Goal: Task Accomplishment & Management: Complete application form

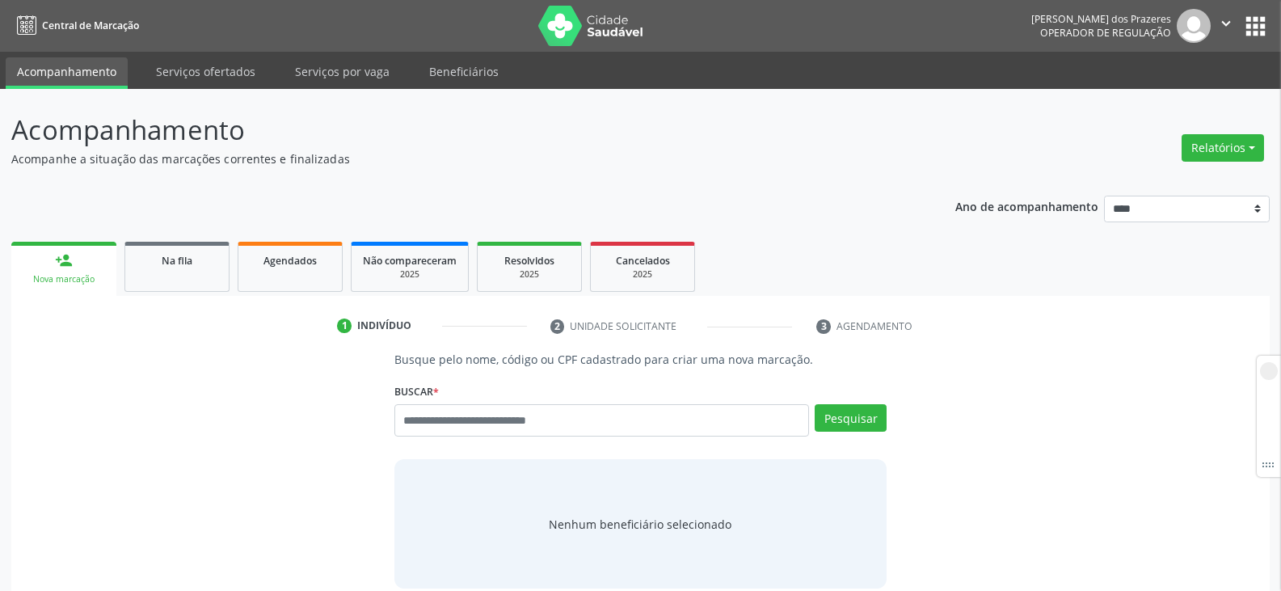
drag, startPoint x: 218, startPoint y: 84, endPoint x: 193, endPoint y: 90, distance: 25.7
click at [193, 90] on div "Acompanhamento Acompanhe a situação das marcações correntes e finalizadas Relat…" at bounding box center [640, 380] width 1281 height 583
click at [193, 79] on link "Serviços ofertados" at bounding box center [206, 71] width 122 height 28
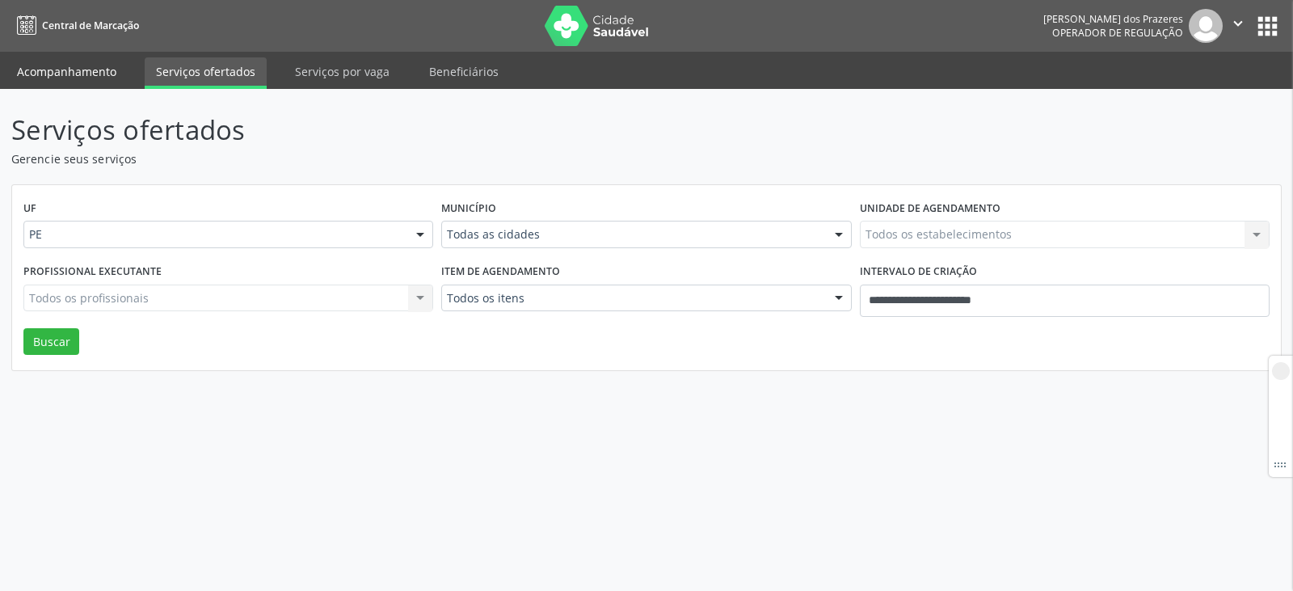
drag, startPoint x: 193, startPoint y: 79, endPoint x: 83, endPoint y: 70, distance: 110.2
click at [83, 70] on link "Acompanhamento" at bounding box center [67, 71] width 122 height 28
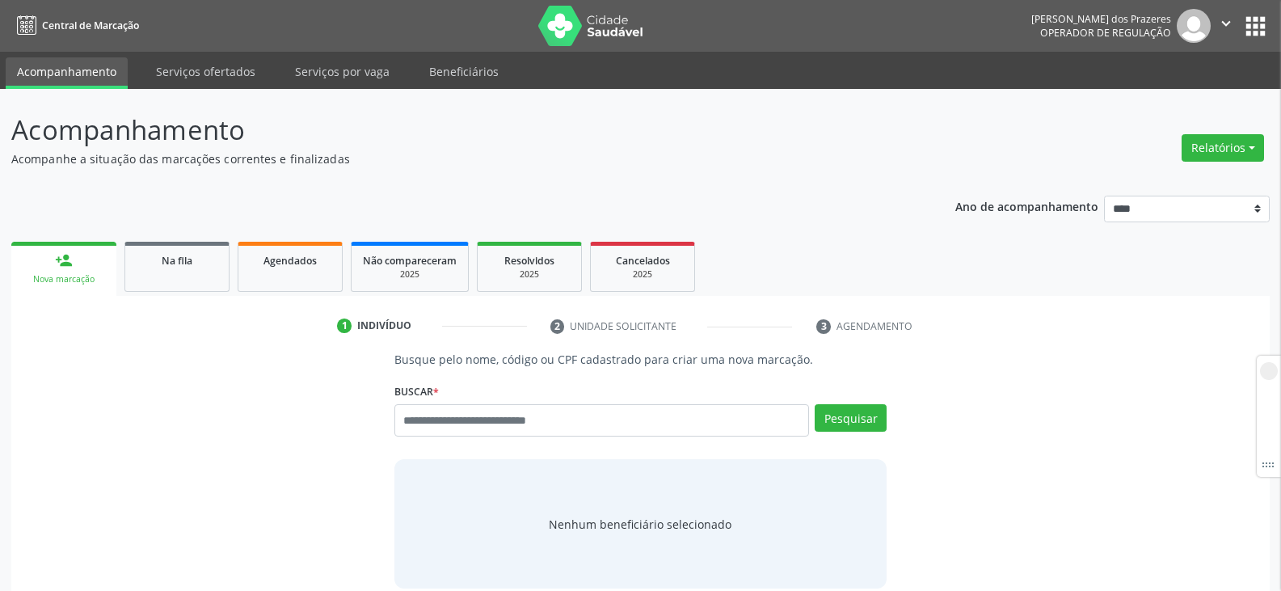
click at [107, 485] on div "Busque pelo nome, código ou CPF cadastrado para criar uma nova marcação. [GEOGR…" at bounding box center [640, 470] width 1235 height 238
click at [1016, 536] on div "Busque pelo nome, código ou CPF cadastrado para criar uma nova marcação. [GEOGR…" at bounding box center [640, 470] width 1235 height 238
click at [991, 455] on div "Busque pelo nome, código ou CPF cadastrado para criar uma nova marcação. [GEOGR…" at bounding box center [640, 470] width 1235 height 238
click at [481, 426] on input "text" at bounding box center [601, 420] width 414 height 32
type input "*"
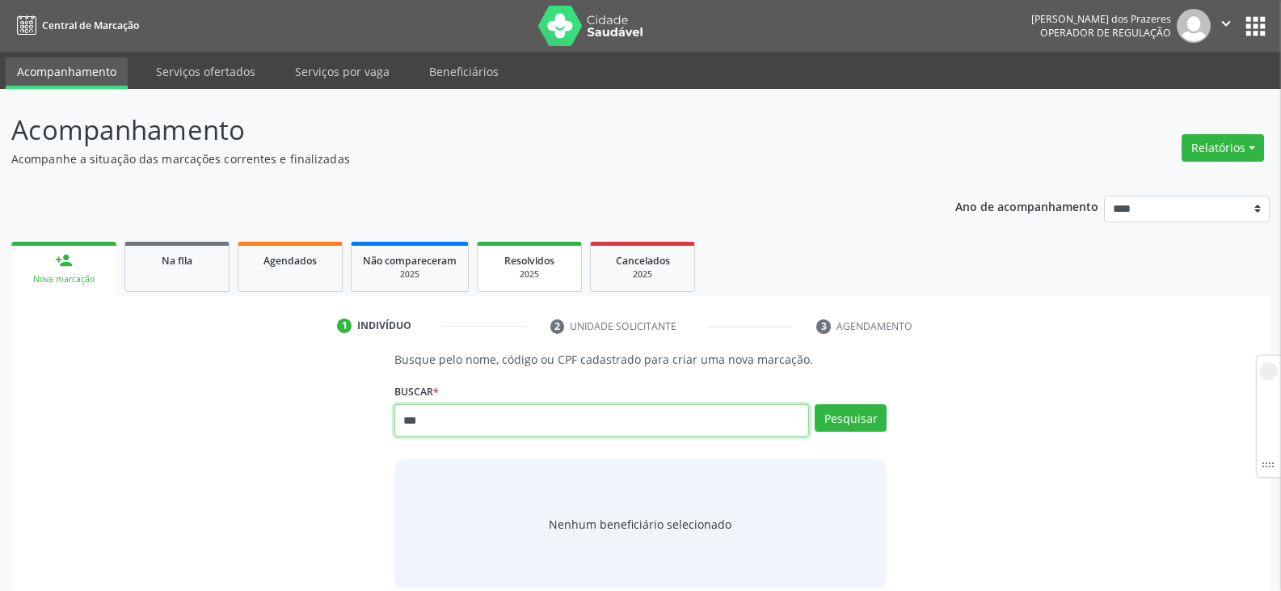
type input "***"
click at [832, 415] on button "Pesquisar" at bounding box center [850, 417] width 72 height 27
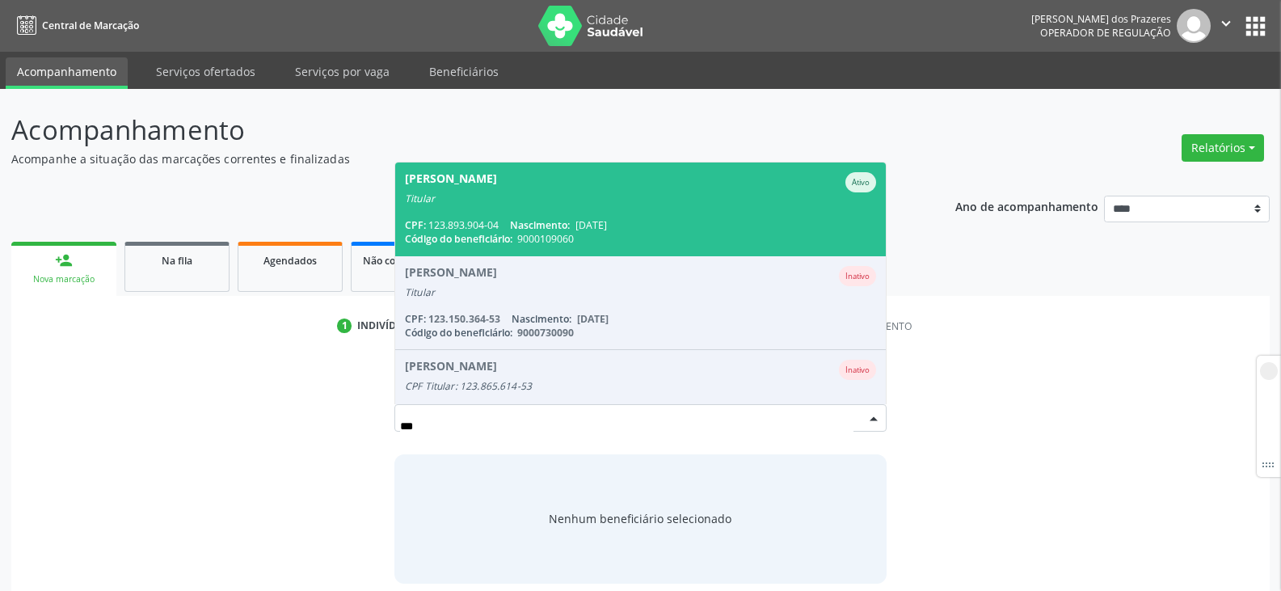
click at [627, 233] on div "Código do beneficiário: 9000109060" at bounding box center [640, 239] width 471 height 14
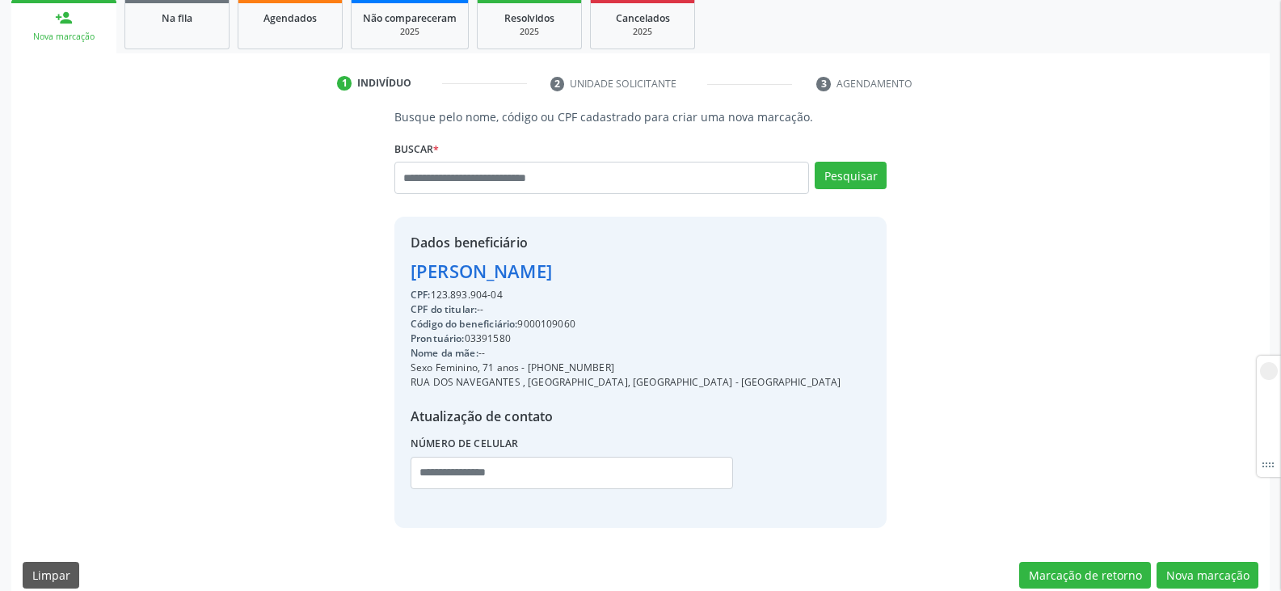
scroll to position [263, 0]
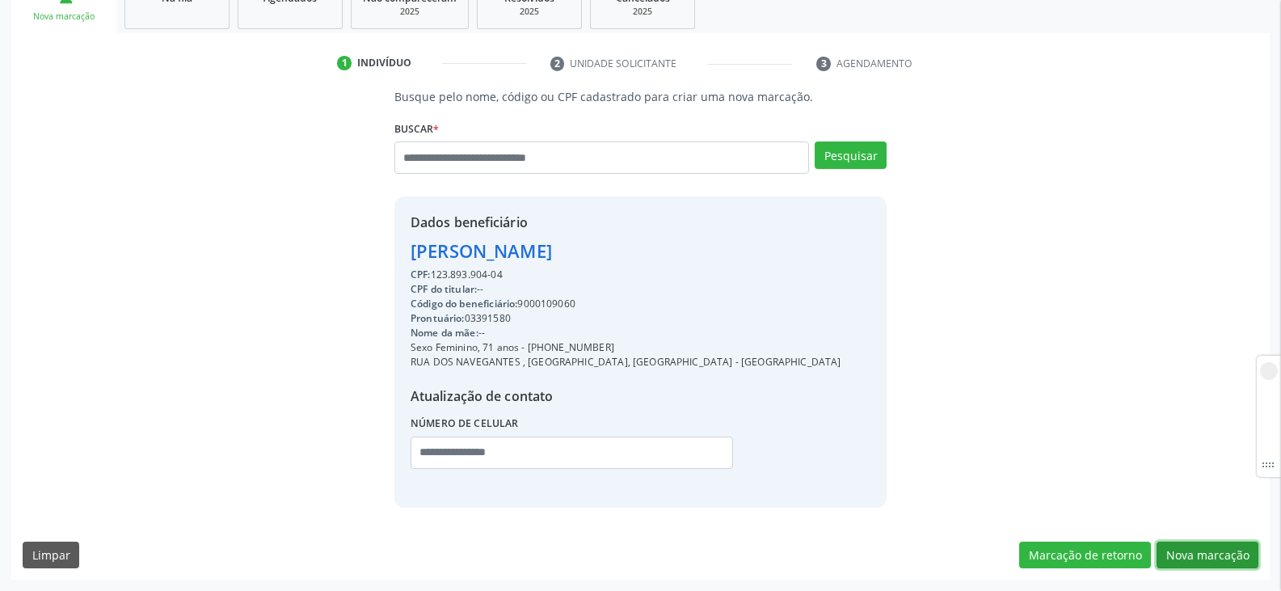
click at [1211, 547] on button "Nova marcação" at bounding box center [1207, 554] width 102 height 27
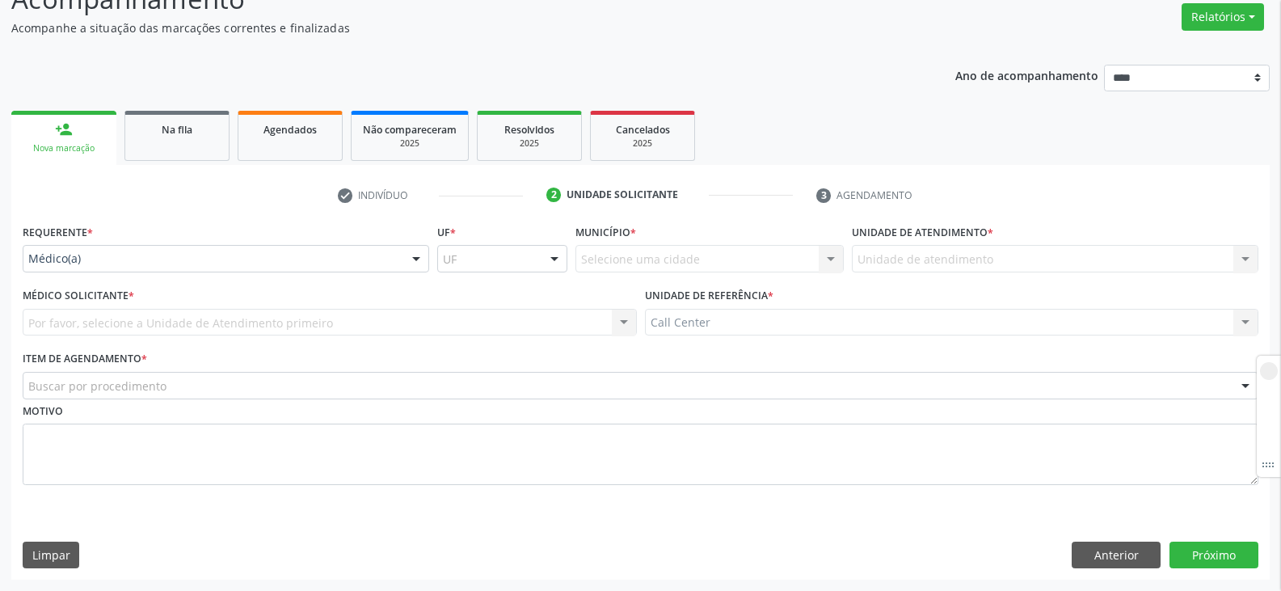
click at [274, 322] on div "Por favor, selecione a Unidade de Atendimento primeiro Nenhum resultado encontr…" at bounding box center [330, 322] width 614 height 27
click at [254, 321] on div "Por favor, selecione a Unidade de Atendimento primeiro Nenhum resultado encontr…" at bounding box center [330, 322] width 614 height 27
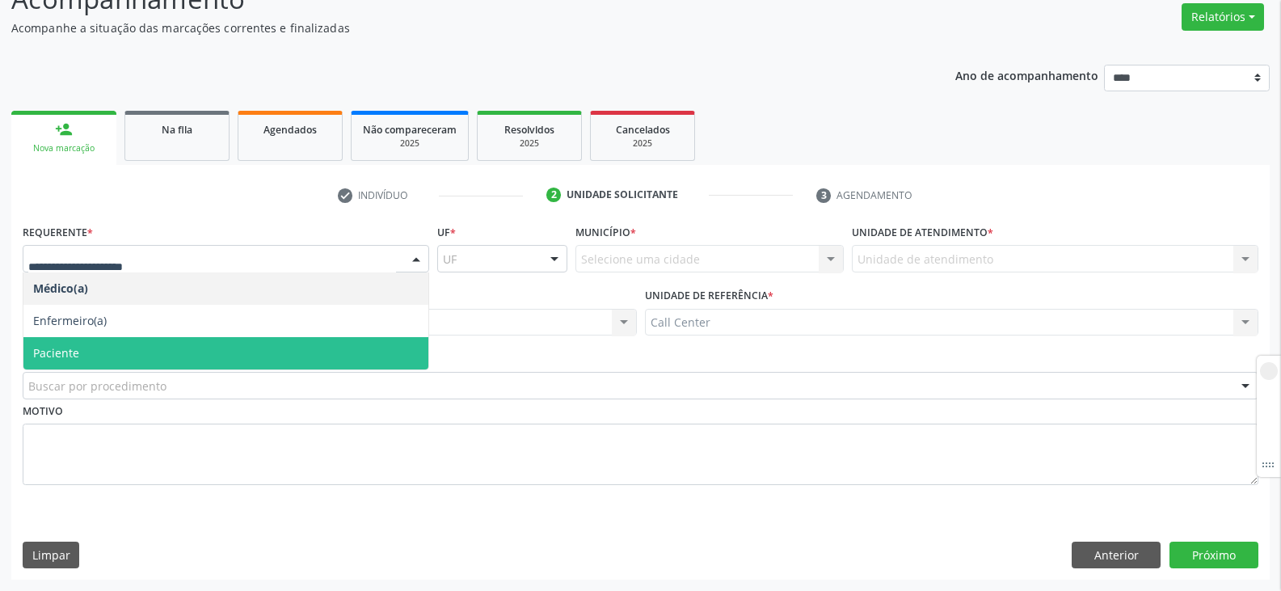
click at [119, 343] on span "Paciente" at bounding box center [225, 353] width 405 height 32
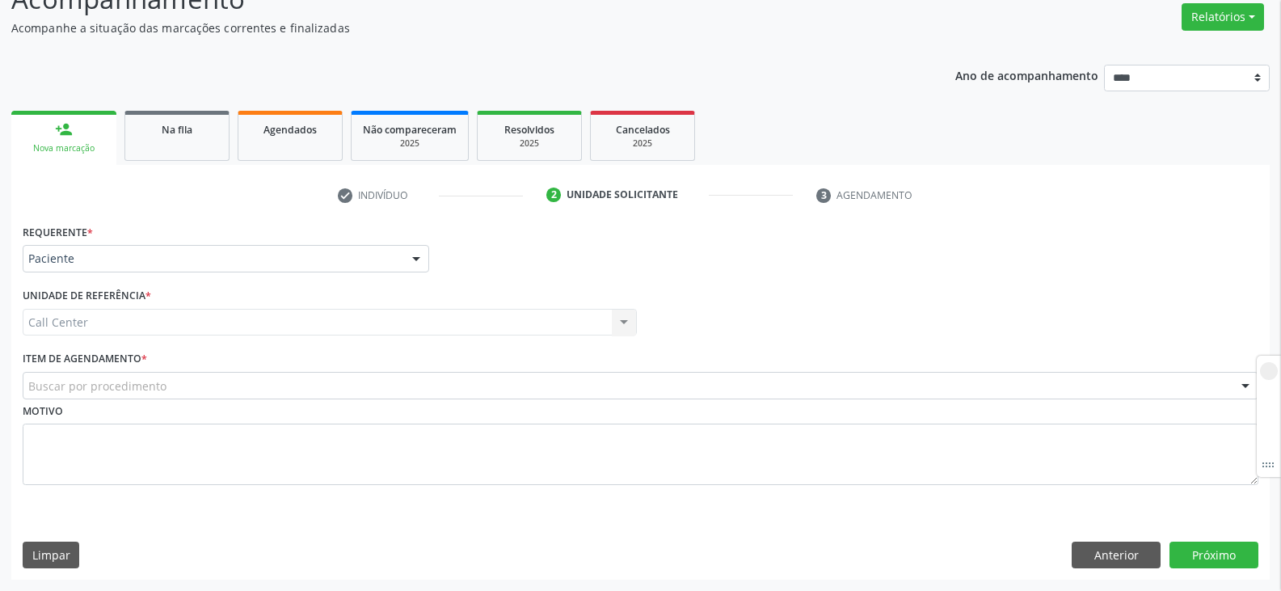
click at [302, 320] on div "Call Center Call Center Nenhum resultado encontrado para: " " Não há nenhuma op…" at bounding box center [330, 322] width 614 height 27
click at [308, 322] on div "Call Center Call Center Nenhum resultado encontrado para: " " Não há nenhuma op…" at bounding box center [330, 322] width 614 height 27
click at [620, 320] on div "Call Center Call Center Nenhum resultado encontrado para: " " Não há nenhuma op…" at bounding box center [330, 322] width 614 height 27
click at [191, 386] on div "Buscar por procedimento" at bounding box center [640, 385] width 1235 height 27
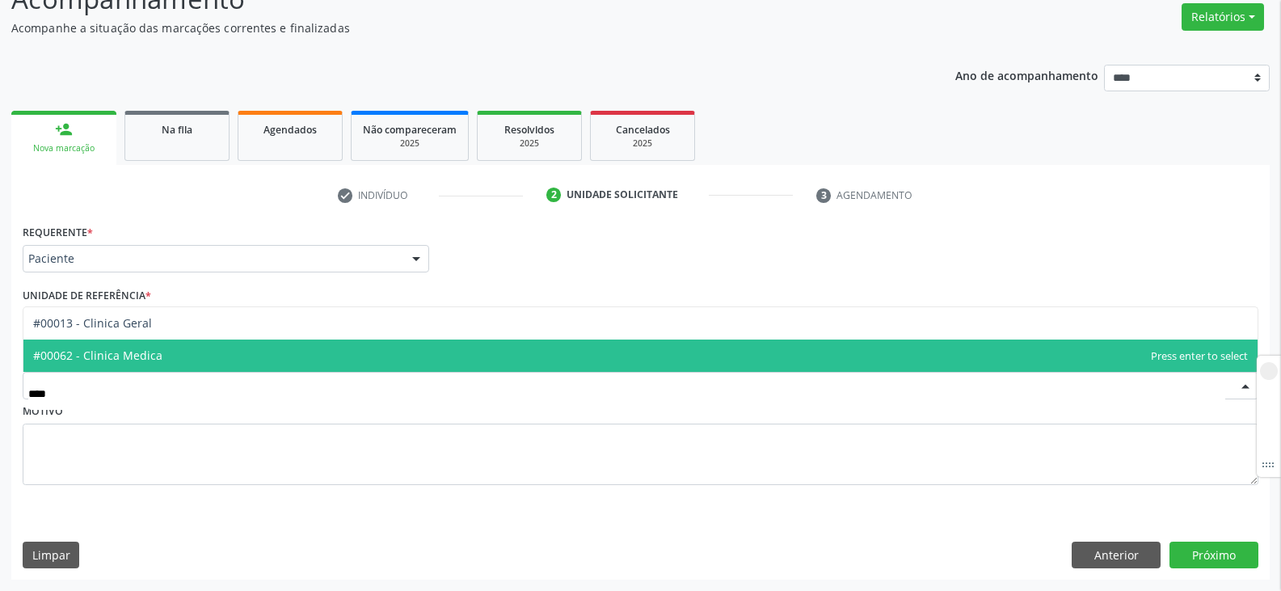
type input "*****"
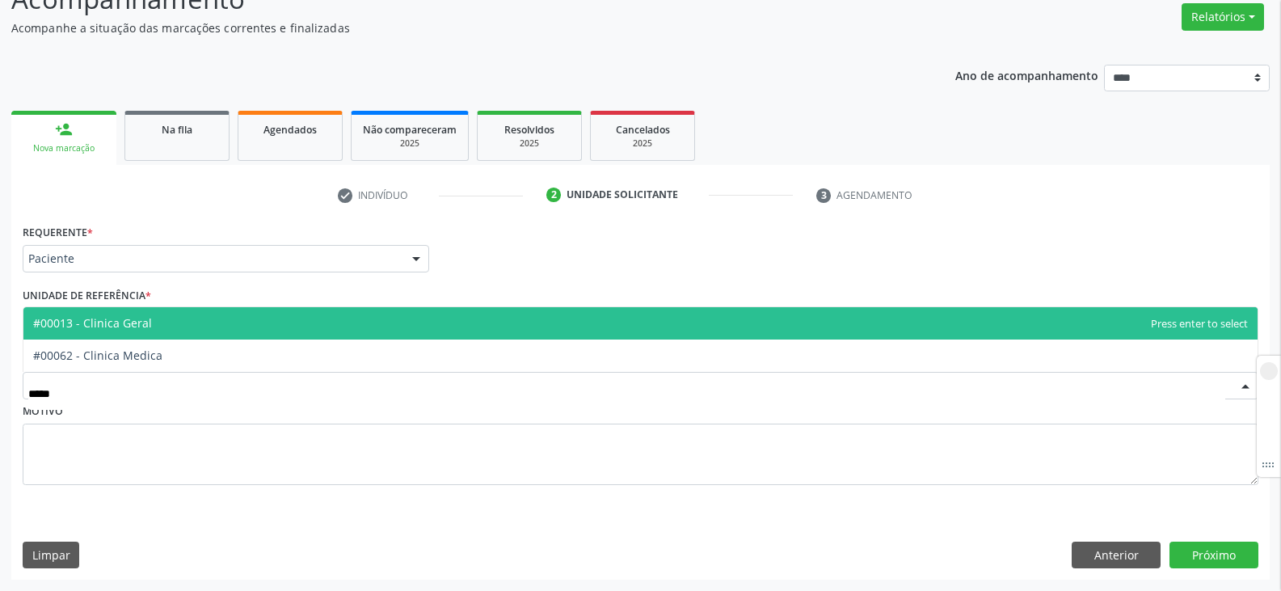
click at [153, 335] on span "#00013 - Clinica Geral" at bounding box center [640, 323] width 1234 height 32
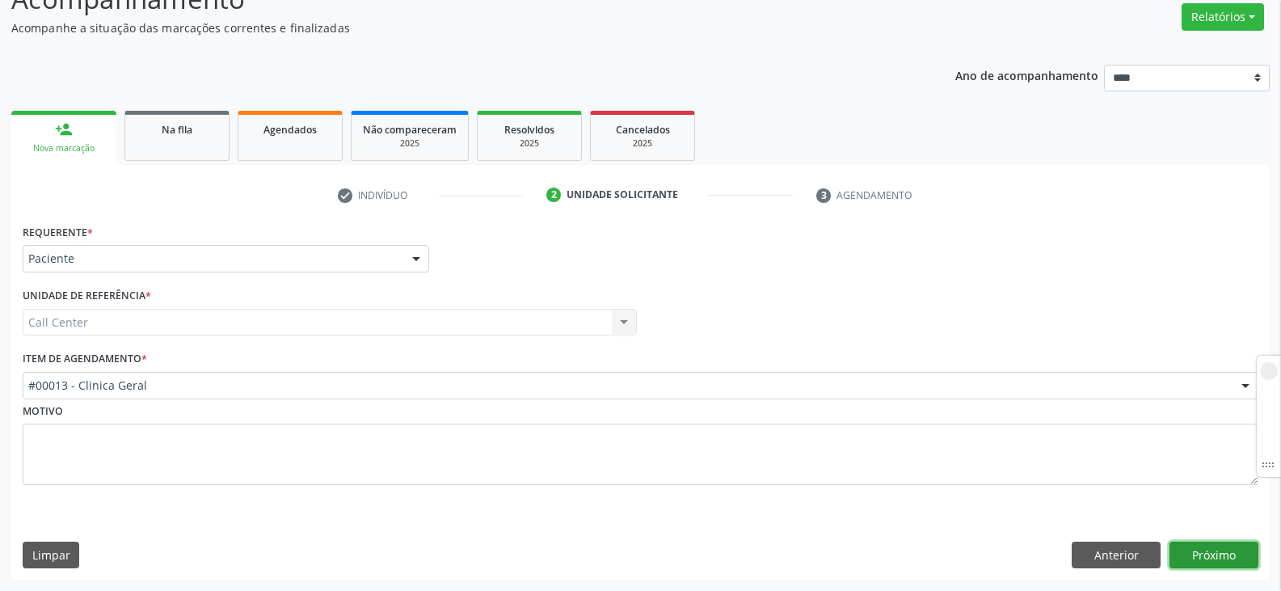
click at [1224, 550] on button "Próximo" at bounding box center [1213, 554] width 89 height 27
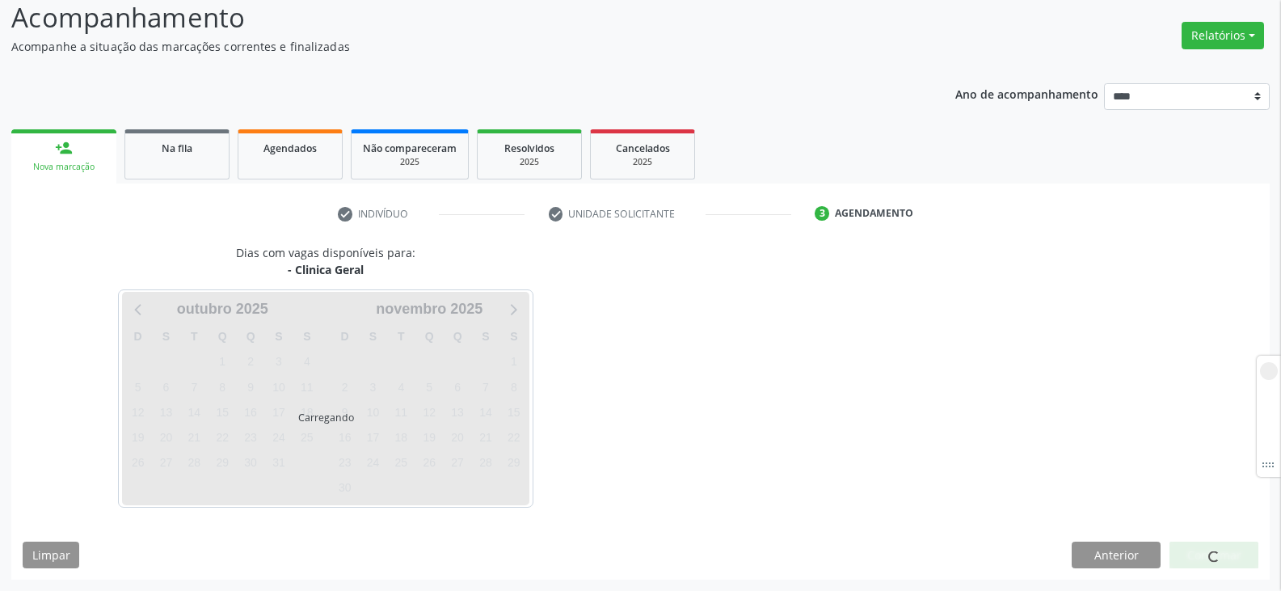
scroll to position [112, 0]
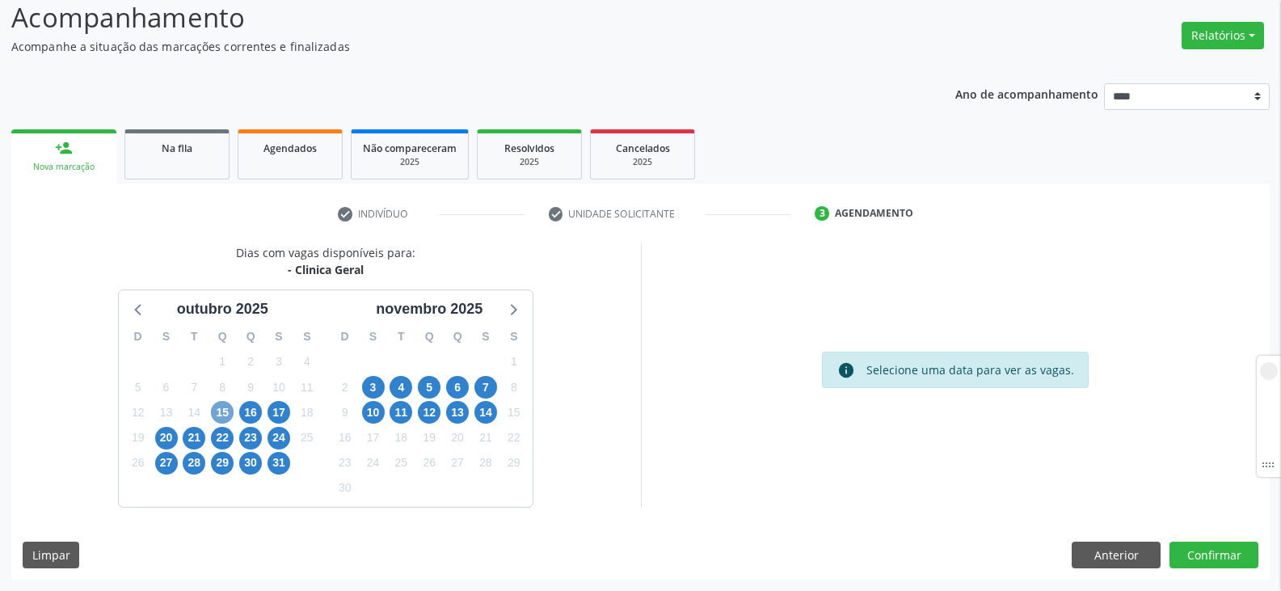
click at [222, 418] on span "15" at bounding box center [222, 412] width 23 height 23
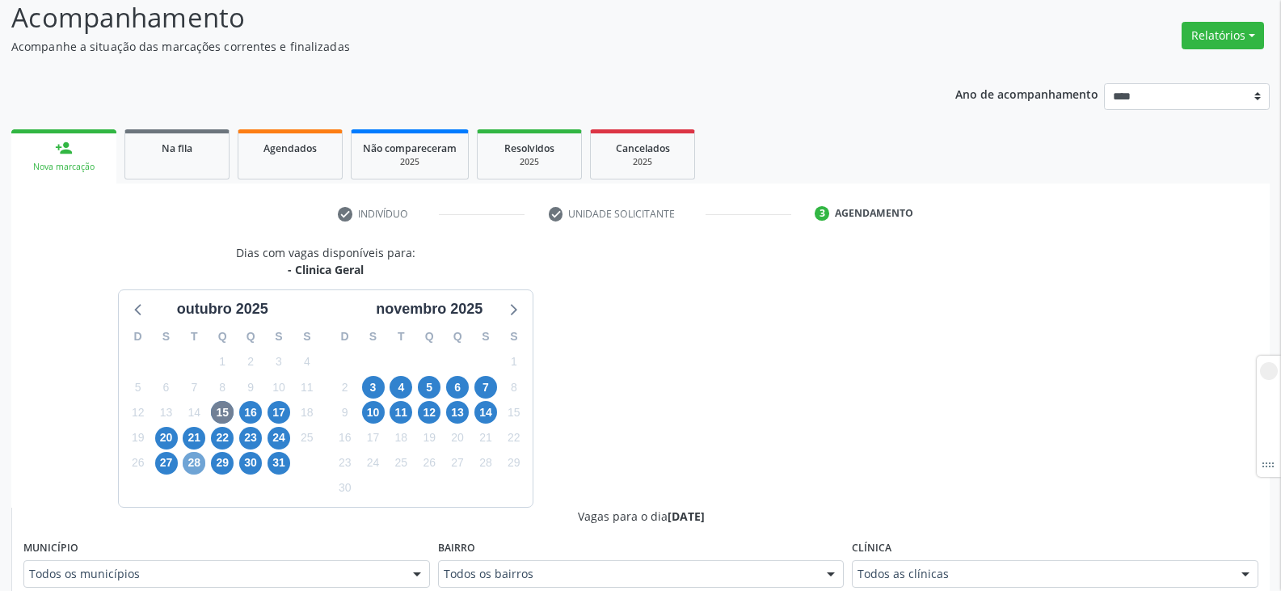
click at [196, 456] on span "28" at bounding box center [194, 463] width 23 height 23
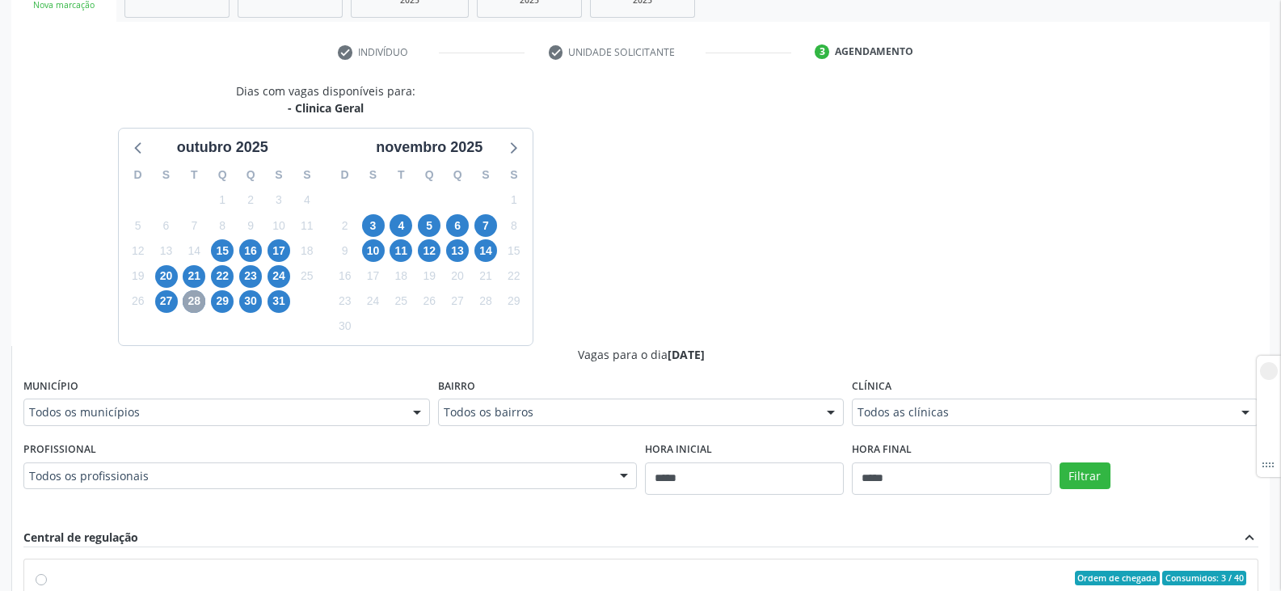
scroll to position [355, 0]
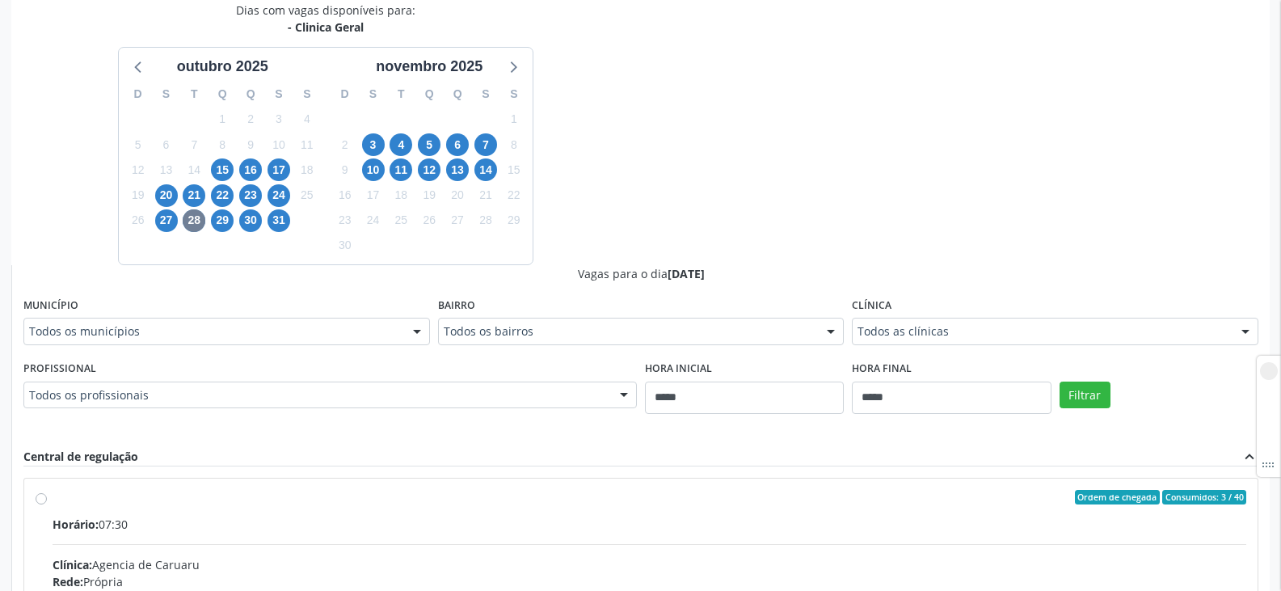
click at [208, 341] on div "Todos os municípios" at bounding box center [226, 331] width 406 height 27
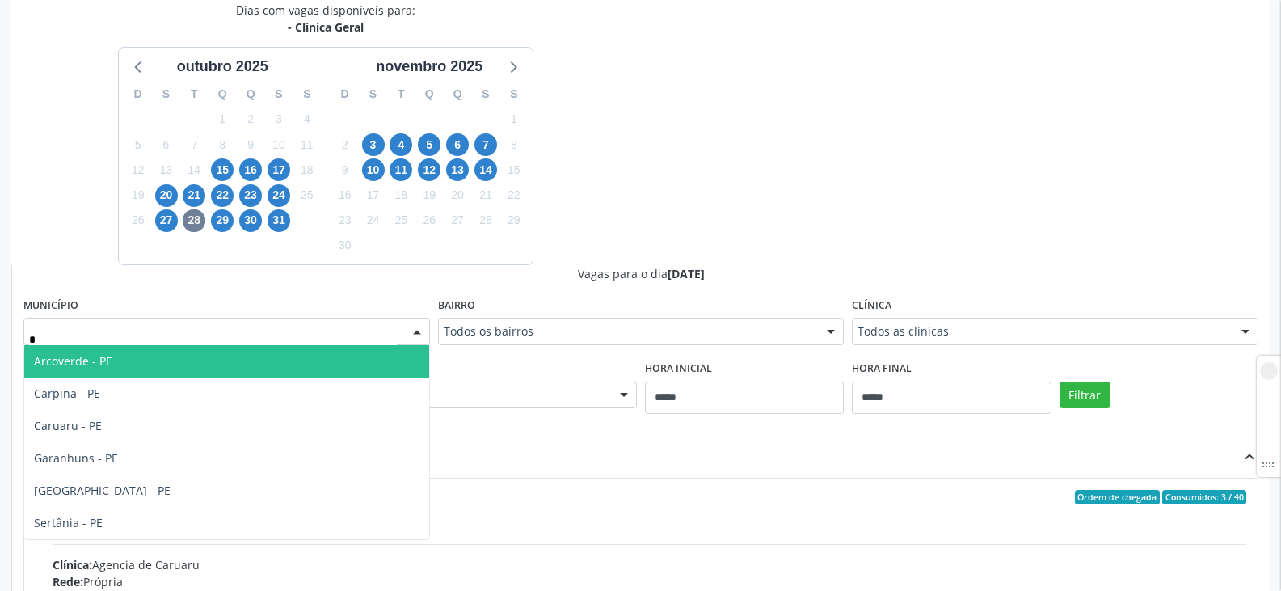
type input "**"
click at [228, 364] on span "Recife - PE" at bounding box center [226, 361] width 405 height 32
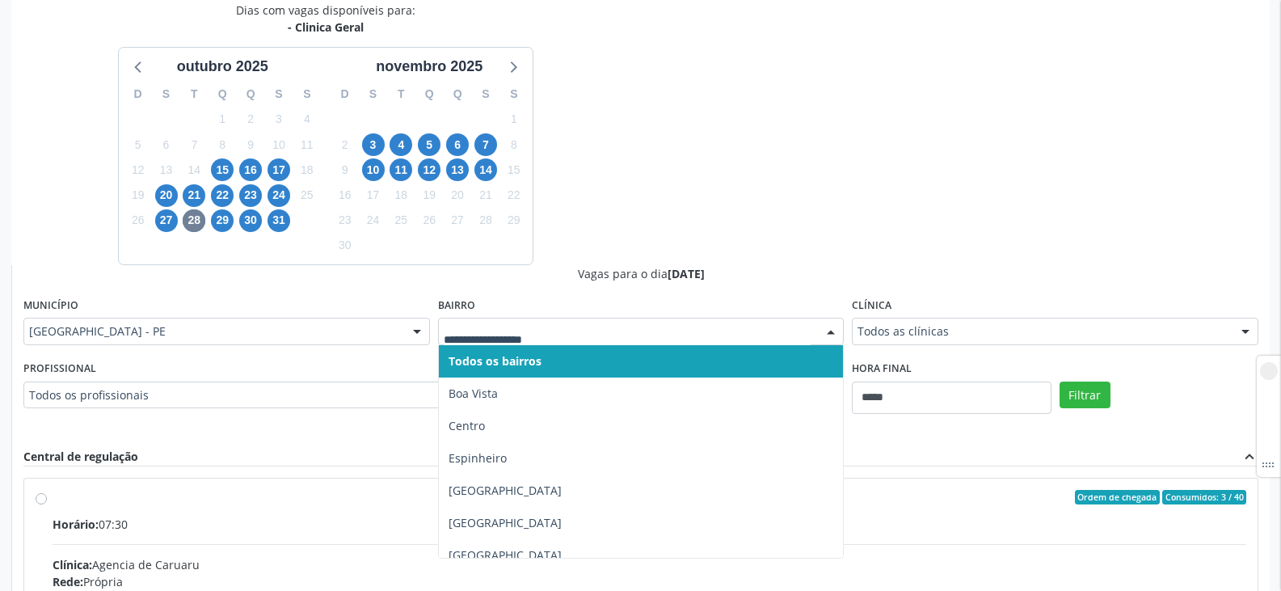
drag, startPoint x: 894, startPoint y: 318, endPoint x: 902, endPoint y: 322, distance: 9.0
click at [895, 318] on div "Todos as clínicas" at bounding box center [1055, 331] width 406 height 27
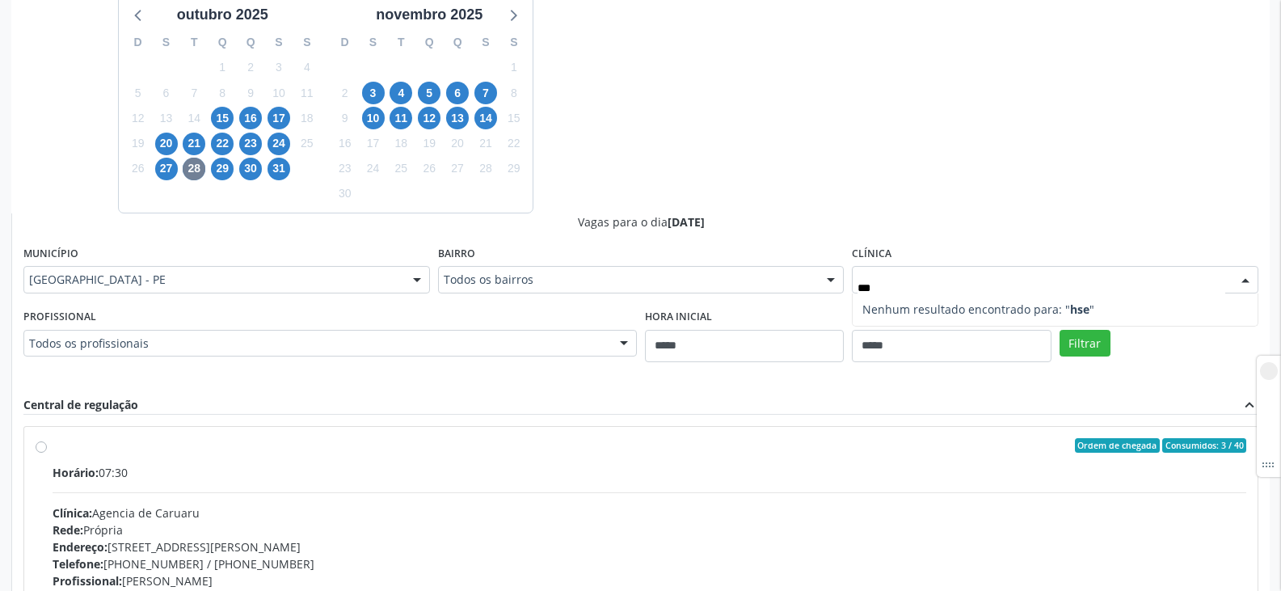
scroll to position [435, 0]
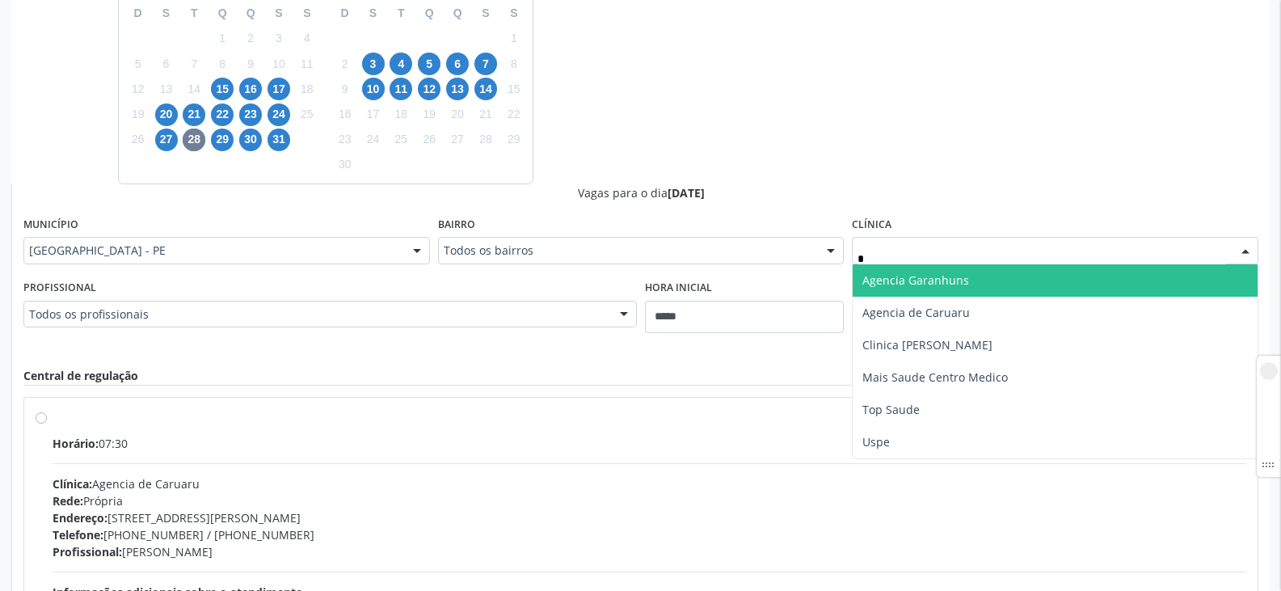
type input "**"
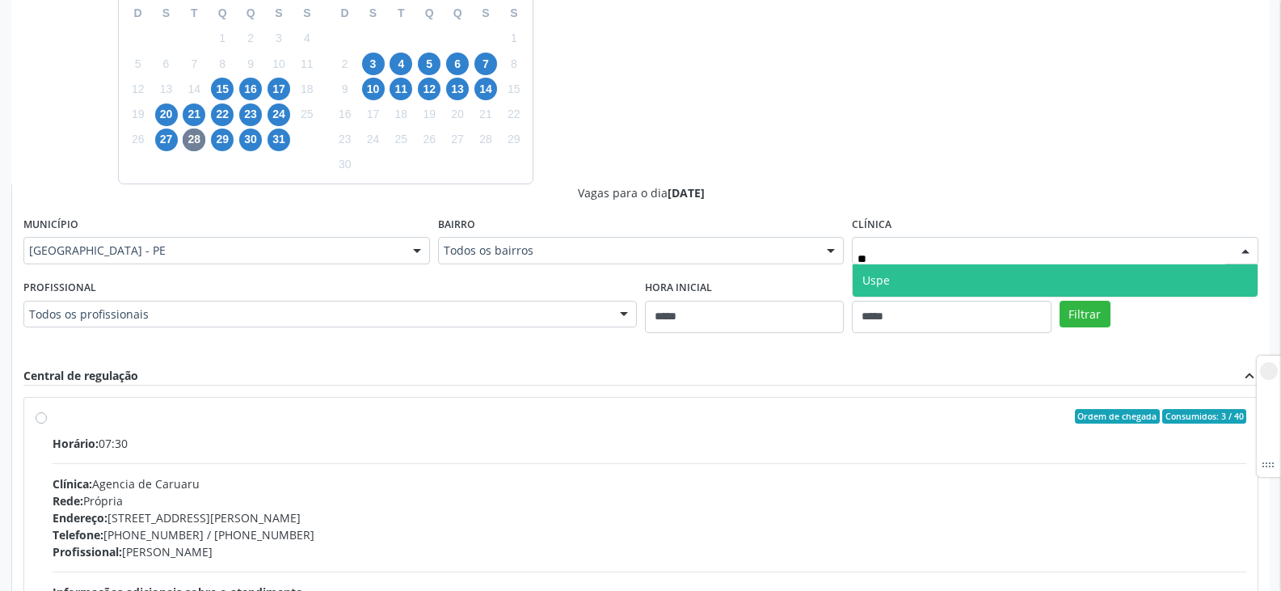
click at [898, 284] on span "Uspe" at bounding box center [1054, 280] width 405 height 32
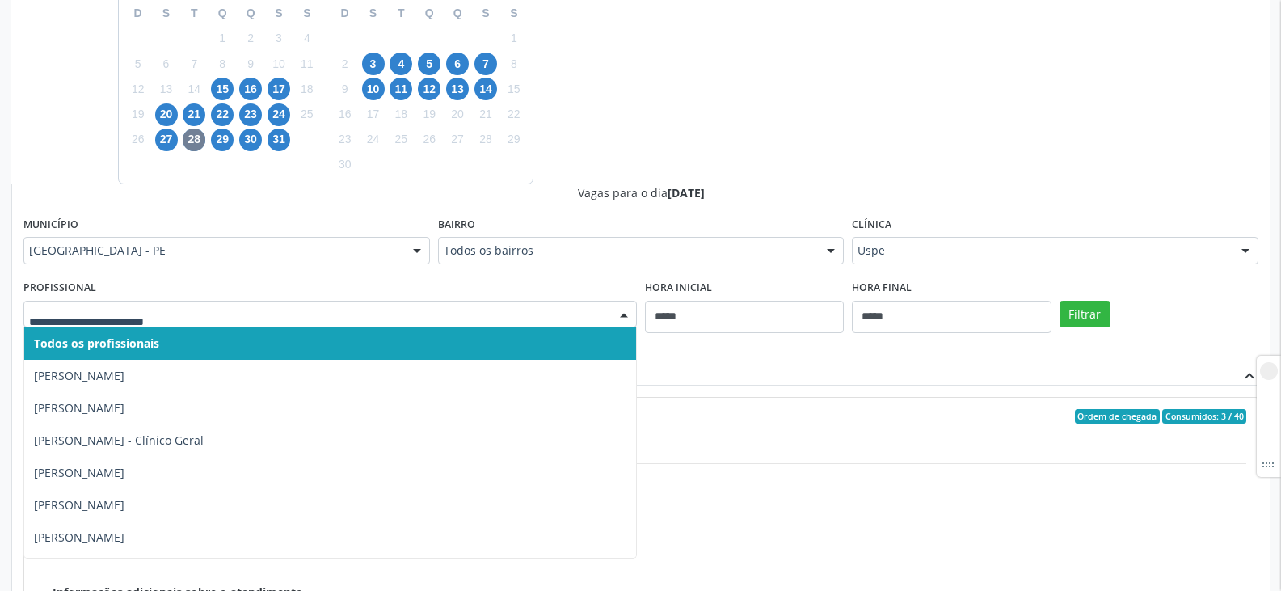
paste input "**********"
type input "**********"
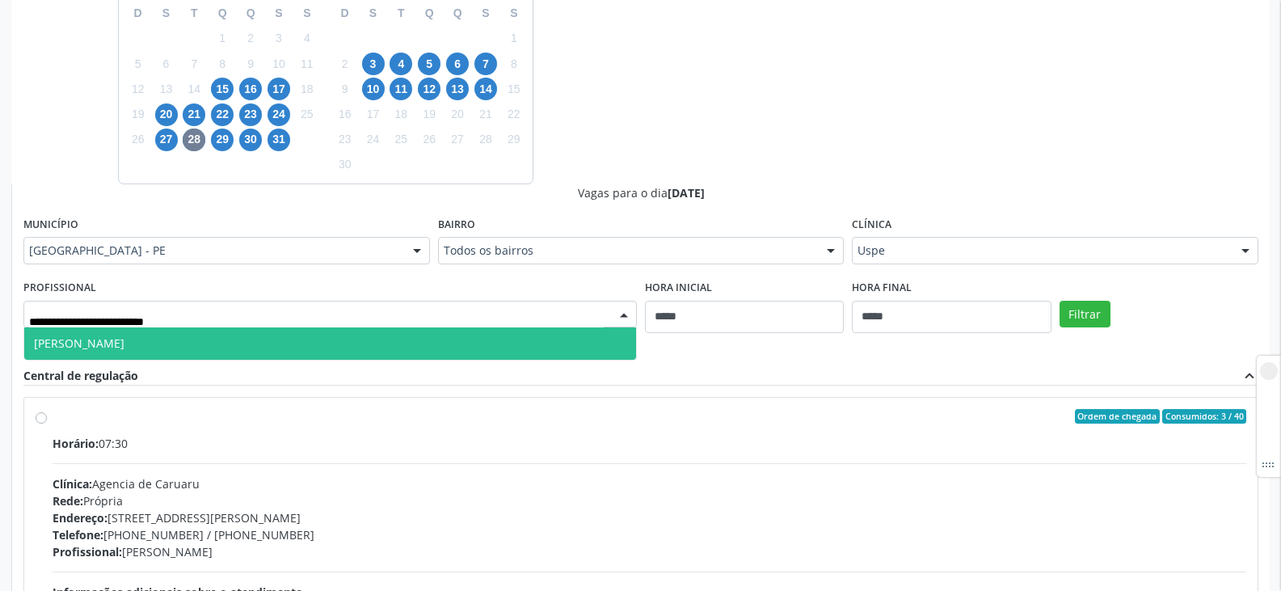
click at [305, 340] on span "Maria Cicera Soares da Silva" at bounding box center [330, 343] width 612 height 32
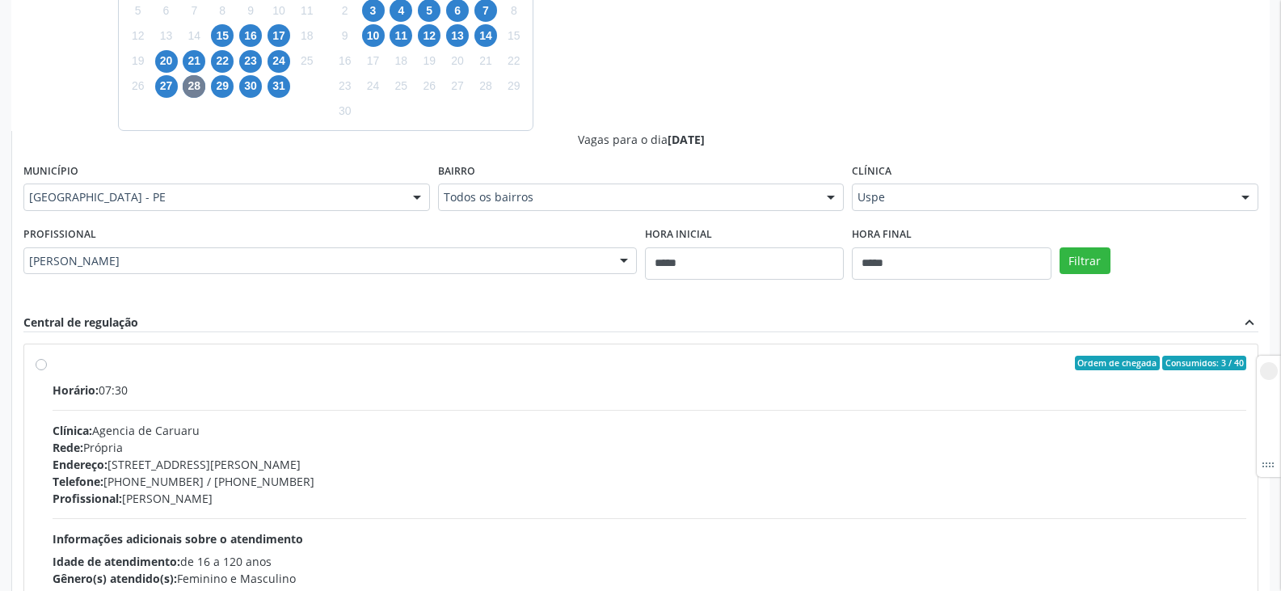
scroll to position [516, 0]
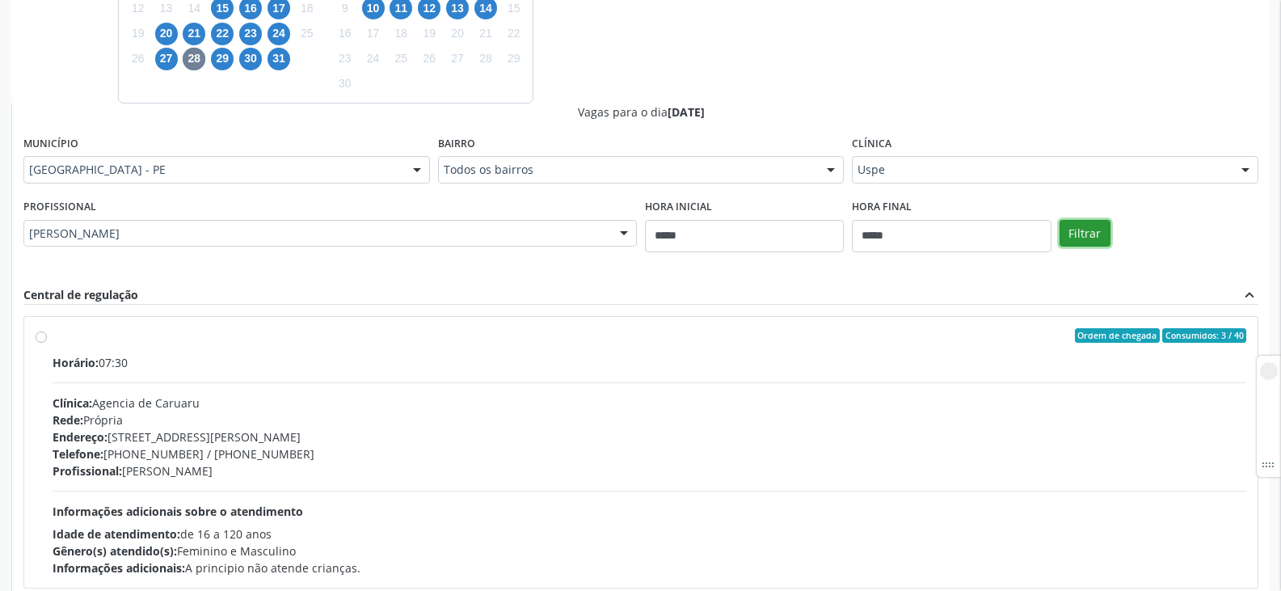
click at [1104, 229] on button "Filtrar" at bounding box center [1084, 233] width 51 height 27
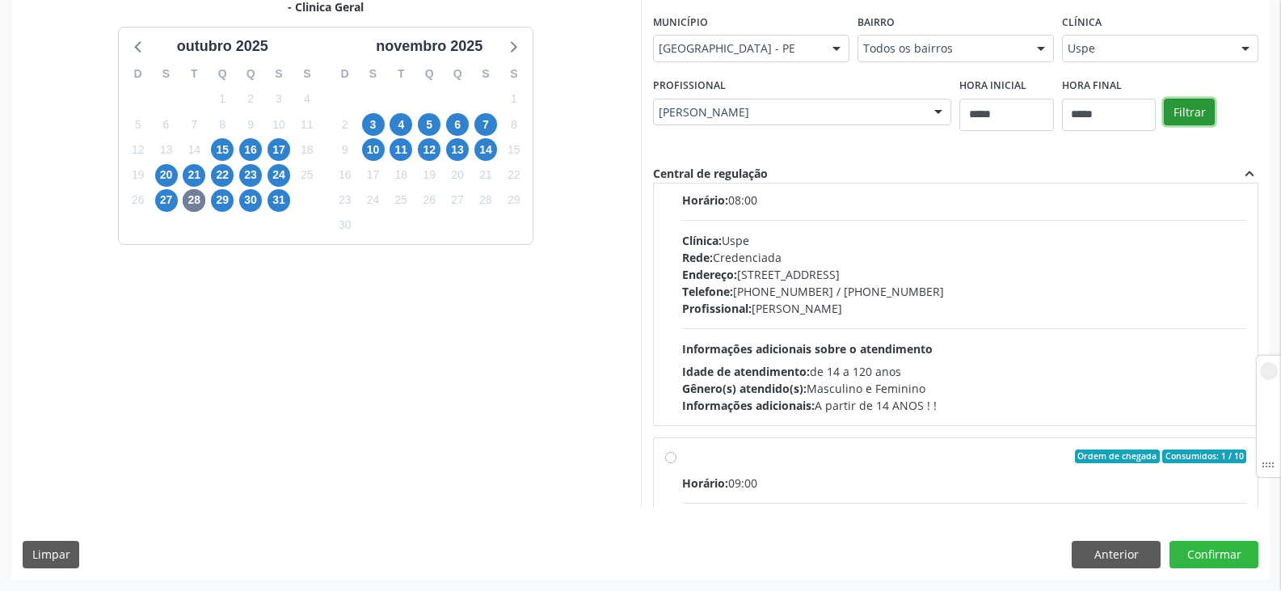
scroll to position [12, 0]
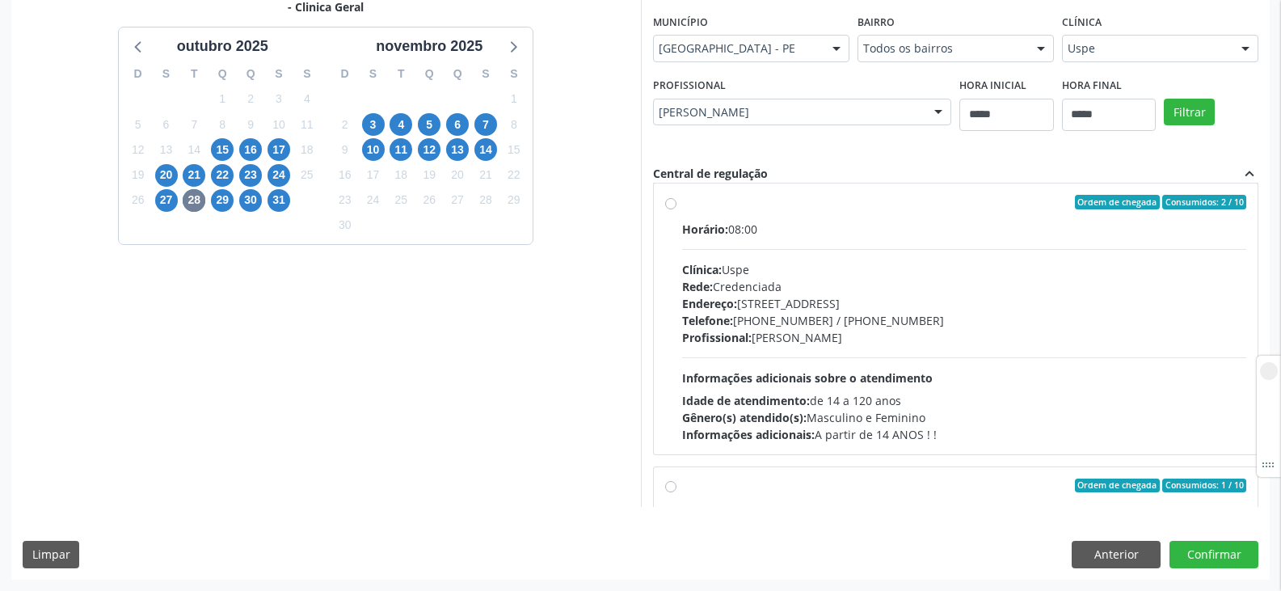
click at [682, 204] on label "Ordem de chegada Consumidos: 2 / 10 Horário: 08:00 Clínica: Uspe Rede: Credenci…" at bounding box center [964, 319] width 565 height 248
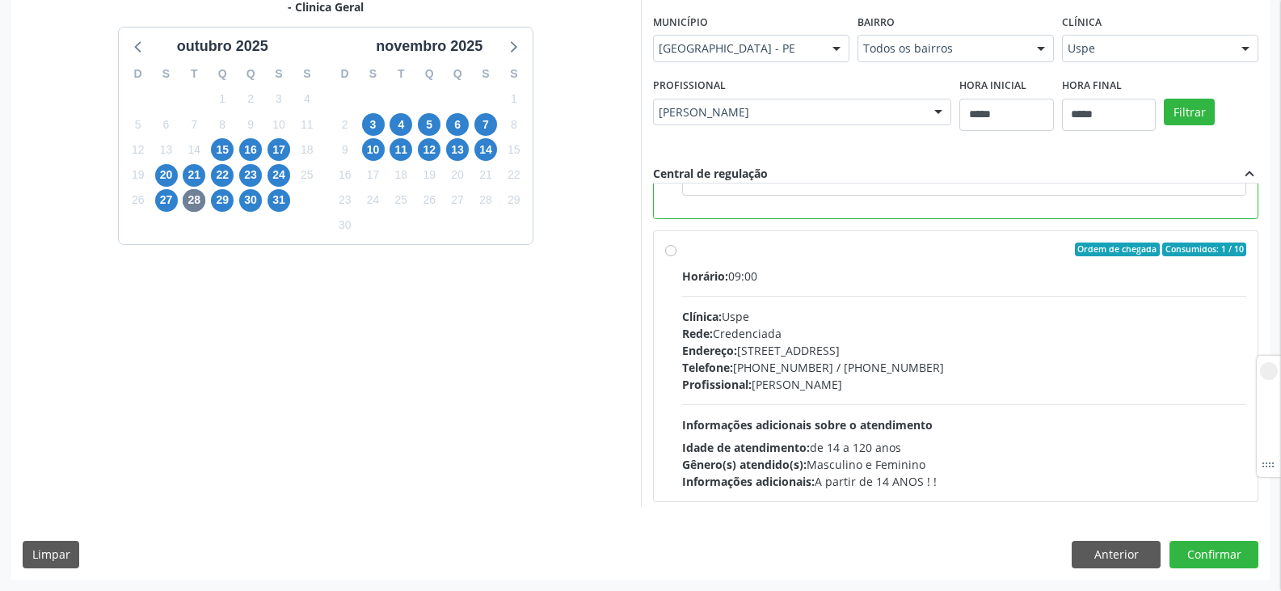
scroll to position [364, 0]
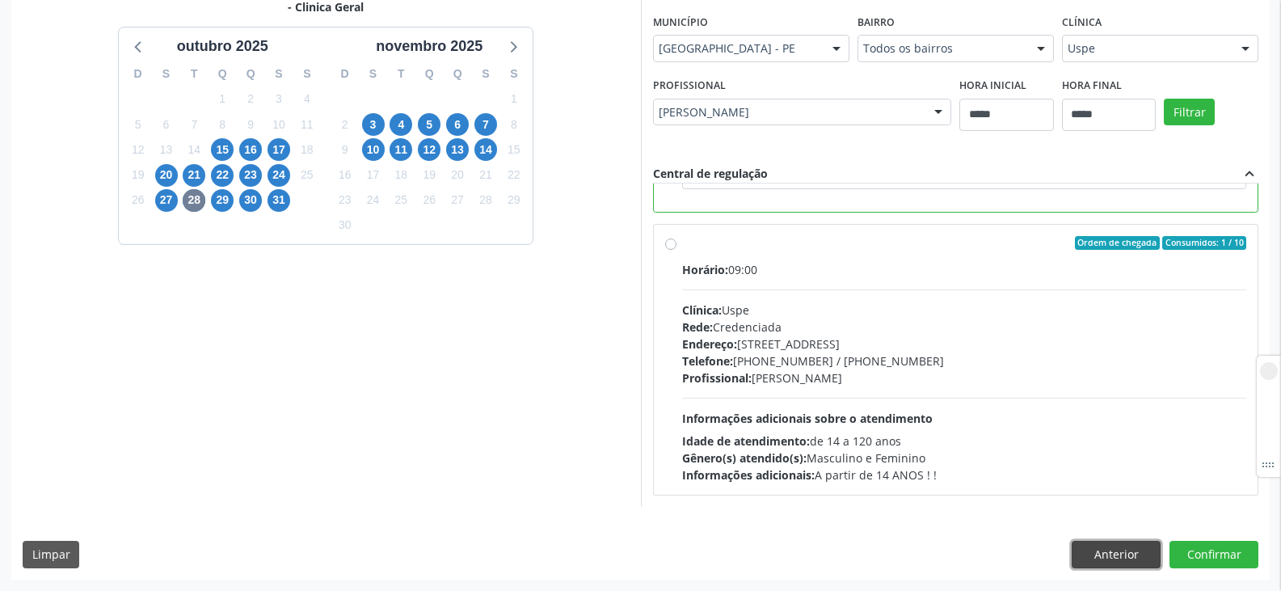
click at [1101, 562] on button "Anterior" at bounding box center [1115, 554] width 89 height 27
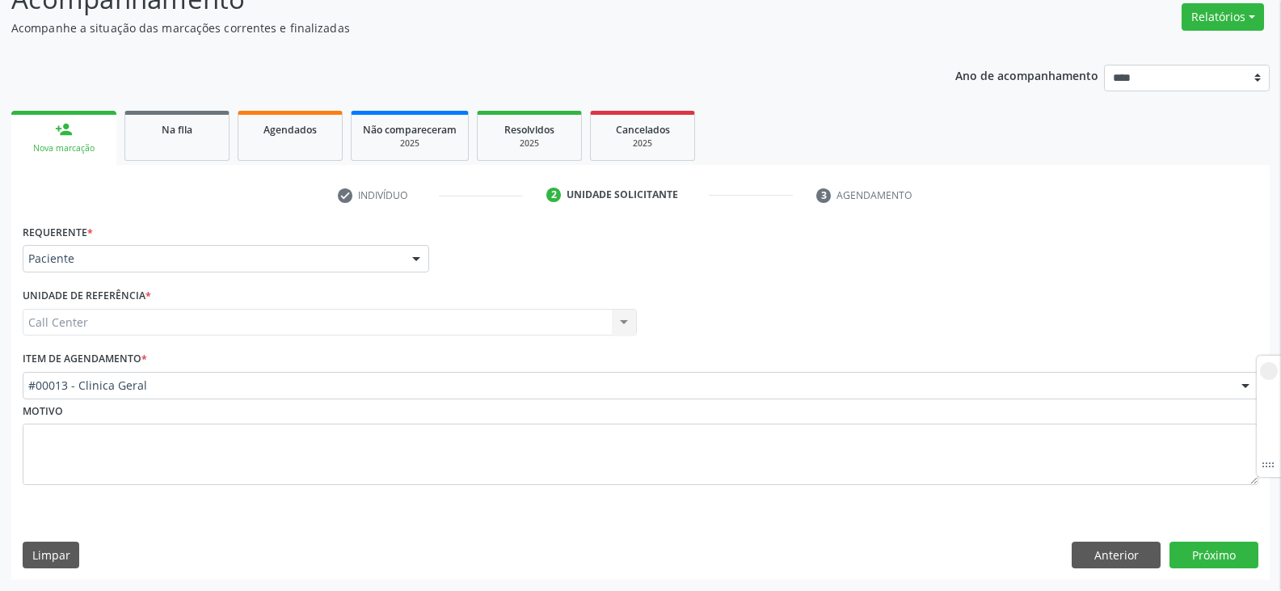
scroll to position [131, 0]
click at [1098, 562] on button "Anterior" at bounding box center [1115, 554] width 89 height 27
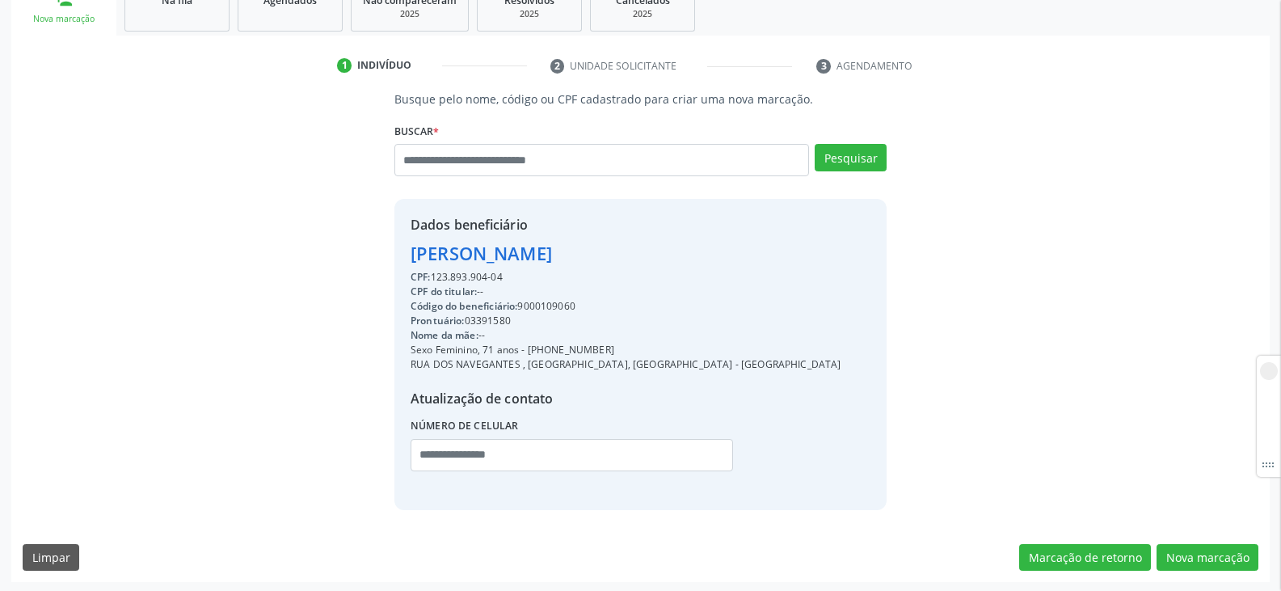
scroll to position [263, 0]
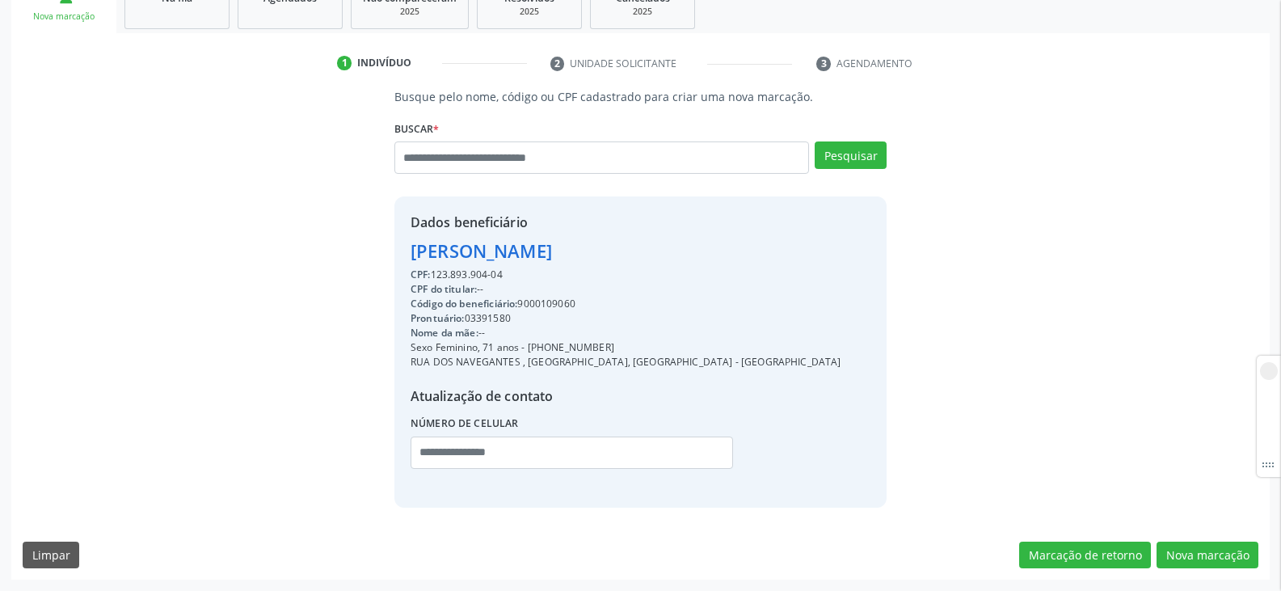
click at [534, 299] on div "Código do beneficiário: 9000109060" at bounding box center [625, 304] width 431 height 15
copy div "9000109060"
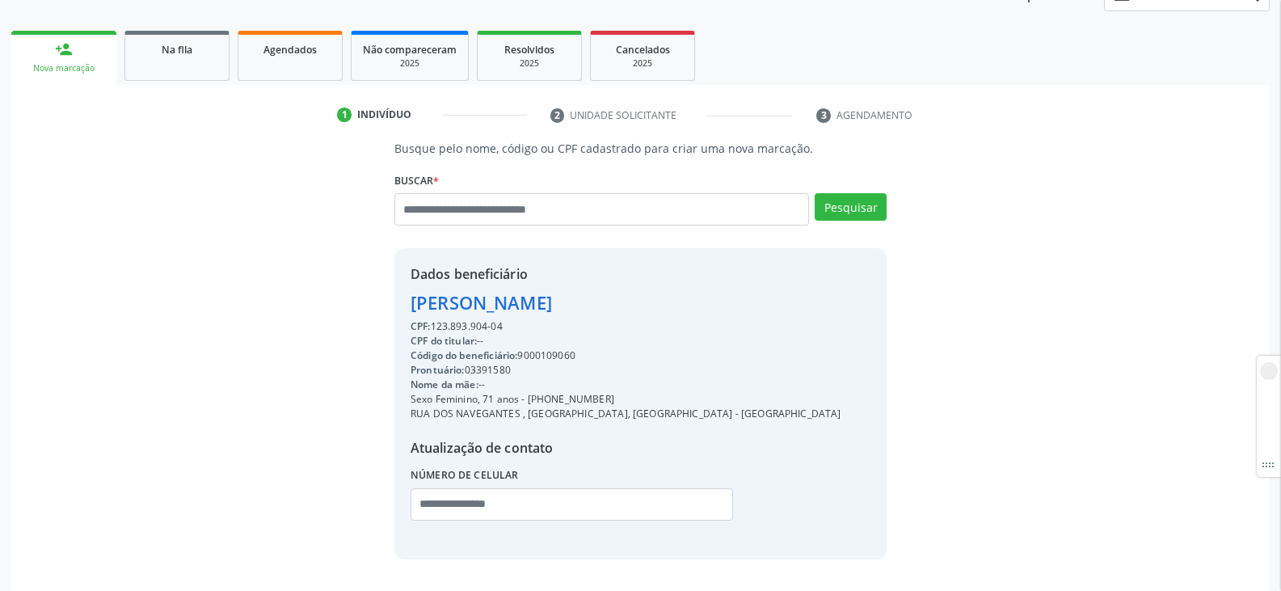
scroll to position [182, 0]
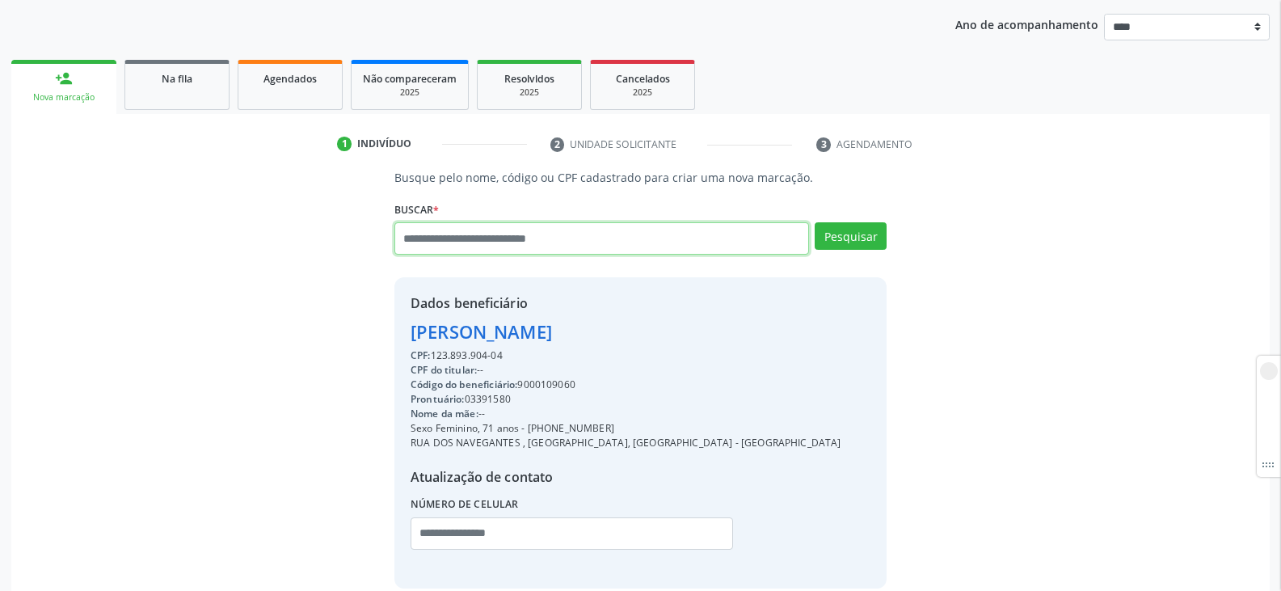
click at [528, 242] on input "text" at bounding box center [601, 238] width 414 height 32
click at [561, 245] on input "text" at bounding box center [601, 238] width 414 height 32
type input "*"
type input "***"
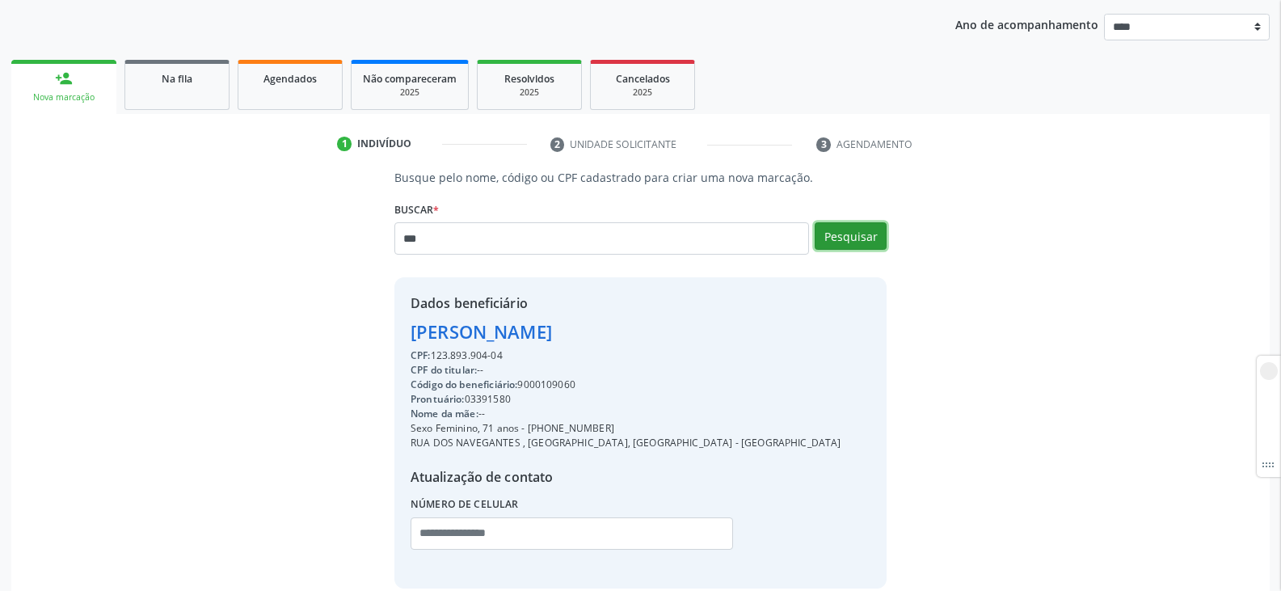
click at [860, 237] on button "Pesquisar" at bounding box center [850, 235] width 72 height 27
type input "***"
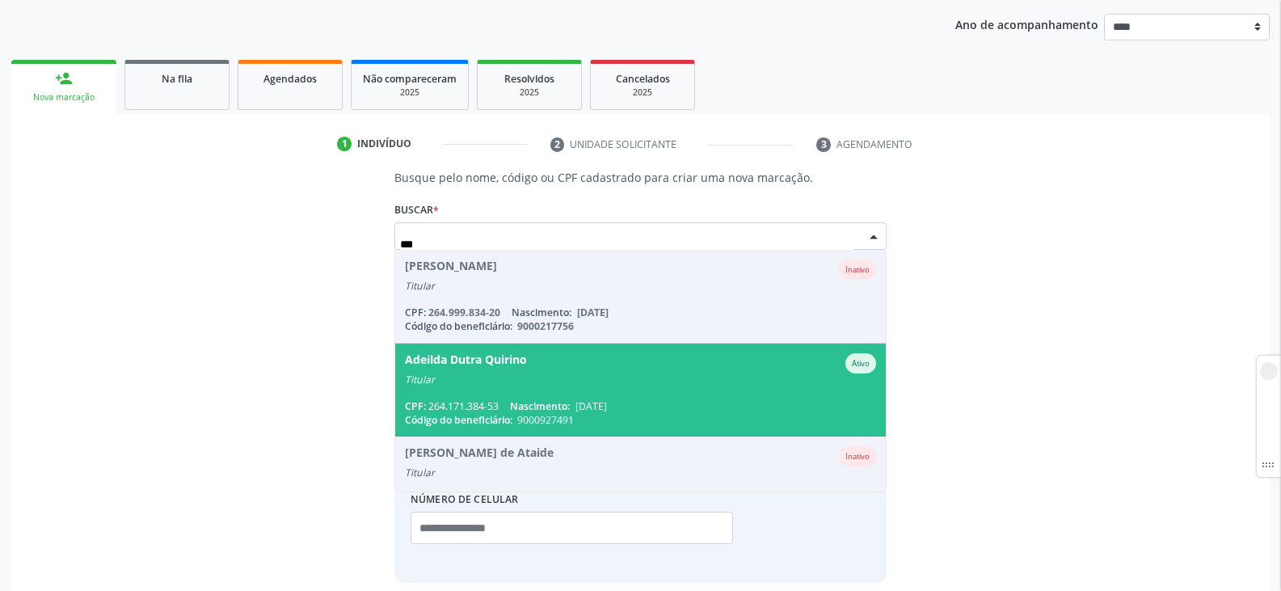
click at [551, 385] on div "Titular" at bounding box center [640, 379] width 471 height 13
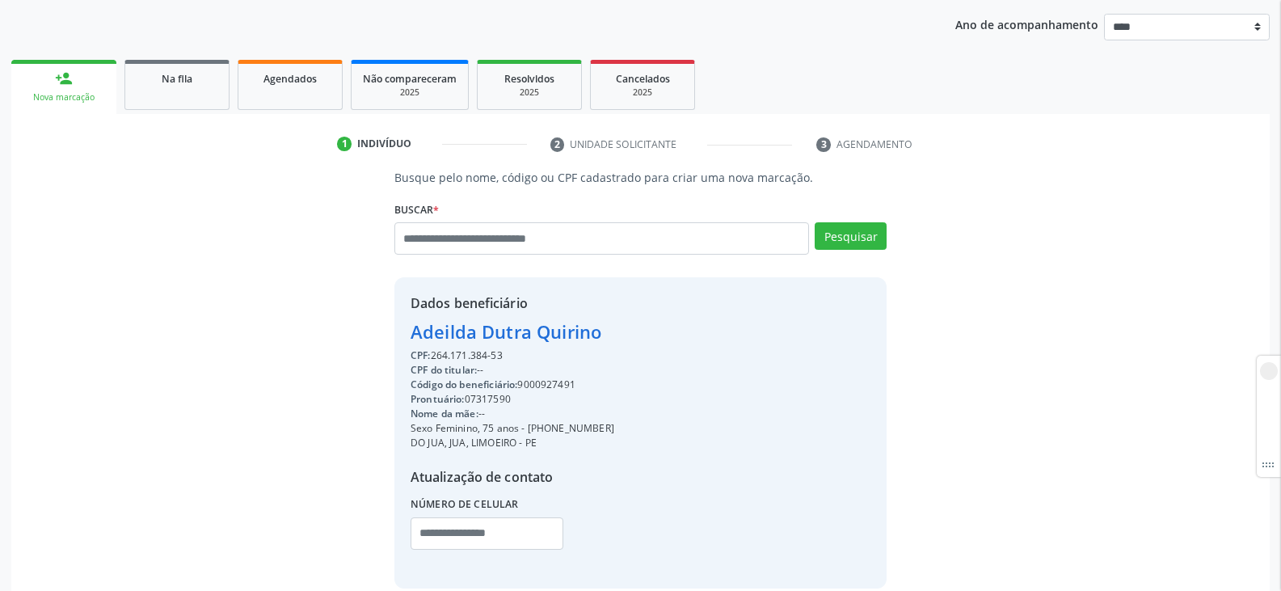
scroll to position [263, 0]
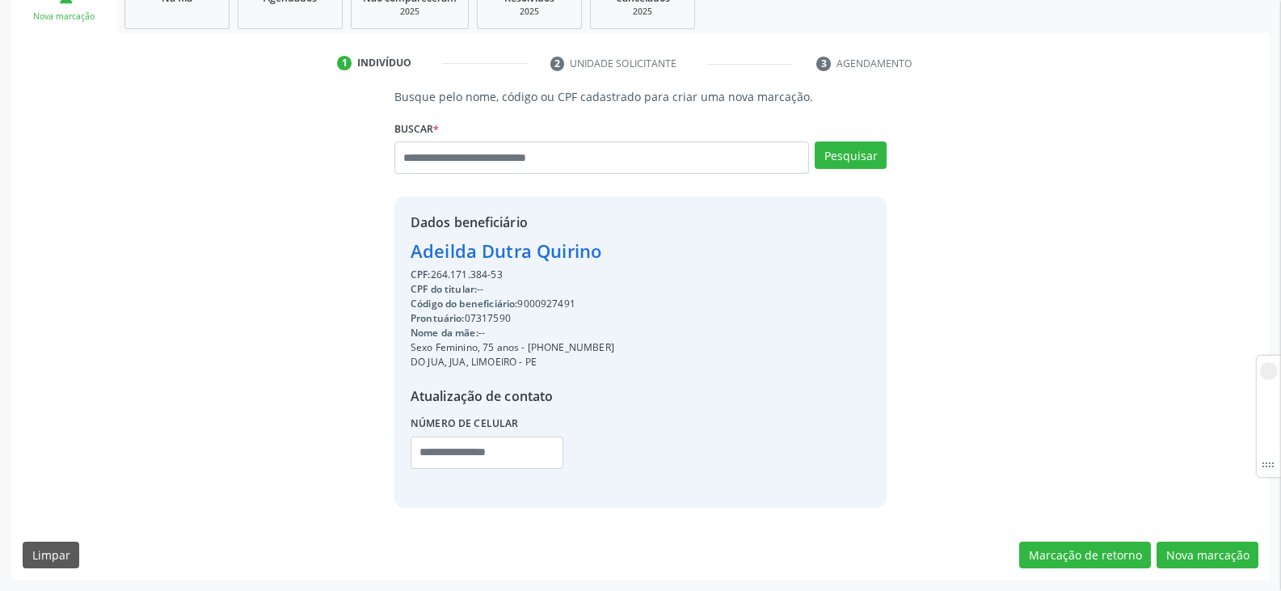
click at [537, 305] on div "Código do beneficiário: 9000927491" at bounding box center [512, 304] width 204 height 15
copy div "9000927491"
click at [20, 230] on div "Busque pelo nome, código ou CPF cadastrado para criar uma nova marcação. Buscar…" at bounding box center [640, 333] width 1258 height 491
click at [1235, 555] on button "Nova marcação" at bounding box center [1207, 554] width 102 height 27
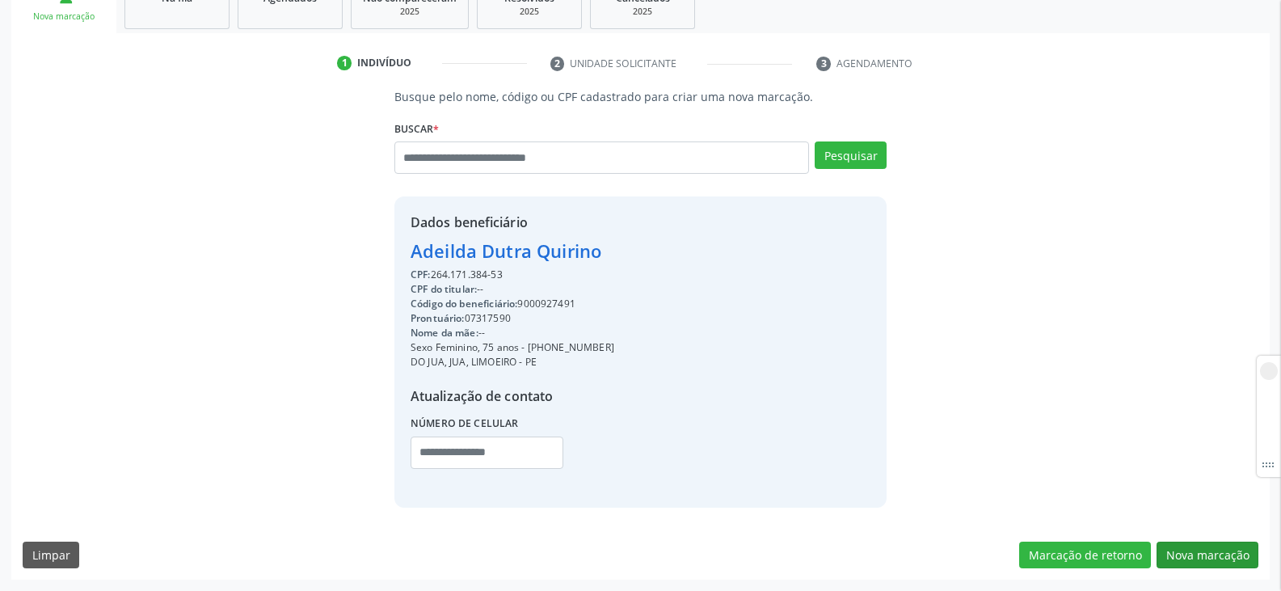
scroll to position [131, 0]
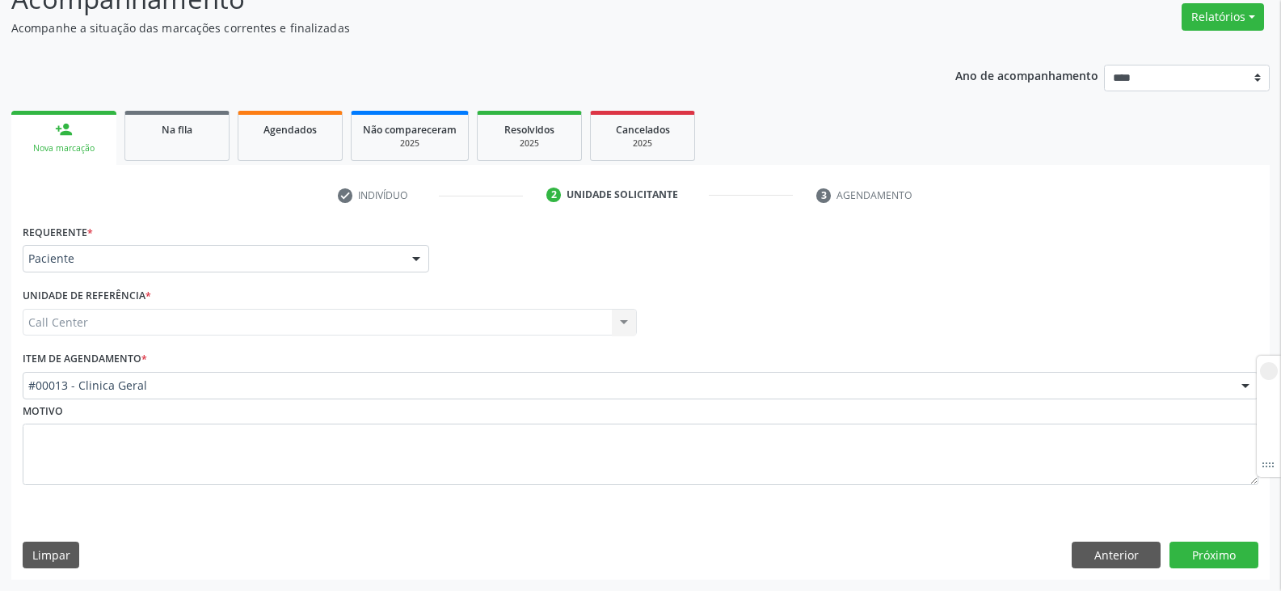
click at [191, 320] on div "Call Center Call Center Nenhum resultado encontrado para: " " Não há nenhuma op…" at bounding box center [330, 322] width 614 height 27
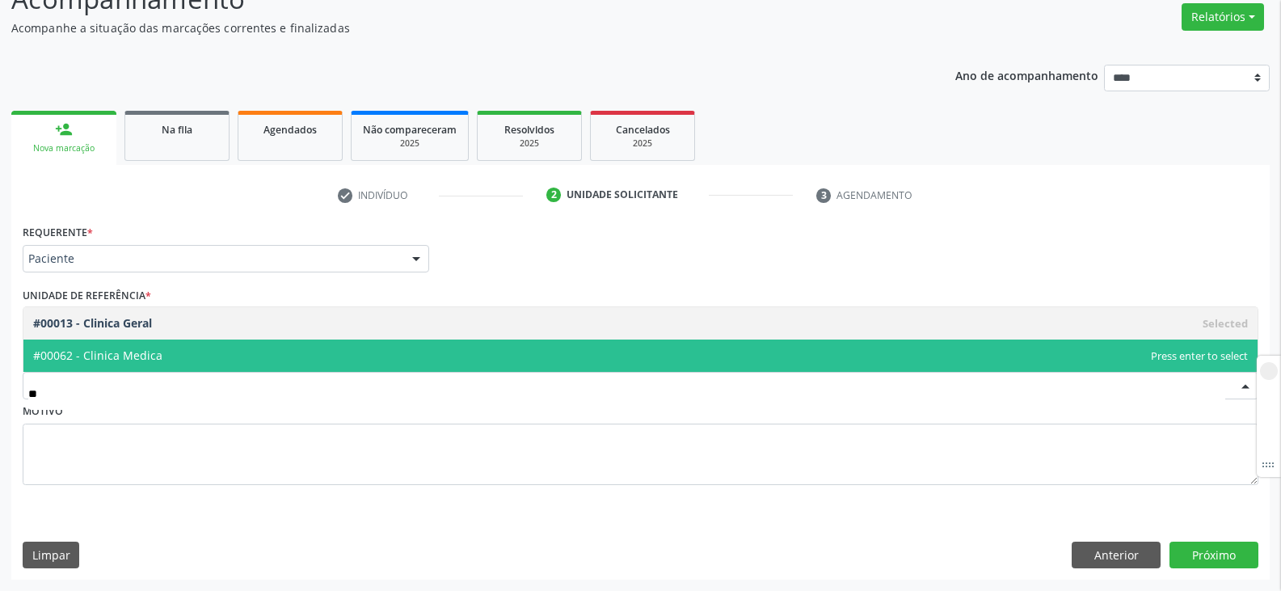
type input "*"
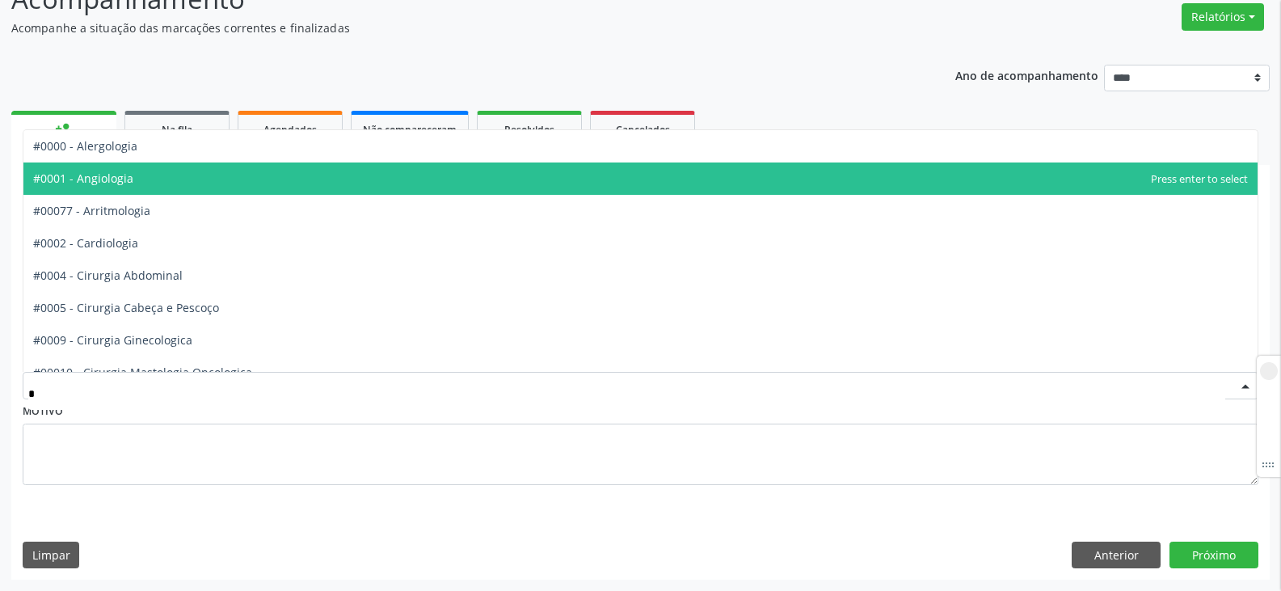
type input "**"
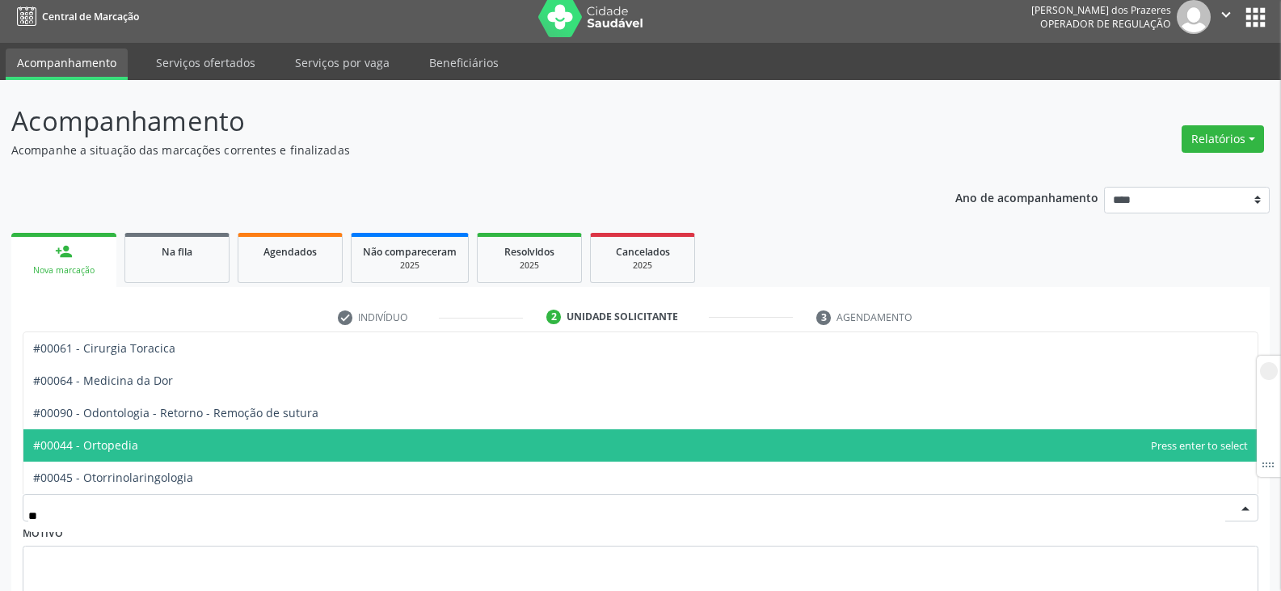
scroll to position [0, 0]
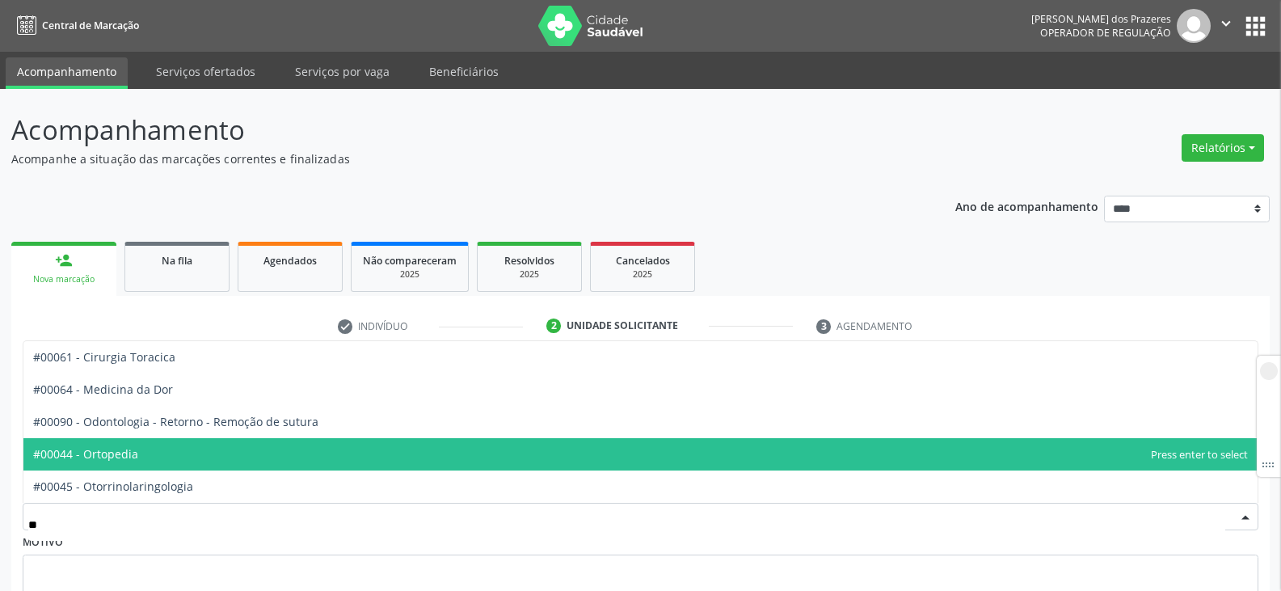
click at [116, 458] on span "#00044 - Ortopedia" at bounding box center [85, 453] width 105 height 15
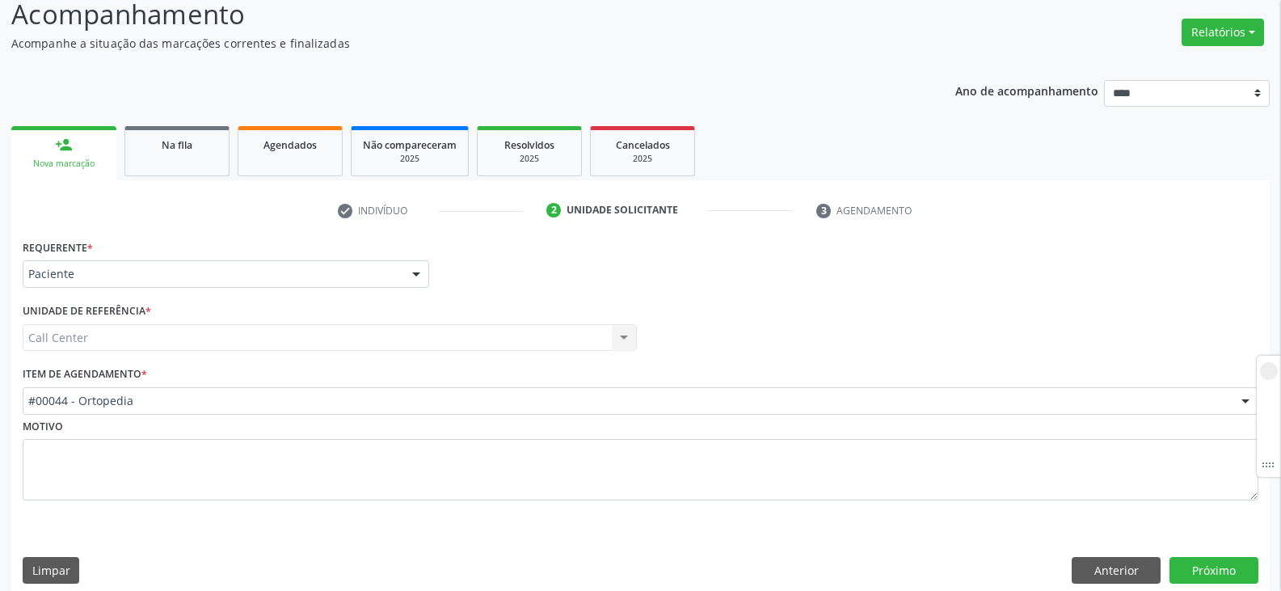
scroll to position [131, 0]
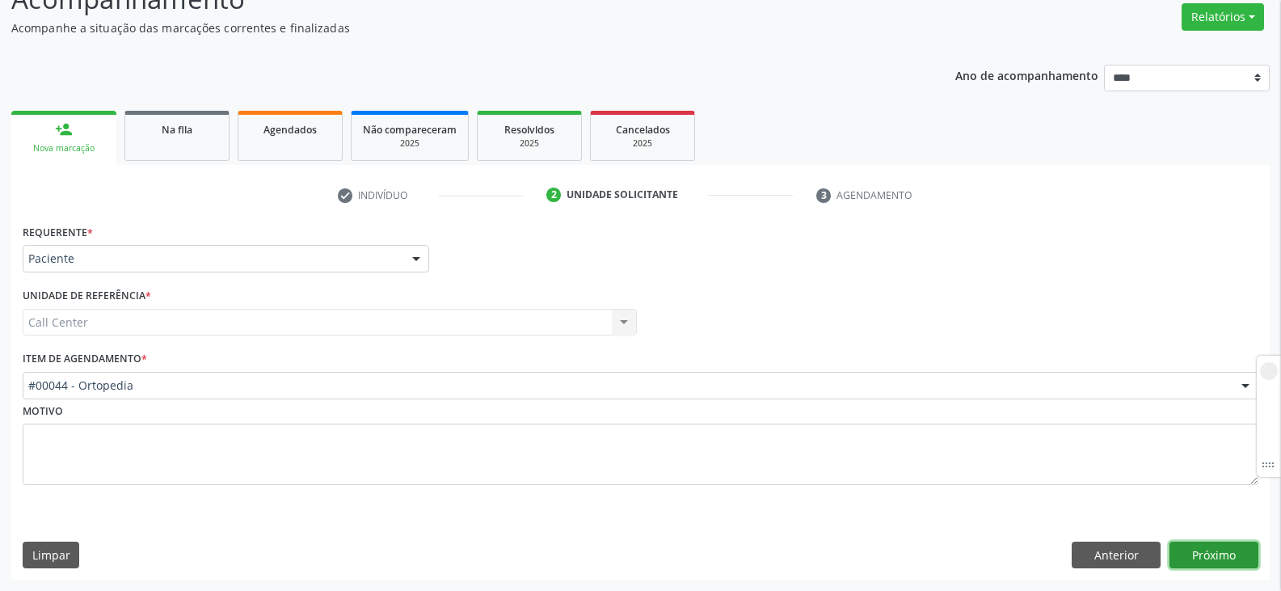
click at [1221, 549] on button "Próximo" at bounding box center [1213, 554] width 89 height 27
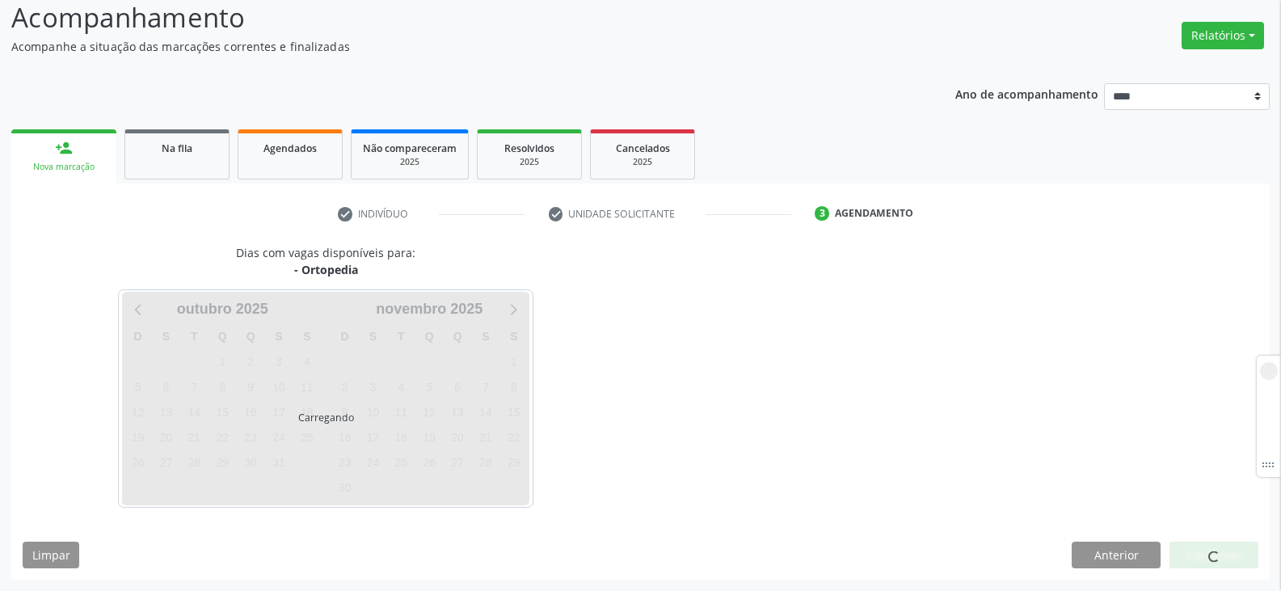
scroll to position [112, 0]
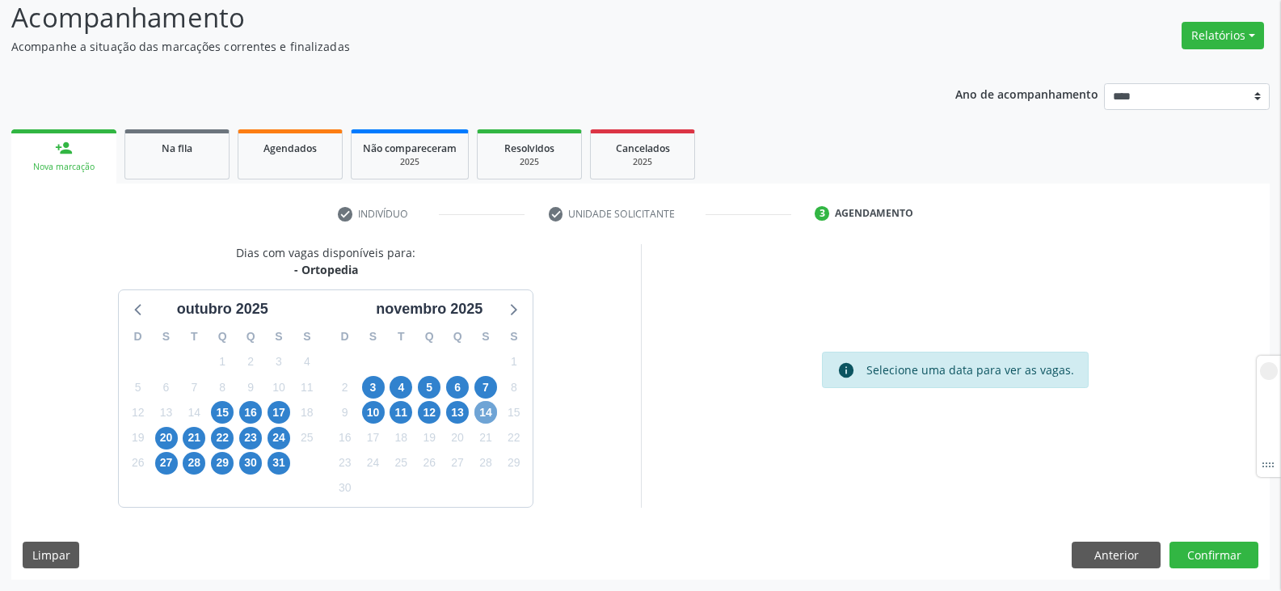
click at [478, 407] on span "14" at bounding box center [485, 412] width 23 height 23
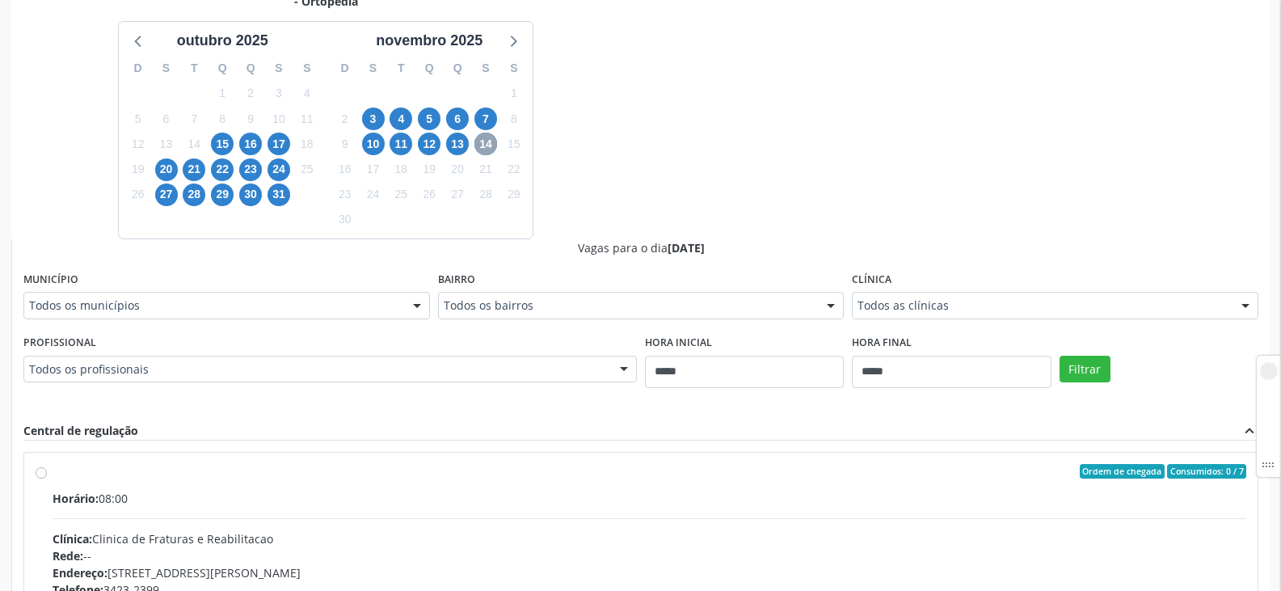
scroll to position [435, 0]
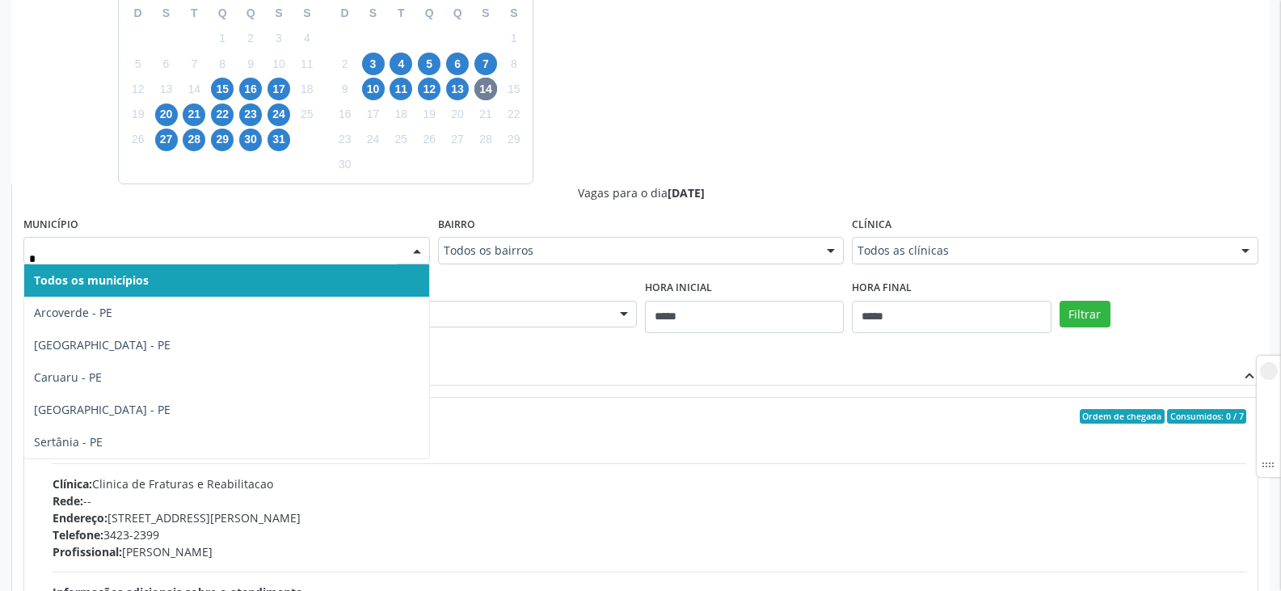
type input "**"
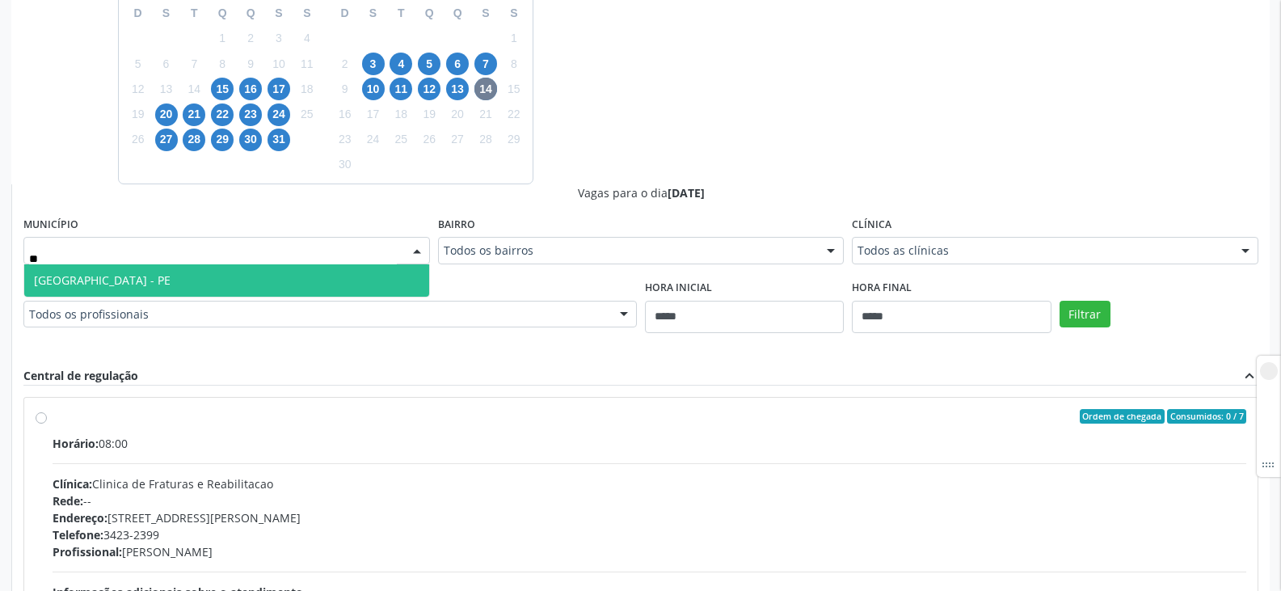
click at [179, 273] on span "Recife - PE" at bounding box center [226, 280] width 405 height 32
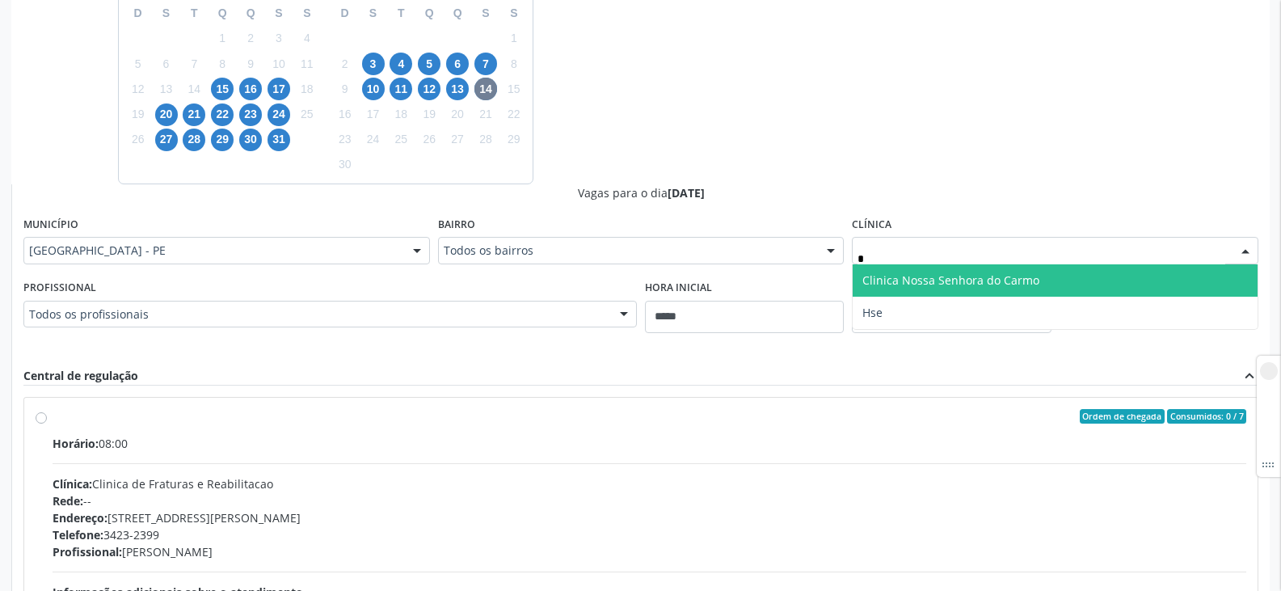
type input "**"
click at [881, 273] on span "Hse" at bounding box center [872, 279] width 20 height 15
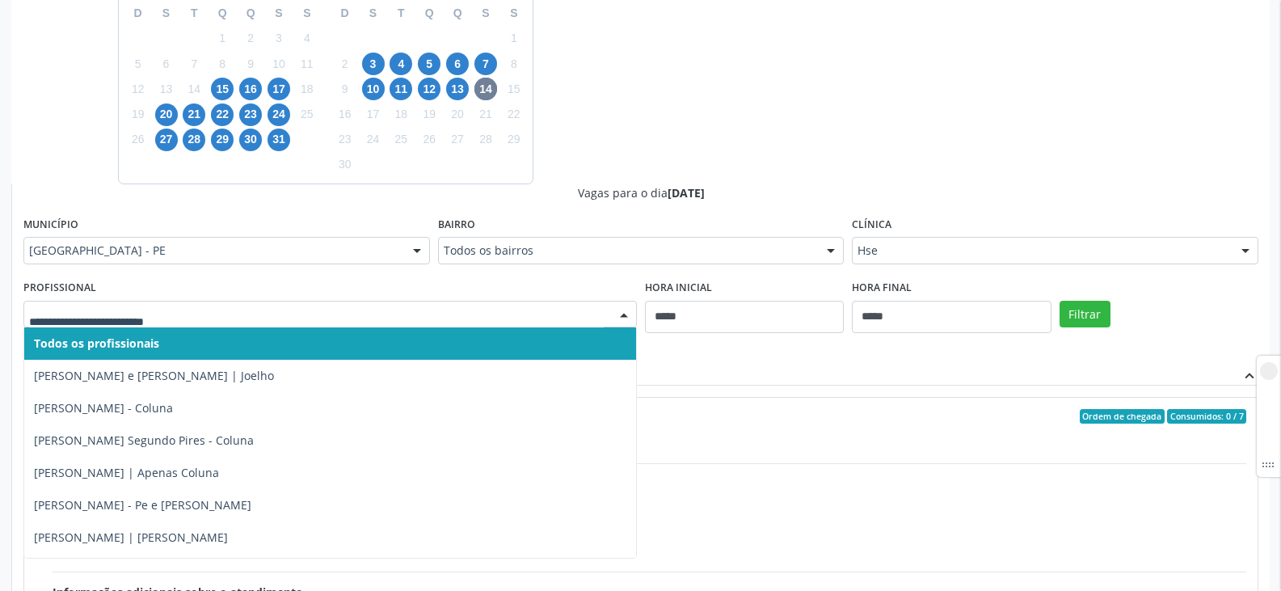
paste input "**********"
type input "**********"
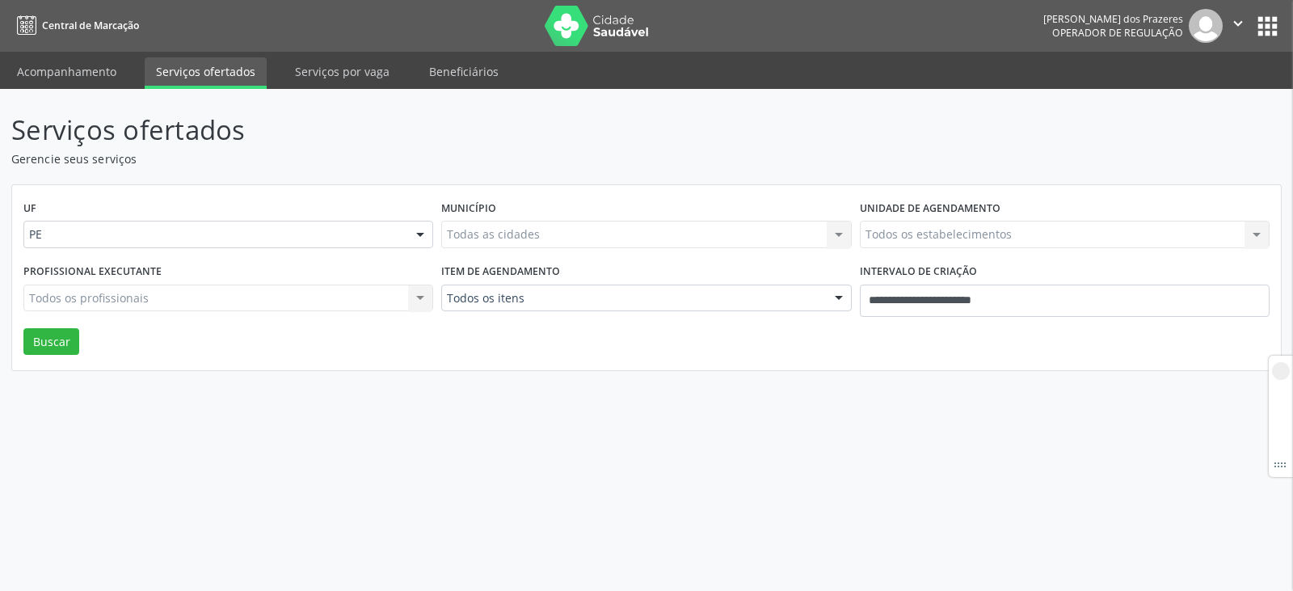
select select "*"
click at [873, 292] on input "**********" at bounding box center [1065, 300] width 410 height 32
click at [708, 427] on div "Serviços ofertados Gerencie seus serviços UF PE PE Nenhum resultado encontrado …" at bounding box center [646, 340] width 1293 height 502
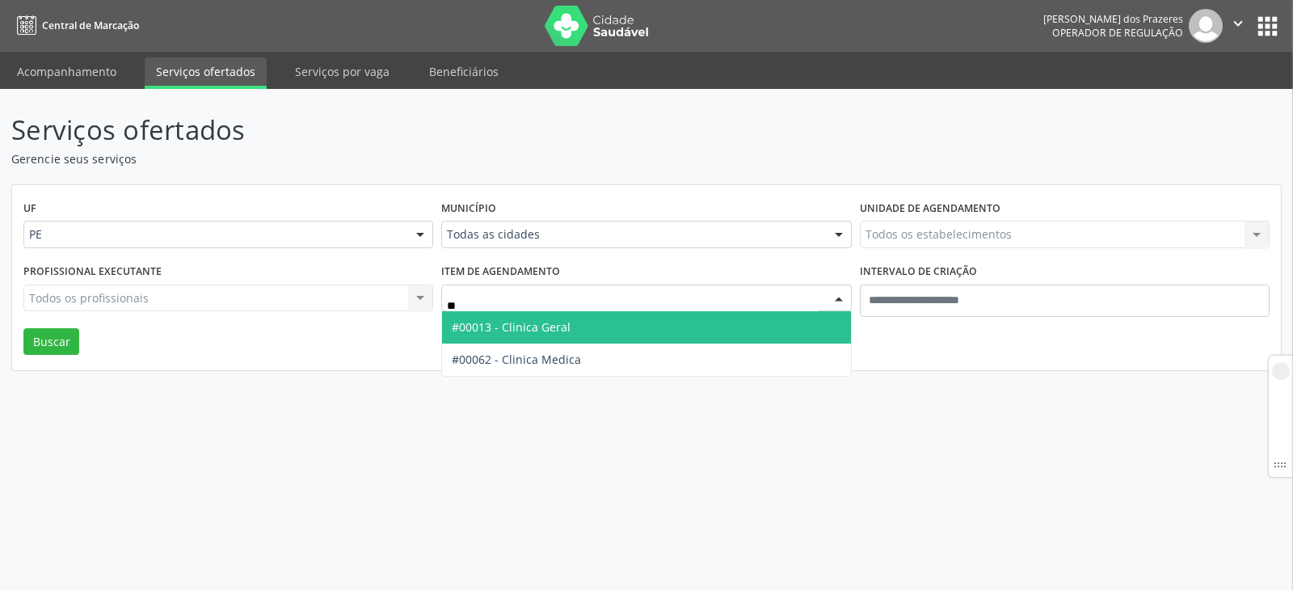
type input "***"
click at [583, 334] on span "#00013 - Clinica Geral" at bounding box center [646, 327] width 408 height 32
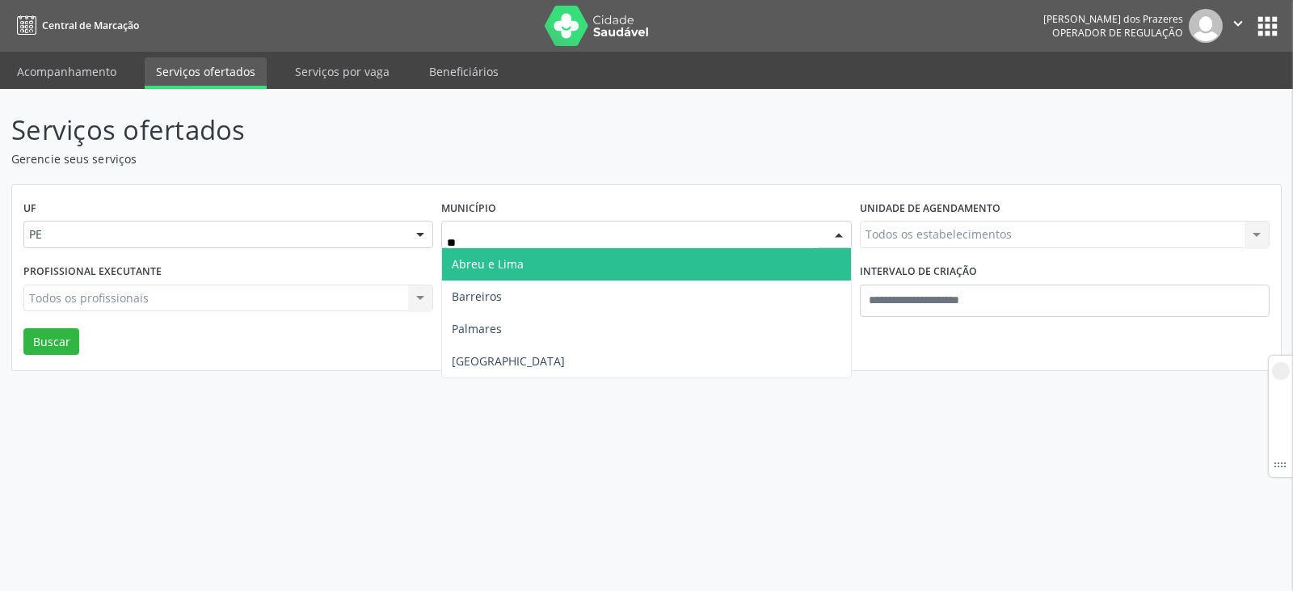
type input "***"
click at [563, 270] on span "[GEOGRAPHIC_DATA]" at bounding box center [646, 264] width 408 height 32
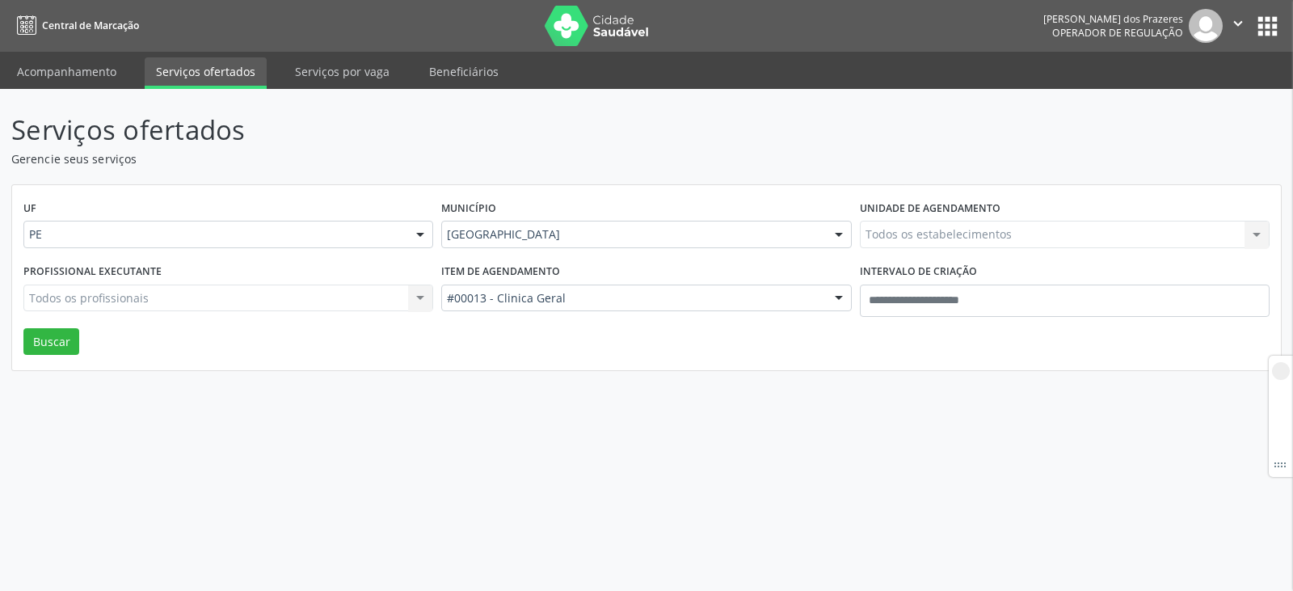
click at [964, 236] on div "Todos os estabelecimentos Todos os estabelecimentos Nenhum resultado encontrado…" at bounding box center [1065, 234] width 410 height 27
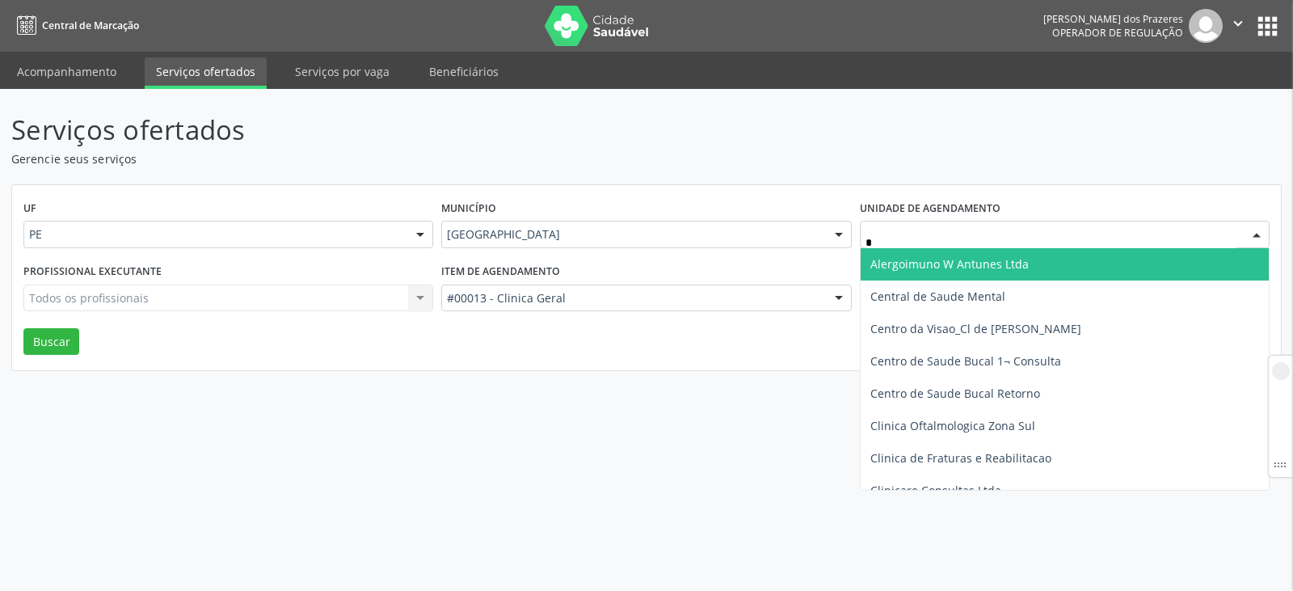
type input "**"
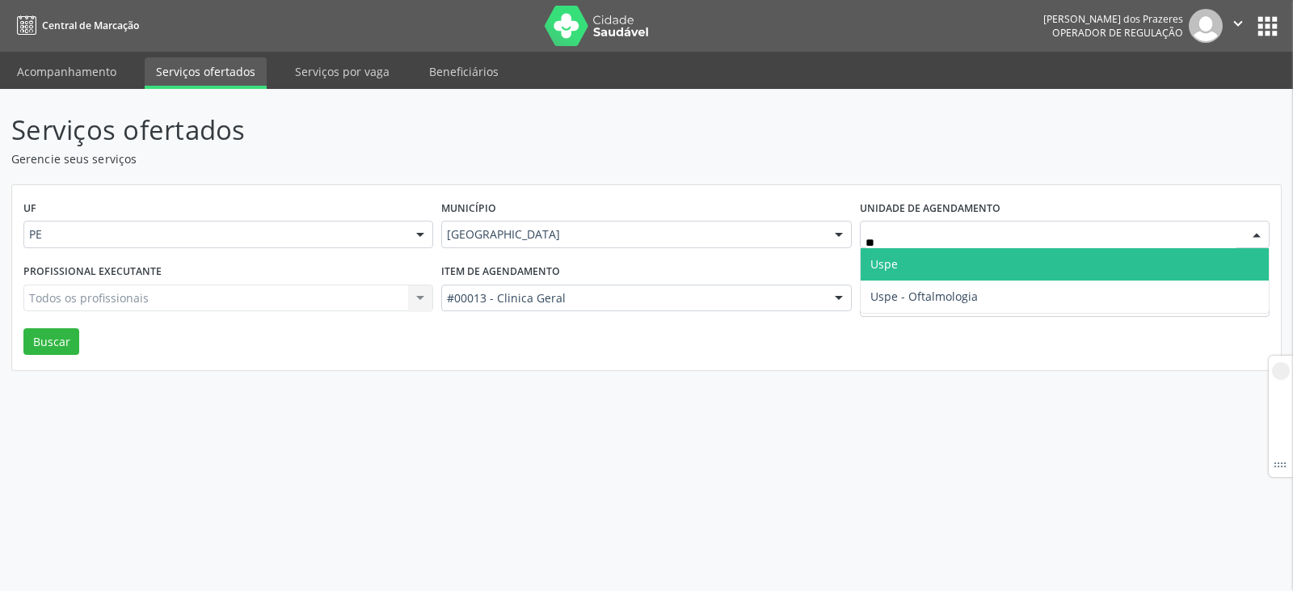
click at [965, 271] on span "Uspe" at bounding box center [1064, 264] width 408 height 32
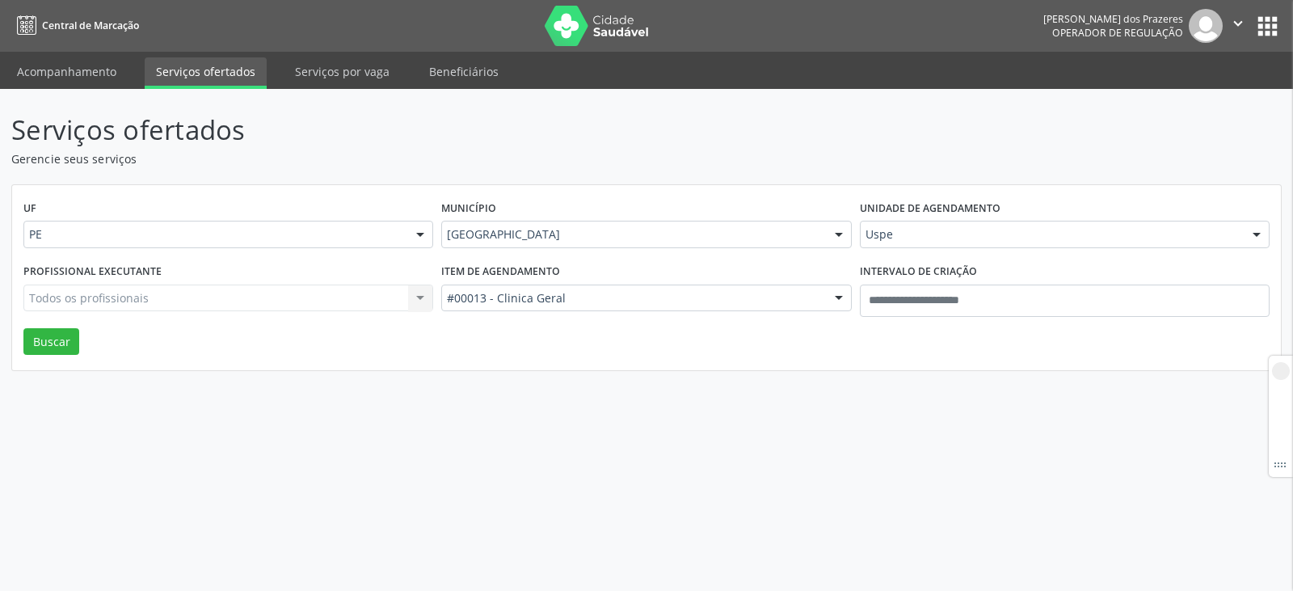
click at [213, 291] on div "Todos os profissionais Todos os profissionais Nenhum resultado encontrado para:…" at bounding box center [228, 297] width 410 height 27
click at [238, 304] on div "Todos os profissionais Todos os profissionais Nenhum resultado encontrado para:…" at bounding box center [228, 297] width 410 height 27
click at [219, 299] on div "Todos os profissionais Todos os profissionais Nenhum resultado encontrado para:…" at bounding box center [228, 297] width 410 height 27
click at [194, 292] on div "Todos os profissionais Todos os profissionais Nenhum resultado encontrado para:…" at bounding box center [228, 297] width 410 height 27
click at [415, 290] on div at bounding box center [420, 298] width 24 height 27
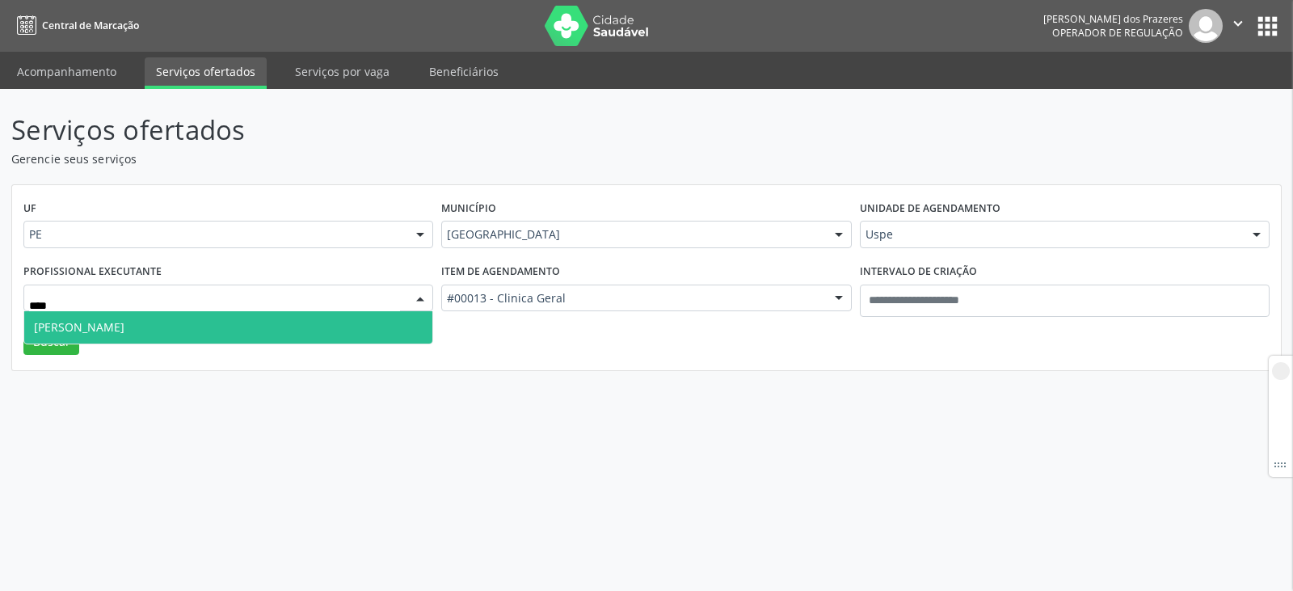
type input "*****"
click at [279, 321] on span "Vinicius Augusto Serra" at bounding box center [228, 327] width 408 height 32
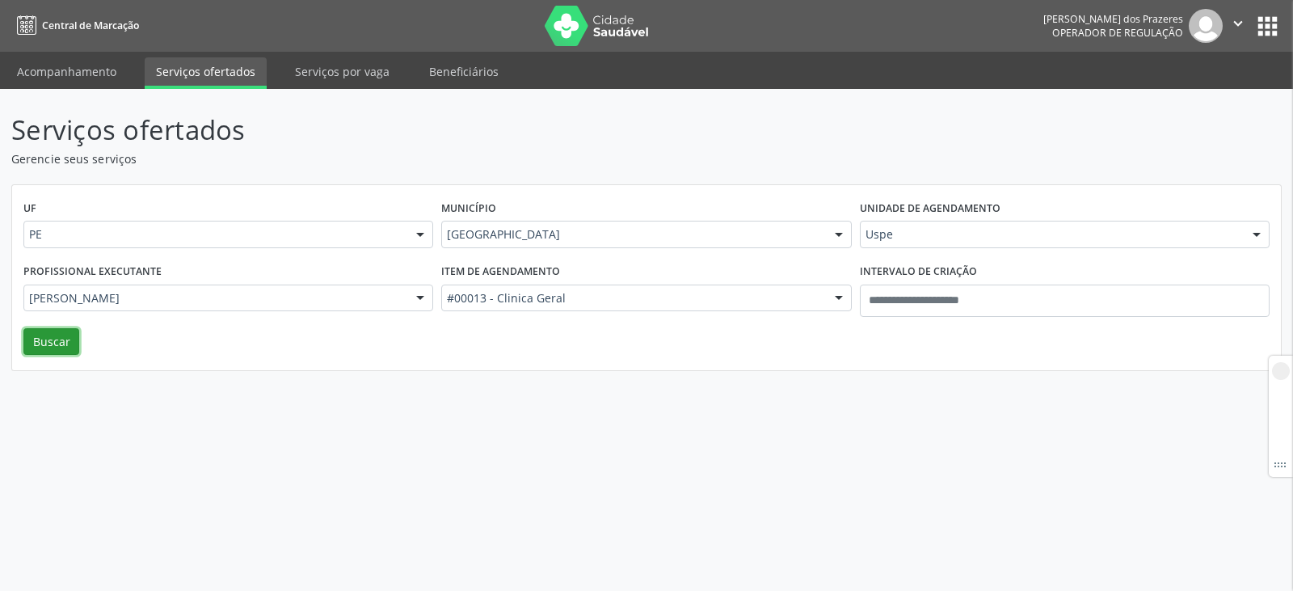
click at [67, 344] on button "Buscar" at bounding box center [51, 341] width 56 height 27
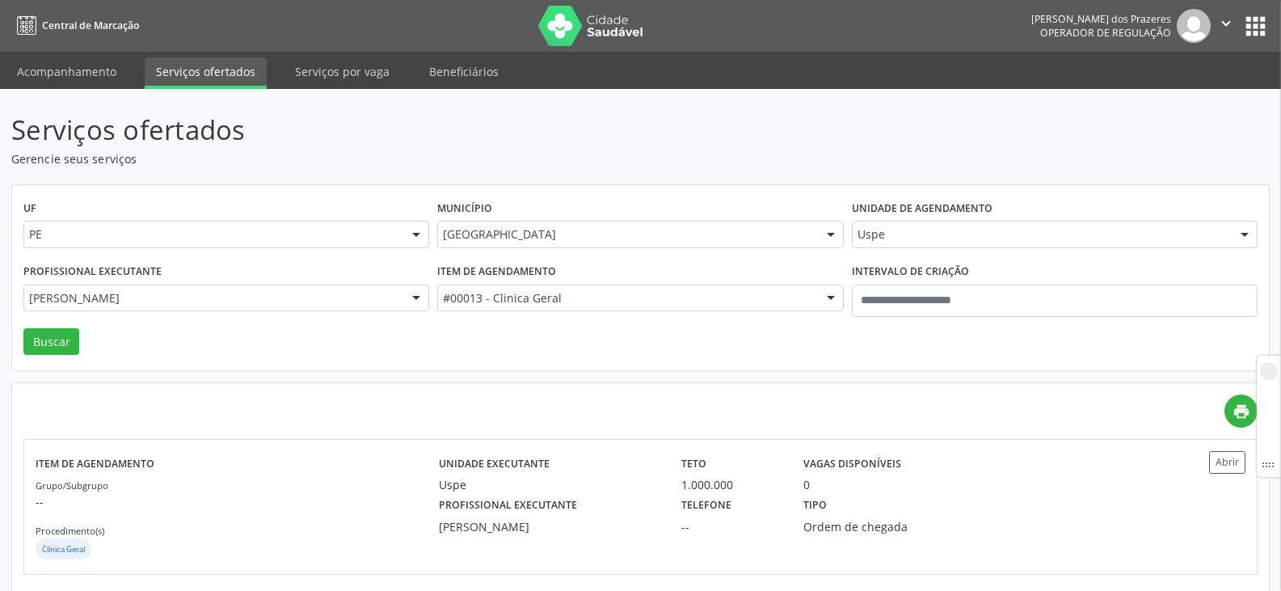
scroll to position [19, 0]
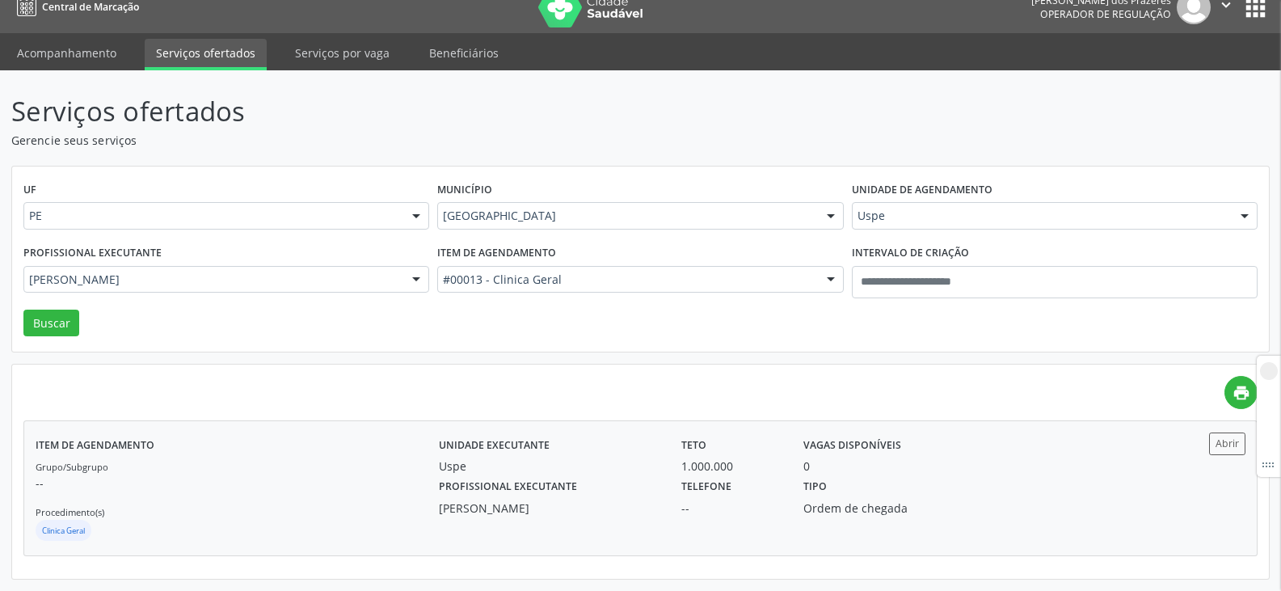
click at [772, 507] on div "--" at bounding box center [730, 507] width 99 height 17
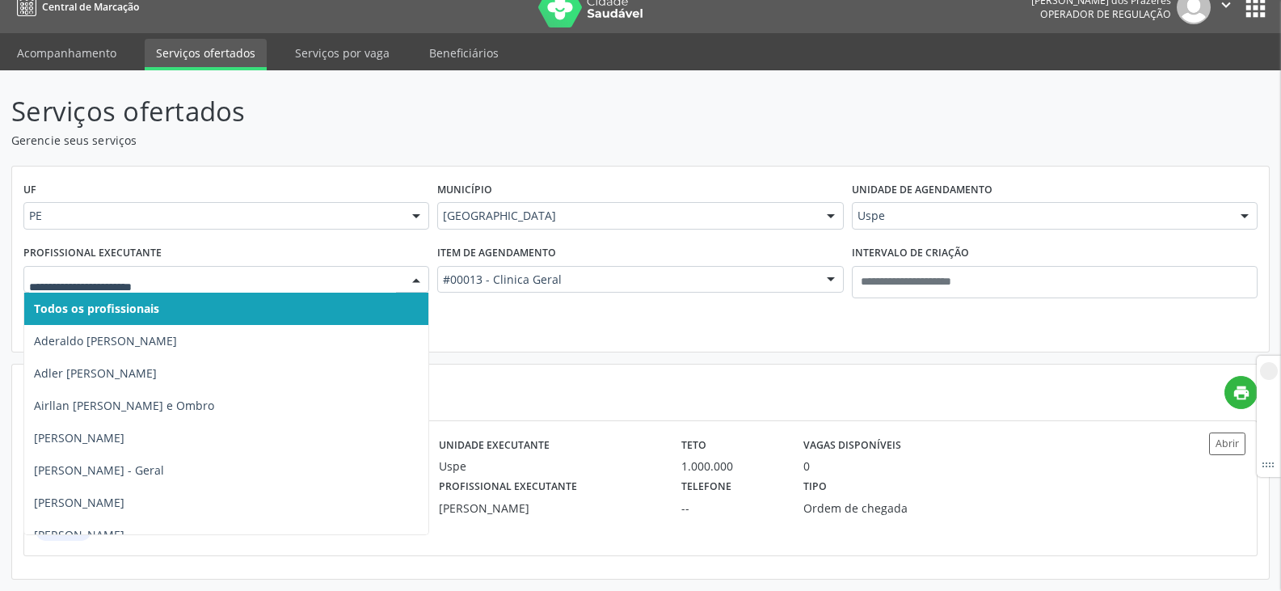
click at [137, 303] on span "Todos os profissionais" at bounding box center [96, 308] width 125 height 15
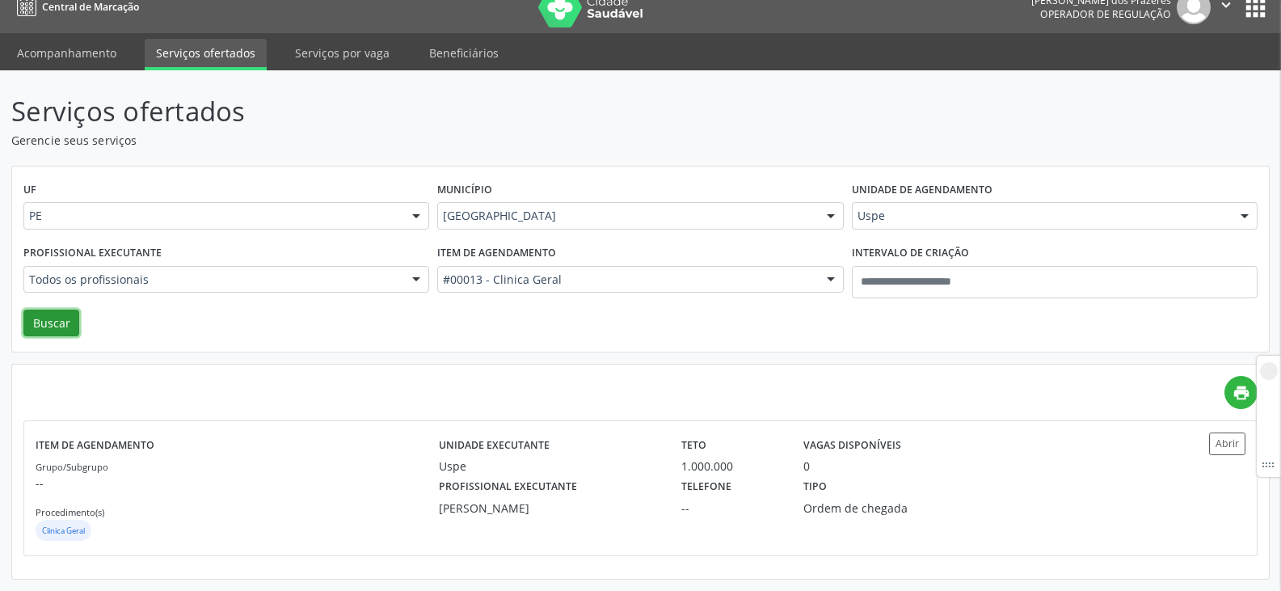
click at [48, 311] on button "Buscar" at bounding box center [51, 322] width 56 height 27
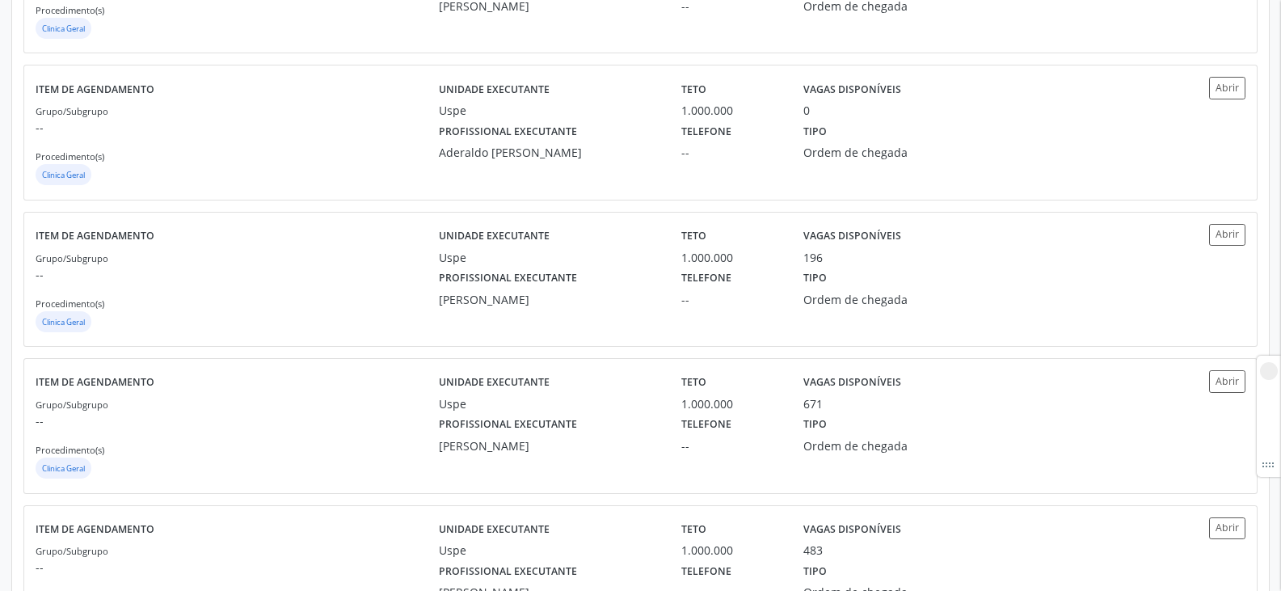
scroll to position [2108, 0]
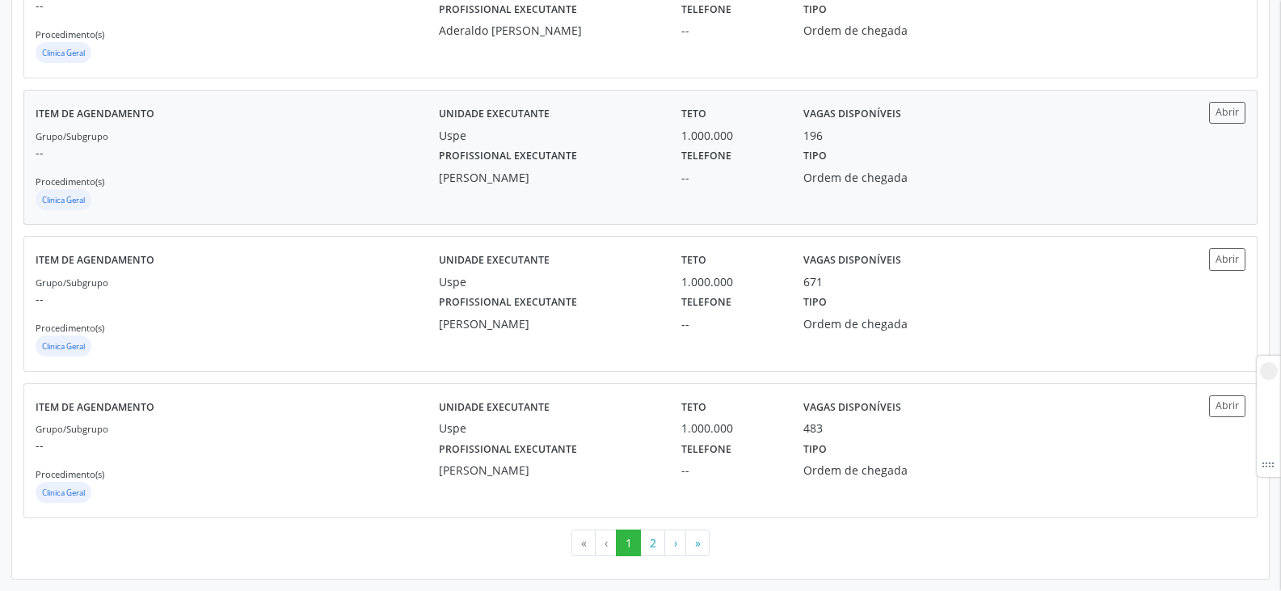
click at [608, 189] on div "Unidade executante Uspe Teto 1.000.000 Vagas disponíveis 196 Profissional execu…" at bounding box center [791, 157] width 705 height 111
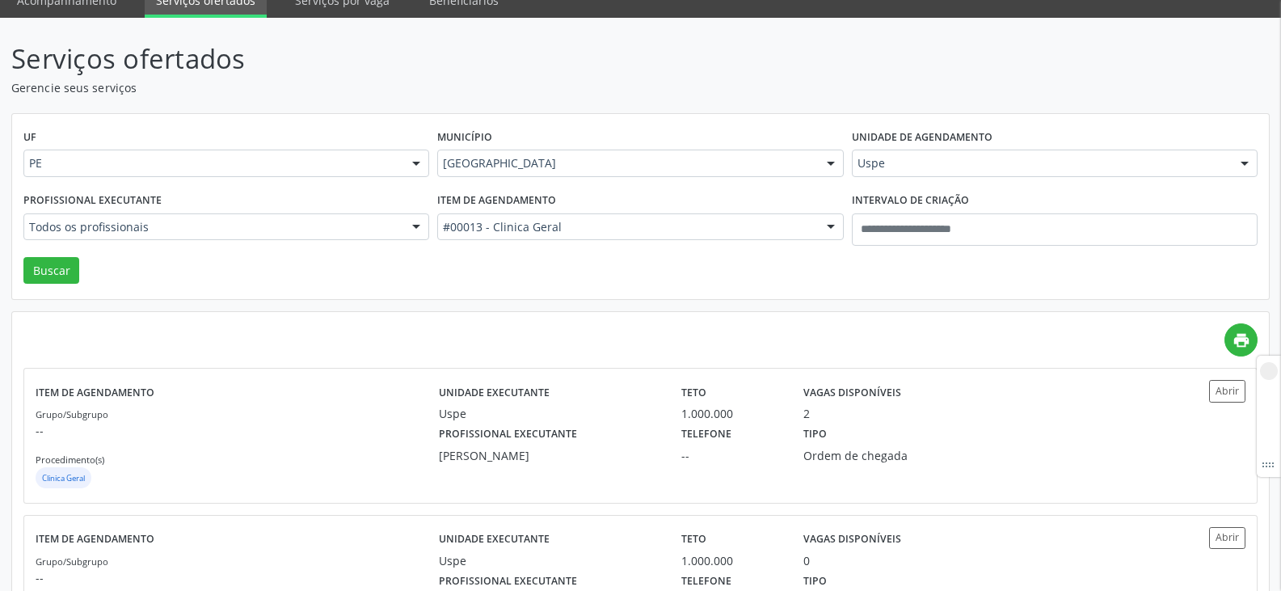
scroll to position [0, 0]
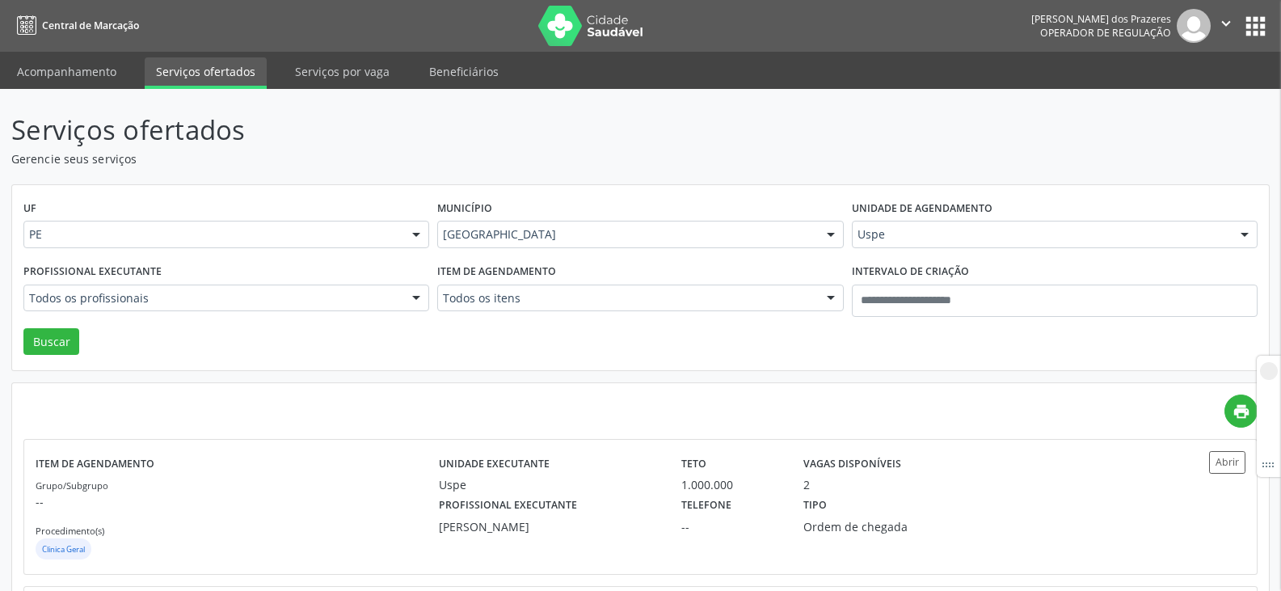
click at [280, 364] on div "UF PE PE Nenhum resultado encontrado para: " " Não há nenhuma opção para ser ex…" at bounding box center [640, 278] width 1256 height 186
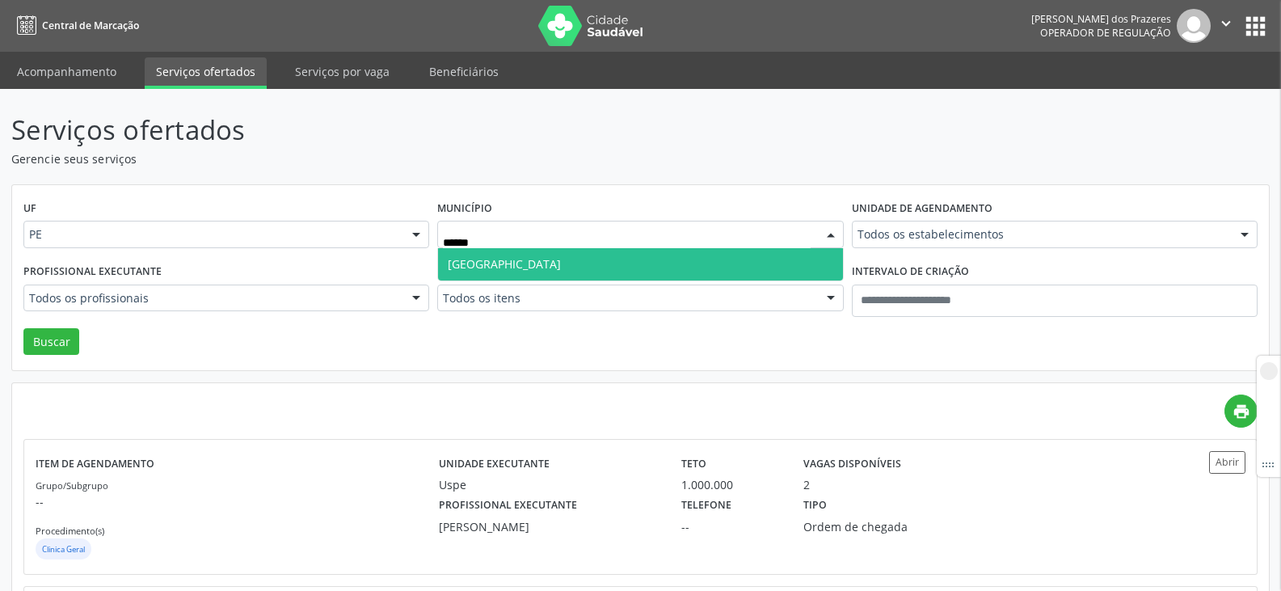
type input "******"
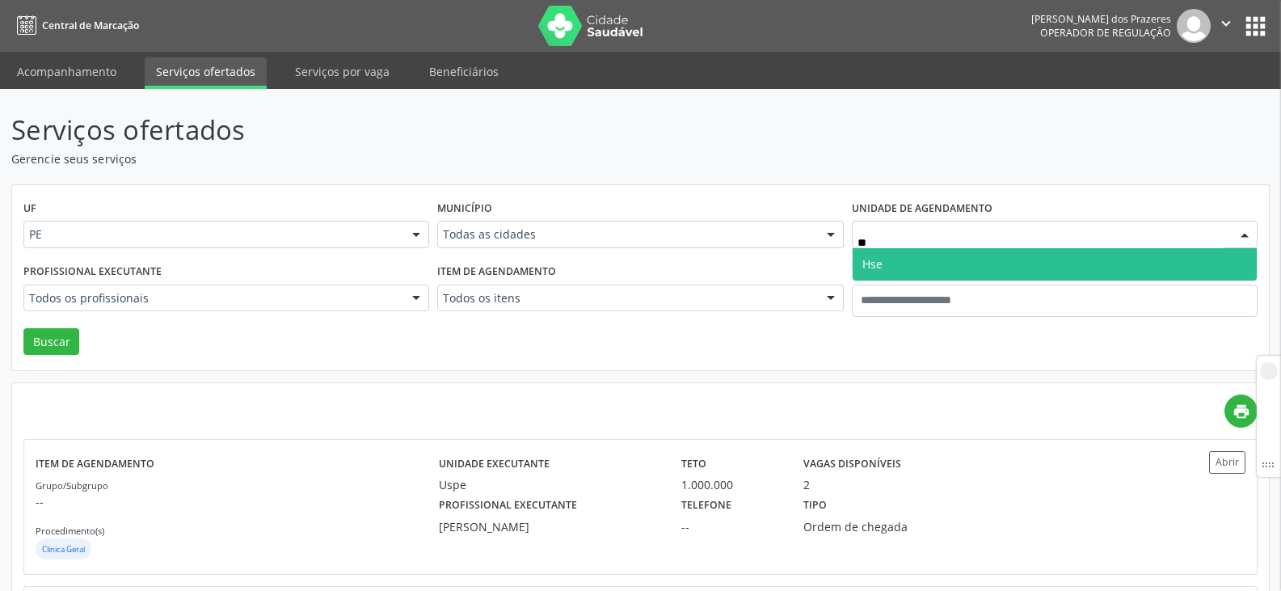
type input "***"
click at [871, 263] on span "Hse" at bounding box center [872, 263] width 20 height 15
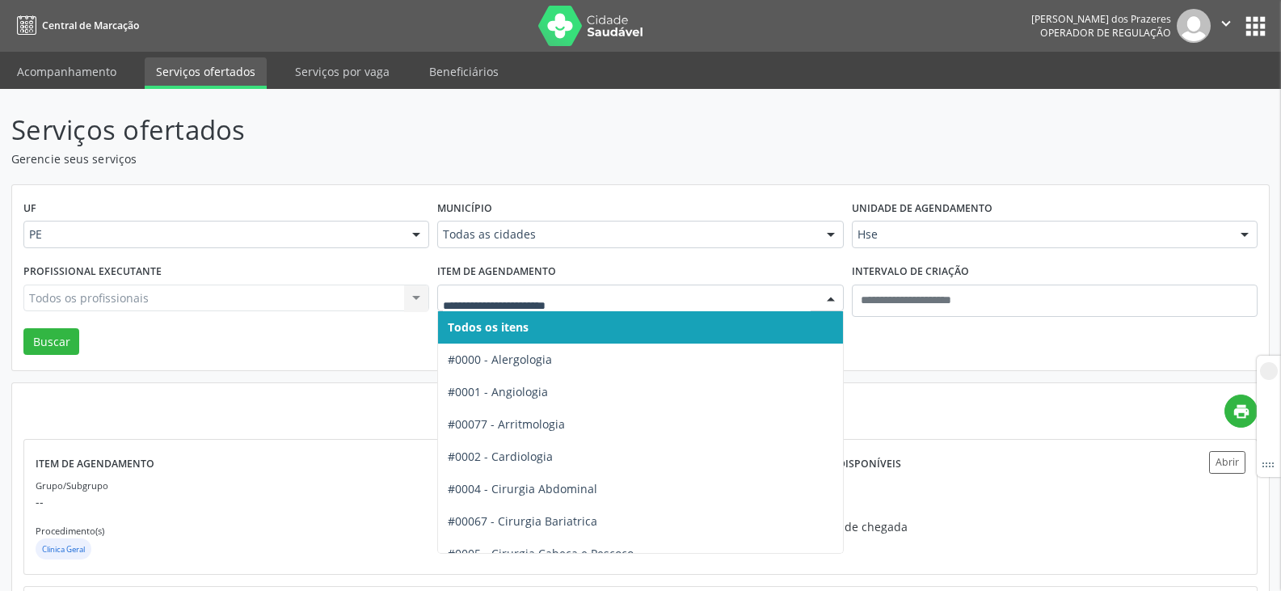
click at [498, 308] on div at bounding box center [640, 297] width 406 height 27
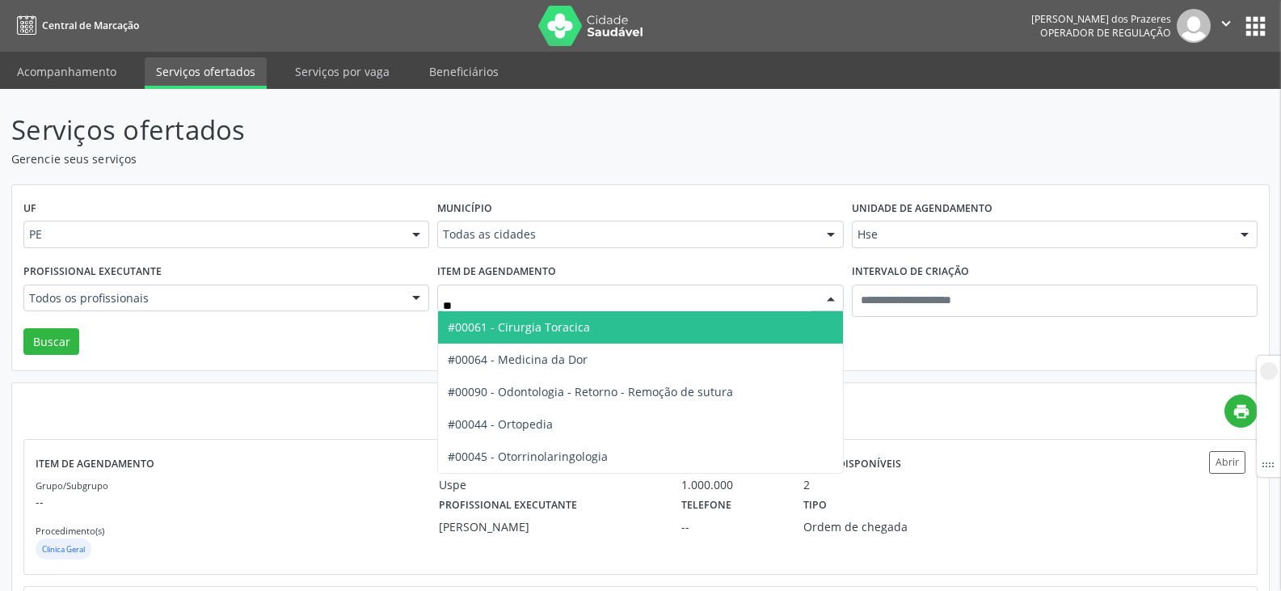
type input "***"
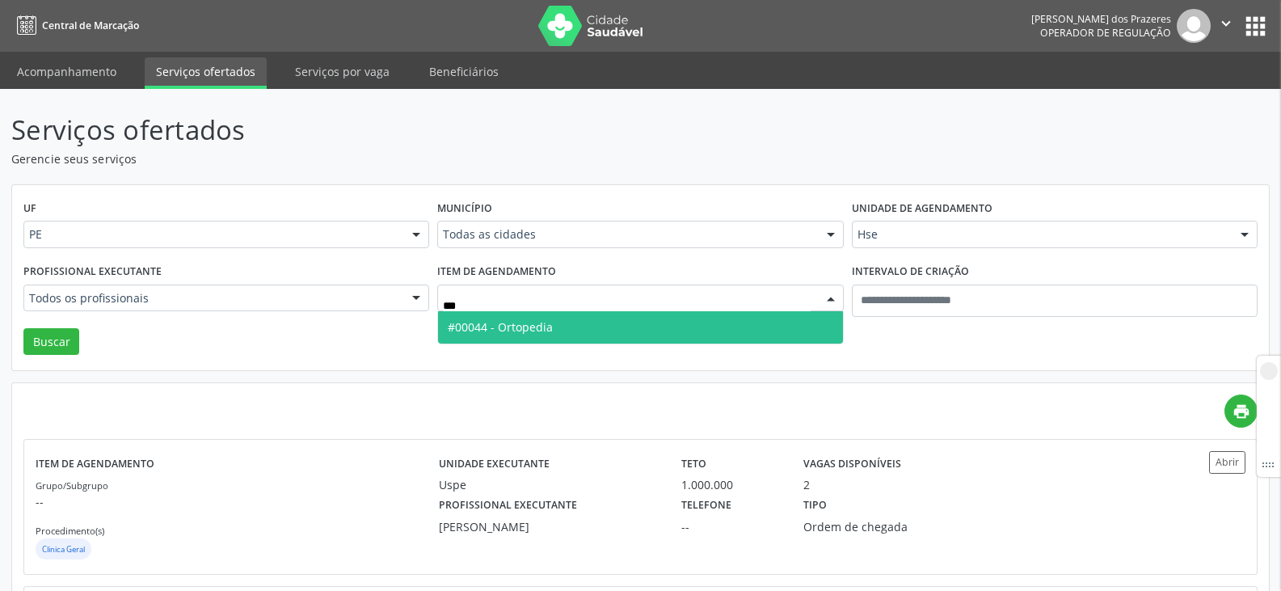
click at [572, 340] on span "#00044 - Ortopedia" at bounding box center [640, 327] width 404 height 32
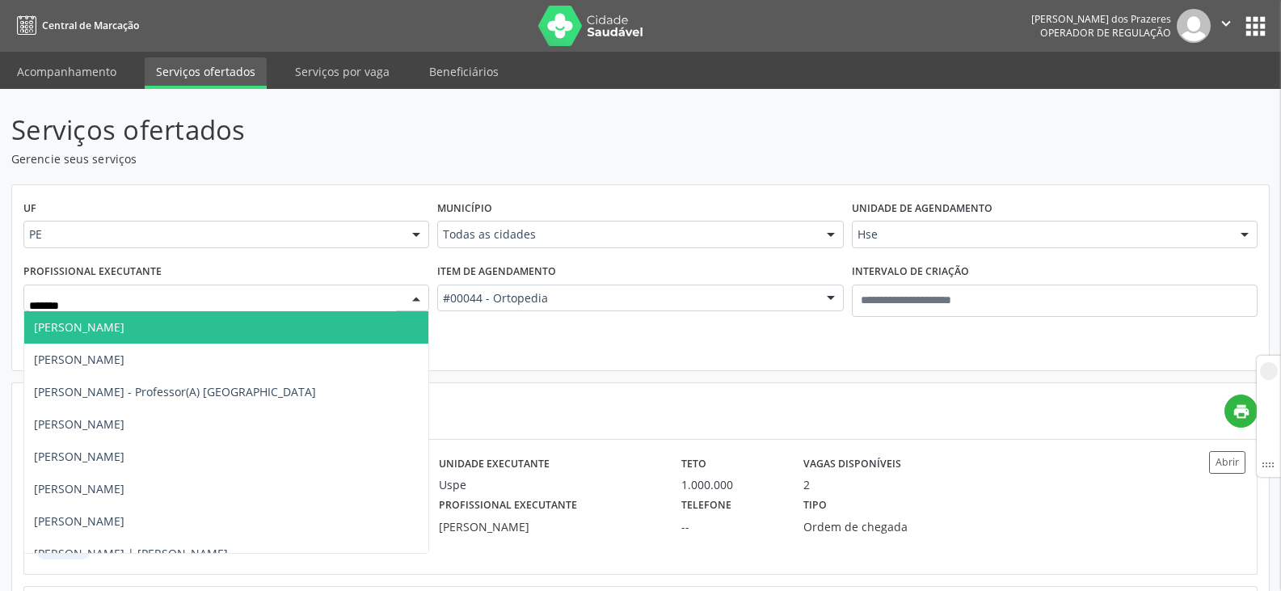
click at [124, 334] on span "Carlos Alberto Cavalcanti de Barros Junior" at bounding box center [79, 326] width 90 height 15
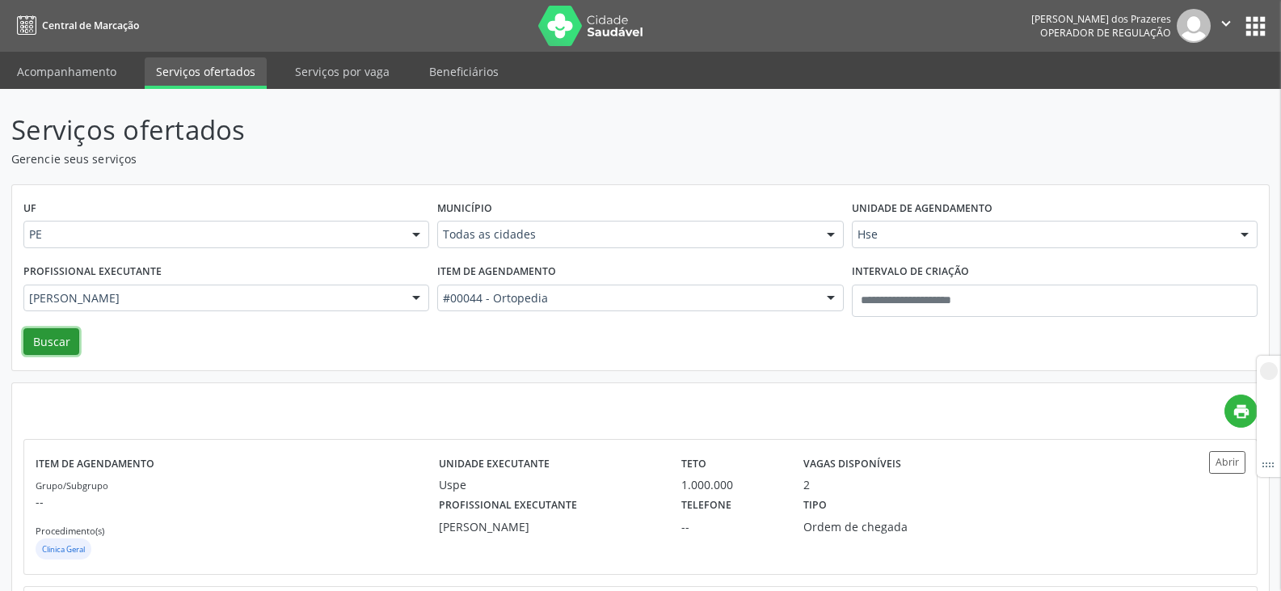
click at [34, 336] on button "Buscar" at bounding box center [51, 341] width 56 height 27
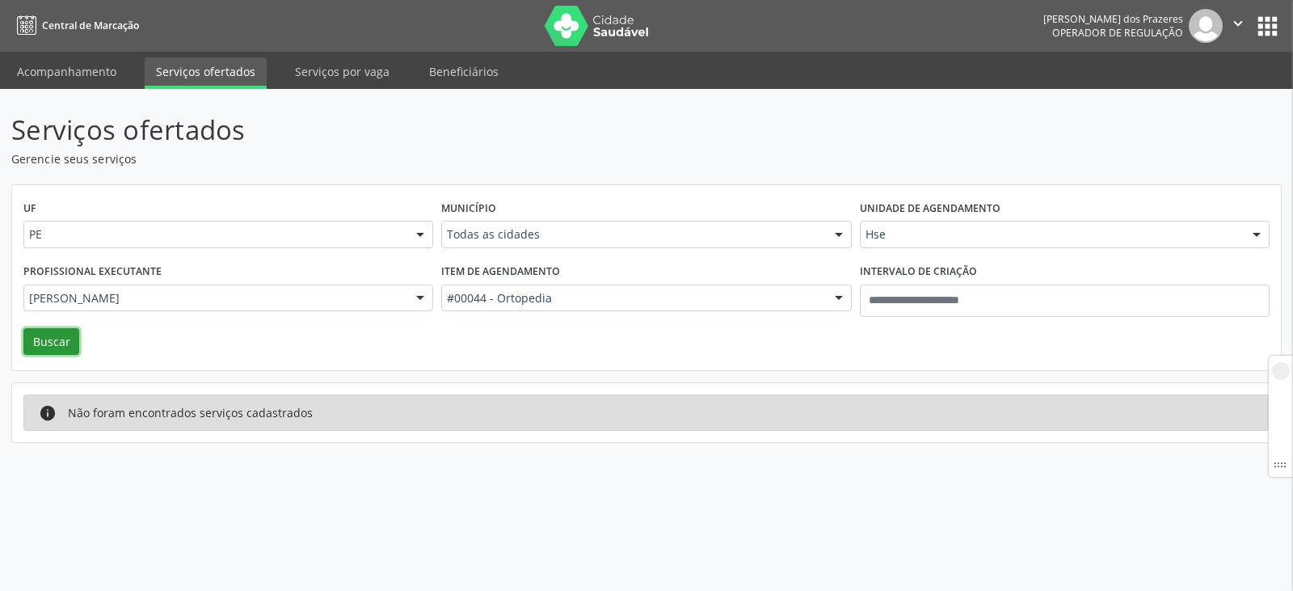
click at [49, 339] on button "Buscar" at bounding box center [51, 341] width 56 height 27
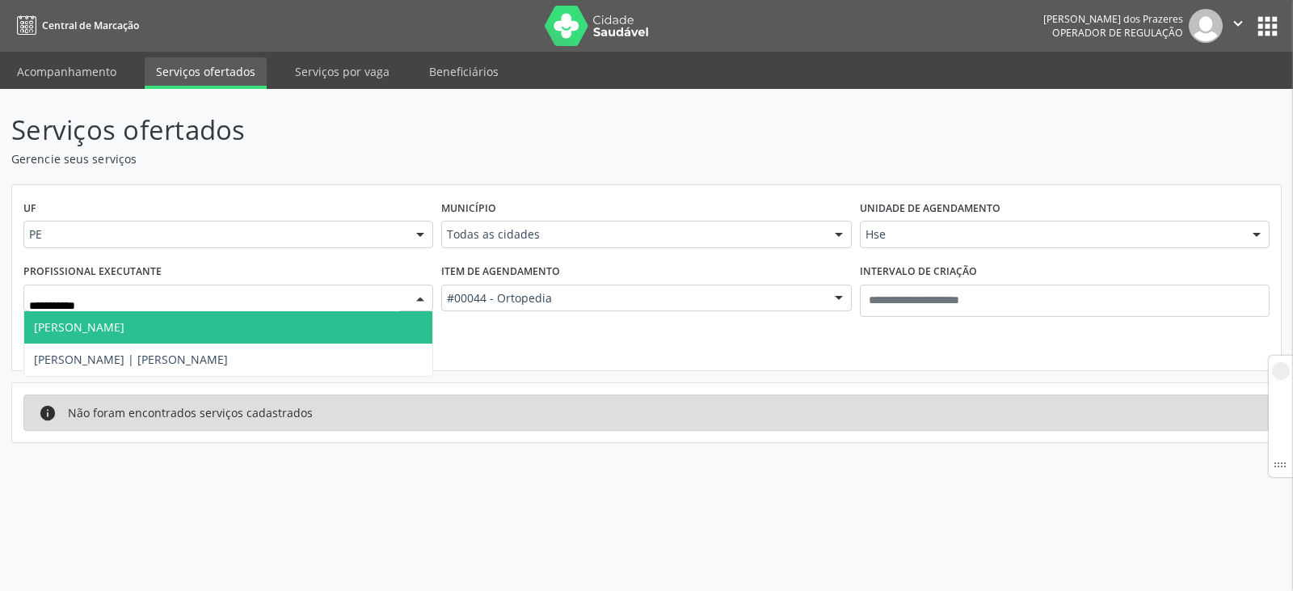
type input "**********"
click at [202, 327] on span "Carlos Roberto Pinheiro Rihan" at bounding box center [228, 327] width 408 height 32
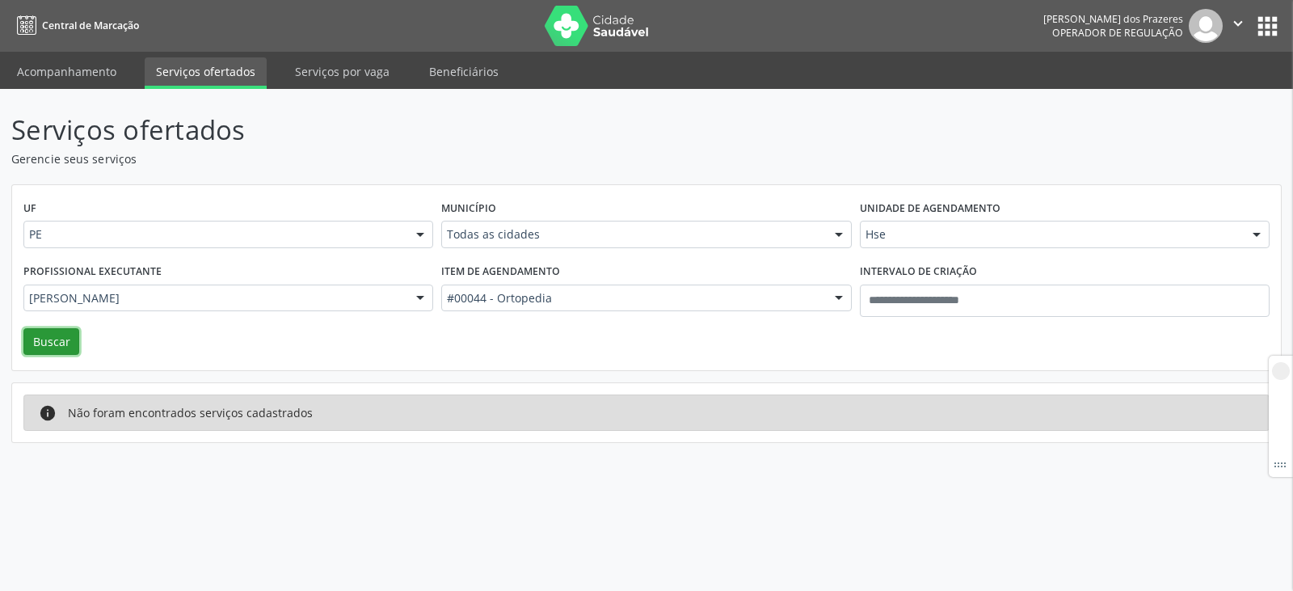
click at [50, 351] on button "Buscar" at bounding box center [51, 341] width 56 height 27
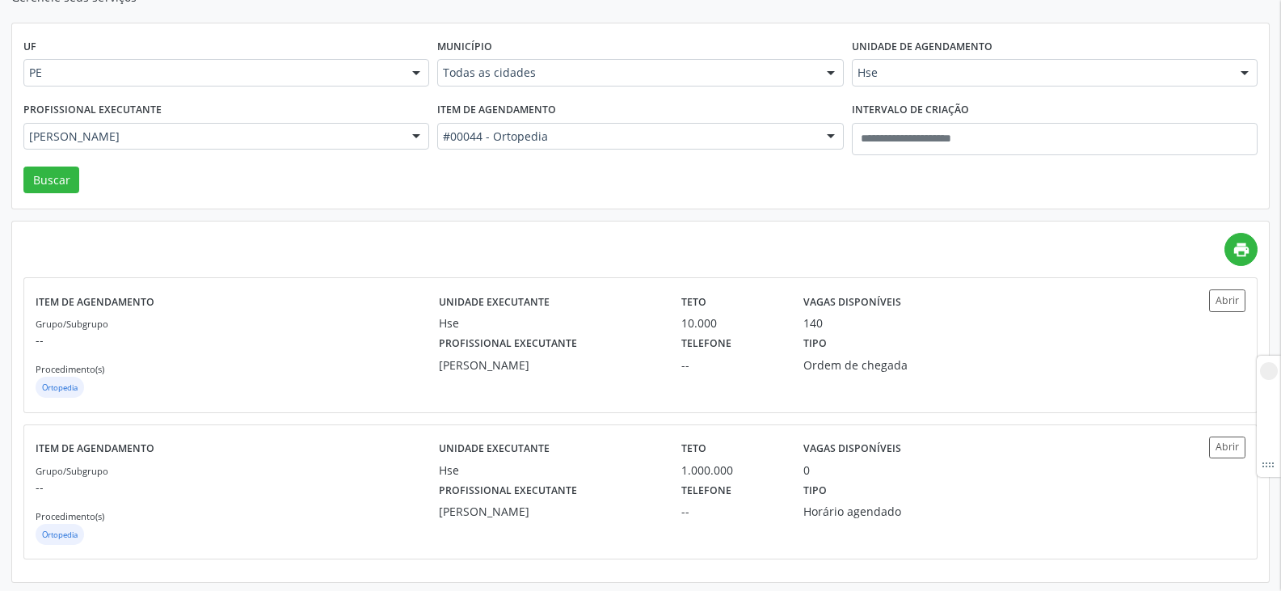
scroll to position [165, 0]
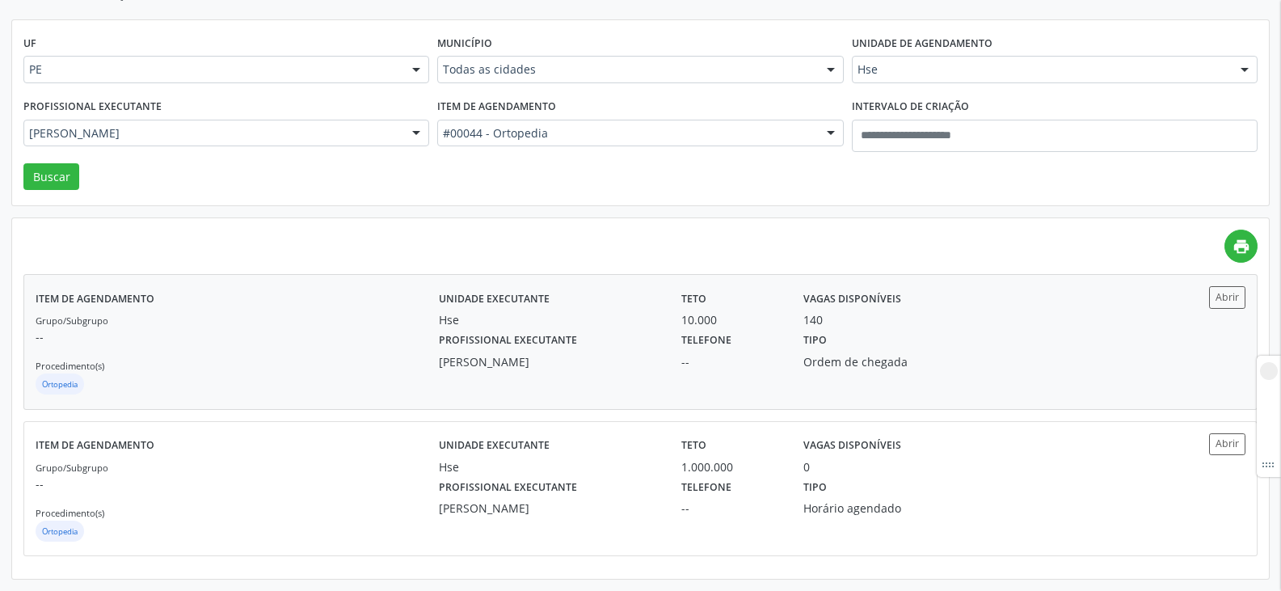
click at [759, 368] on div "--" at bounding box center [730, 361] width 99 height 17
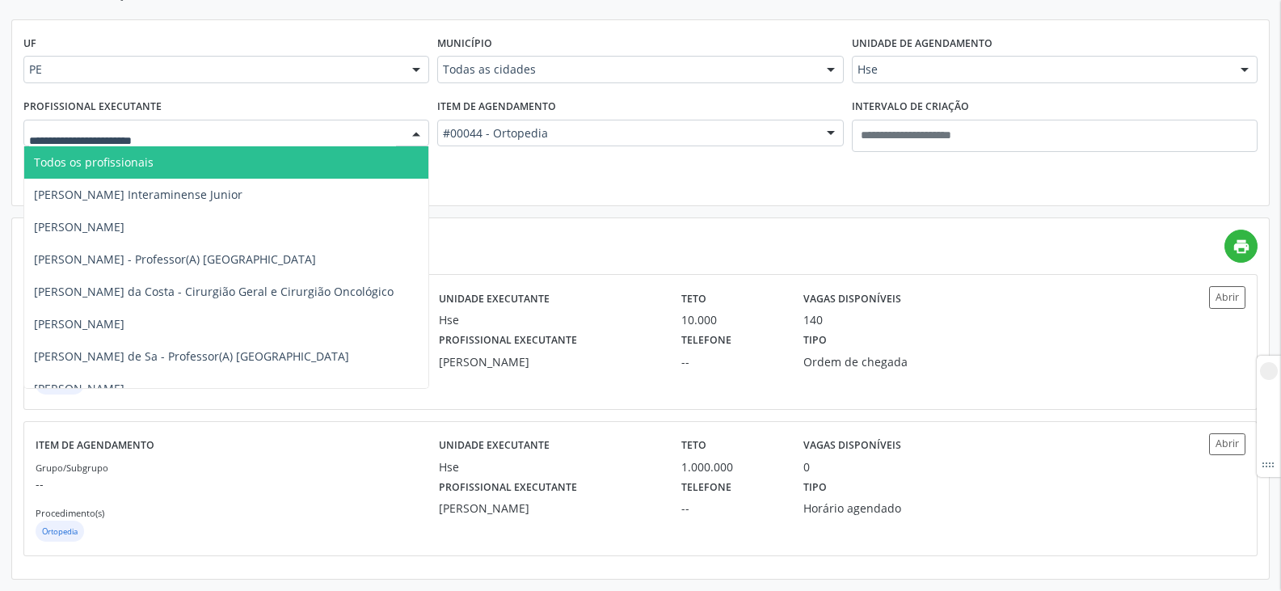
click at [133, 168] on span "Todos os profissionais" at bounding box center [94, 161] width 120 height 15
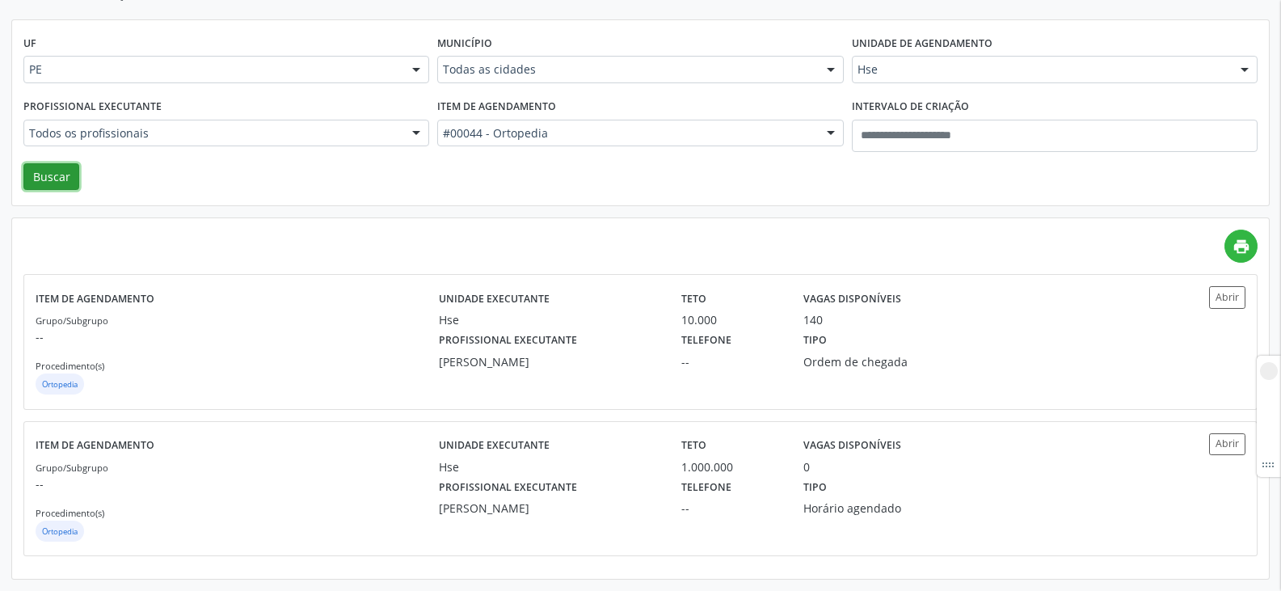
click at [40, 175] on button "Buscar" at bounding box center [51, 176] width 56 height 27
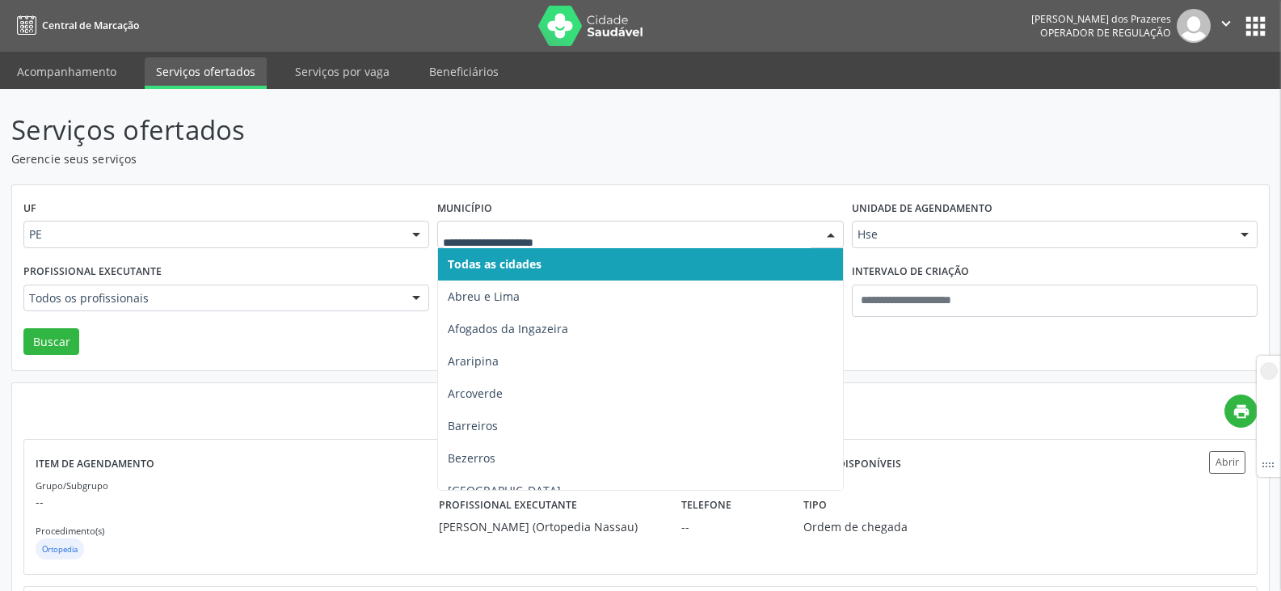
click at [527, 245] on div at bounding box center [640, 234] width 406 height 27
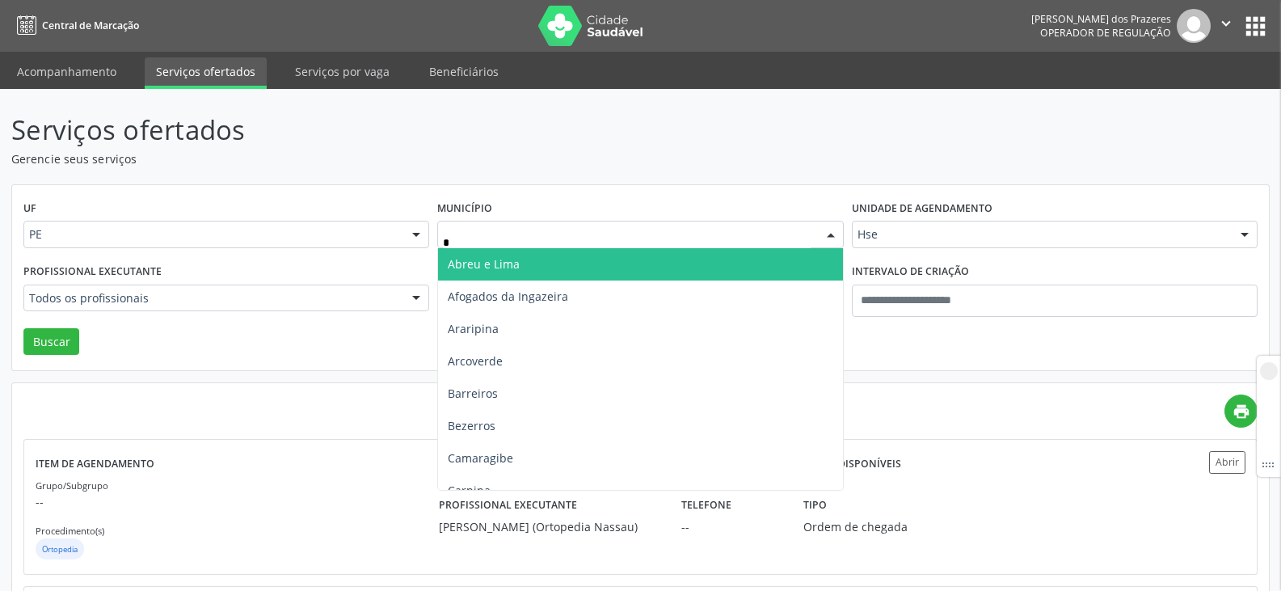
type input "**"
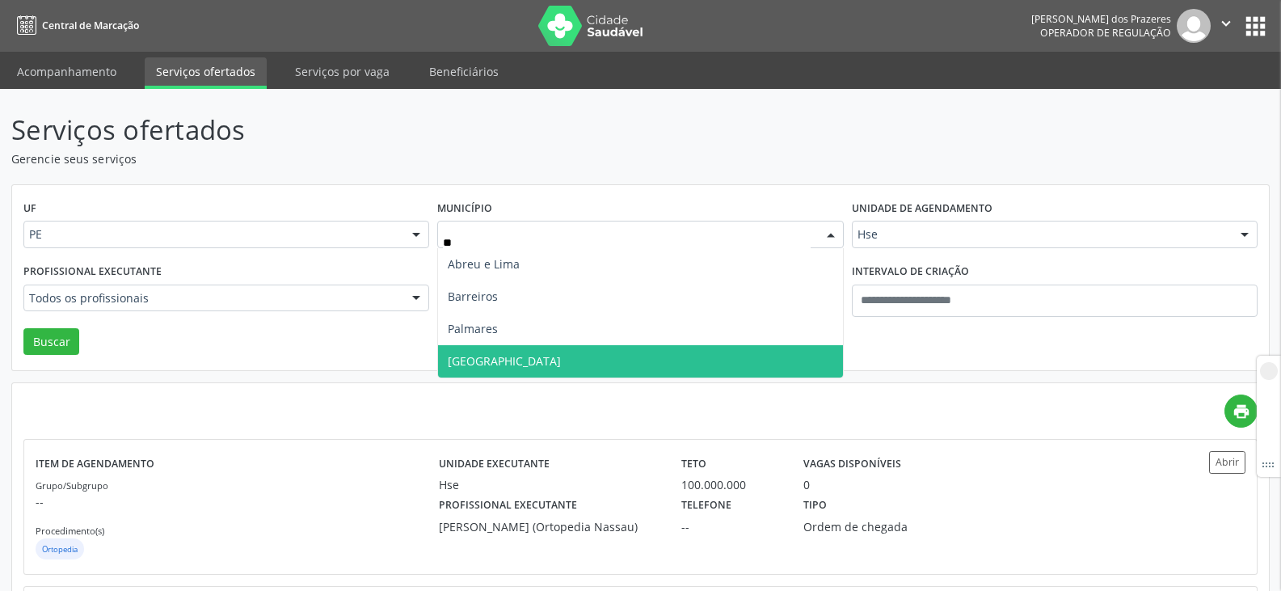
click at [527, 356] on span "Recife" at bounding box center [640, 361] width 404 height 32
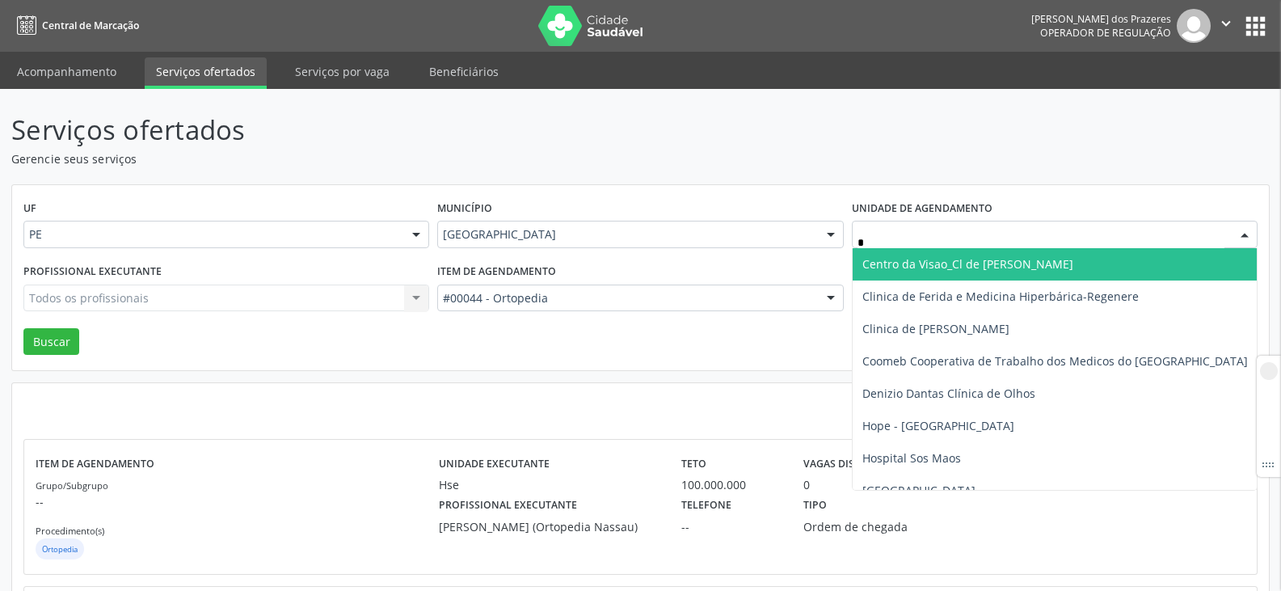
type input "**"
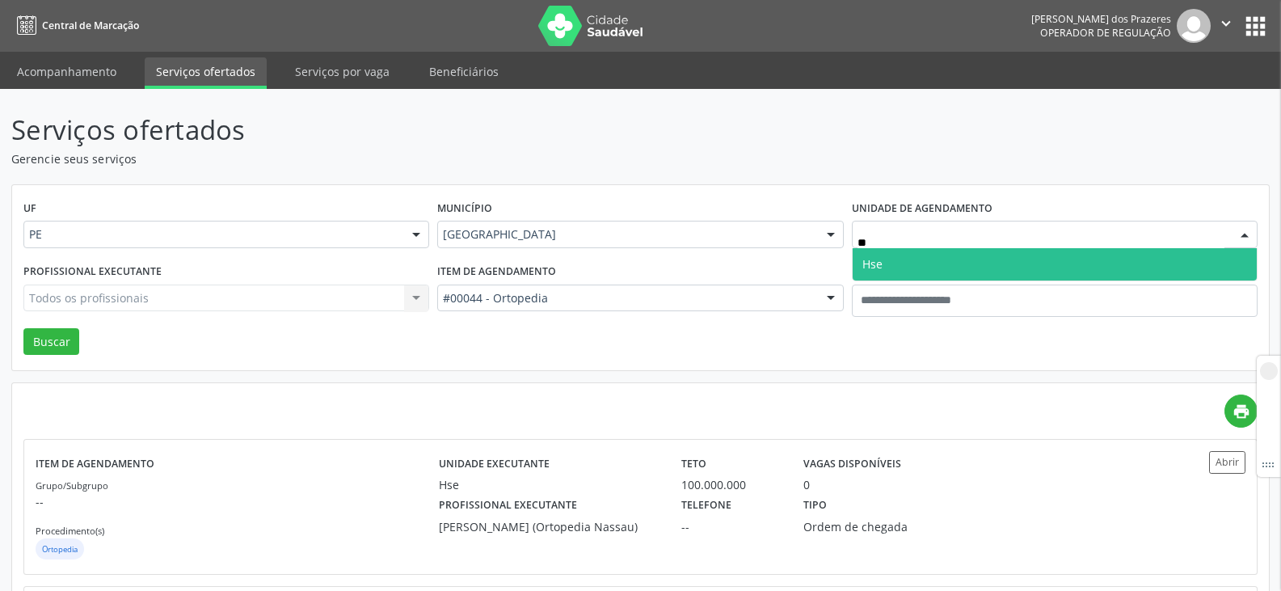
click at [885, 262] on span "Hse" at bounding box center [1054, 264] width 404 height 32
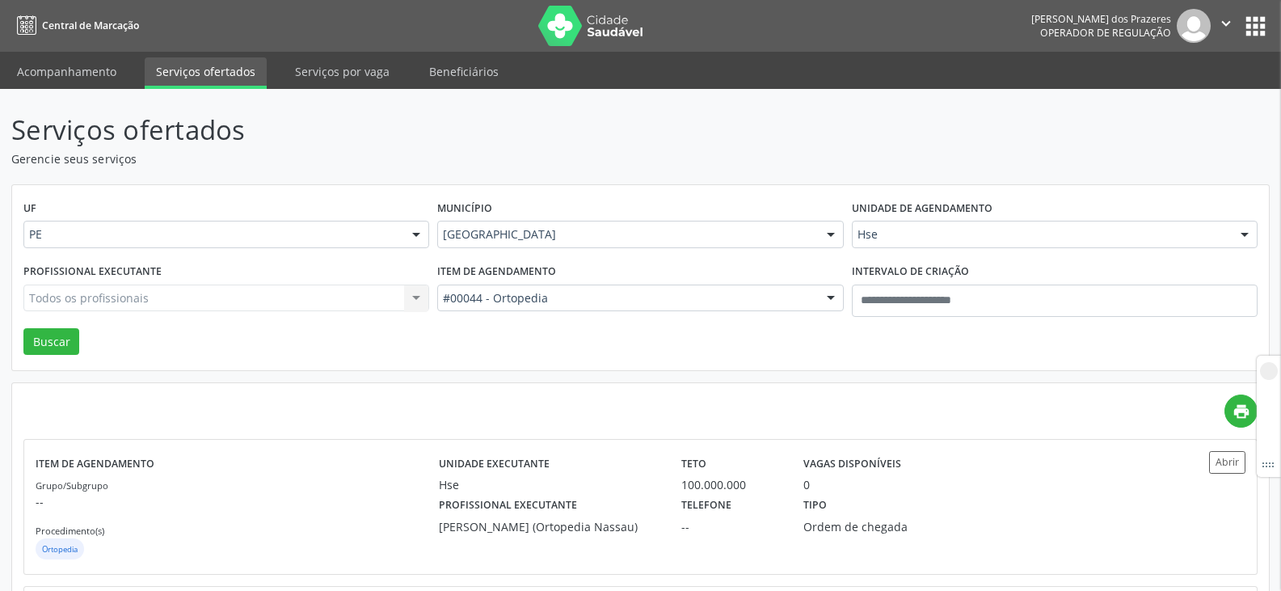
click at [187, 292] on div "Todos os profissionais Todos os profissionais Adalberto Aguiar Interaminense Ju…" at bounding box center [226, 297] width 406 height 27
click at [57, 344] on button "Buscar" at bounding box center [51, 341] width 56 height 27
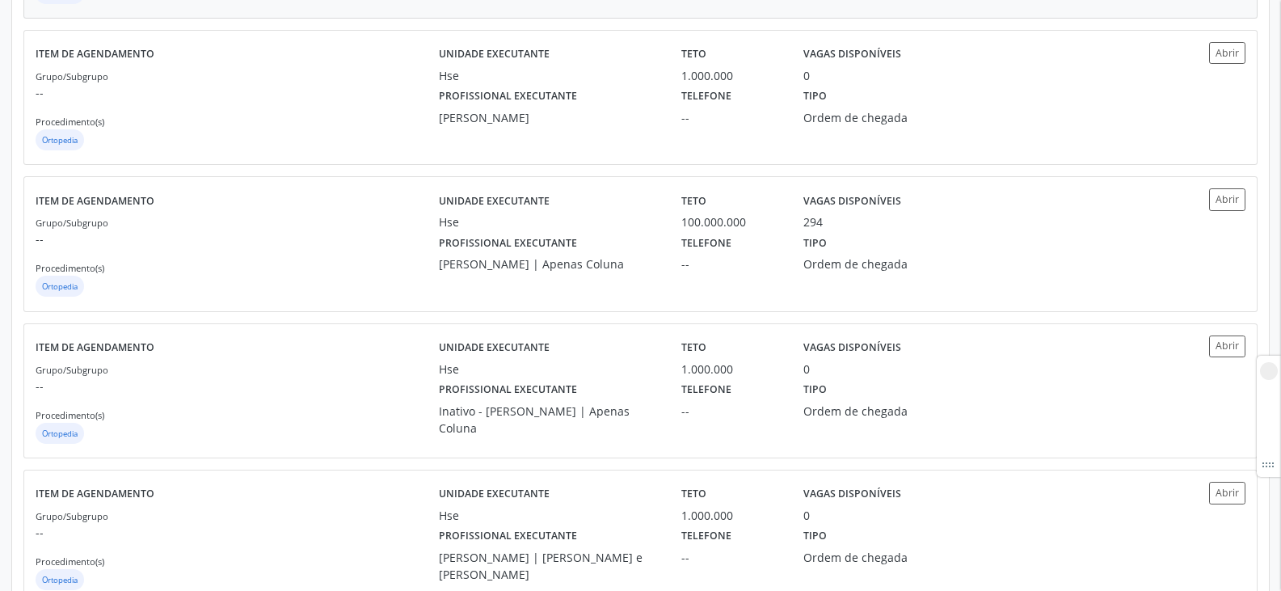
scroll to position [727, 0]
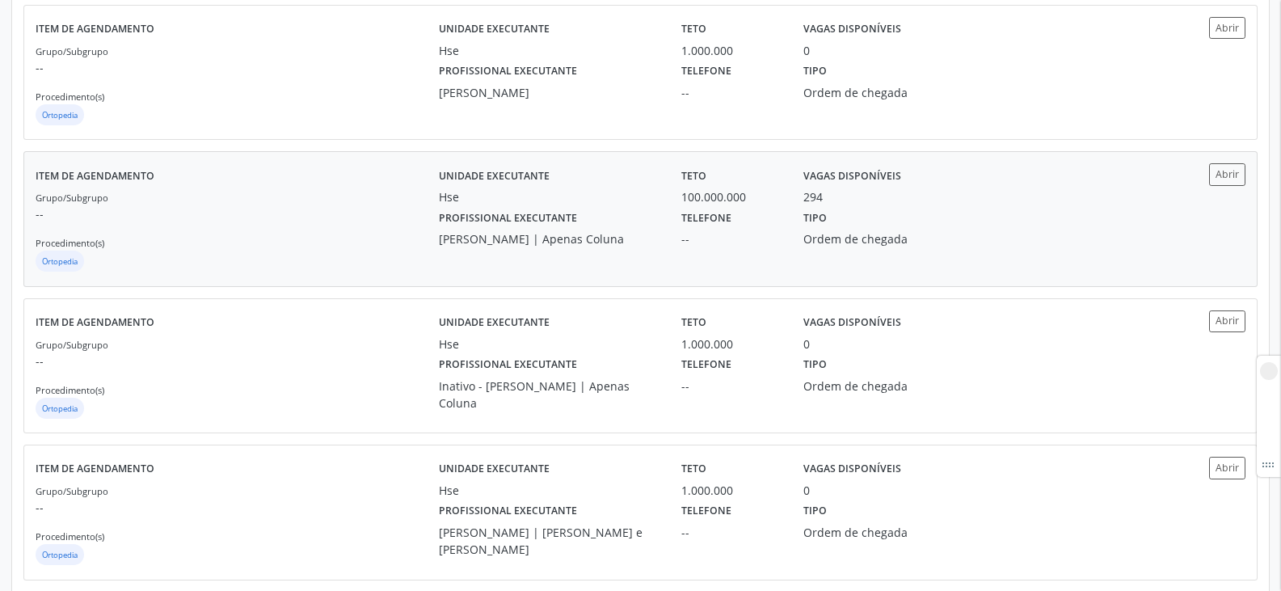
click at [682, 227] on label "Telefone" at bounding box center [706, 217] width 50 height 25
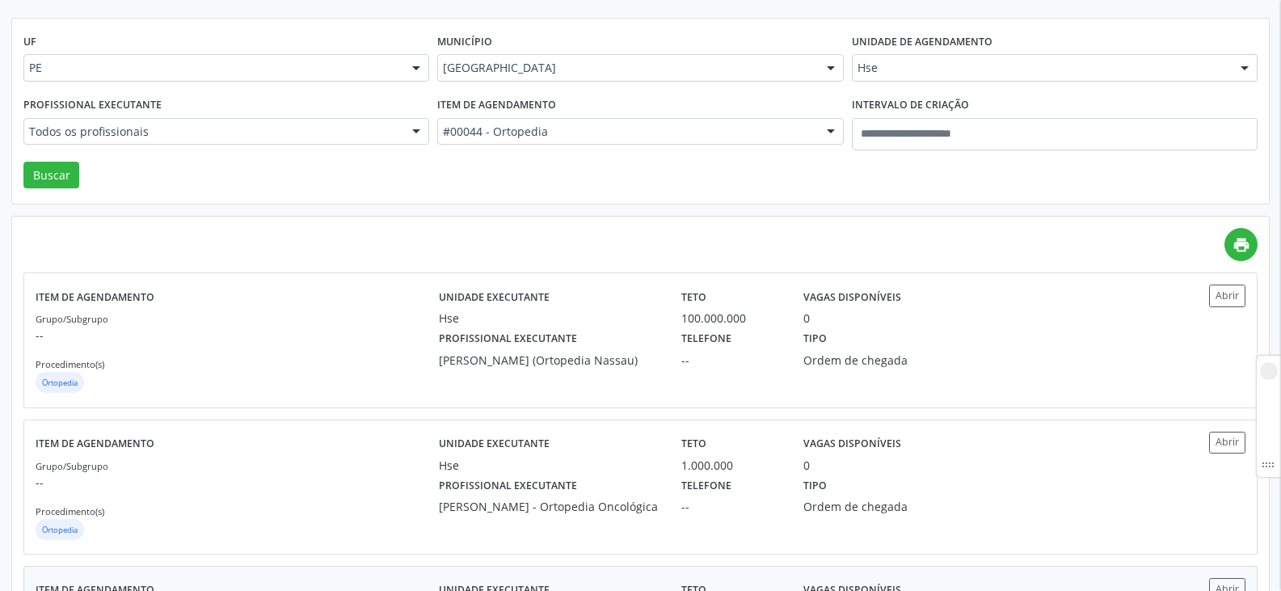
scroll to position [81, 0]
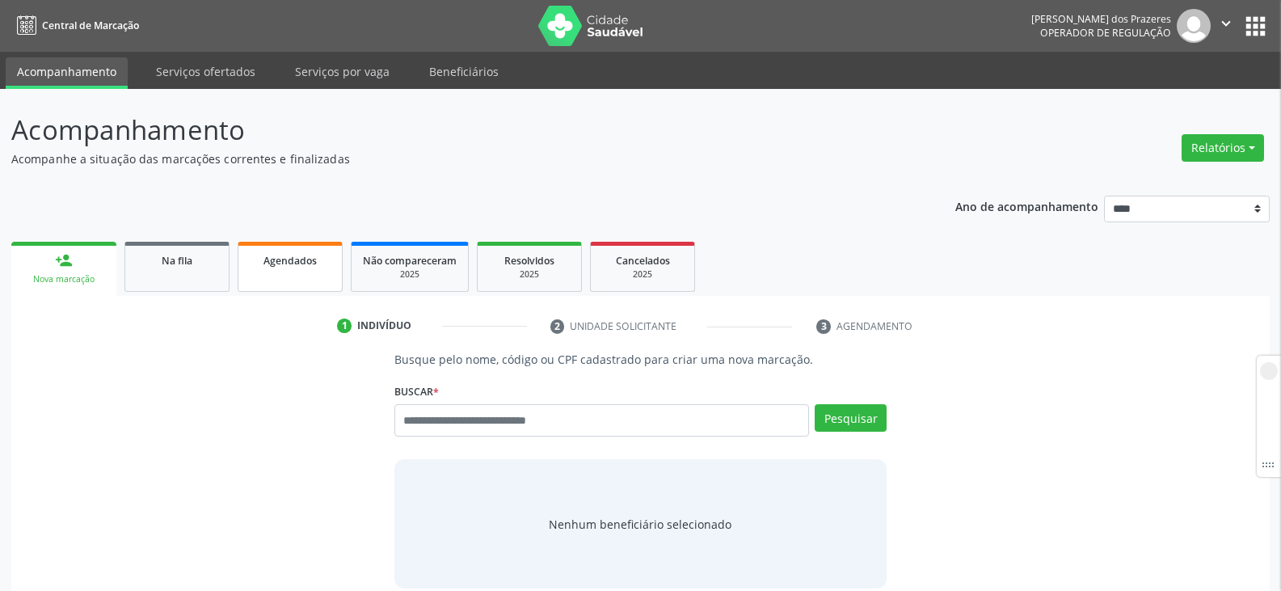
click at [311, 266] on span "Agendados" at bounding box center [289, 261] width 53 height 14
select select "*"
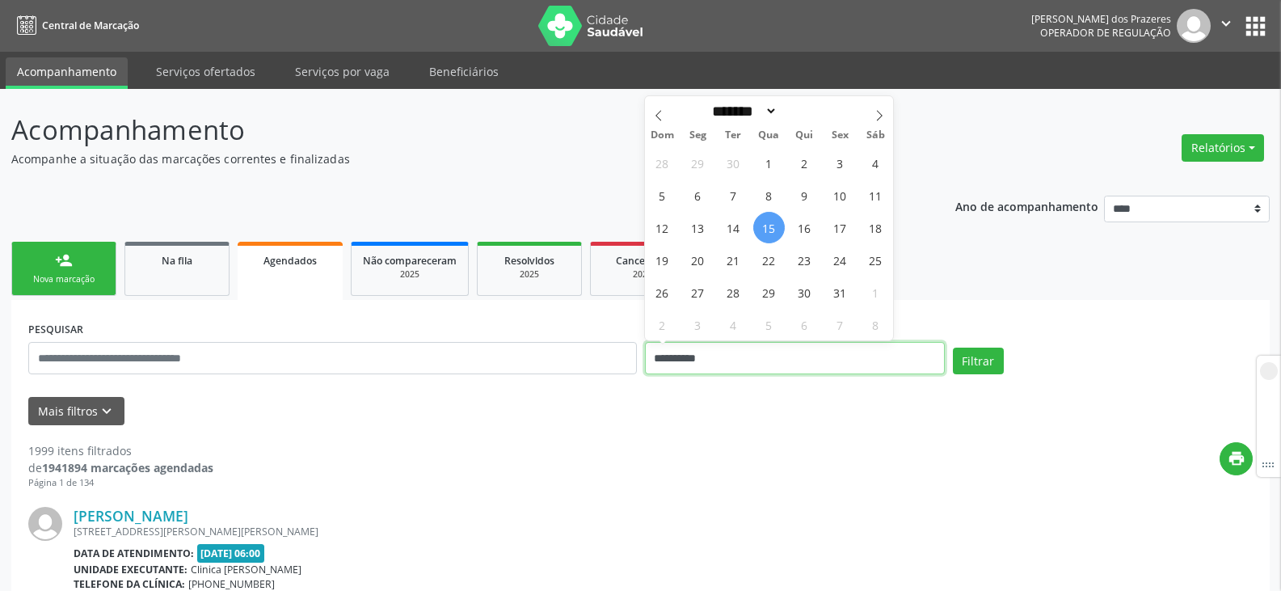
click at [655, 362] on input "**********" at bounding box center [795, 358] width 300 height 32
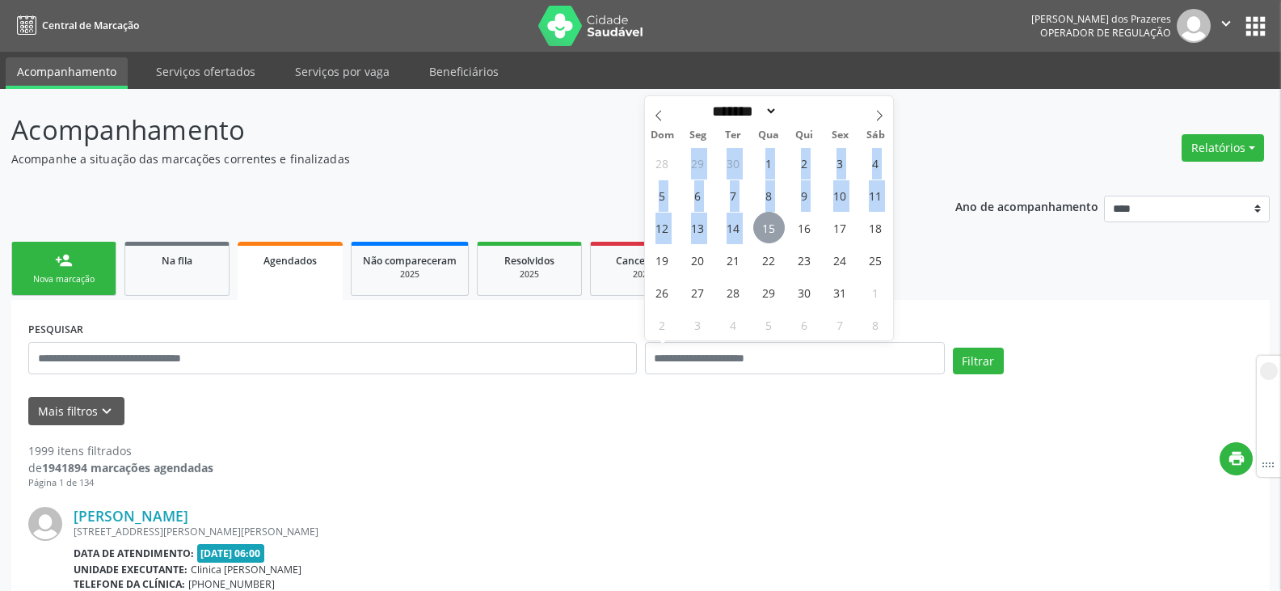
drag, startPoint x: 757, startPoint y: 232, endPoint x: 680, endPoint y: 170, distance: 98.8
click at [680, 170] on div "28 29 30 1 2 3 4 5 6 7 8 9 10 11 12 13 14 15 16 17 18 19 20 21 22 23 24 25 26 2…" at bounding box center [769, 243] width 249 height 194
select select "*"
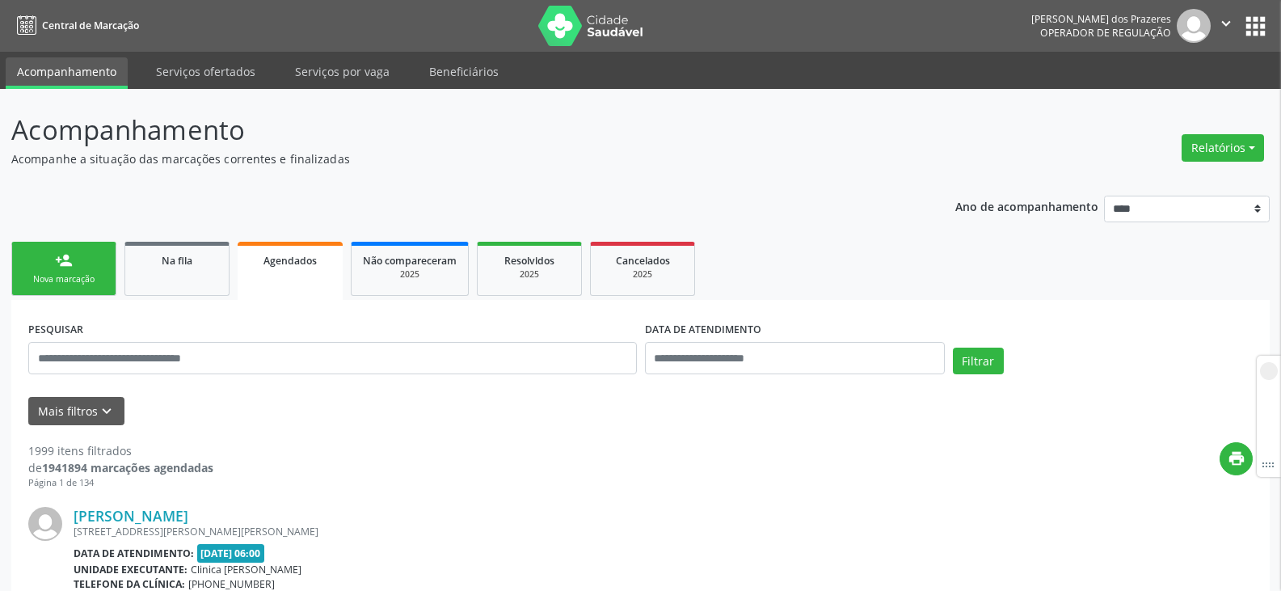
click at [783, 461] on div "print" at bounding box center [732, 466] width 1039 height 48
click at [729, 347] on input "text" at bounding box center [795, 358] width 300 height 32
click at [772, 223] on span "15" at bounding box center [769, 228] width 32 height 32
type input "**********"
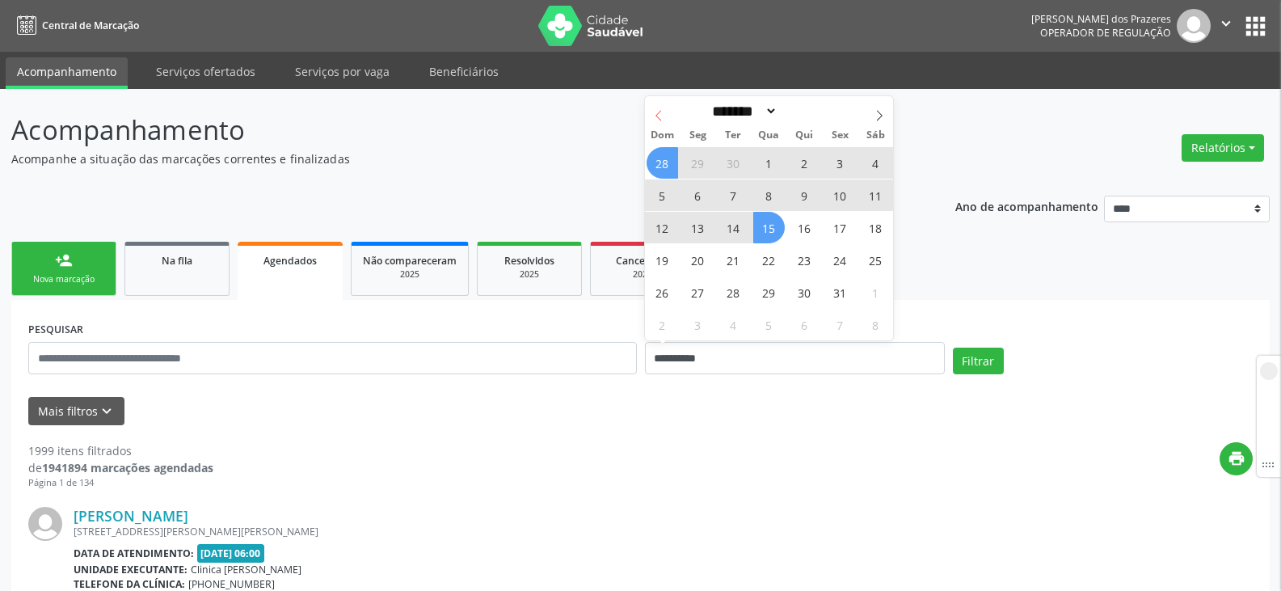
click at [658, 123] on span at bounding box center [658, 109] width 27 height 27
select select "*"
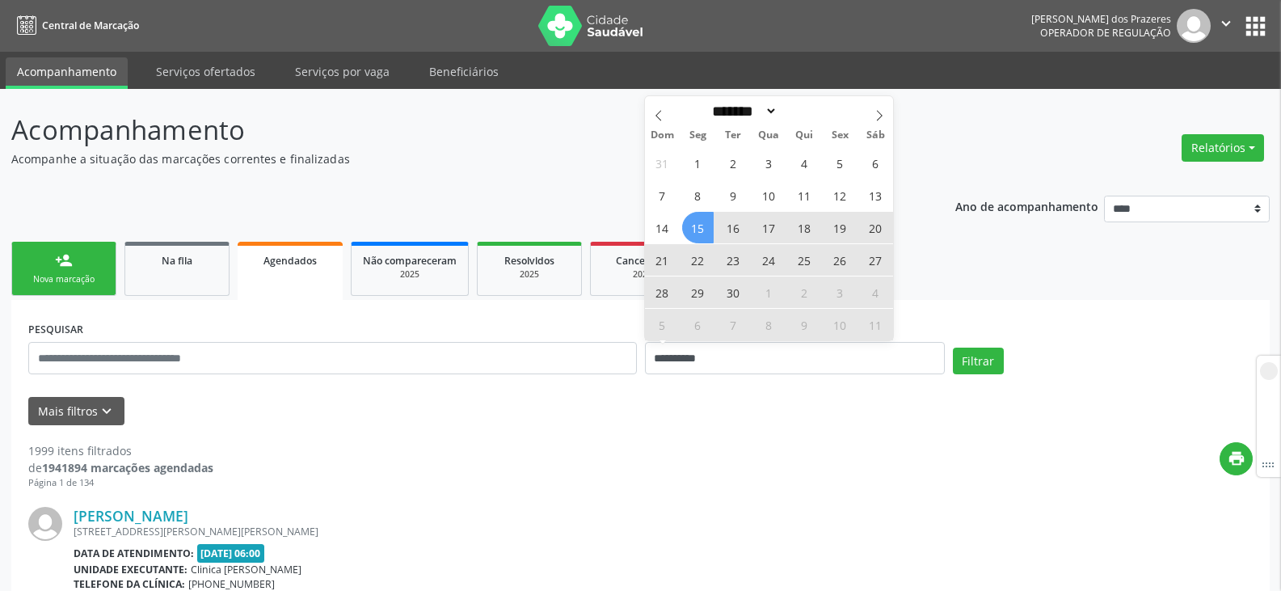
click at [700, 222] on span "15" at bounding box center [698, 228] width 32 height 32
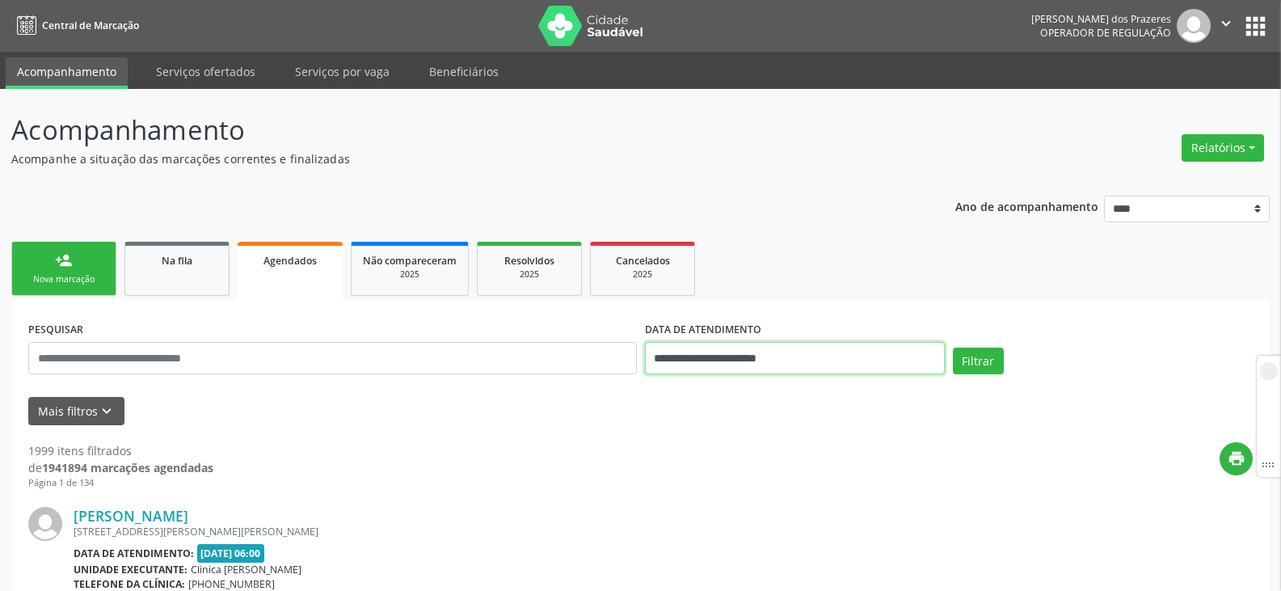
click at [825, 350] on input "**********" at bounding box center [795, 358] width 300 height 32
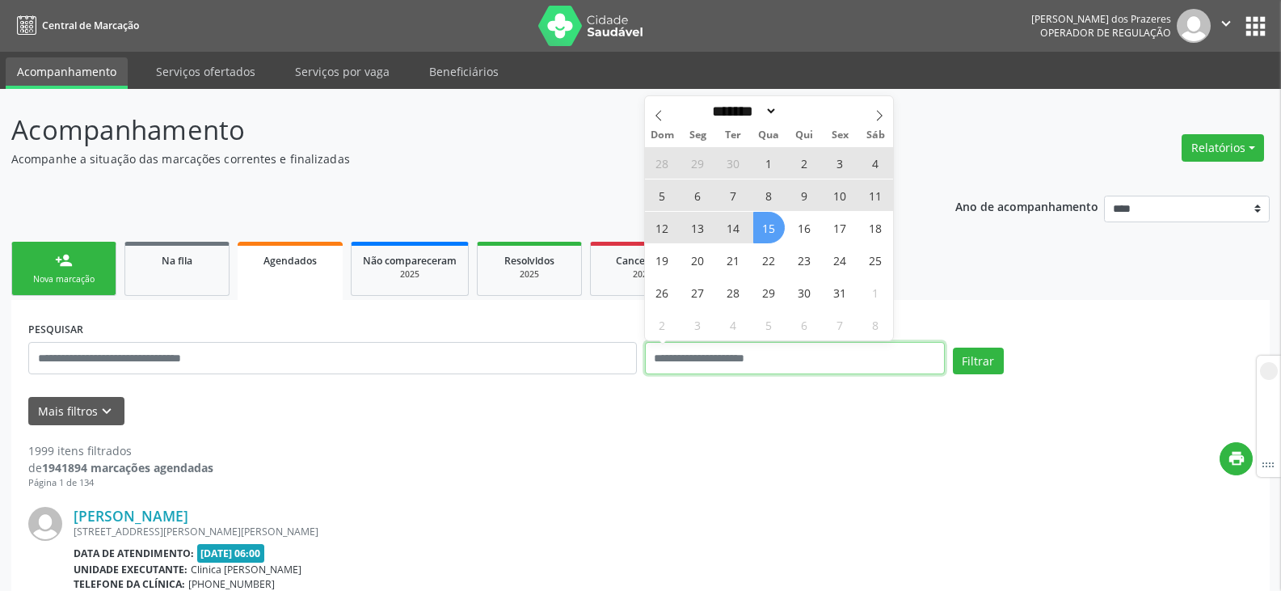
select select "*"
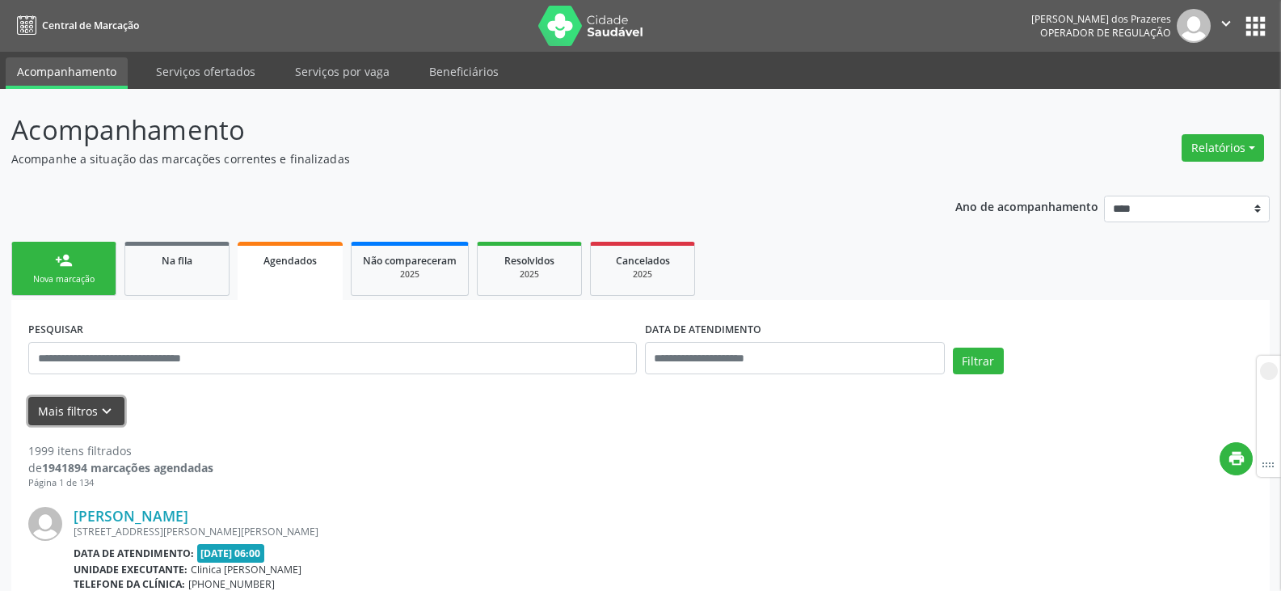
click at [104, 402] on icon "keyboard_arrow_down" at bounding box center [107, 411] width 18 height 18
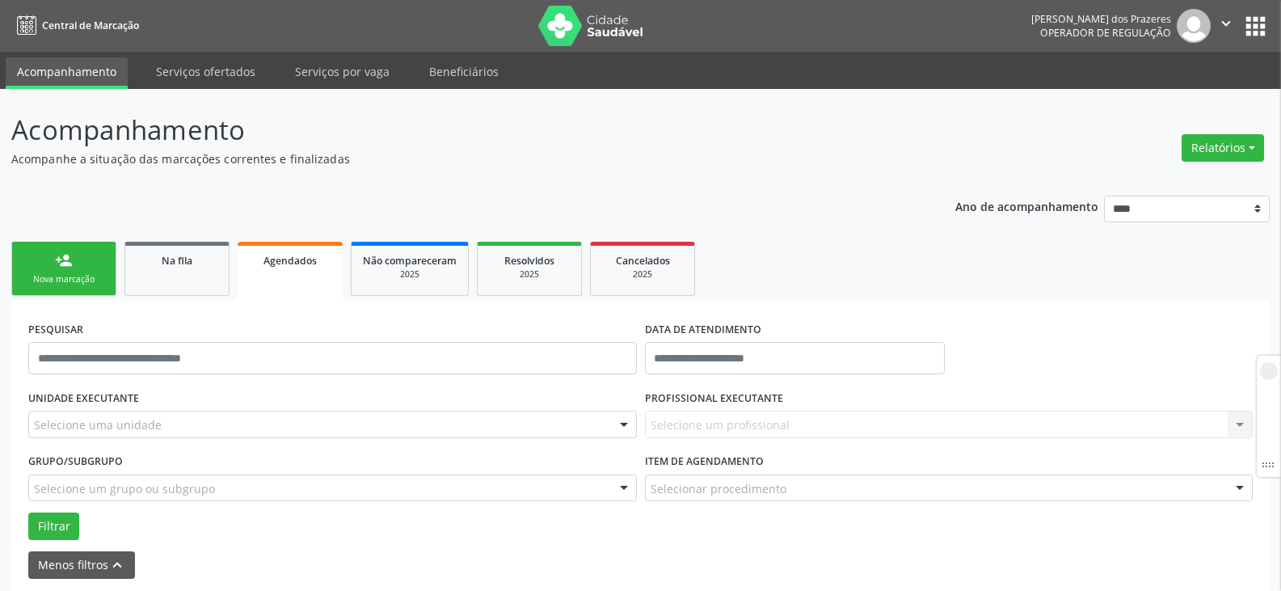
click at [684, 425] on div "Selecione um profissional Nenhum resultado encontrado para: " " Não há nenhuma …" at bounding box center [949, 423] width 608 height 27
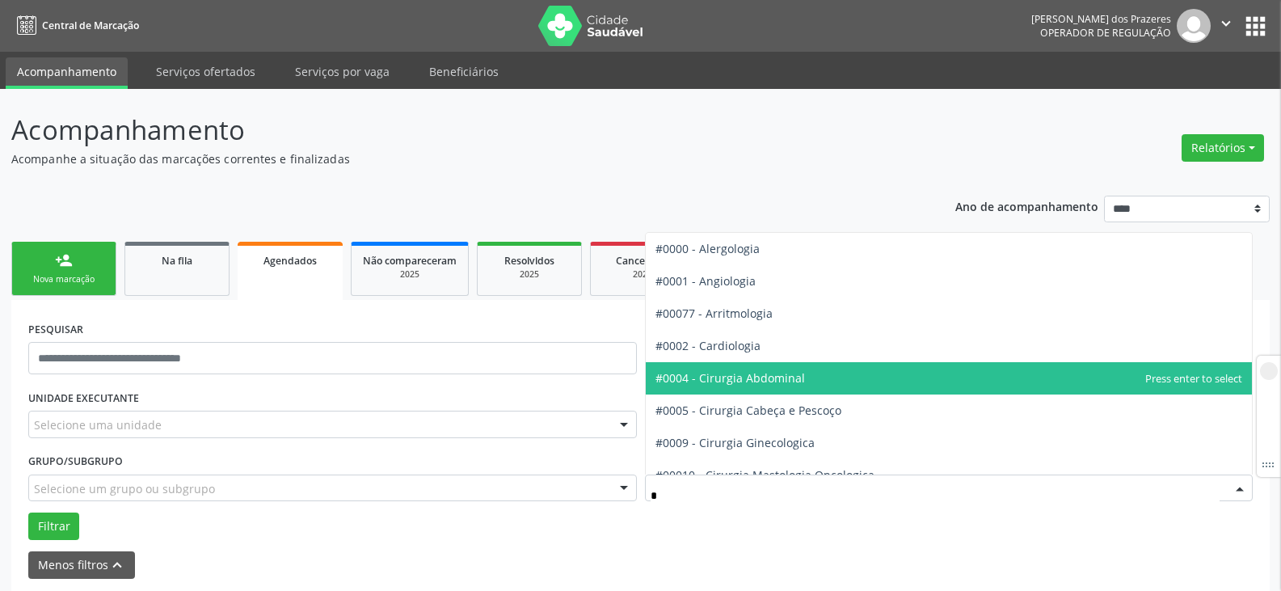
type input "**"
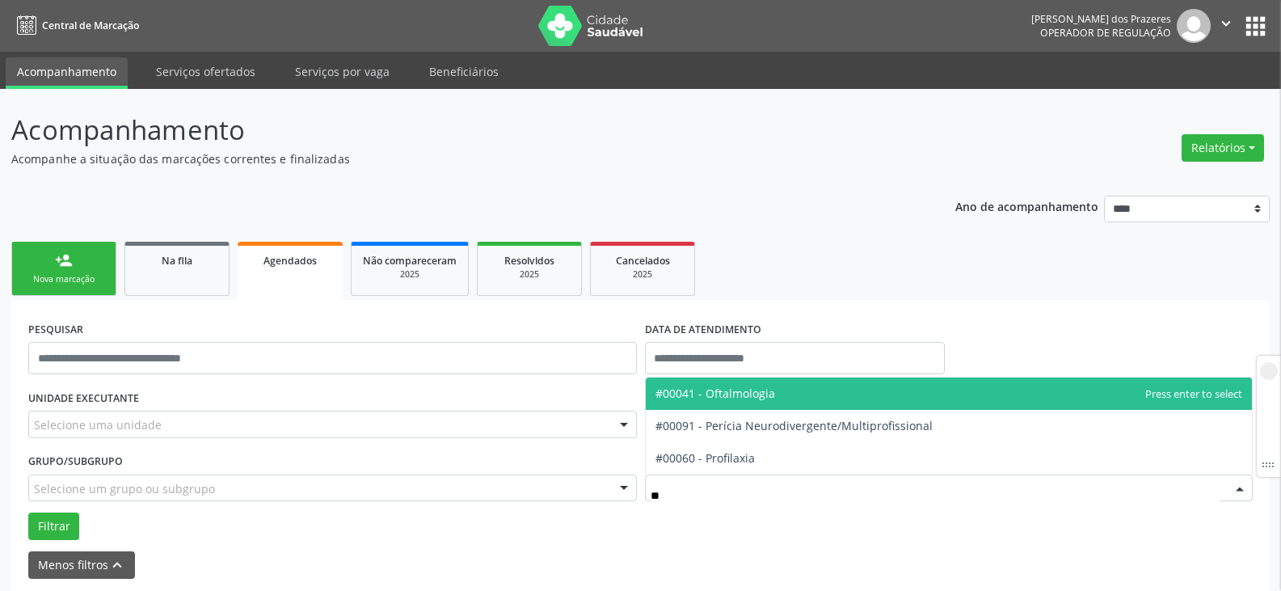
click at [699, 396] on span "#00041 - Oftalmologia" at bounding box center [715, 392] width 120 height 15
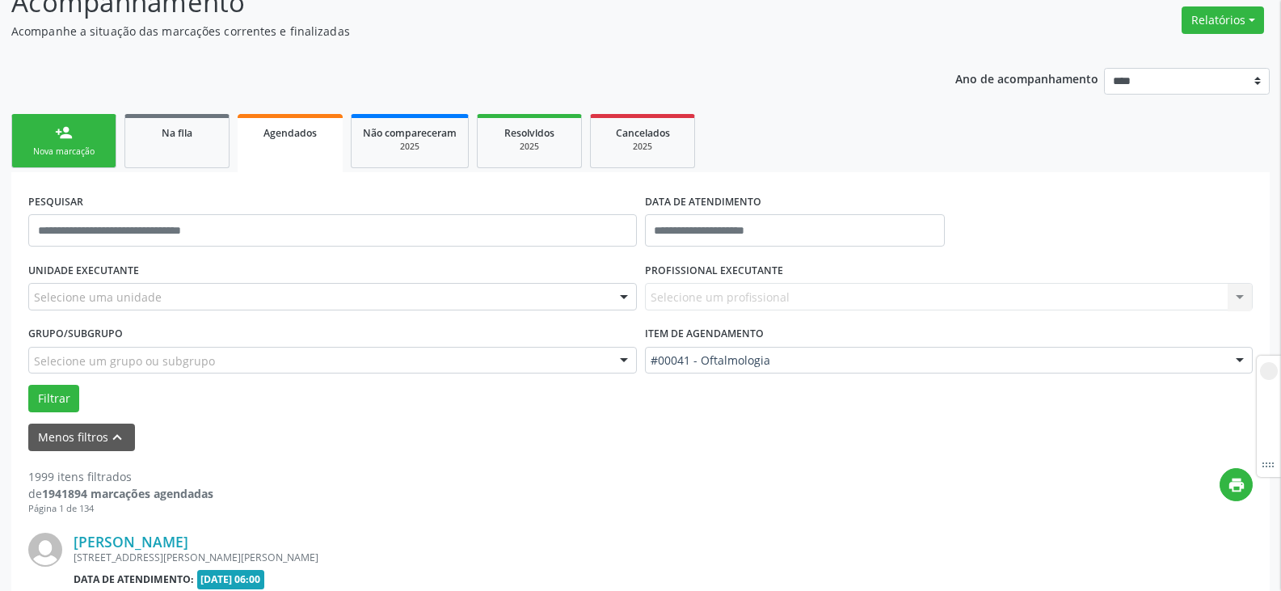
scroll to position [162, 0]
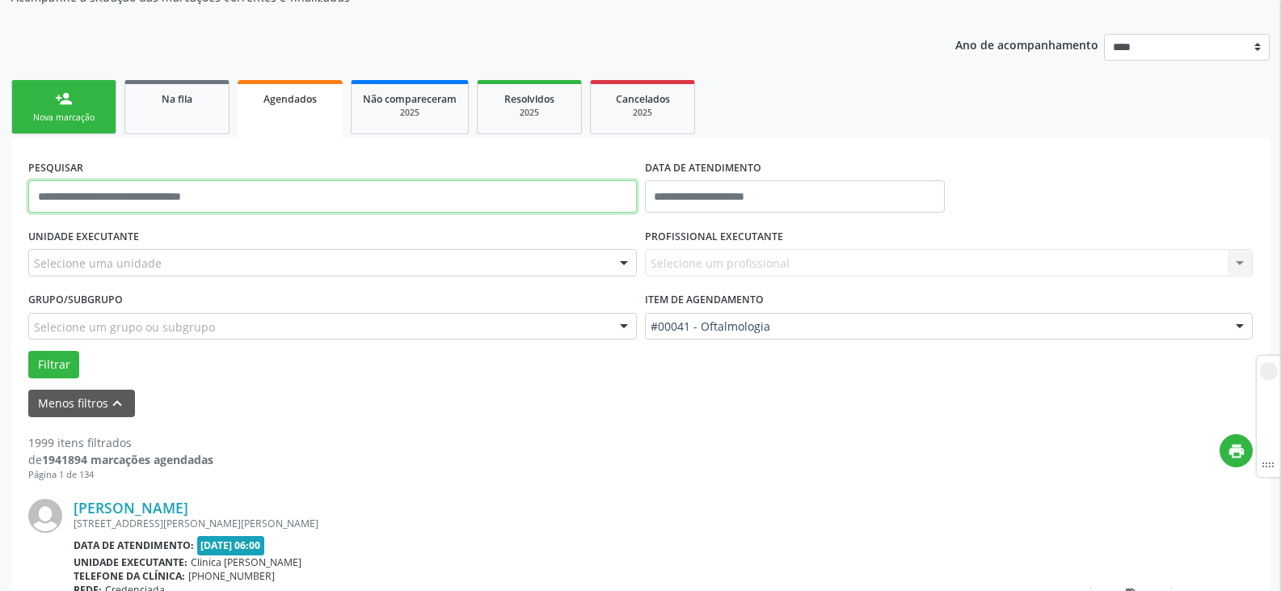
click at [163, 200] on input "text" at bounding box center [332, 196] width 608 height 32
paste input "**********"
type input "**********"
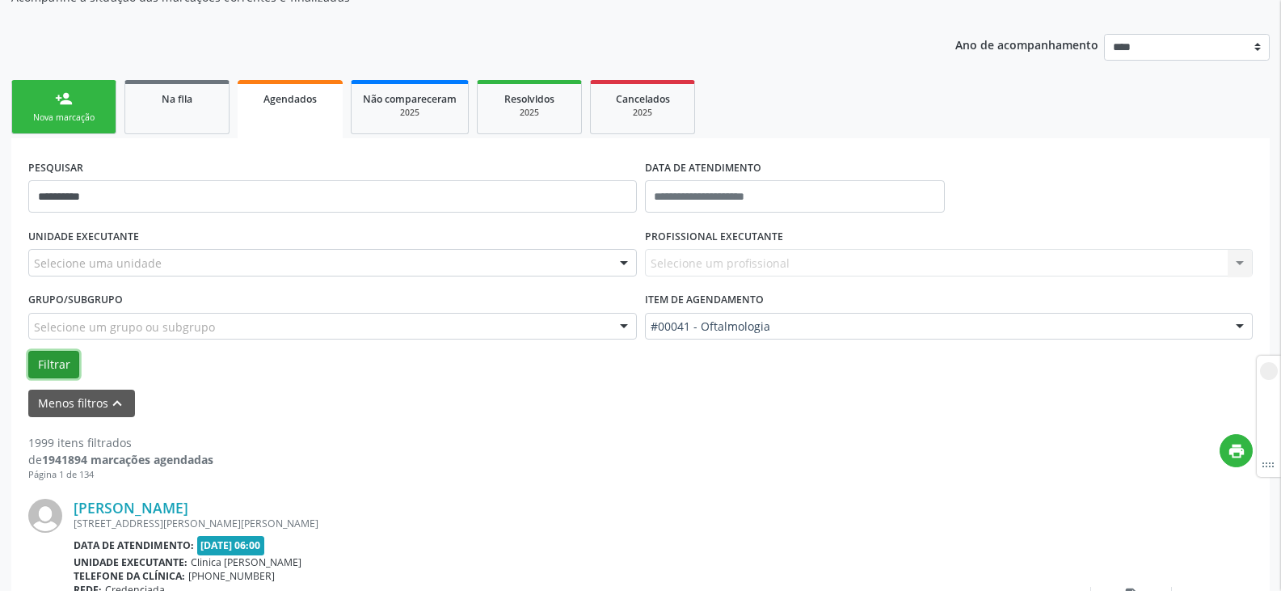
click at [75, 366] on button "Filtrar" at bounding box center [53, 364] width 51 height 27
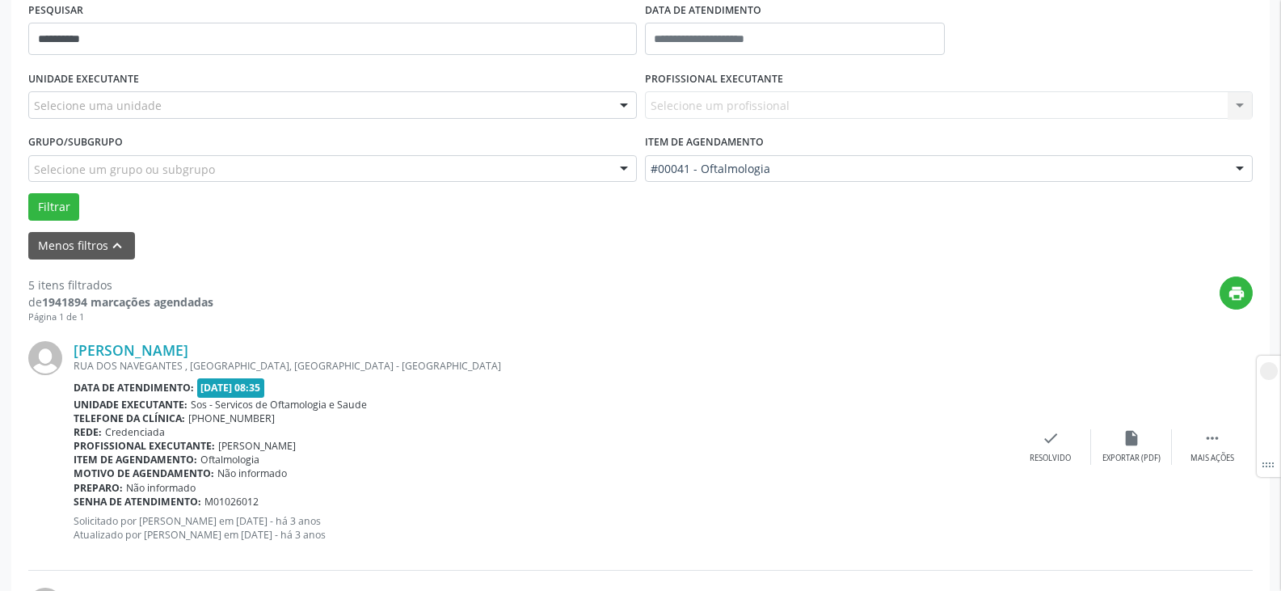
scroll to position [323, 0]
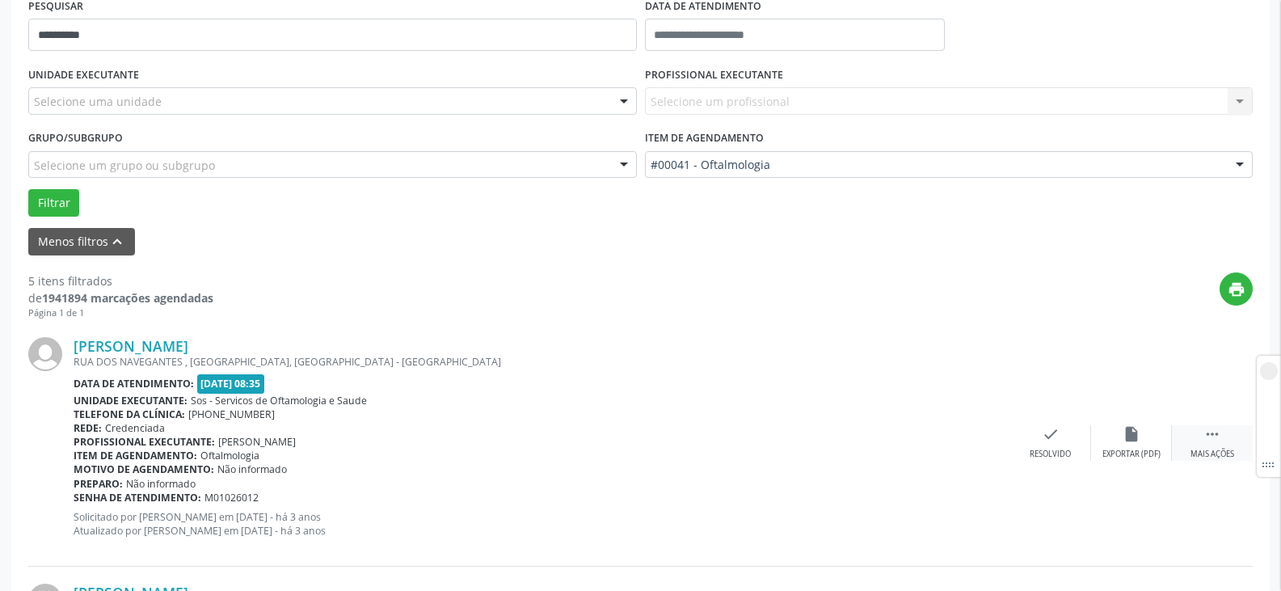
click at [1209, 440] on icon "" at bounding box center [1212, 434] width 18 height 18
click at [870, 444] on div "print Imprimir" at bounding box center [888, 442] width 81 height 35
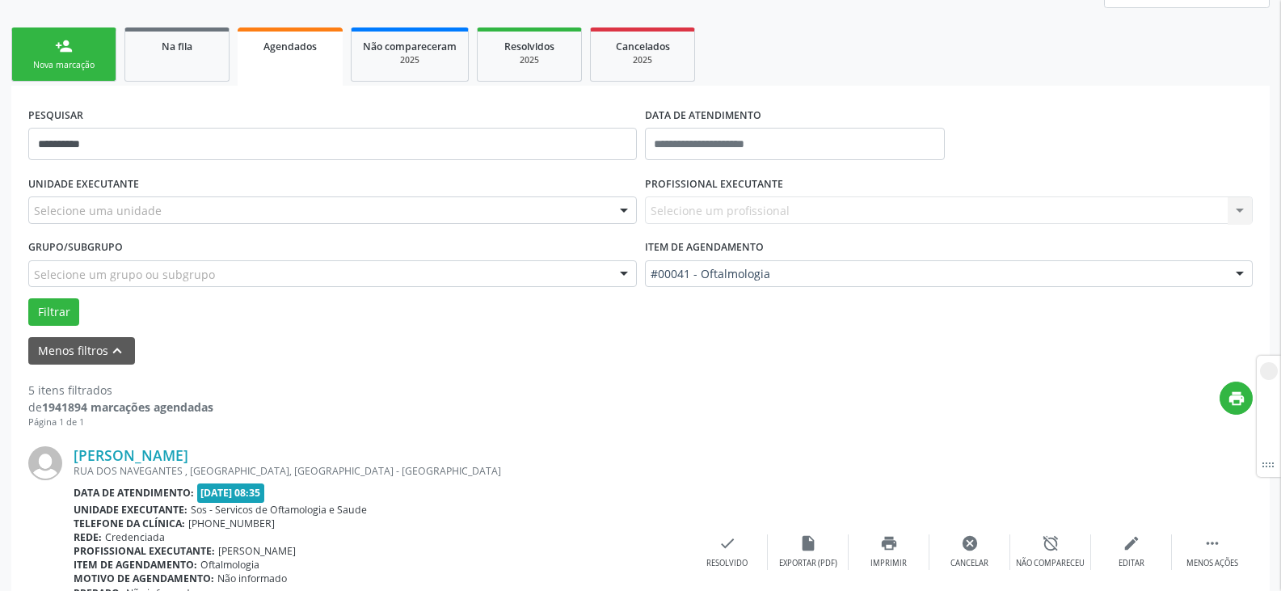
scroll to position [0, 0]
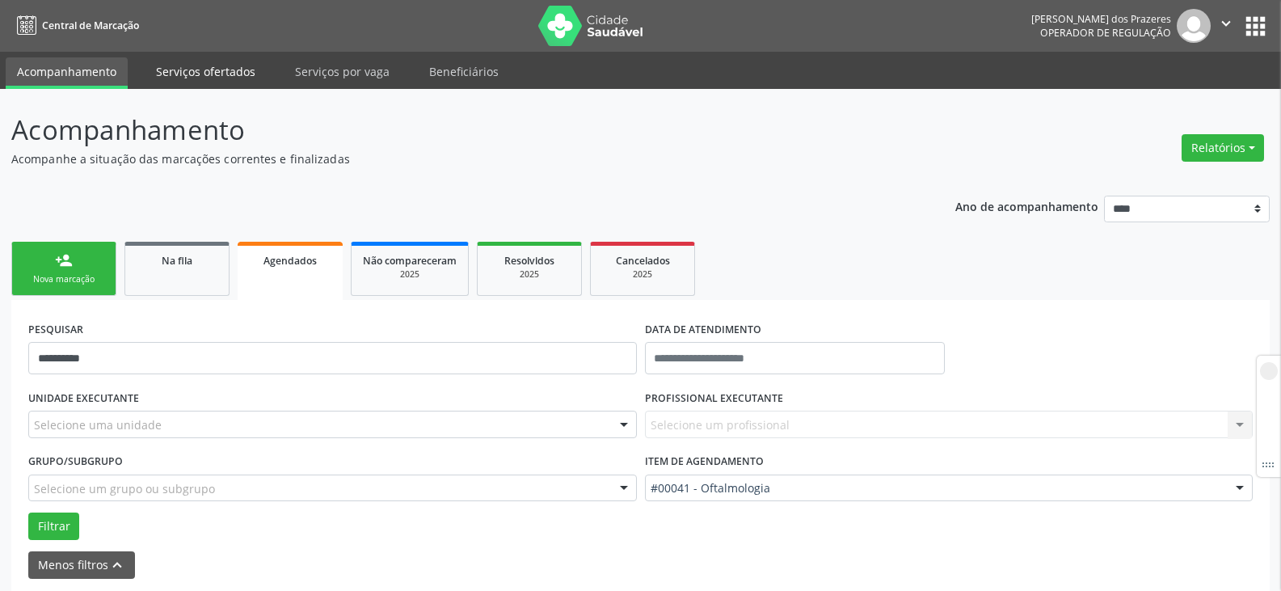
click at [186, 73] on link "Serviços ofertados" at bounding box center [206, 71] width 122 height 28
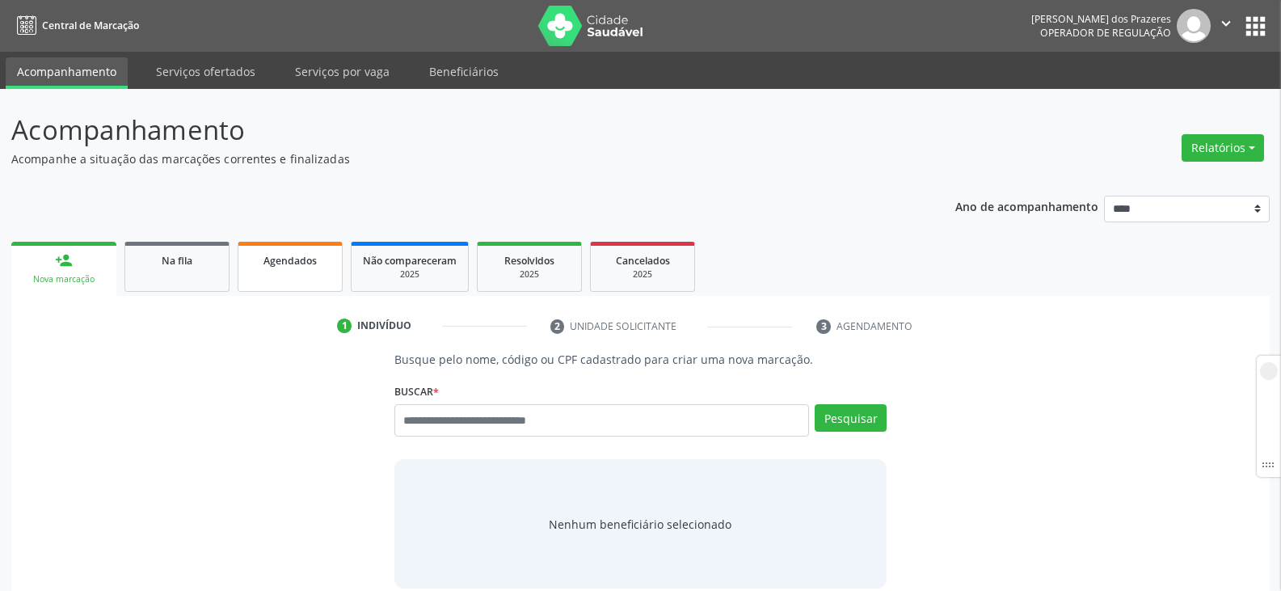
click at [284, 263] on span "Agendados" at bounding box center [289, 261] width 53 height 14
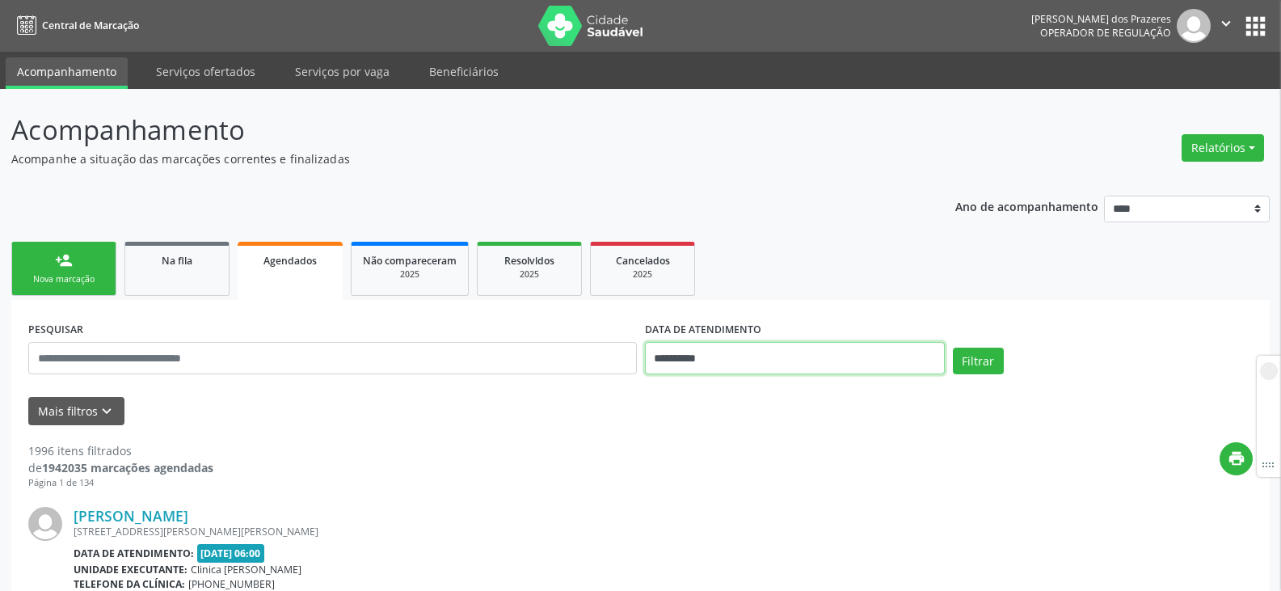
click at [736, 350] on input "**********" at bounding box center [795, 358] width 300 height 32
click at [684, 423] on div "Mais filtros keyboard_arrow_down" at bounding box center [640, 411] width 1232 height 28
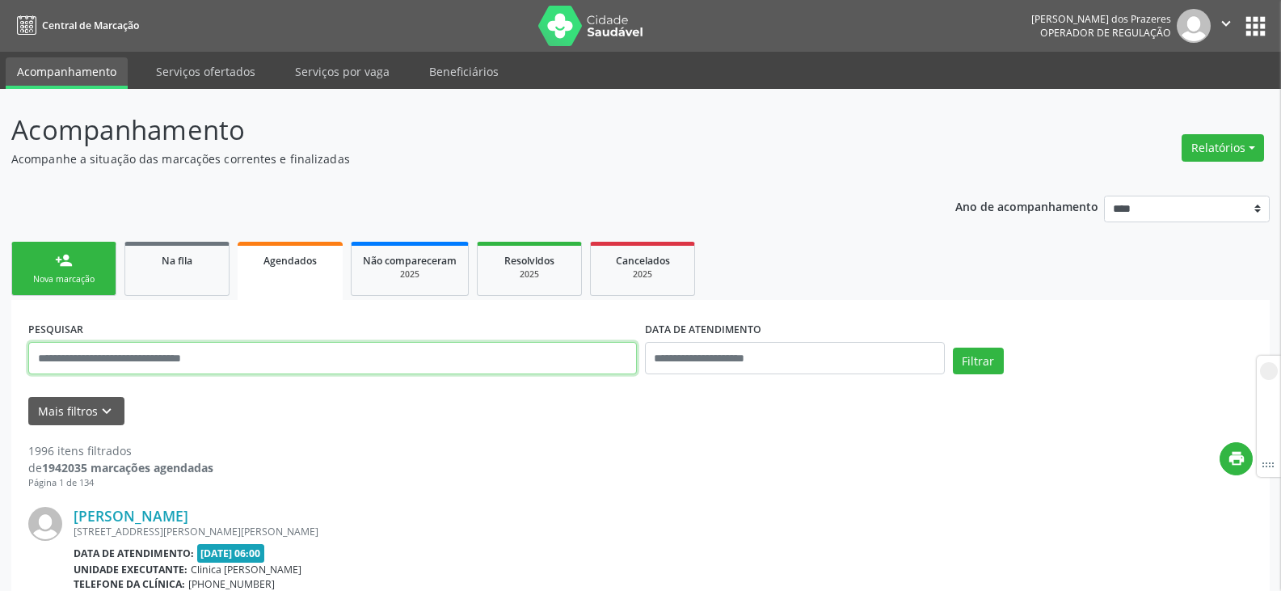
click at [182, 355] on input "text" at bounding box center [332, 358] width 608 height 32
paste input "**********"
type input "**********"
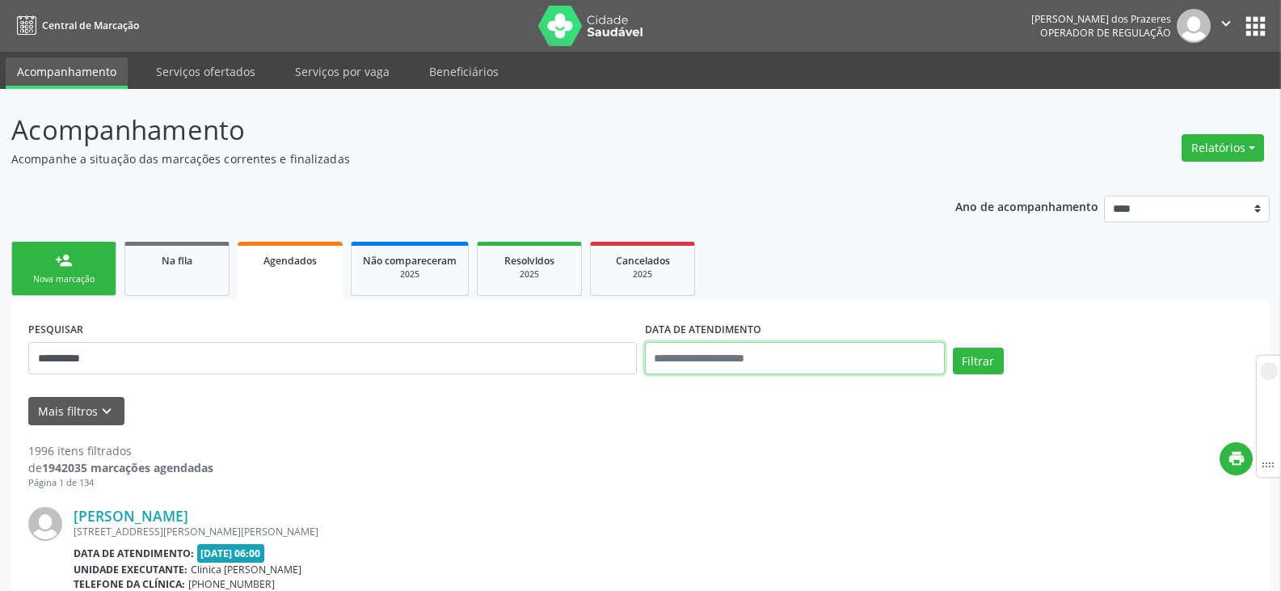
click at [749, 361] on input "text" at bounding box center [795, 358] width 300 height 32
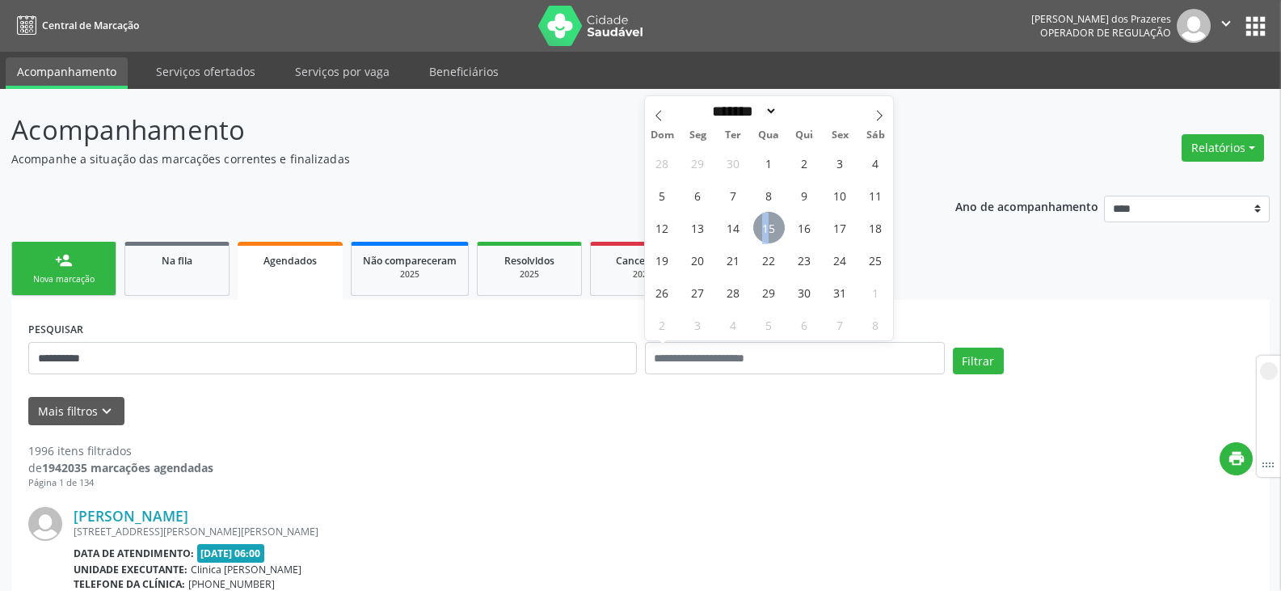
drag, startPoint x: 771, startPoint y: 233, endPoint x: 753, endPoint y: 231, distance: 17.9
click at [753, 231] on span "15" at bounding box center [769, 228] width 32 height 32
type input "**********"
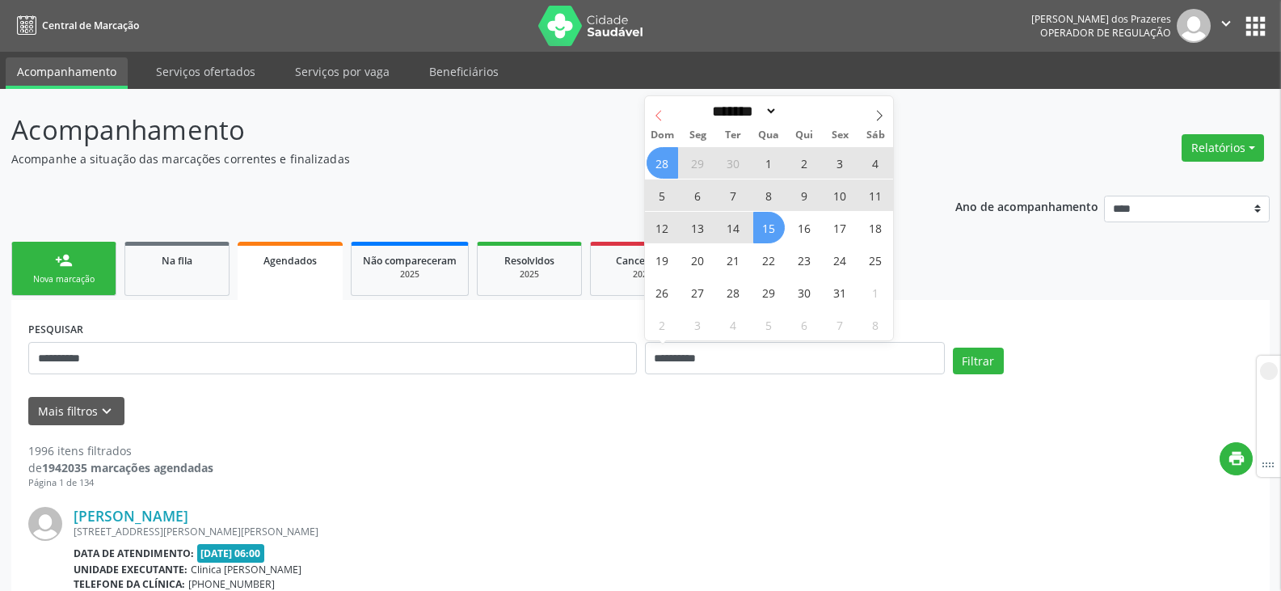
click at [655, 120] on icon at bounding box center [658, 115] width 11 height 11
select select "*"
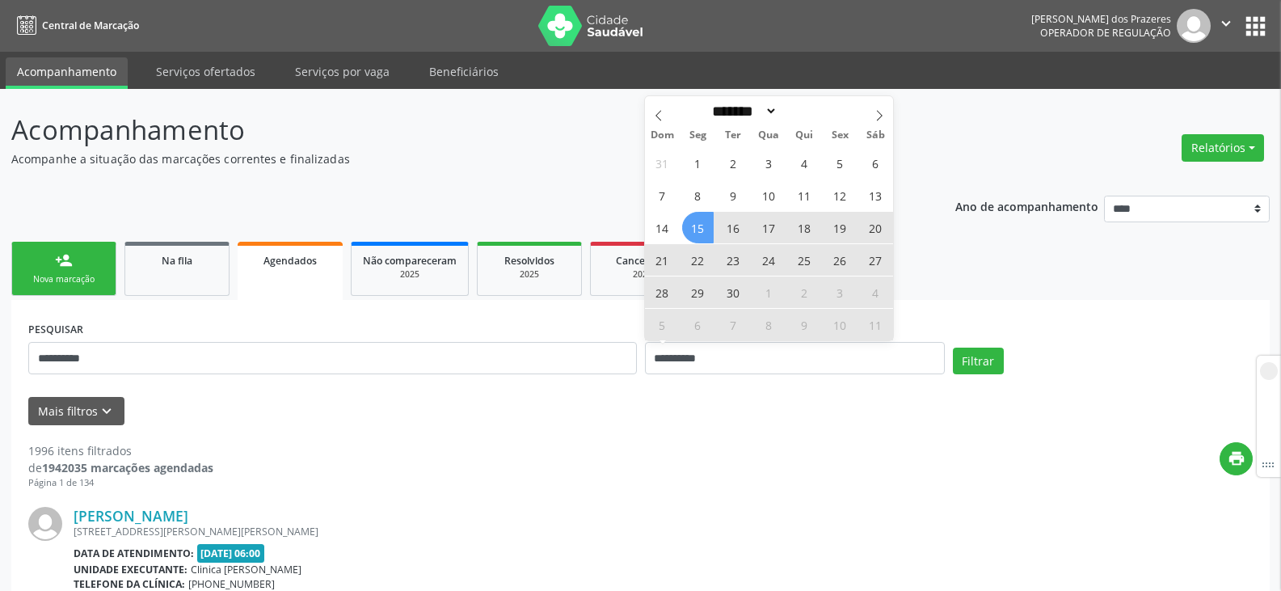
click at [700, 224] on span "15" at bounding box center [698, 228] width 32 height 32
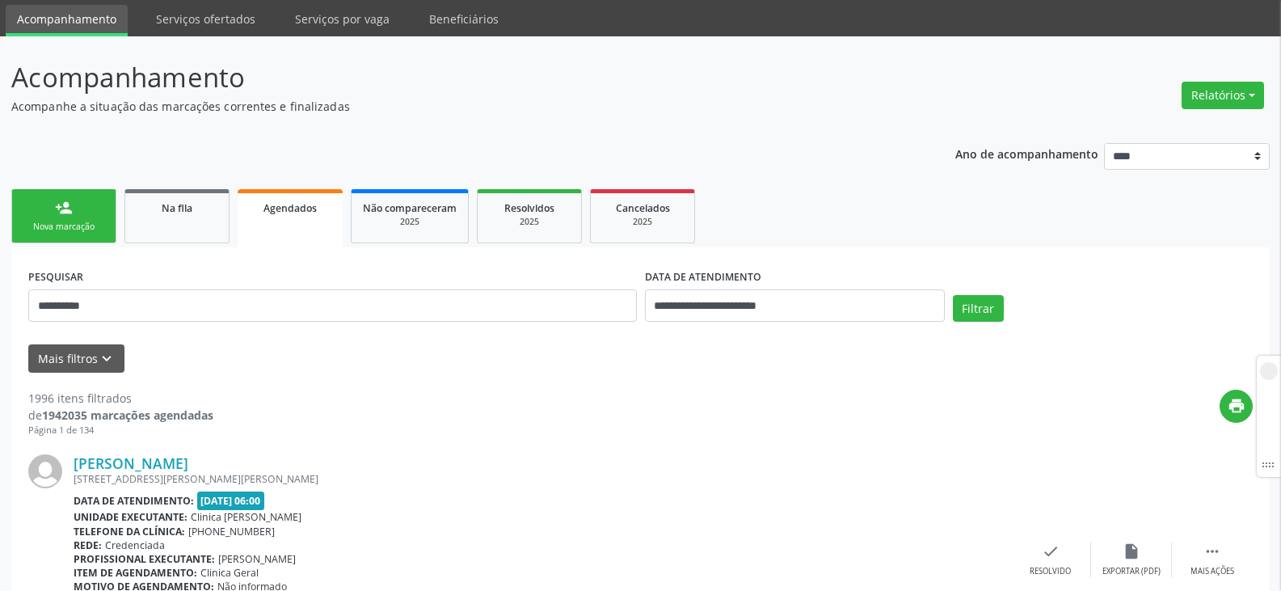
scroll to position [81, 0]
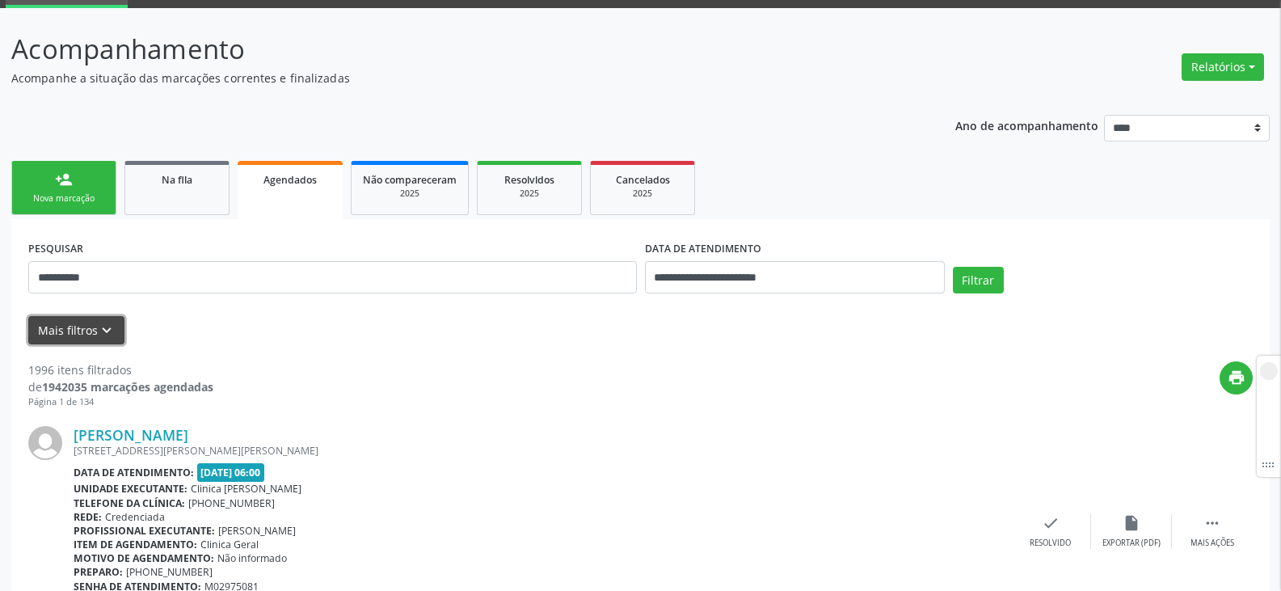
click at [75, 333] on button "Mais filtros keyboard_arrow_down" at bounding box center [76, 330] width 96 height 28
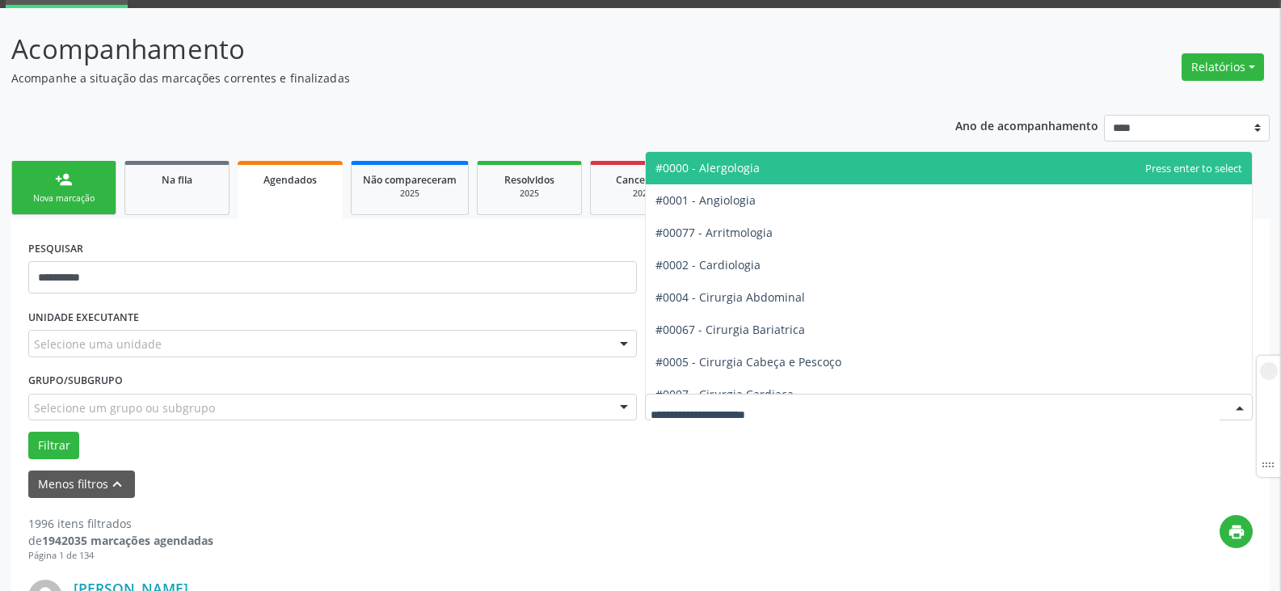
click at [849, 402] on div at bounding box center [949, 406] width 608 height 27
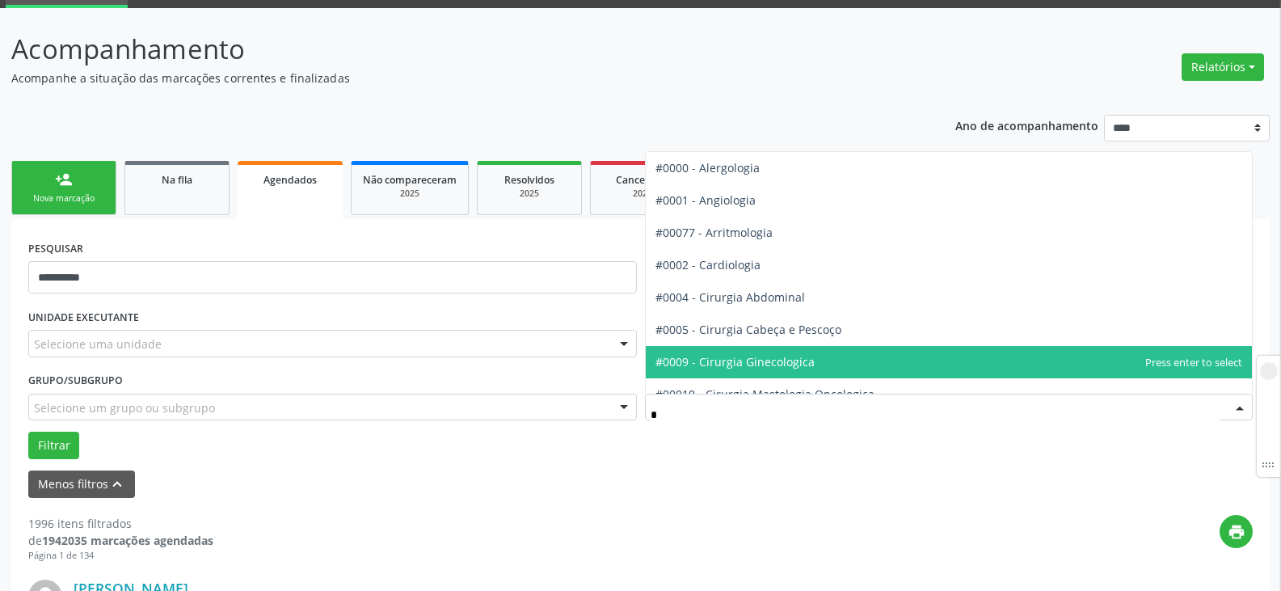
type input "**"
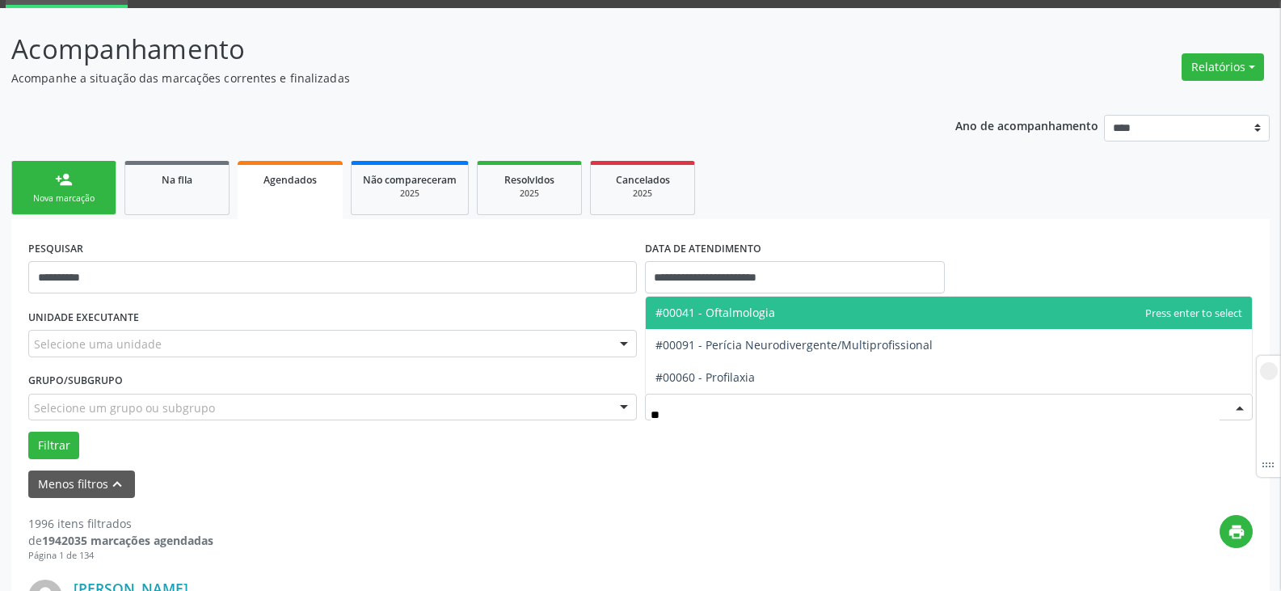
click at [761, 311] on span "#00041 - Oftalmologia" at bounding box center [715, 312] width 120 height 15
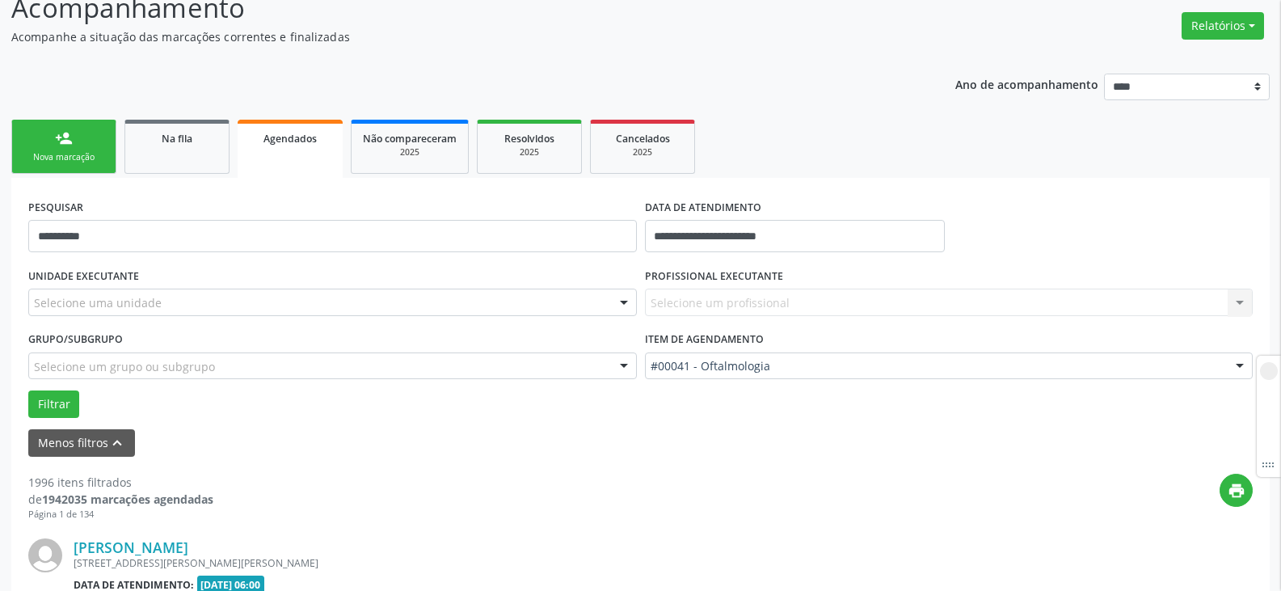
scroll to position [162, 0]
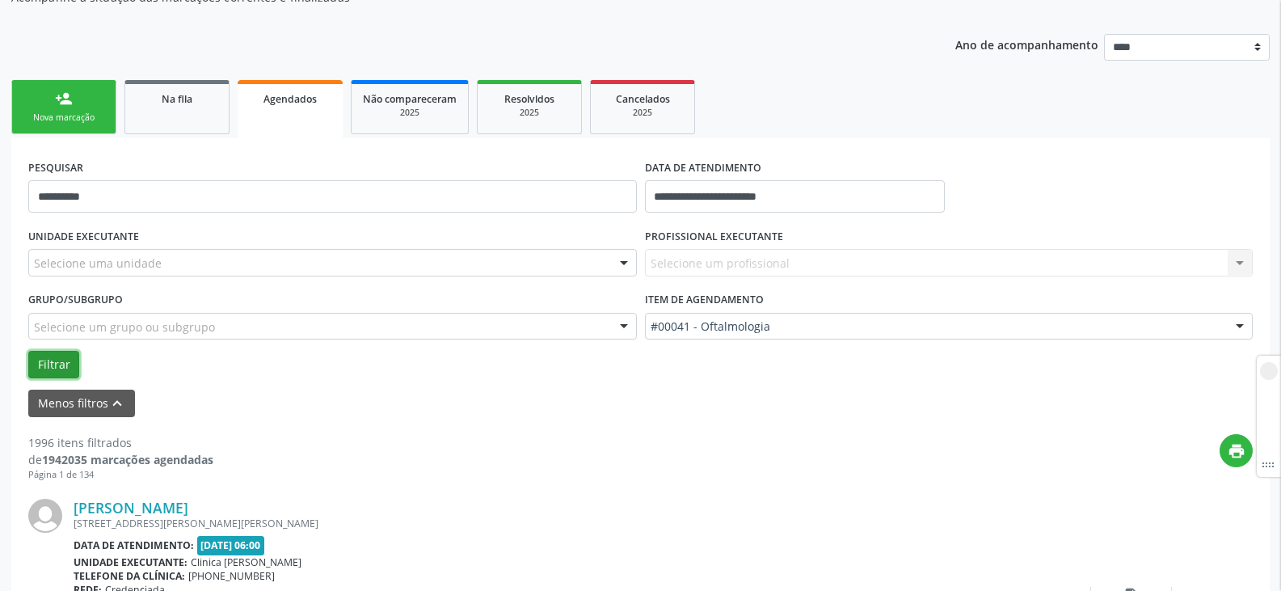
click at [40, 372] on button "Filtrar" at bounding box center [53, 364] width 51 height 27
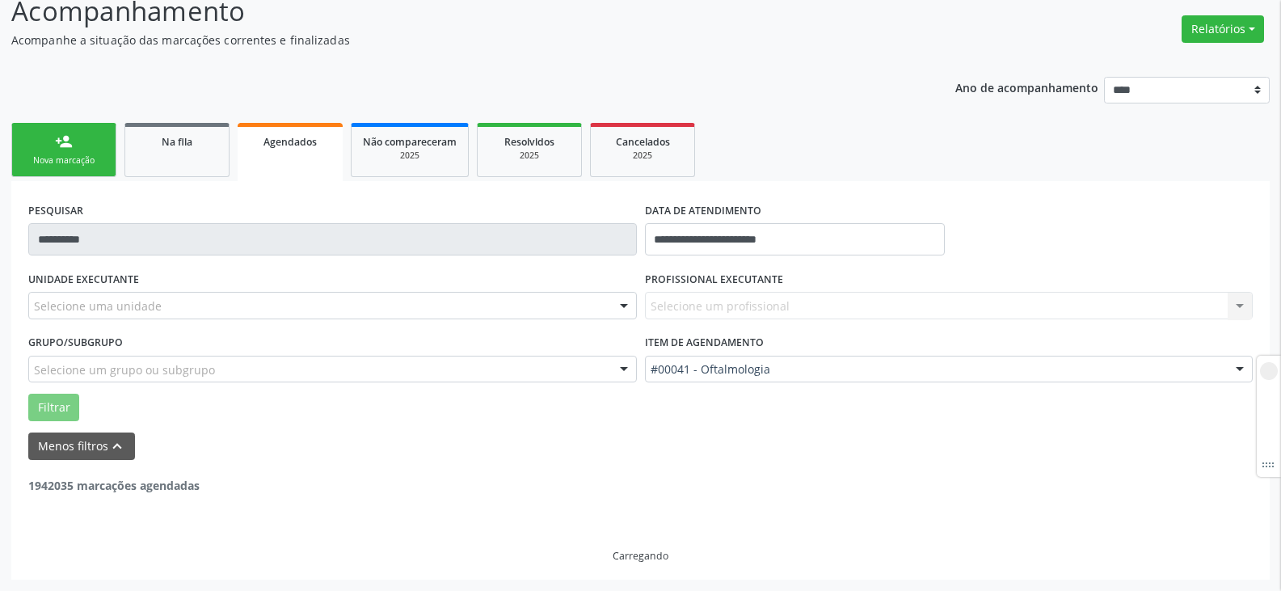
scroll to position [67, 0]
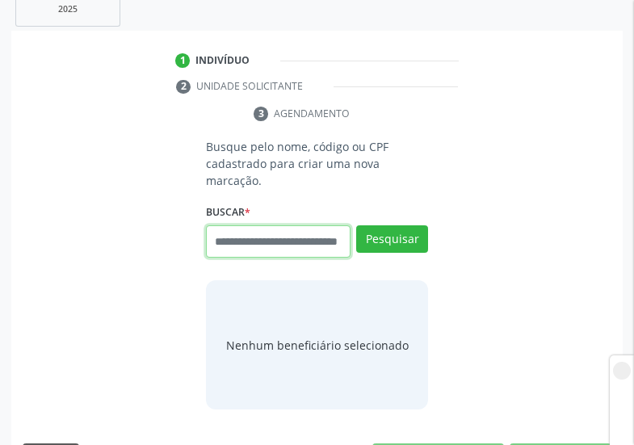
scroll to position [372, 0]
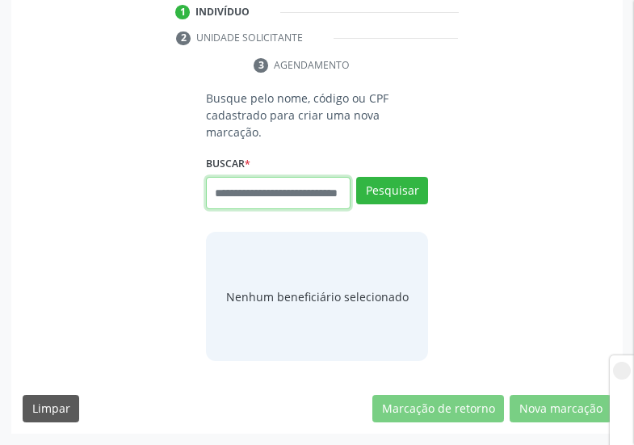
click at [252, 194] on input "text" at bounding box center [278, 193] width 145 height 32
type input "***"
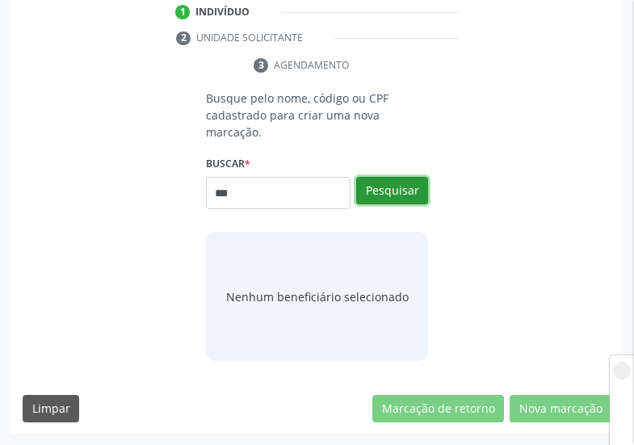
click at [385, 184] on button "Pesquisar" at bounding box center [392, 190] width 72 height 27
type input "***"
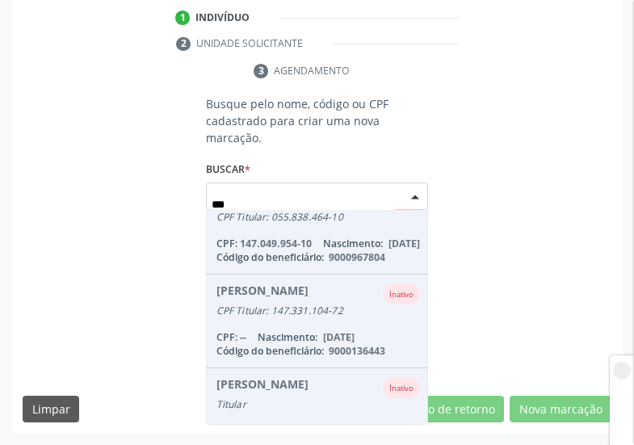
scroll to position [827, 0]
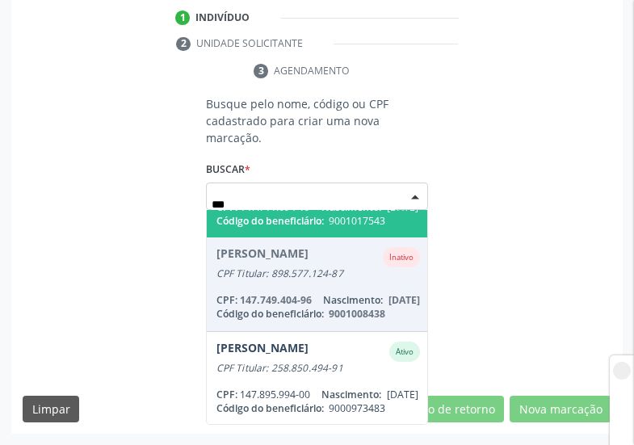
click at [256, 192] on input "***" at bounding box center [304, 204] width 184 height 32
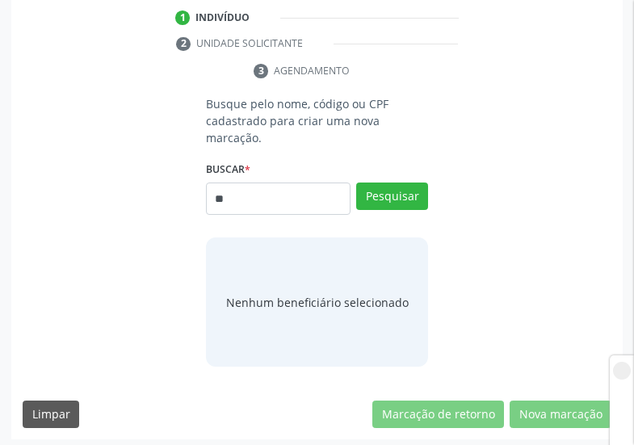
type input "*"
type input "***"
click at [388, 205] on button "Pesquisar" at bounding box center [392, 196] width 72 height 27
type input "***"
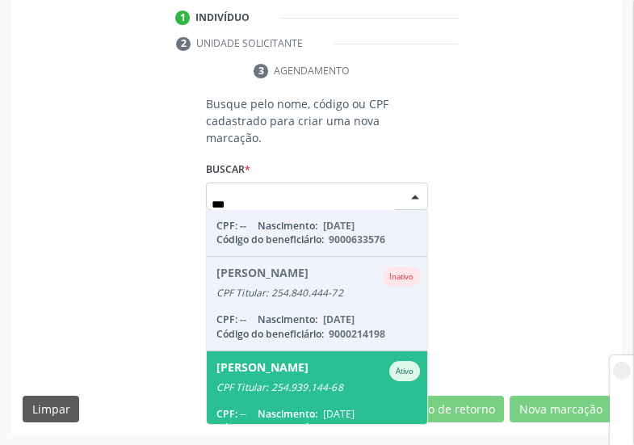
scroll to position [666, 0]
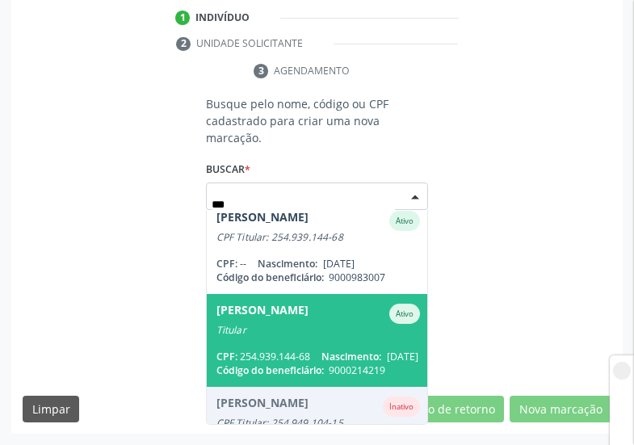
click at [291, 316] on div "Anita Elizabeth Coutinho de Oliveira" at bounding box center [263, 314] width 92 height 20
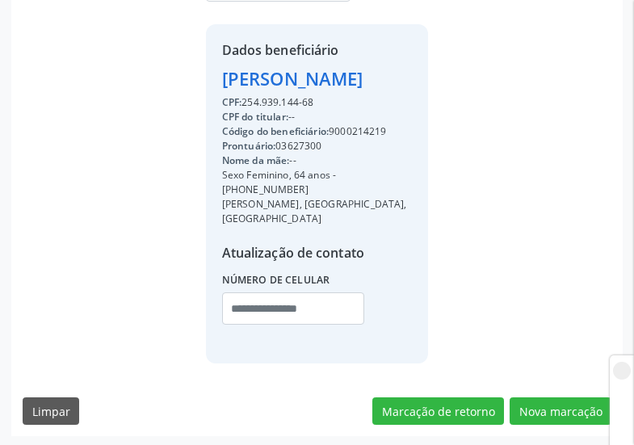
scroll to position [623, 0]
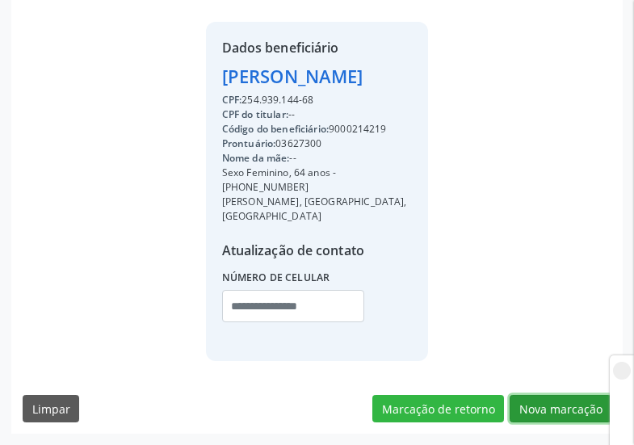
click at [547, 413] on button "Nova marcação" at bounding box center [561, 408] width 102 height 27
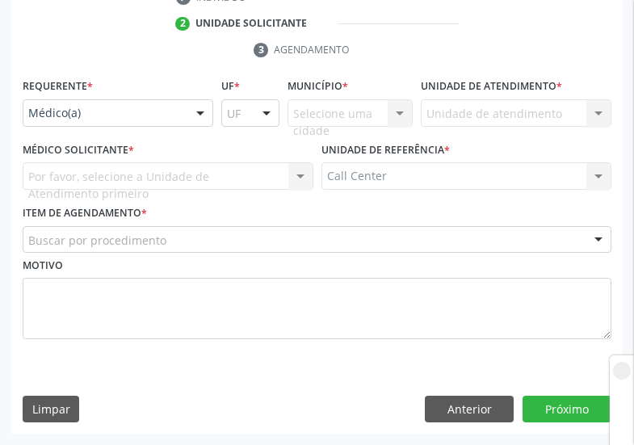
click at [128, 127] on div "Requerente * Médico(a) Médico(a) Enfermeiro(a) Paciente Nenhum resultado encont…" at bounding box center [118, 105] width 199 height 63
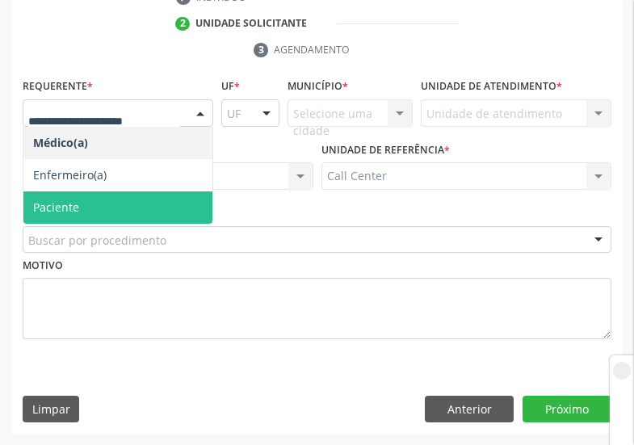
click at [97, 196] on span "Paciente" at bounding box center [117, 207] width 189 height 32
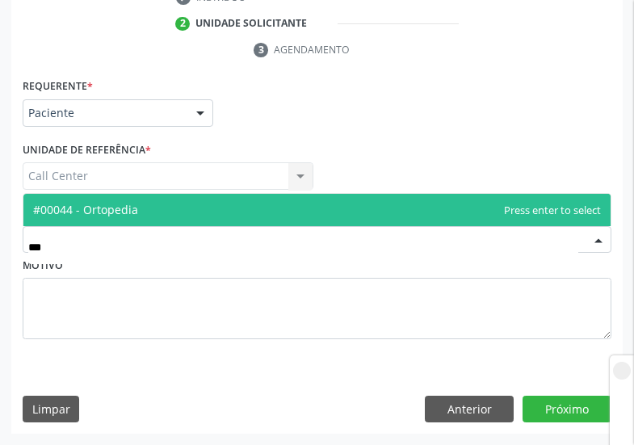
type input "****"
click at [165, 198] on span "#00044 - Ortopedia" at bounding box center [316, 210] width 587 height 32
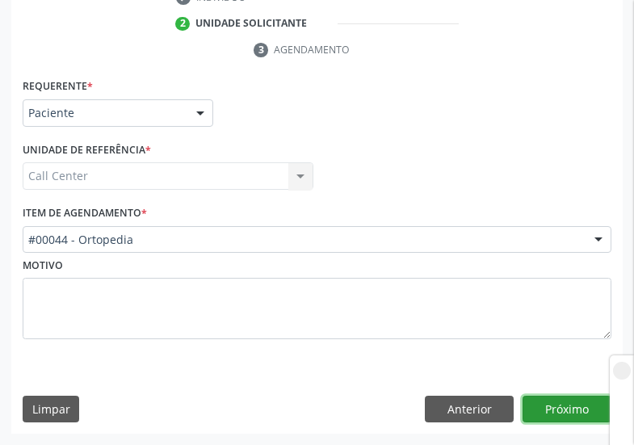
click at [585, 406] on button "Próximo" at bounding box center [567, 409] width 89 height 27
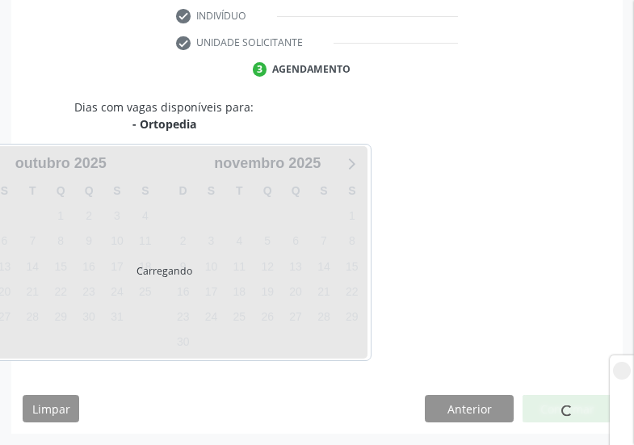
scroll to position [368, 0]
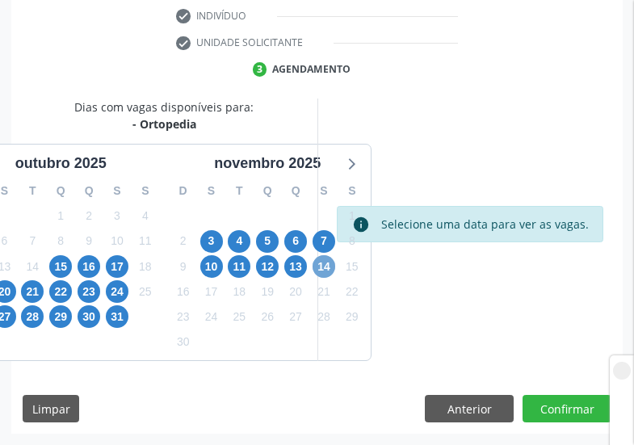
click at [326, 271] on span "14" at bounding box center [324, 266] width 23 height 23
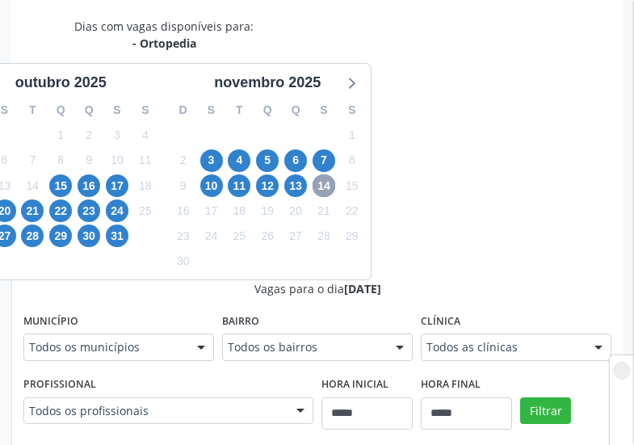
scroll to position [530, 0]
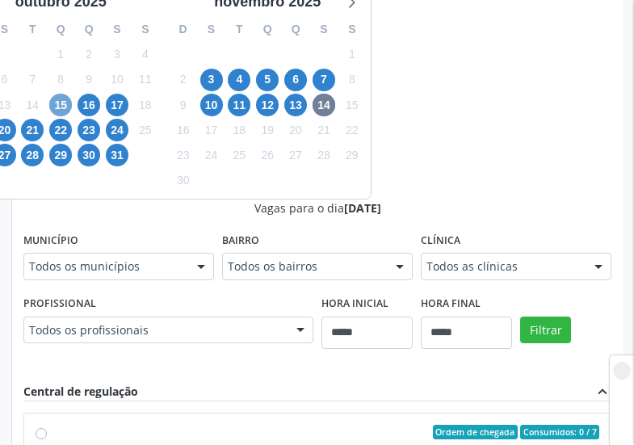
click at [56, 113] on span "15" at bounding box center [60, 105] width 23 height 23
click at [330, 107] on span "14" at bounding box center [324, 105] width 23 height 23
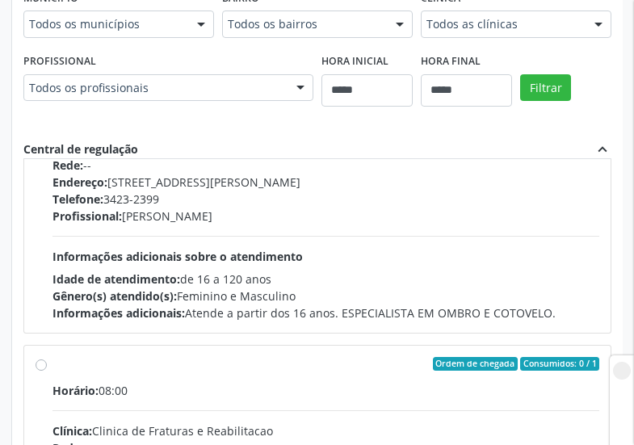
scroll to position [81, 0]
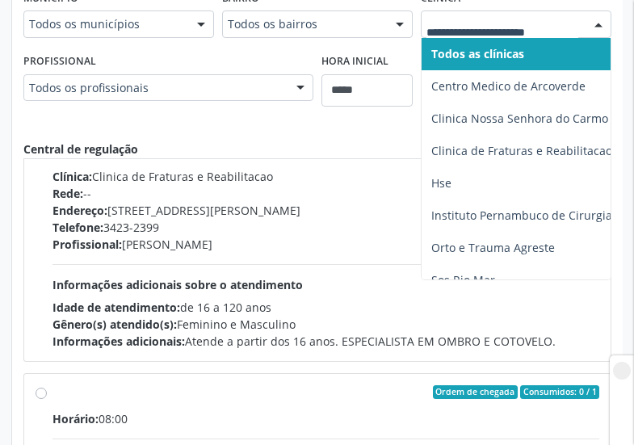
click at [492, 34] on div at bounding box center [516, 24] width 191 height 27
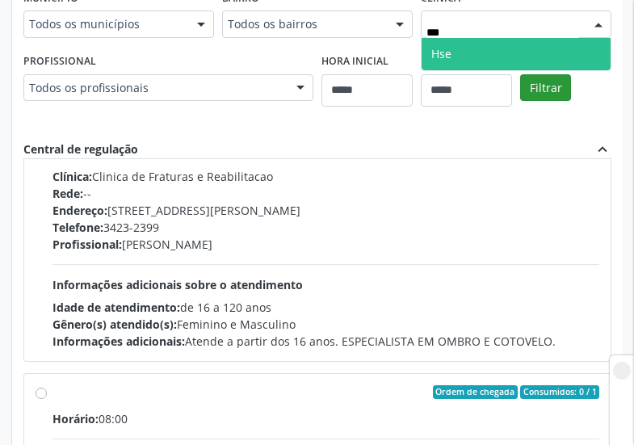
type input "***"
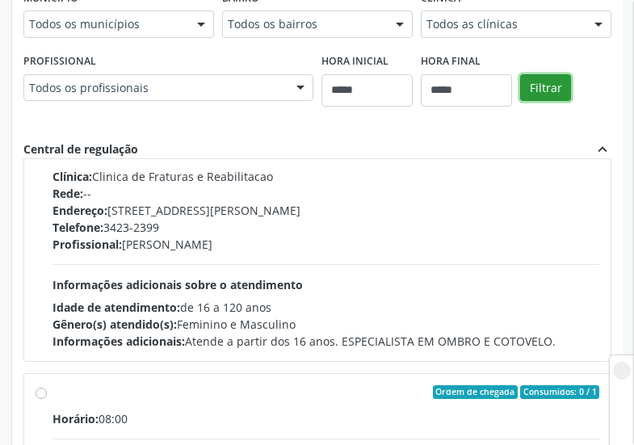
click at [539, 87] on form "Município Todos os municípios Todos os municípios Arcoverde - PE Cabo de Santo …" at bounding box center [317, 54] width 588 height 138
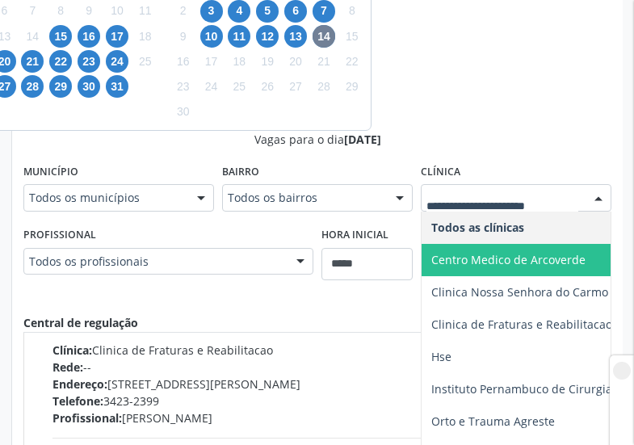
scroll to position [611, 0]
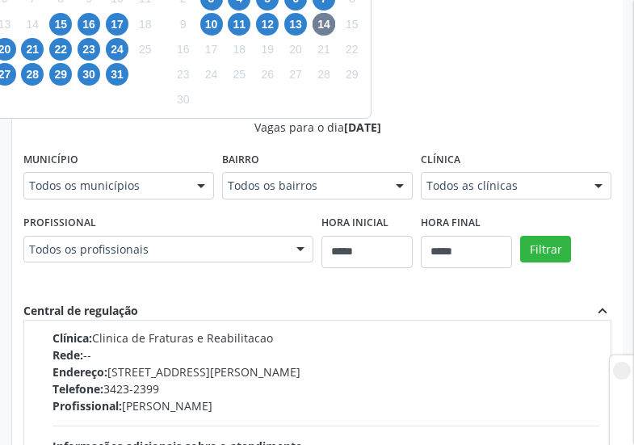
click at [457, 91] on div "Dias com vagas disponíveis para: - Ortopedia outubro 2025 D S T Q Q S S 28 29 3…" at bounding box center [317, 250] width 612 height 788
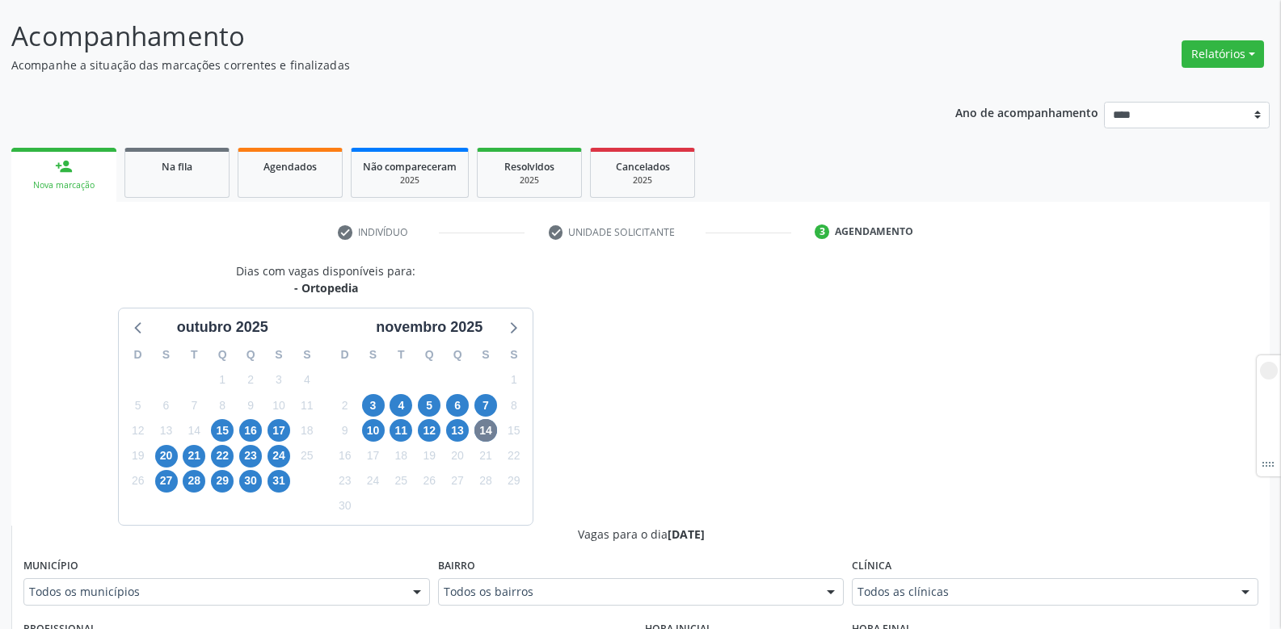
scroll to position [242, 0]
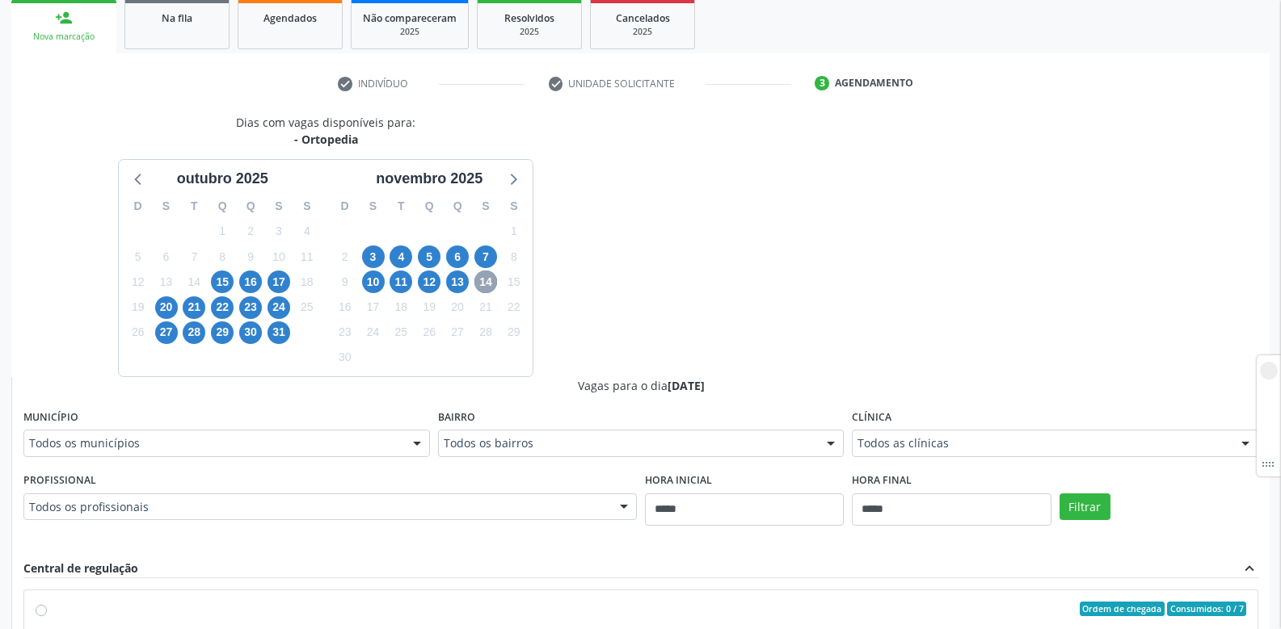
click at [488, 284] on span "14" at bounding box center [485, 282] width 23 height 23
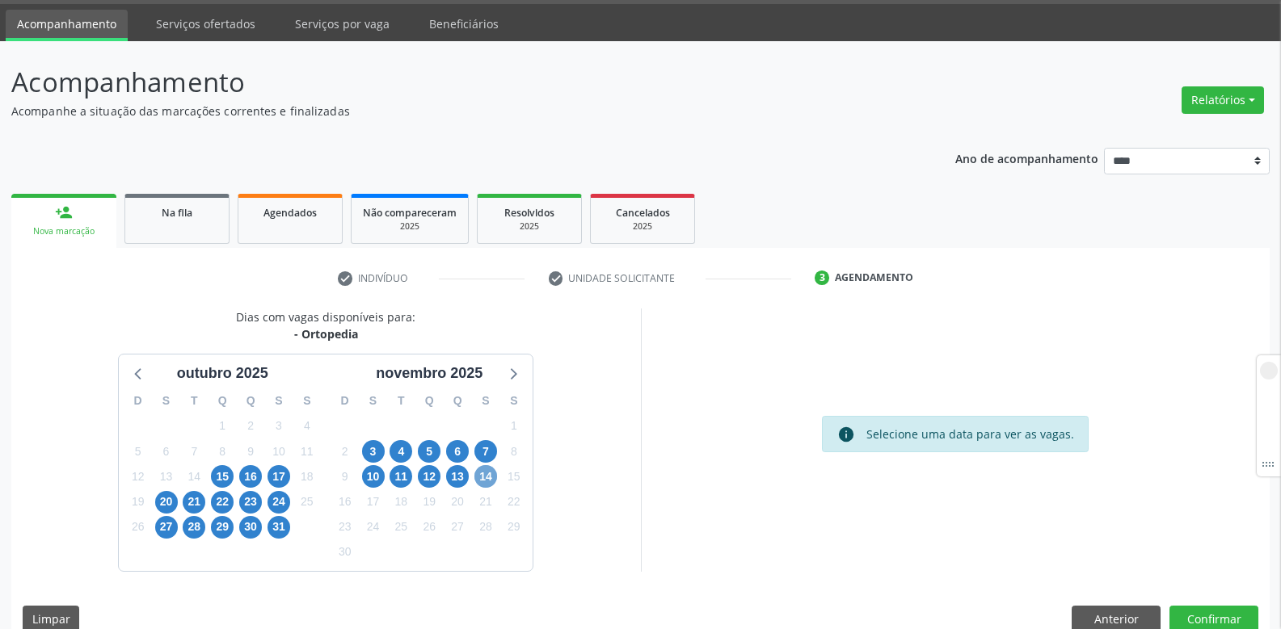
scroll to position [74, 0]
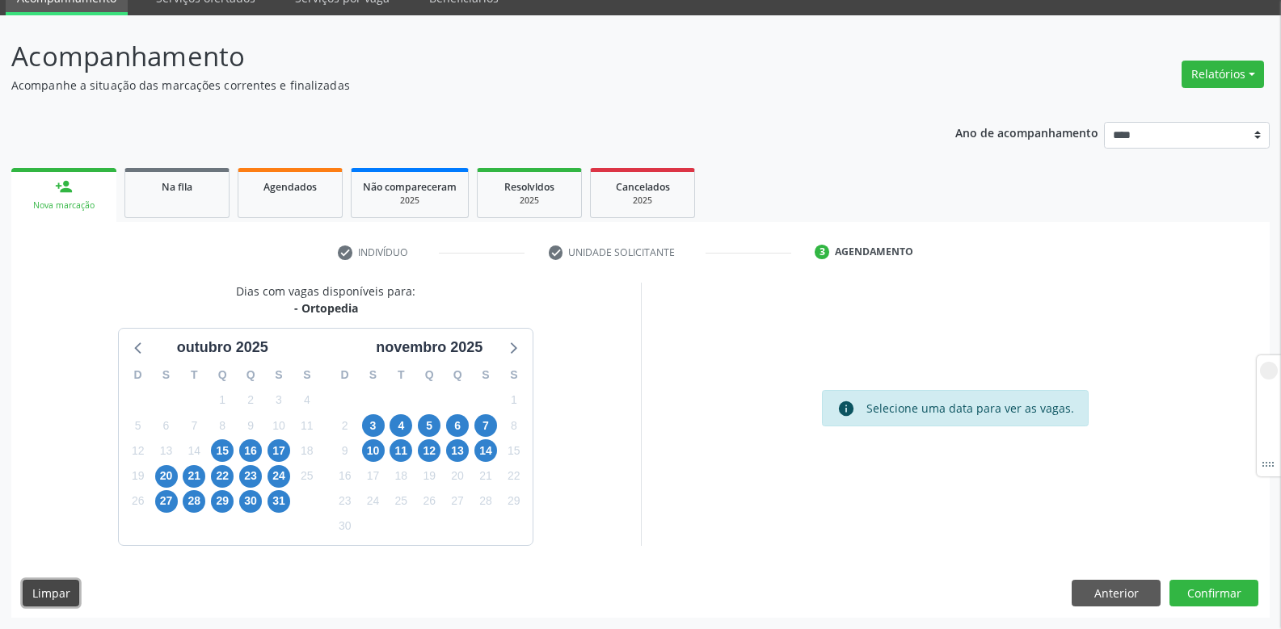
click at [45, 587] on button "Limpar" at bounding box center [51, 593] width 57 height 27
click at [46, 590] on button "Limpar" at bounding box center [51, 593] width 57 height 27
click at [1108, 590] on button "Anterior" at bounding box center [1115, 593] width 89 height 27
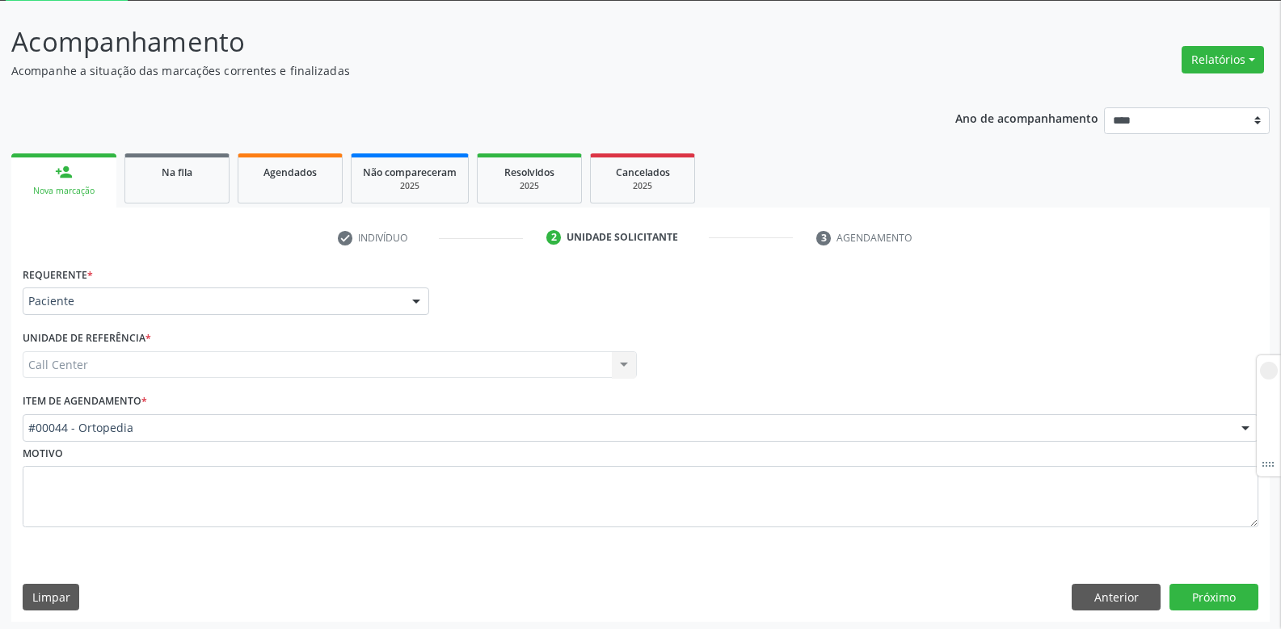
scroll to position [92, 0]
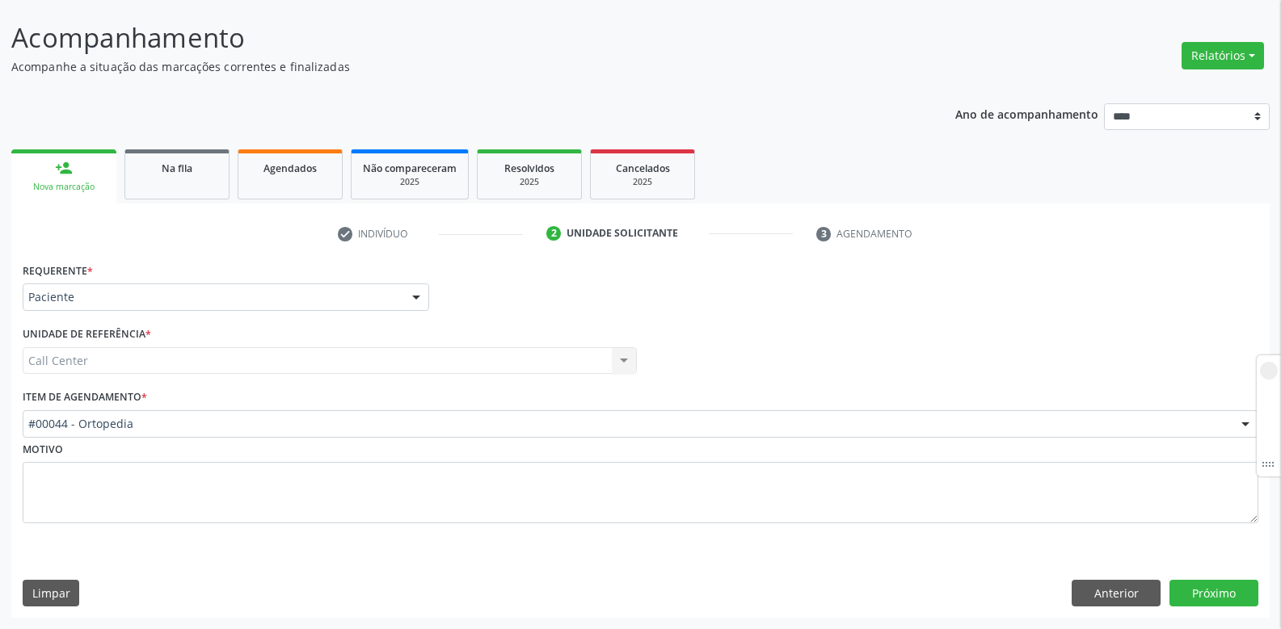
click at [147, 370] on div "Call Center Call Center Nenhum resultado encontrado para: " " Não há nenhuma op…" at bounding box center [330, 360] width 614 height 27
click at [145, 356] on div "Call Center Call Center Nenhum resultado encontrado para: " " Não há nenhuma op…" at bounding box center [330, 360] width 614 height 27
click at [1227, 590] on button "Próximo" at bounding box center [1213, 593] width 89 height 27
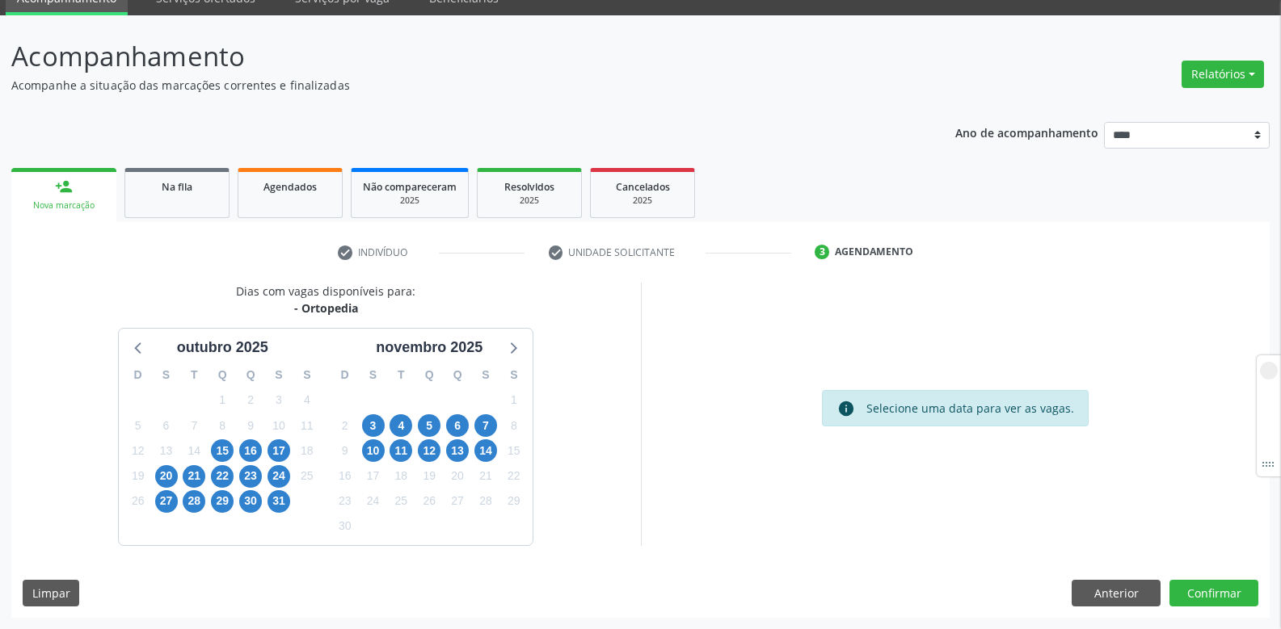
scroll to position [74, 0]
click at [481, 453] on span "14" at bounding box center [485, 451] width 23 height 23
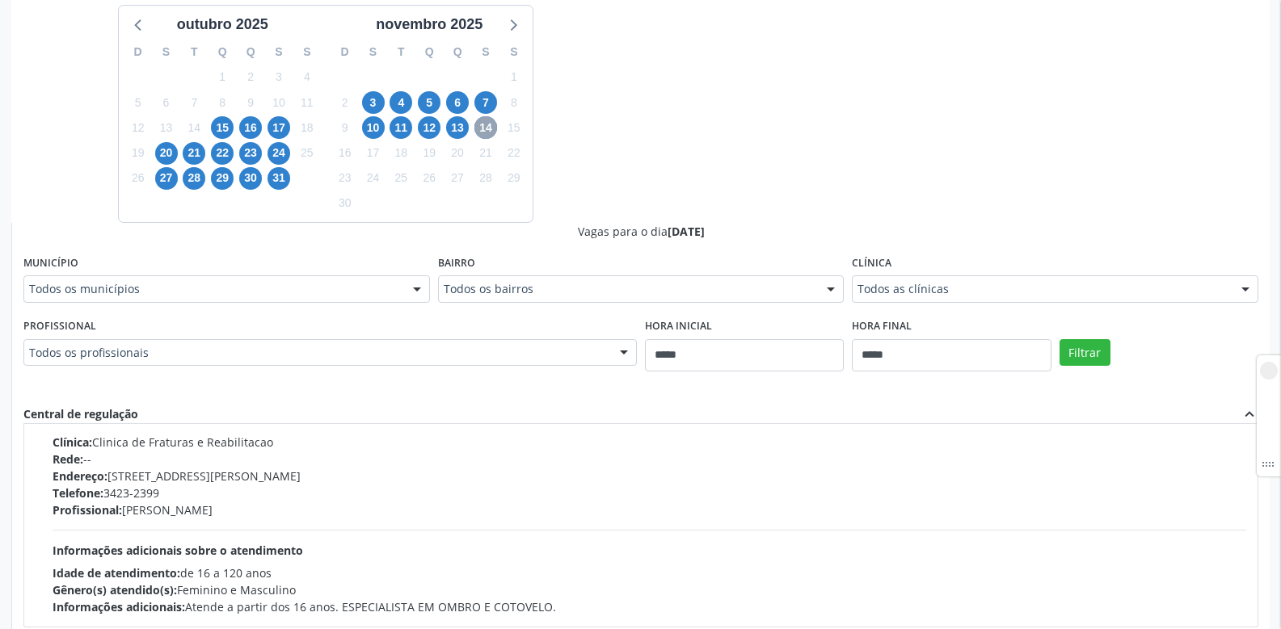
scroll to position [162, 0]
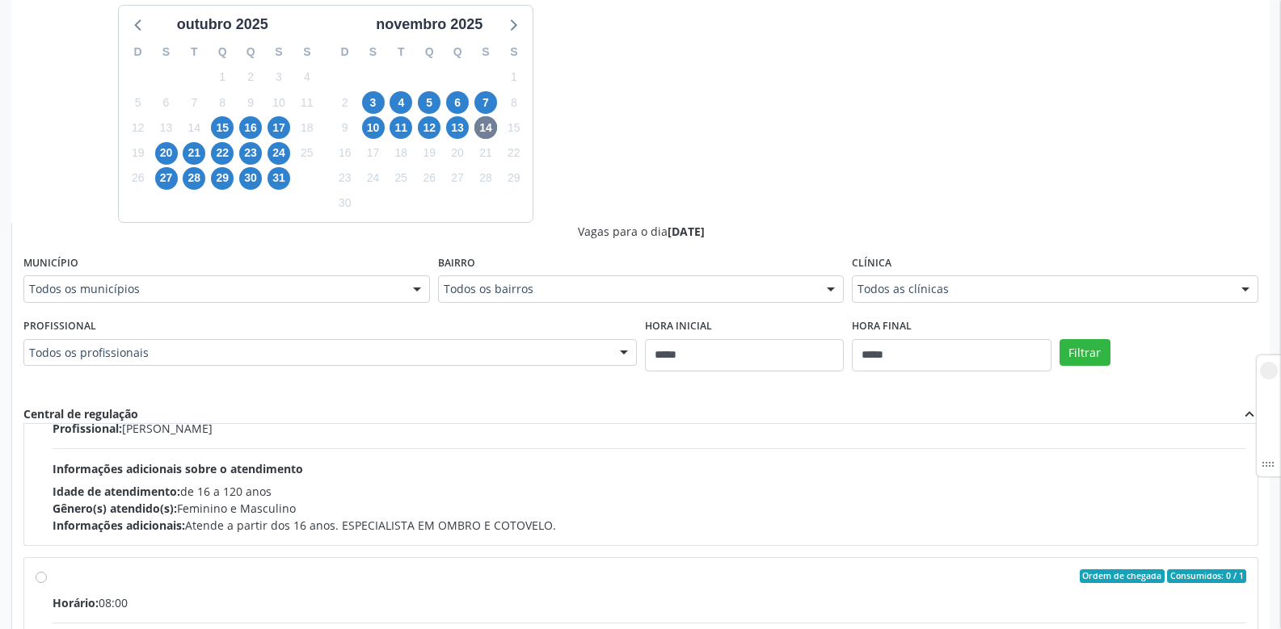
click at [175, 280] on div "Todos os municípios" at bounding box center [226, 289] width 406 height 27
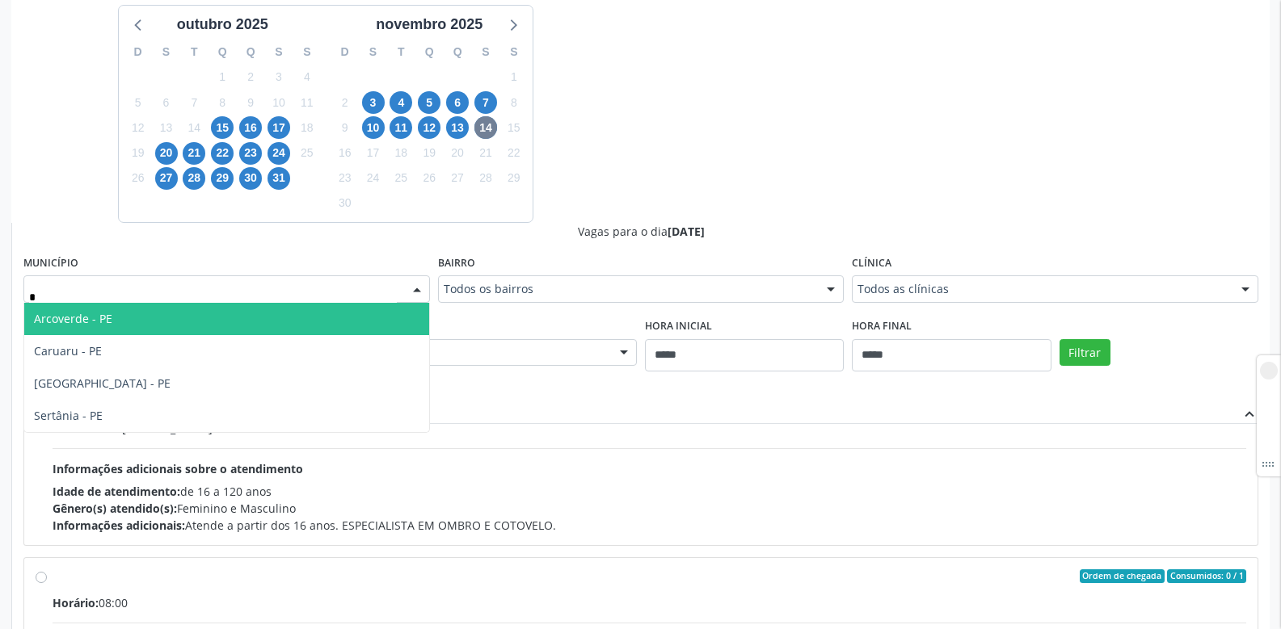
type input "**"
click at [137, 324] on span "Recife - PE" at bounding box center [226, 319] width 405 height 32
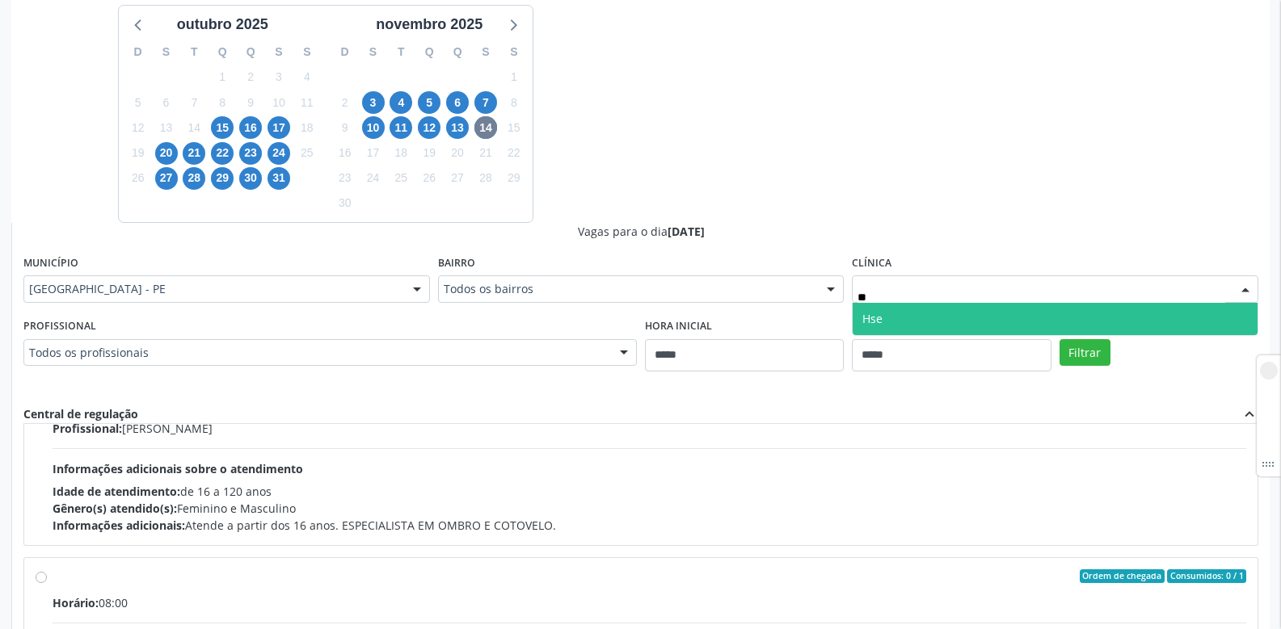
type input "***"
click at [899, 324] on span "Hse" at bounding box center [1054, 319] width 405 height 32
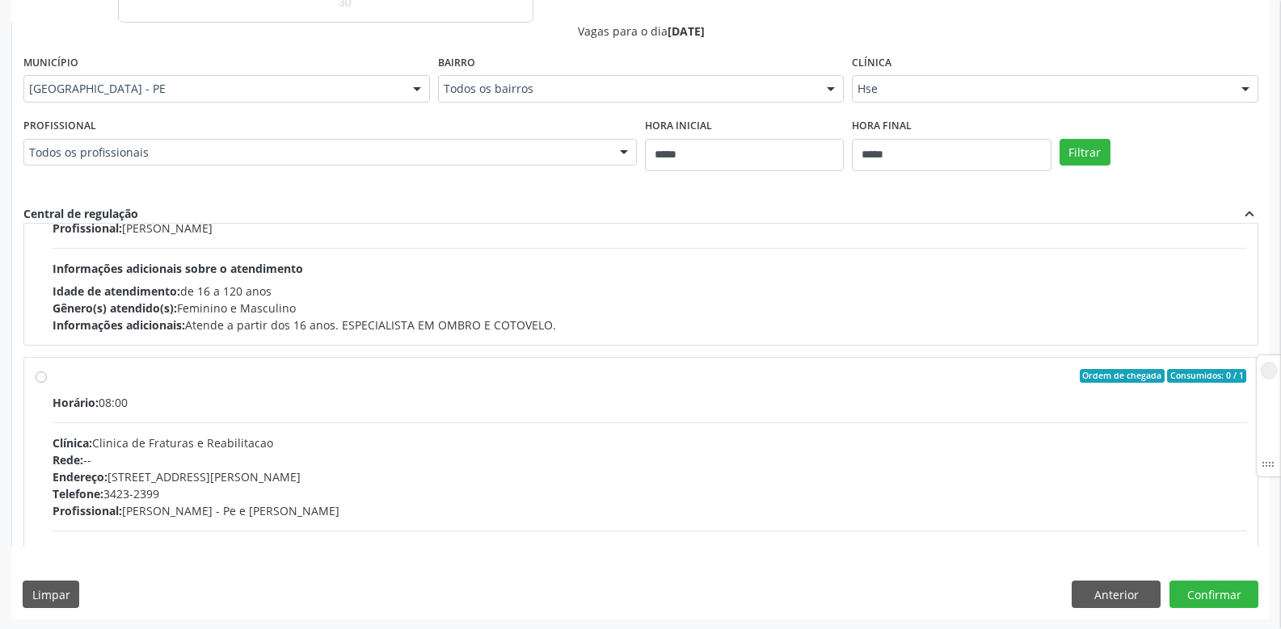
scroll to position [599, 0]
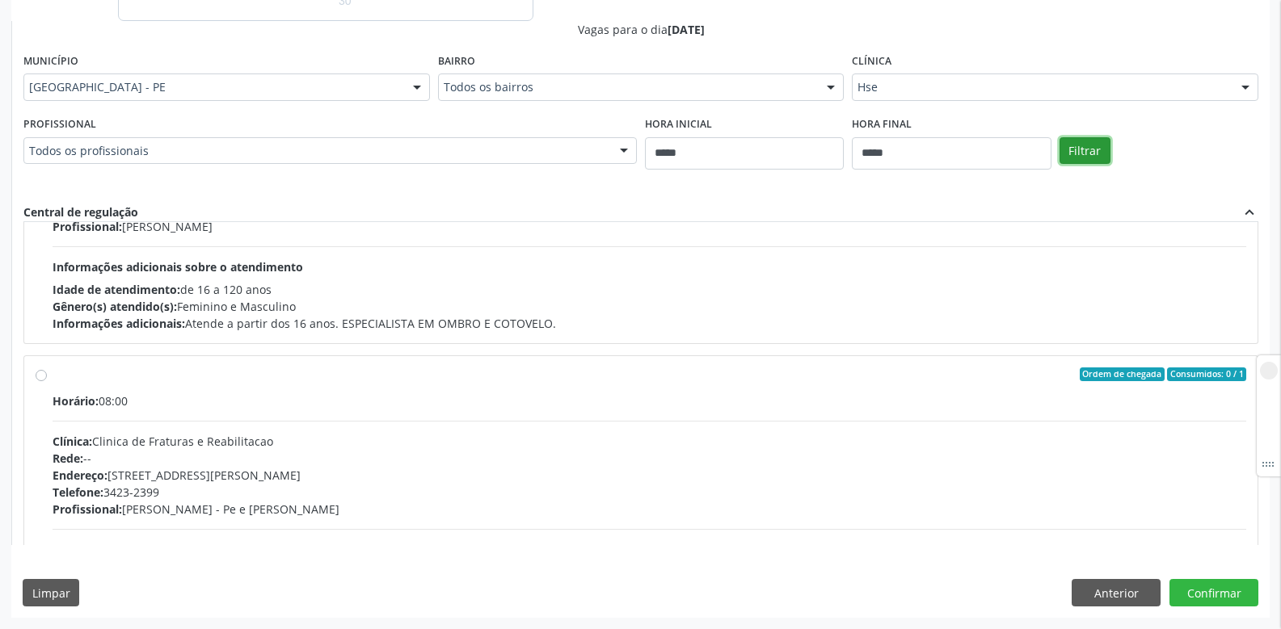
click at [1065, 149] on button "Filtrar" at bounding box center [1084, 150] width 51 height 27
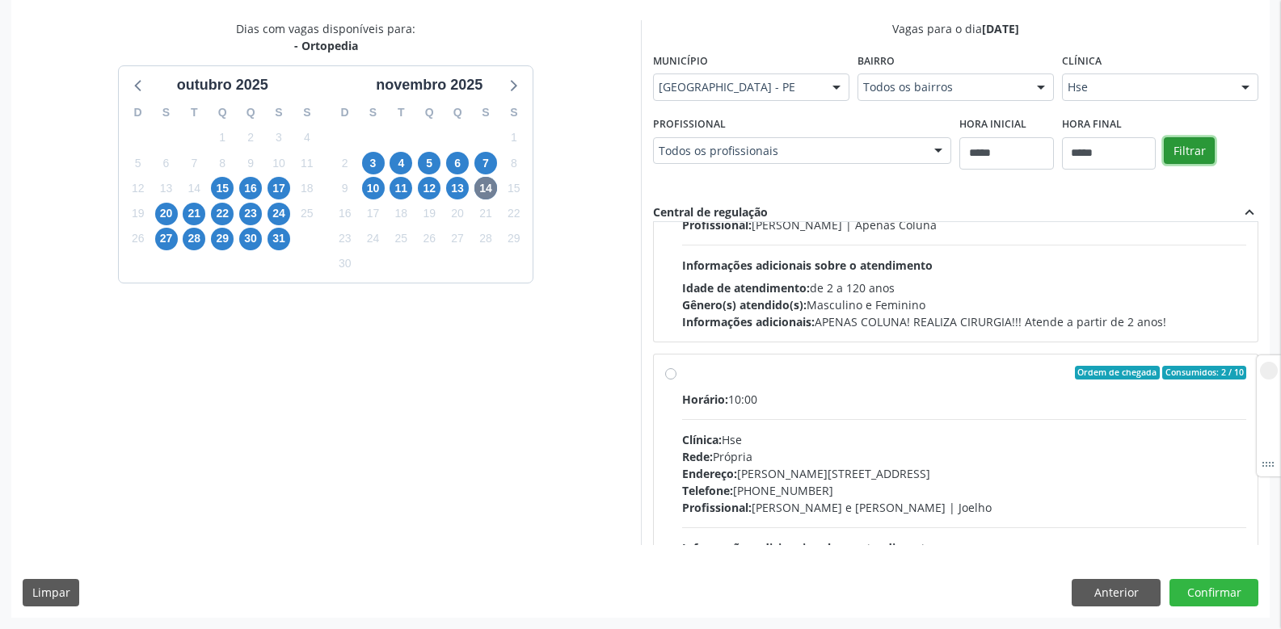
scroll to position [134, 0]
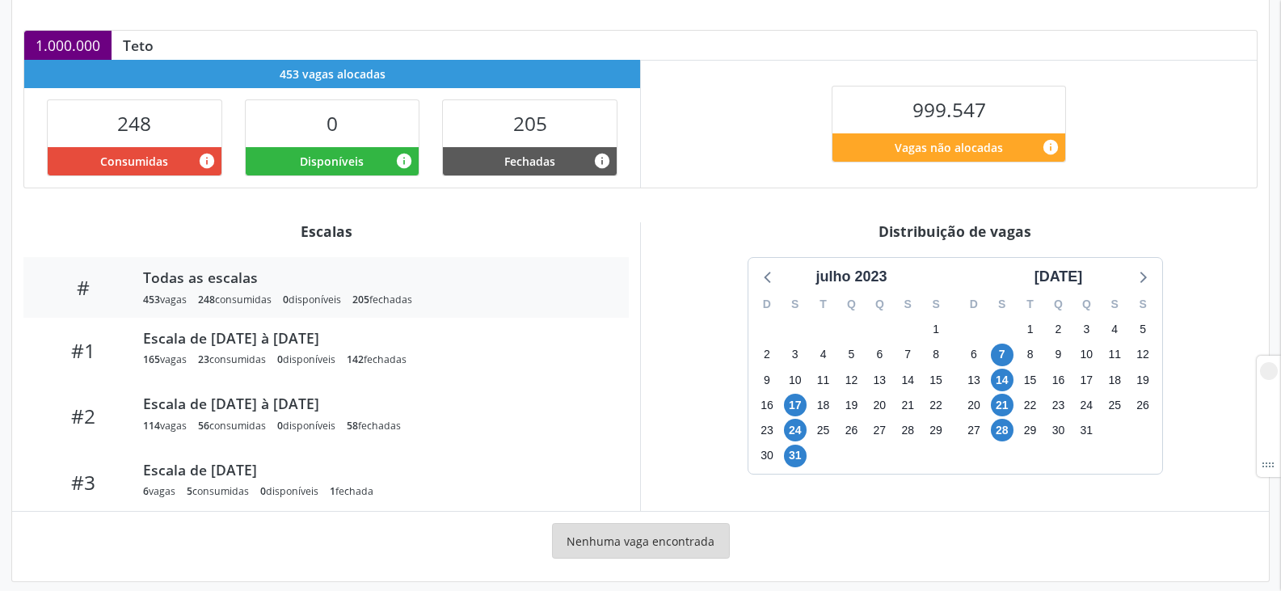
scroll to position [349, 0]
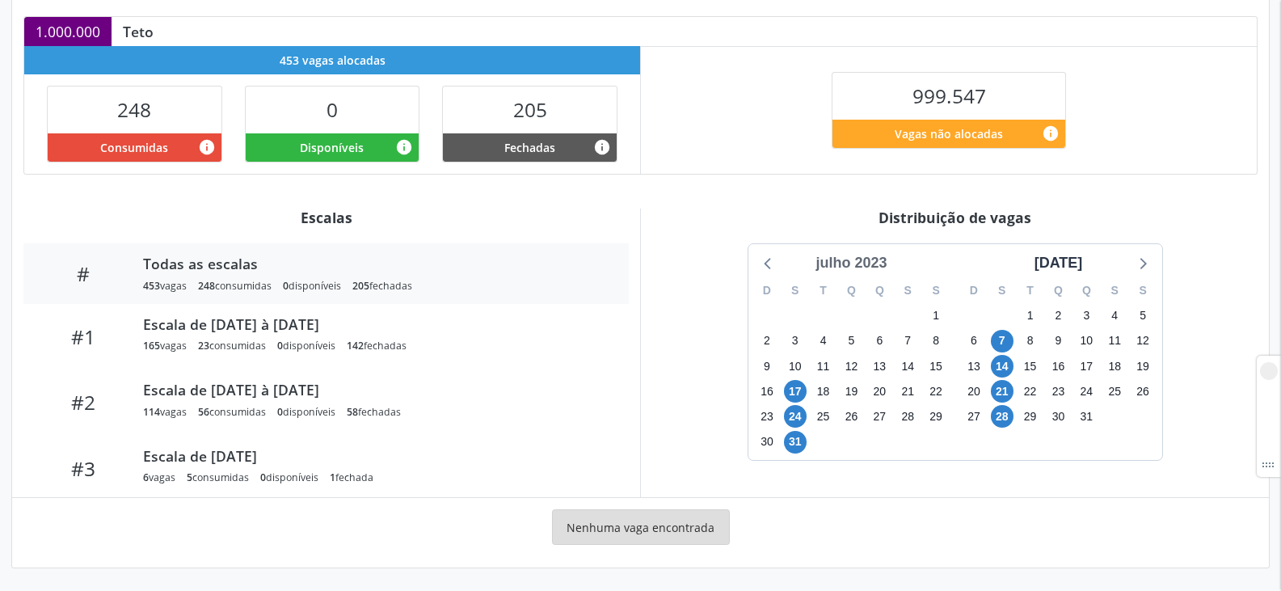
click at [852, 266] on div "julho 2023" at bounding box center [851, 263] width 84 height 22
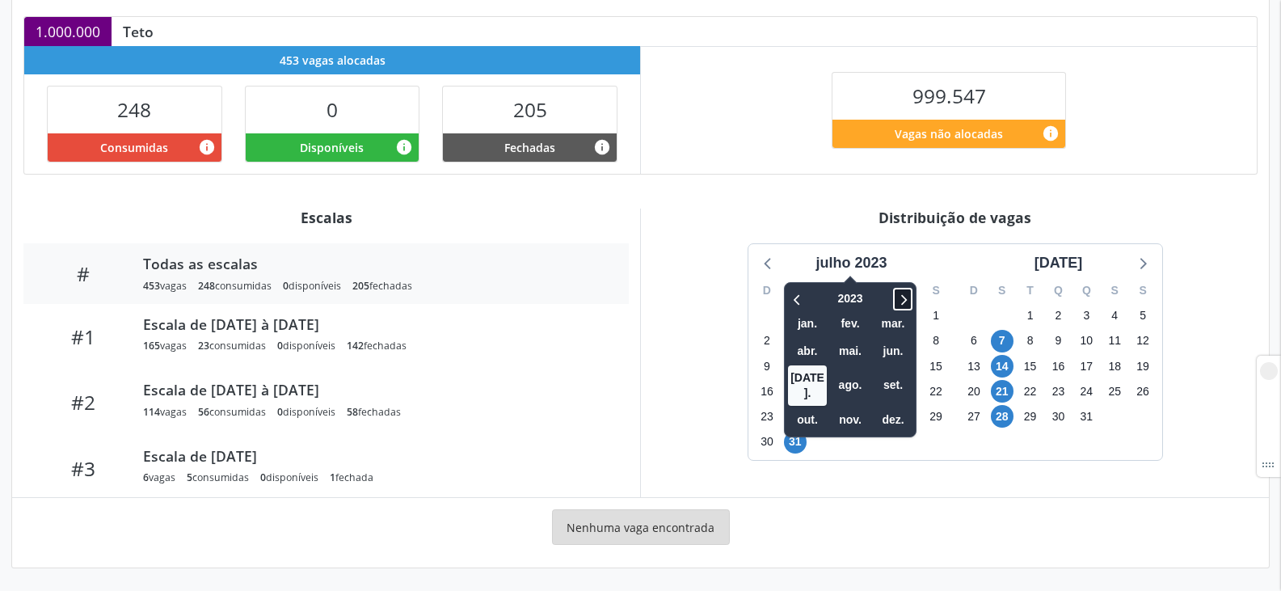
click at [907, 296] on icon at bounding box center [902, 298] width 16 height 19
click at [810, 407] on span "out." at bounding box center [807, 419] width 39 height 25
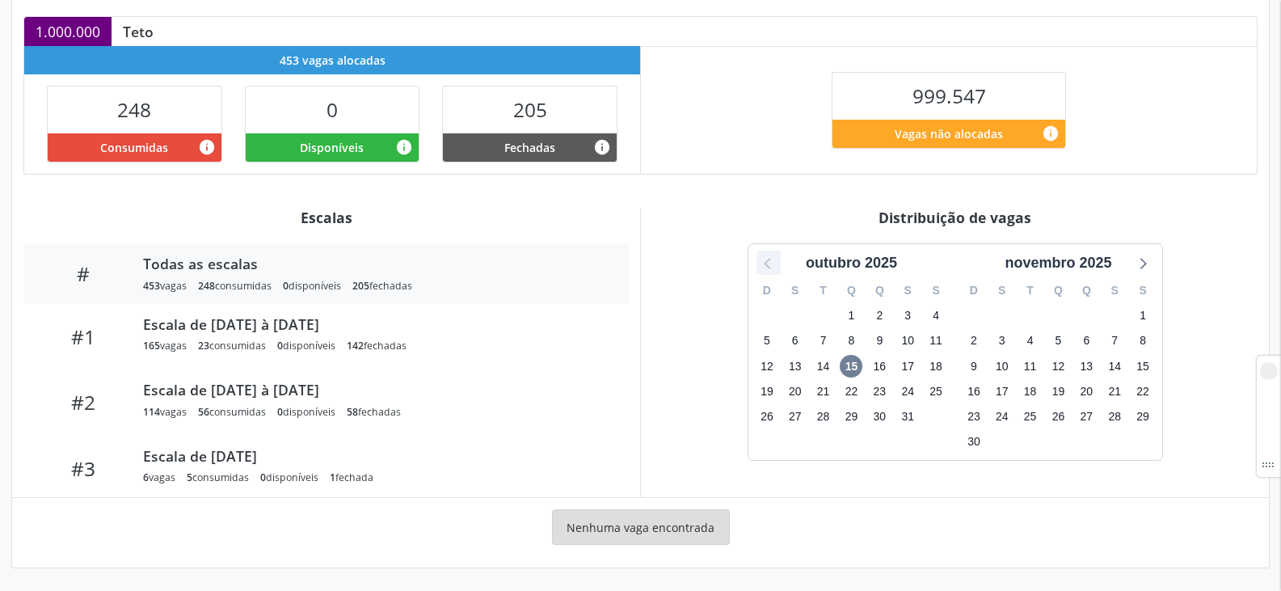
click at [762, 266] on icon at bounding box center [768, 262] width 21 height 21
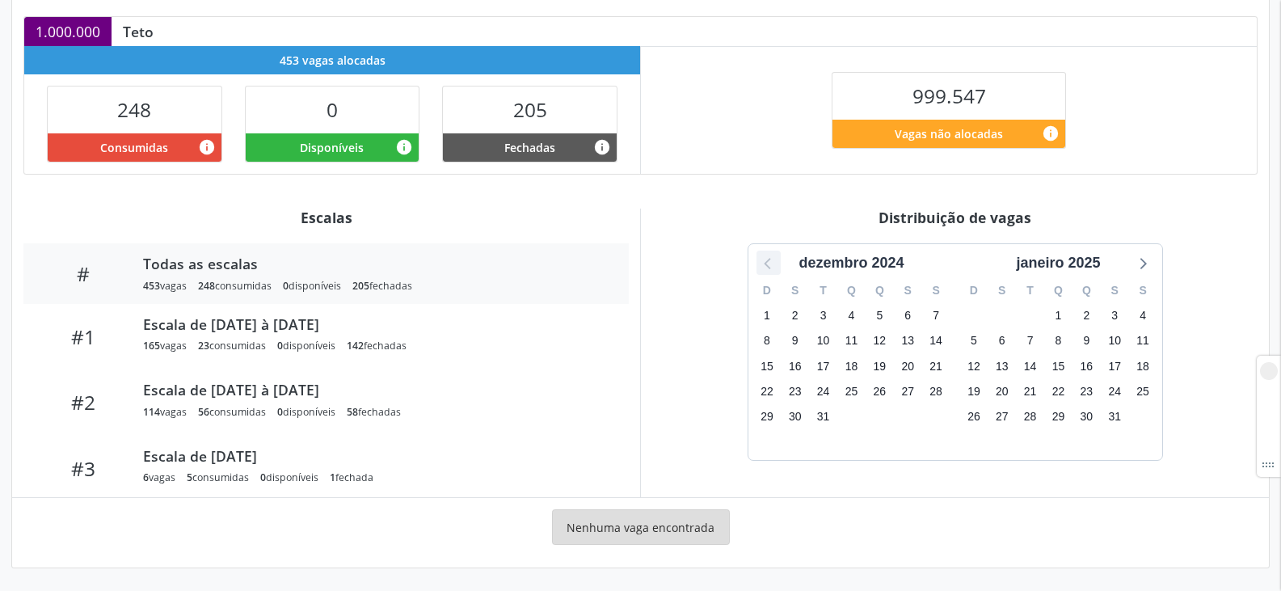
click at [762, 266] on icon at bounding box center [768, 262] width 21 height 21
click at [761, 265] on icon at bounding box center [768, 262] width 21 height 21
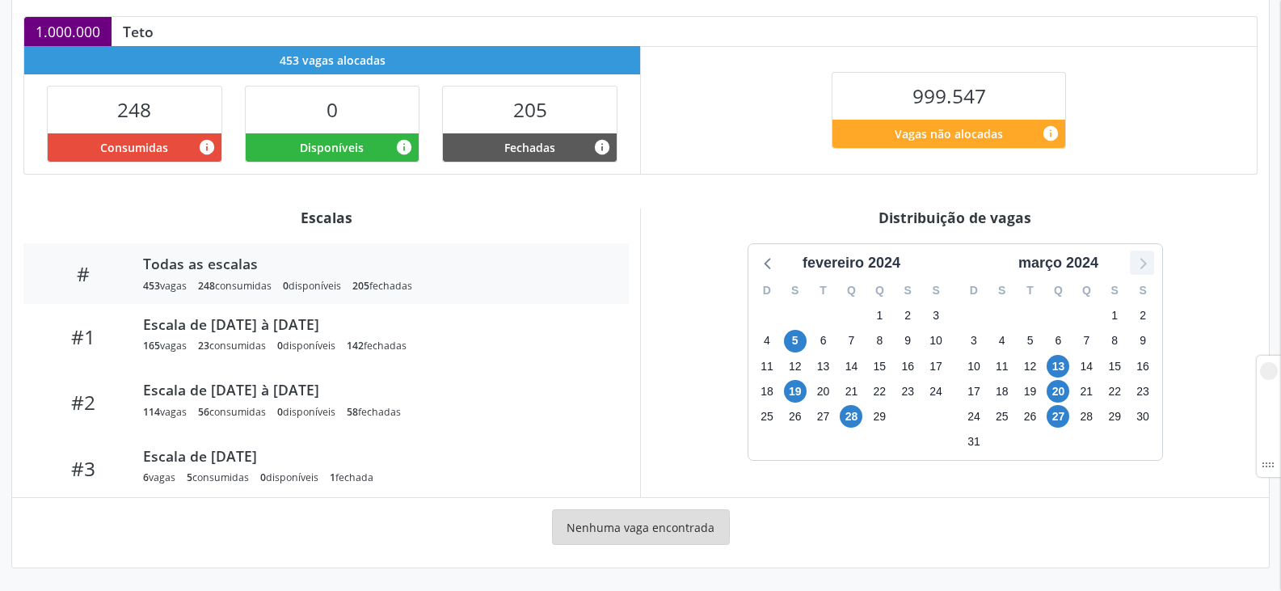
click at [1144, 271] on icon at bounding box center [1141, 262] width 21 height 21
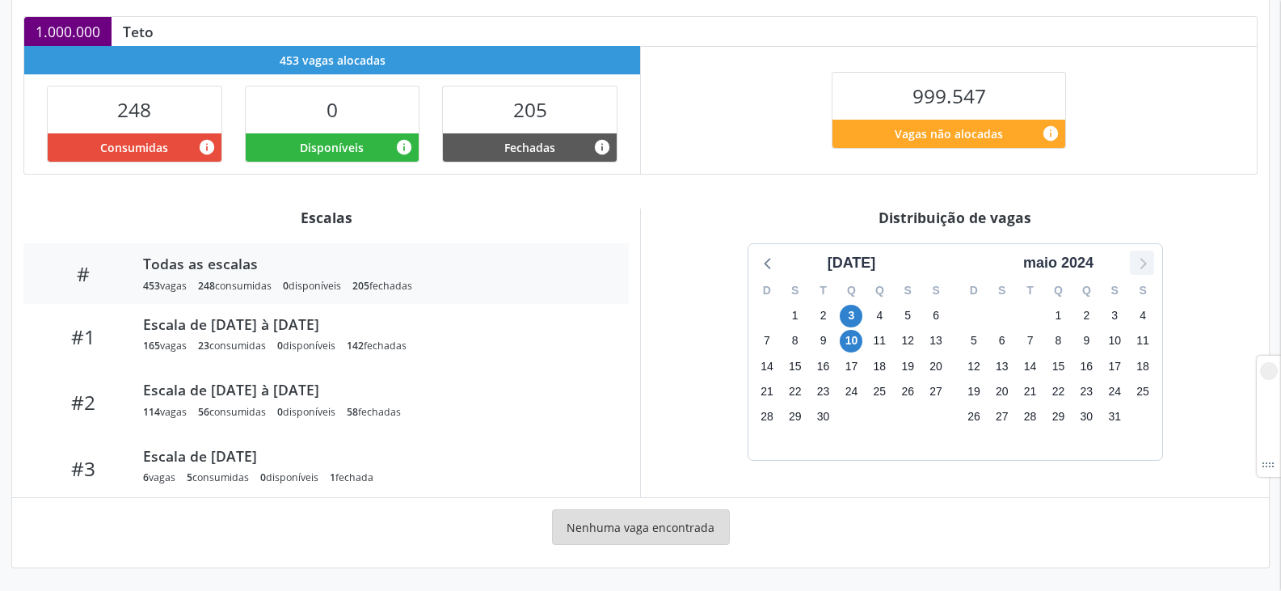
click at [1144, 271] on icon at bounding box center [1141, 262] width 21 height 21
click at [1134, 264] on icon at bounding box center [1141, 262] width 21 height 21
click at [758, 268] on icon at bounding box center [768, 262] width 21 height 21
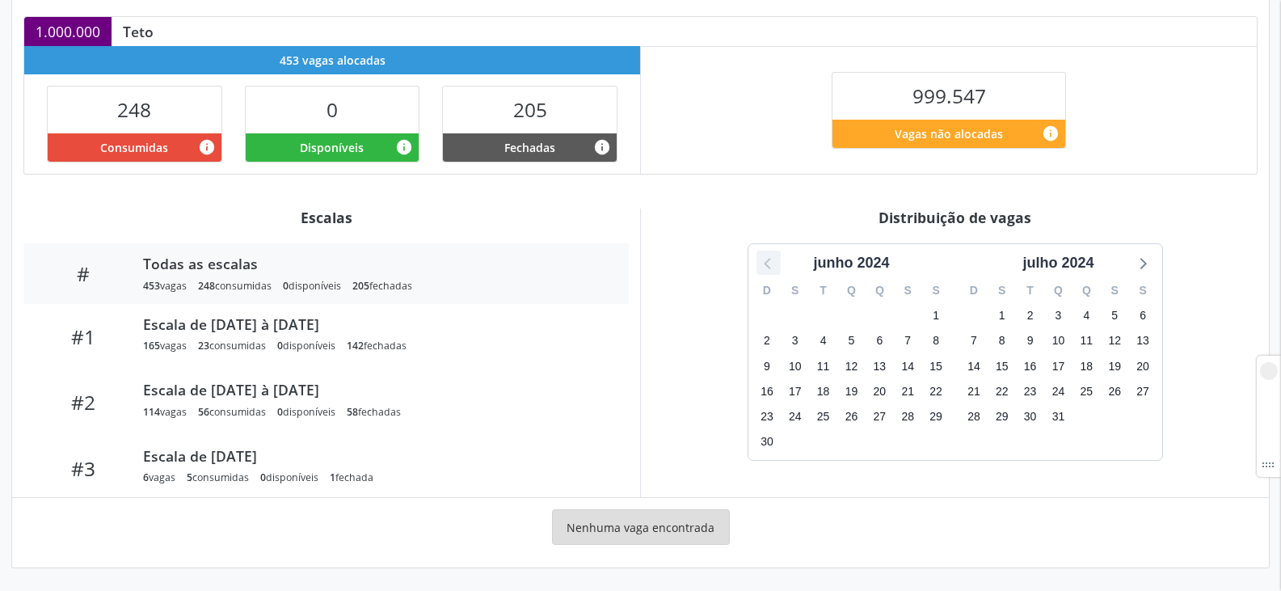
click at [758, 268] on icon at bounding box center [768, 262] width 21 height 21
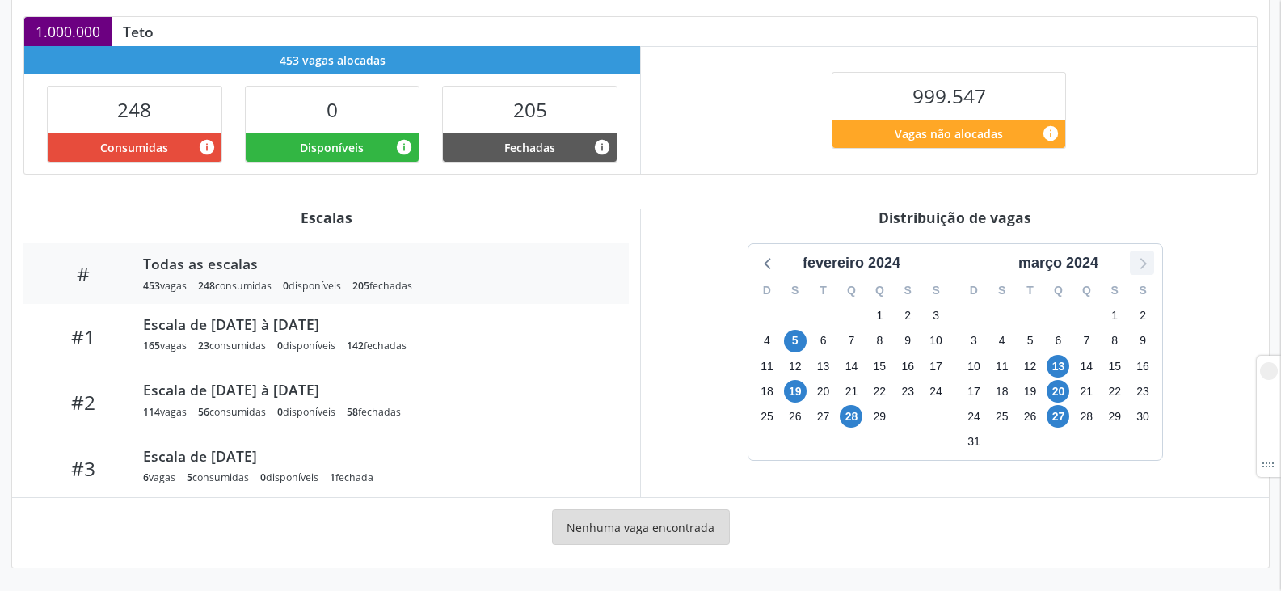
click at [1142, 262] on icon at bounding box center [1142, 263] width 6 height 11
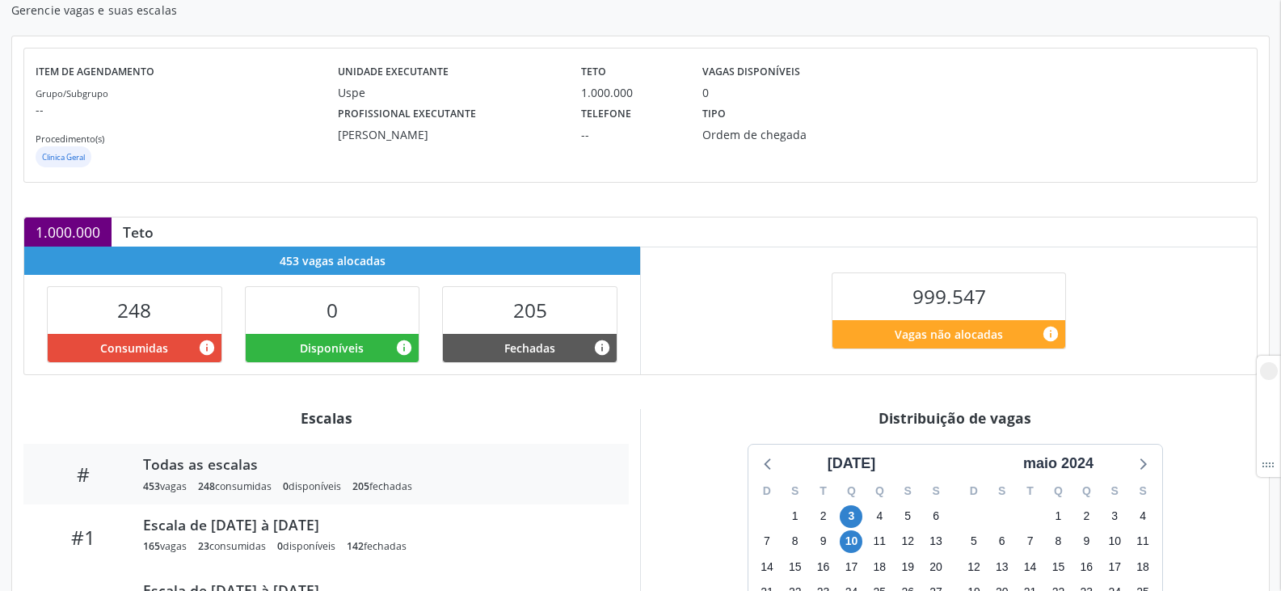
scroll to position [0, 0]
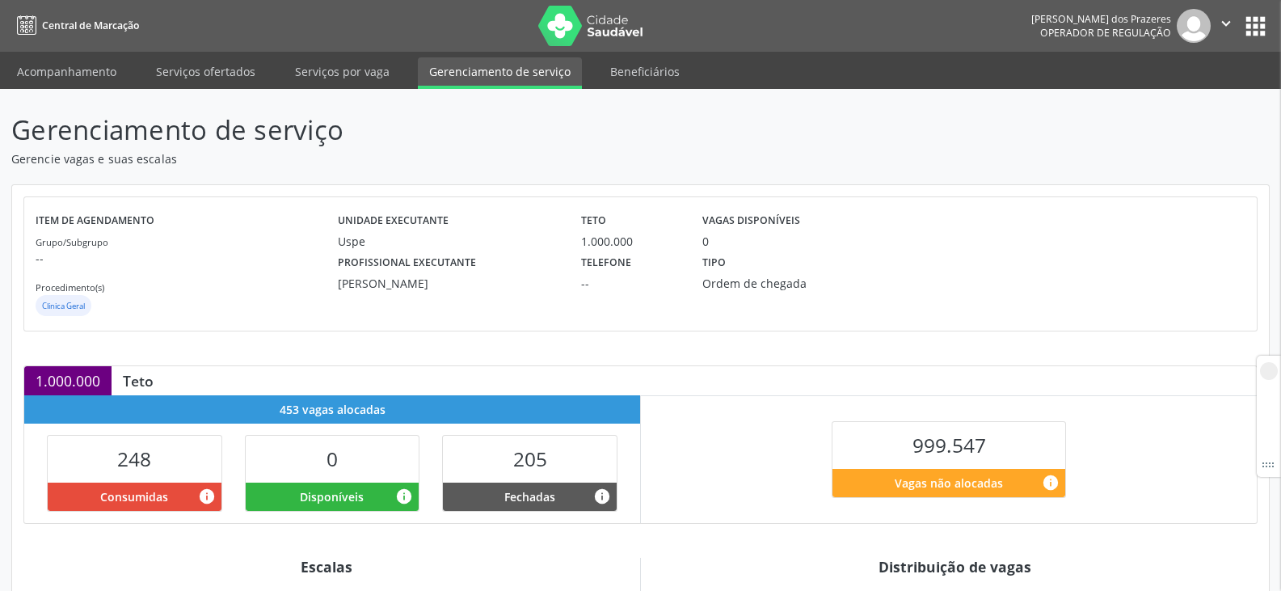
click at [416, 277] on div "[PERSON_NAME]" at bounding box center [448, 283] width 220 height 17
copy div "[PERSON_NAME]"
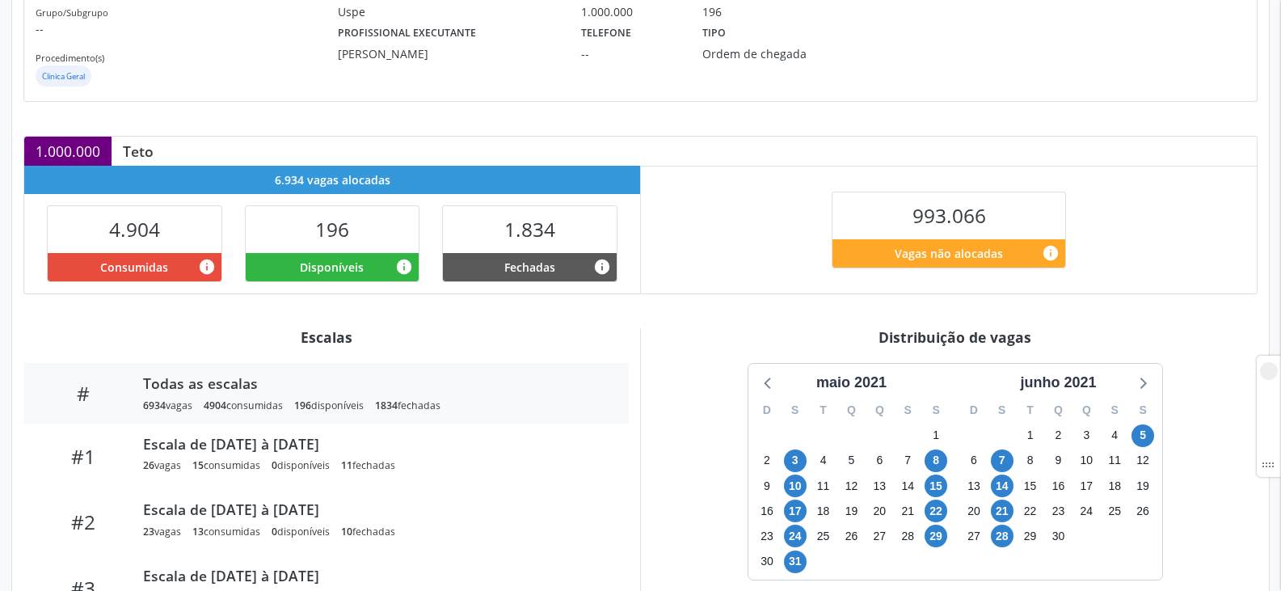
scroll to position [323, 0]
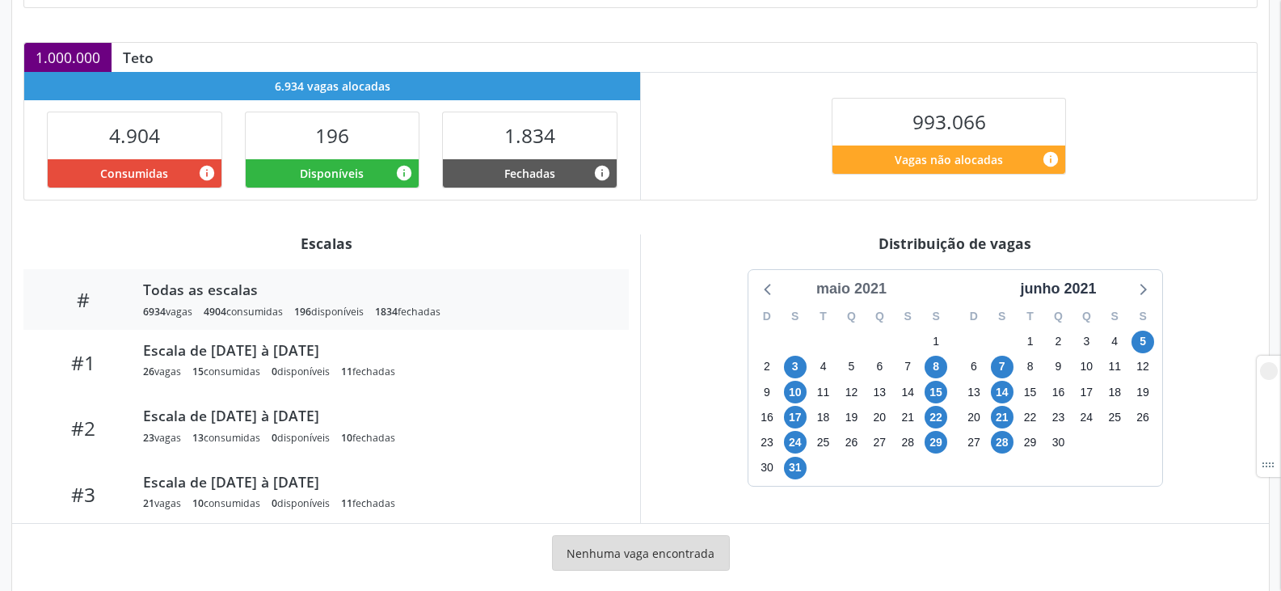
click at [847, 280] on div "maio 2021" at bounding box center [851, 289] width 83 height 22
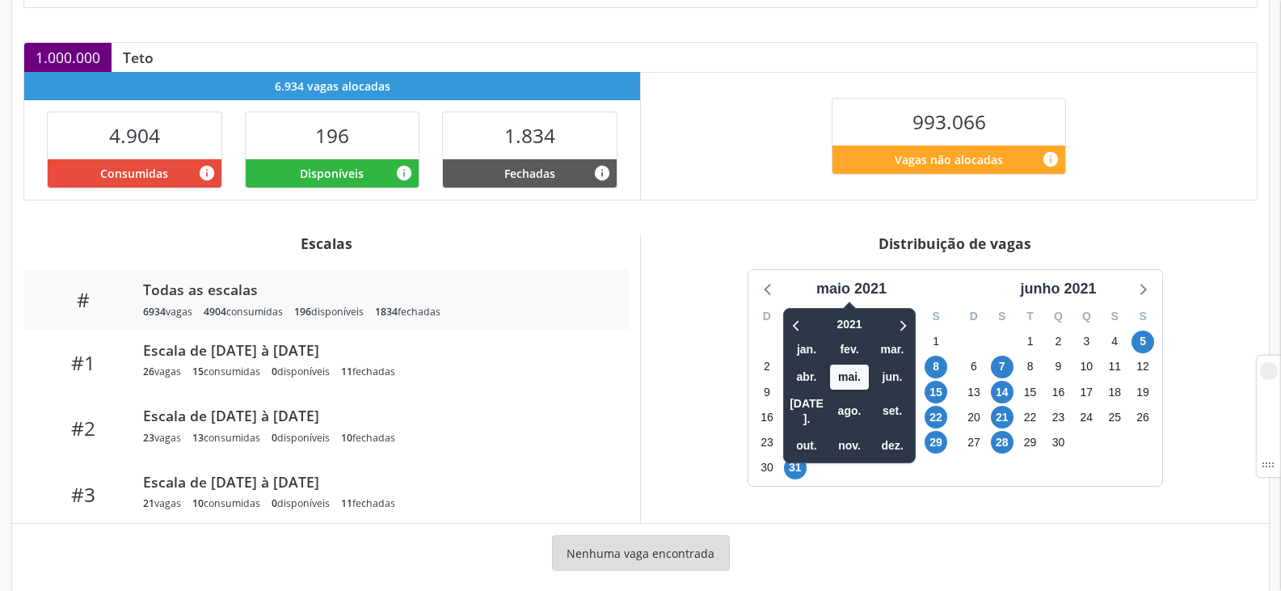
click at [914, 323] on div "2021 jan. fev. mar. abr. mai. jun. jul. ago. set. out. nov. dez." at bounding box center [849, 385] width 133 height 155
click at [904, 323] on icon at bounding box center [903, 325] width 6 height 11
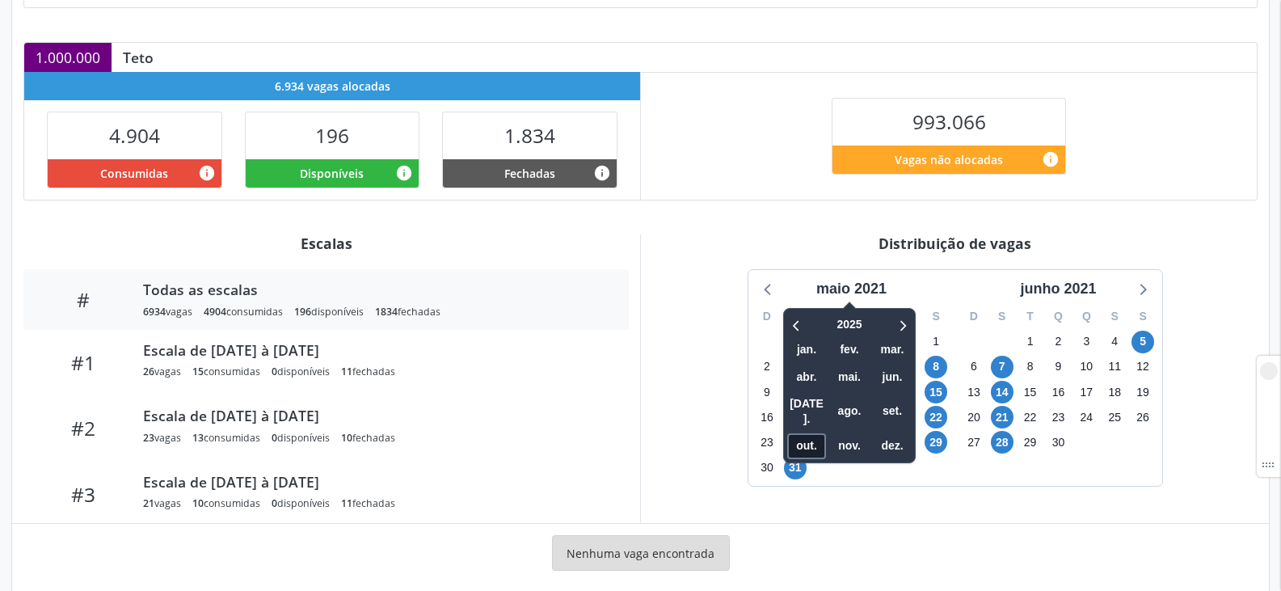
click at [807, 433] on span "out." at bounding box center [806, 445] width 39 height 25
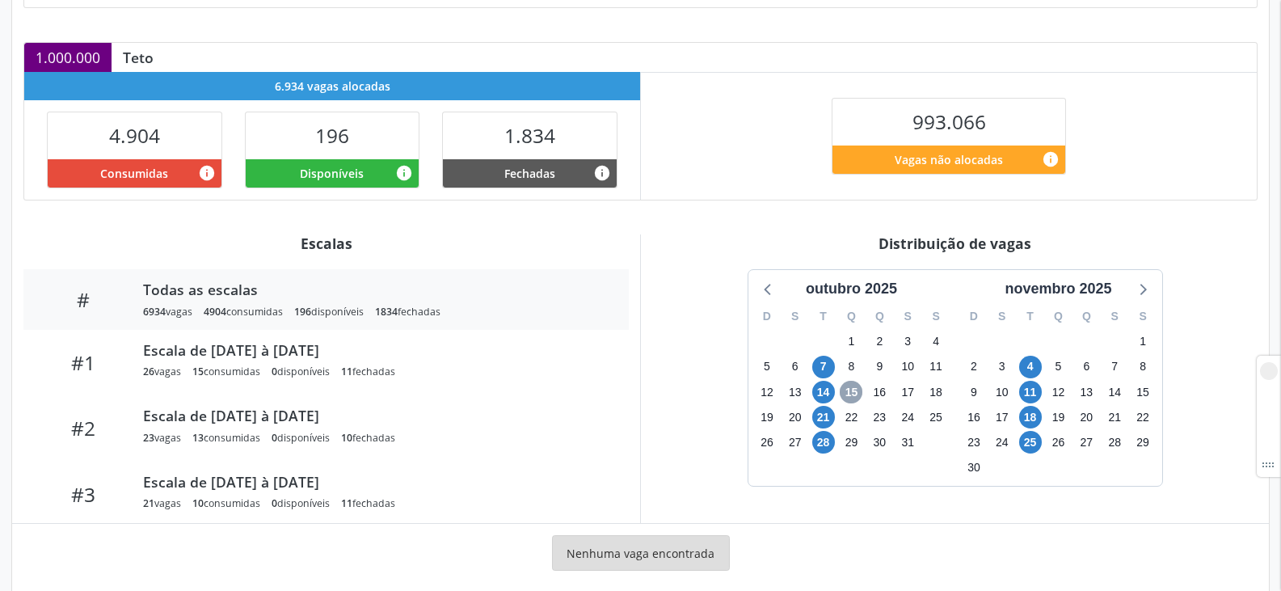
click at [849, 393] on span "15" at bounding box center [850, 392] width 23 height 23
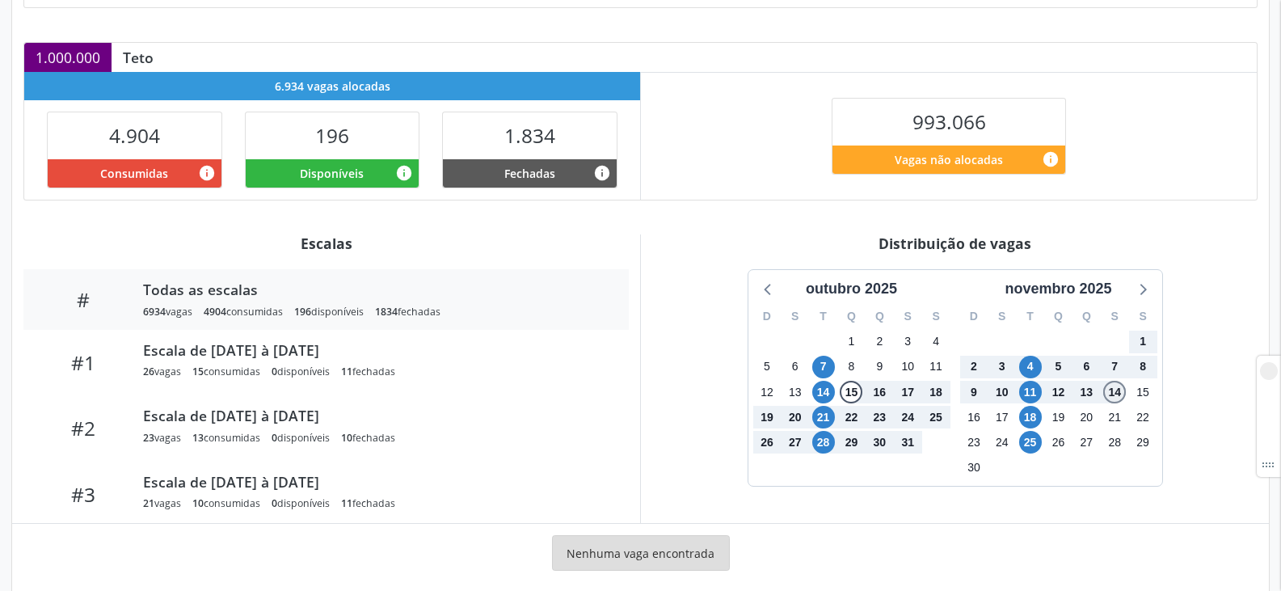
click at [1106, 396] on span "14" at bounding box center [1114, 392] width 23 height 23
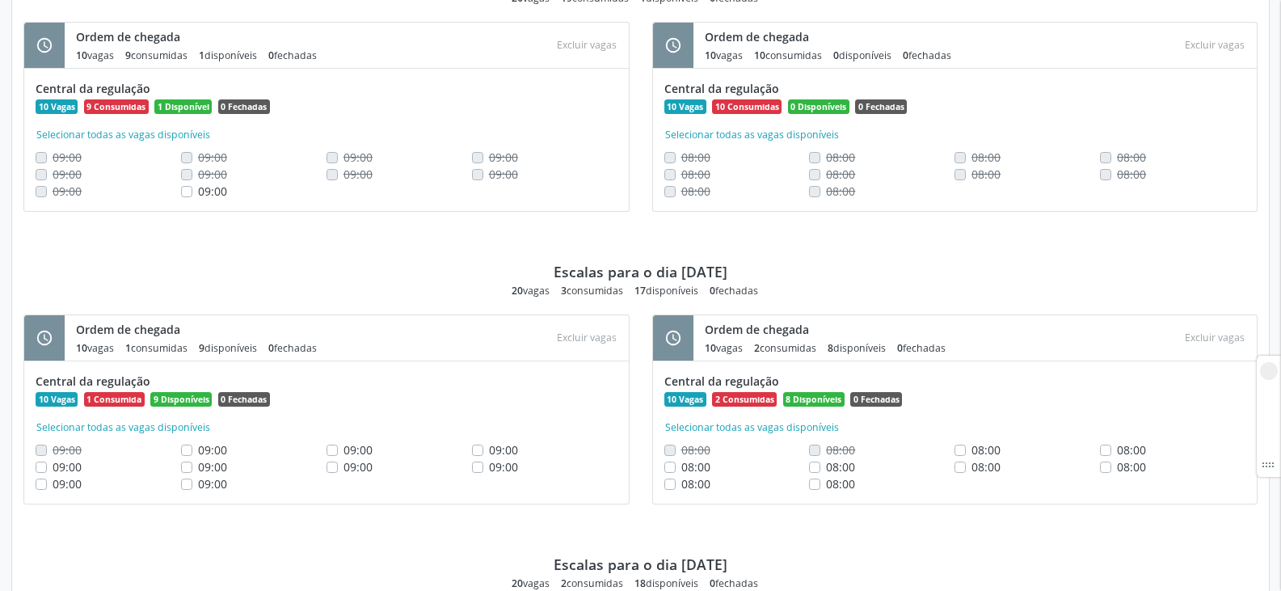
scroll to position [970, 0]
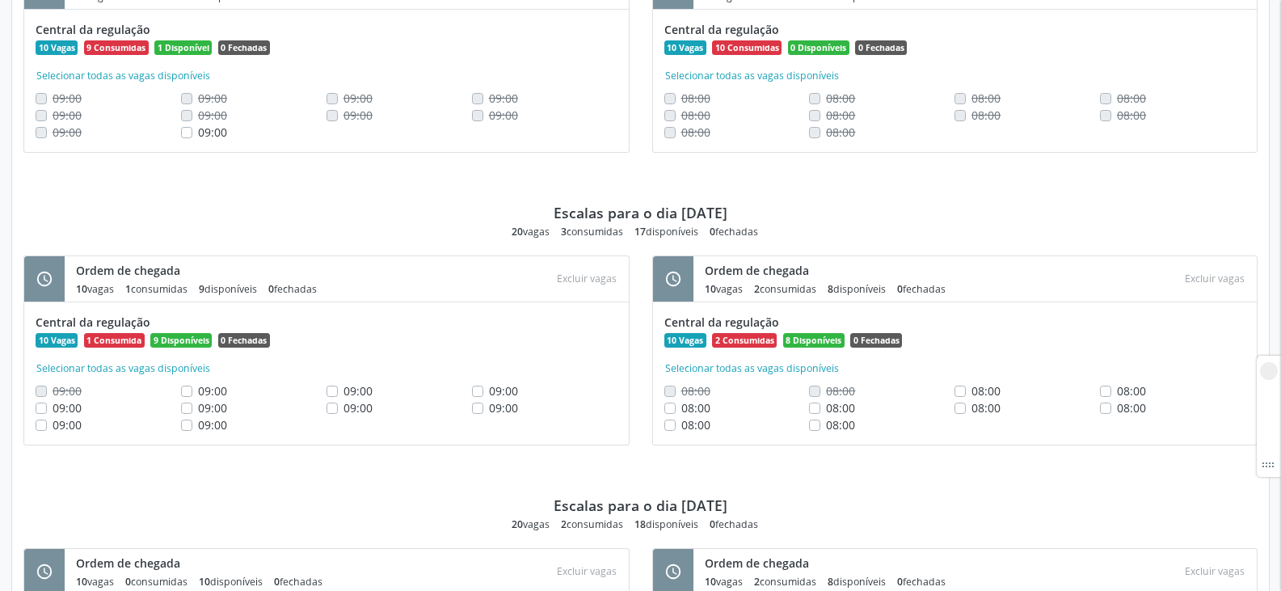
drag, startPoint x: 666, startPoint y: 207, endPoint x: 751, endPoint y: 207, distance: 84.8
click at [751, 207] on div "Escalas para o dia 28/10/2025 20 vagas 3 consumidas 17 disponíveis 0 fechadas" at bounding box center [640, 204] width 1234 height 69
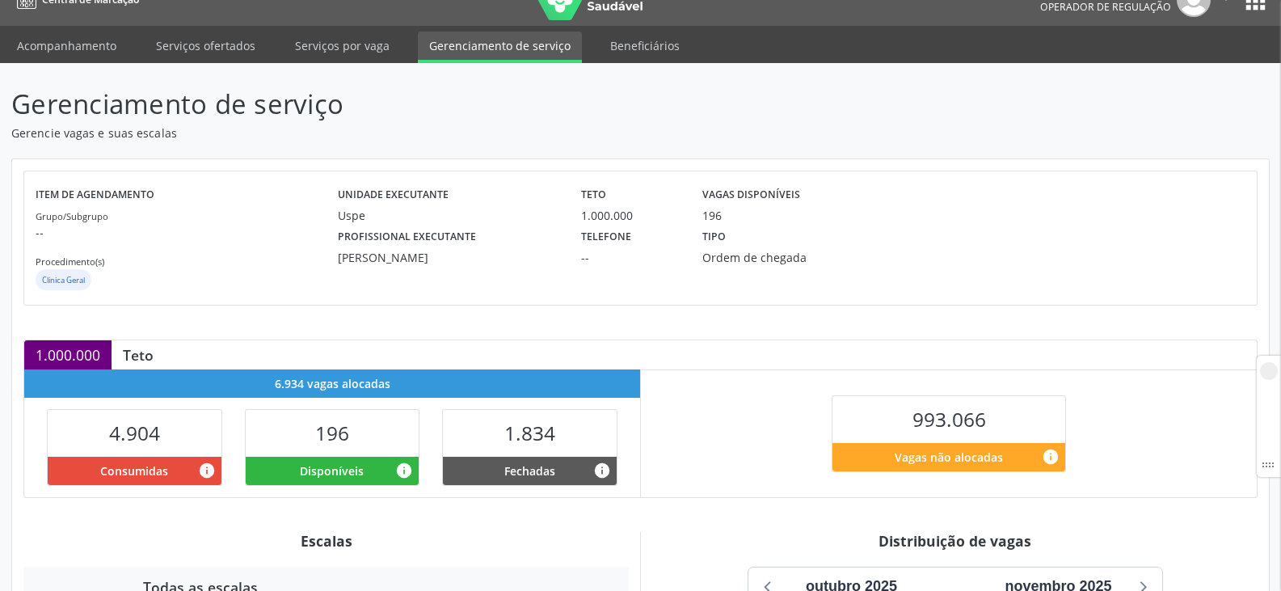
scroll to position [0, 0]
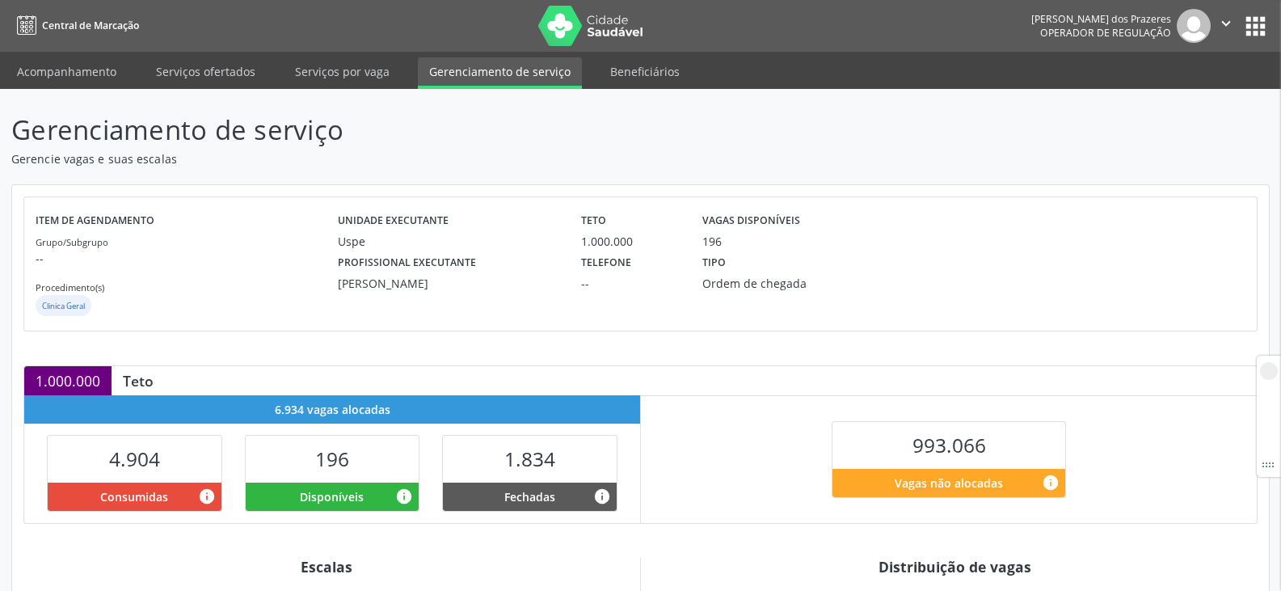
click at [372, 288] on div "Maria Cicera Soares da Silva" at bounding box center [448, 283] width 220 height 17
copy div "Maria Cicera Soares da Silva"
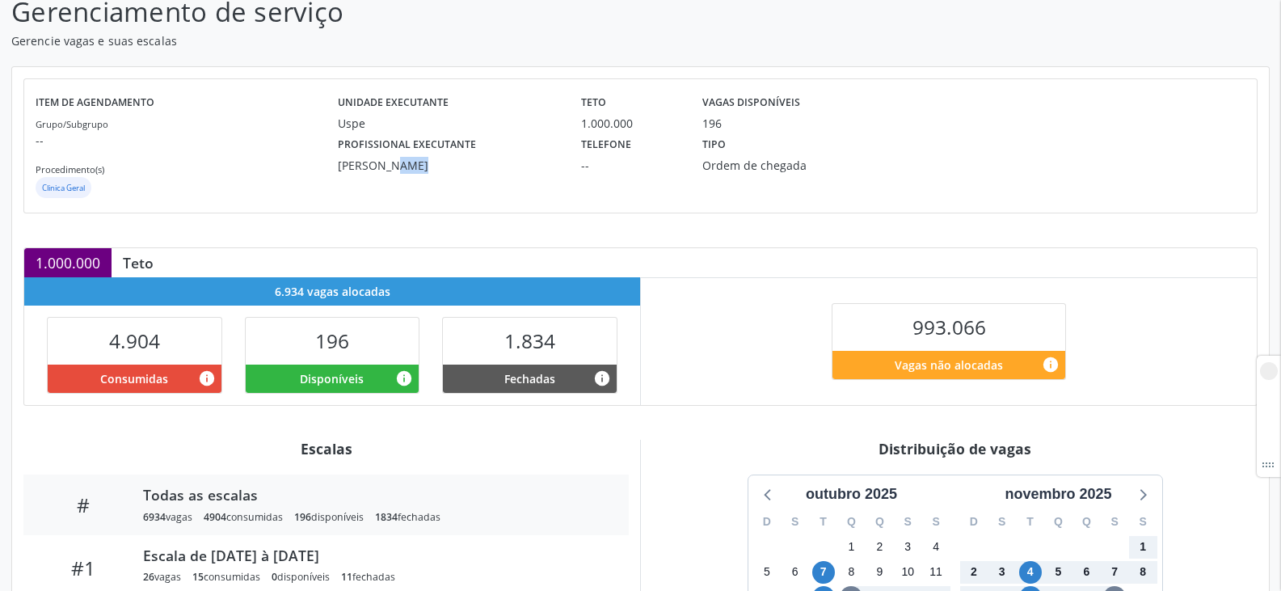
scroll to position [242, 0]
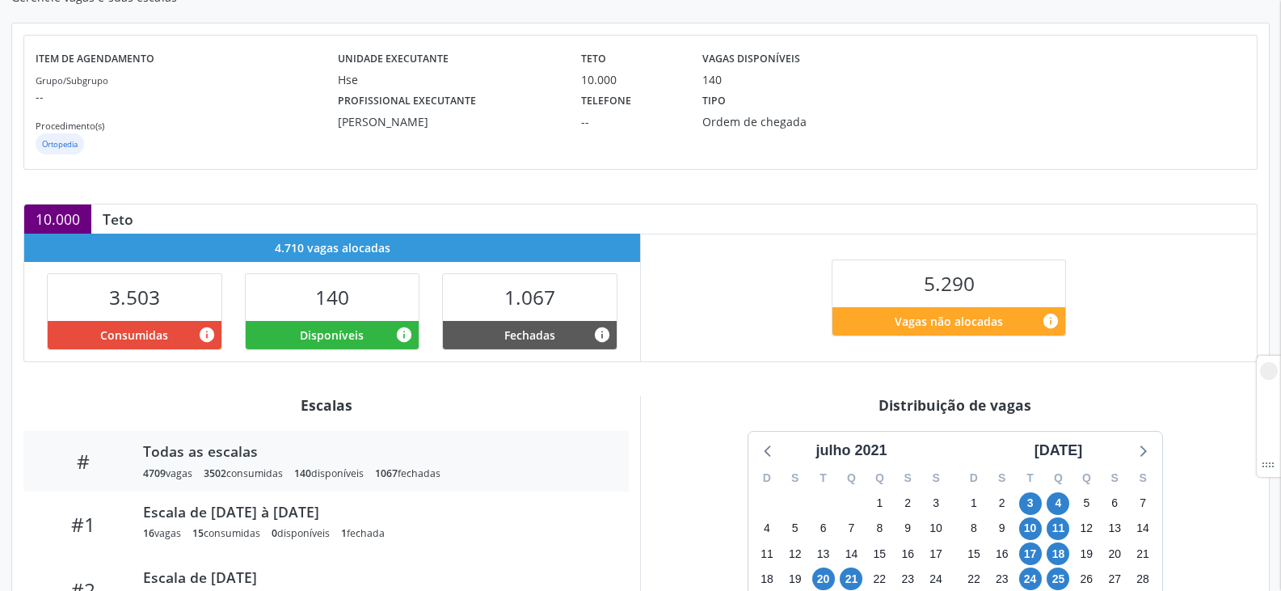
scroll to position [242, 0]
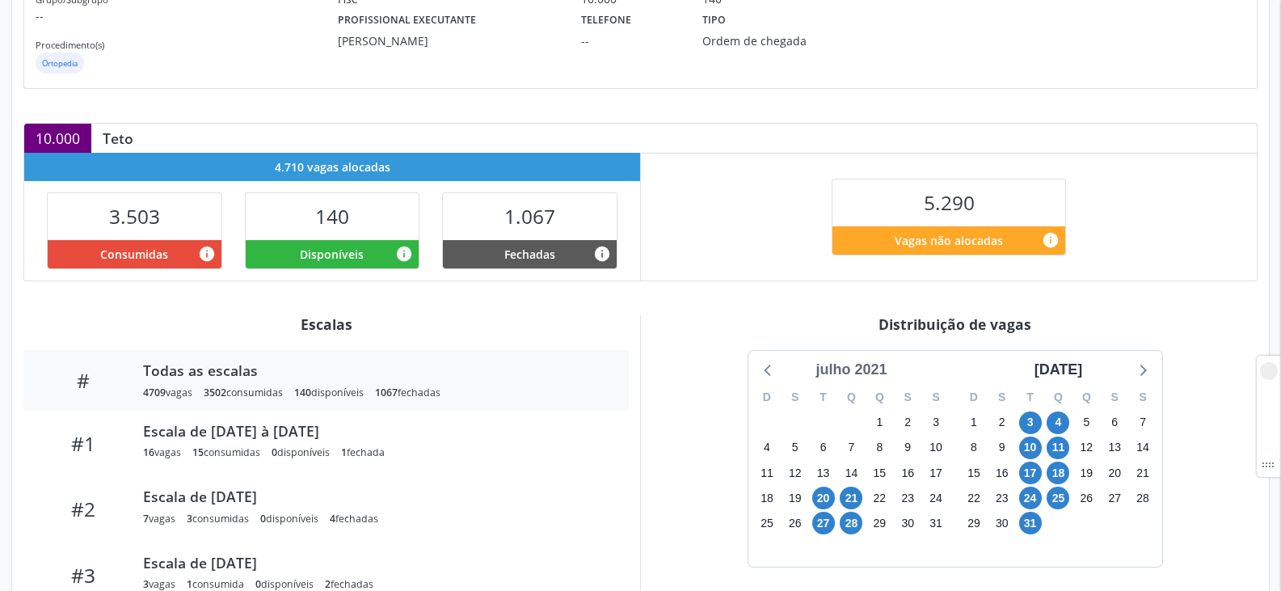
click at [834, 363] on div "julho 2021" at bounding box center [851, 370] width 84 height 22
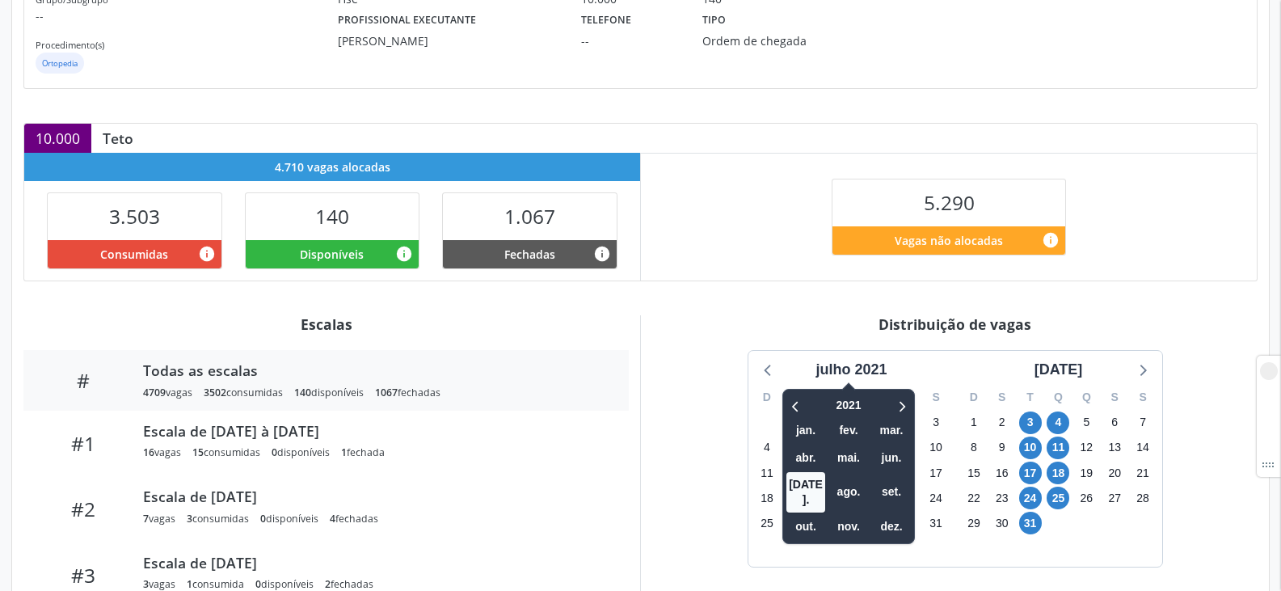
click at [923, 407] on div "S" at bounding box center [936, 397] width 28 height 25
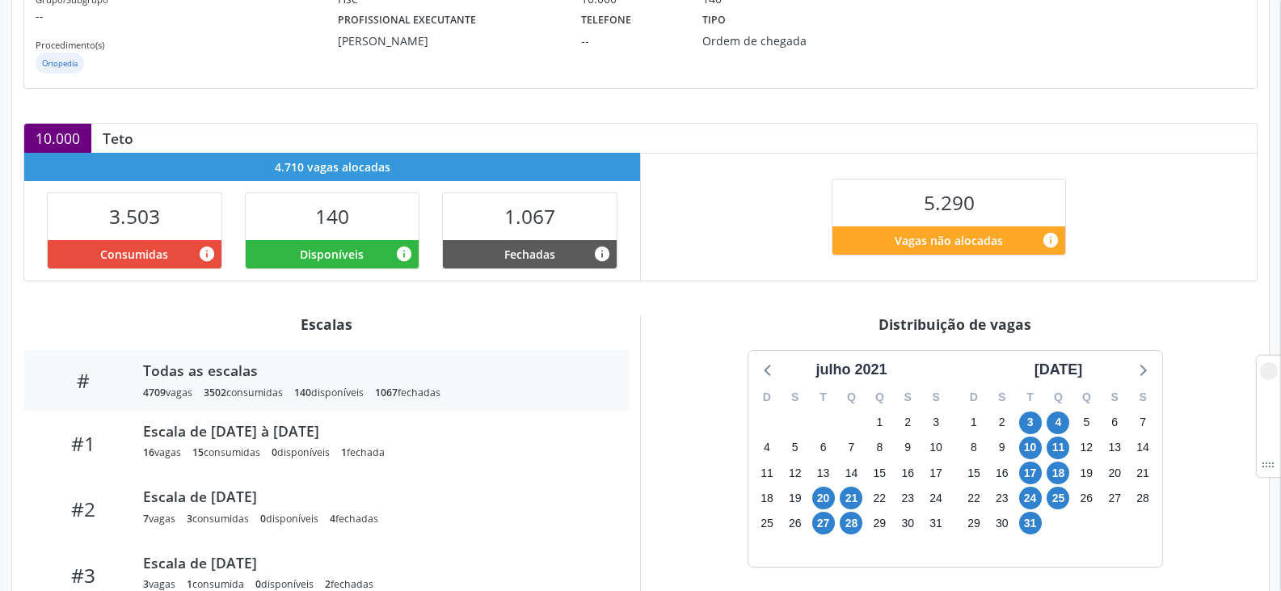
click at [902, 404] on div "S" at bounding box center [908, 397] width 28 height 25
click at [865, 361] on div "julho 2021" at bounding box center [851, 370] width 84 height 22
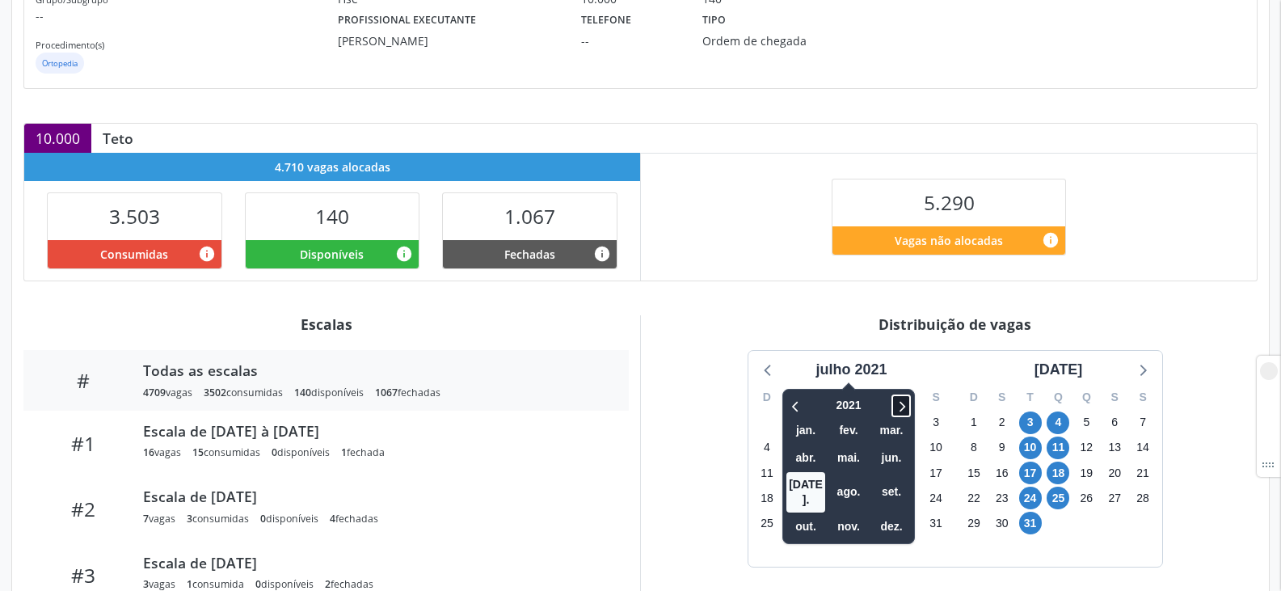
click at [907, 400] on icon at bounding box center [901, 405] width 16 height 19
click at [849, 400] on span "2024" at bounding box center [848, 405] width 41 height 25
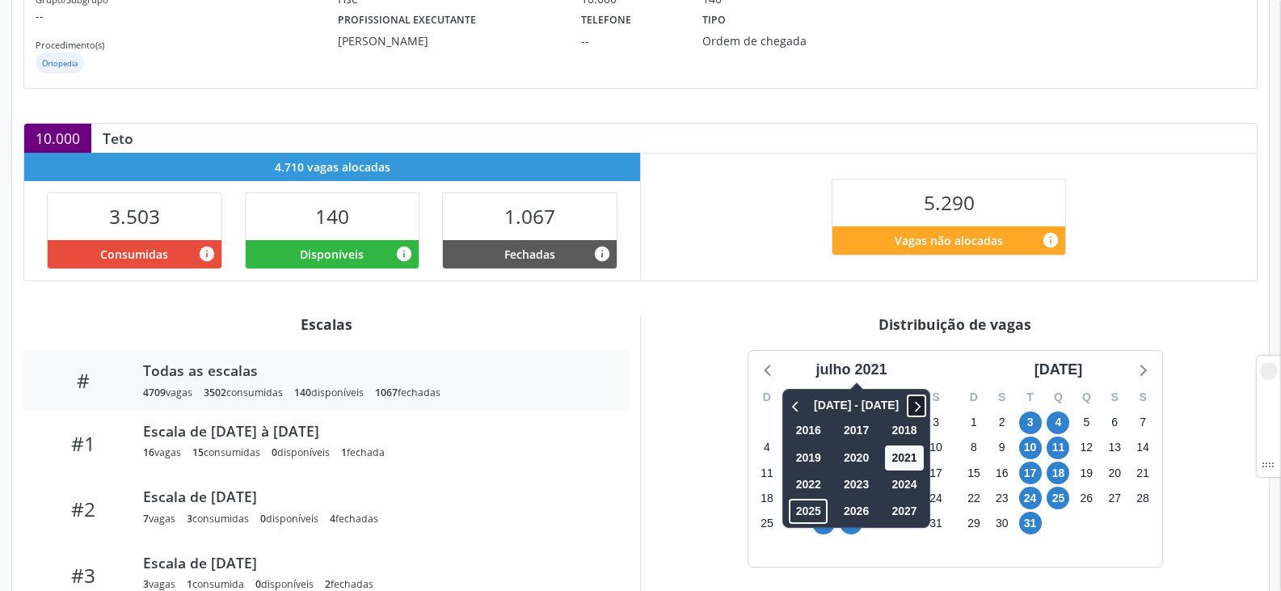
click at [909, 398] on icon at bounding box center [917, 405] width 16 height 19
click at [804, 399] on icon at bounding box center [796, 405] width 16 height 19
click at [836, 399] on span "2016 - 2027" at bounding box center [856, 405] width 101 height 25
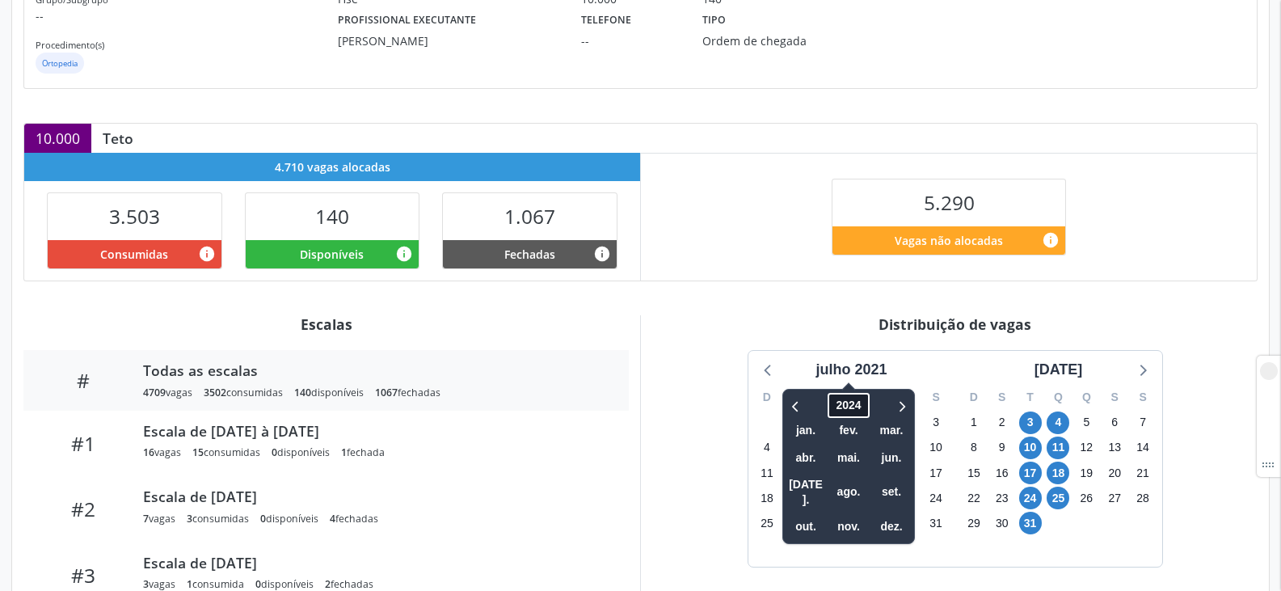
click at [852, 402] on span "2024" at bounding box center [848, 405] width 41 height 25
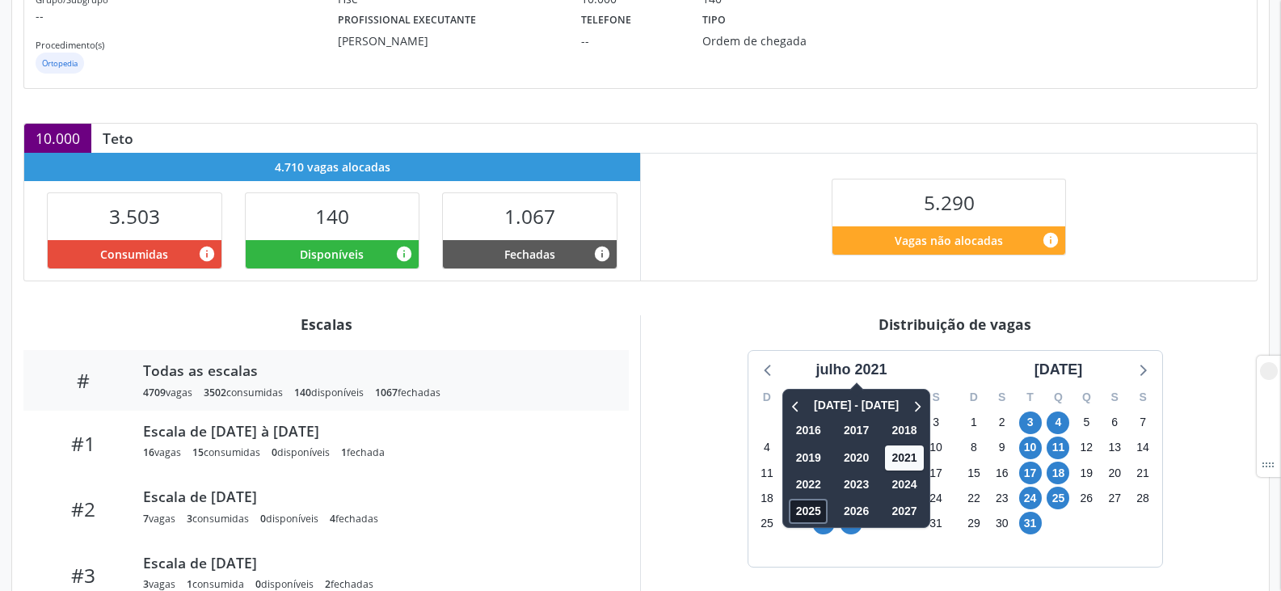
click at [815, 500] on span "2025" at bounding box center [808, 510] width 39 height 25
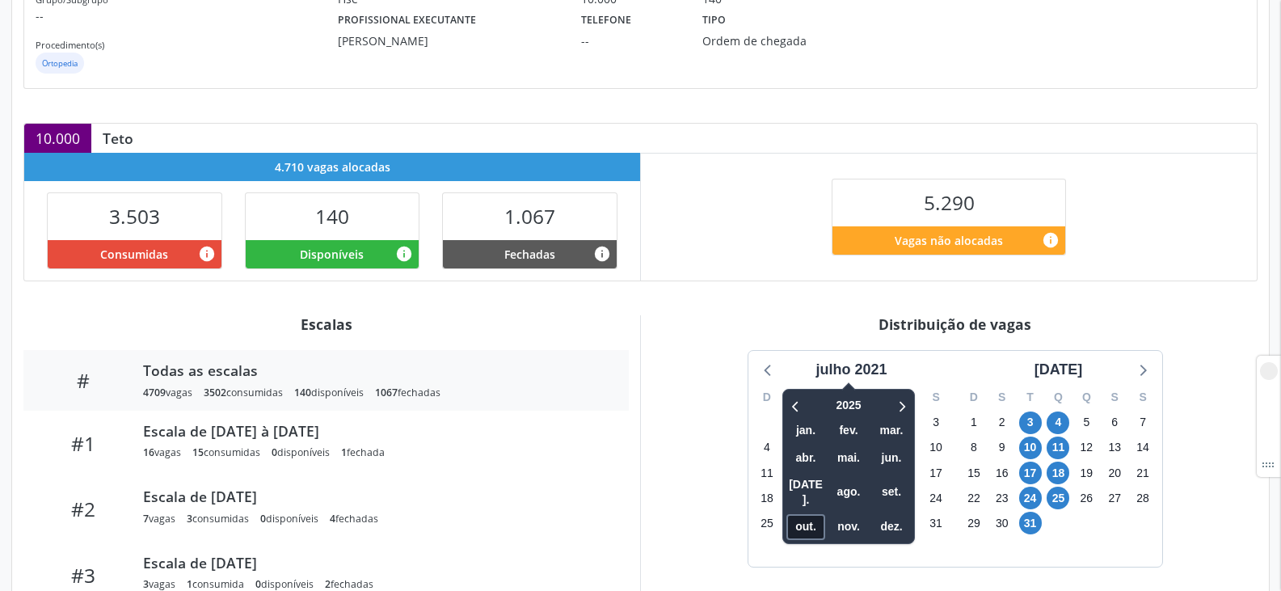
click at [823, 514] on span "out." at bounding box center [805, 526] width 39 height 25
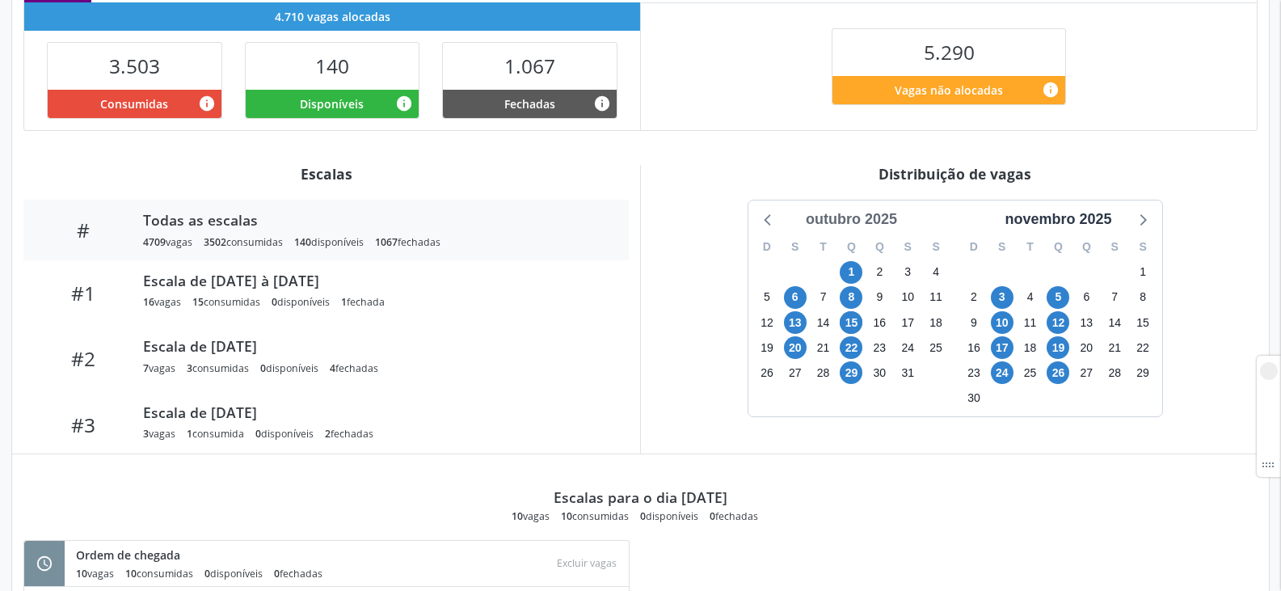
scroll to position [404, 0]
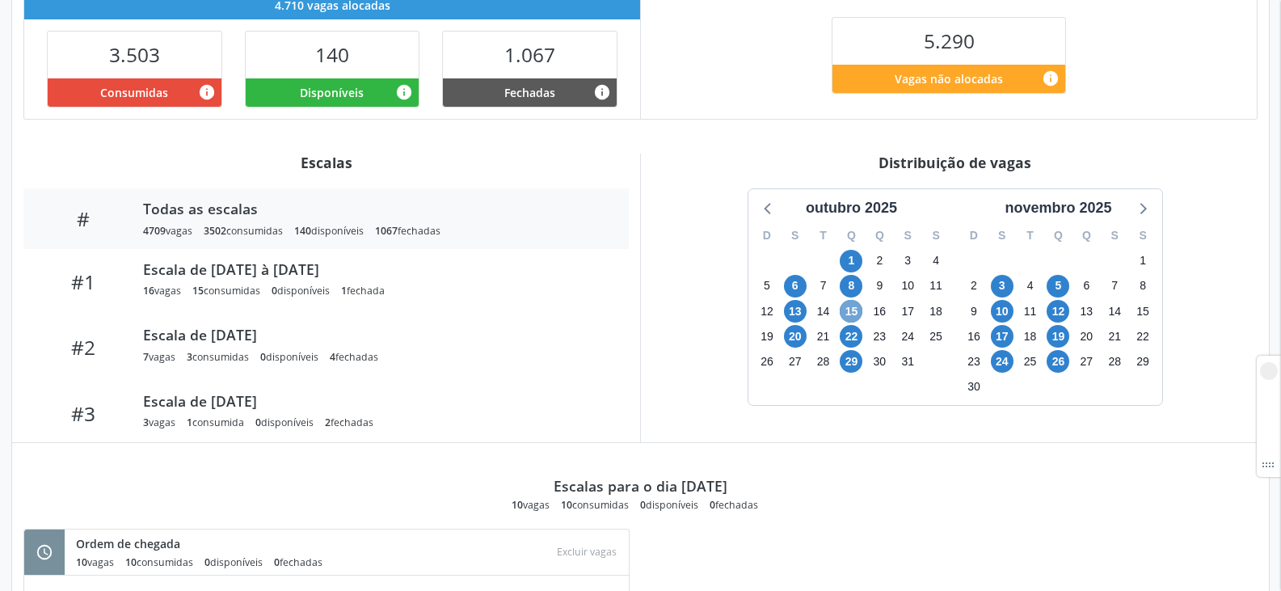
click at [852, 314] on span "15" at bounding box center [850, 311] width 23 height 23
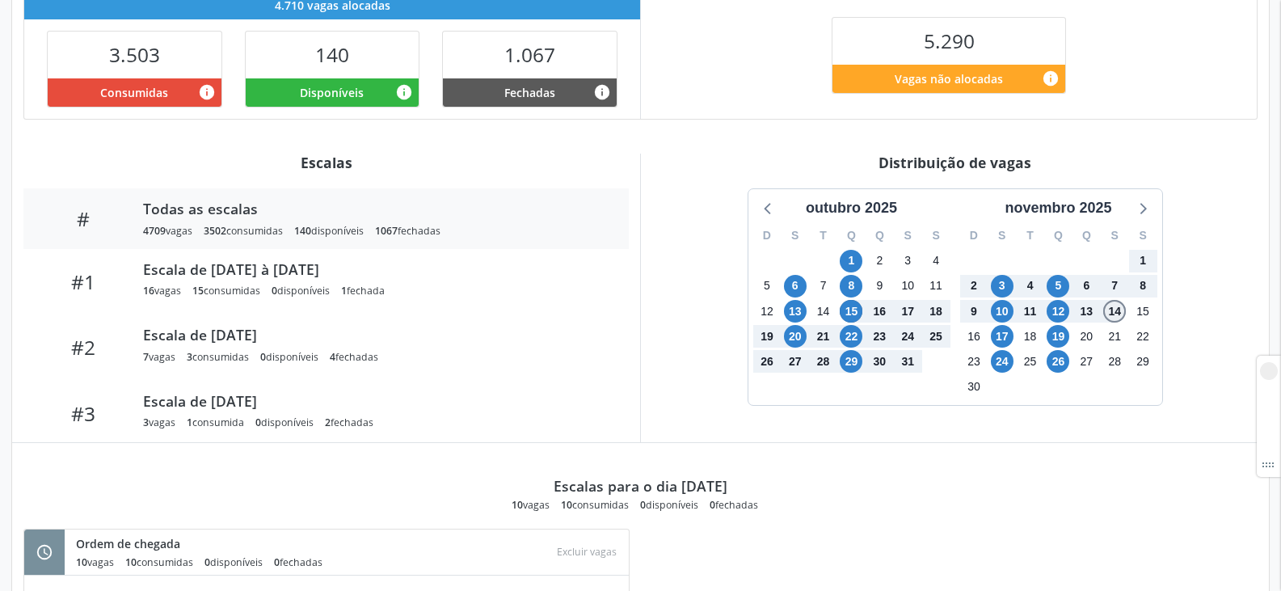
click at [1108, 314] on span "14" at bounding box center [1114, 311] width 23 height 23
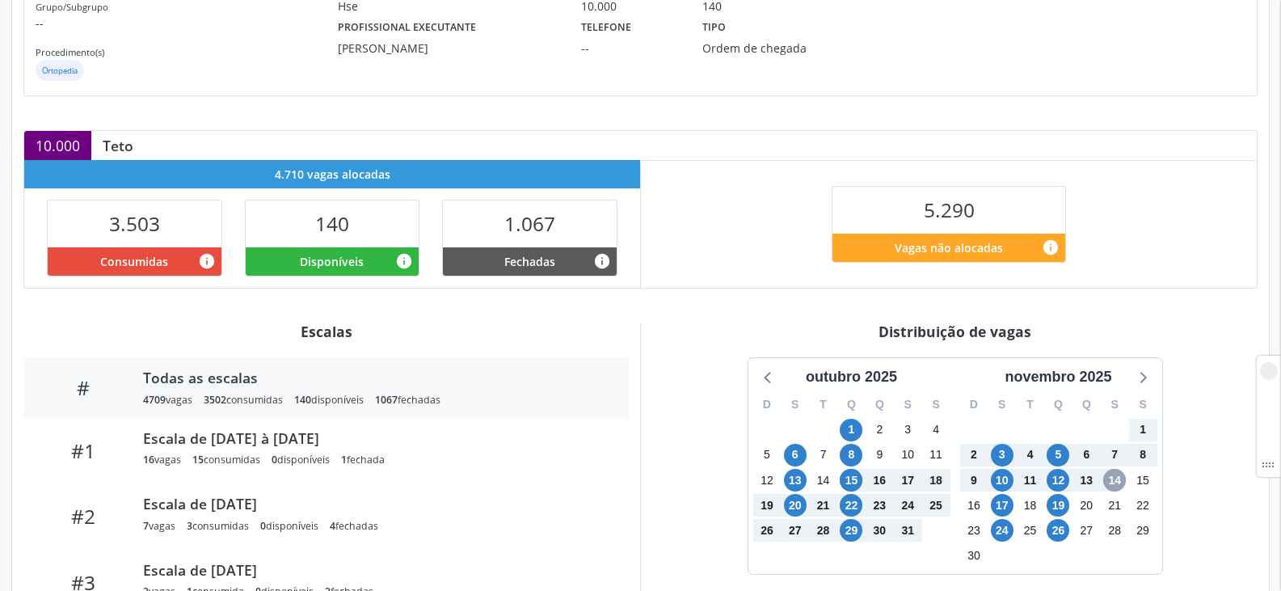
scroll to position [242, 0]
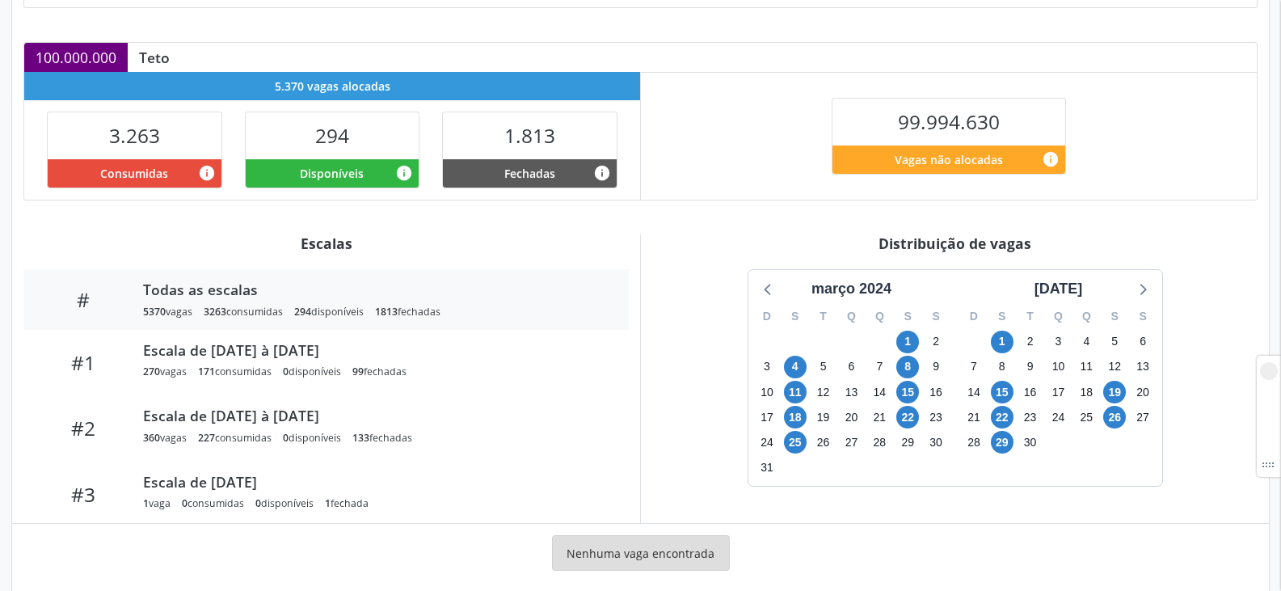
scroll to position [81, 0]
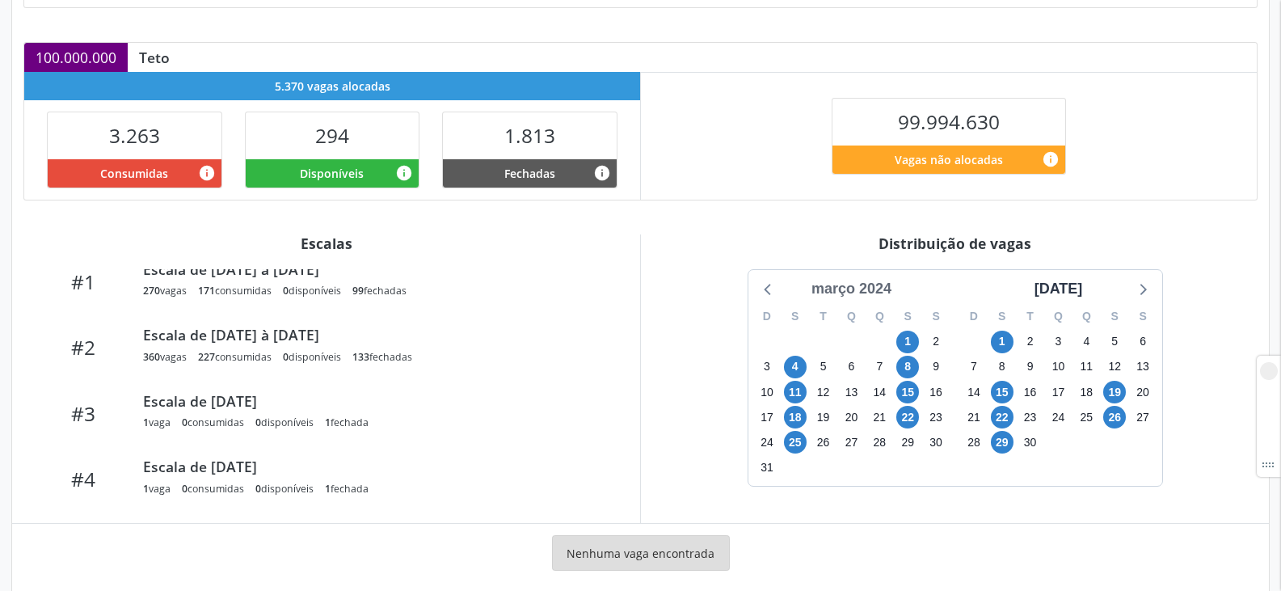
click at [844, 282] on div "março 2024" at bounding box center [851, 289] width 93 height 22
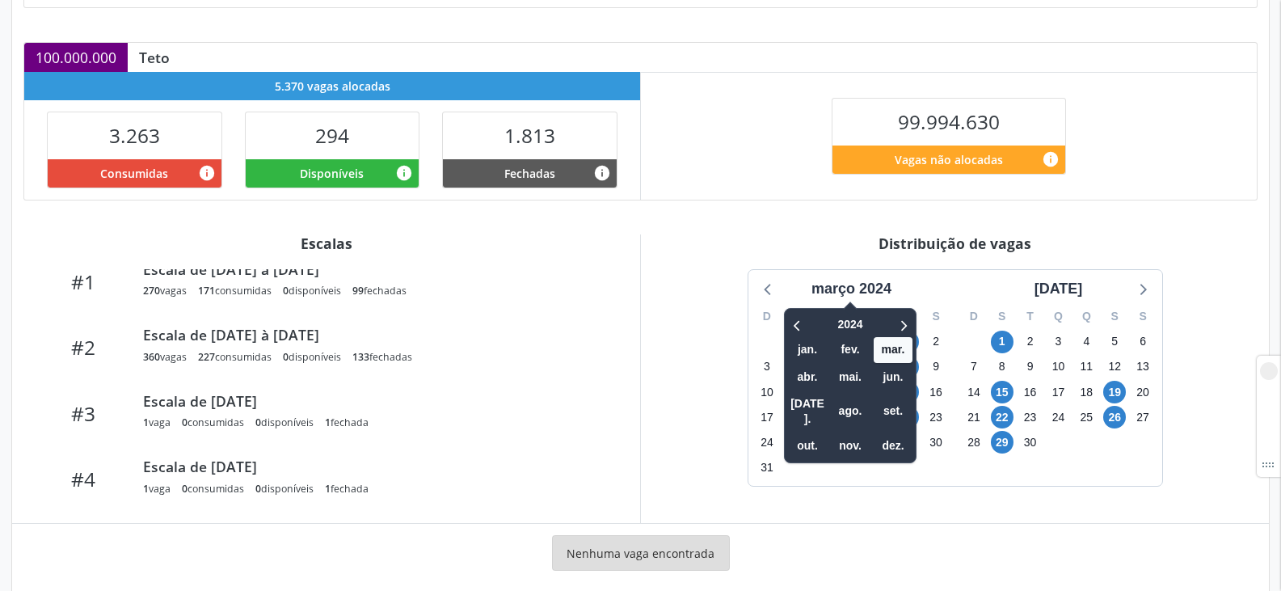
click at [846, 307] on span at bounding box center [850, 309] width 14 height 14
click at [848, 313] on span "2024" at bounding box center [849, 324] width 41 height 25
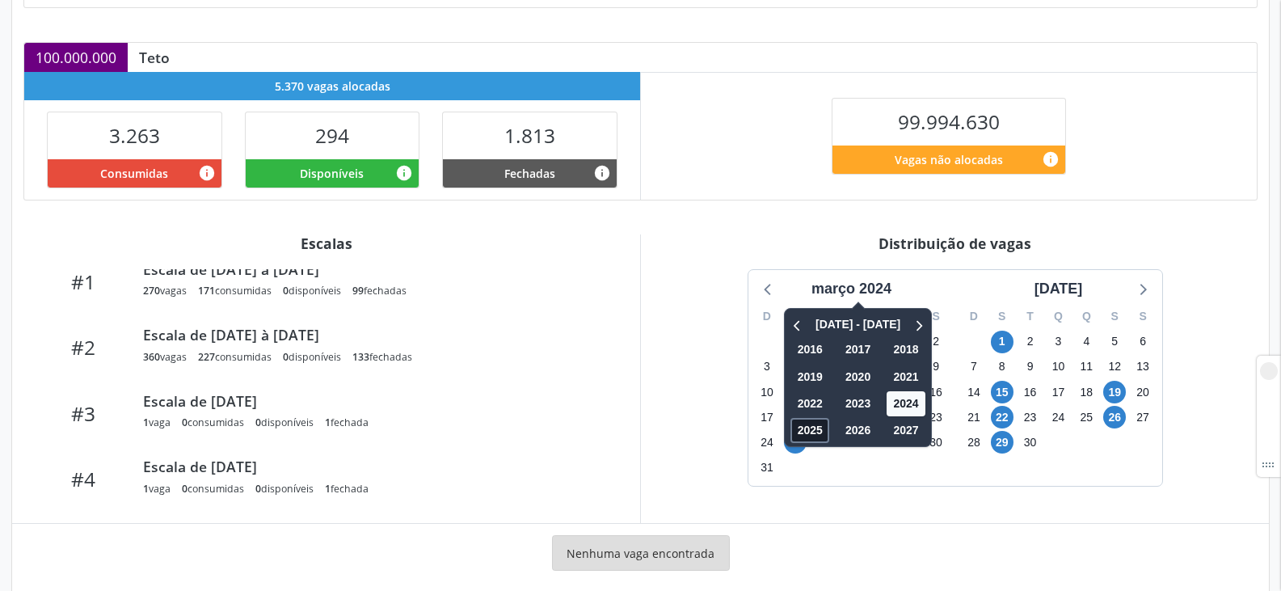
click at [812, 422] on span "2025" at bounding box center [809, 430] width 39 height 25
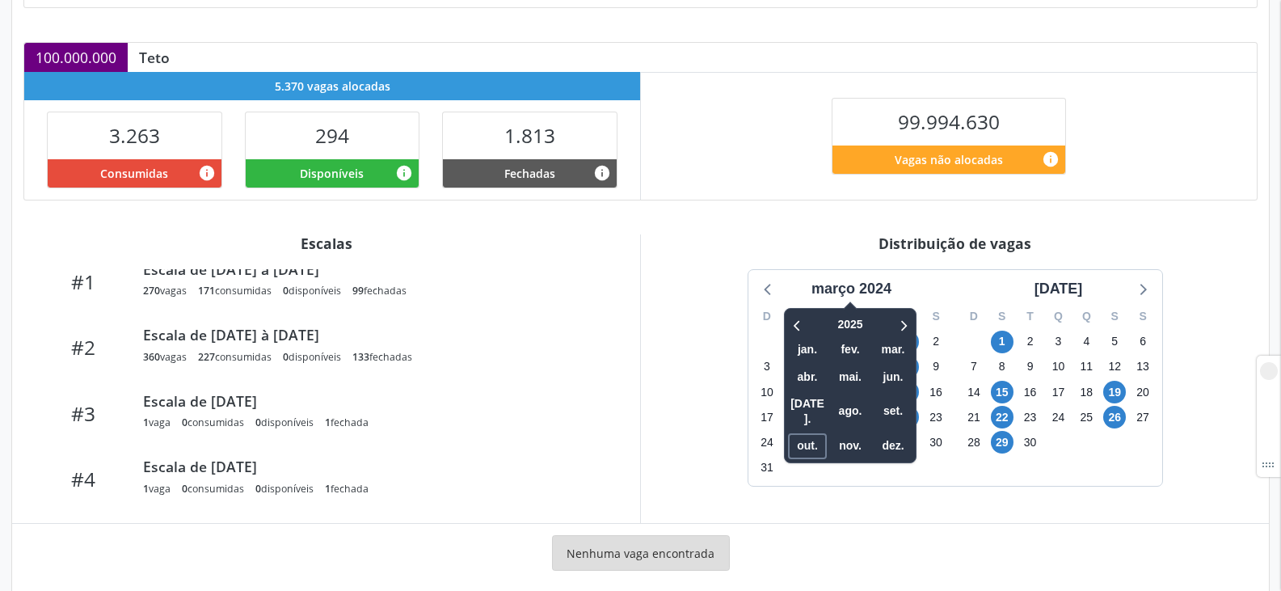
click at [812, 433] on span "out." at bounding box center [807, 445] width 39 height 25
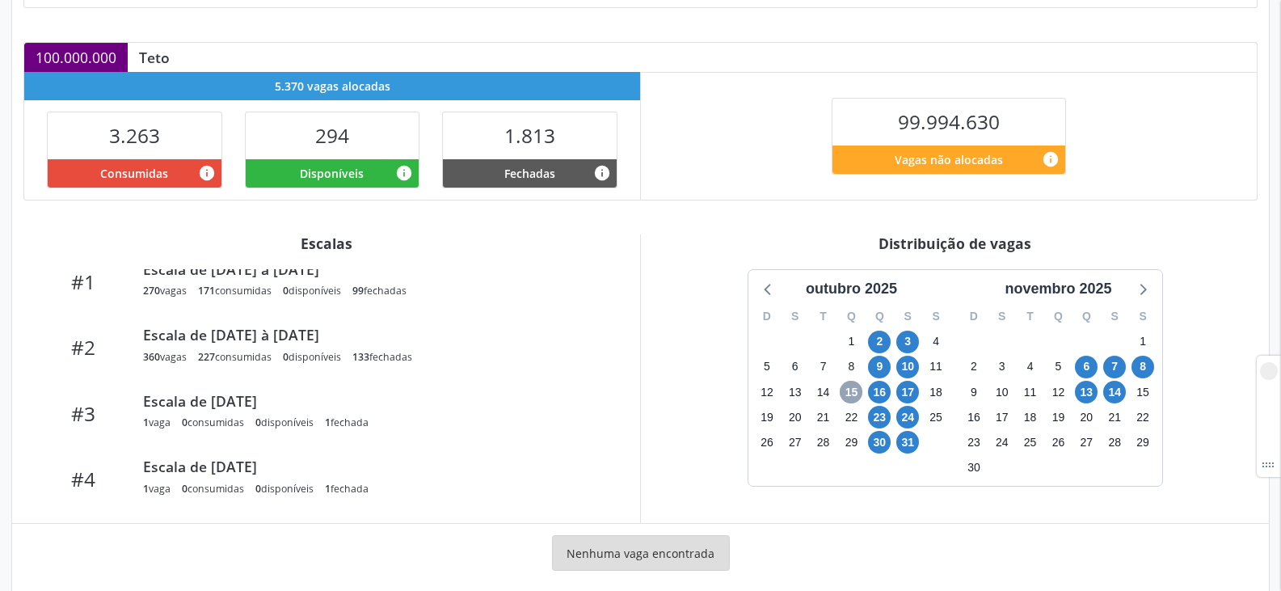
click at [847, 391] on span "15" at bounding box center [850, 392] width 23 height 23
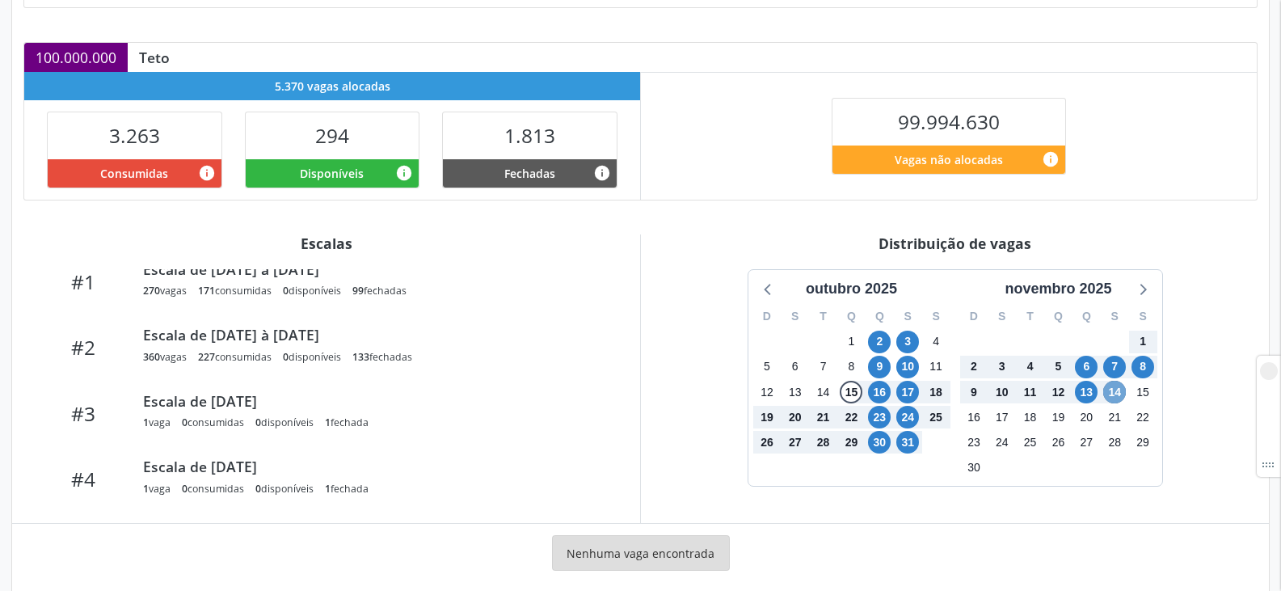
click at [1119, 390] on span "14" at bounding box center [1114, 392] width 23 height 23
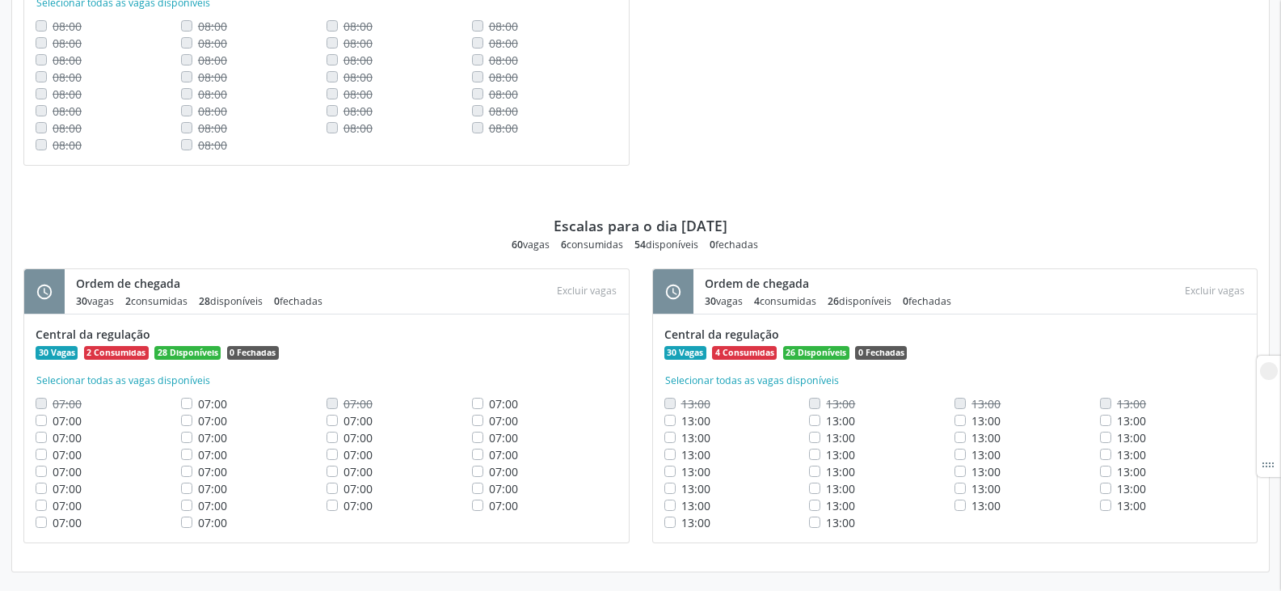
scroll to position [4443, 0]
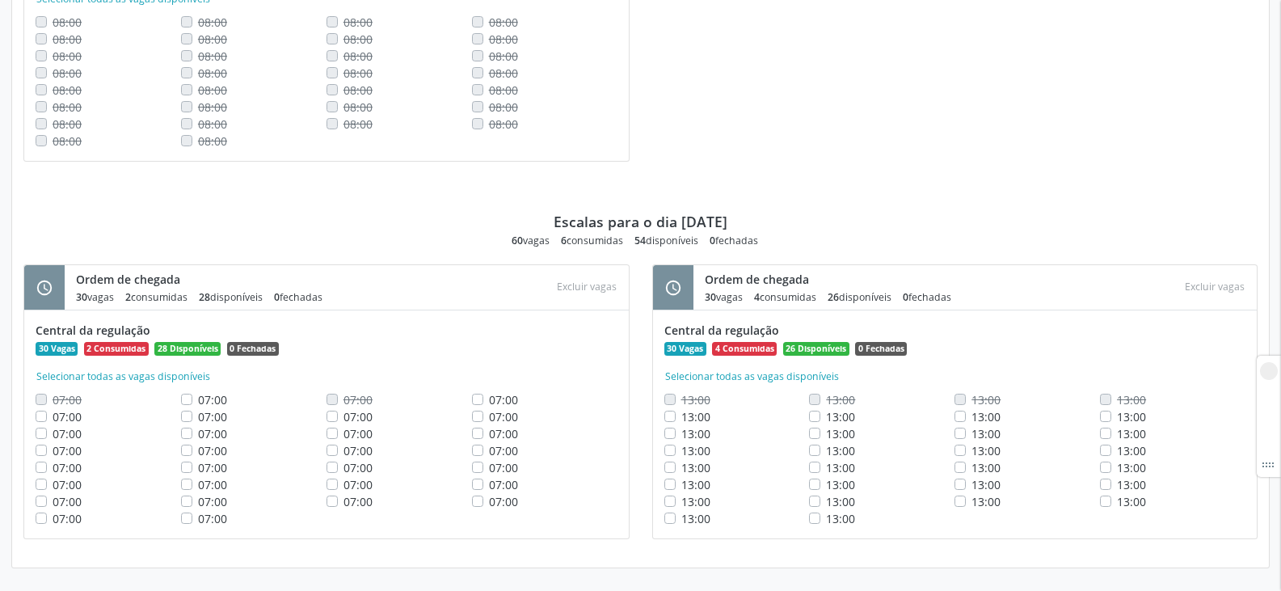
drag, startPoint x: 670, startPoint y: 221, endPoint x: 753, endPoint y: 221, distance: 83.2
click at [753, 221] on div "Escalas para o dia [DATE] 60 vagas 6 consumidas 54 disponíveis 0 fechadas" at bounding box center [640, 213] width 1234 height 69
click at [827, 205] on div "Escalas para o dia [DATE] 60 vagas 6 consumidas 54 disponíveis 0 fechadas" at bounding box center [640, 213] width 1234 height 69
drag, startPoint x: 559, startPoint y: 218, endPoint x: 750, endPoint y: 217, distance: 190.7
click at [750, 217] on div "Escalas para o dia [DATE] 60 vagas 6 consumidas 54 disponíveis 0 fechadas" at bounding box center [640, 213] width 1234 height 69
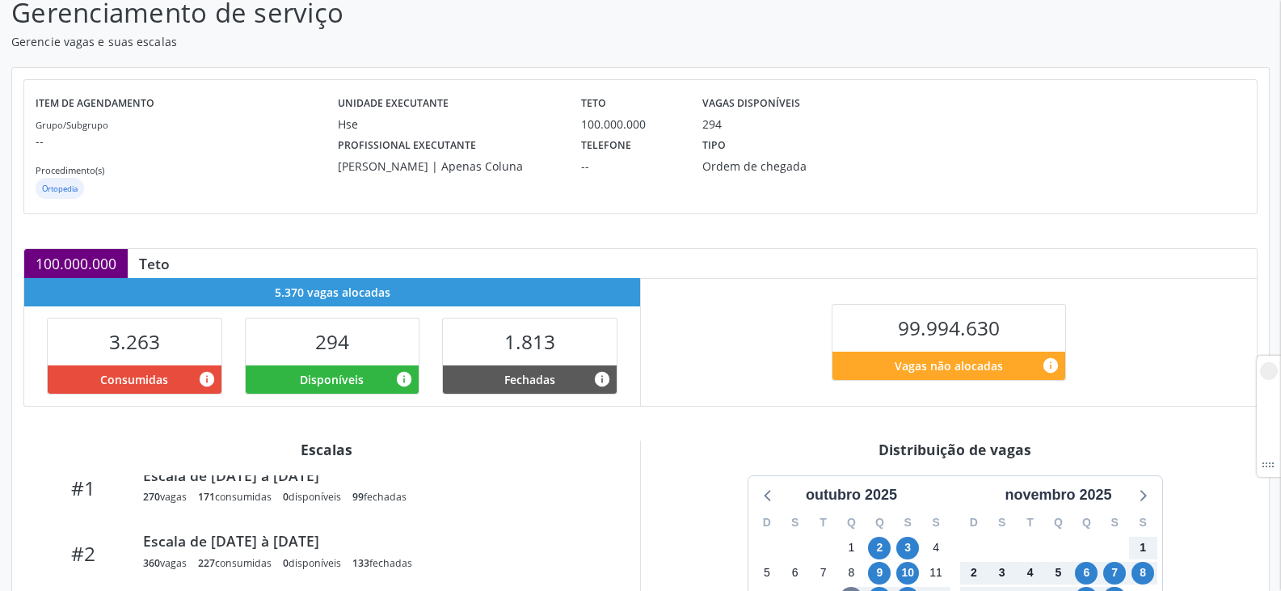
scroll to position [0, 0]
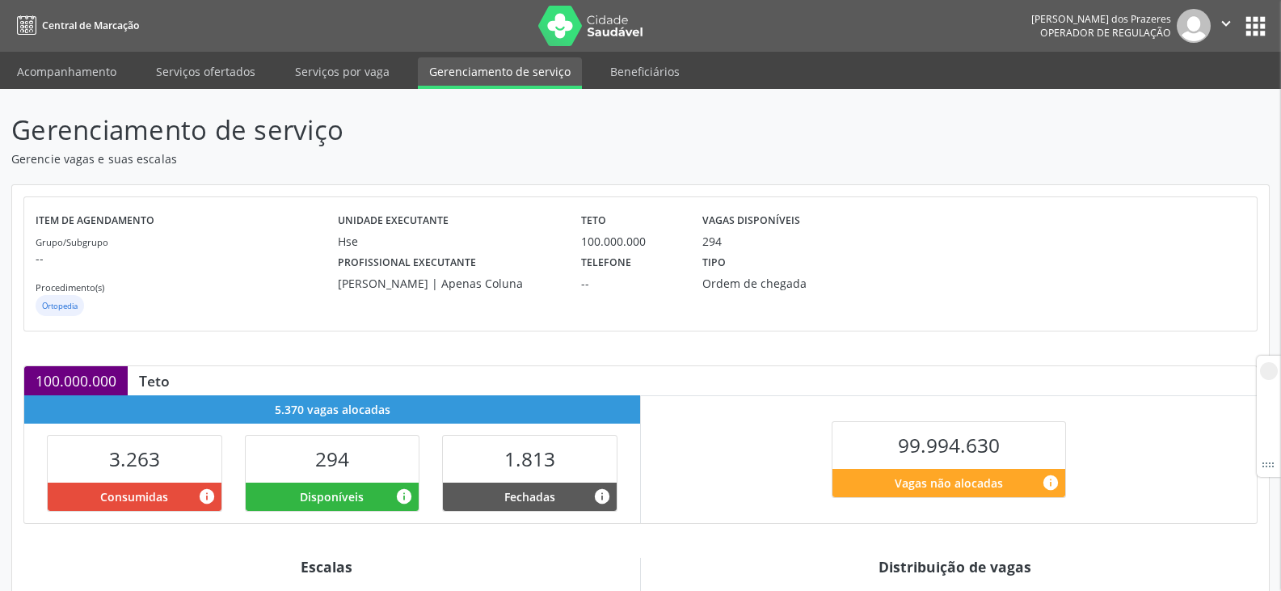
drag, startPoint x: 335, startPoint y: 281, endPoint x: 498, endPoint y: 281, distance: 163.2
click at [498, 281] on div "Profissional executante [PERSON_NAME] | Apenas Coluna" at bounding box center [447, 271] width 242 height 42
copy div "[PERSON_NAME]"
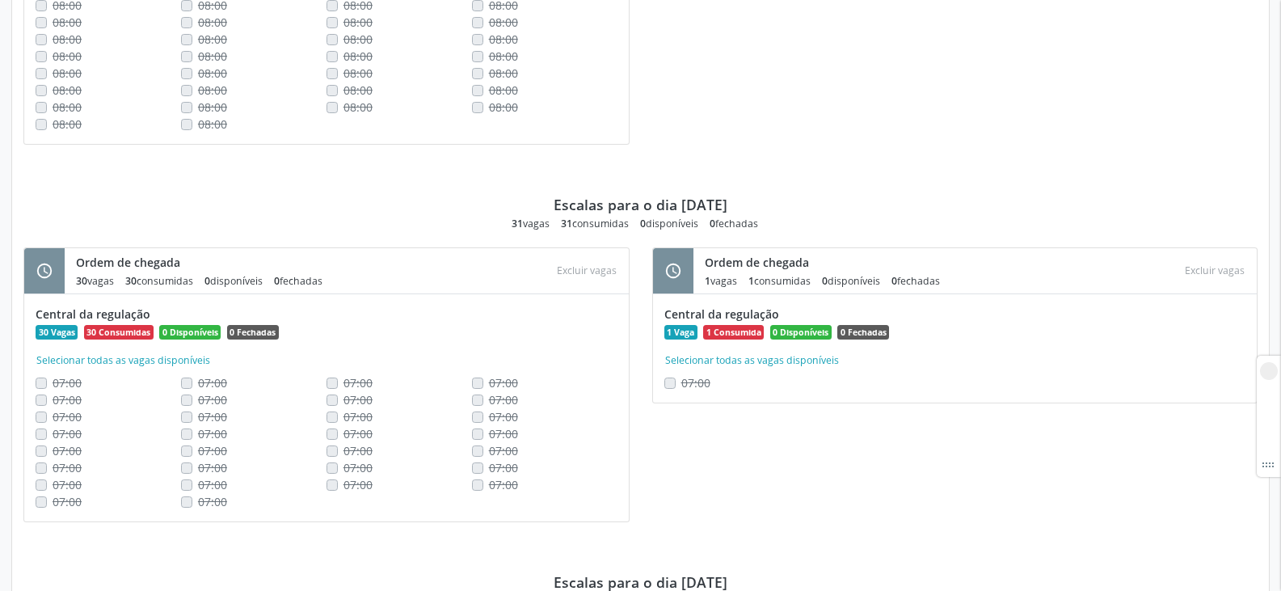
scroll to position [970, 0]
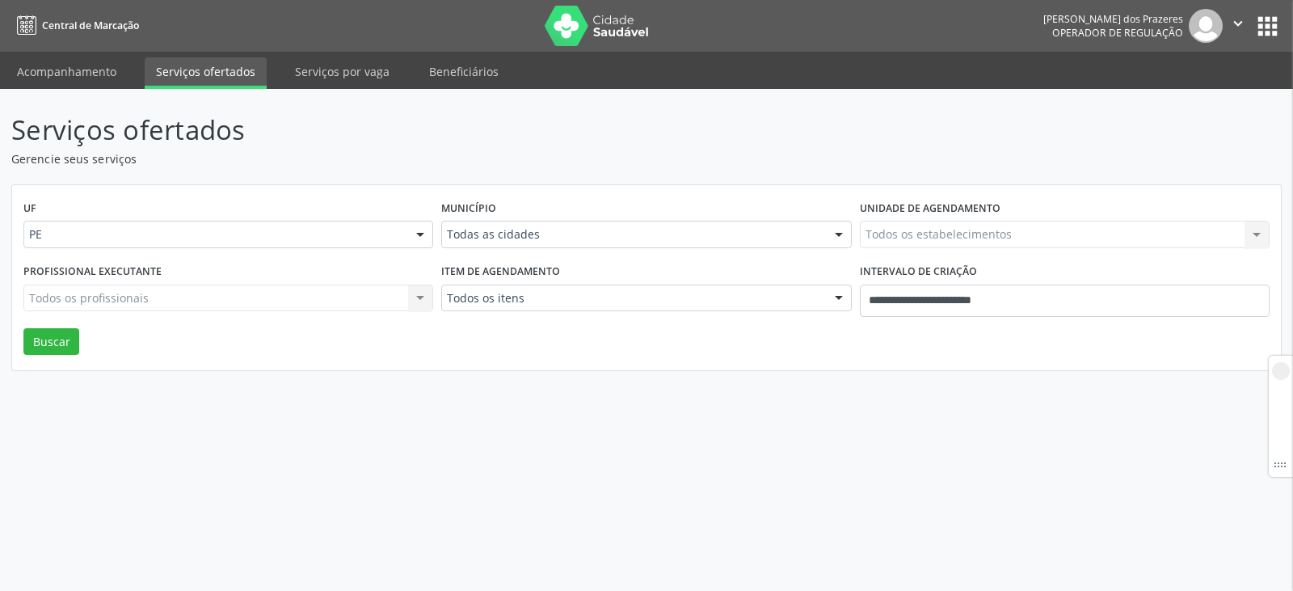
click at [1032, 433] on div "Serviços ofertados Gerencie seus serviços UF PE PE Nenhum resultado encontrado …" at bounding box center [646, 340] width 1293 height 502
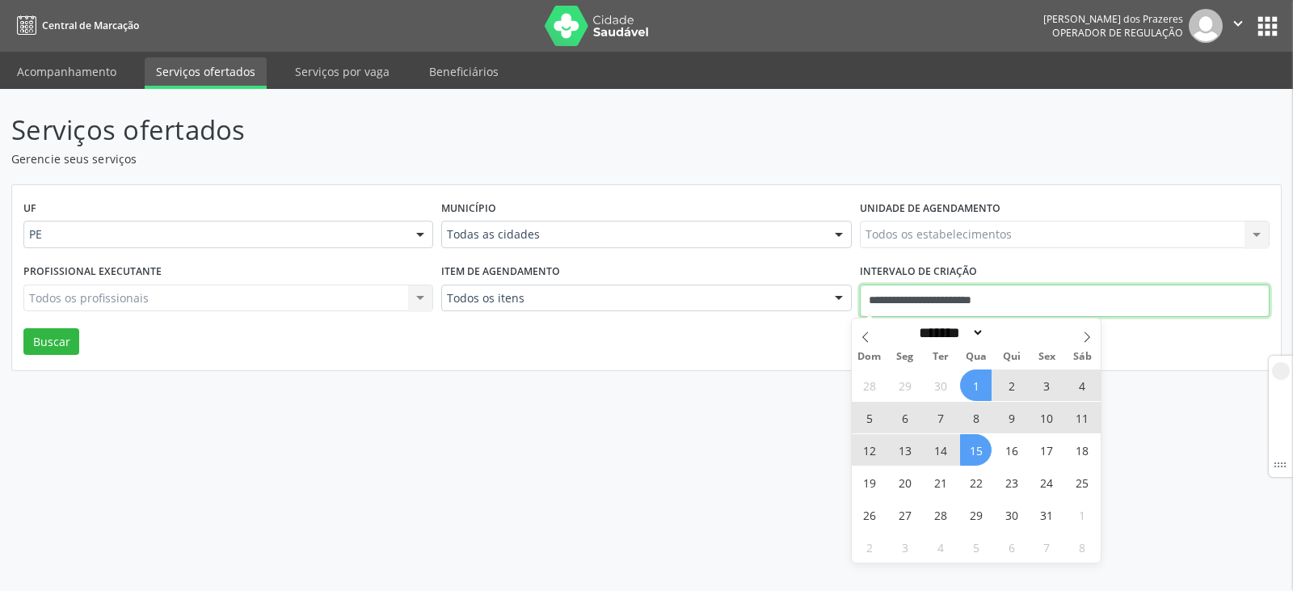
click at [863, 304] on input "**********" at bounding box center [1065, 300] width 410 height 32
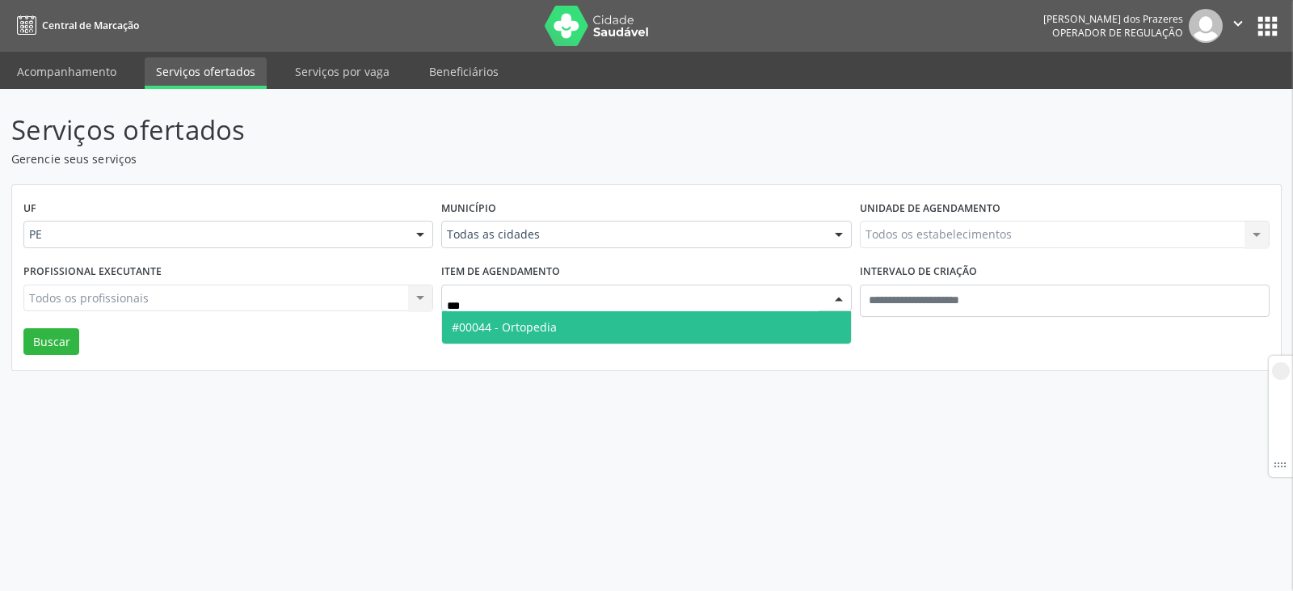
type input "****"
click at [604, 331] on span "#00044 - Ortopedia" at bounding box center [646, 327] width 408 height 32
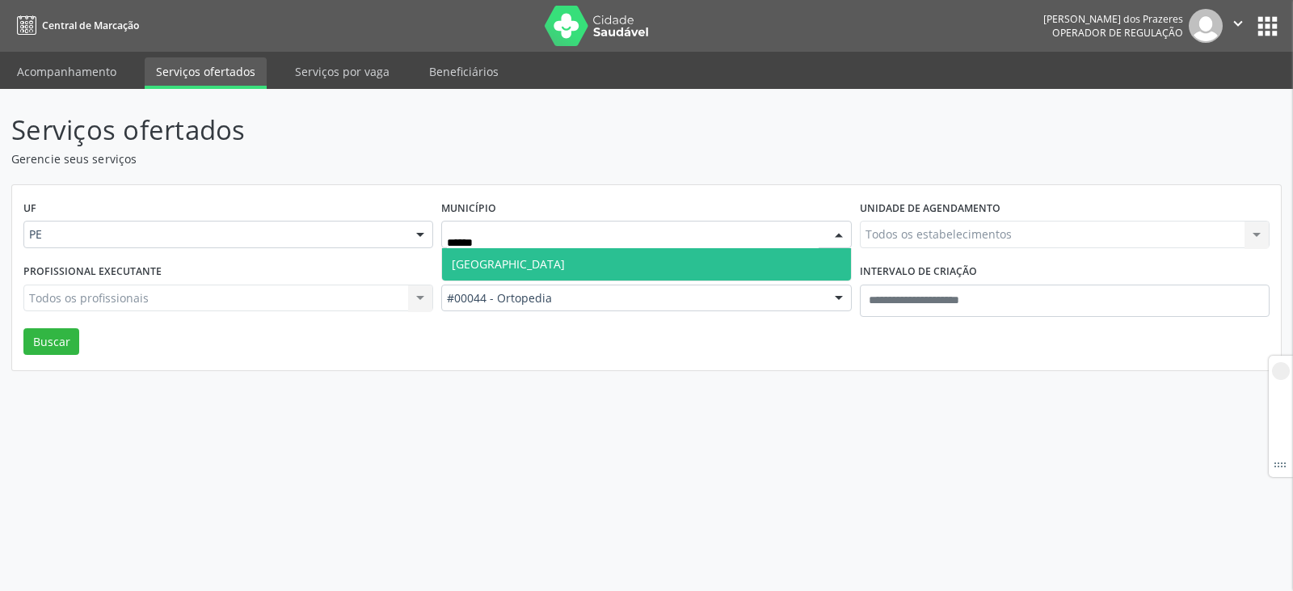
type input "******"
click at [620, 264] on span "[GEOGRAPHIC_DATA]" at bounding box center [646, 264] width 408 height 32
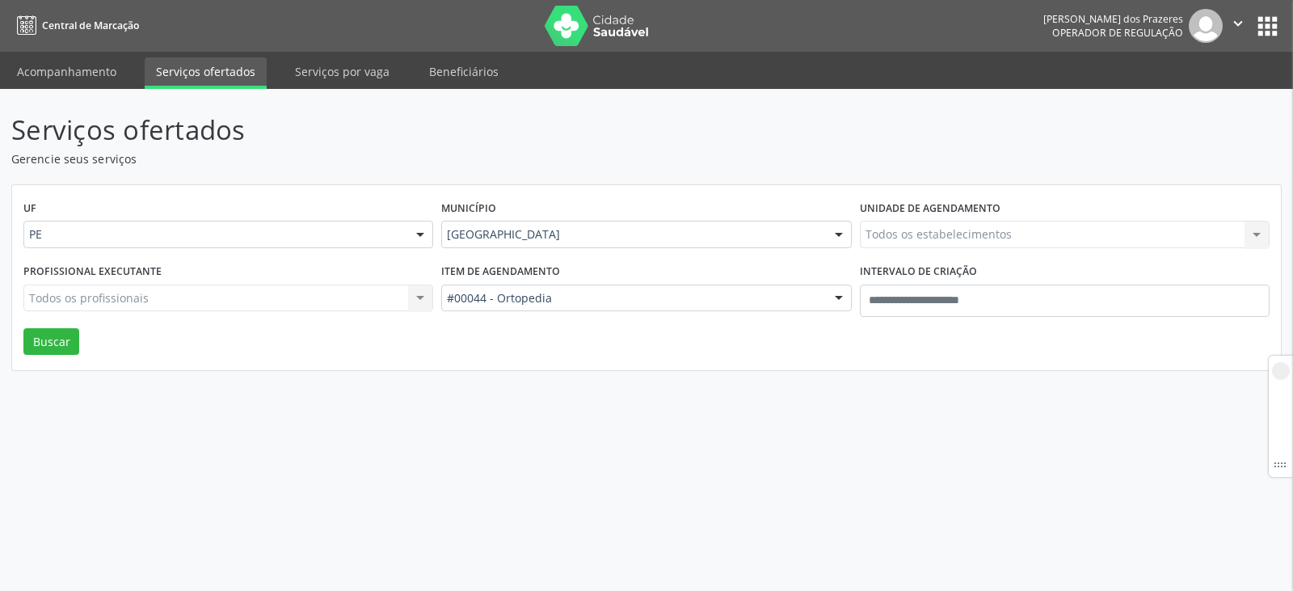
click at [936, 227] on div "Todos os estabelecimentos Todos os estabelecimentos Nenhum resultado encontrado…" at bounding box center [1065, 234] width 410 height 27
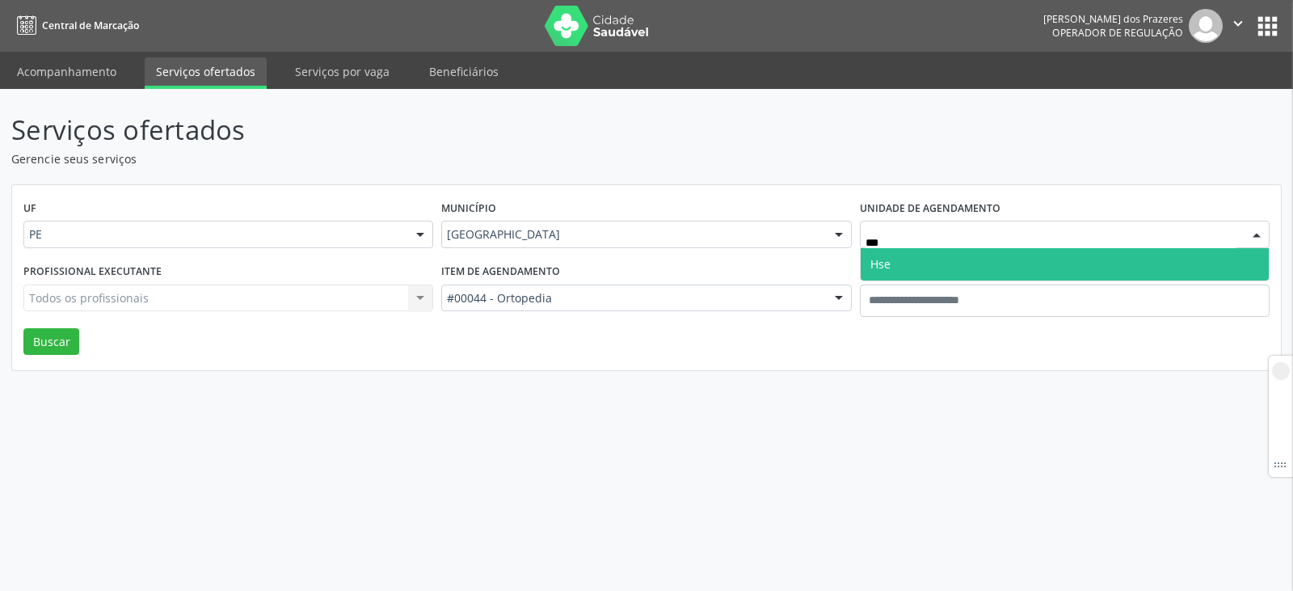
type input "***"
click at [936, 260] on span "Hse" at bounding box center [1064, 264] width 408 height 32
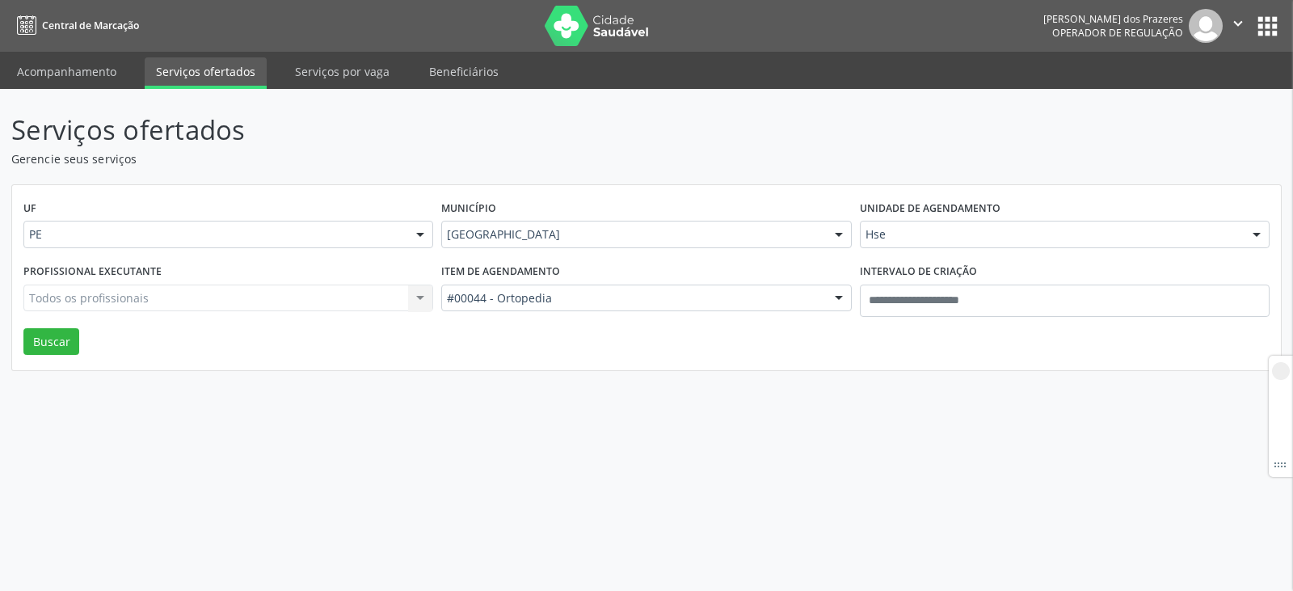
click at [161, 300] on div "Todos os profissionais Todos os profissionais Nenhum resultado encontrado para:…" at bounding box center [228, 297] width 410 height 27
click at [132, 297] on div "Todos os profissionais Todos os profissionais Nenhum resultado encontrado para:…" at bounding box center [228, 297] width 410 height 27
click at [149, 290] on div "Todos os profissionais Todos os profissionais Nenhum resultado encontrado para:…" at bounding box center [228, 297] width 410 height 27
click at [65, 348] on button "Buscar" at bounding box center [51, 341] width 56 height 27
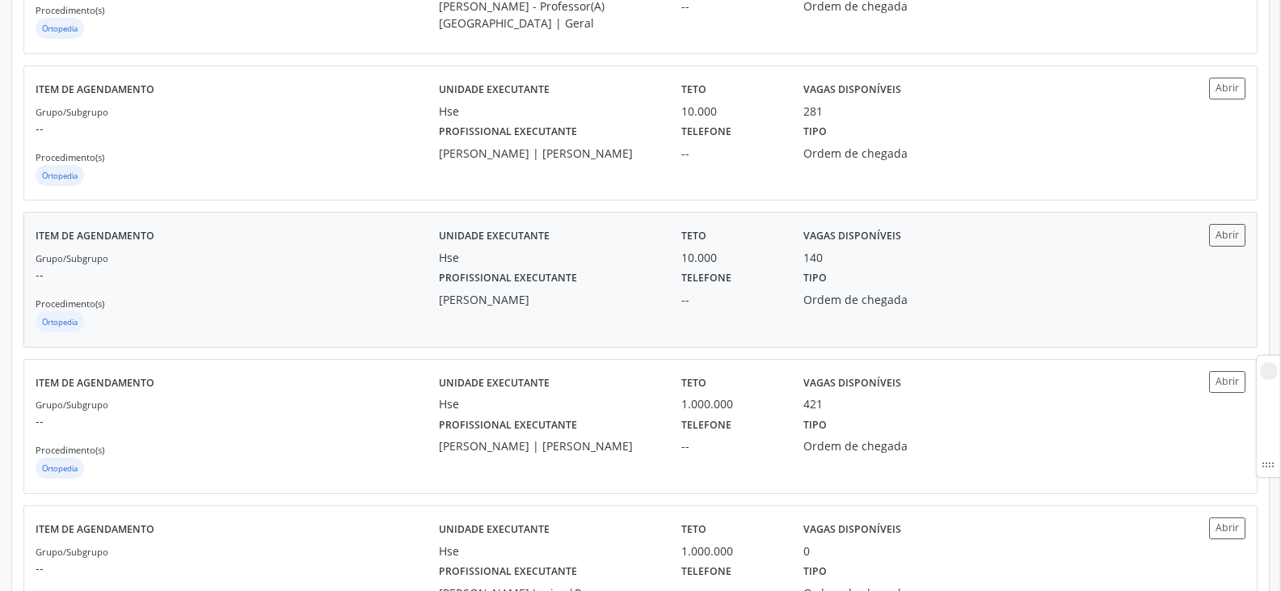
scroll to position [2020, 0]
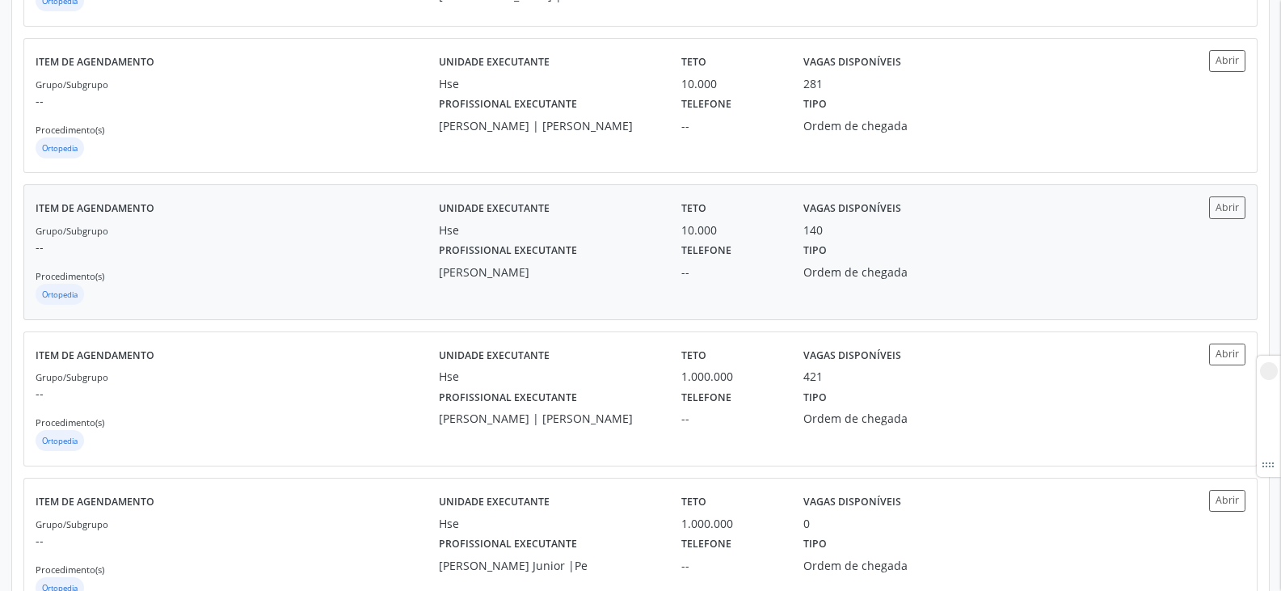
click at [598, 281] on div "Unidade executante Hse Teto 10.000 Vagas disponíveis 140 Profissional executant…" at bounding box center [791, 251] width 705 height 111
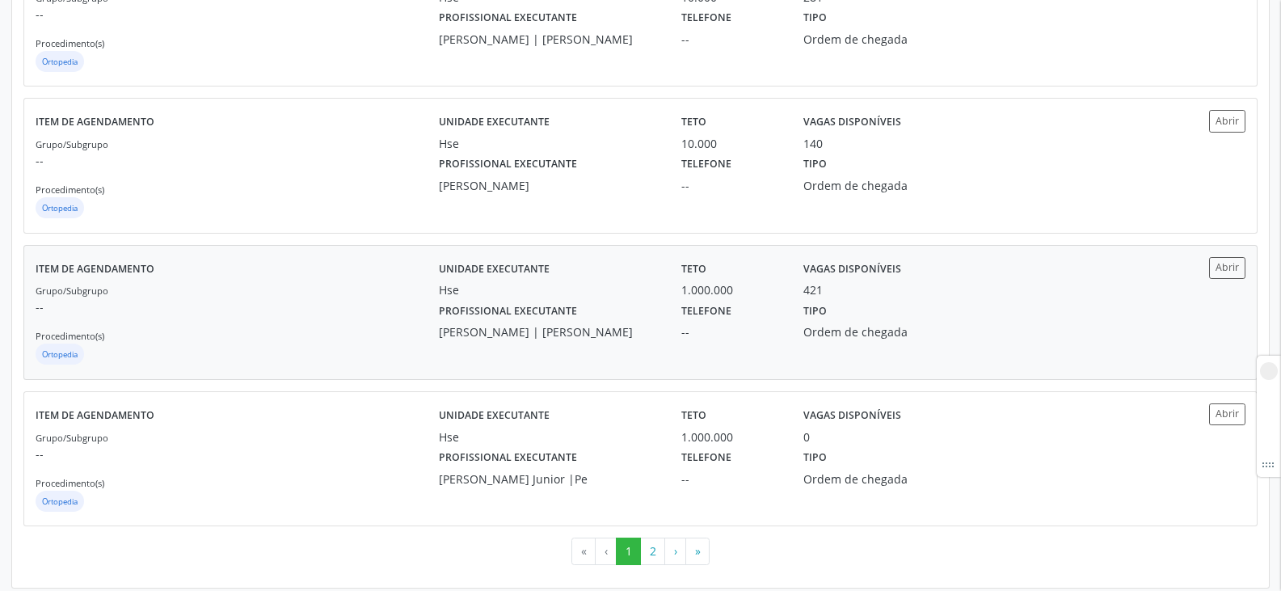
scroll to position [2108, 0]
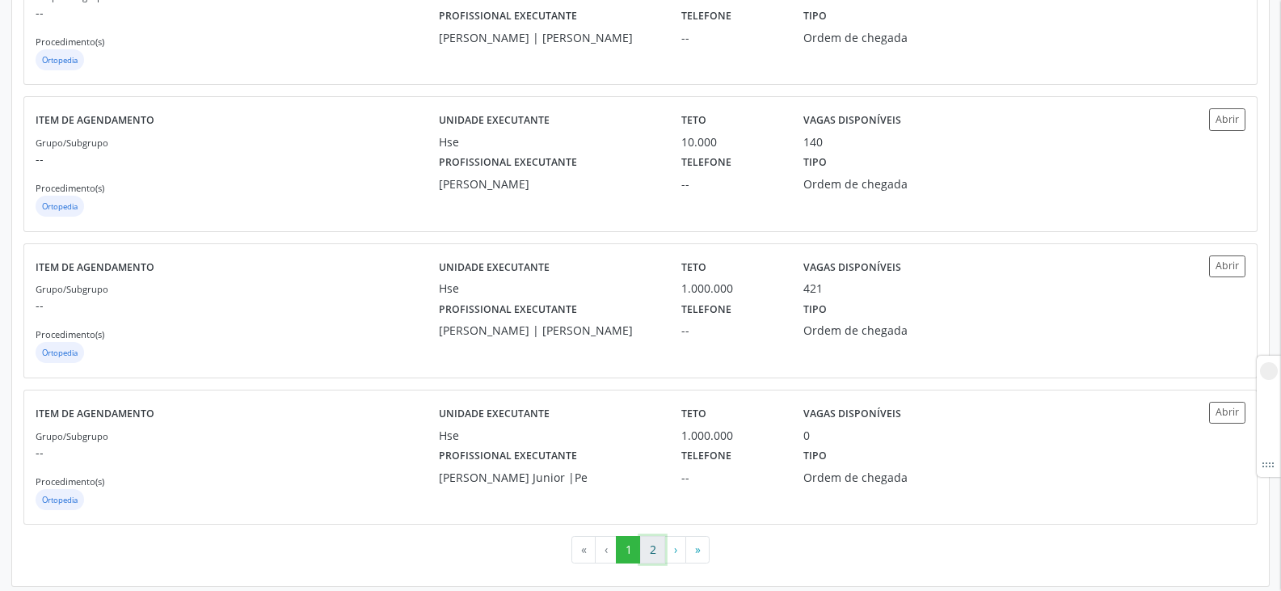
click at [654, 544] on button "2" at bounding box center [652, 549] width 25 height 27
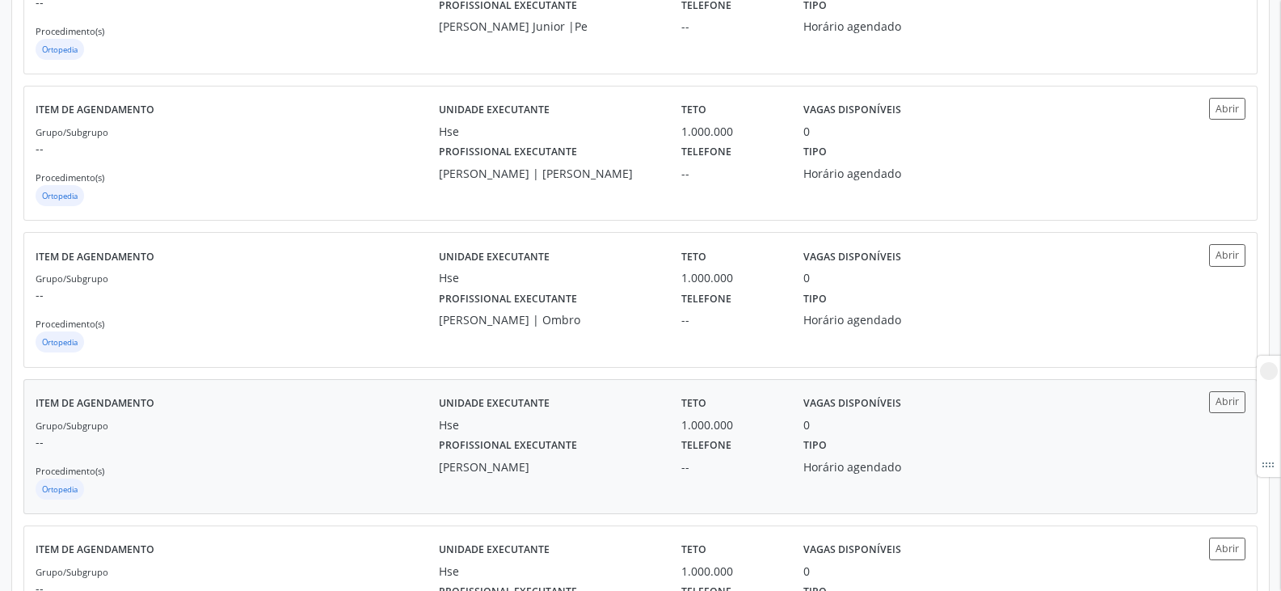
scroll to position [789, 0]
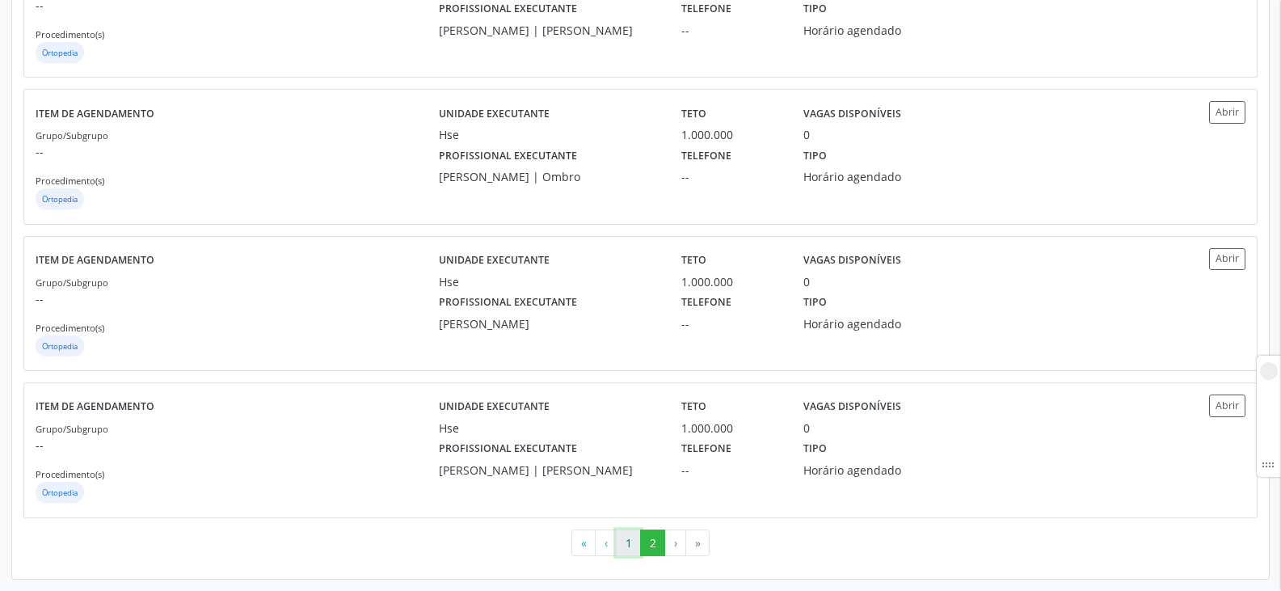
click at [622, 537] on button "1" at bounding box center [628, 542] width 25 height 27
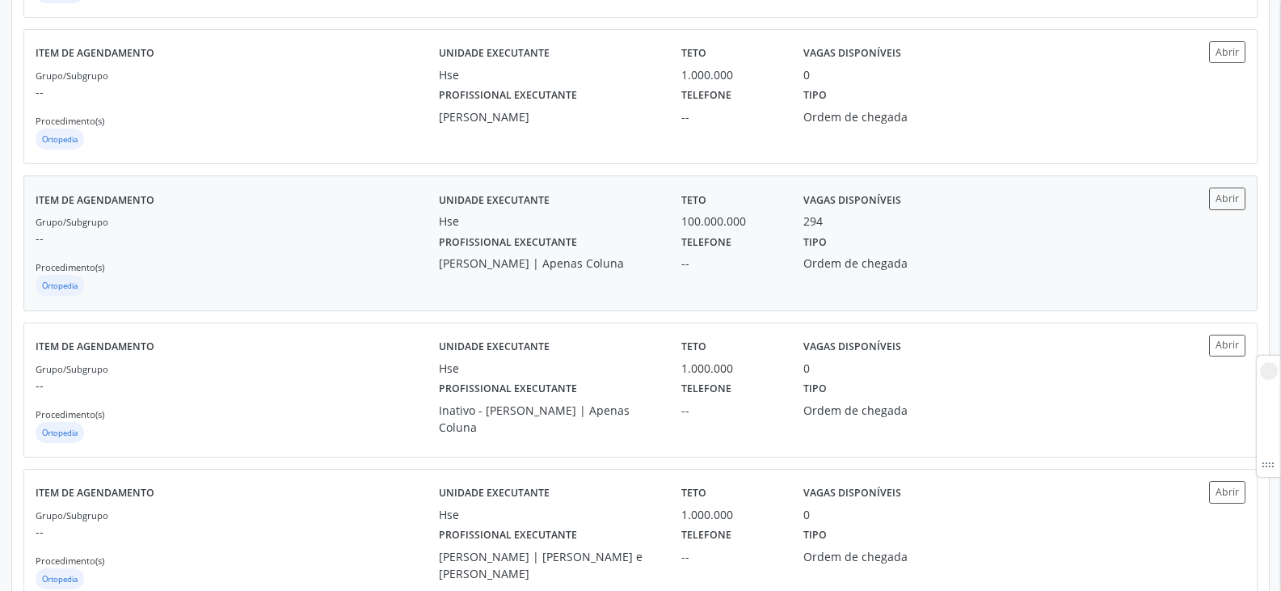
scroll to position [727, 0]
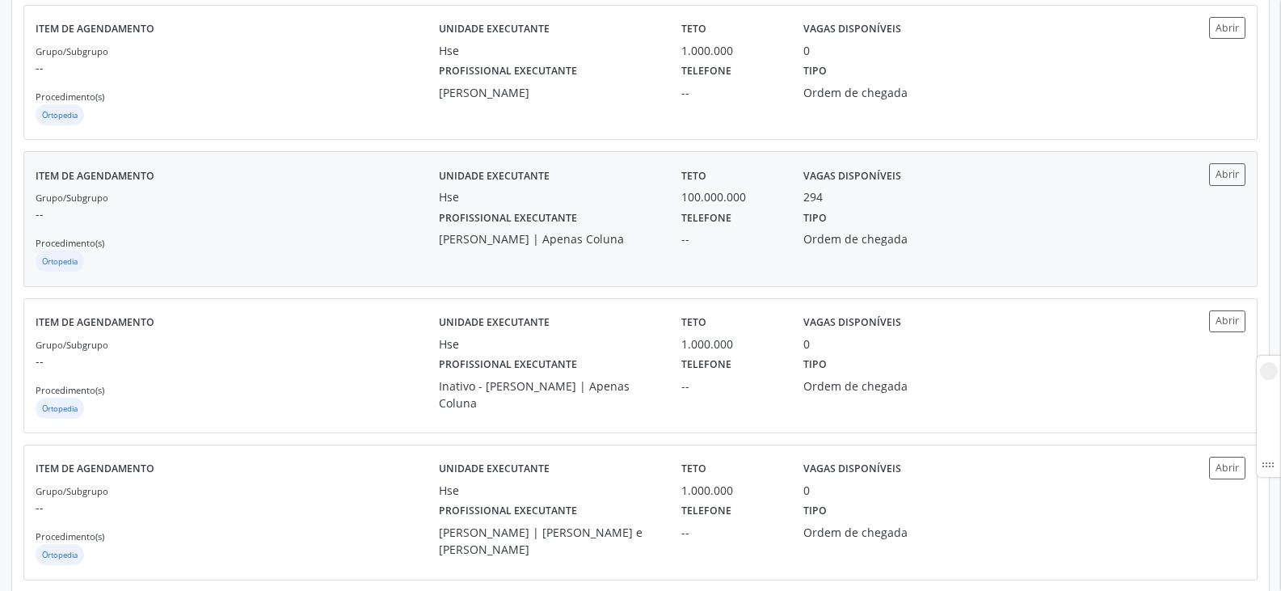
click at [560, 229] on label "Profissional executante" at bounding box center [508, 217] width 138 height 25
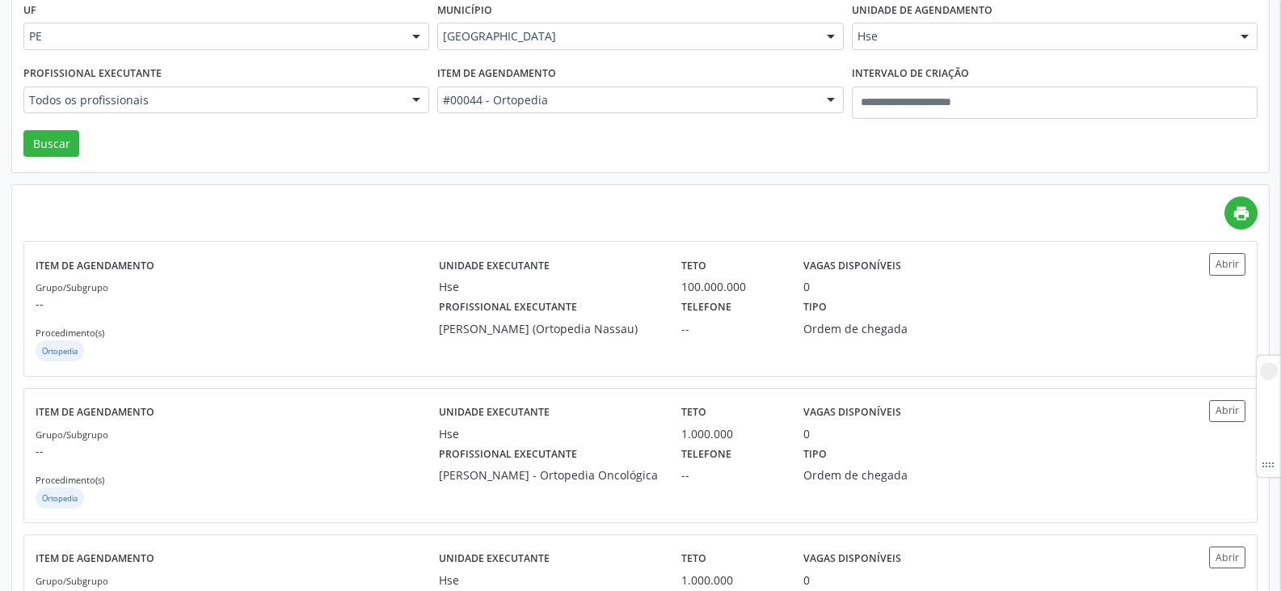
scroll to position [0, 0]
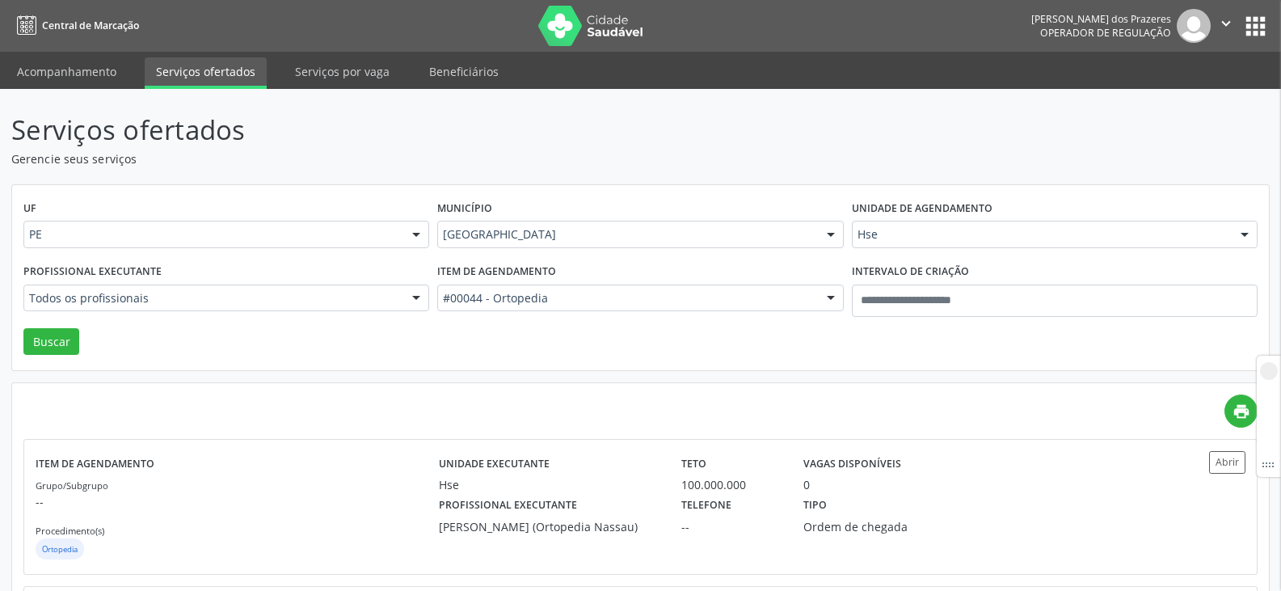
click at [294, 309] on div "Todos os profissionais" at bounding box center [226, 297] width 406 height 27
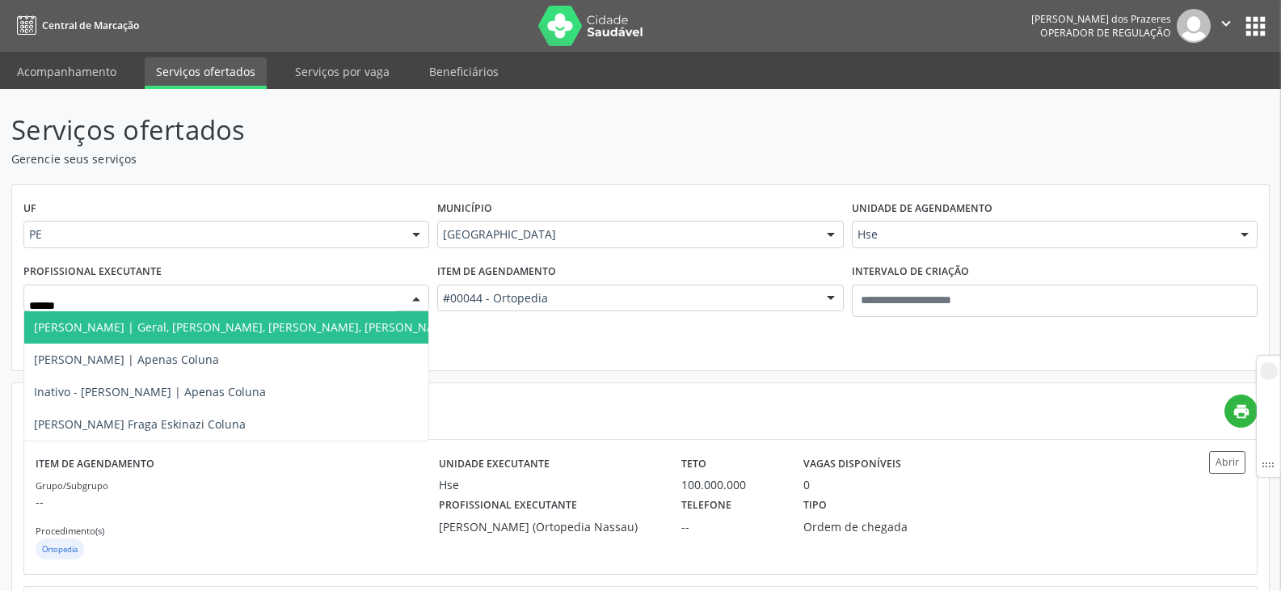
type input "******"
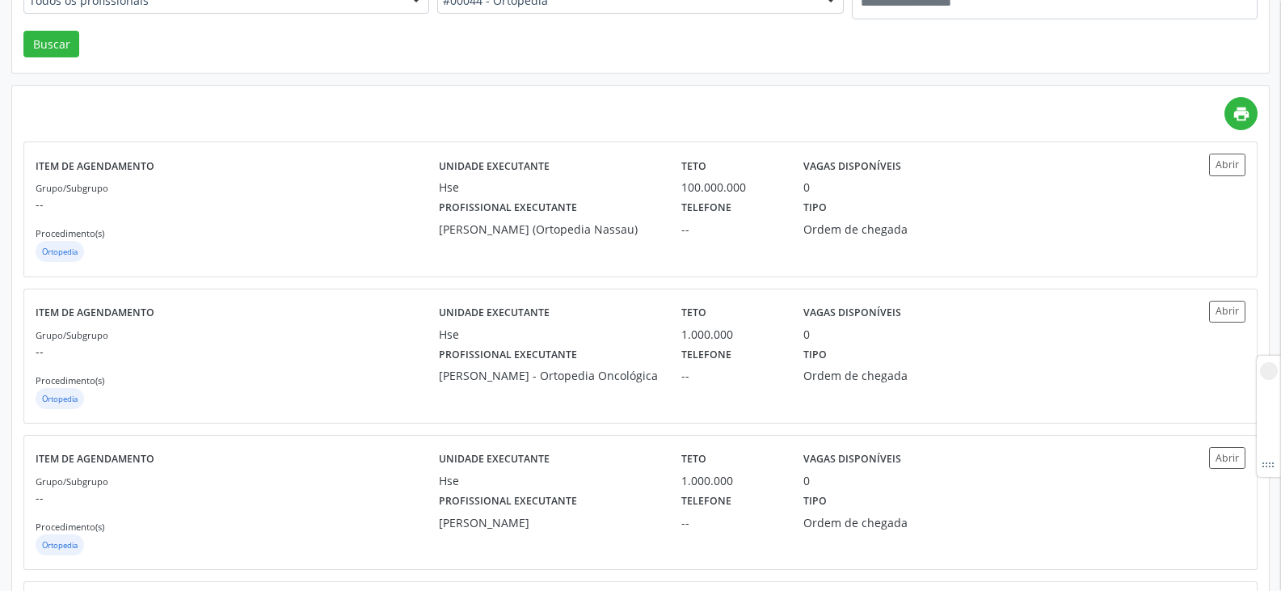
scroll to position [88, 0]
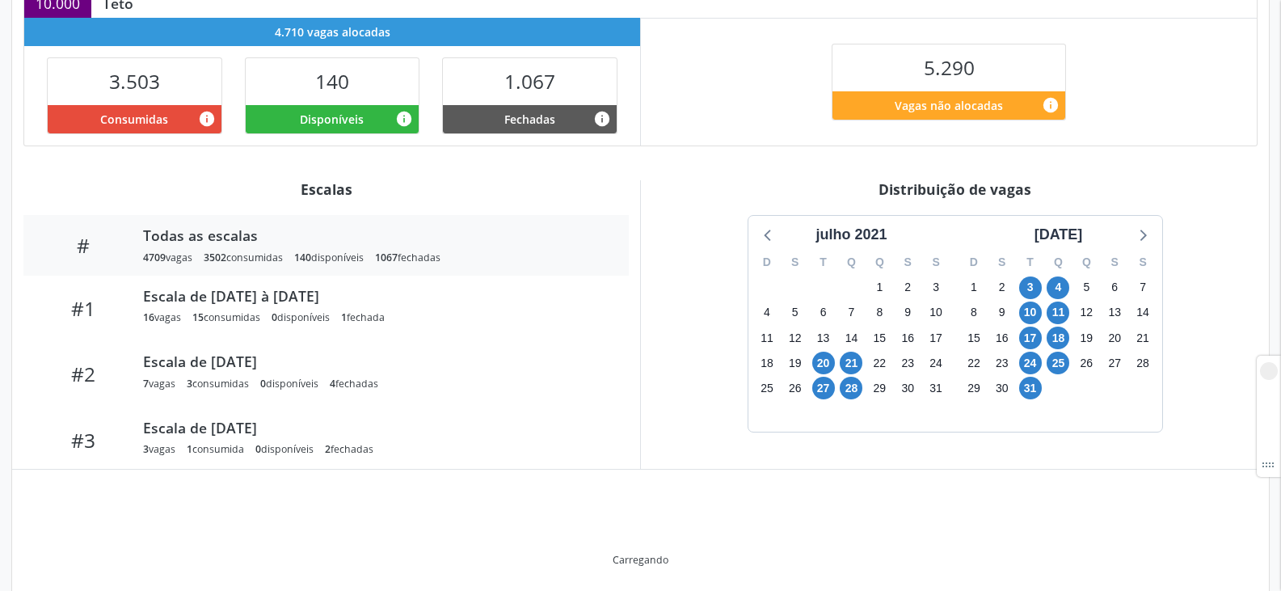
scroll to position [404, 0]
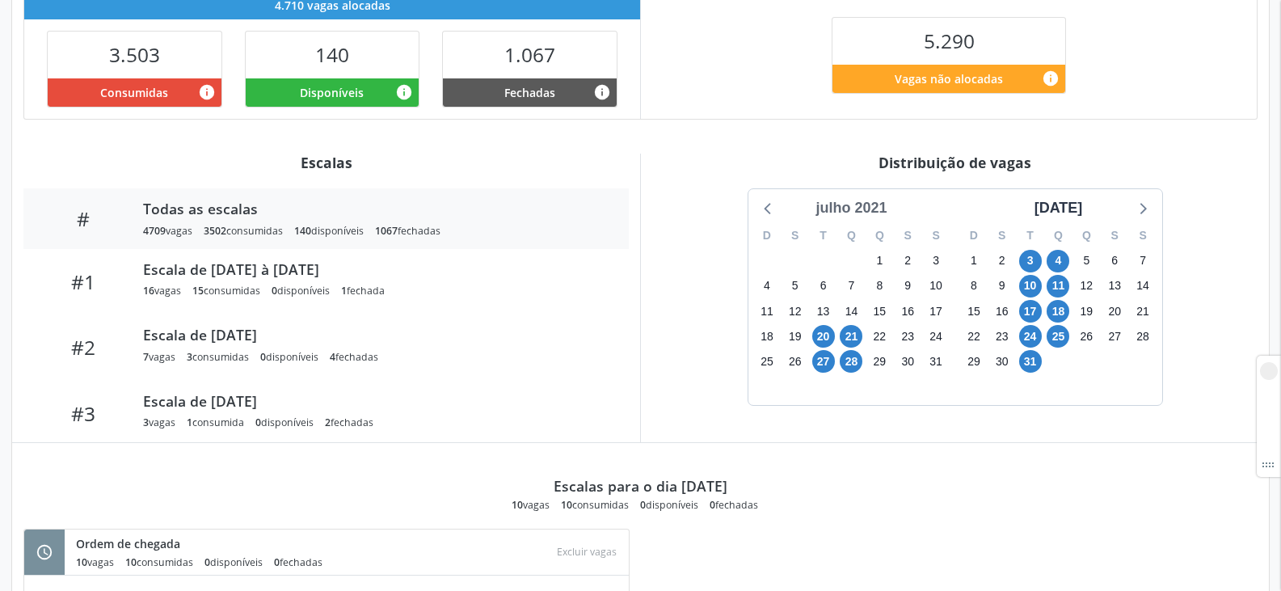
click at [832, 209] on div "julho 2021" at bounding box center [851, 208] width 84 height 22
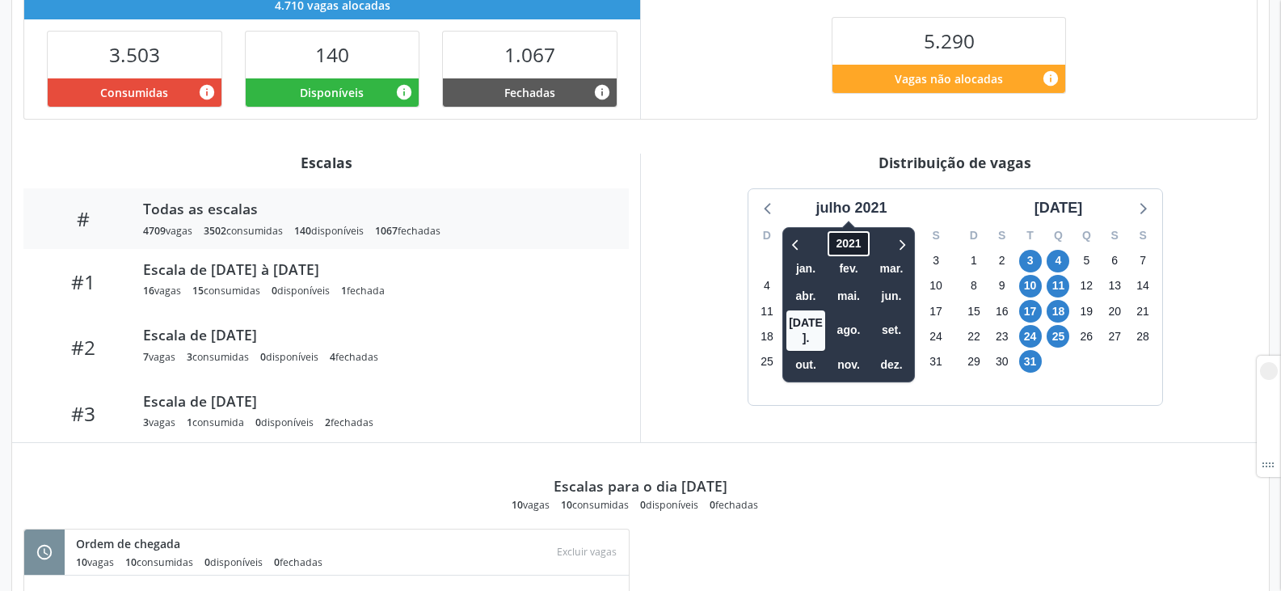
click at [838, 242] on span "2021" at bounding box center [848, 243] width 41 height 25
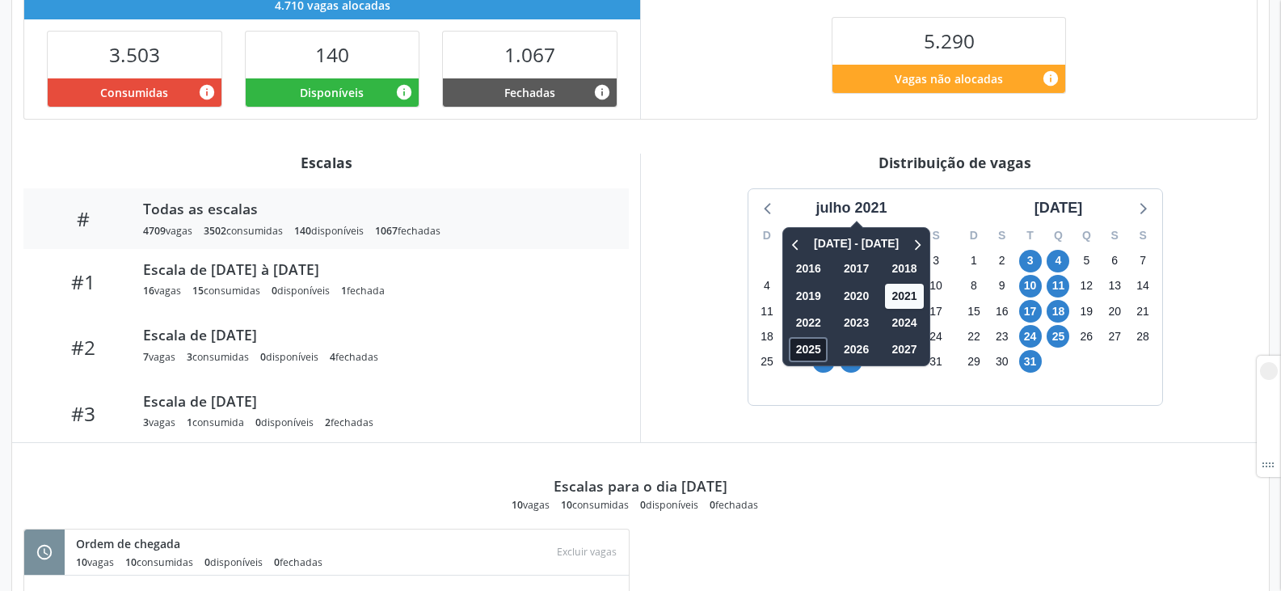
click at [818, 348] on span "2025" at bounding box center [808, 349] width 39 height 25
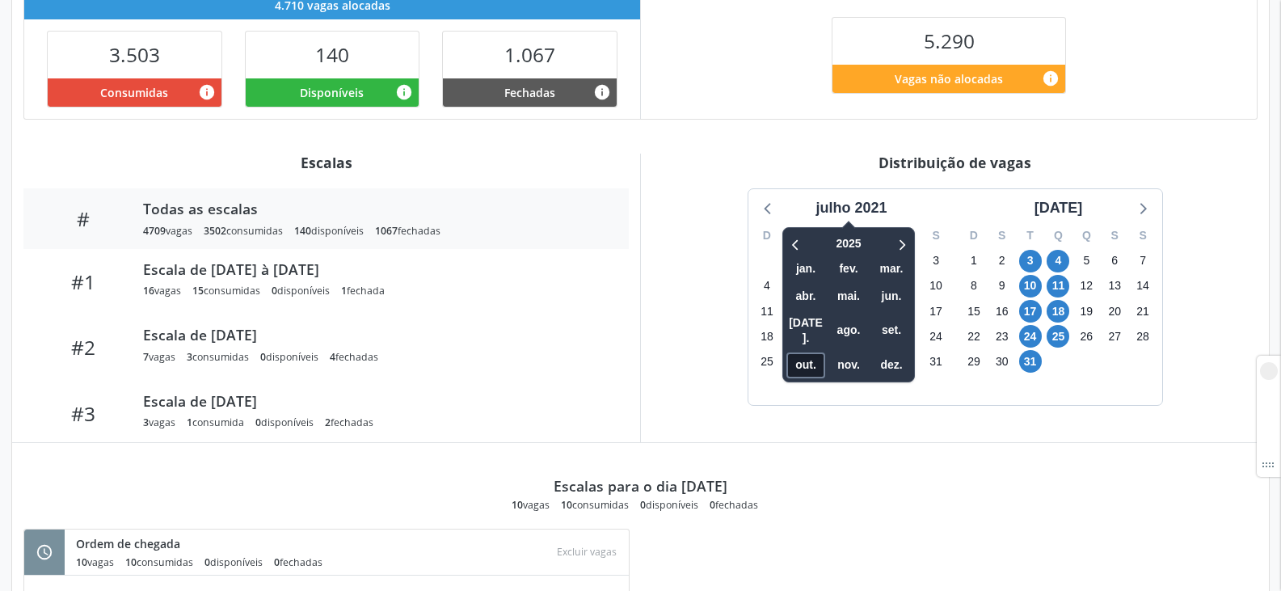
click at [819, 352] on span "out." at bounding box center [805, 364] width 39 height 25
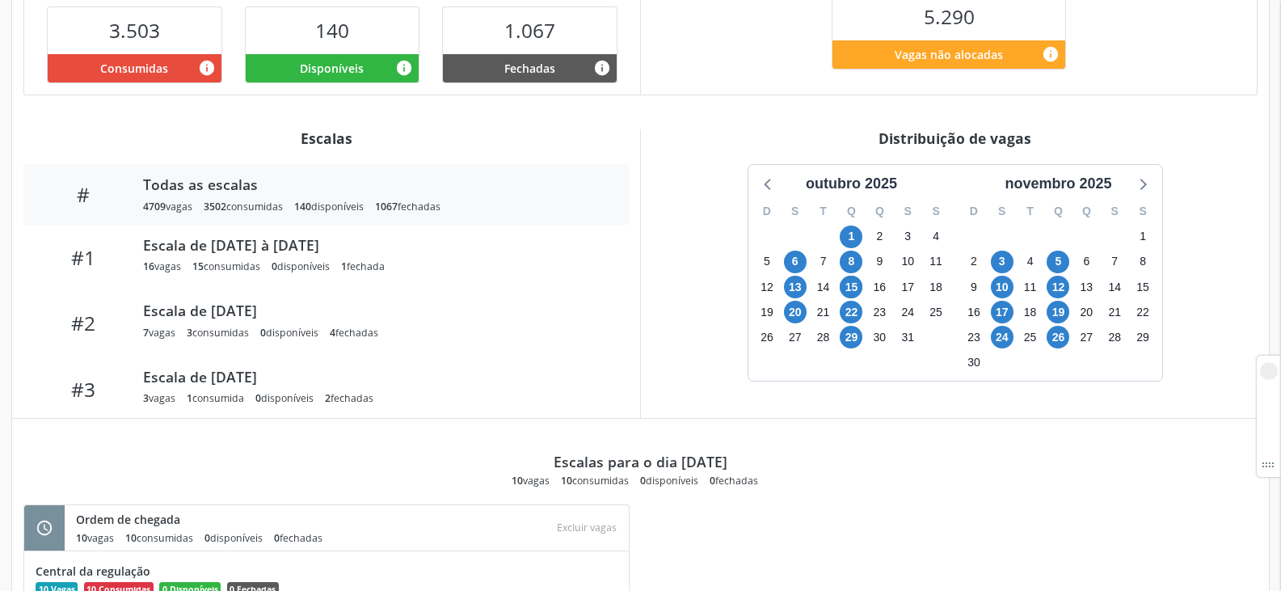
scroll to position [422, 0]
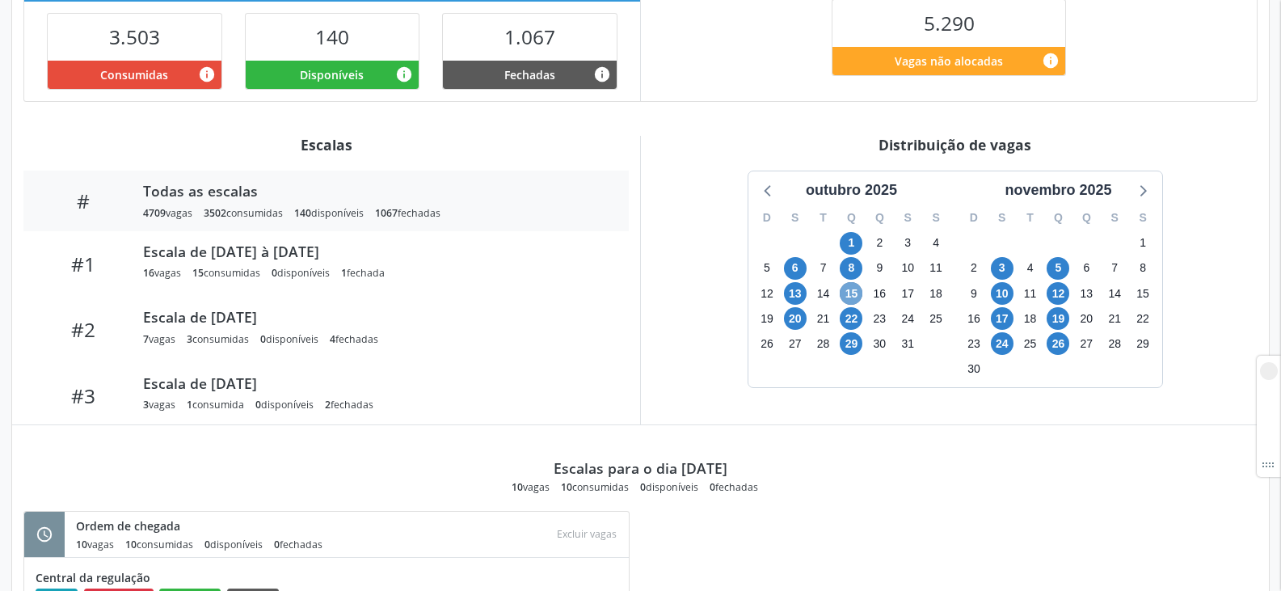
click at [854, 291] on span "15" at bounding box center [850, 293] width 23 height 23
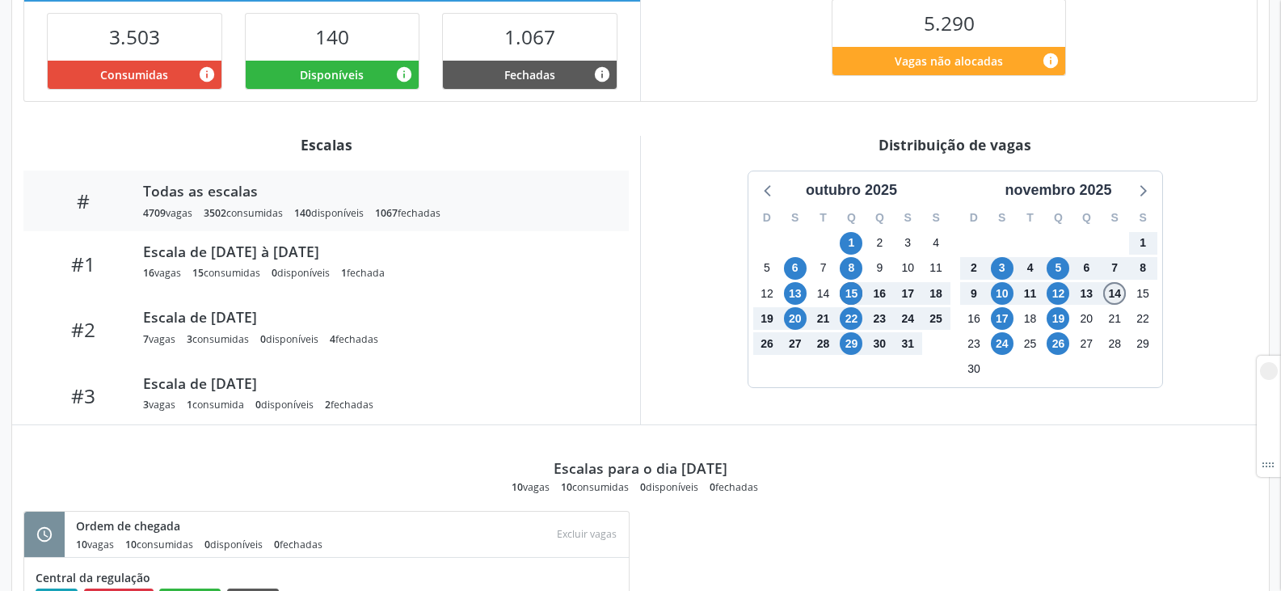
click at [1104, 289] on span "14" at bounding box center [1114, 293] width 23 height 23
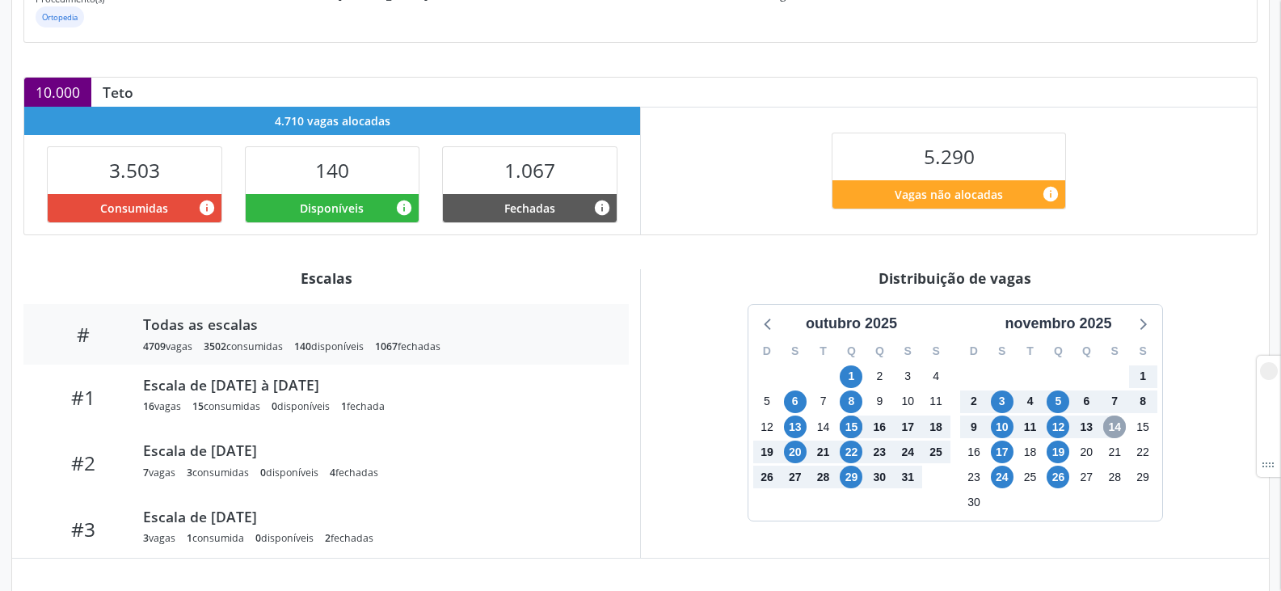
scroll to position [0, 0]
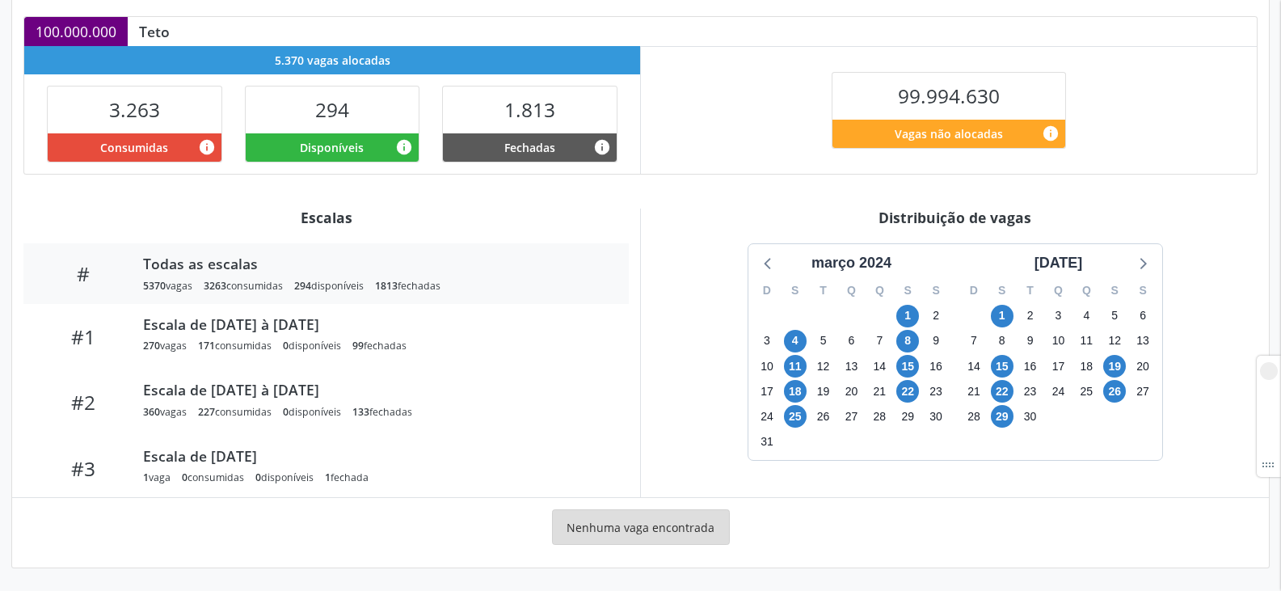
scroll to position [349, 0]
click at [876, 260] on div "março 2024" at bounding box center [851, 263] width 93 height 22
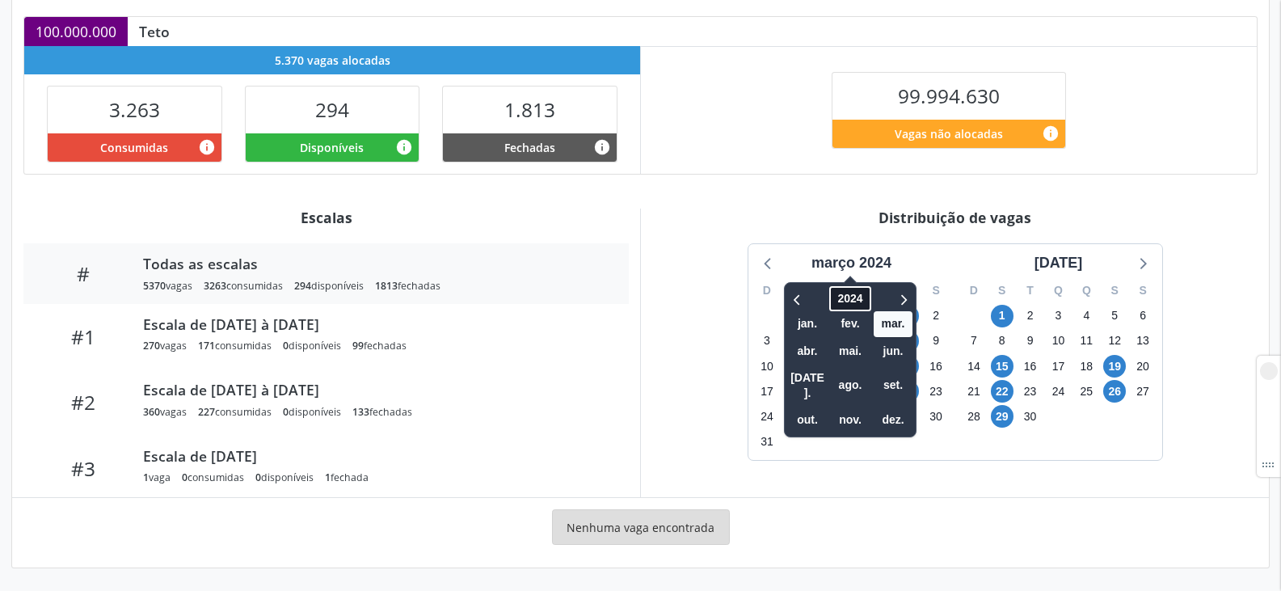
click at [846, 289] on span "2024" at bounding box center [849, 298] width 41 height 25
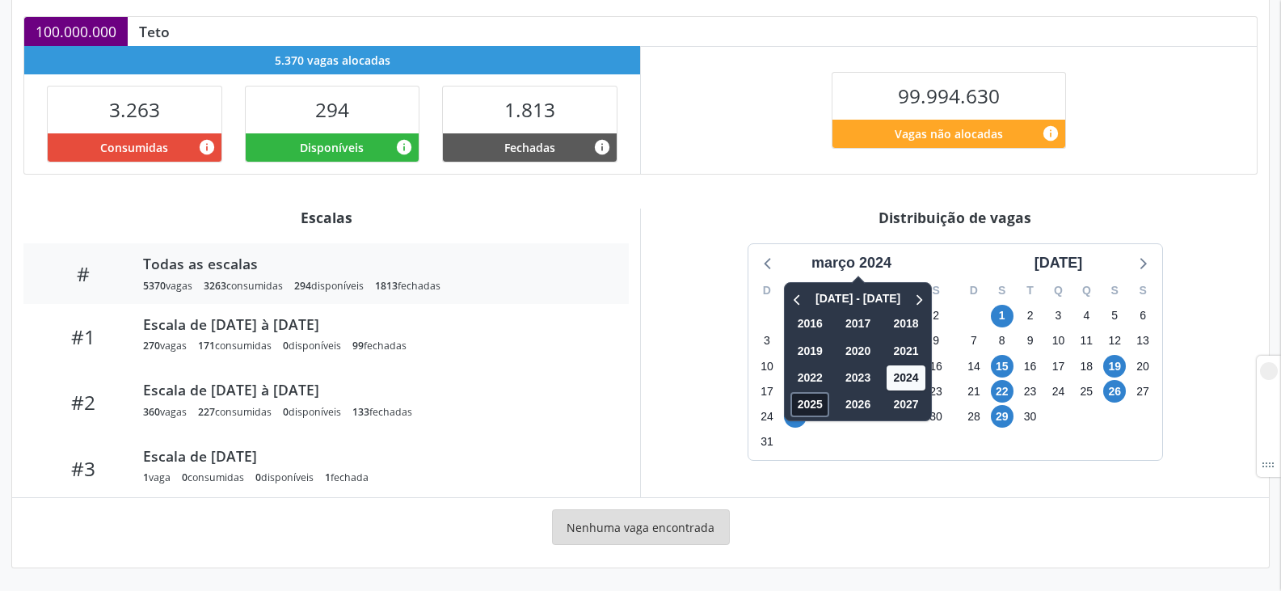
click at [814, 398] on span "2025" at bounding box center [809, 404] width 39 height 25
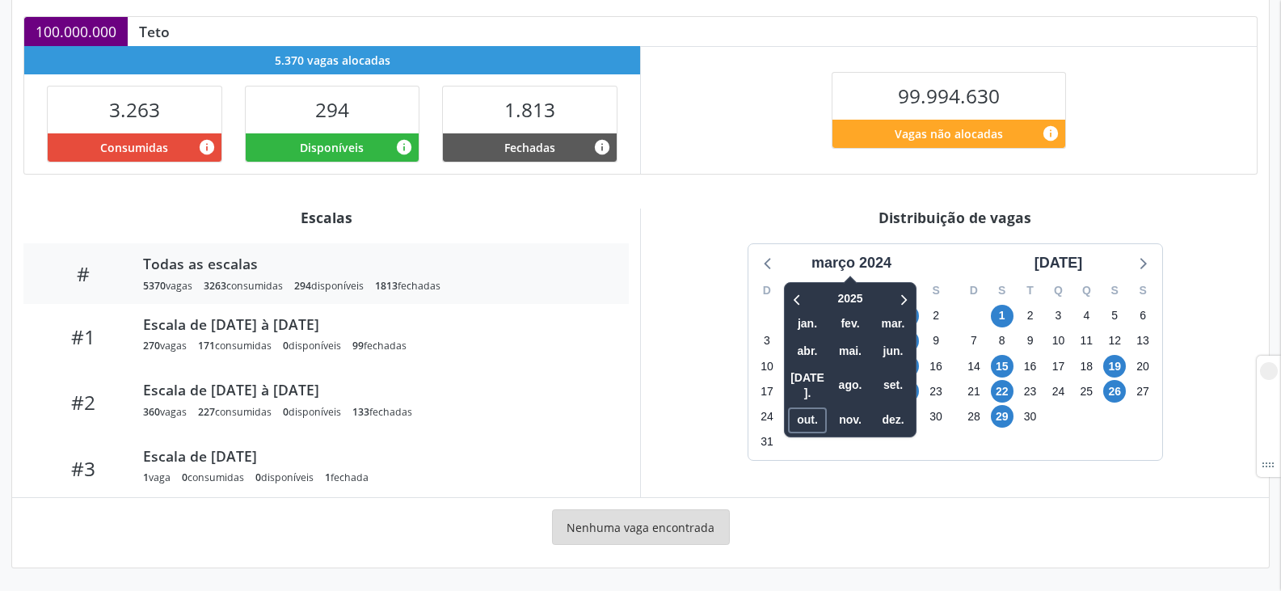
click at [814, 407] on span "out." at bounding box center [807, 419] width 39 height 25
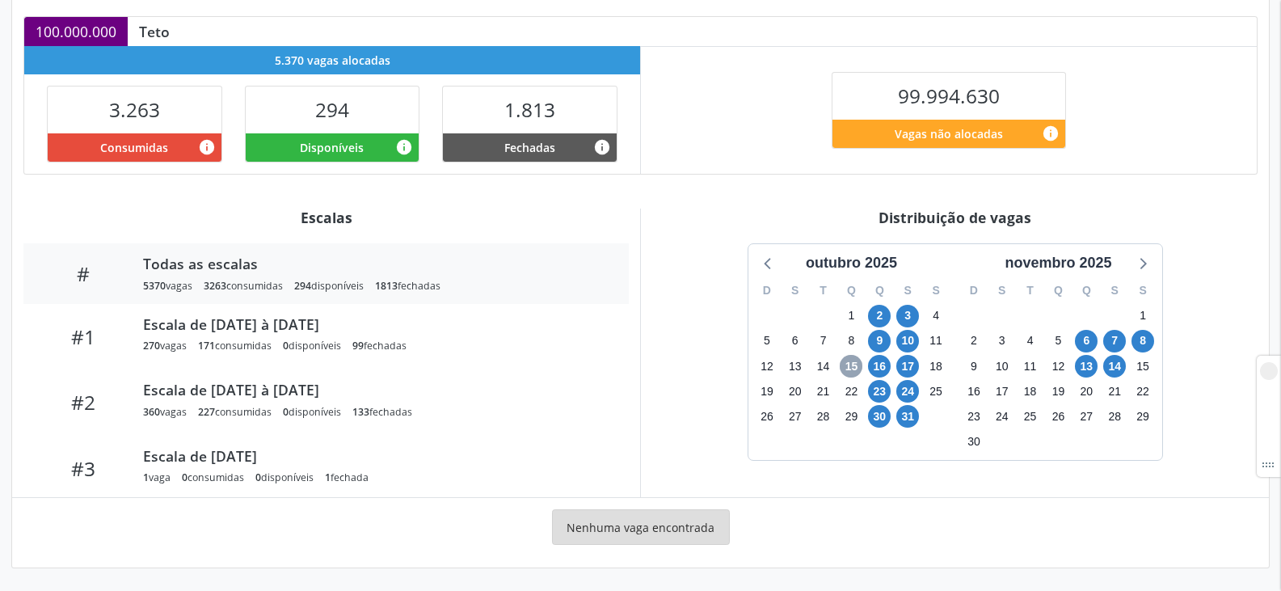
click at [842, 363] on span "15" at bounding box center [850, 366] width 23 height 23
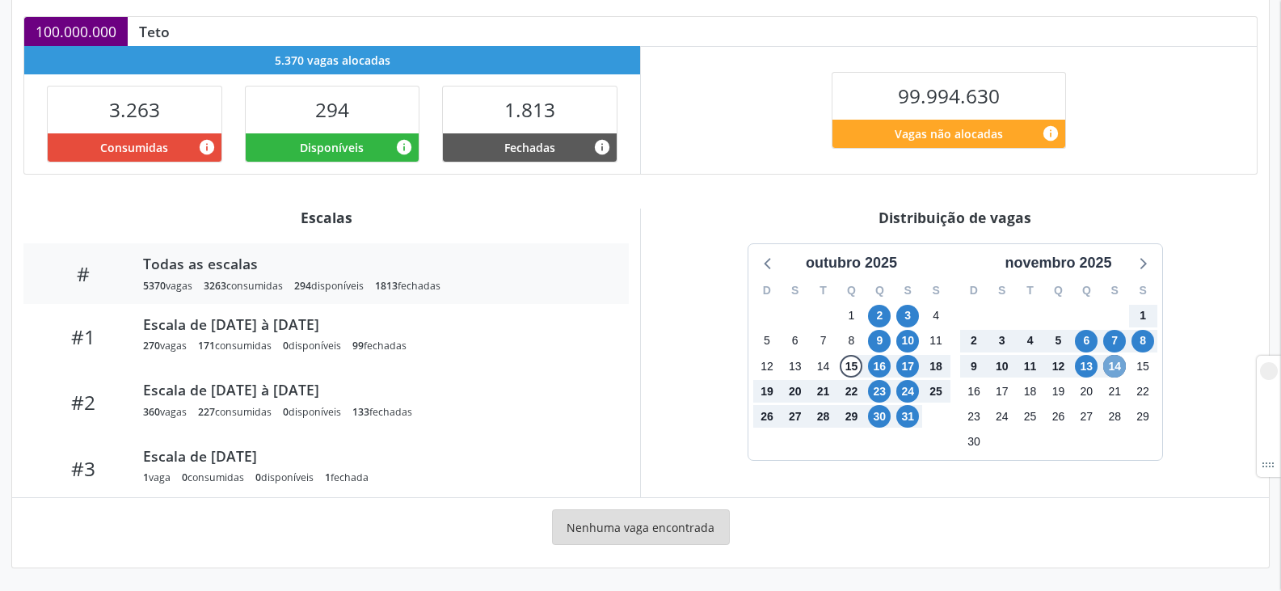
click at [1111, 364] on span "14" at bounding box center [1114, 366] width 23 height 23
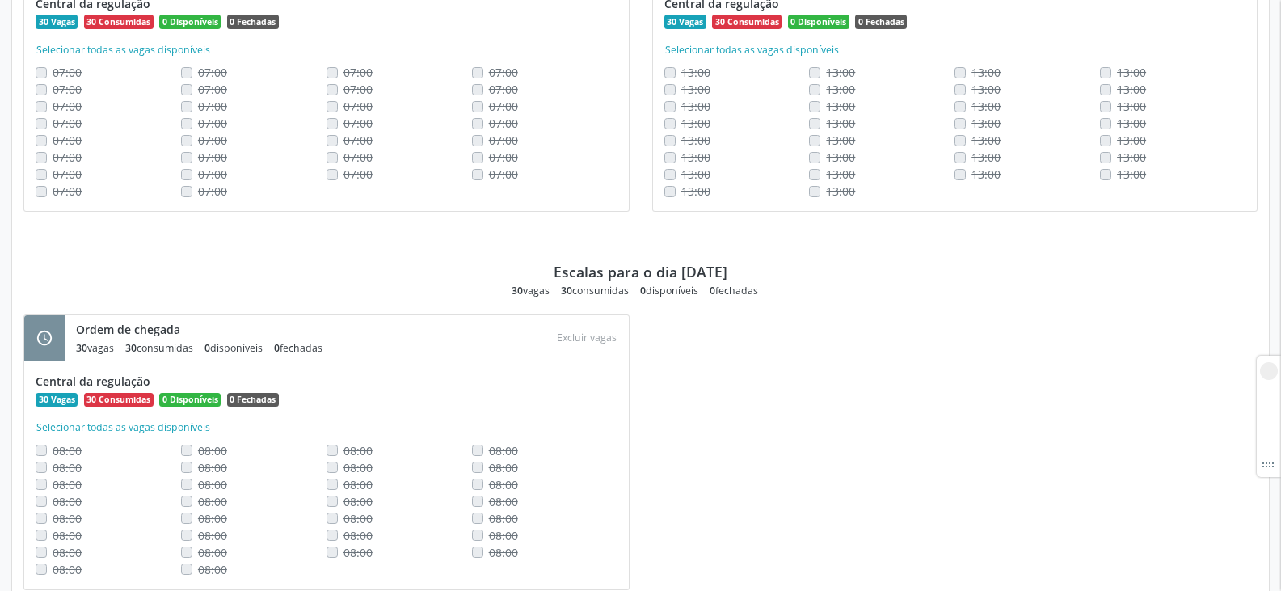
scroll to position [3635, 0]
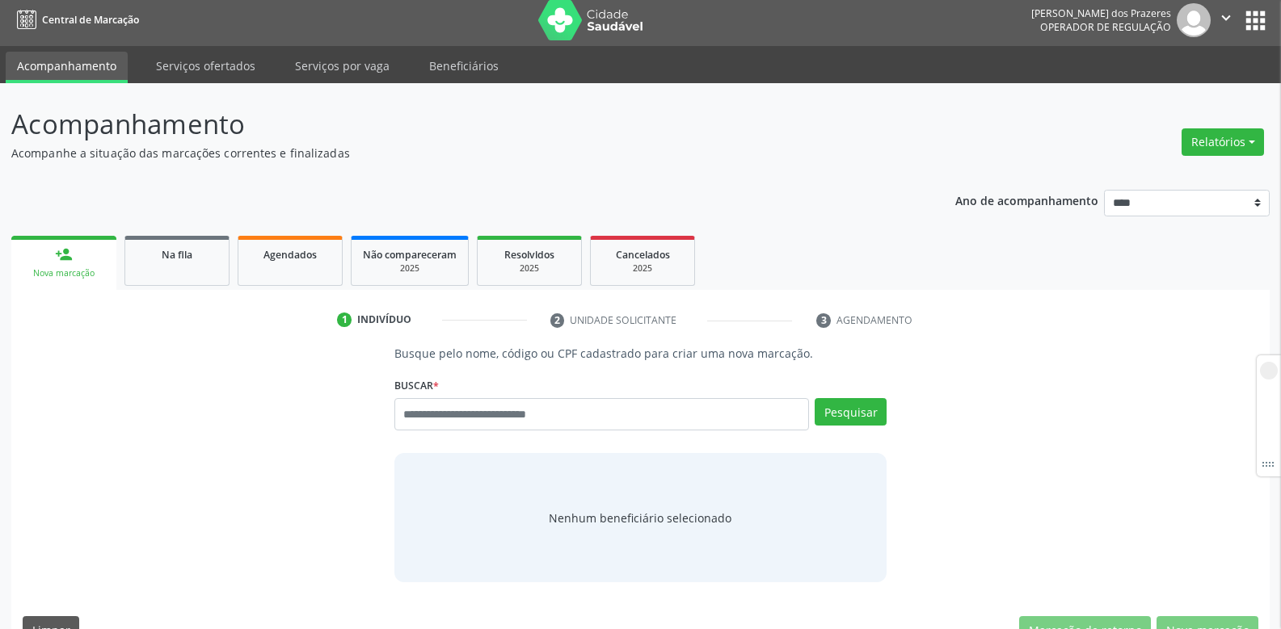
scroll to position [43, 0]
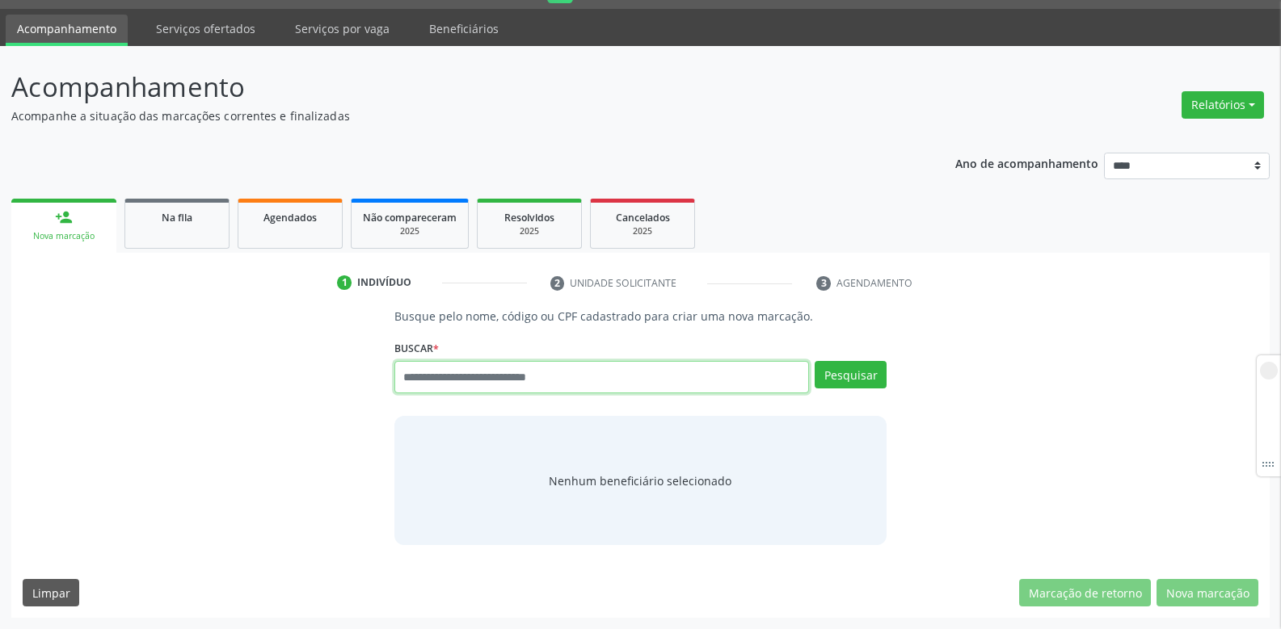
click at [645, 378] on input "text" at bounding box center [601, 377] width 414 height 32
type input "***"
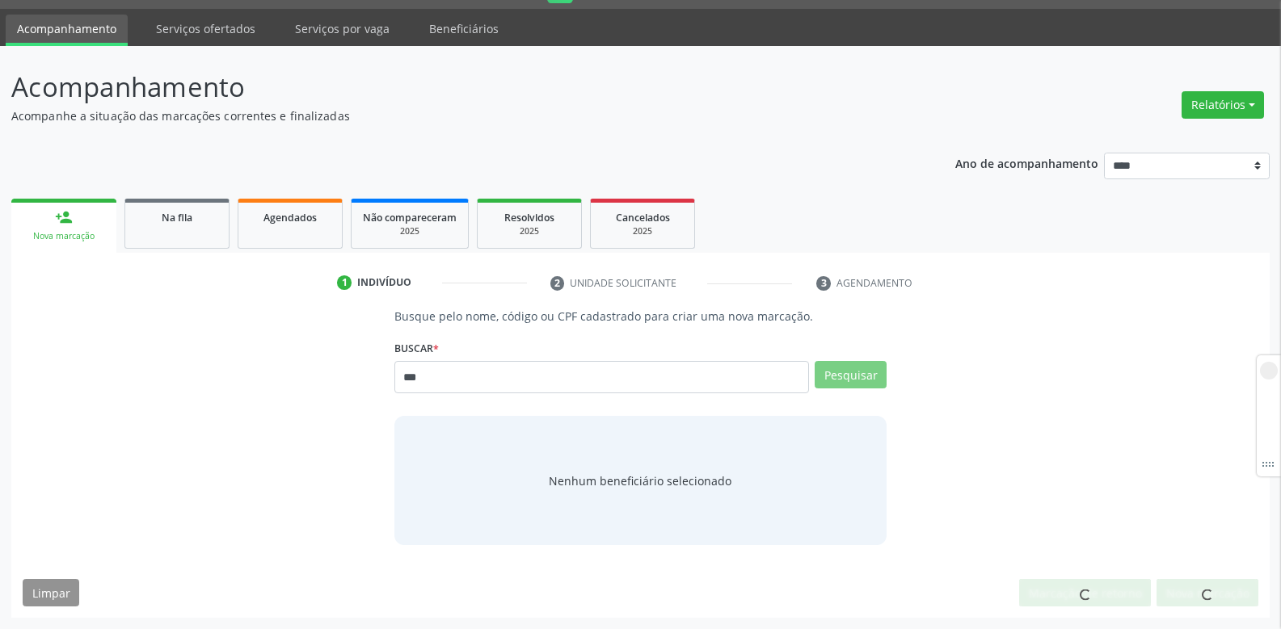
scroll to position [37, 0]
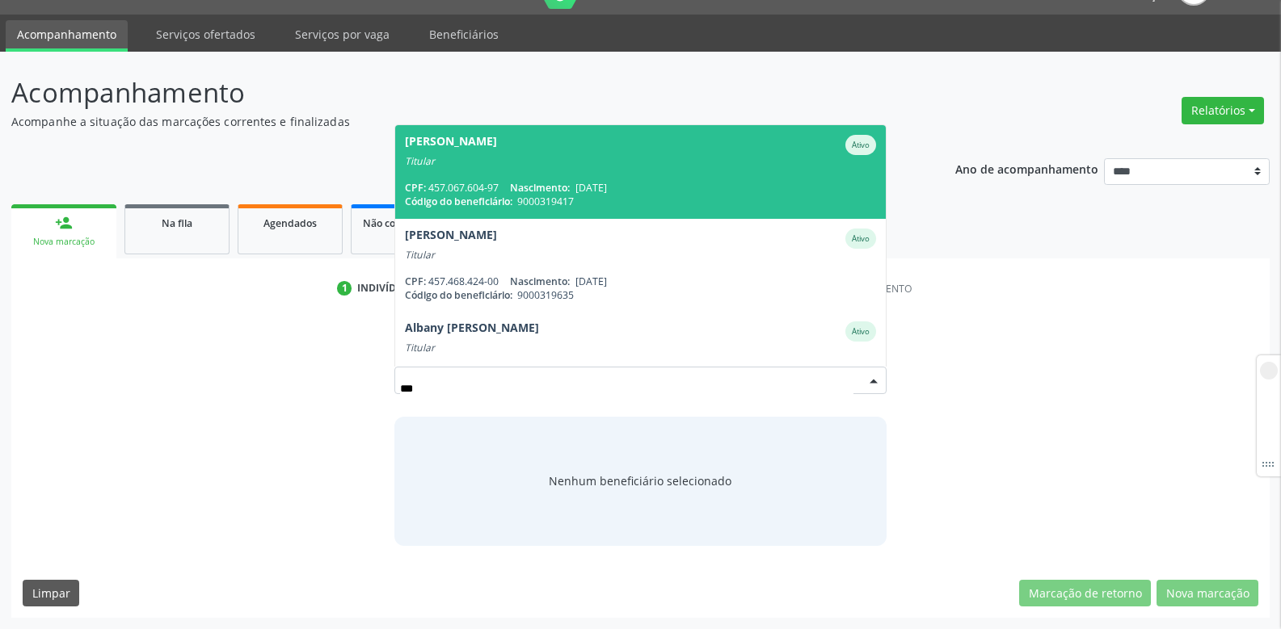
click at [570, 190] on span "Nascimento:" at bounding box center [540, 188] width 60 height 14
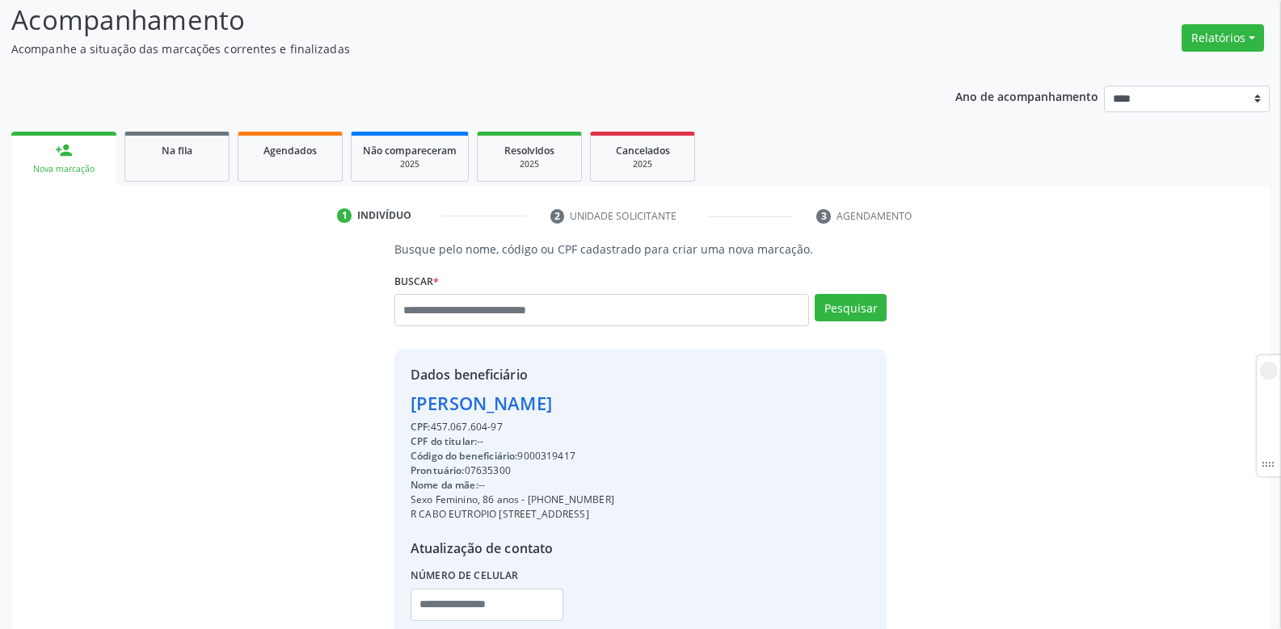
scroll to position [224, 0]
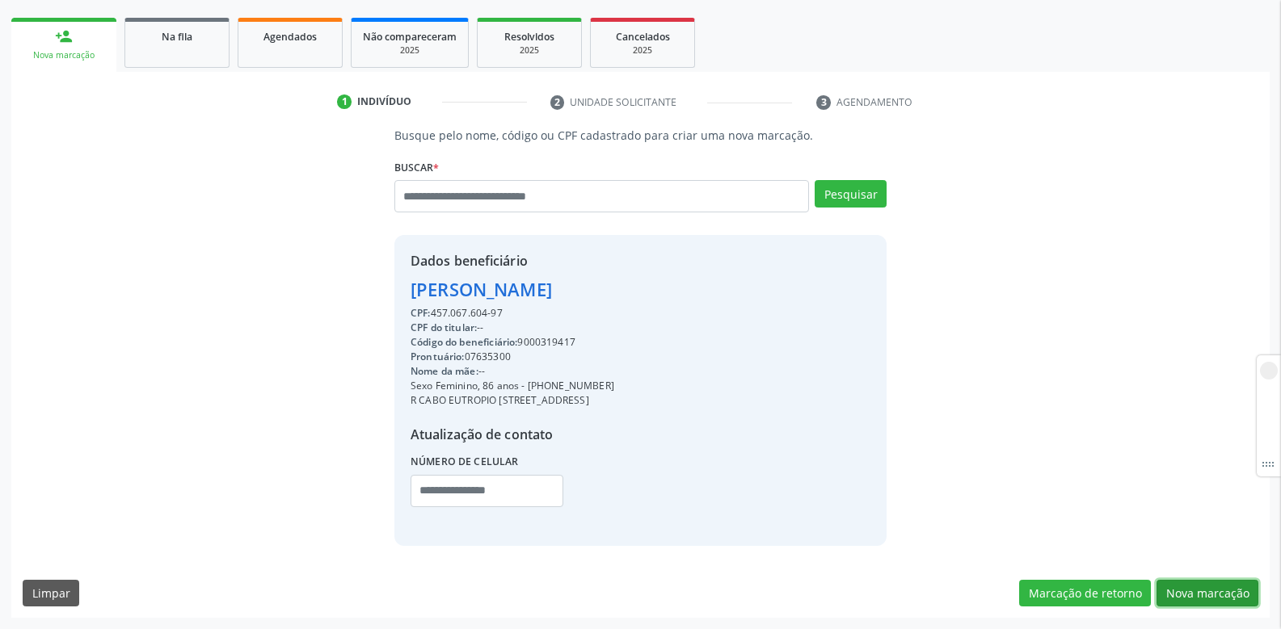
click at [1216, 597] on button "Nova marcação" at bounding box center [1207, 593] width 102 height 27
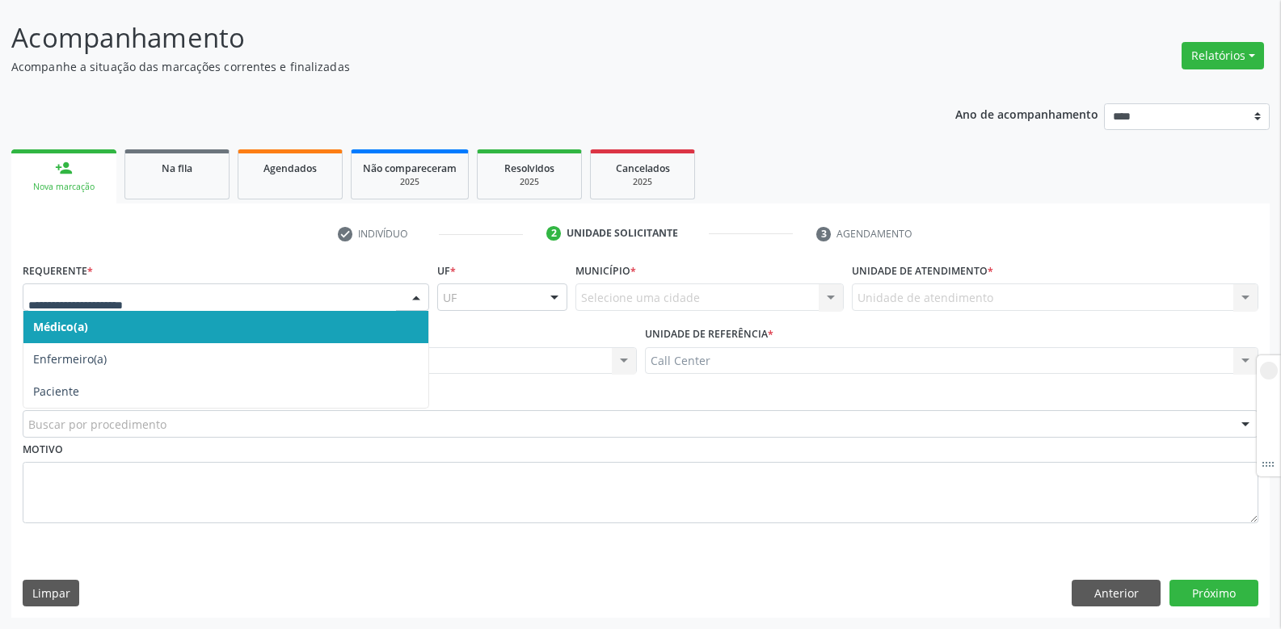
click at [311, 288] on div at bounding box center [226, 297] width 406 height 27
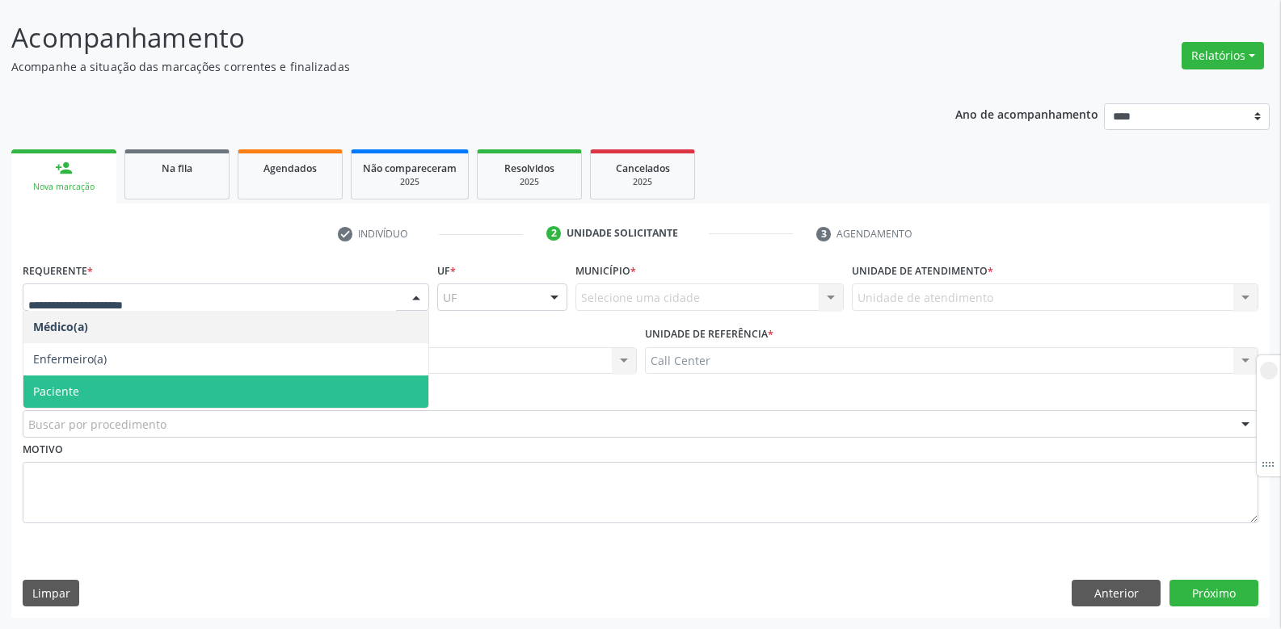
click at [194, 389] on span "Paciente" at bounding box center [225, 392] width 405 height 32
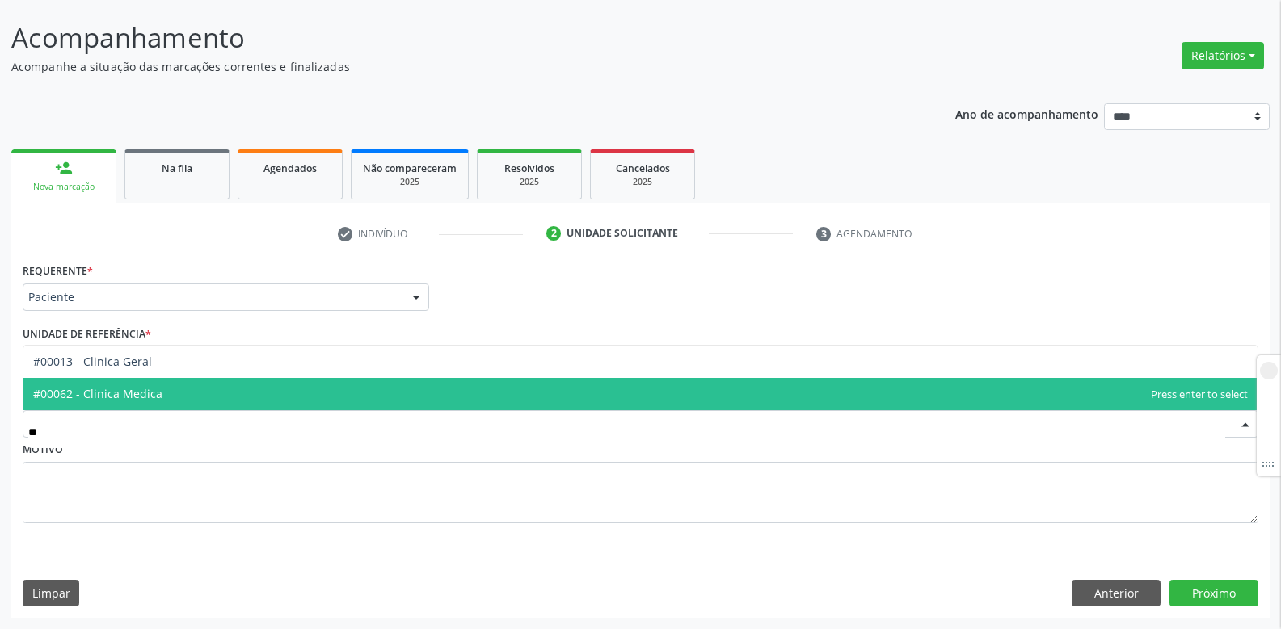
type input "*"
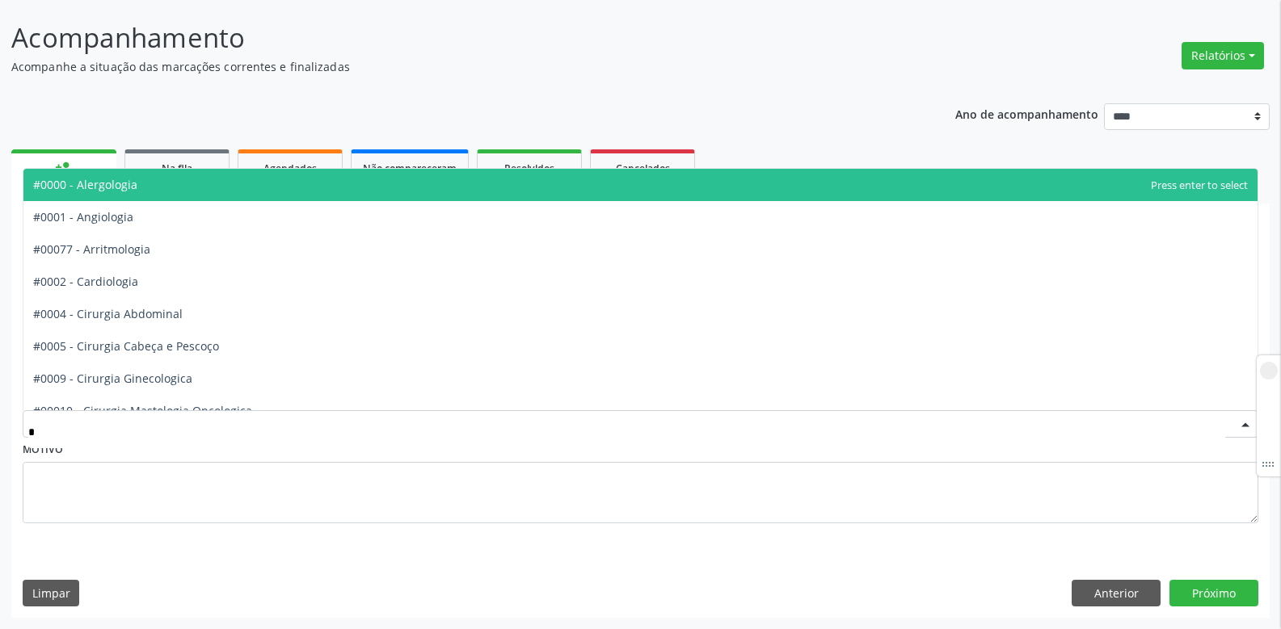
type input "**"
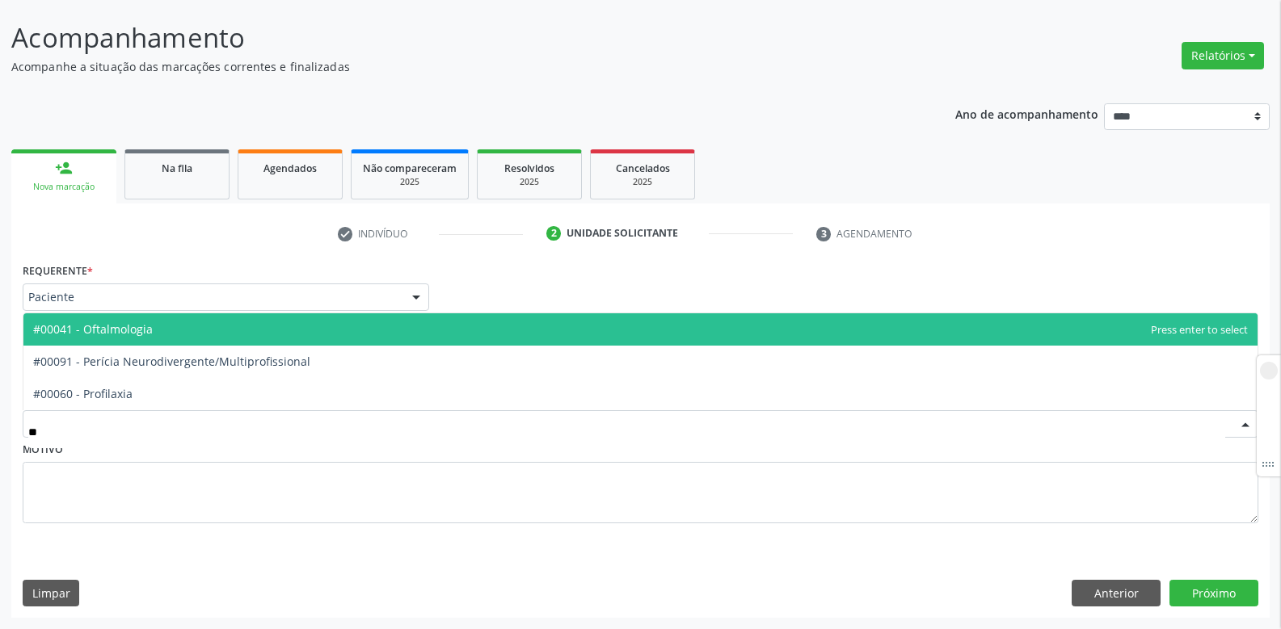
click at [90, 328] on span "#00041 - Oftalmologia" at bounding box center [93, 329] width 120 height 15
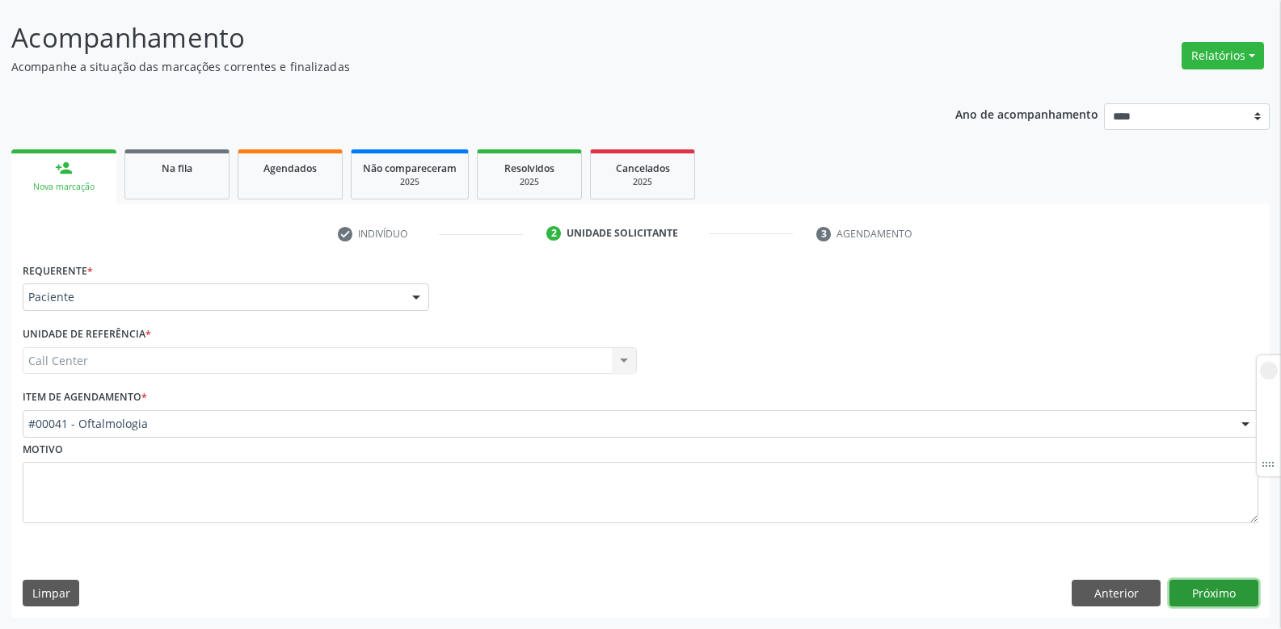
click at [1239, 586] on button "Próximo" at bounding box center [1213, 593] width 89 height 27
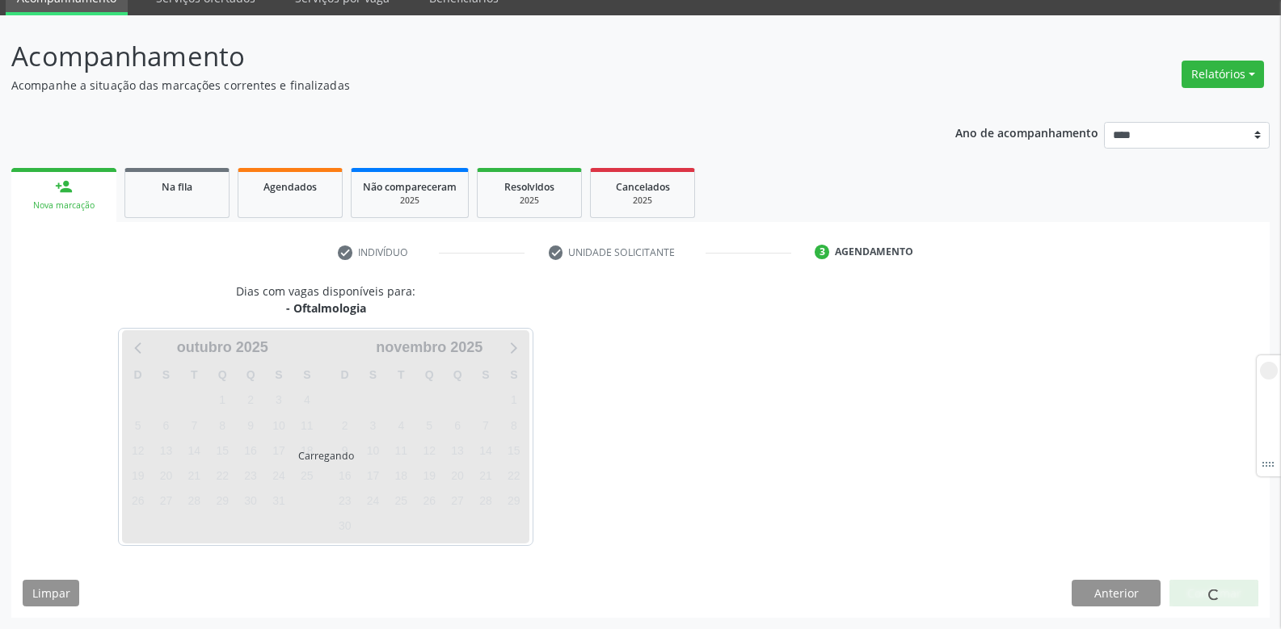
scroll to position [74, 0]
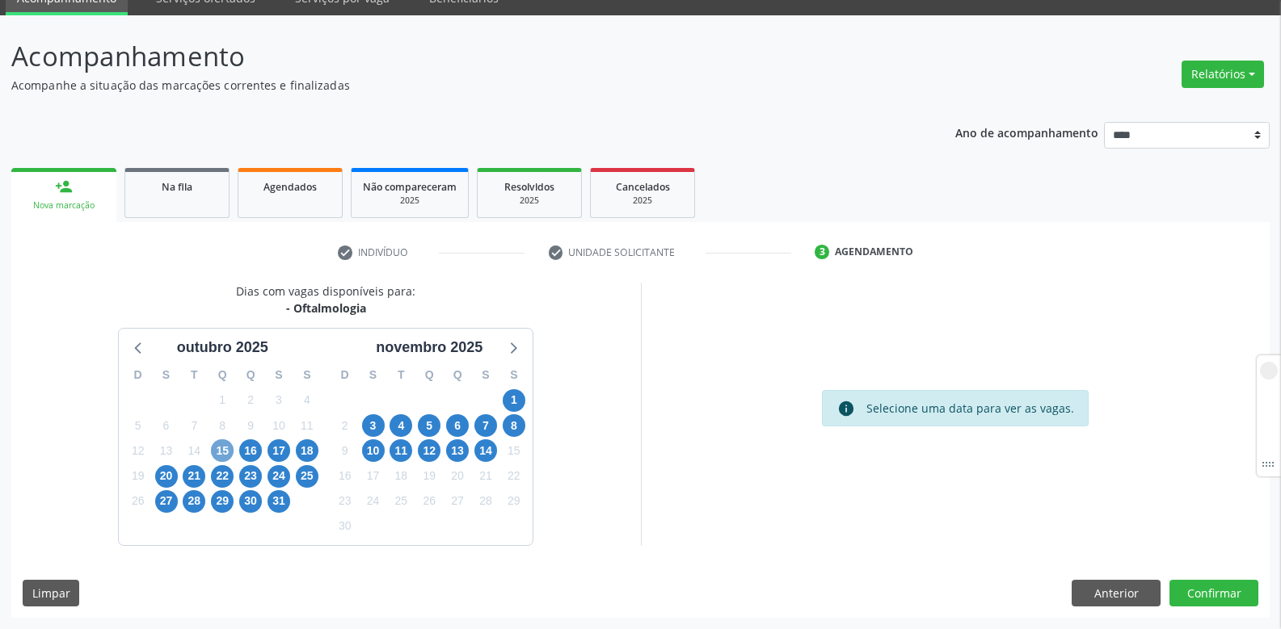
click at [218, 453] on span "15" at bounding box center [222, 451] width 23 height 23
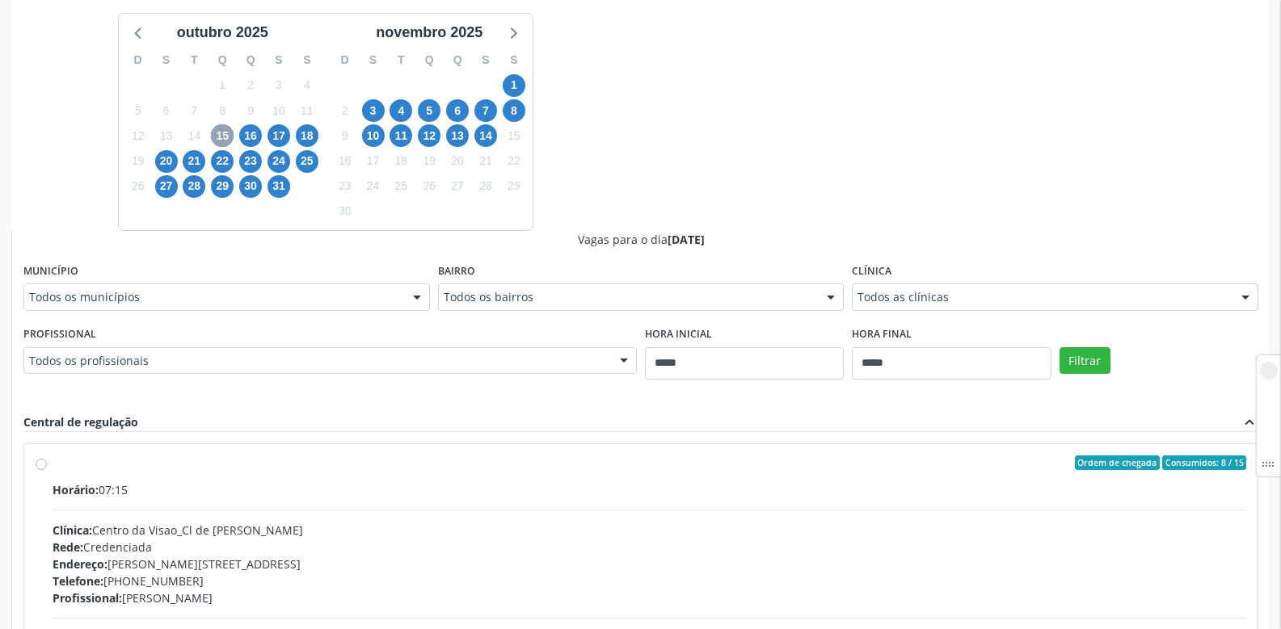
scroll to position [397, 0]
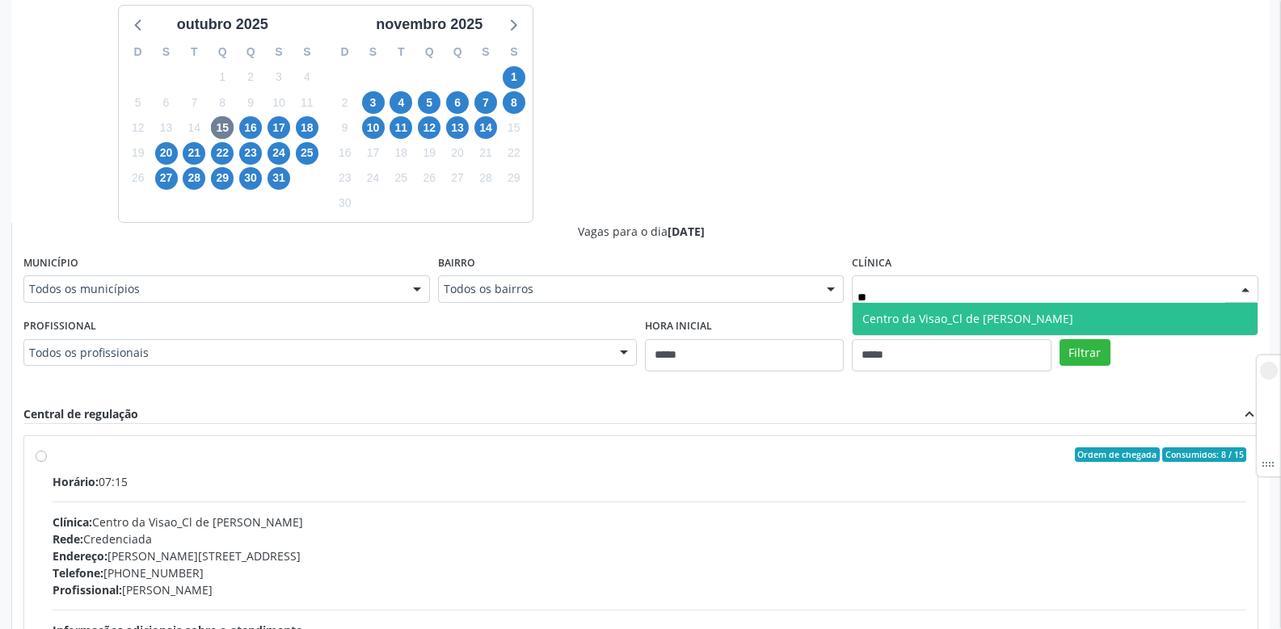
type input "*"
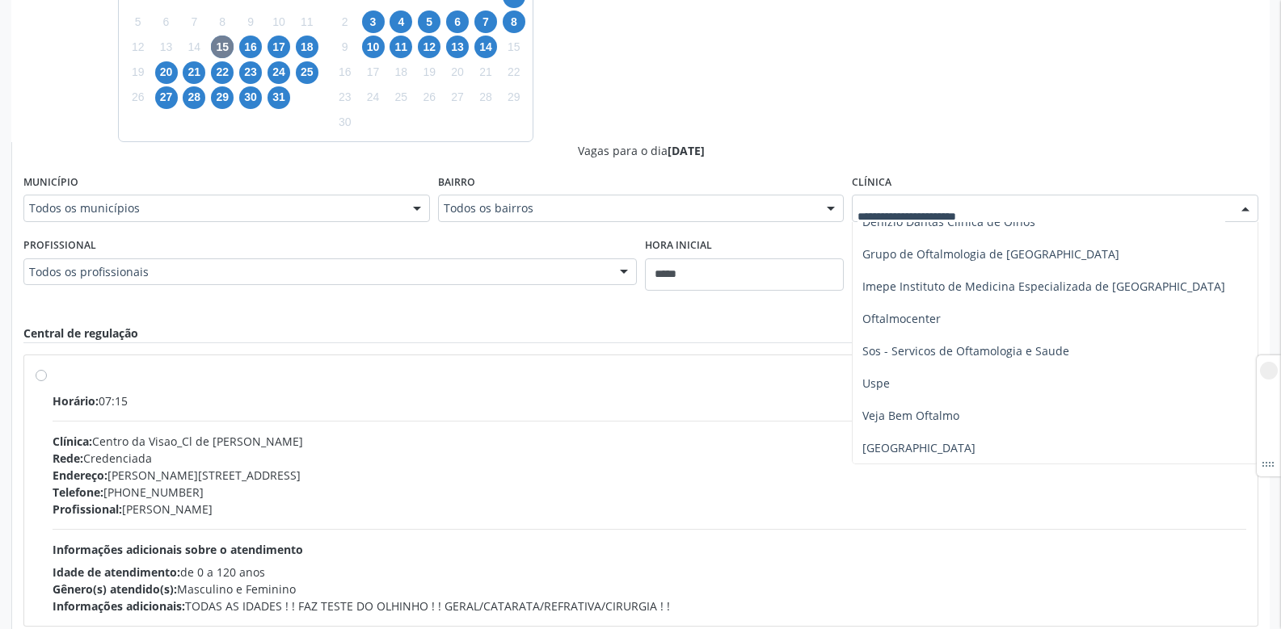
scroll to position [243, 0]
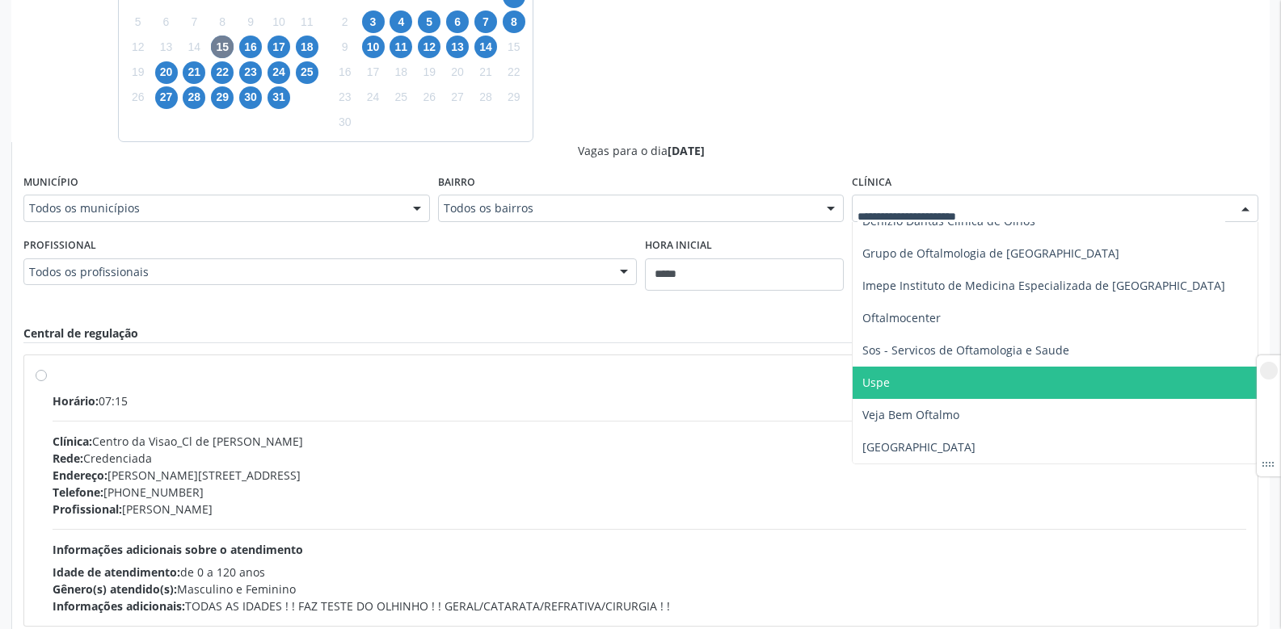
click at [873, 381] on span "Uspe" at bounding box center [875, 382] width 27 height 15
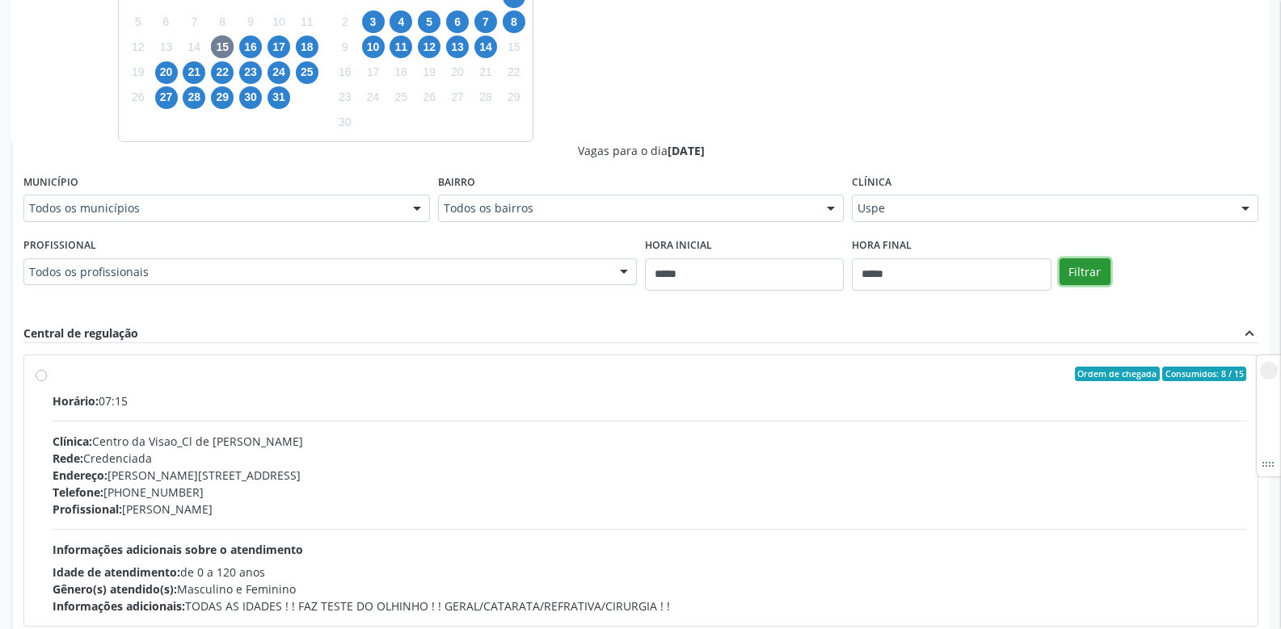
click at [1079, 274] on button "Filtrar" at bounding box center [1084, 272] width 51 height 27
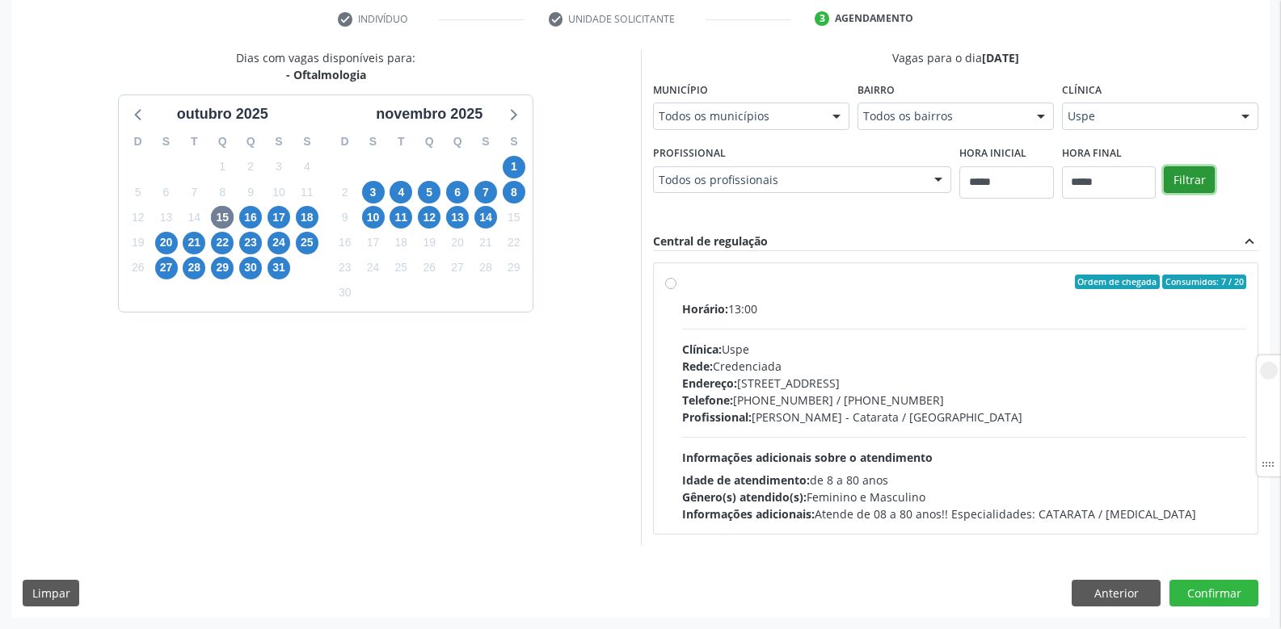
scroll to position [307, 0]
click at [244, 214] on span "16" at bounding box center [250, 217] width 23 height 23
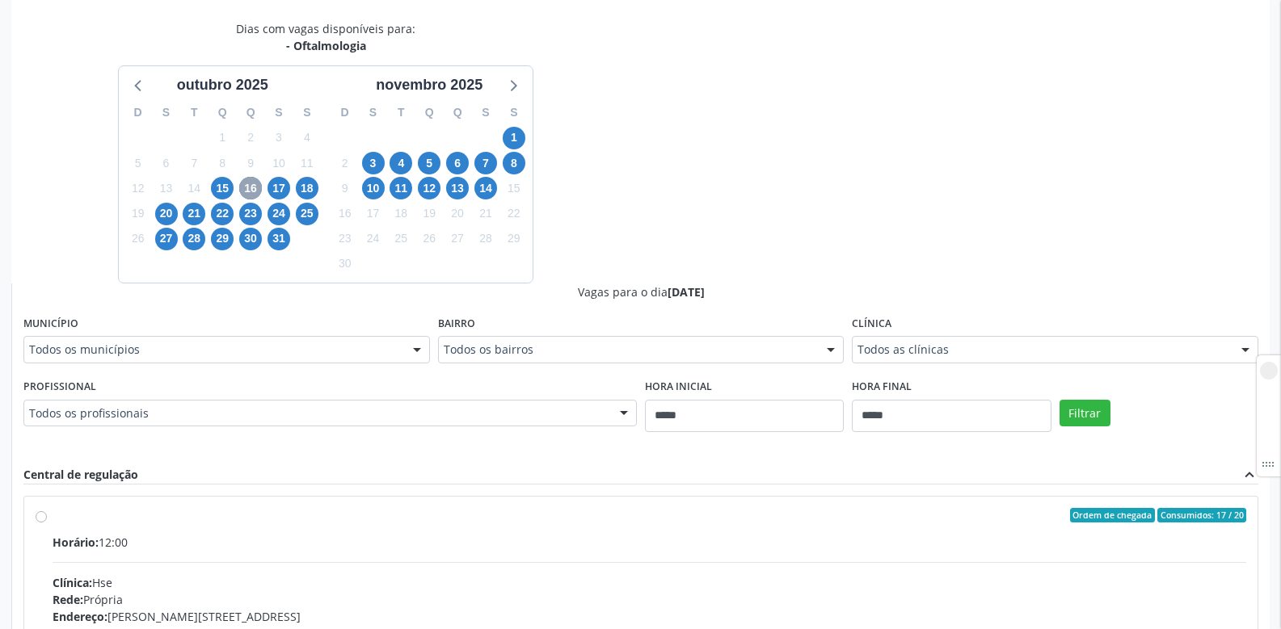
scroll to position [388, 0]
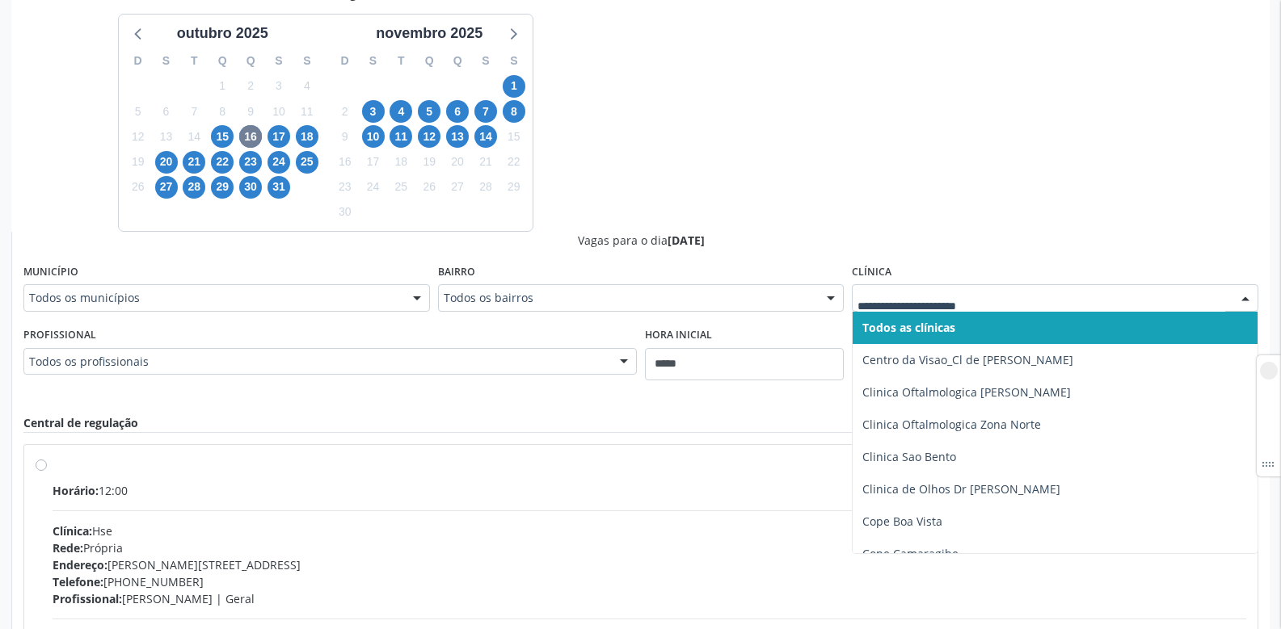
type input "*"
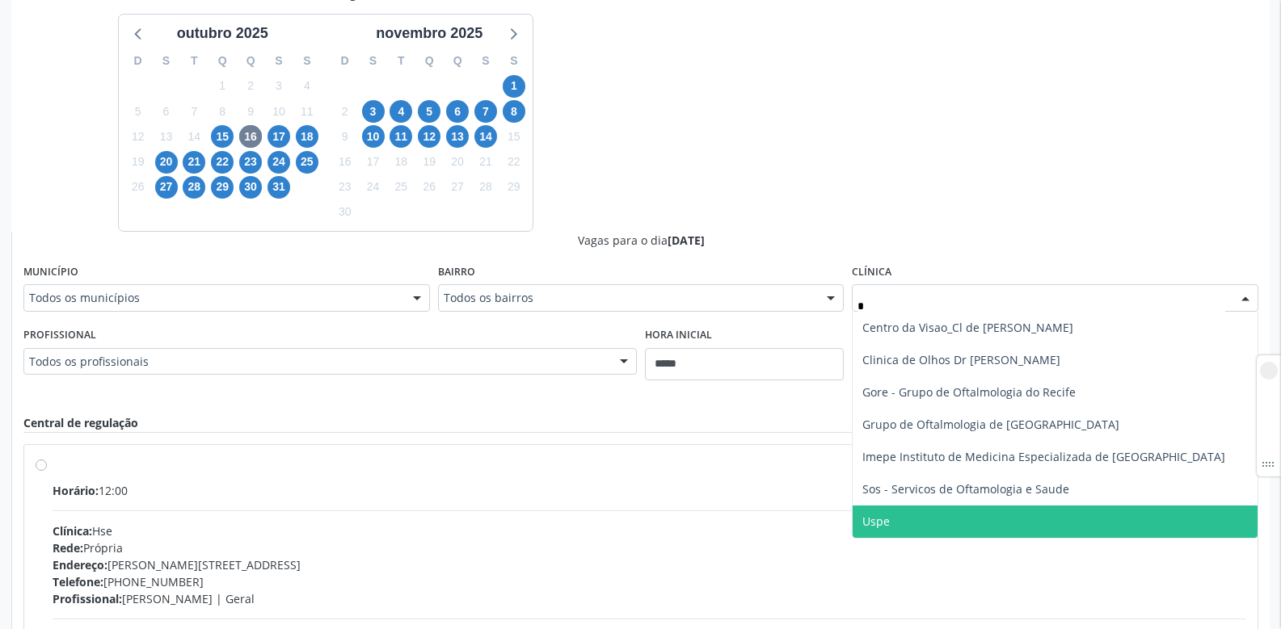
click at [892, 529] on span "Uspe" at bounding box center [1054, 522] width 405 height 32
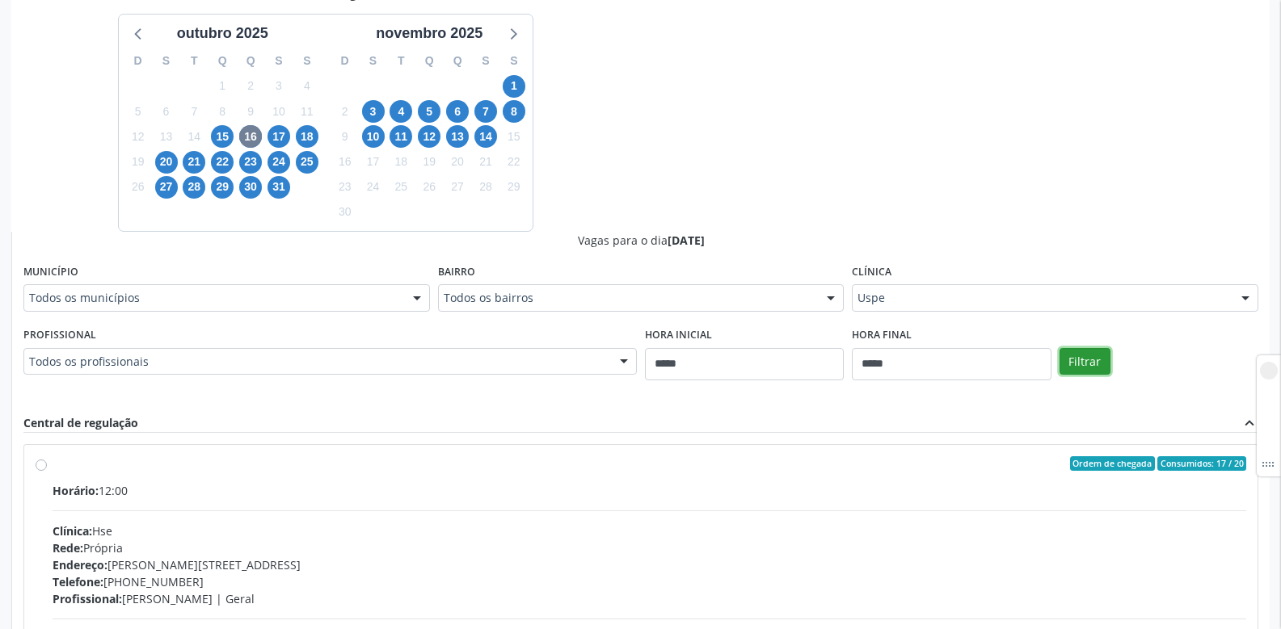
click at [1087, 354] on button "Filtrar" at bounding box center [1084, 361] width 51 height 27
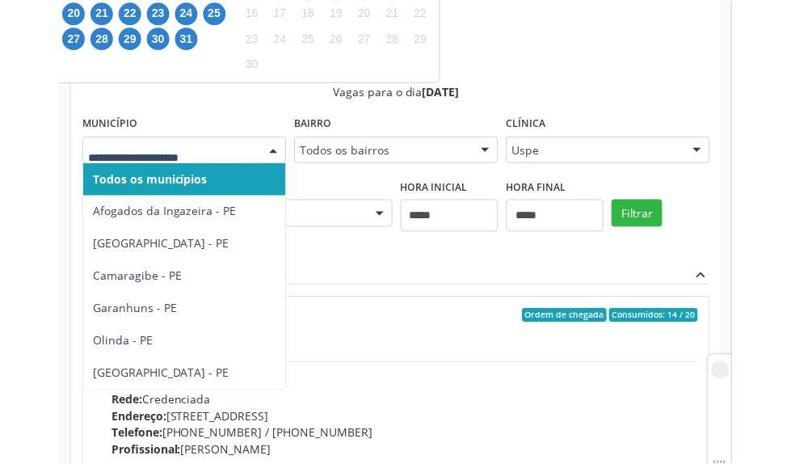
scroll to position [562, 0]
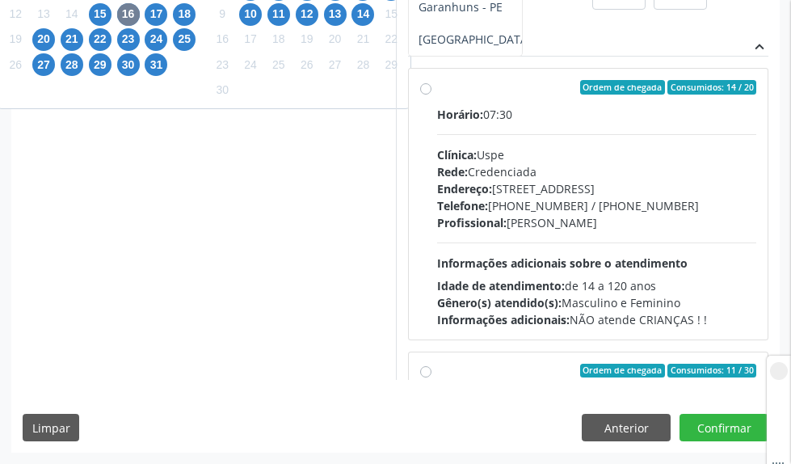
type input "**"
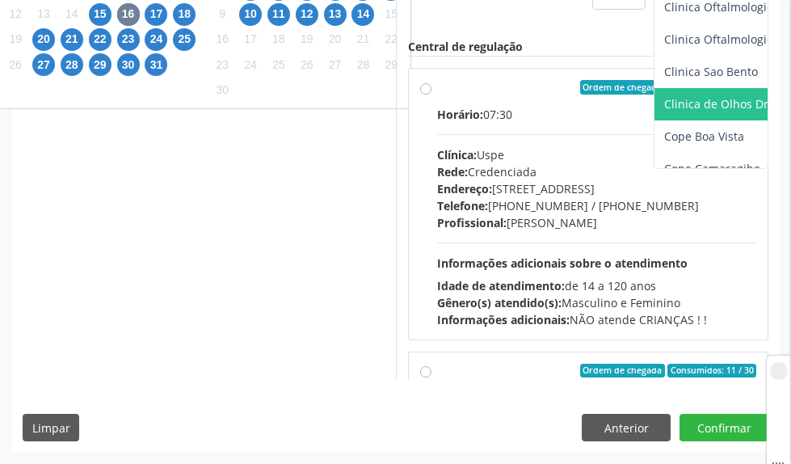
type input "**"
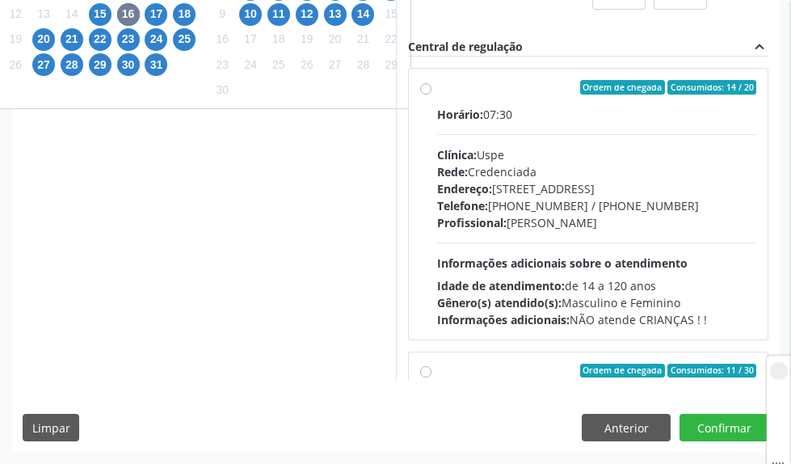
scroll to position [642, 0]
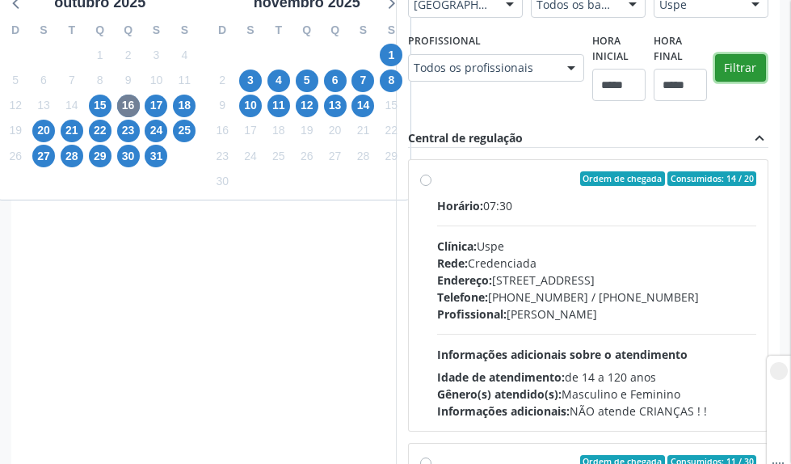
scroll to position [566, 0]
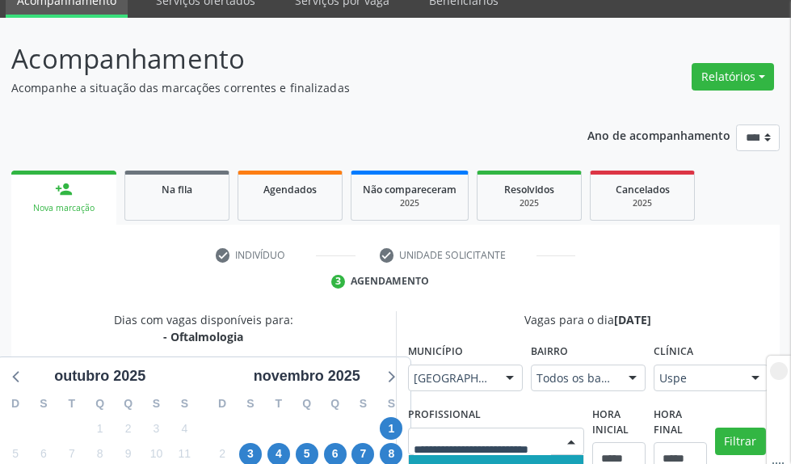
scroll to position [0, 0]
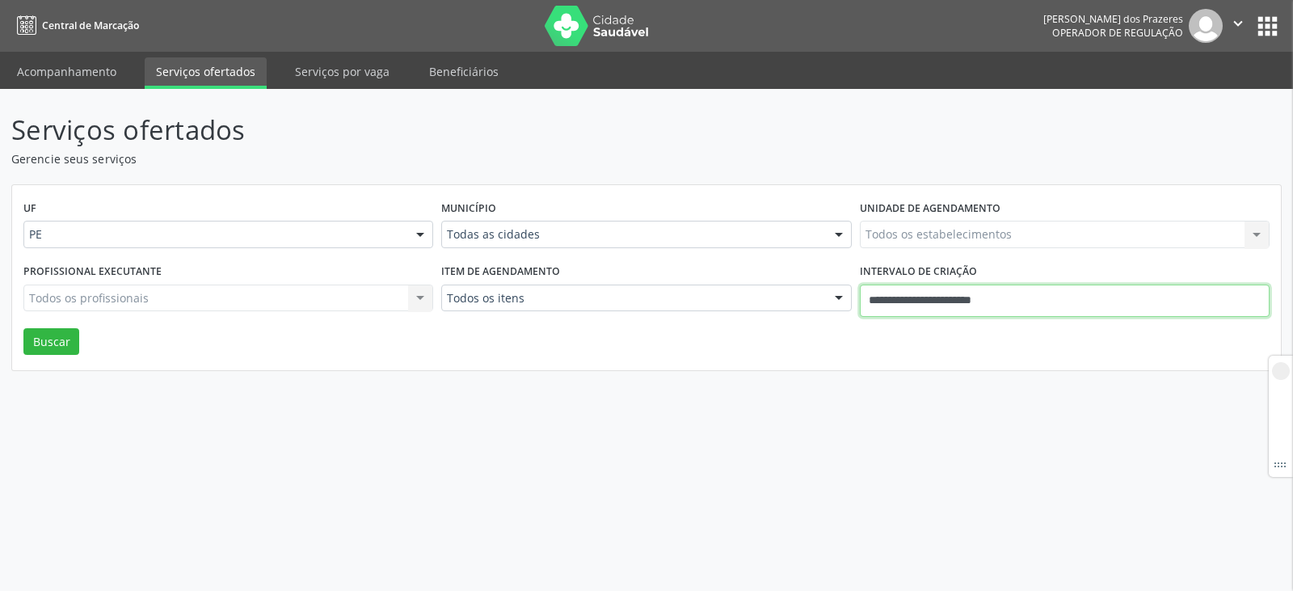
click at [913, 289] on input "**********" at bounding box center [1065, 300] width 410 height 32
drag, startPoint x: 578, startPoint y: 487, endPoint x: 591, endPoint y: 449, distance: 39.9
click at [581, 487] on div "Serviços ofertados Gerencie seus serviços UF PE PE Nenhum resultado encontrado …" at bounding box center [646, 340] width 1293 height 502
click at [957, 461] on div "Serviços ofertados Gerencie seus serviços UF PE PE Nenhum resultado encontrado …" at bounding box center [646, 340] width 1293 height 502
click at [590, 308] on div "Todos os itens" at bounding box center [646, 297] width 410 height 27
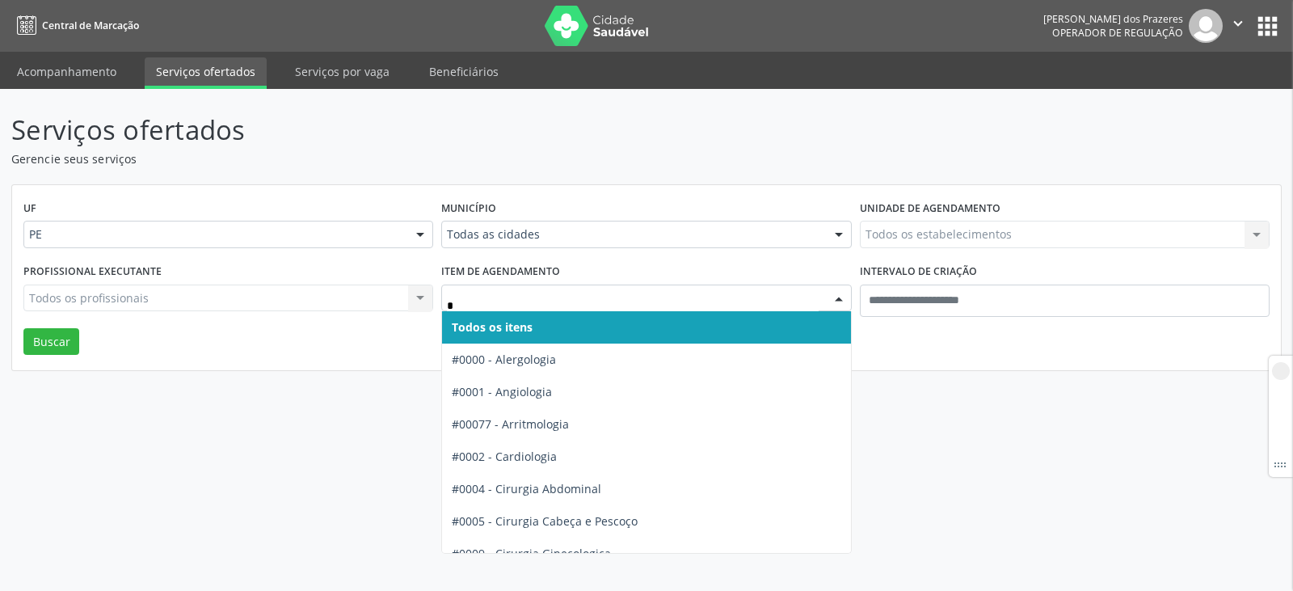
type input "**"
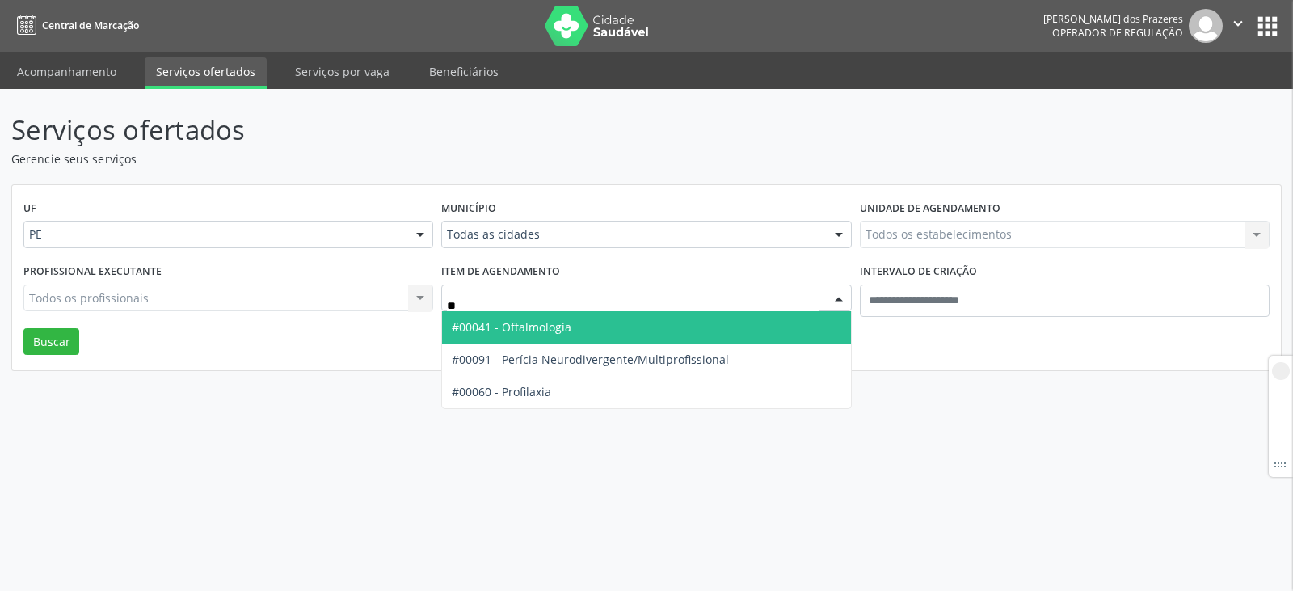
click at [583, 328] on span "#00041 - Oftalmologia" at bounding box center [646, 327] width 408 height 32
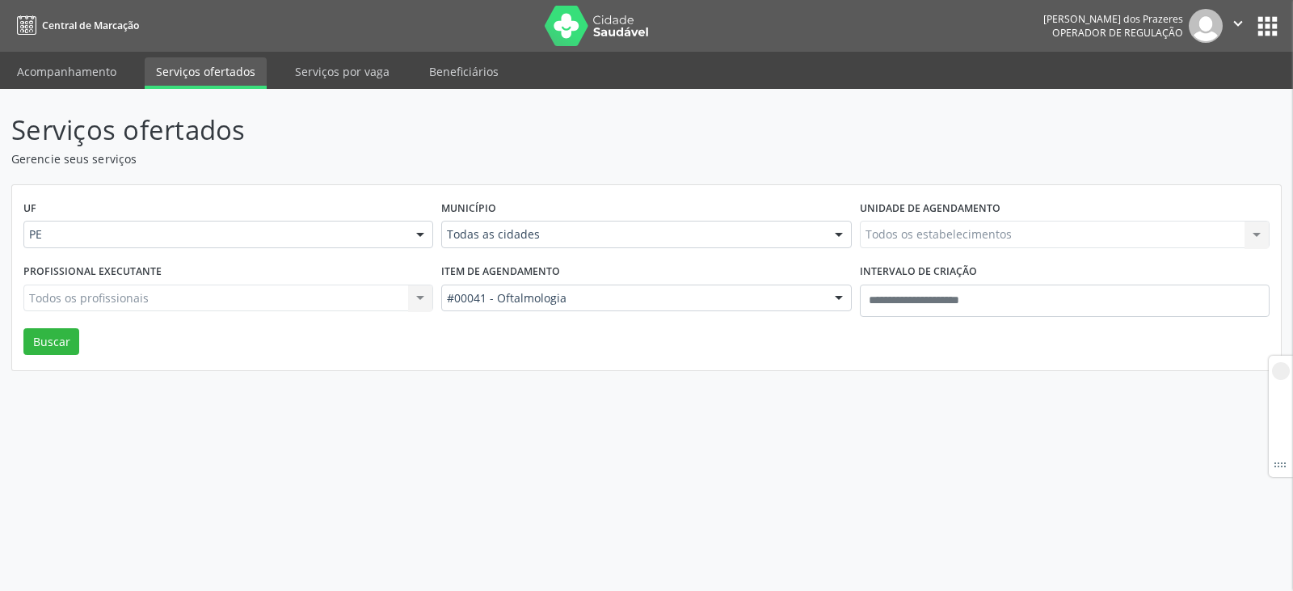
click at [944, 224] on div "Todos os estabelecimentos Todos os estabelecimentos Nenhum resultado encontrado…" at bounding box center [1065, 234] width 410 height 27
click at [956, 236] on div "Todos os estabelecimentos Todos os estabelecimentos Nenhum resultado encontrado…" at bounding box center [1065, 234] width 410 height 27
click at [1025, 233] on div "Todos os estabelecimentos Todos os estabelecimentos Nenhum resultado encontrado…" at bounding box center [1065, 234] width 410 height 27
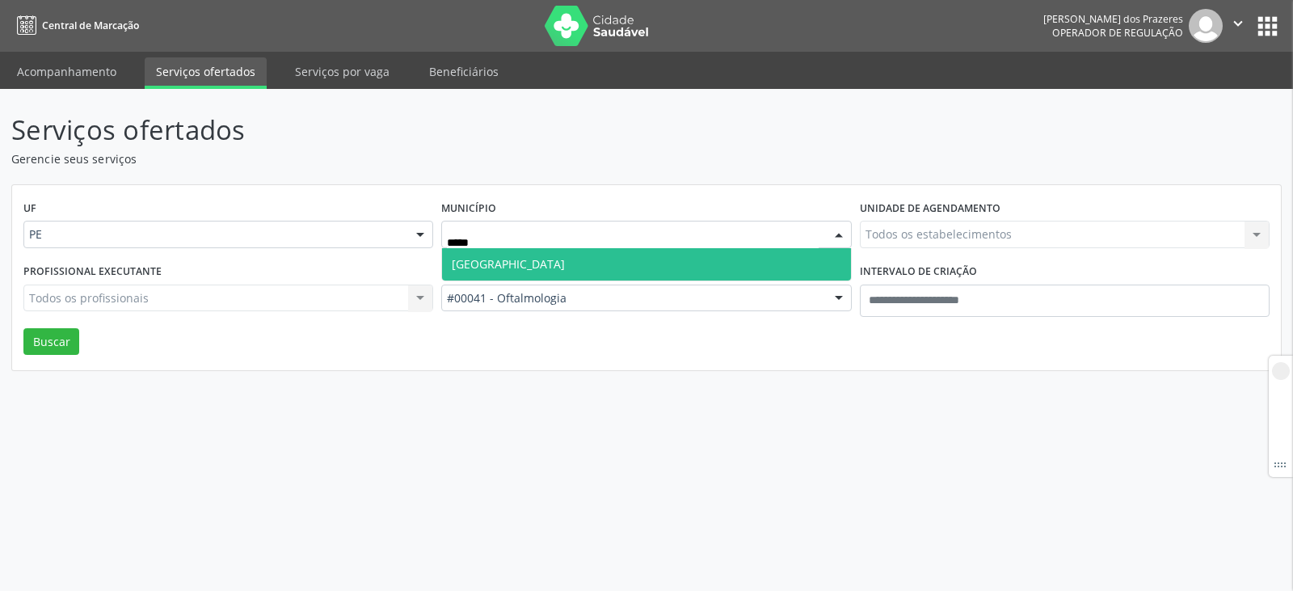
type input "******"
click at [603, 276] on span "[GEOGRAPHIC_DATA]" at bounding box center [646, 264] width 408 height 32
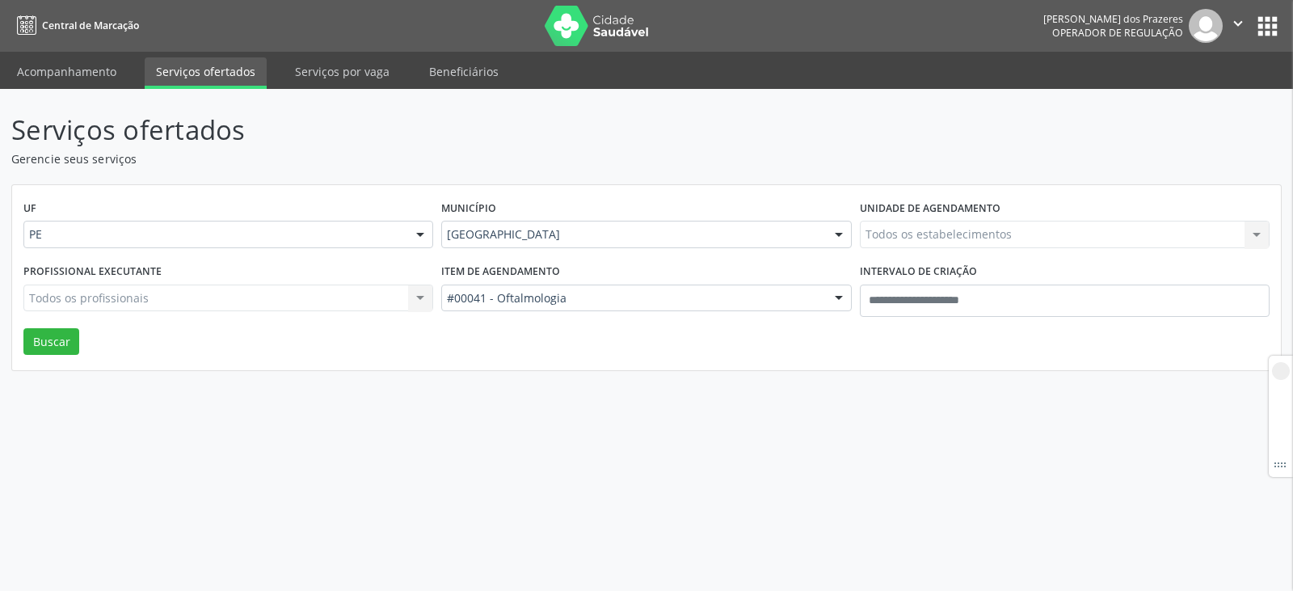
click at [907, 241] on div "Todos os estabelecimentos Todos os estabelecimentos Nenhum resultado encontrado…" at bounding box center [1065, 234] width 410 height 27
click at [908, 235] on div "Todos os estabelecimentos Todos os estabelecimentos Nenhum resultado encontrado…" at bounding box center [1065, 234] width 410 height 27
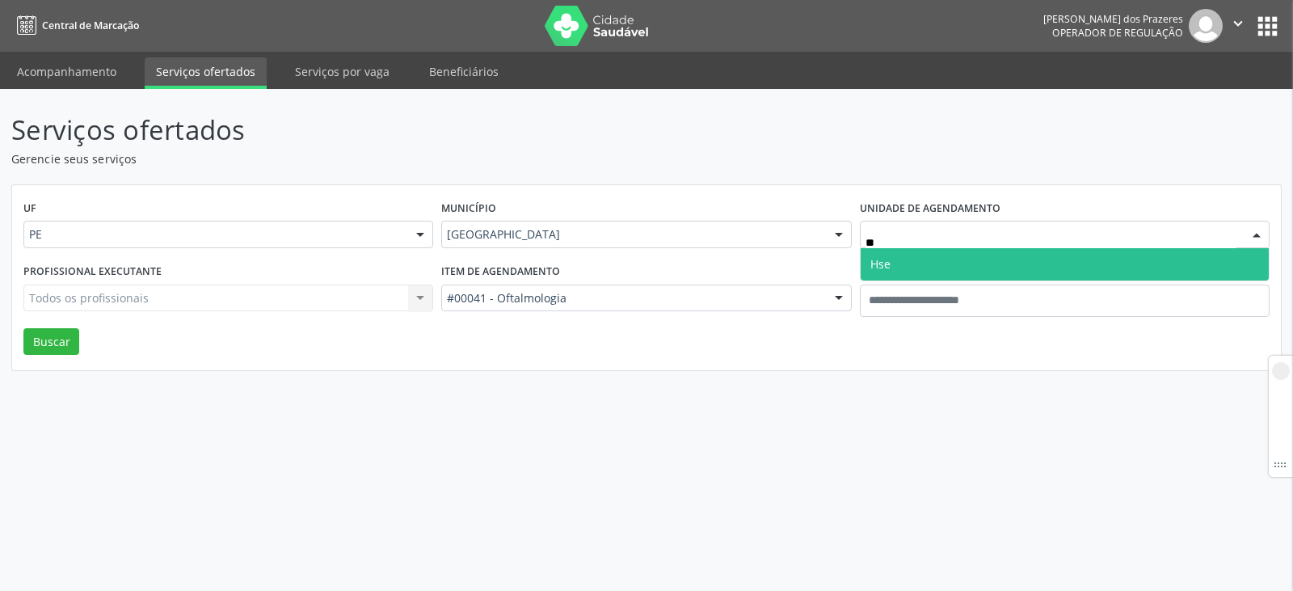
type input "***"
click at [918, 262] on span "Hse" at bounding box center [1064, 264] width 408 height 32
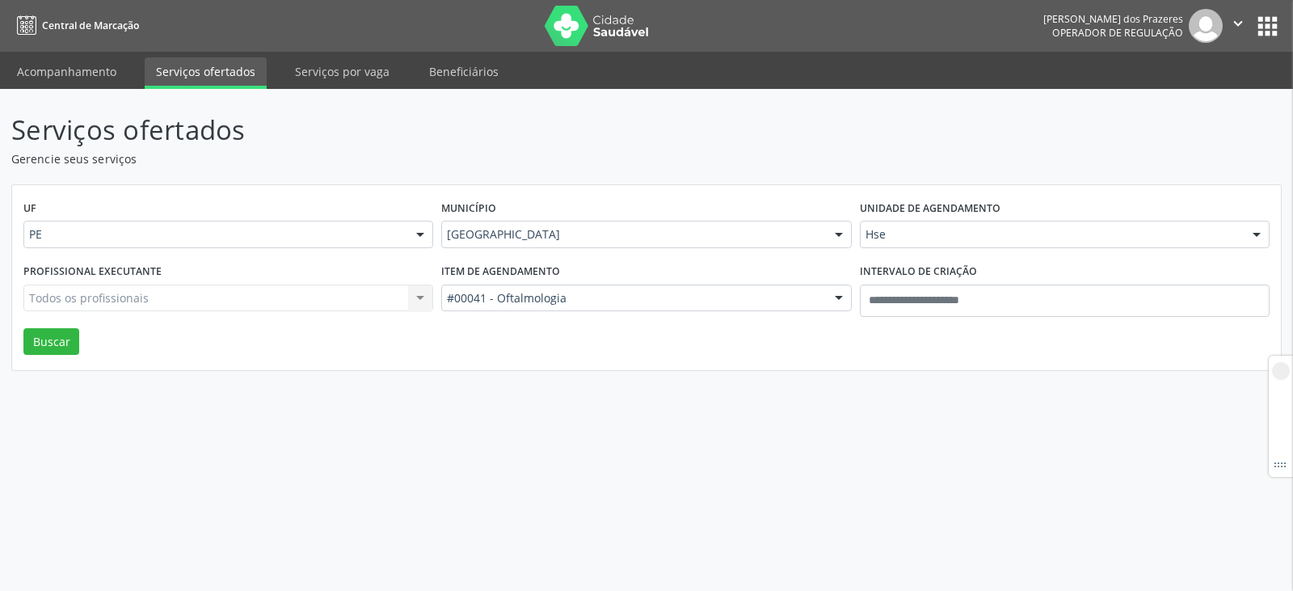
click at [168, 293] on div "Todos os profissionais Todos os profissionais Nenhum resultado encontrado para:…" at bounding box center [228, 297] width 410 height 27
click at [180, 302] on div "Todos os profissionais Todos os profissionais Nenhum resultado encontrado para:…" at bounding box center [228, 297] width 410 height 27
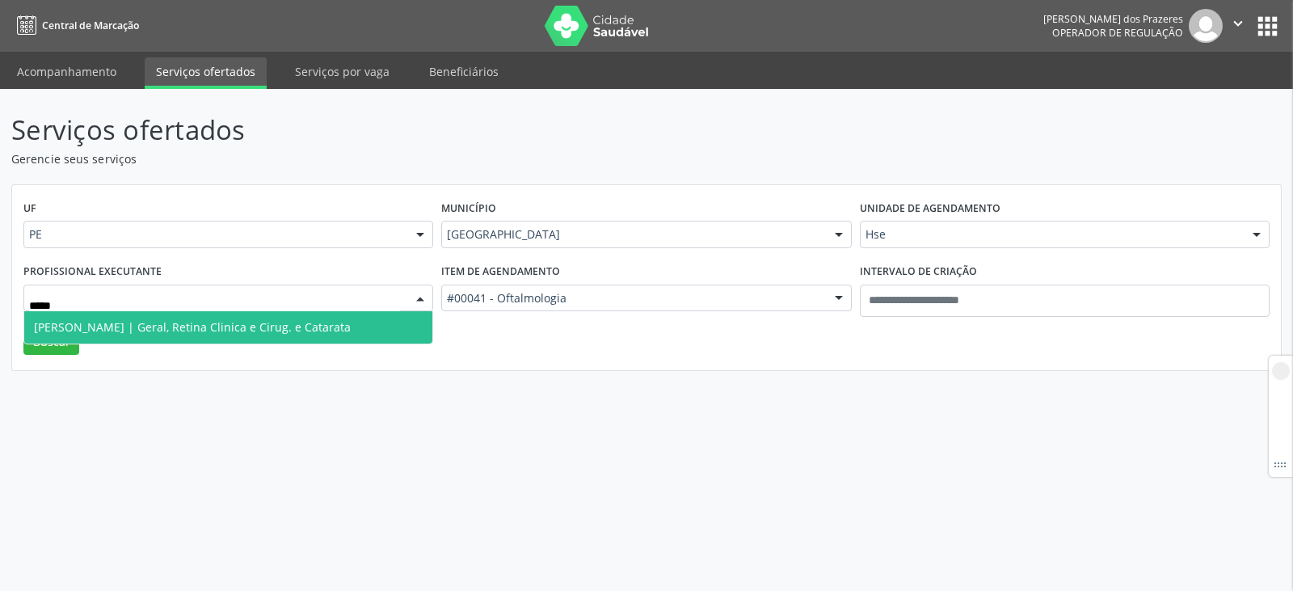
type input "******"
click at [222, 332] on span "[PERSON_NAME] | Geral, Retina Clinica e Cirug. e Catarata" at bounding box center [192, 326] width 317 height 15
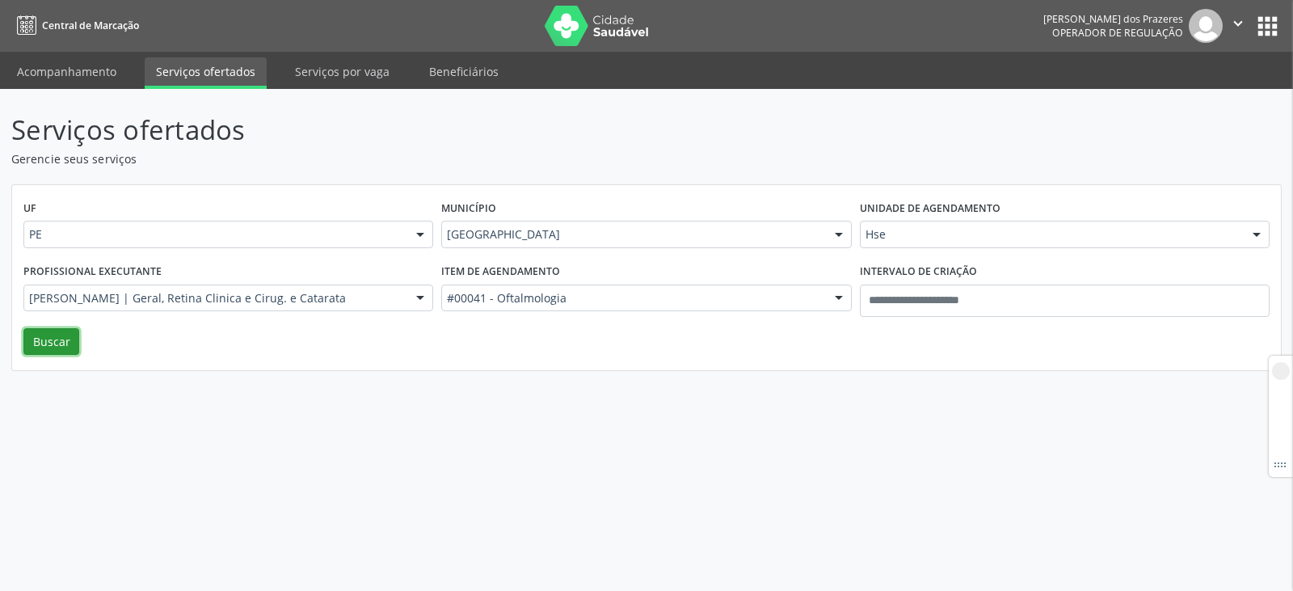
click at [53, 339] on button "Buscar" at bounding box center [51, 341] width 56 height 27
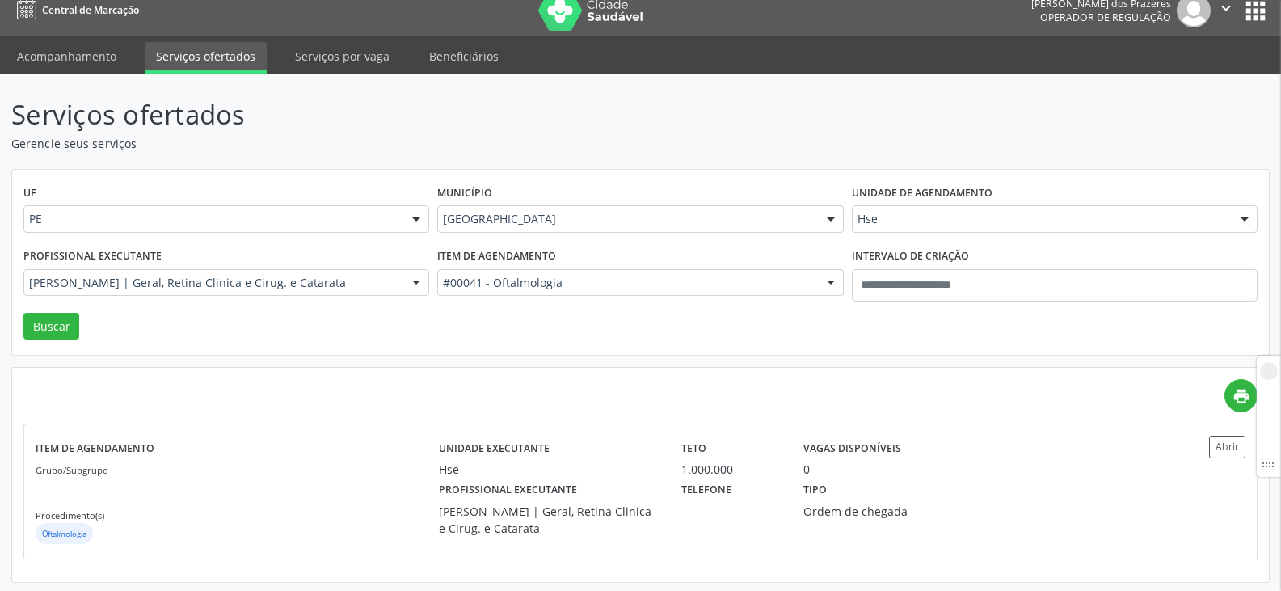
scroll to position [19, 0]
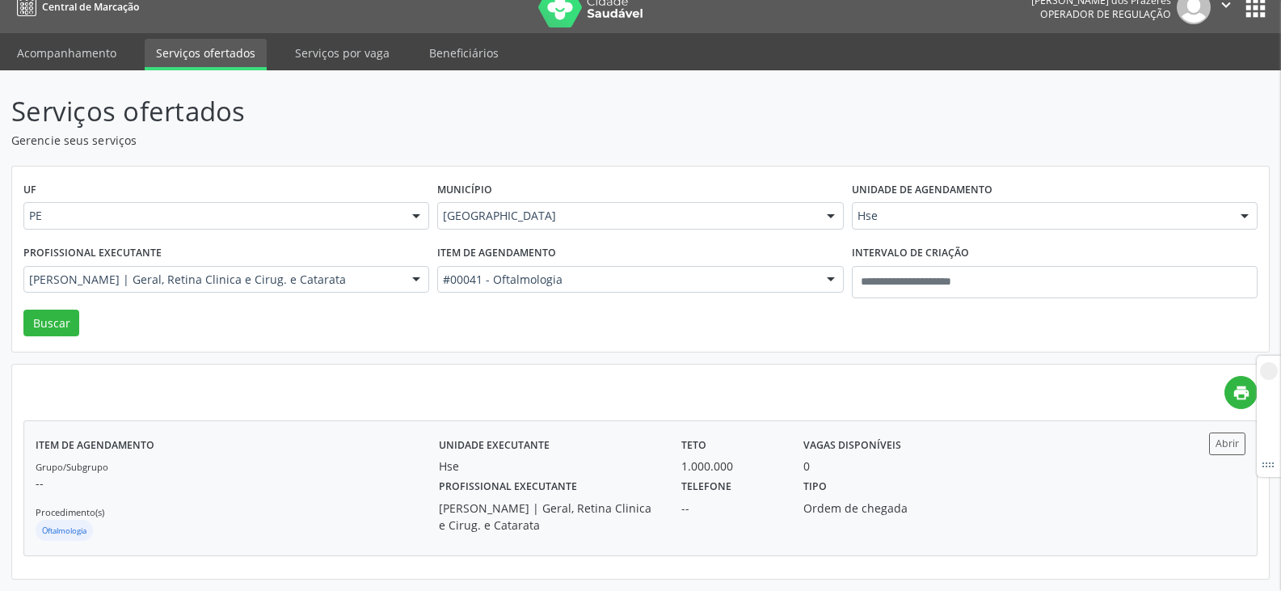
click at [570, 480] on label "Profissional executante" at bounding box center [508, 486] width 138 height 25
click at [459, 503] on div "[PERSON_NAME] | Geral, Retina Clinica e Cirug. e Catarata" at bounding box center [549, 516] width 220 height 34
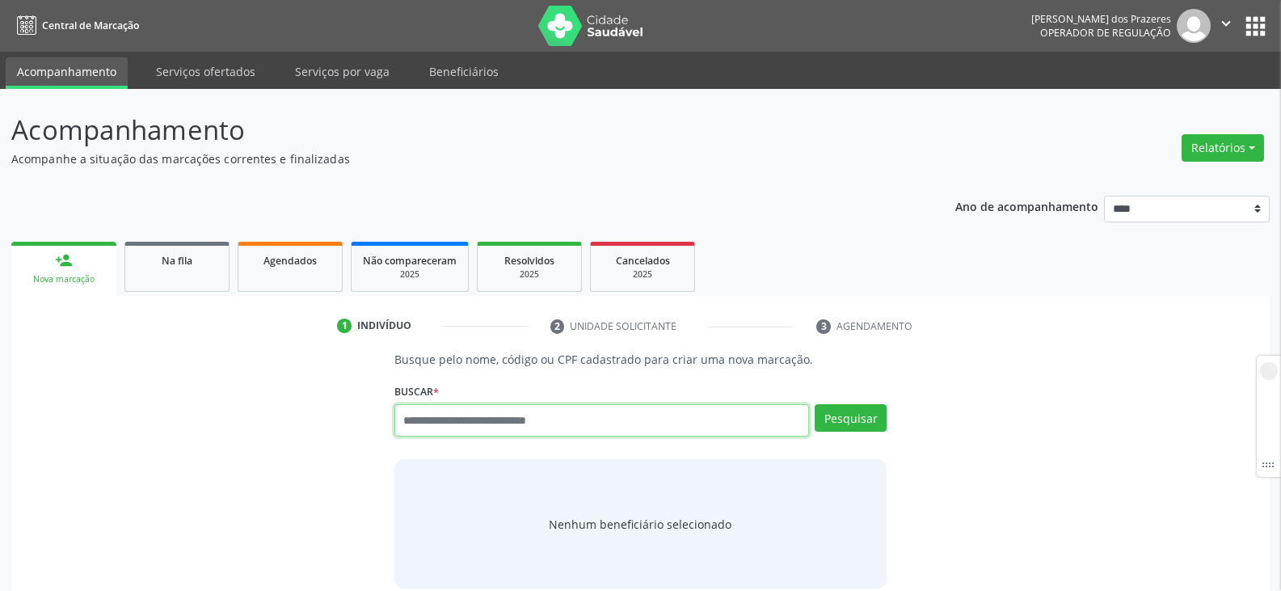
click at [494, 410] on input "text" at bounding box center [601, 420] width 414 height 32
type input "***"
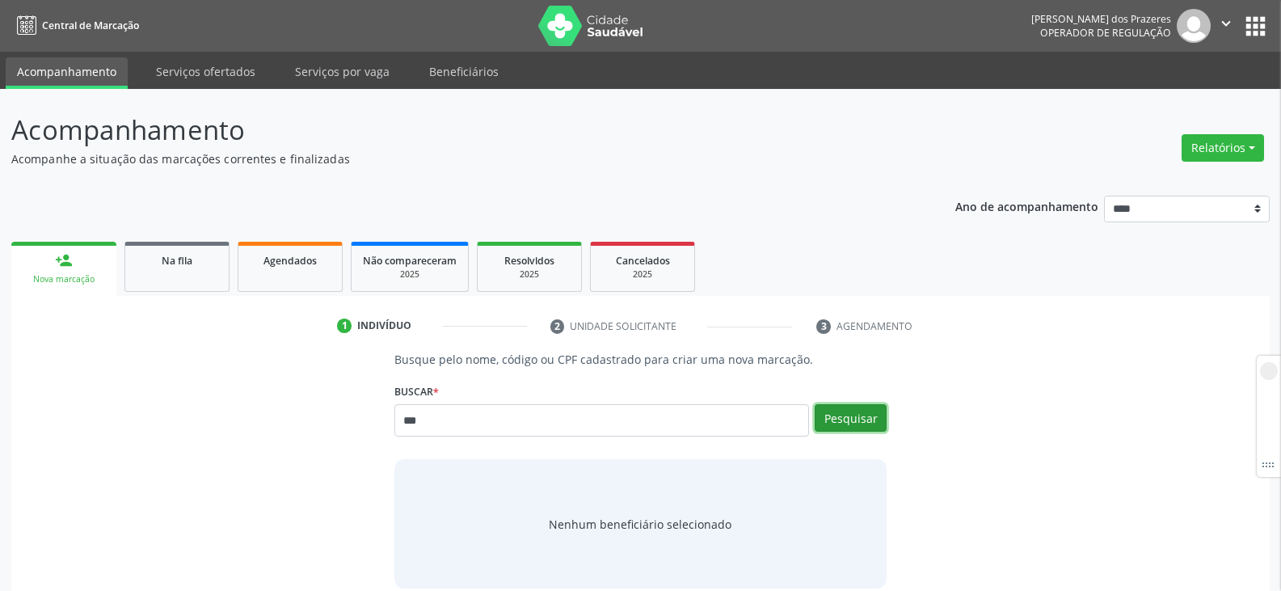
click at [848, 417] on button "Pesquisar" at bounding box center [850, 417] width 72 height 27
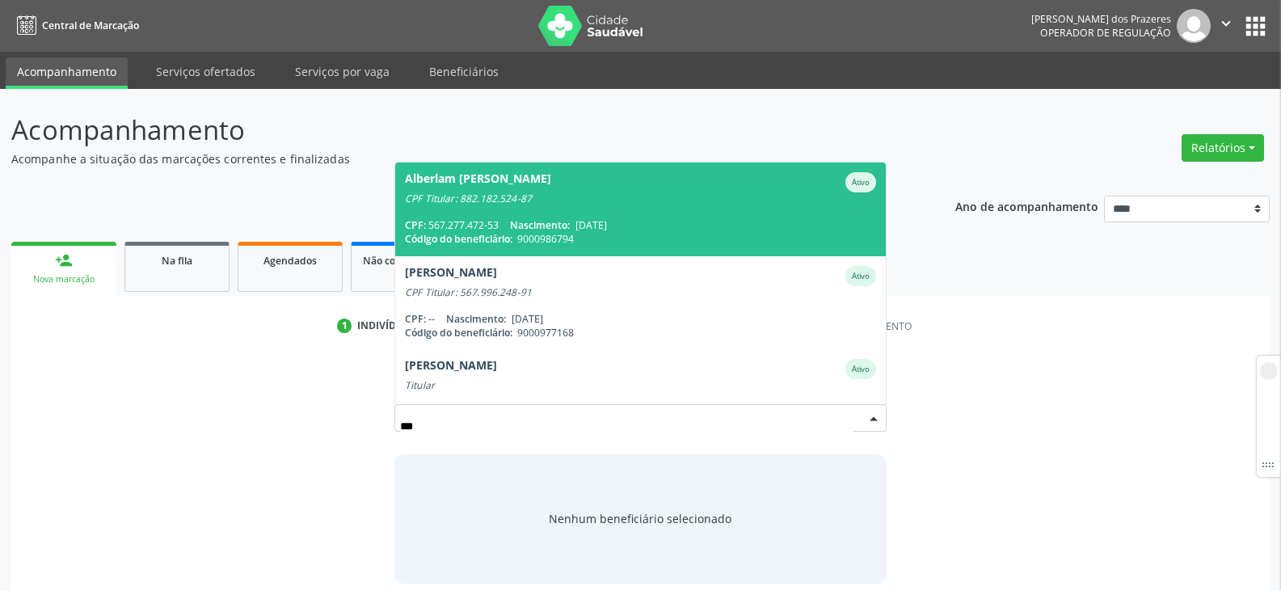
scroll to position [76, 0]
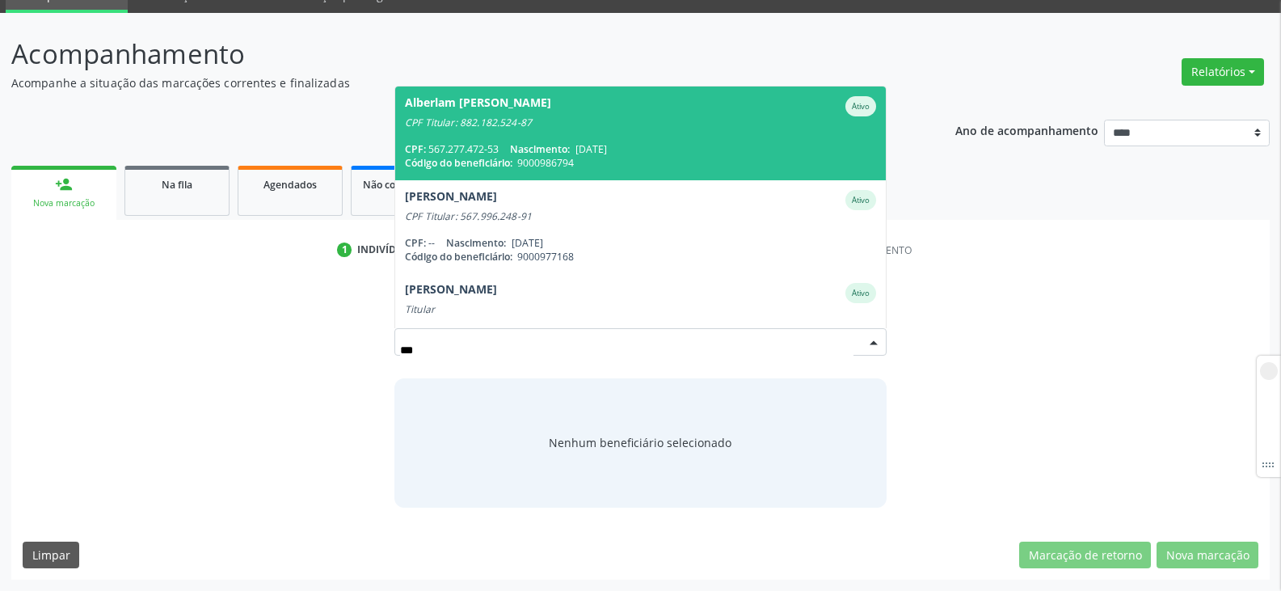
click at [652, 115] on div "Alberlam [PERSON_NAME]" at bounding box center [640, 106] width 471 height 20
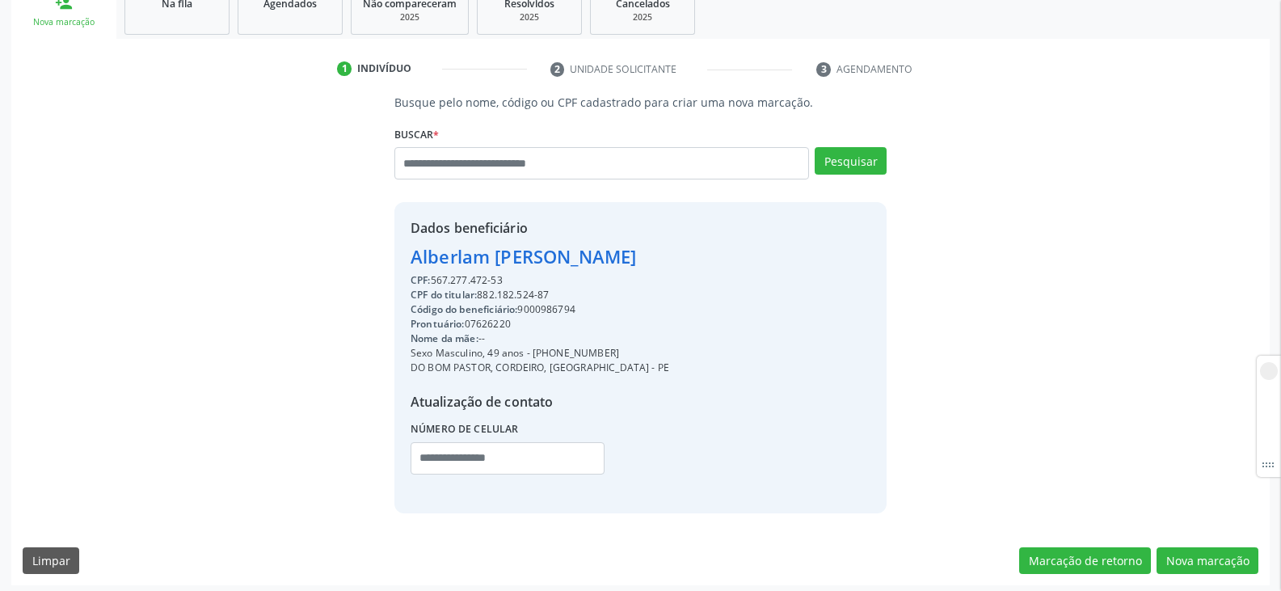
scroll to position [263, 0]
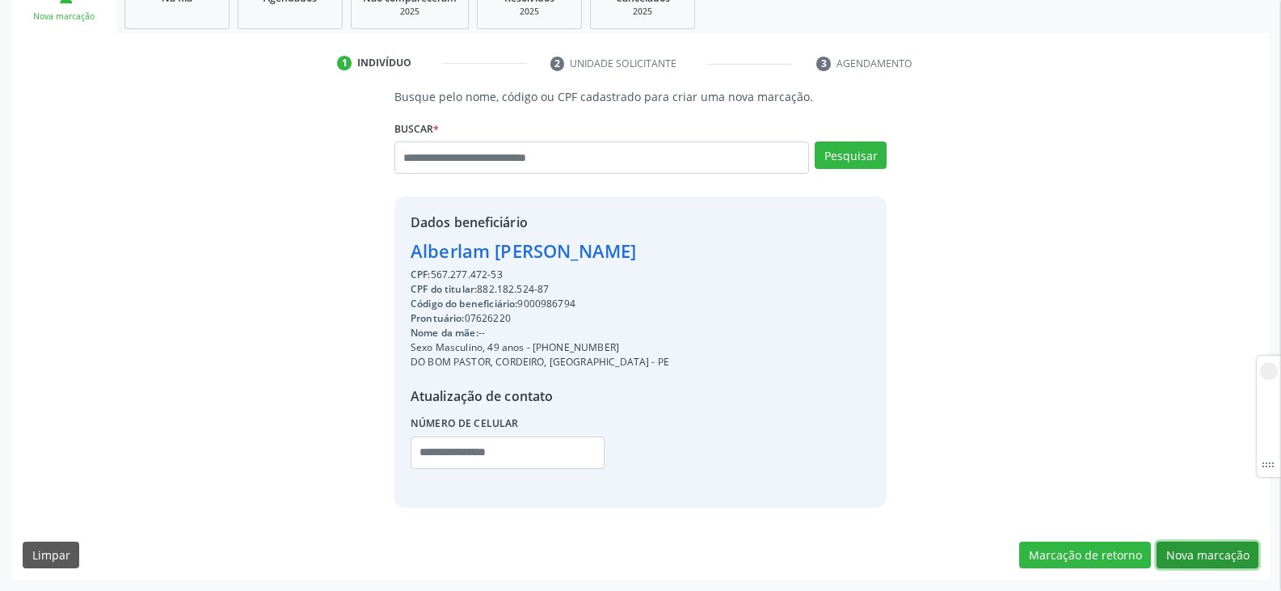
click at [1223, 560] on button "Nova marcação" at bounding box center [1207, 554] width 102 height 27
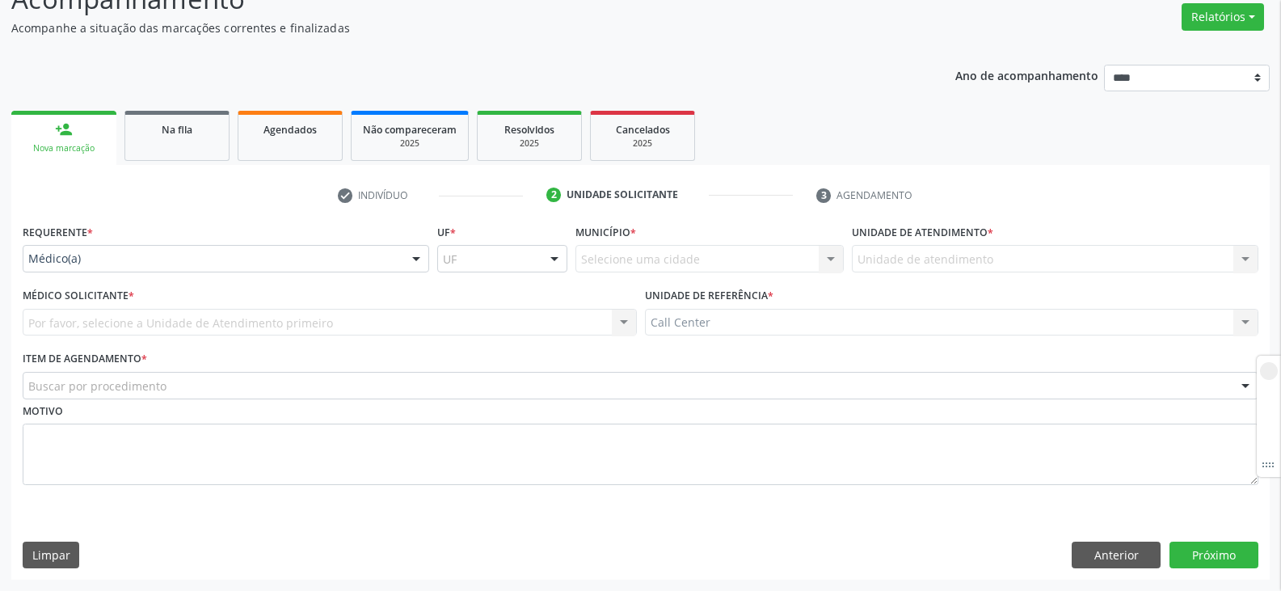
scroll to position [131, 0]
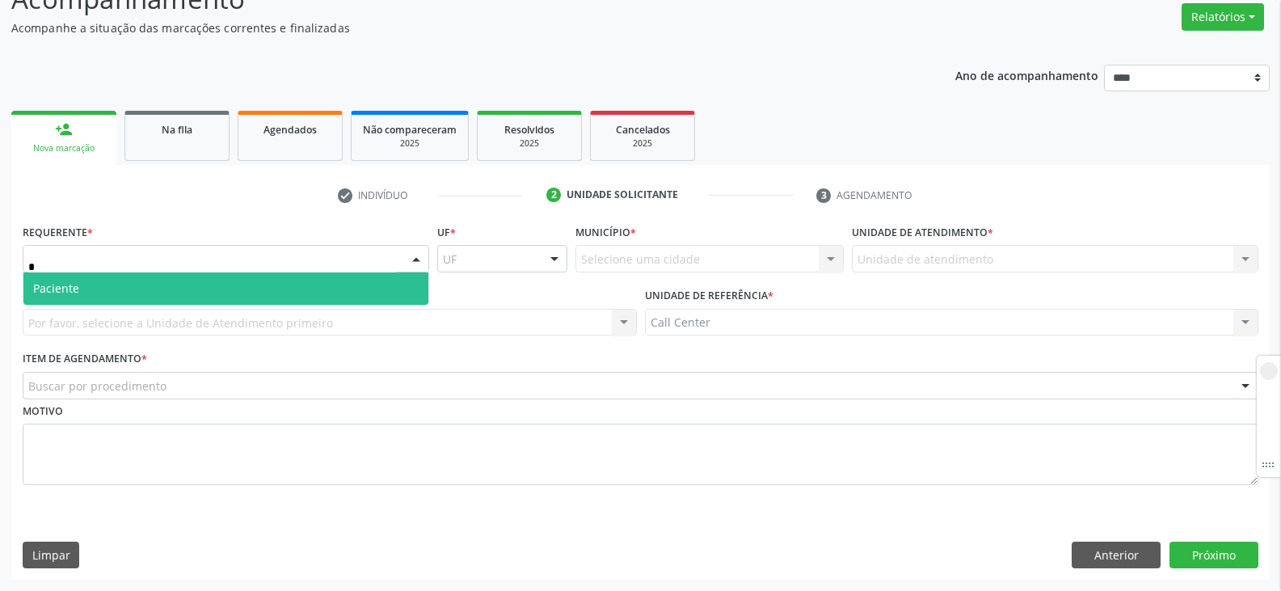
type input "**"
click at [150, 286] on span "Paciente" at bounding box center [225, 288] width 405 height 32
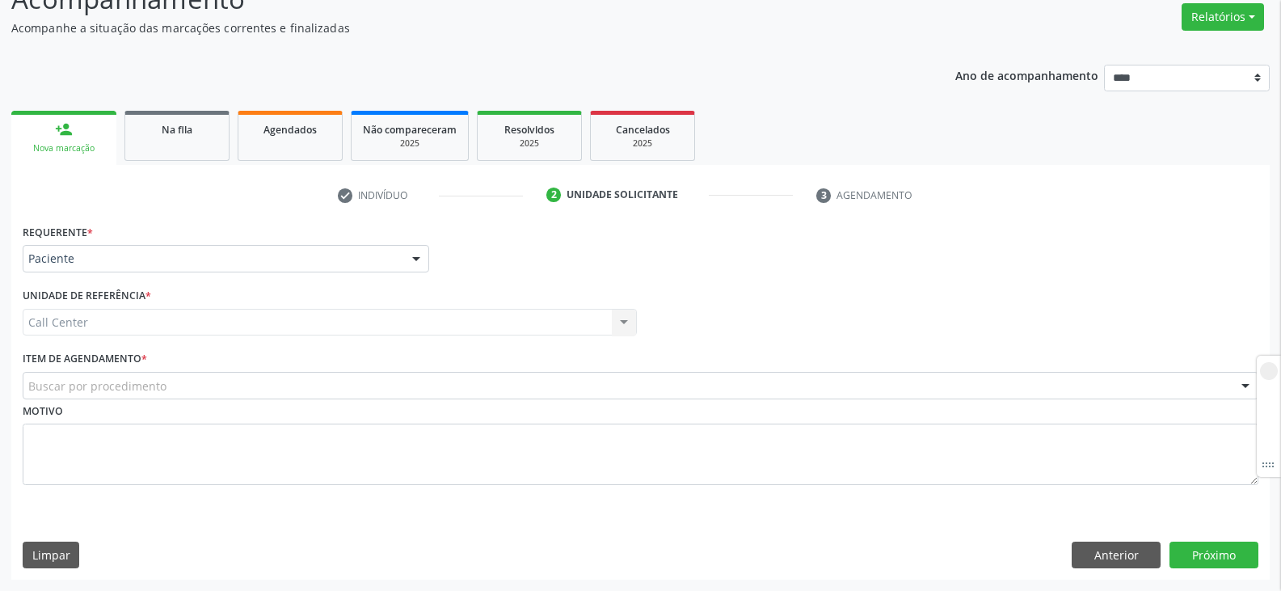
click at [190, 385] on div "Buscar por procedimento" at bounding box center [640, 385] width 1235 height 27
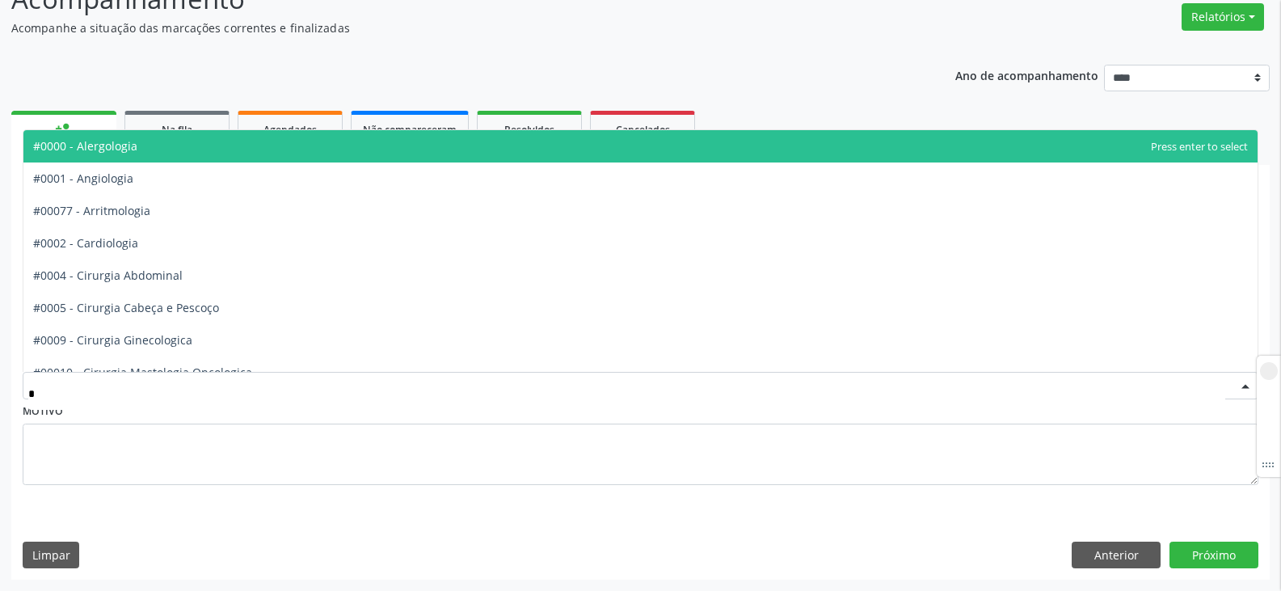
type input "**"
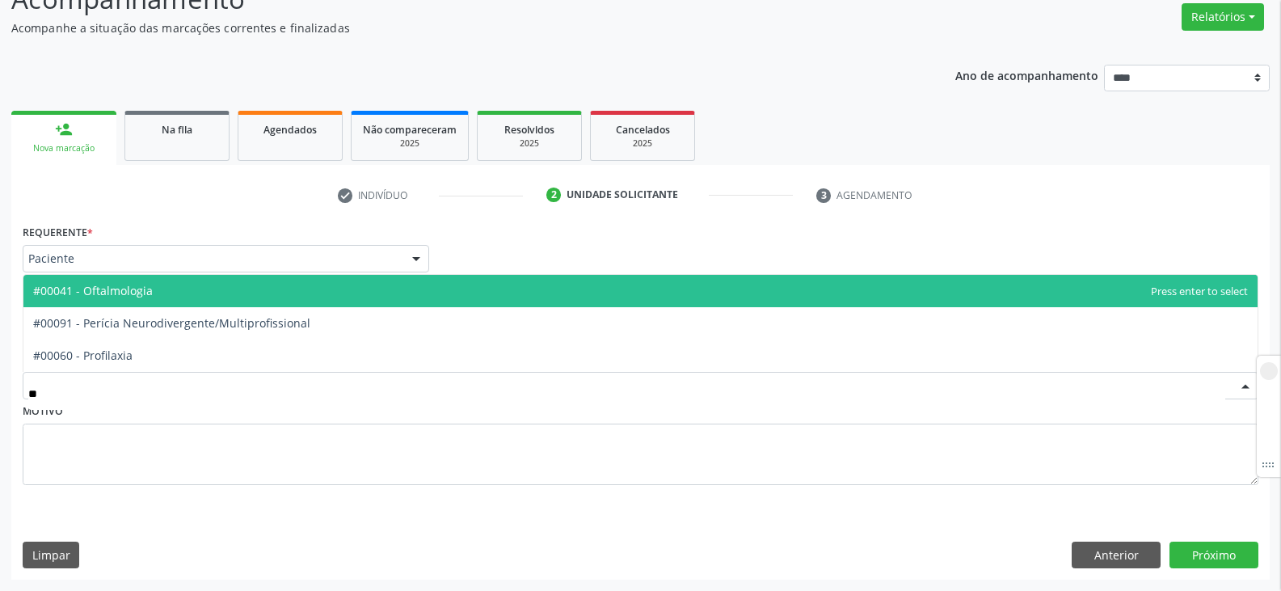
click at [145, 291] on span "#00041 - Oftalmologia" at bounding box center [93, 290] width 120 height 15
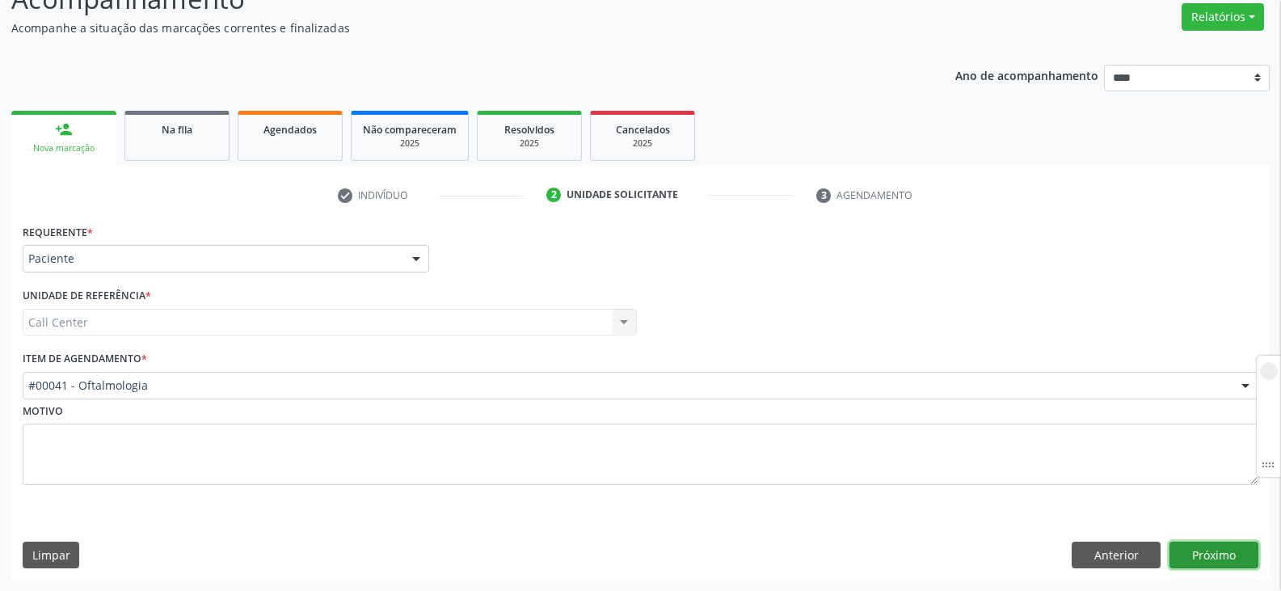
click at [1207, 549] on button "Próximo" at bounding box center [1213, 554] width 89 height 27
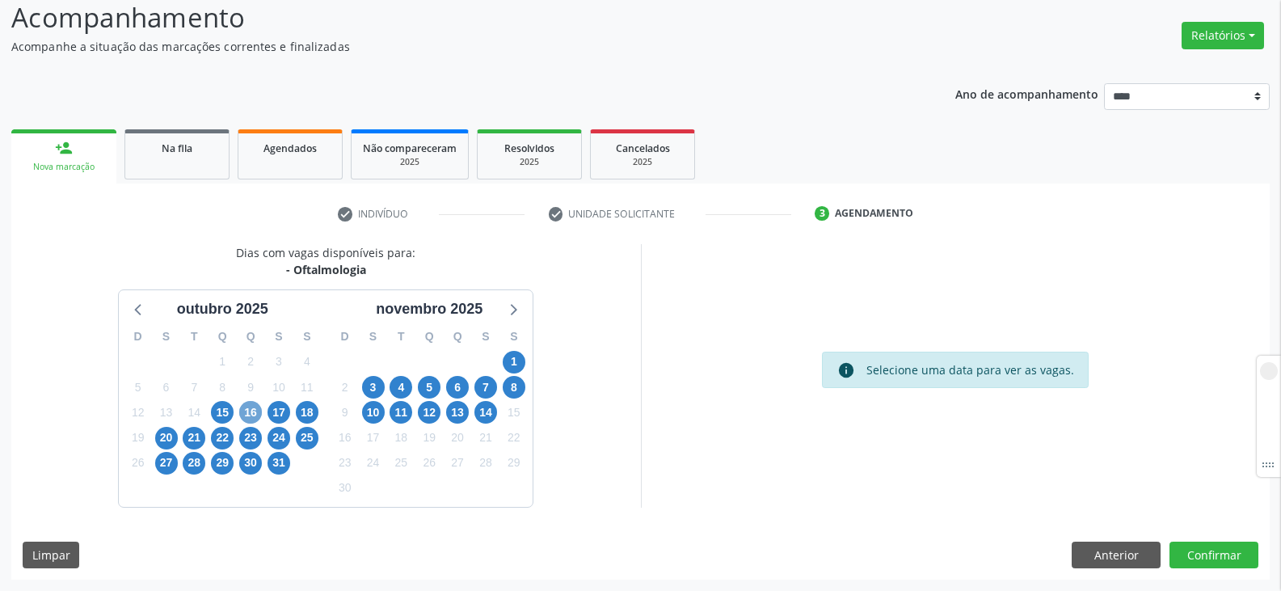
click at [244, 415] on span "16" at bounding box center [250, 412] width 23 height 23
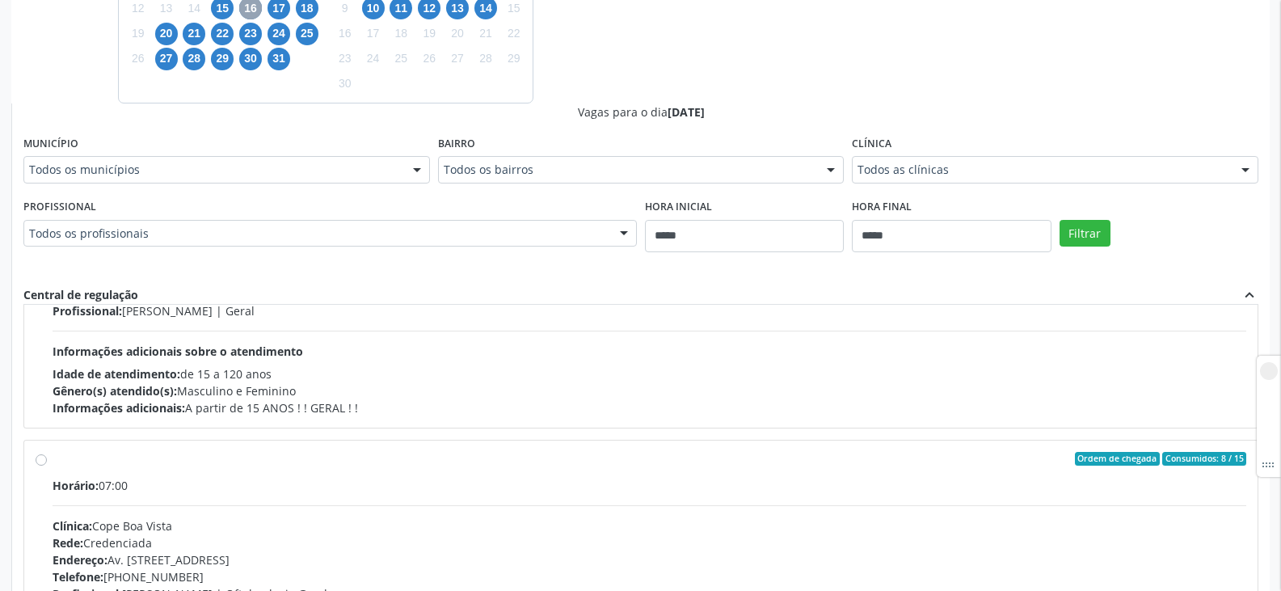
scroll to position [162, 0]
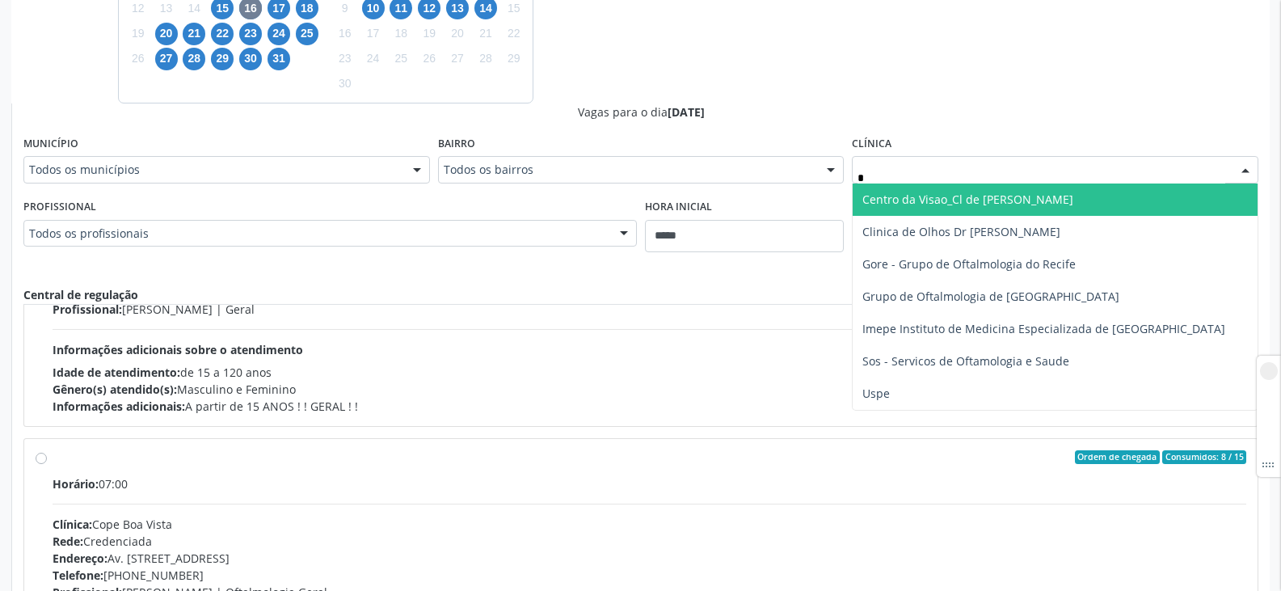
type input "**"
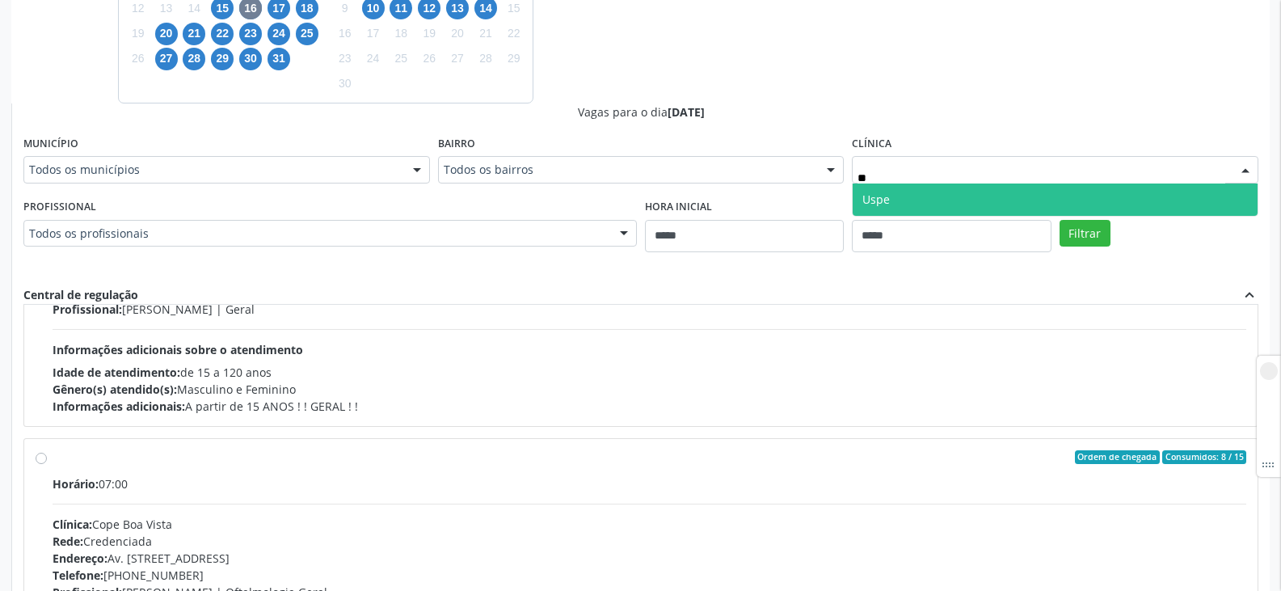
click at [960, 200] on span "Uspe" at bounding box center [1054, 199] width 405 height 32
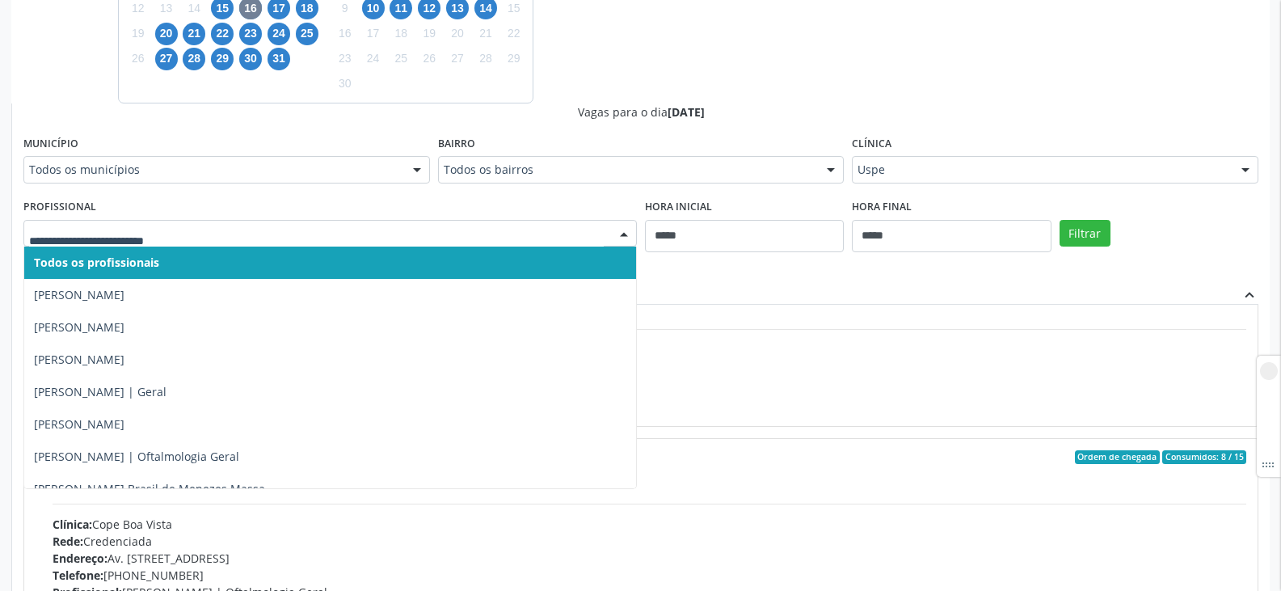
click at [334, 246] on div at bounding box center [329, 233] width 613 height 27
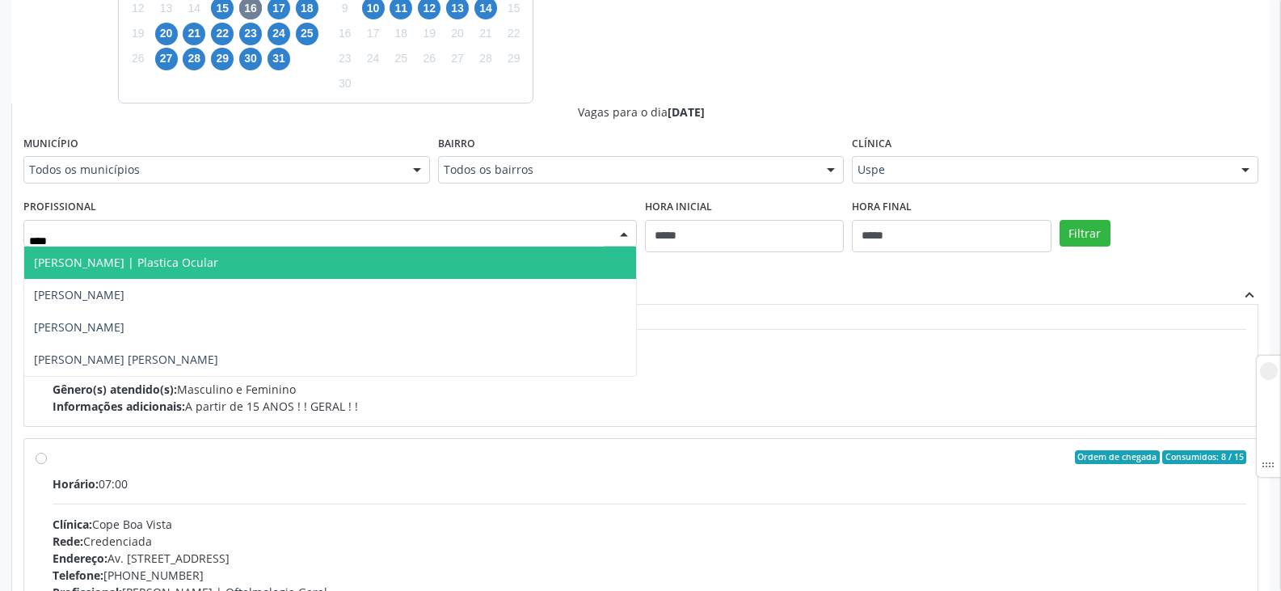
type input "*****"
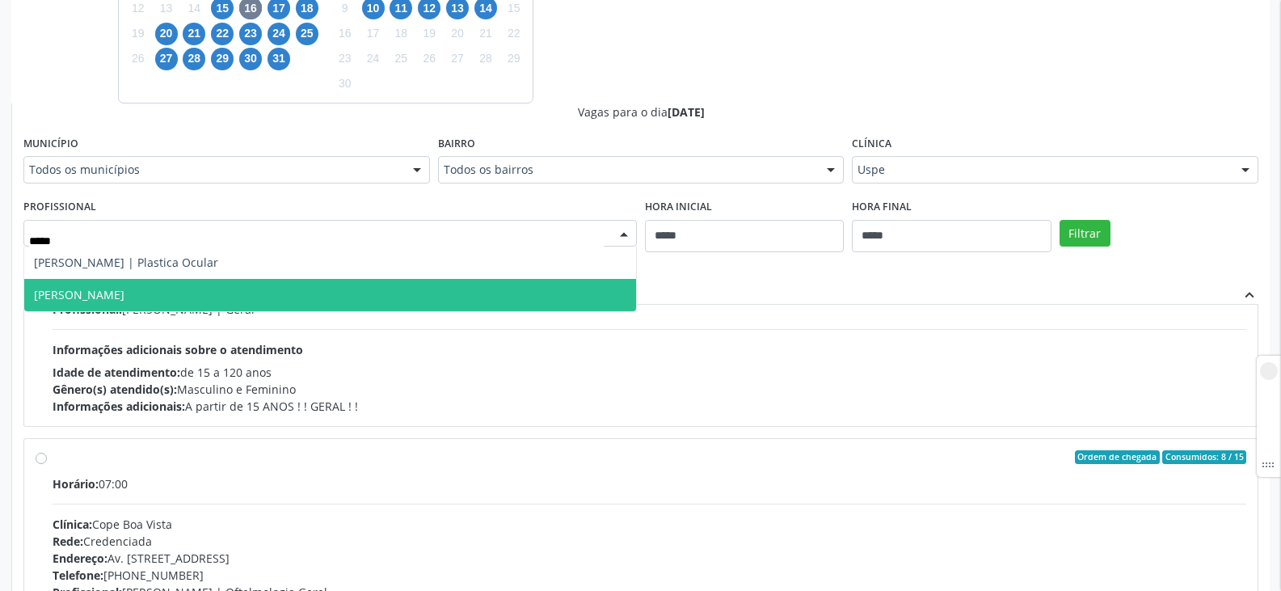
click at [137, 289] on span "Marcelo Azevedo" at bounding box center [330, 295] width 612 height 32
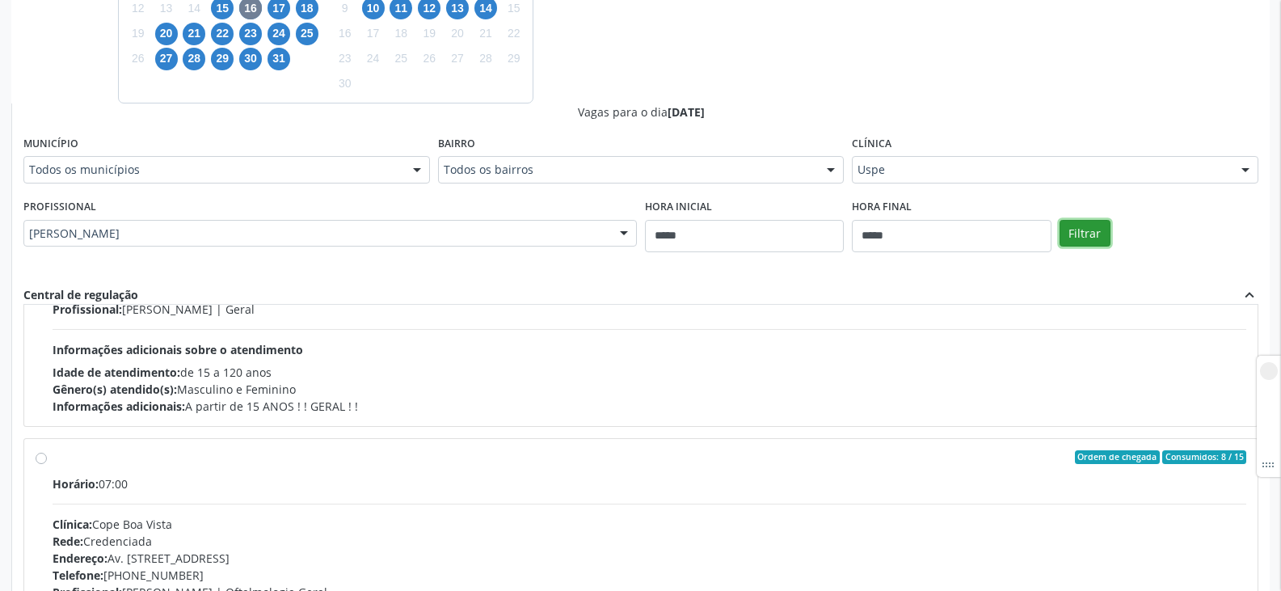
click at [1098, 236] on button "Filtrar" at bounding box center [1084, 233] width 51 height 27
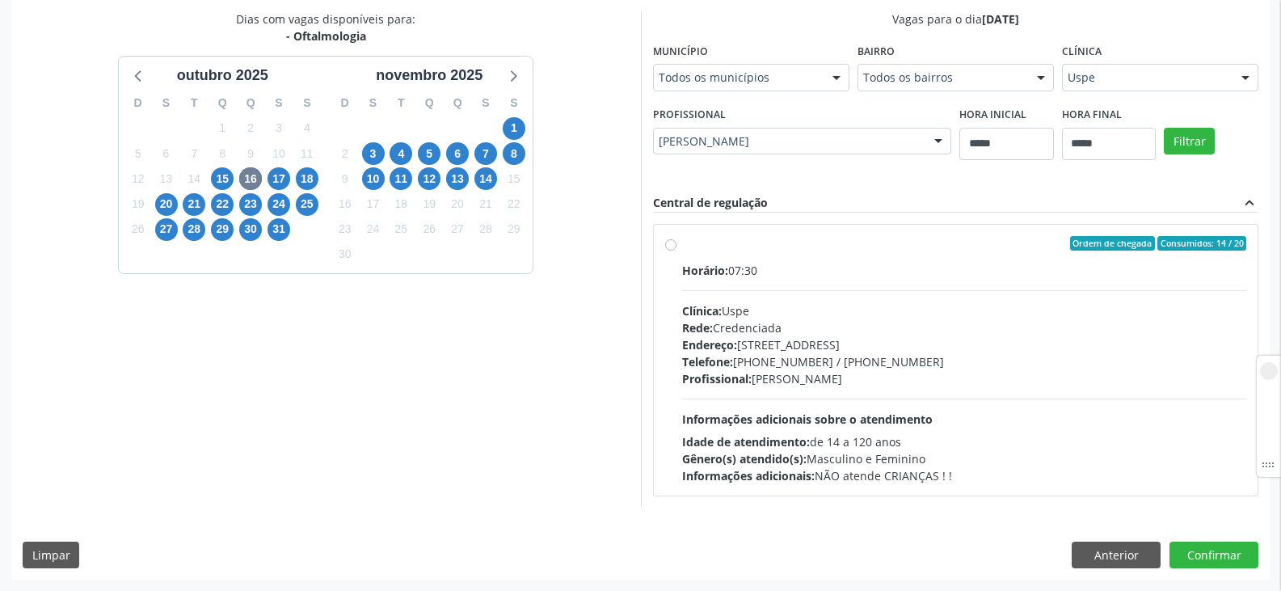
click at [661, 242] on div "Ordem de chegada Consumidos: 14 / 20 Horário: 07:30 Clínica: Uspe Rede: Credenc…" at bounding box center [956, 360] width 604 height 271
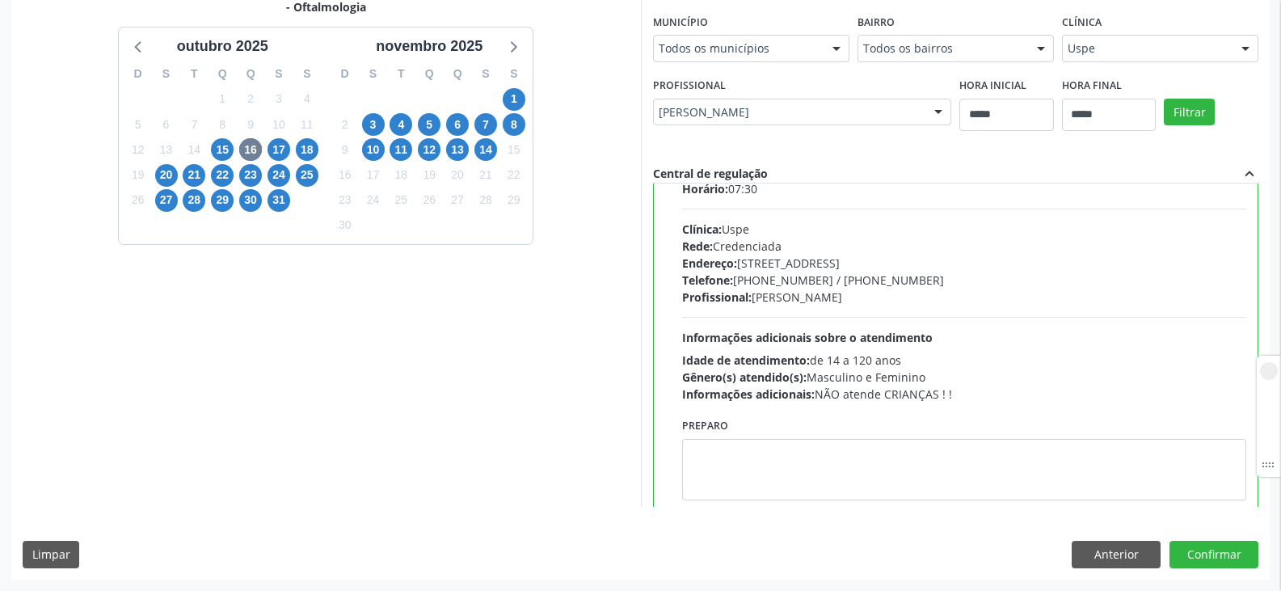
scroll to position [80, 0]
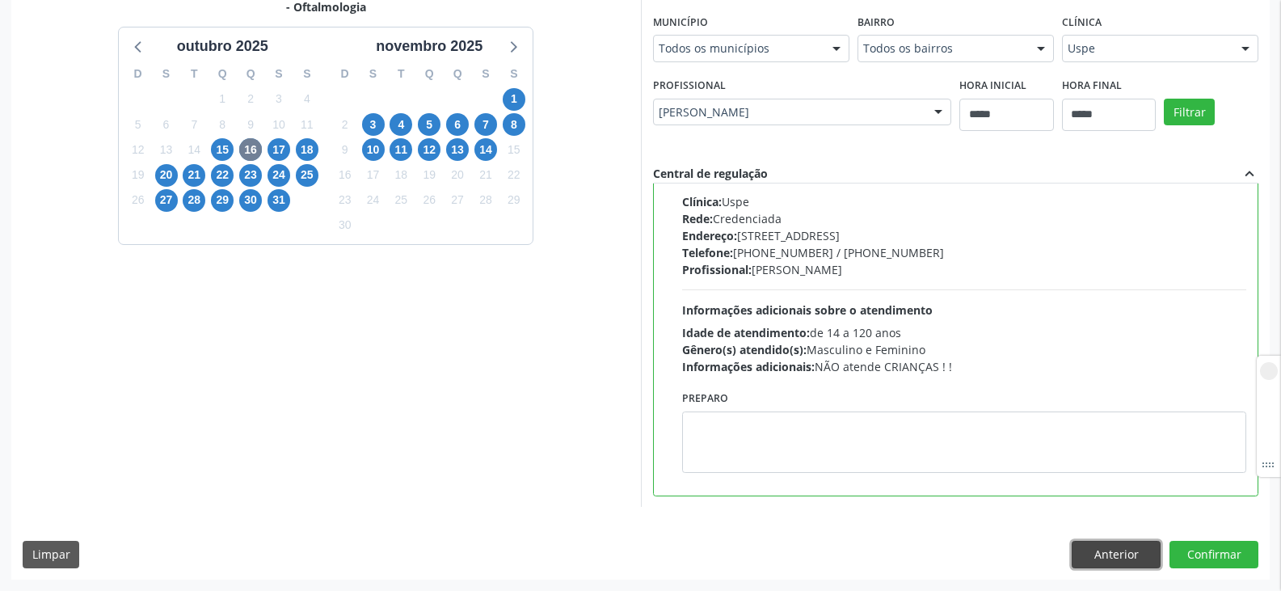
click at [1109, 546] on button "Anterior" at bounding box center [1115, 554] width 89 height 27
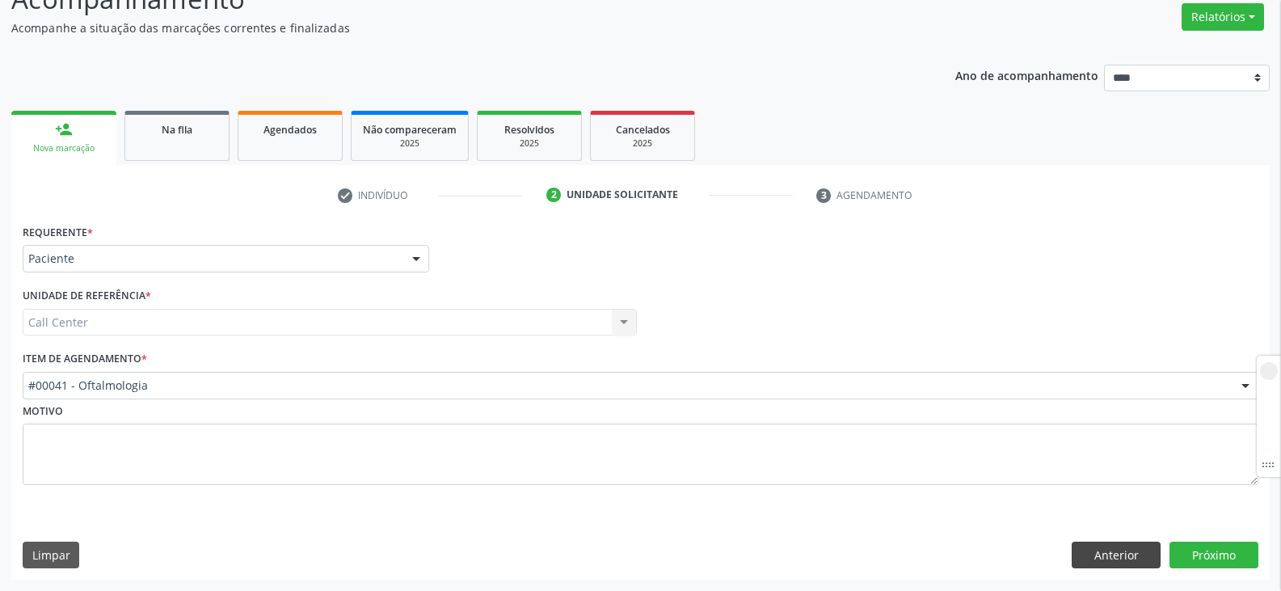
scroll to position [131, 0]
click at [1092, 558] on button "Anterior" at bounding box center [1115, 554] width 89 height 27
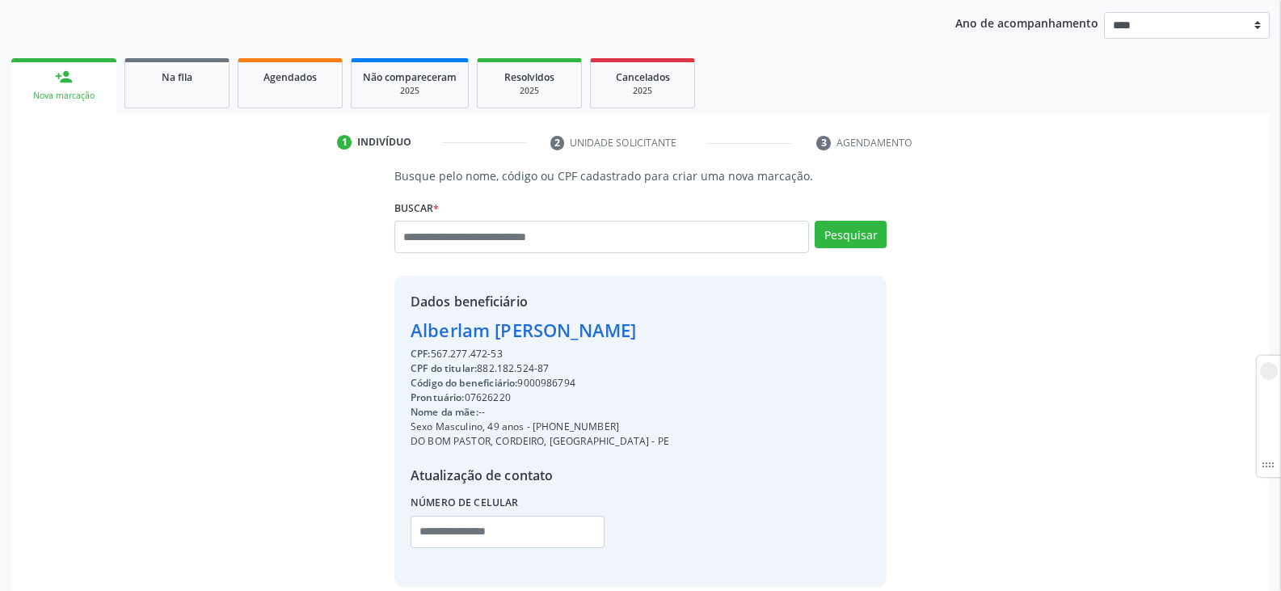
scroll to position [212, 0]
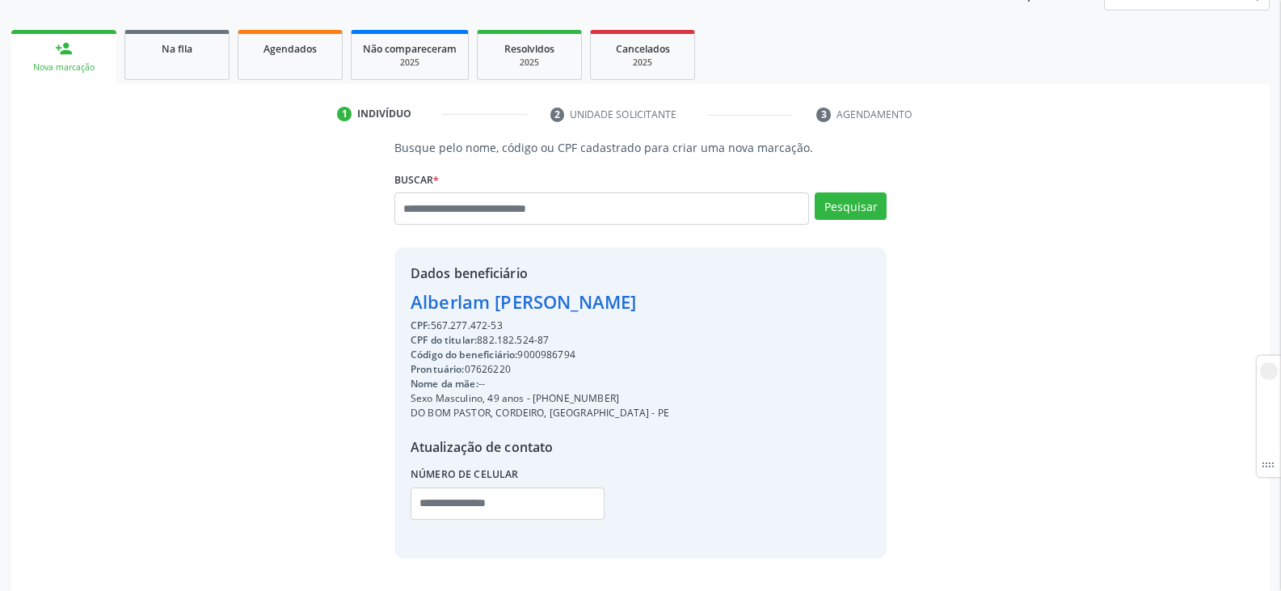
click at [487, 366] on div "Prontuário: 07626220" at bounding box center [539, 369] width 259 height 15
copy div "07626220"
click at [563, 355] on div "Código do beneficiário: 9000986794" at bounding box center [539, 354] width 259 height 15
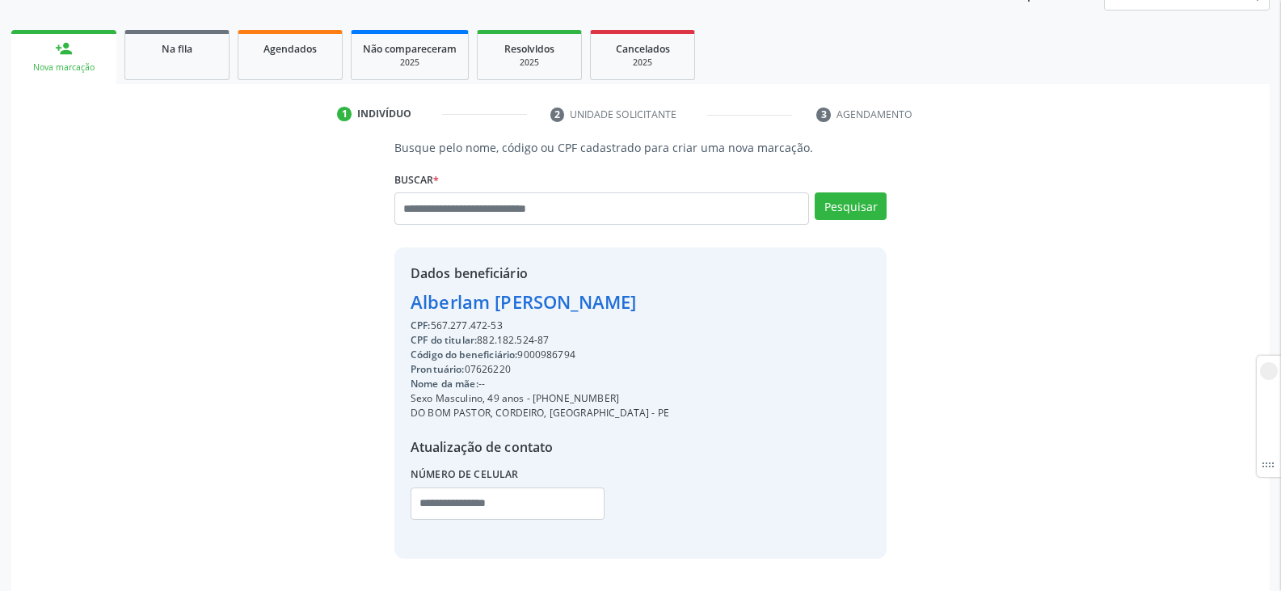
copy div "9000986794"
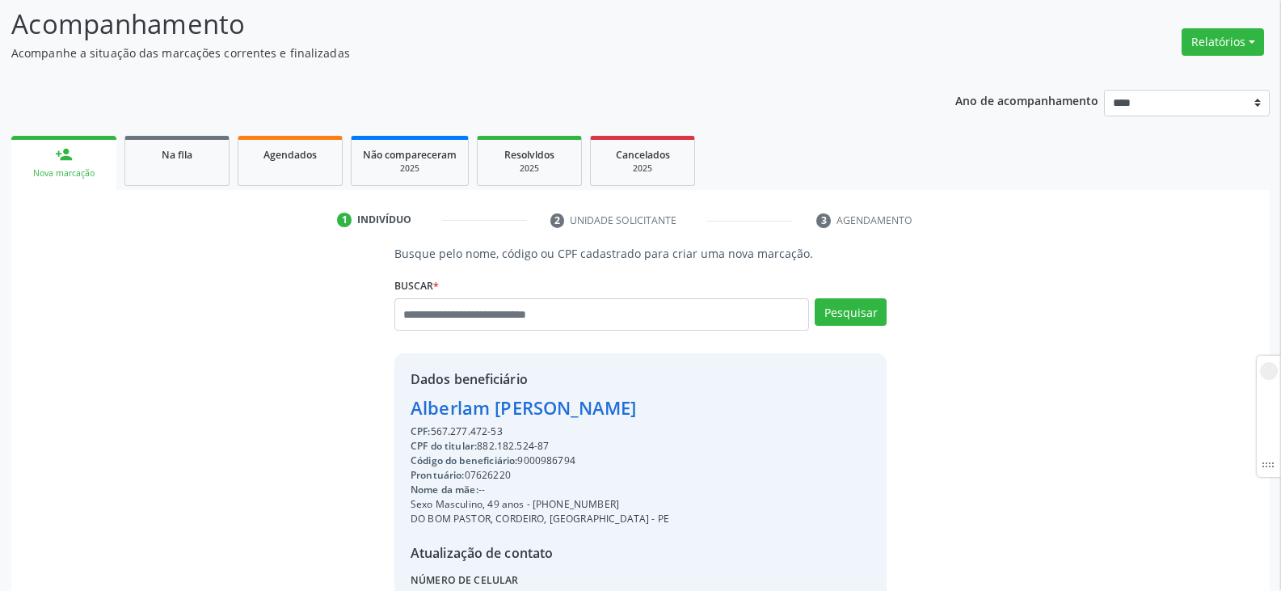
scroll to position [0, 0]
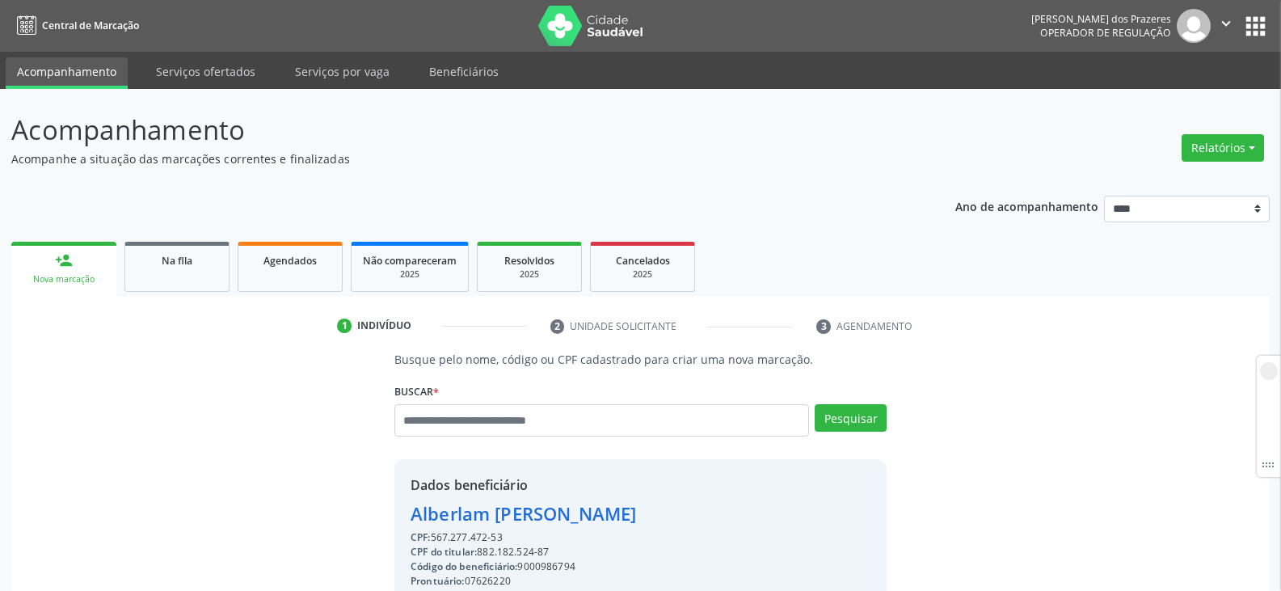
drag, startPoint x: 228, startPoint y: 465, endPoint x: 42, endPoint y: 351, distance: 218.0
click at [228, 465] on div "Busque pelo nome, código ou CPF cadastrado para criar uma nova marcação. Buscar…" at bounding box center [640, 560] width 1235 height 419
click at [81, 395] on div "Busque pelo nome, código ou CPF cadastrado para criar uma nova marcação. Buscar…" at bounding box center [640, 560] width 1235 height 419
click at [228, 416] on div "Busque pelo nome, código ou CPF cadastrado para criar uma nova marcação. Buscar…" at bounding box center [640, 560] width 1235 height 419
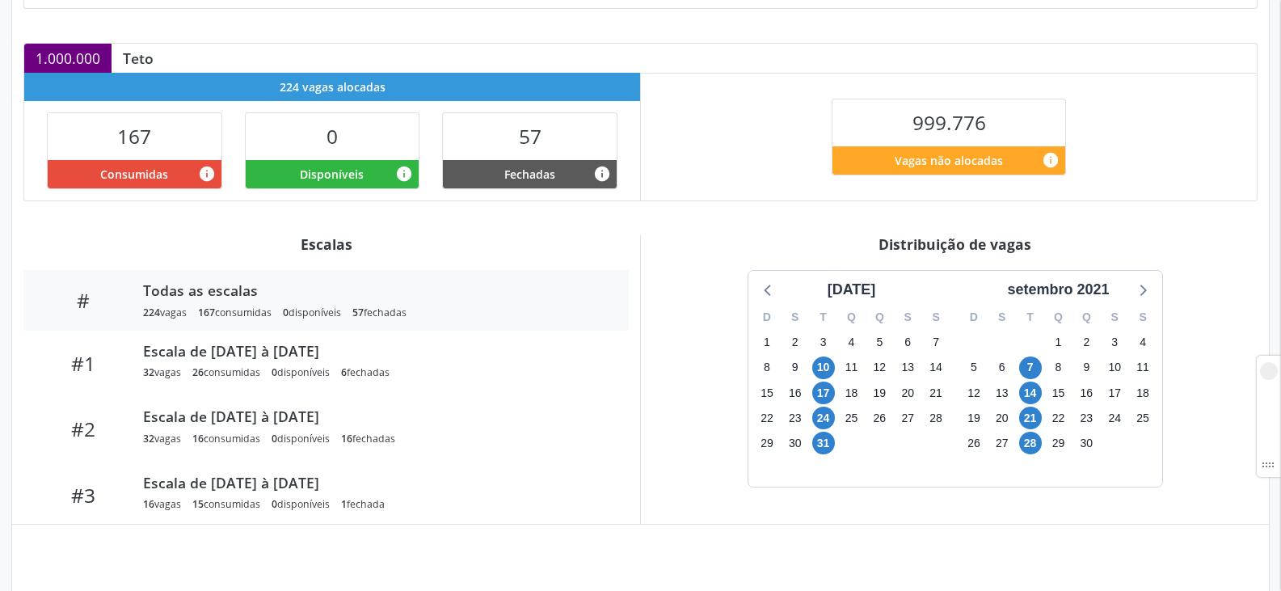
scroll to position [349, 0]
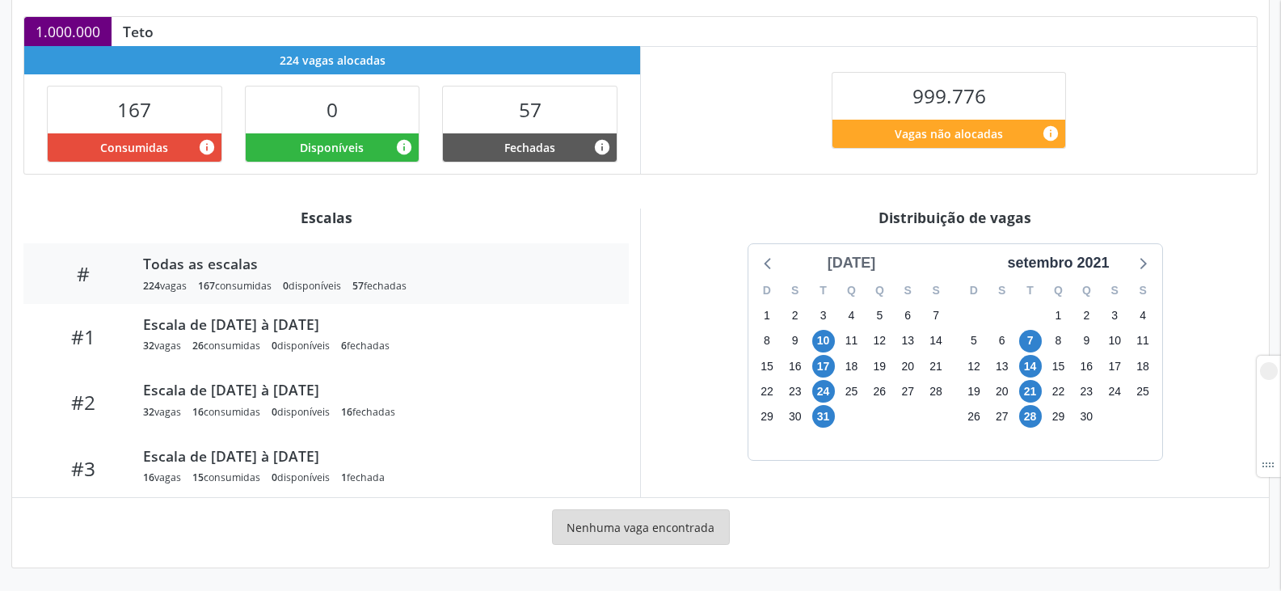
click at [865, 260] on div "[DATE]" at bounding box center [851, 263] width 61 height 22
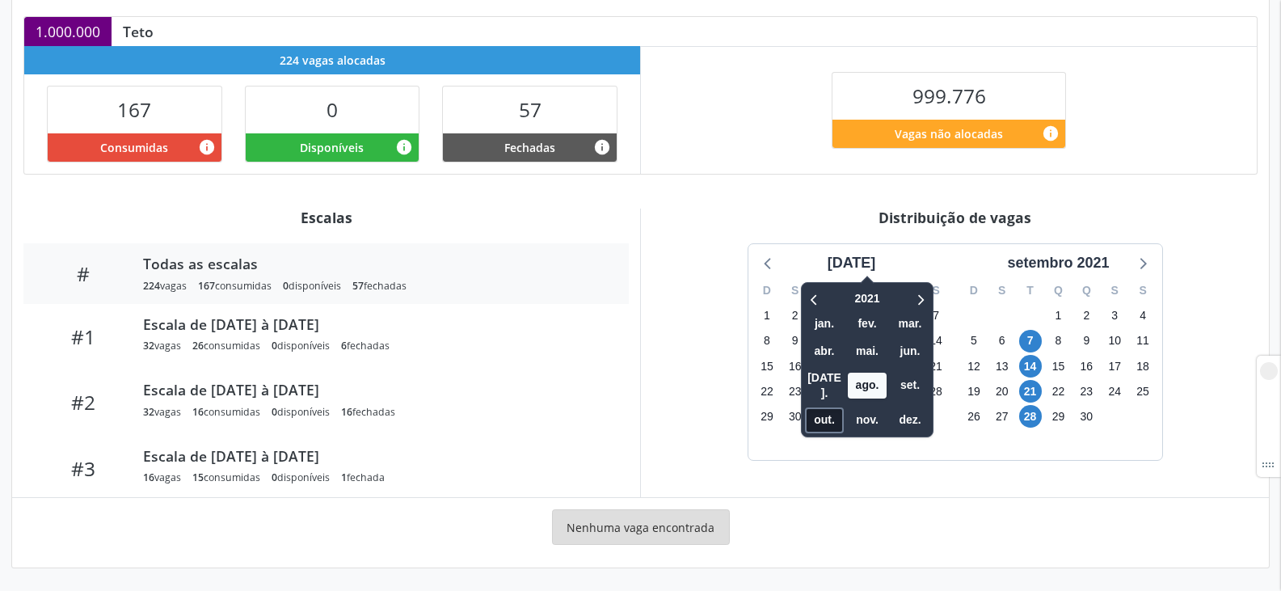
click at [809, 407] on span "out." at bounding box center [824, 419] width 39 height 25
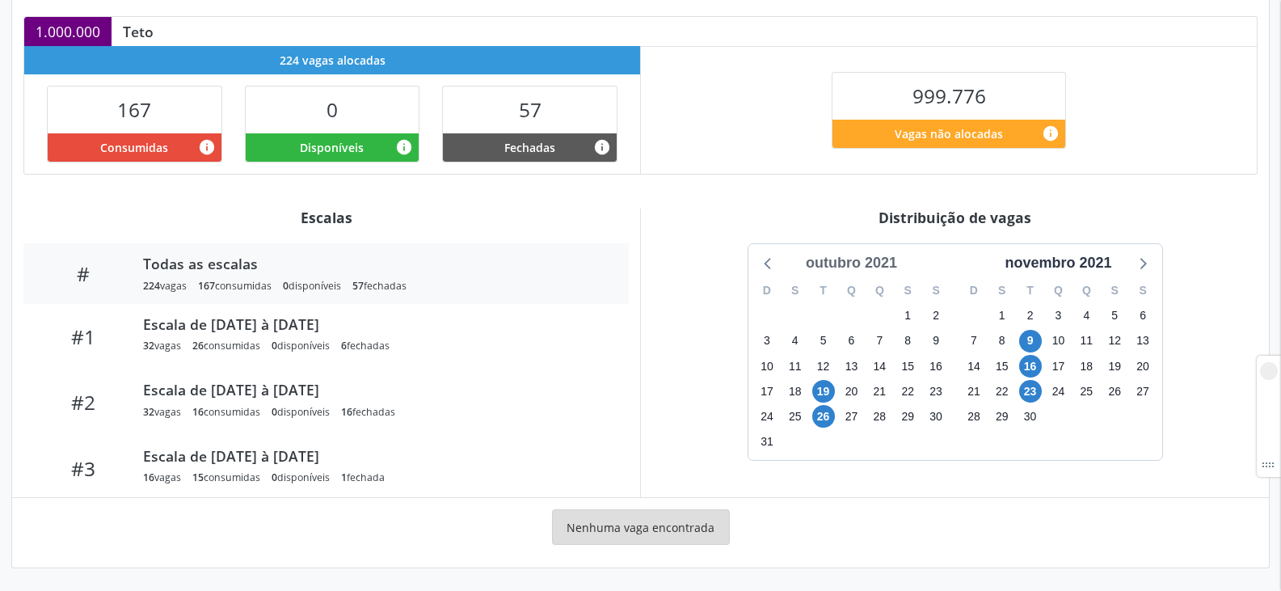
click at [838, 262] on div "outubro 2021" at bounding box center [851, 263] width 104 height 22
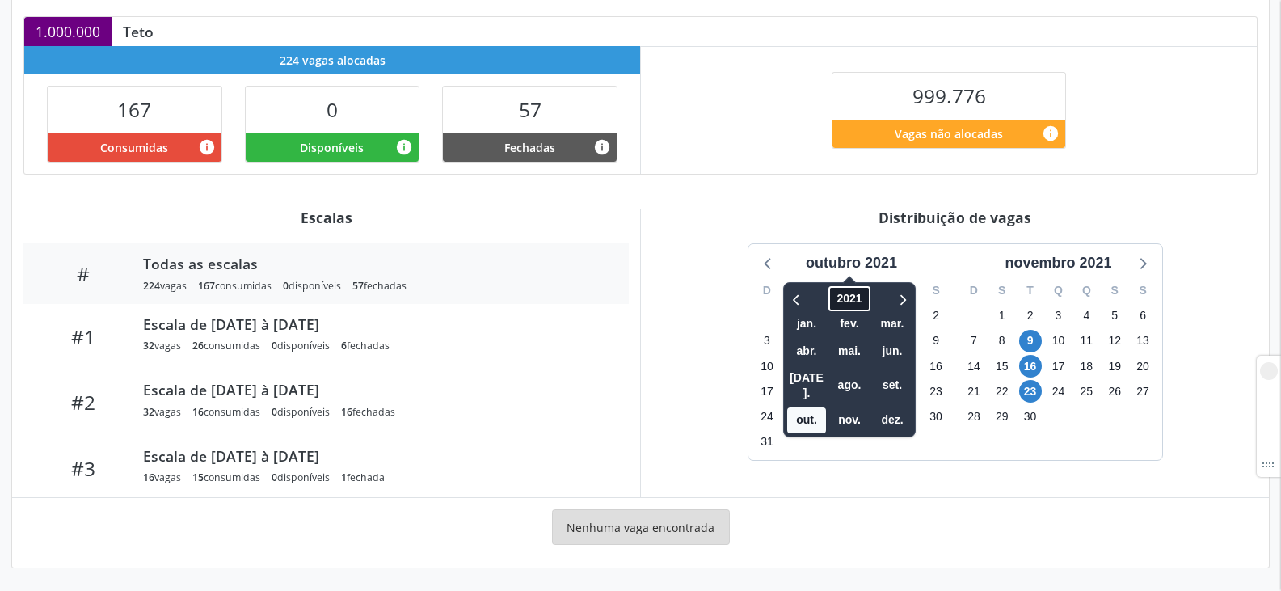
click at [862, 300] on span "2021" at bounding box center [848, 298] width 41 height 25
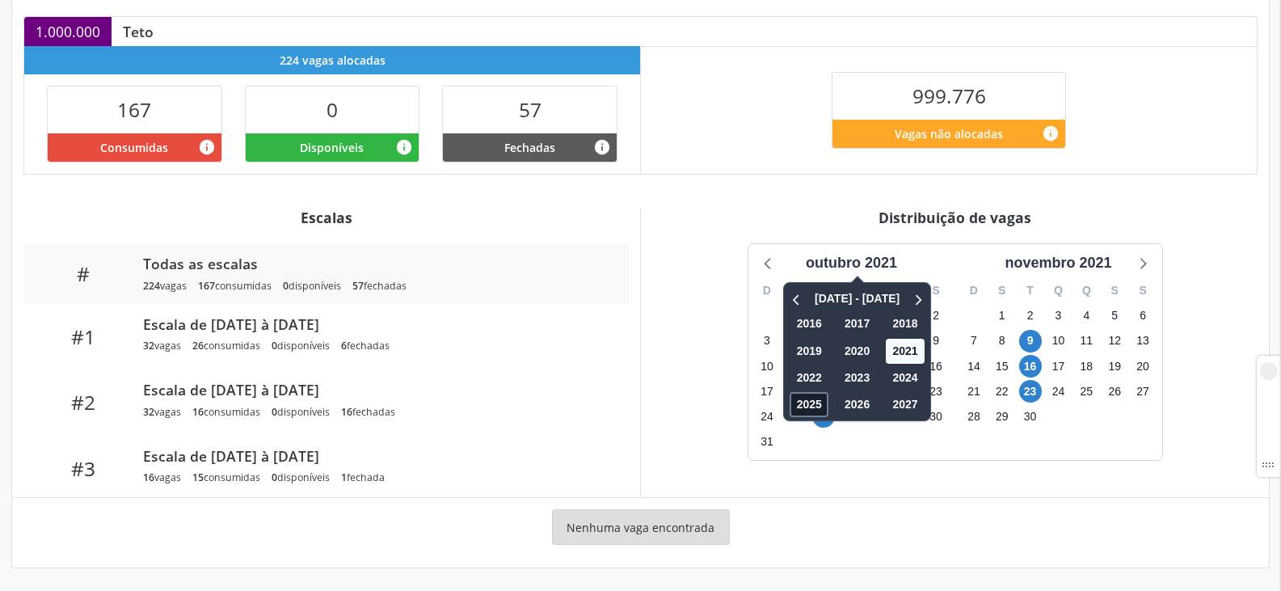
click at [805, 409] on span "2025" at bounding box center [808, 404] width 39 height 25
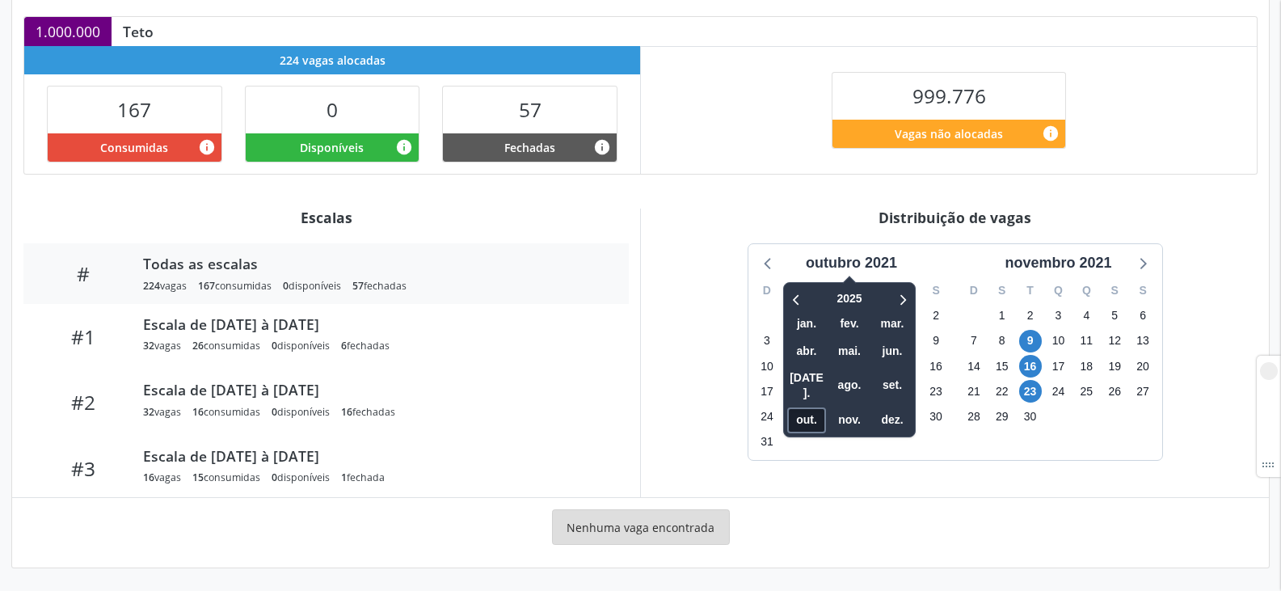
click at [813, 407] on span "out." at bounding box center [806, 419] width 39 height 25
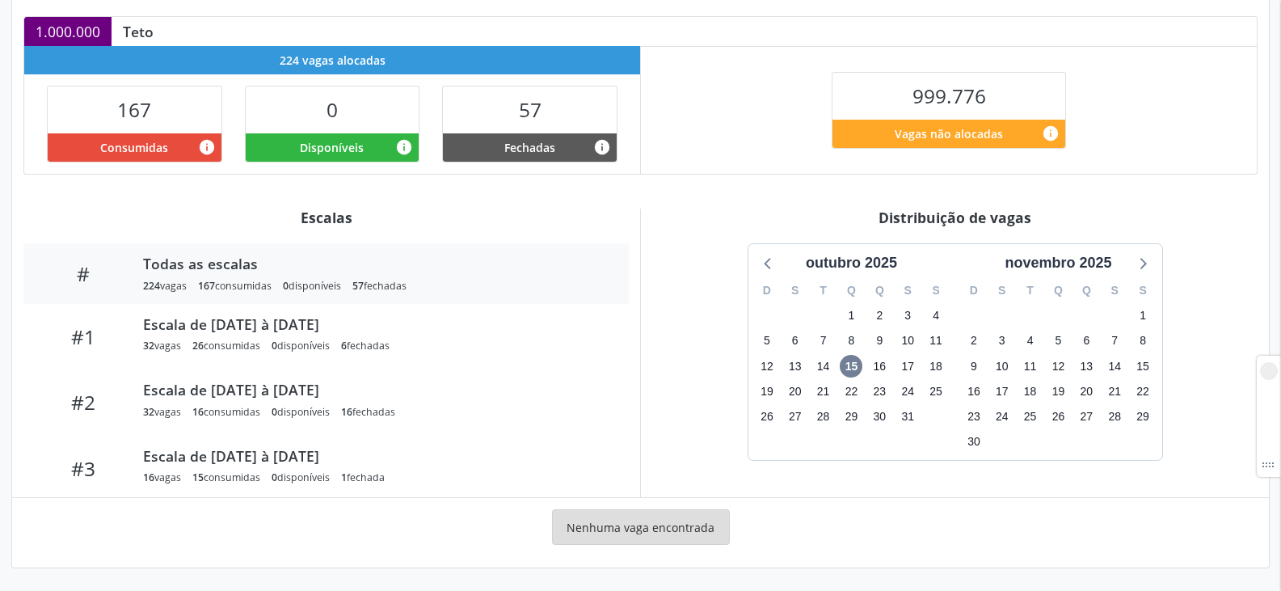
click at [884, 507] on div "Escalas # Todas as escalas 224 vagas 167 consumidas 0 disponíveis 57 fechadas #…" at bounding box center [640, 381] width 1234 height 347
click at [775, 257] on icon at bounding box center [768, 262] width 21 height 21
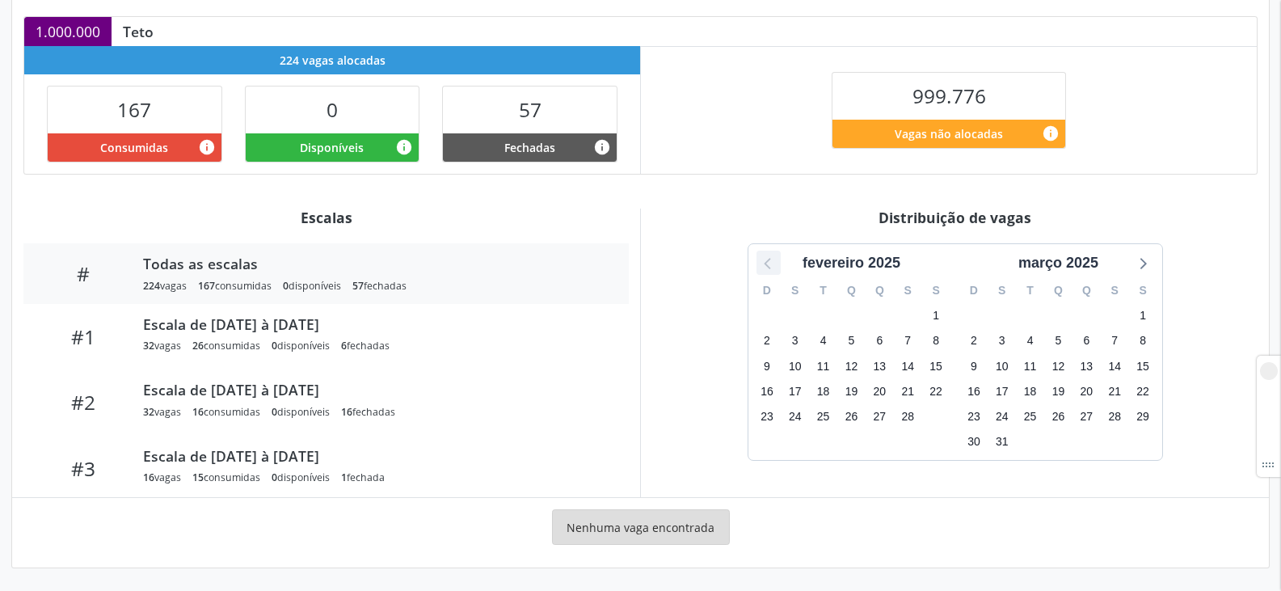
click at [775, 257] on icon at bounding box center [768, 262] width 21 height 21
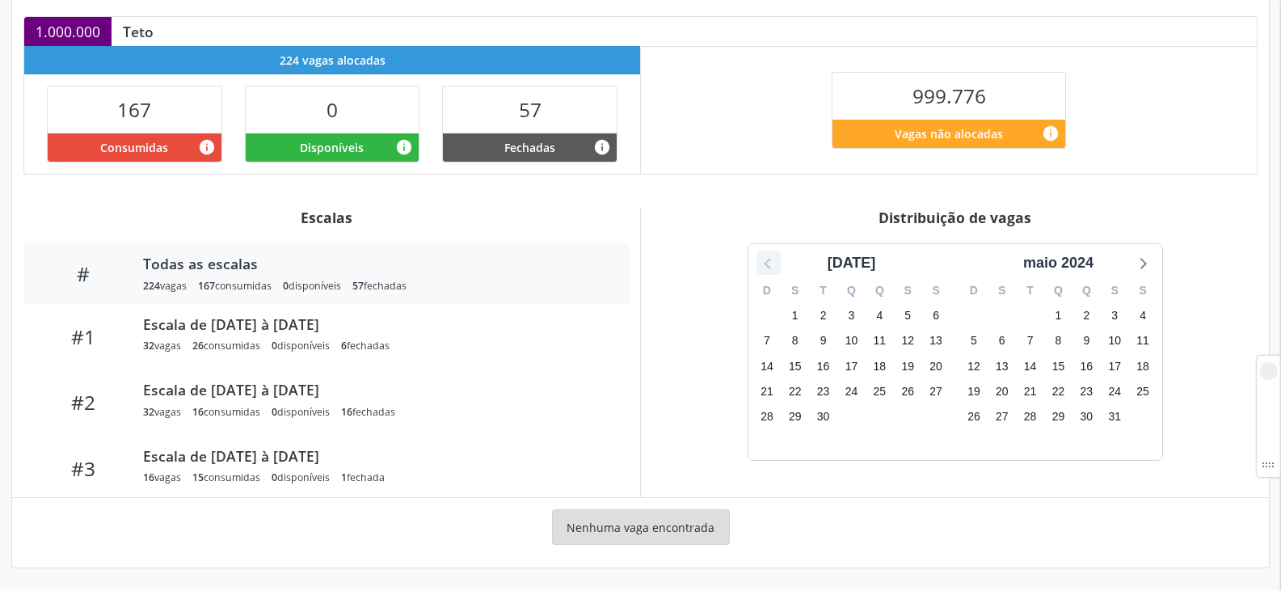
click at [775, 257] on icon at bounding box center [768, 262] width 21 height 21
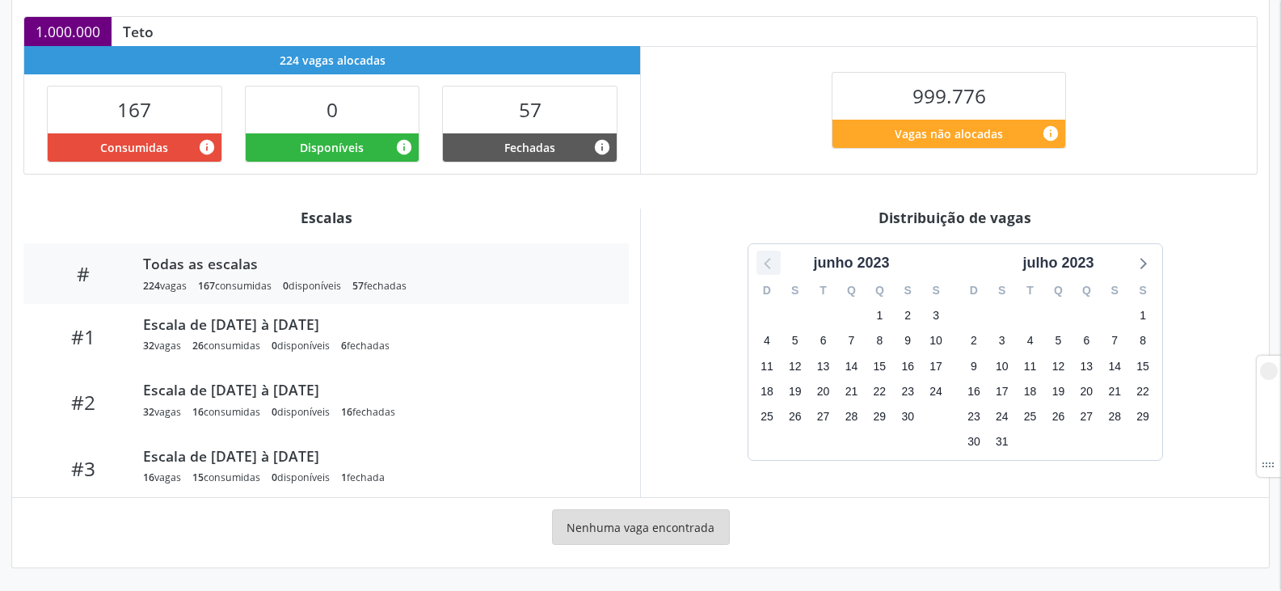
click at [775, 257] on icon at bounding box center [768, 262] width 21 height 21
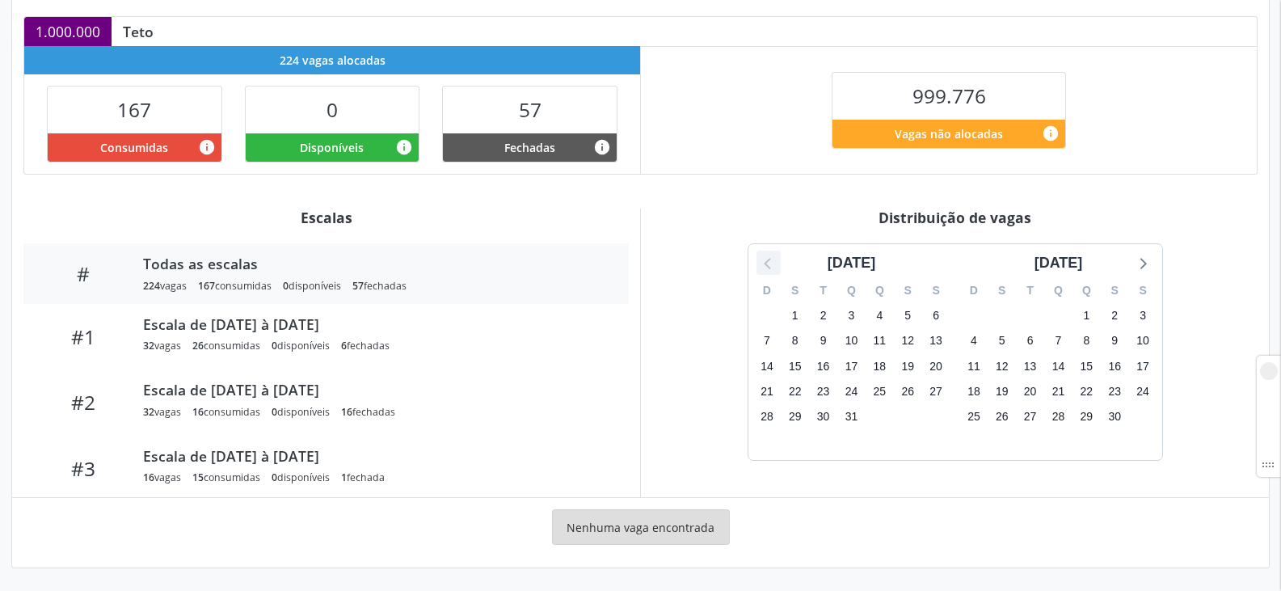
click at [775, 257] on icon at bounding box center [768, 262] width 21 height 21
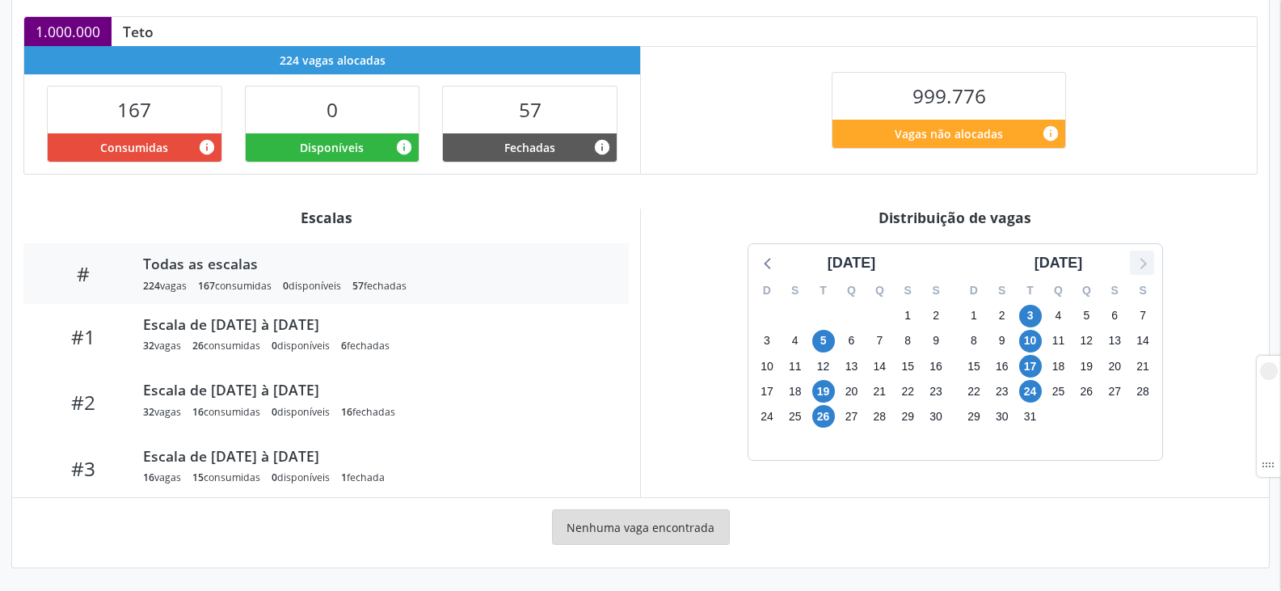
click at [1135, 259] on icon at bounding box center [1141, 262] width 21 height 21
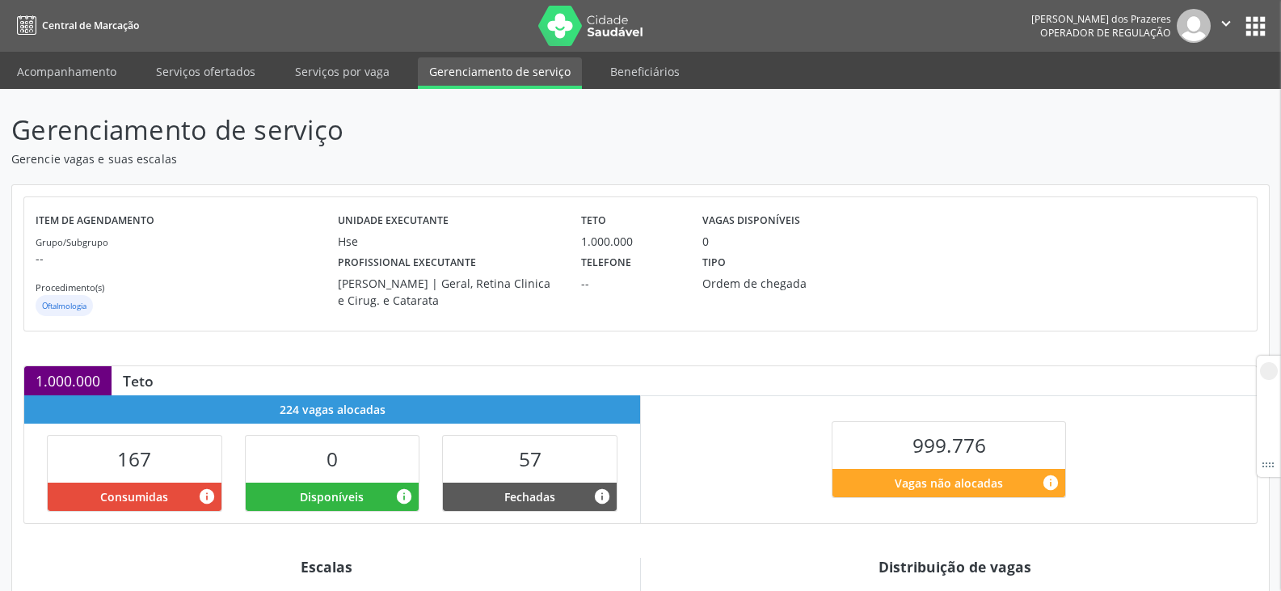
click at [376, 281] on div "[PERSON_NAME] | Geral, Retina Clinica e Cirug. e Catarata" at bounding box center [448, 292] width 220 height 34
click at [406, 281] on div "[PERSON_NAME] | Geral, Retina Clinica e Cirug. e Catarata" at bounding box center [448, 292] width 220 height 34
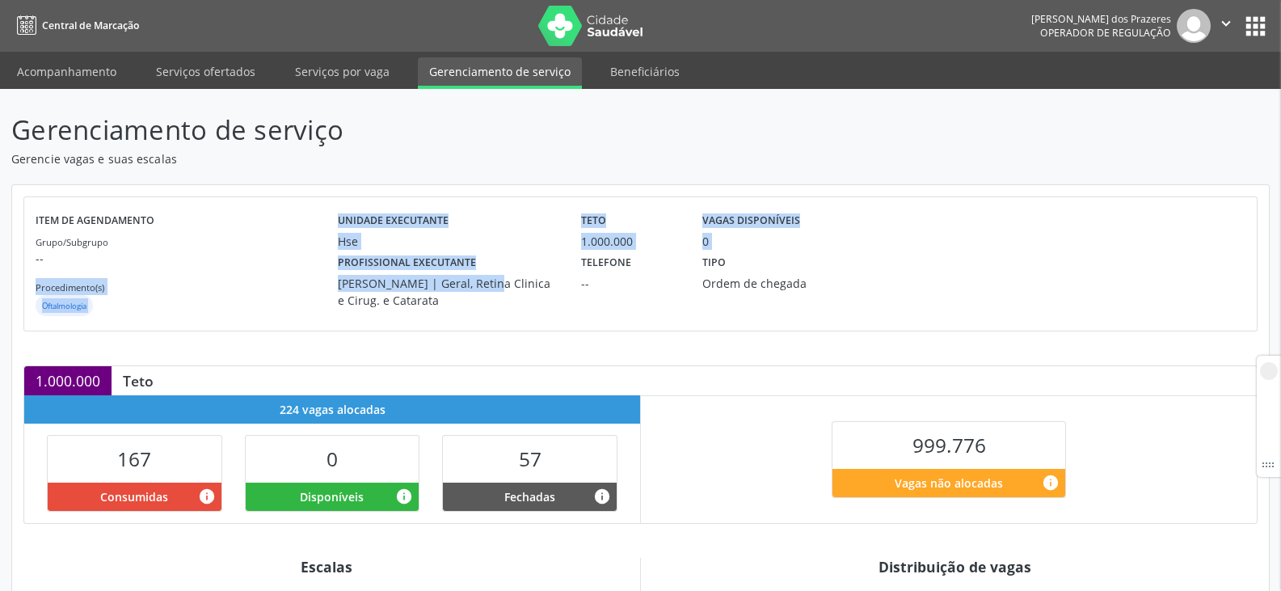
drag, startPoint x: 430, startPoint y: 281, endPoint x: 326, endPoint y: 287, distance: 104.4
click at [326, 287] on div "Item de agendamento Grupo/Subgrupo -- Procedimento(s) Oftalmologia Unidade exec…" at bounding box center [640, 263] width 1209 height 111
click at [386, 287] on div "[PERSON_NAME] | Geral, Retina Clinica e Cirug. e Catarata" at bounding box center [448, 292] width 220 height 34
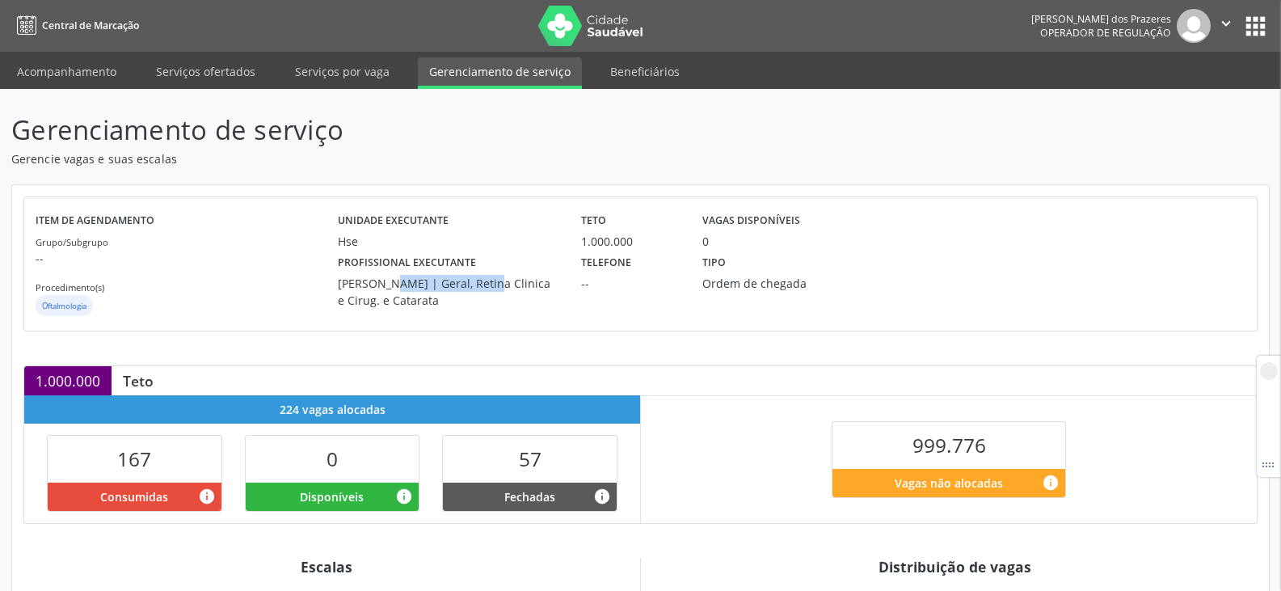
drag, startPoint x: 431, startPoint y: 284, endPoint x: 330, endPoint y: 286, distance: 101.0
click at [330, 286] on div "Profissional executante Priscilla Verissimo | Geral, Retina Clinica e Cirug. e …" at bounding box center [447, 279] width 242 height 59
copy div "[PERSON_NAME]"
click at [491, 237] on div "Hse" at bounding box center [448, 241] width 220 height 17
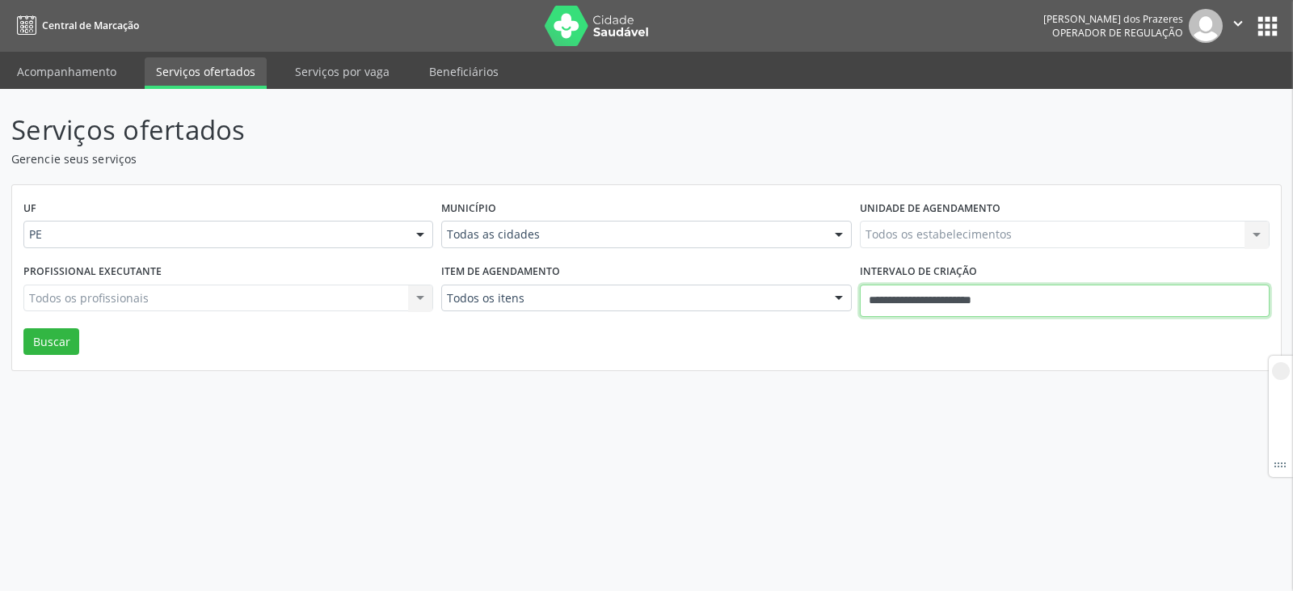
click at [1016, 308] on input "**********" at bounding box center [1065, 300] width 410 height 32
click at [498, 392] on div "Serviços ofertados Gerencie seus serviços UF PE PE Nenhum resultado encontrado …" at bounding box center [646, 340] width 1293 height 502
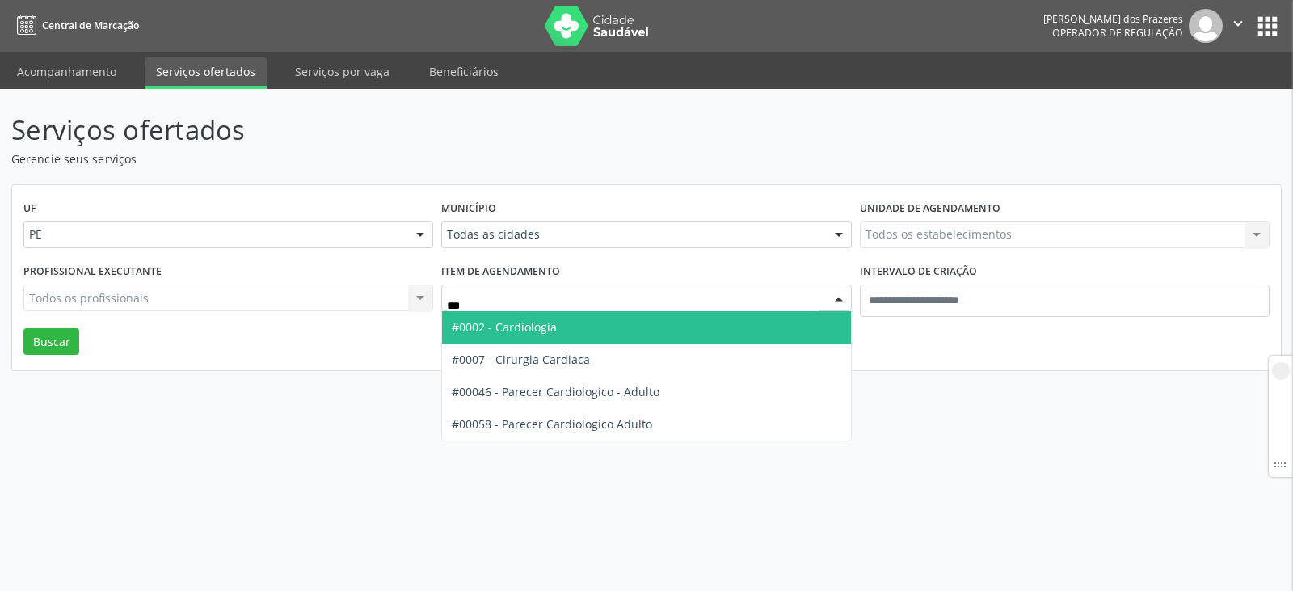
type input "****"
click at [571, 319] on span "#0002 - Cardiologia" at bounding box center [646, 327] width 408 height 32
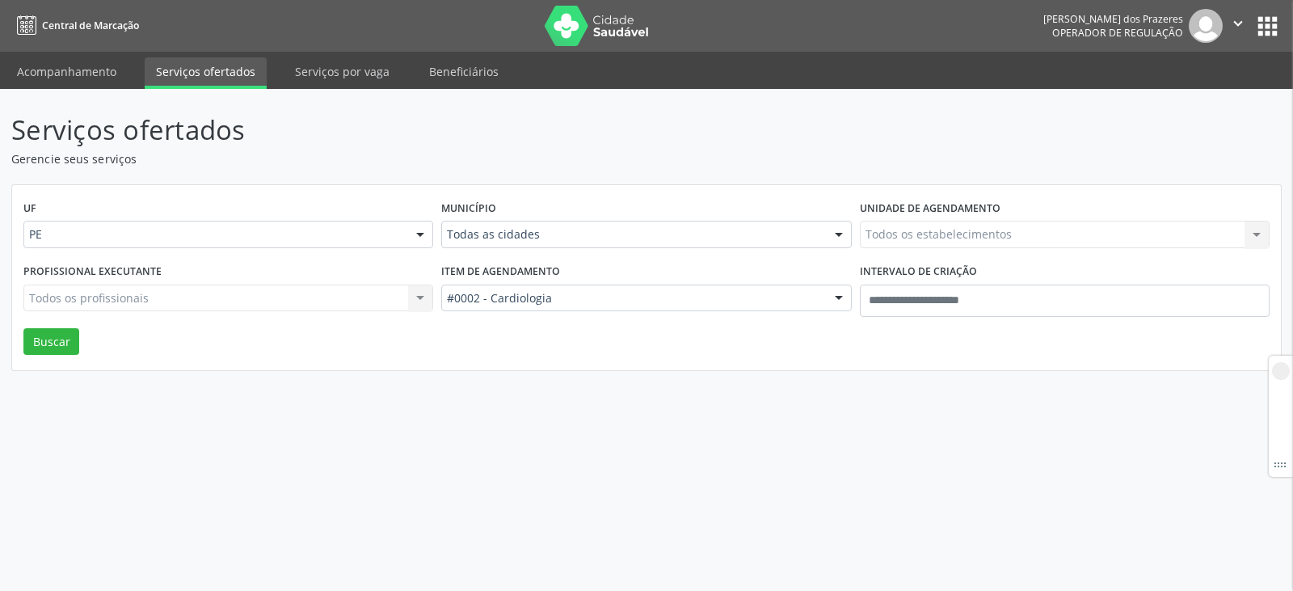
click at [994, 229] on div "Todos os estabelecimentos Todos os estabelecimentos Nenhum resultado encontrado…" at bounding box center [1065, 234] width 410 height 27
click at [1018, 234] on div "Todos os estabelecimentos Todos os estabelecimentos Nenhum resultado encontrado…" at bounding box center [1065, 234] width 410 height 27
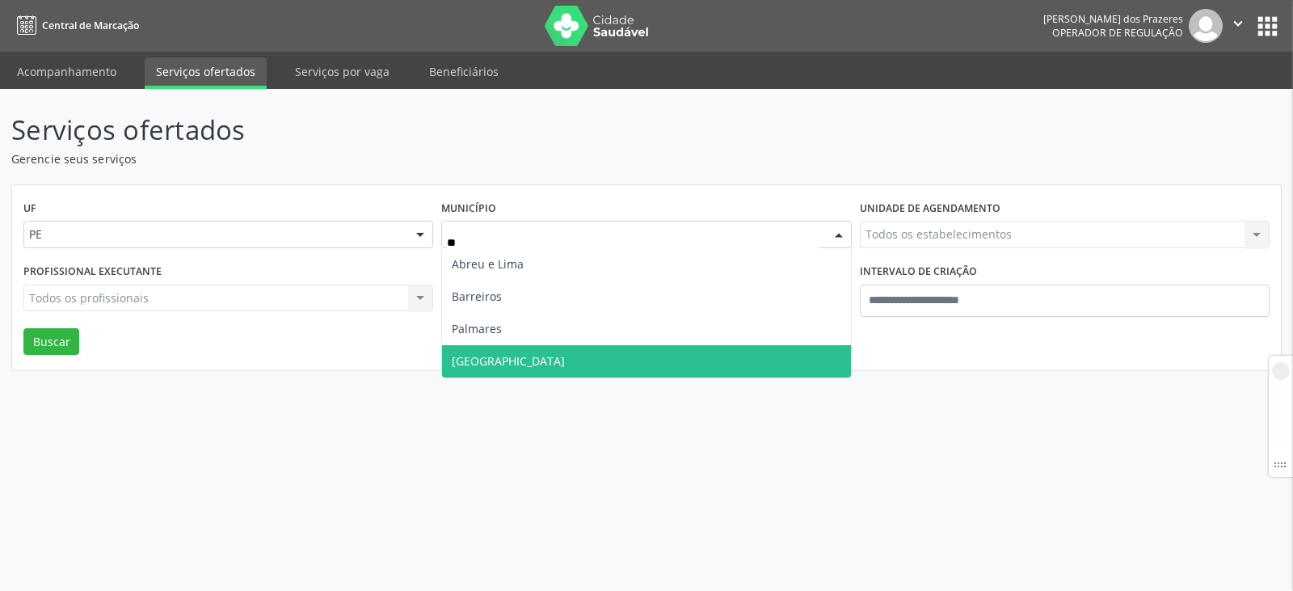
click at [510, 353] on span "Recife" at bounding box center [646, 361] width 408 height 32
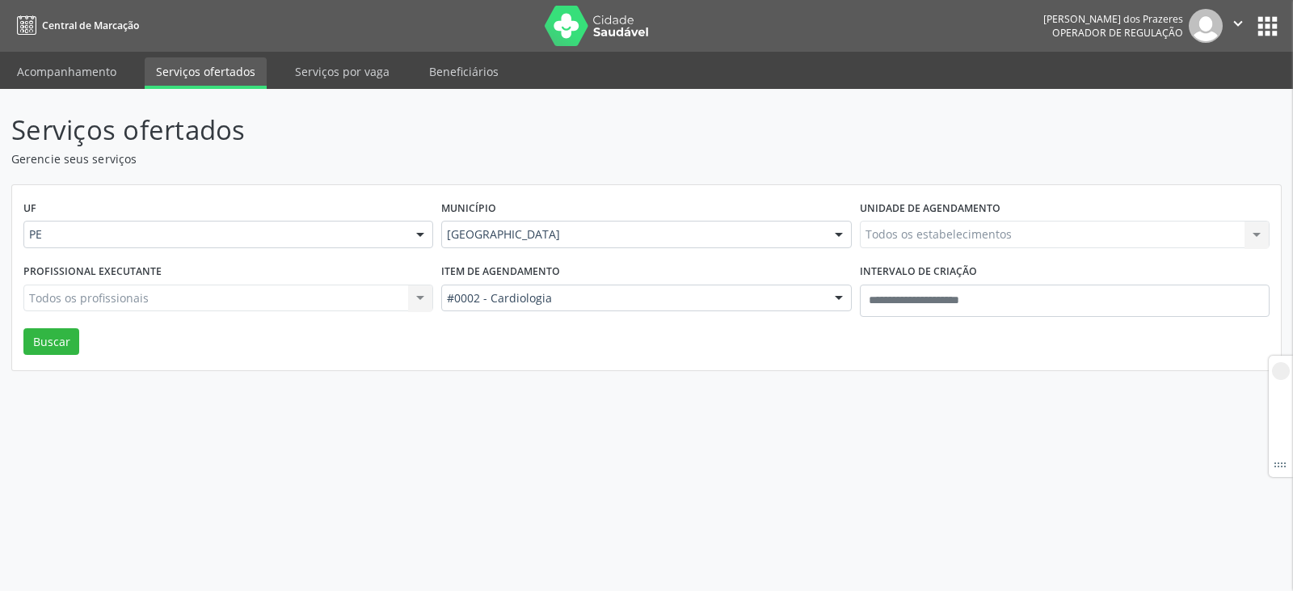
click at [882, 238] on div "Todos os estabelecimentos Todos os estabelecimentos Nenhum resultado encontrado…" at bounding box center [1065, 234] width 410 height 27
click at [896, 231] on div "Todos os estabelecimentos Todos os estabelecimentos Nenhum resultado encontrado…" at bounding box center [1065, 234] width 410 height 27
click at [701, 312] on div "Item de agendamento #0002 - Cardiologia Todos os itens #0000 - Alergologia #000…" at bounding box center [646, 293] width 418 height 69
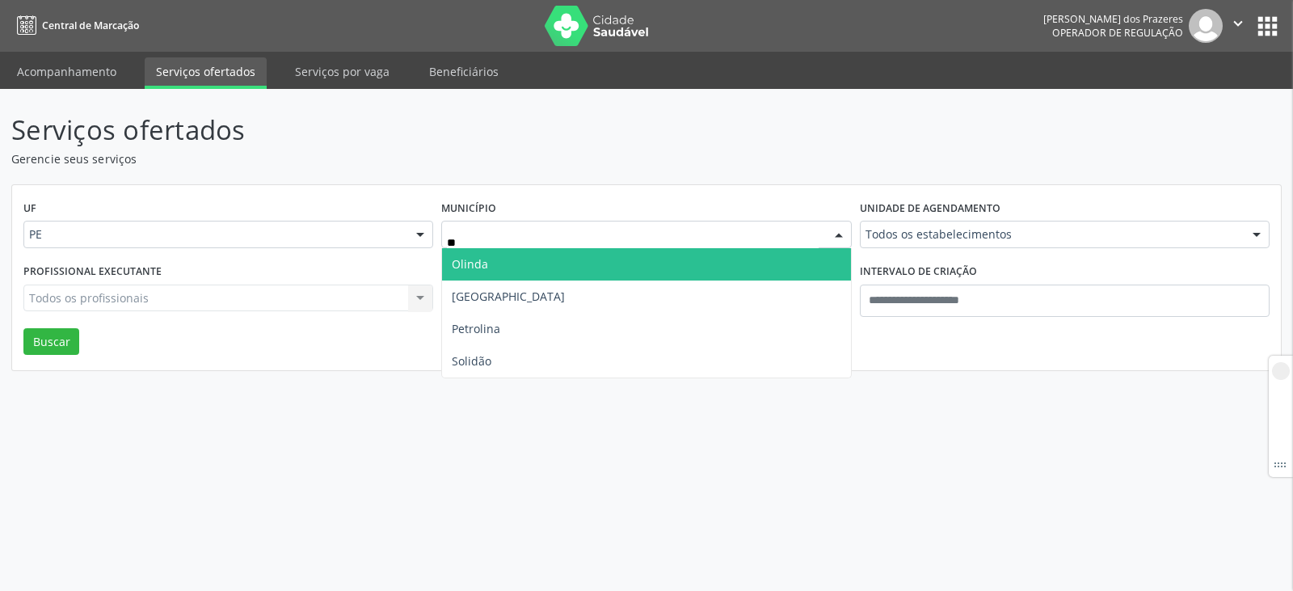
type input "***"
click at [593, 259] on span "Olinda" at bounding box center [646, 264] width 408 height 32
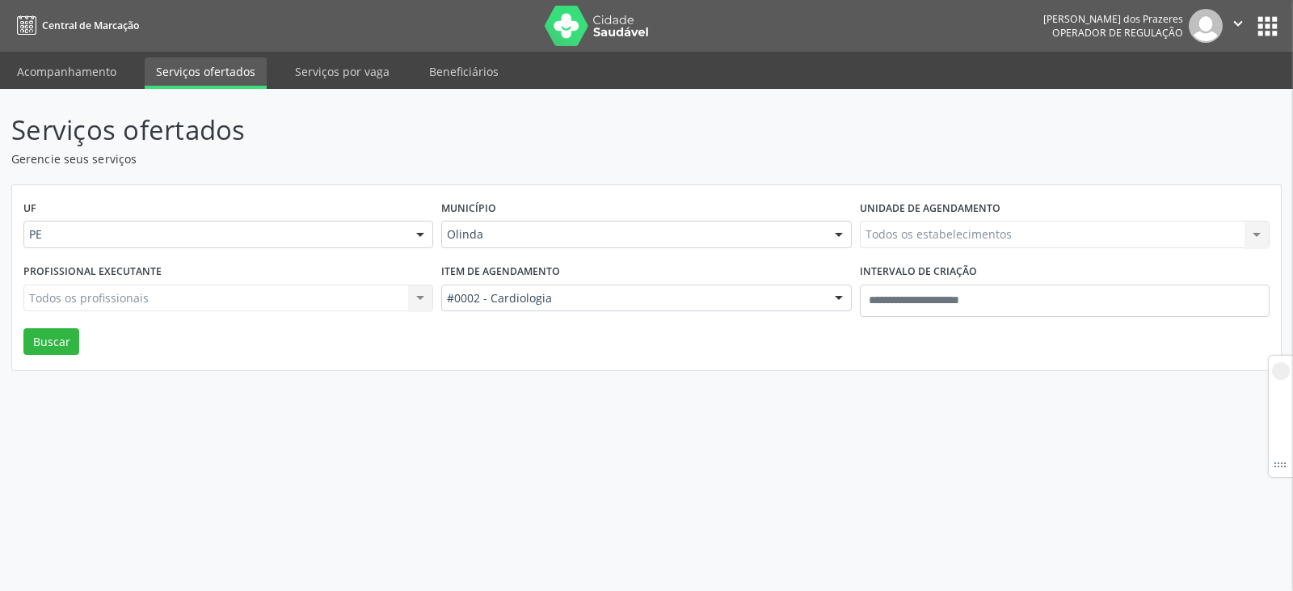
click at [940, 232] on div "Todos os estabelecimentos Todos os estabelecimentos Alergoimuno W Antunes Ltda …" at bounding box center [1065, 234] width 410 height 27
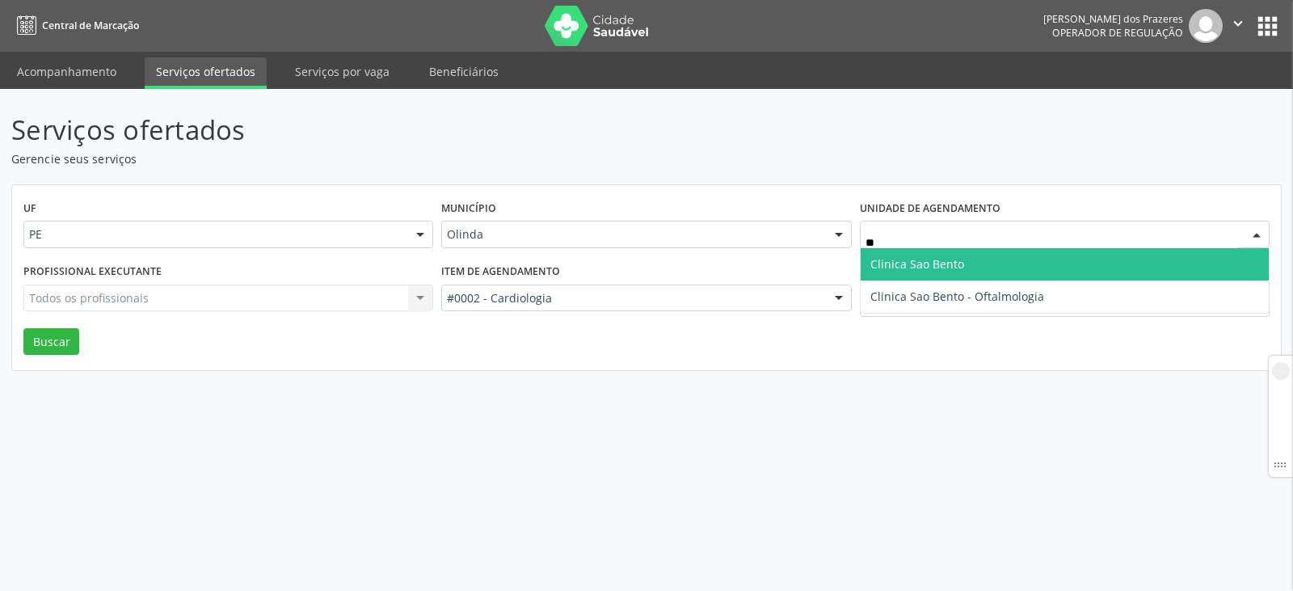
type input "***"
click at [954, 257] on span "Clinica Sao Bento" at bounding box center [917, 263] width 94 height 15
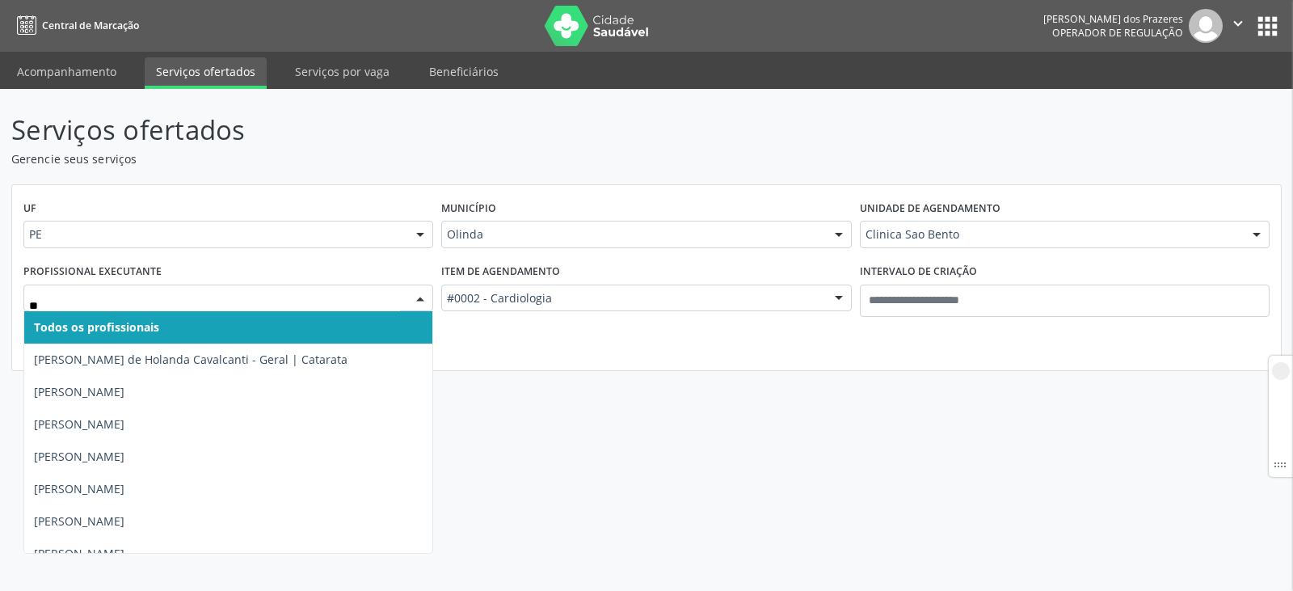
type input "***"
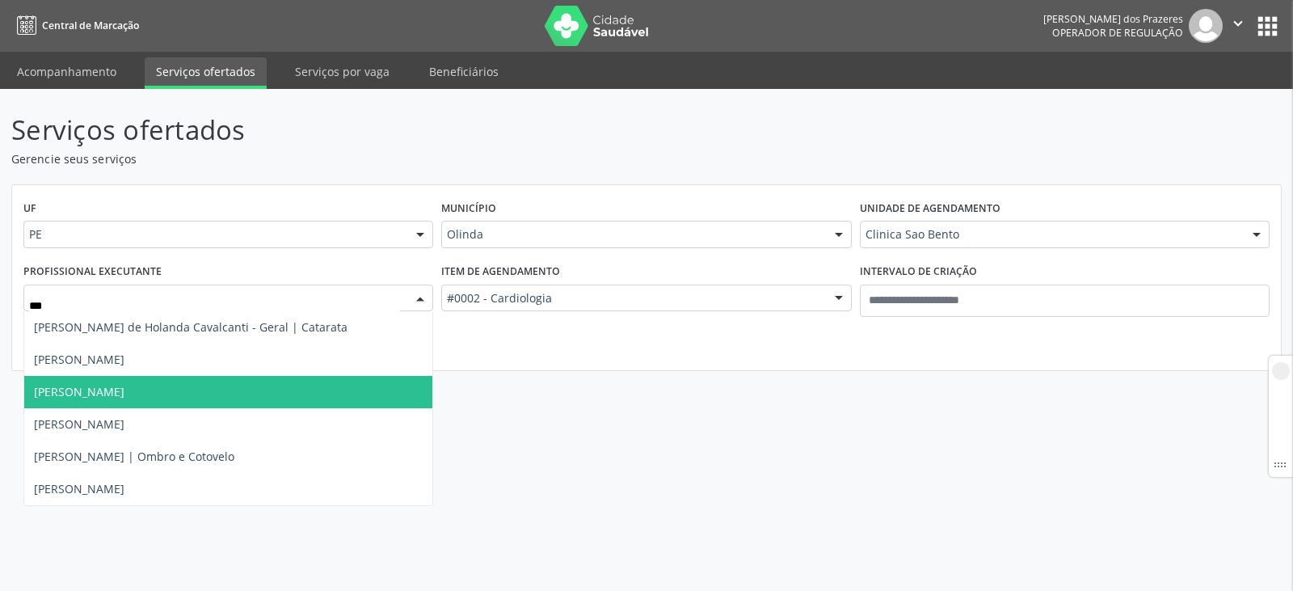
click at [106, 393] on span "Fernando Marinho" at bounding box center [79, 391] width 90 height 15
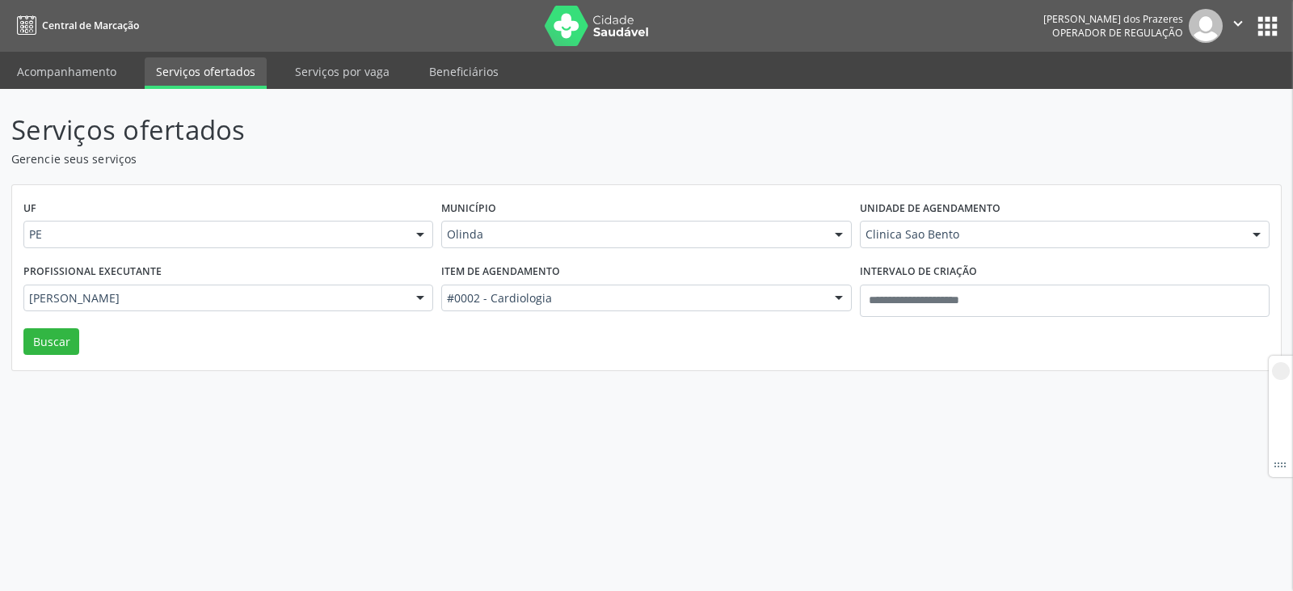
click at [301, 423] on div "Serviços ofertados Gerencie seus serviços UF PE PE Nenhum resultado encontrado …" at bounding box center [646, 340] width 1293 height 502
click at [36, 330] on button "Buscar" at bounding box center [51, 341] width 56 height 27
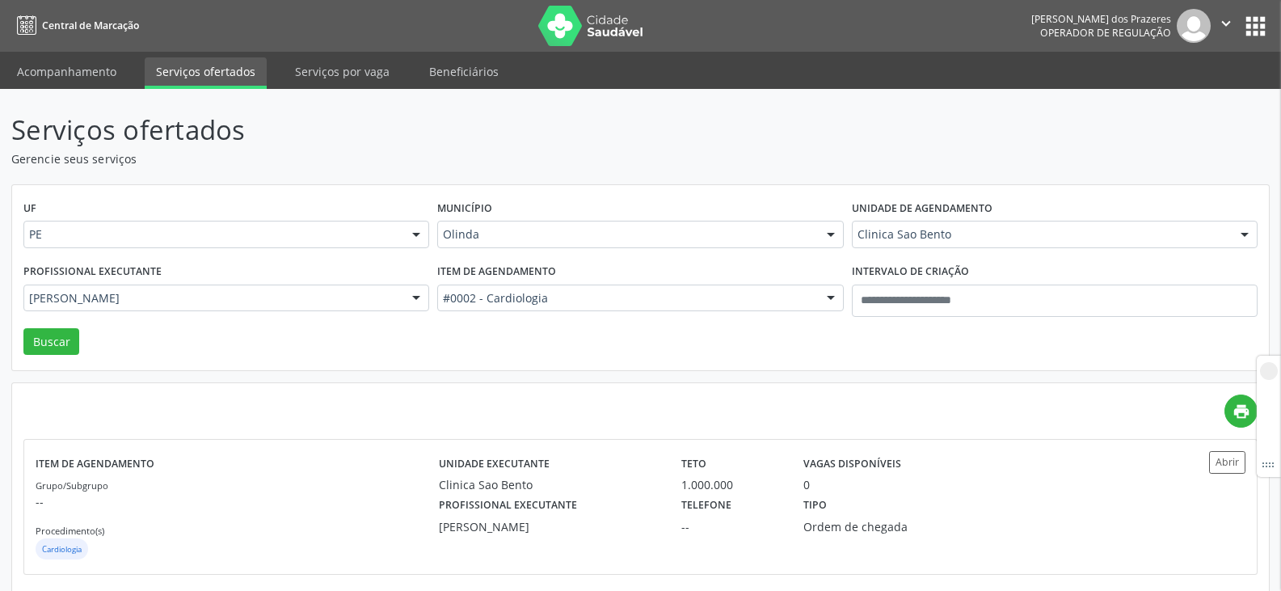
scroll to position [19, 0]
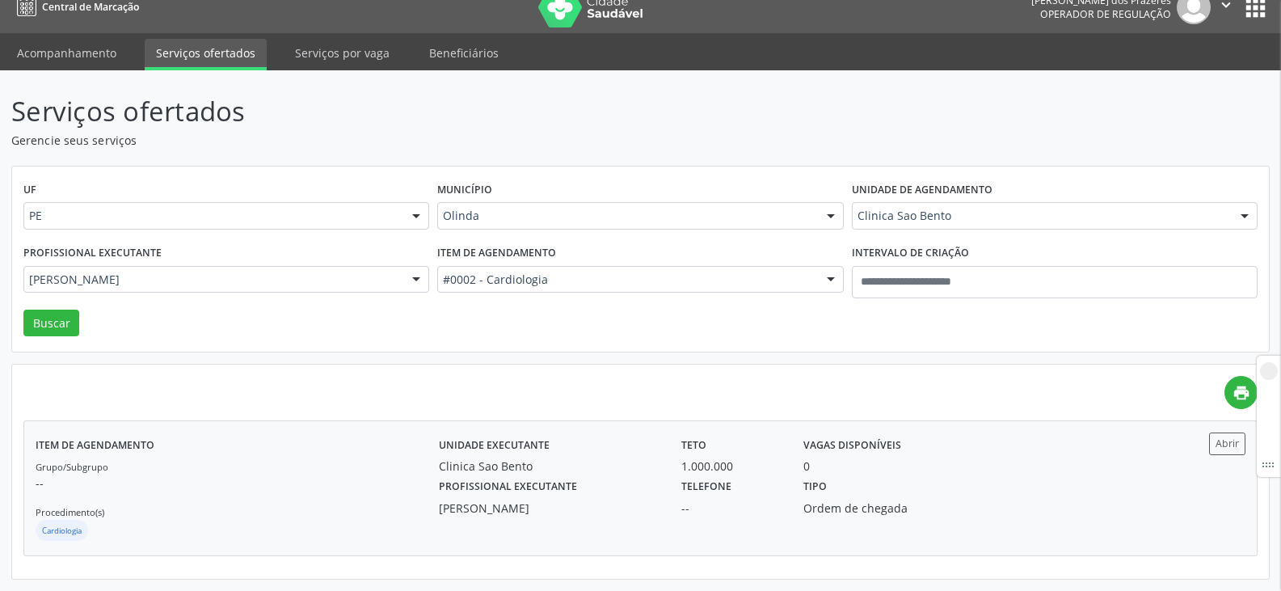
click at [860, 493] on div "Tipo Ordem de chegada" at bounding box center [883, 495] width 182 height 42
click at [1045, 483] on div "Profissional executante Fernando Marinho Telefone -- Tipo Ordem de chegada" at bounding box center [791, 495] width 728 height 42
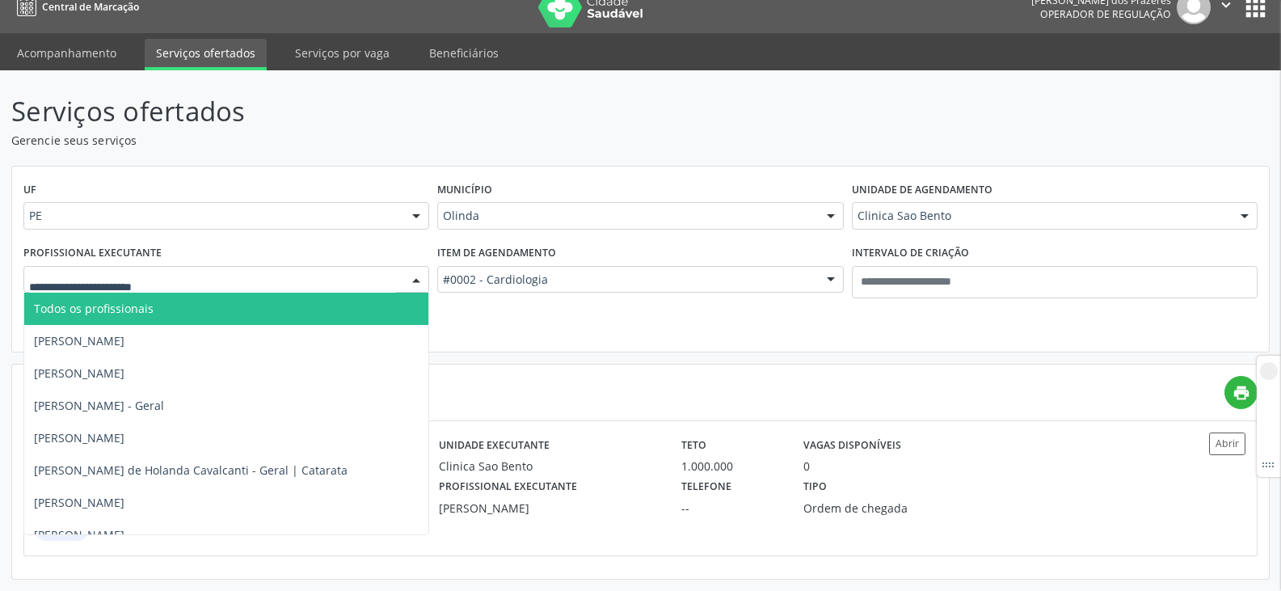
click at [199, 305] on span "Todos os profissionais" at bounding box center [226, 308] width 404 height 32
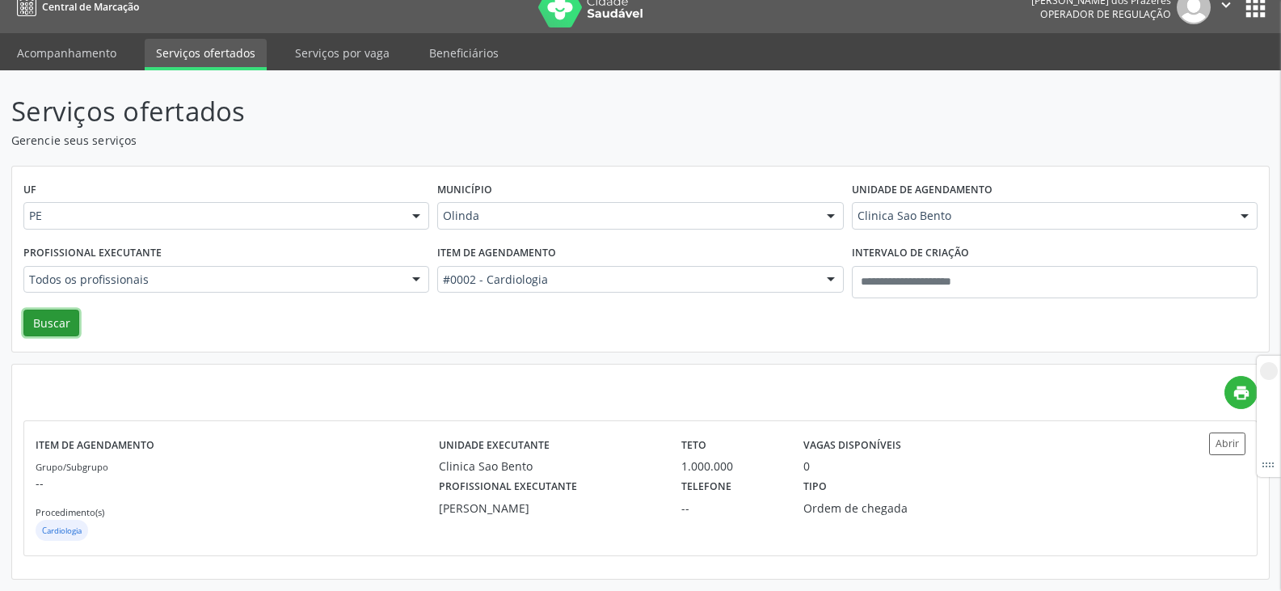
click at [48, 320] on button "Buscar" at bounding box center [51, 322] width 56 height 27
click at [353, 146] on p "Gerencie seus serviços" at bounding box center [451, 140] width 881 height 17
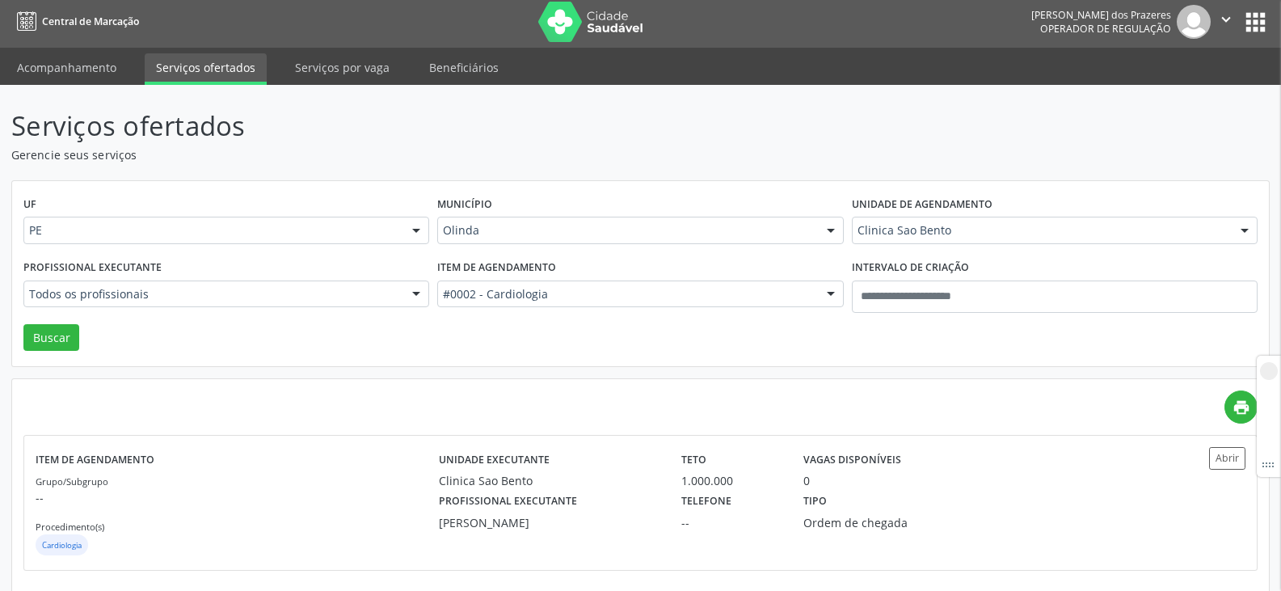
scroll to position [0, 0]
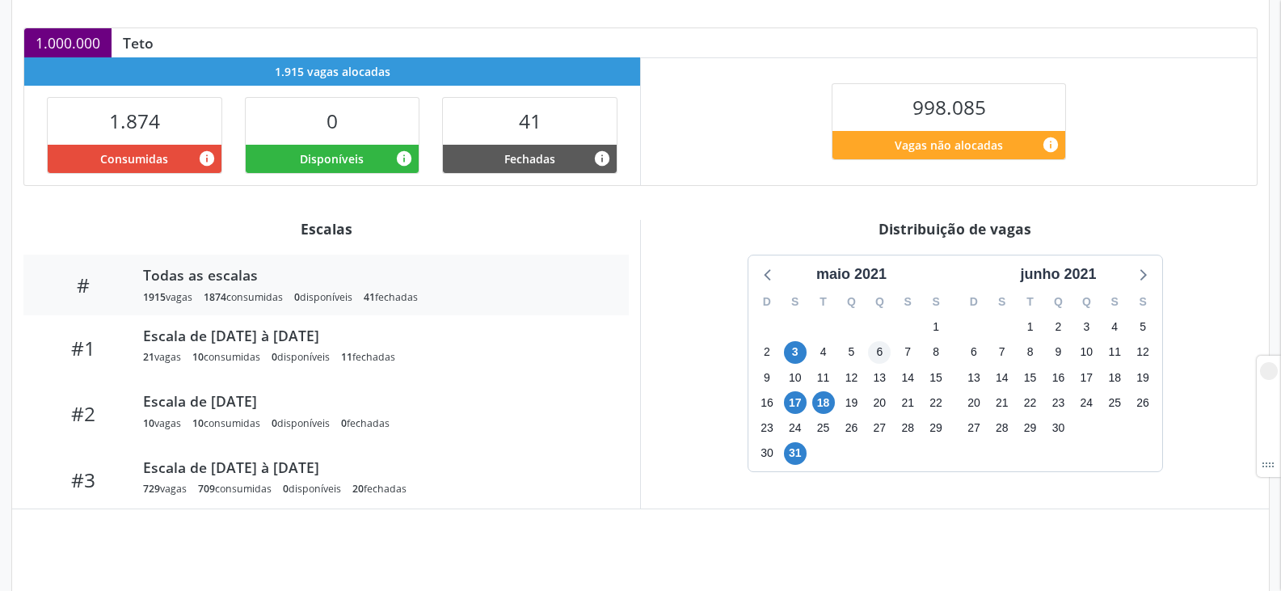
scroll to position [349, 0]
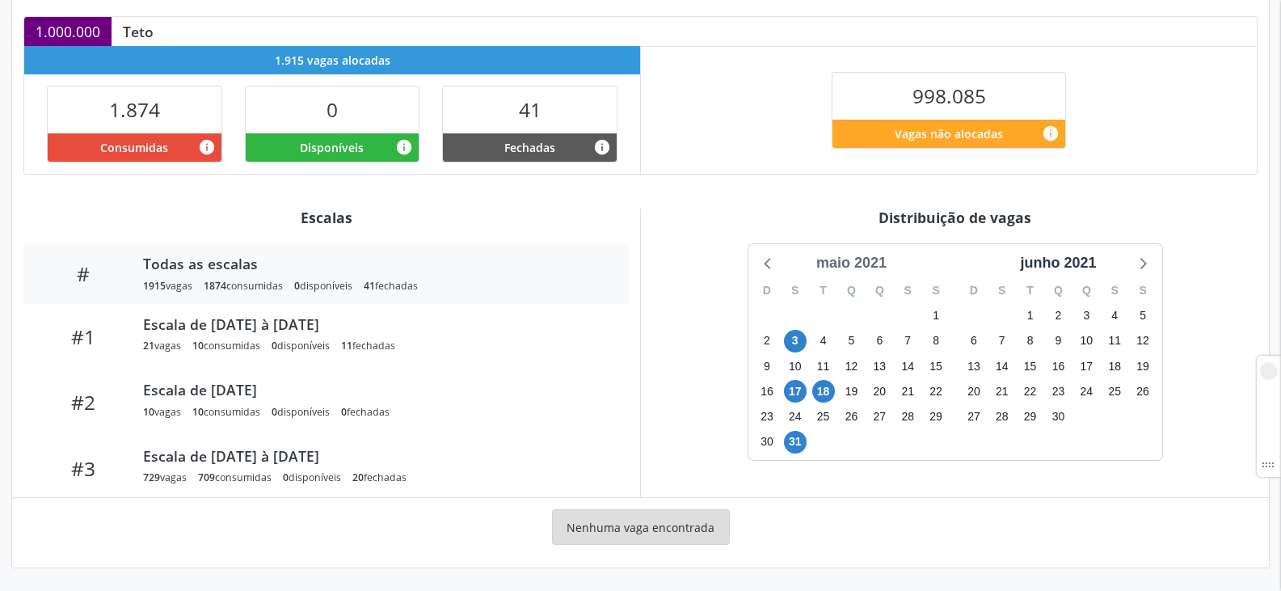
click at [874, 260] on div "maio 2021" at bounding box center [851, 263] width 83 height 22
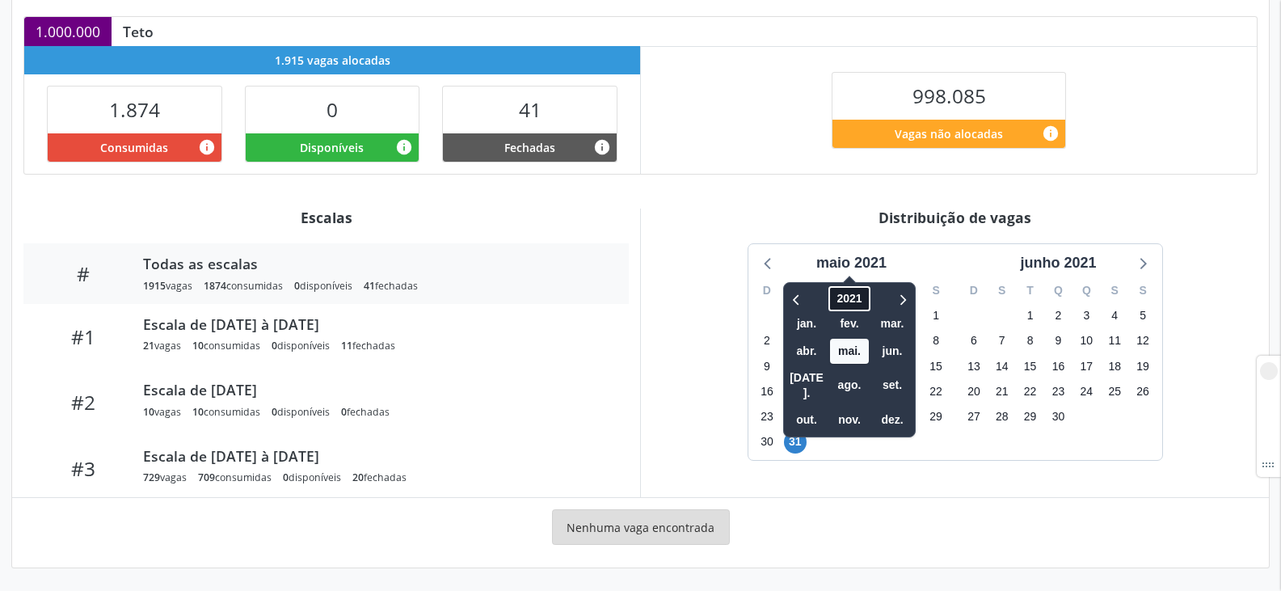
click at [852, 301] on span "2021" at bounding box center [848, 298] width 41 height 25
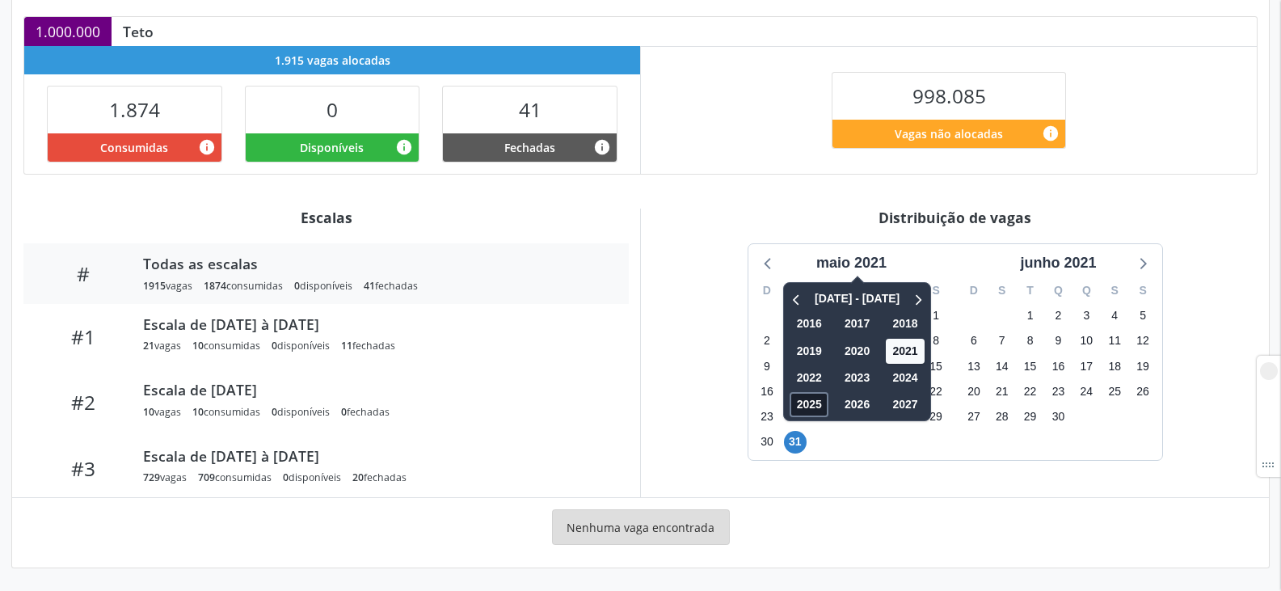
click at [799, 406] on span "2025" at bounding box center [808, 404] width 39 height 25
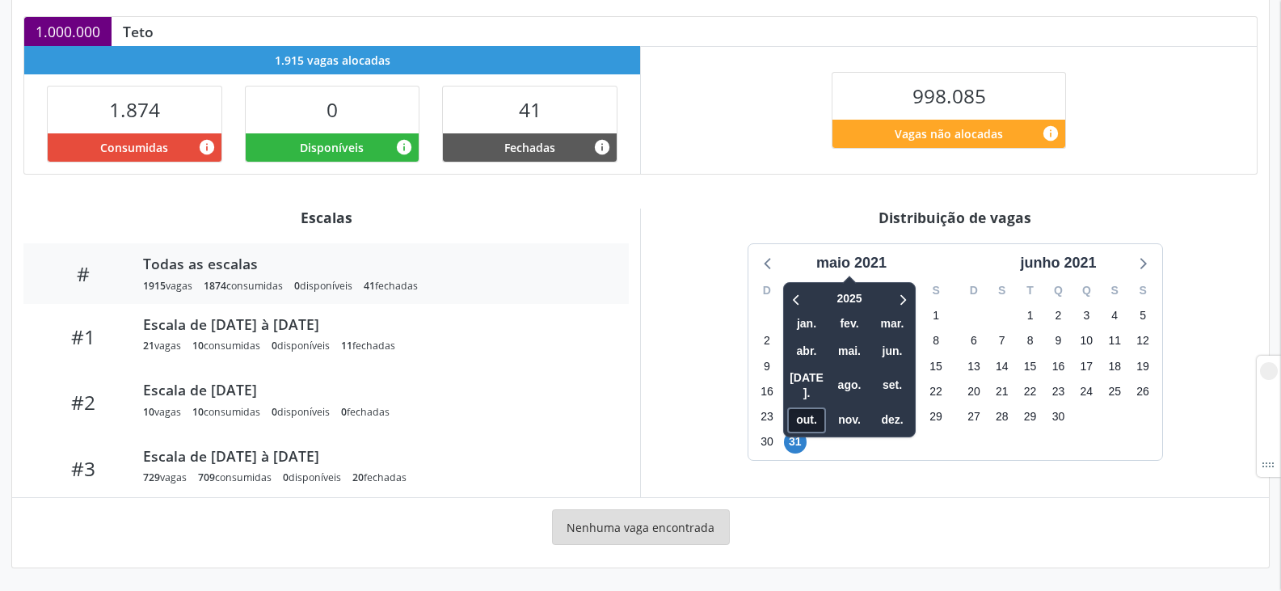
click at [811, 407] on span "out." at bounding box center [806, 419] width 39 height 25
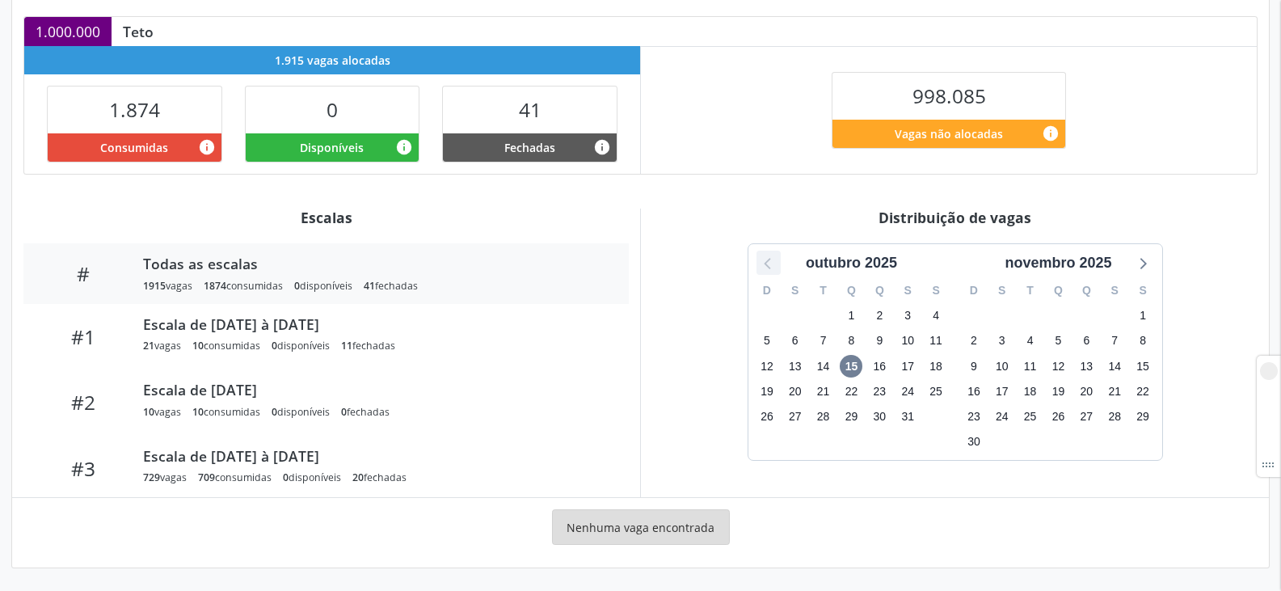
click at [772, 271] on icon at bounding box center [768, 262] width 21 height 21
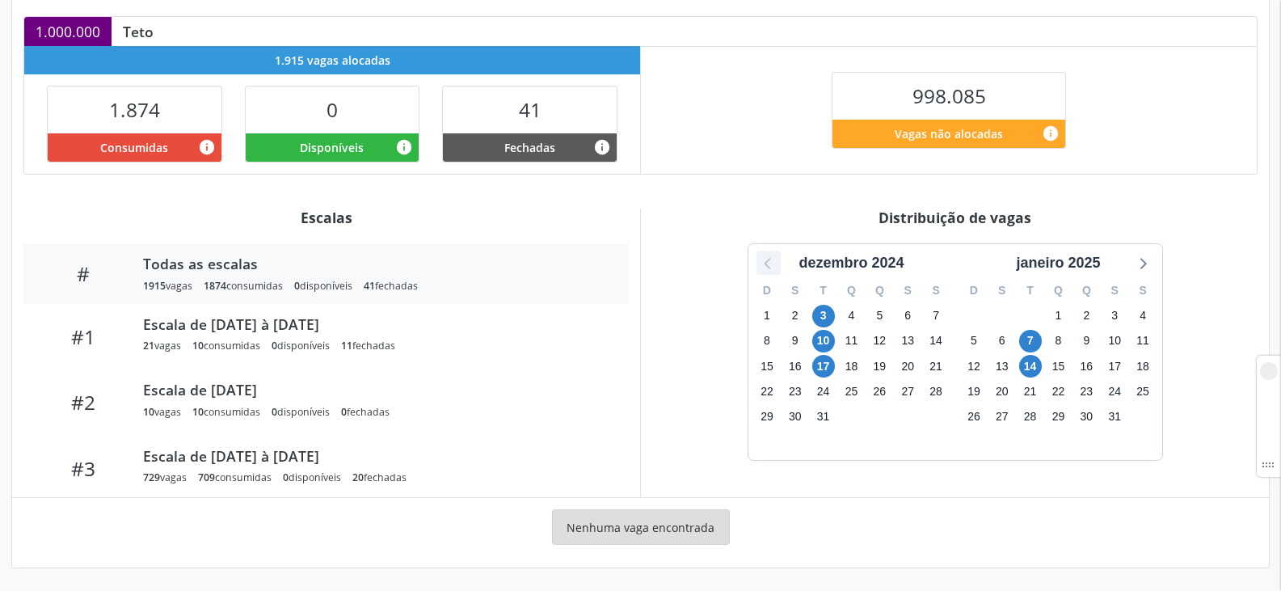
click at [772, 271] on icon at bounding box center [768, 262] width 21 height 21
click at [1140, 262] on icon at bounding box center [1141, 262] width 21 height 21
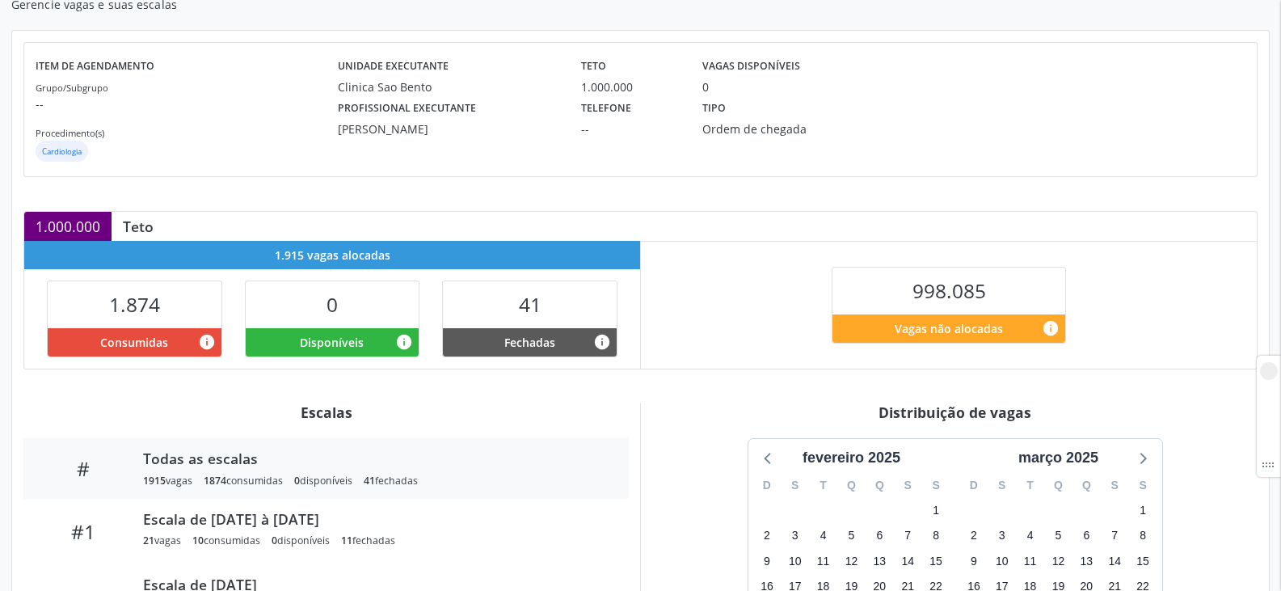
scroll to position [242, 0]
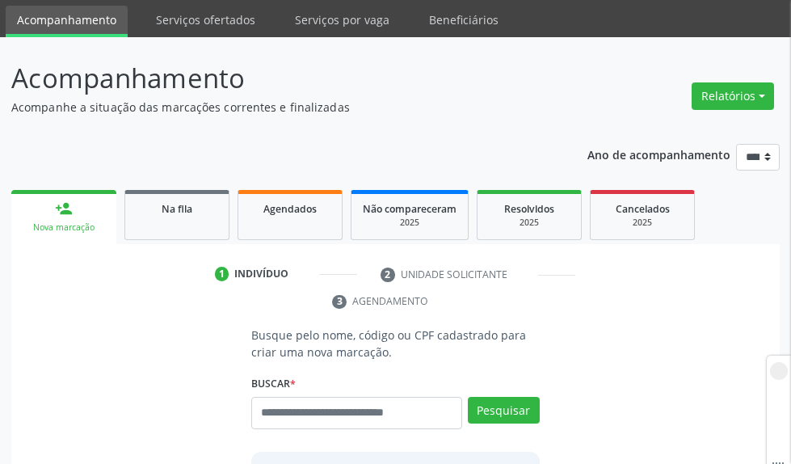
scroll to position [81, 0]
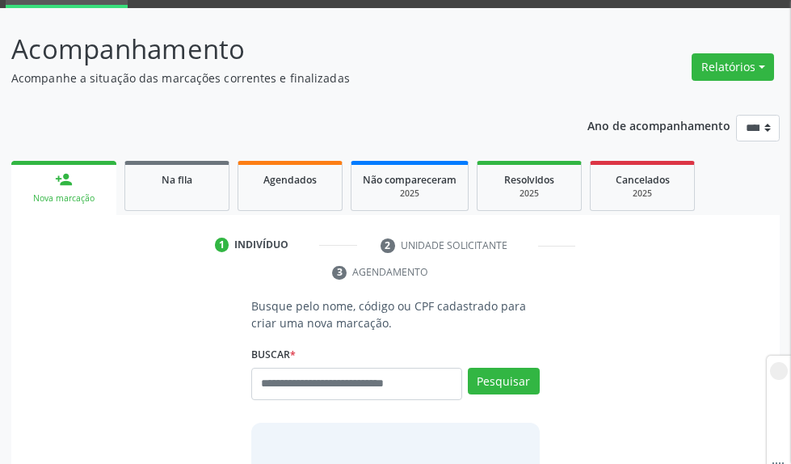
click at [322, 376] on input "text" at bounding box center [356, 384] width 211 height 32
type input "***"
click at [506, 390] on button "Pesquisar" at bounding box center [504, 381] width 72 height 27
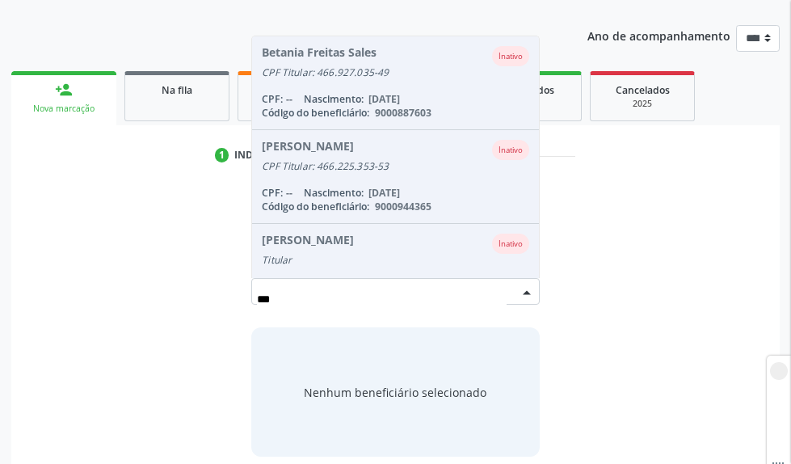
scroll to position [86, 0]
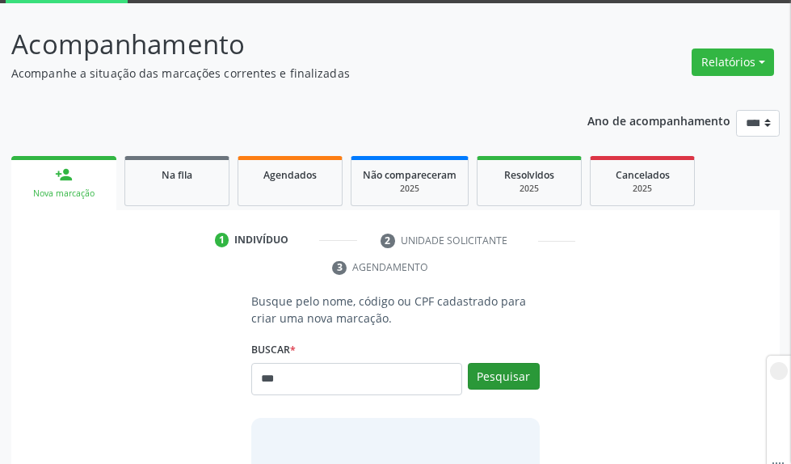
type input "***"
click at [524, 380] on button "Pesquisar" at bounding box center [504, 376] width 72 height 27
type input "***"
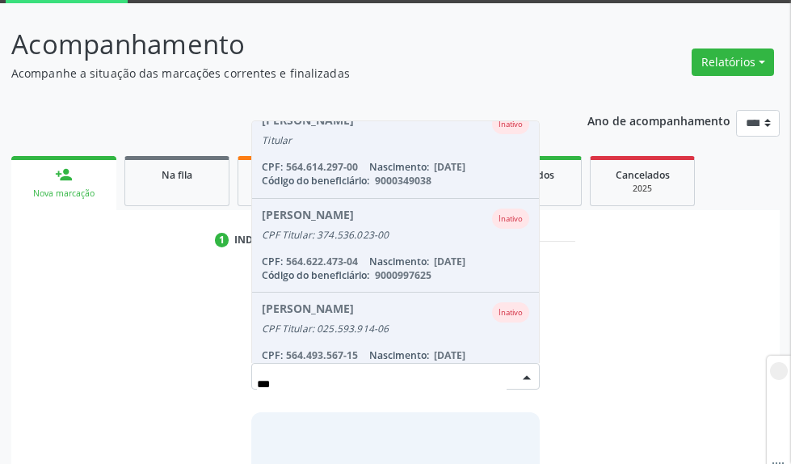
scroll to position [323, 0]
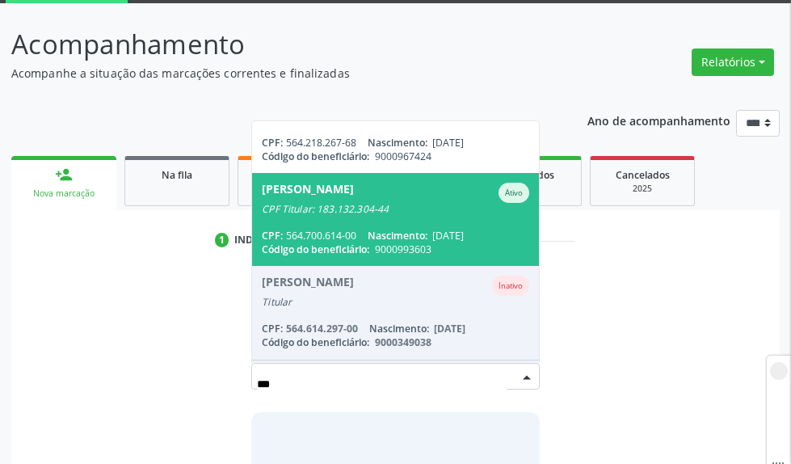
click at [367, 222] on span "[PERSON_NAME] Ativo CPF Titular: 183.132.304-44 CPF: 564.700.614-00 Nascimento:…" at bounding box center [395, 219] width 287 height 93
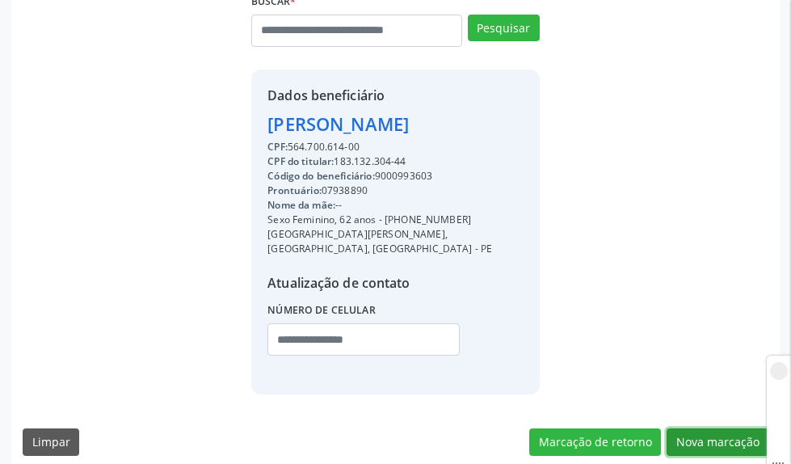
click at [734, 432] on button "Nova marcação" at bounding box center [718, 441] width 102 height 27
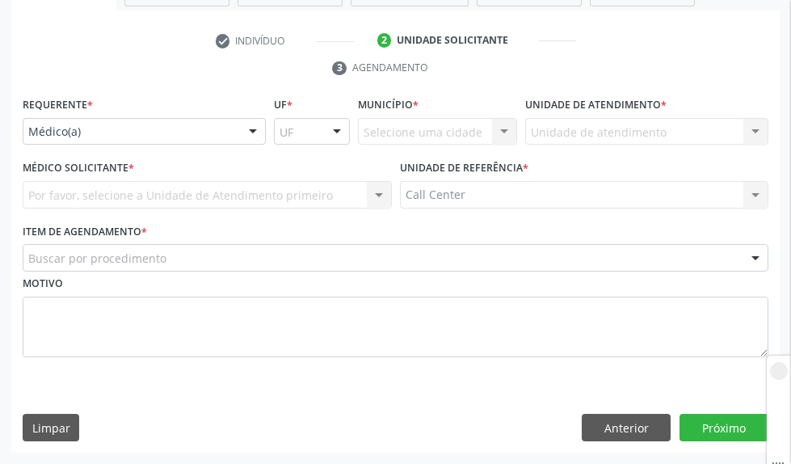
scroll to position [285, 0]
click at [549, 132] on div "Unidade de atendimento Nenhum resultado encontrado para: " " Não há nenhuma opç…" at bounding box center [646, 131] width 243 height 27
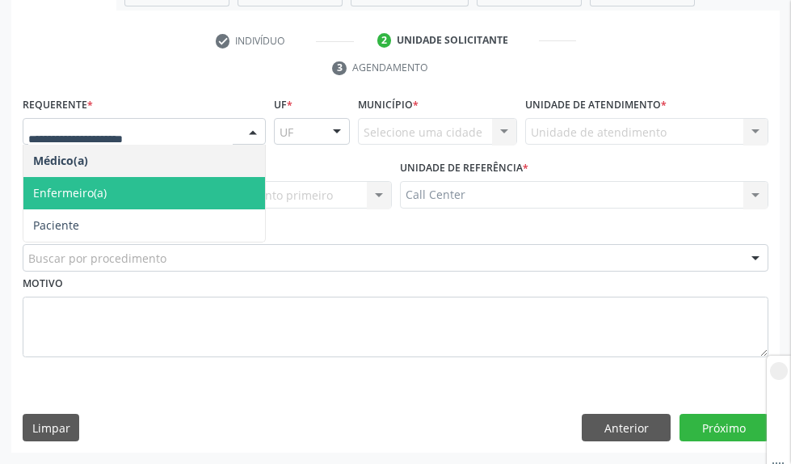
click at [128, 213] on span "Paciente" at bounding box center [144, 225] width 242 height 32
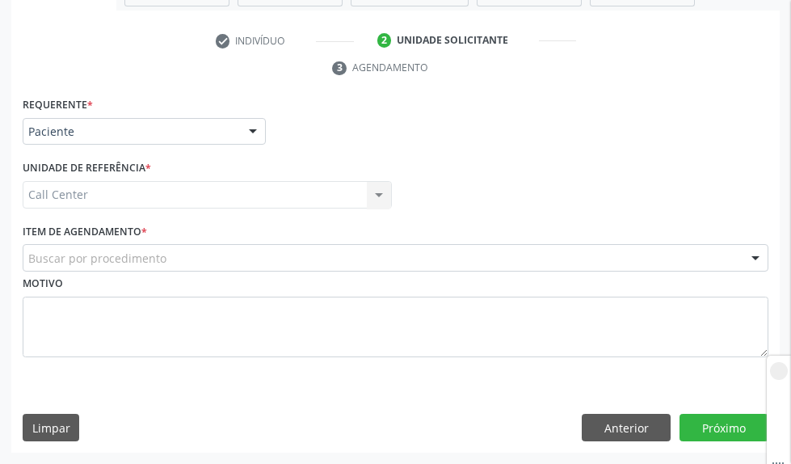
click at [670, 265] on div "Buscar por procedimento" at bounding box center [396, 257] width 746 height 27
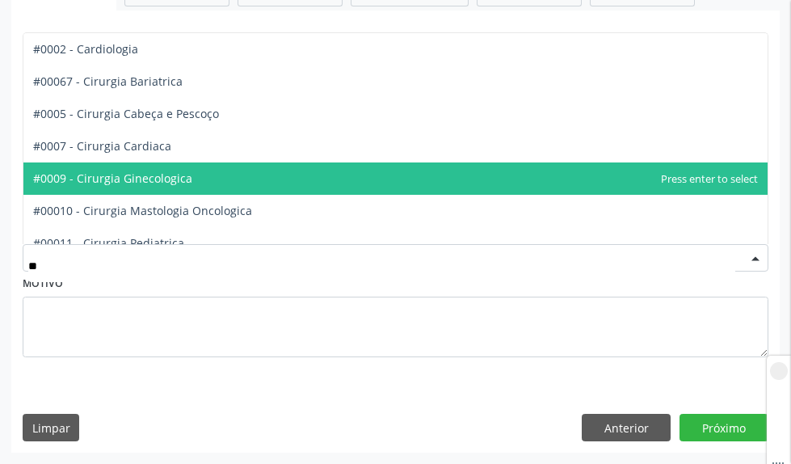
type input "***"
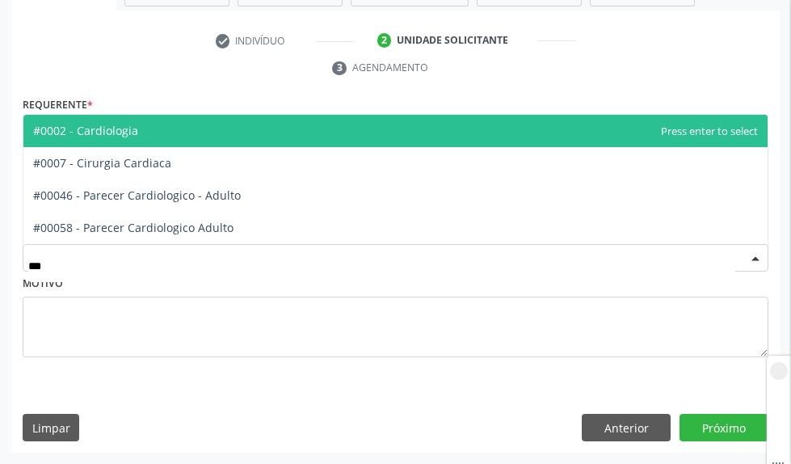
click at [333, 124] on span "#0002 - Cardiologia" at bounding box center [395, 131] width 744 height 32
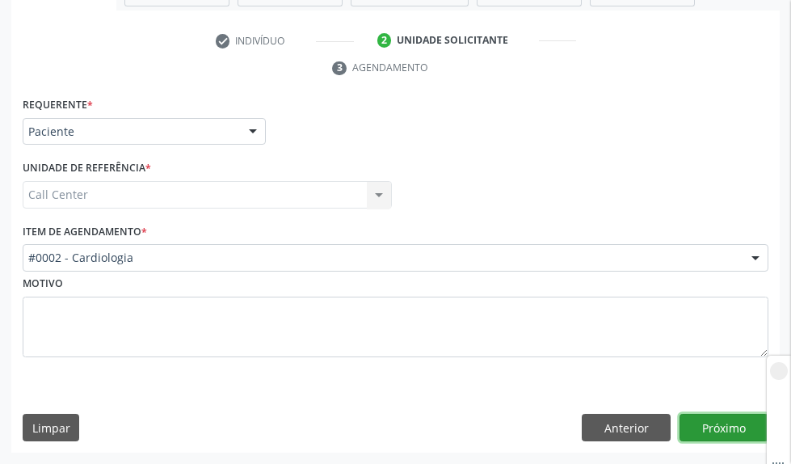
click at [745, 425] on button "Próximo" at bounding box center [723, 427] width 89 height 27
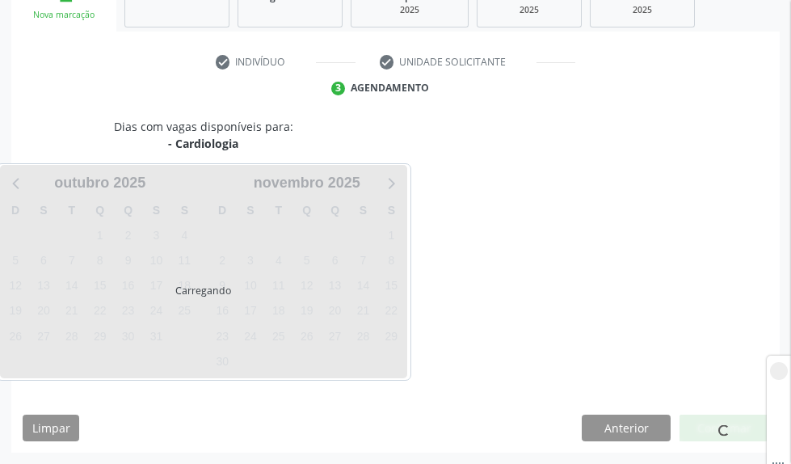
scroll to position [264, 0]
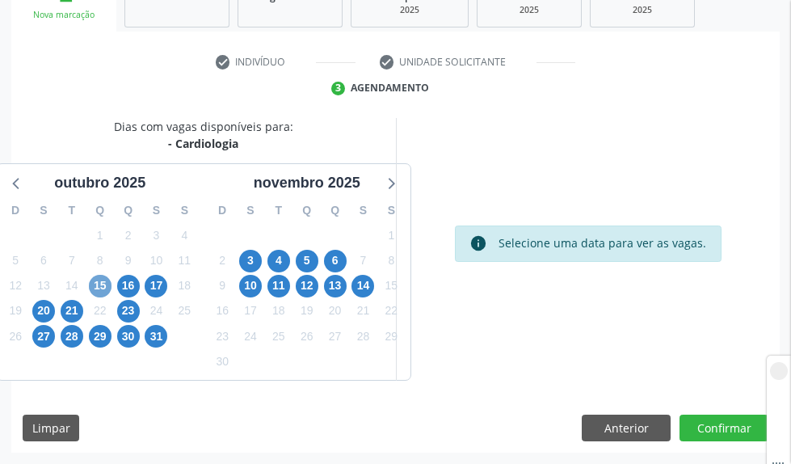
click at [101, 295] on span "15" at bounding box center [100, 286] width 23 height 23
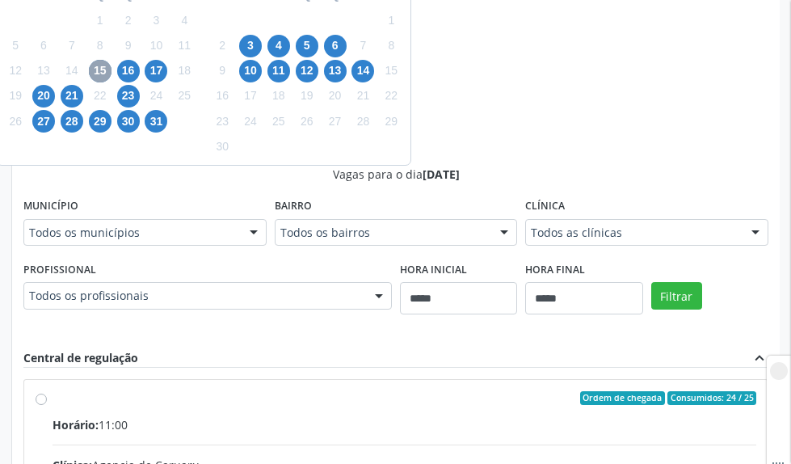
scroll to position [587, 0]
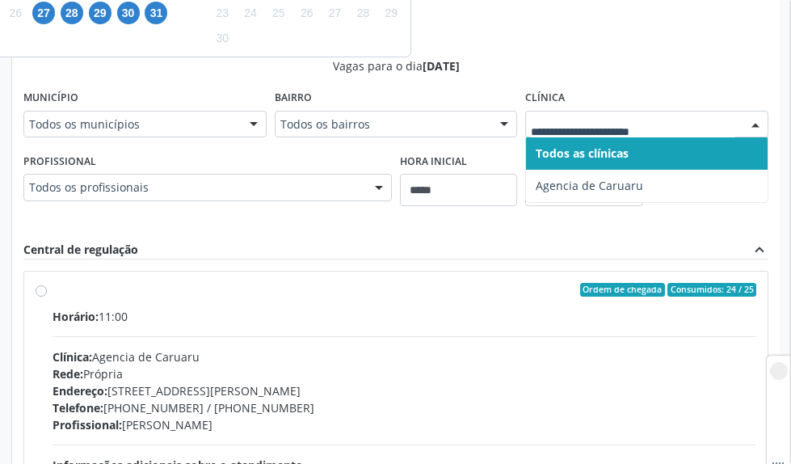
type input "*"
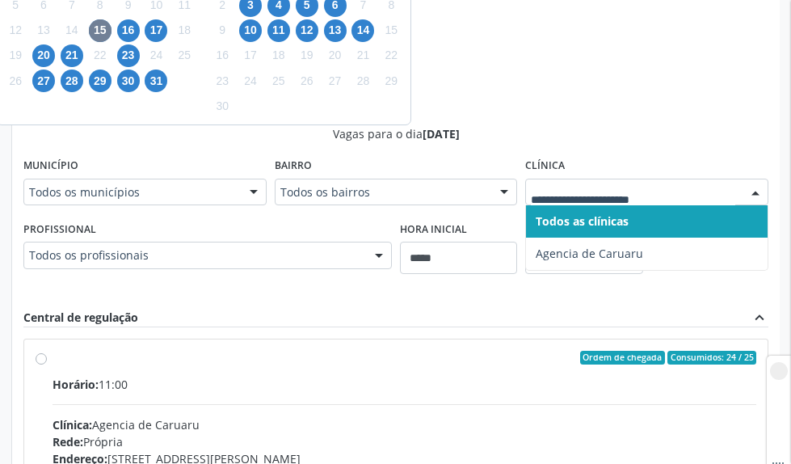
scroll to position [426, 0]
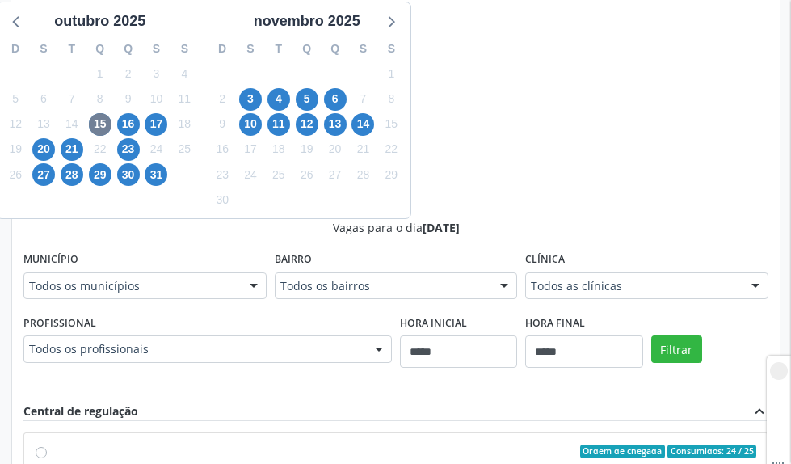
click at [124, 111] on div "9" at bounding box center [128, 98] width 23 height 25
click at [124, 132] on span "16" at bounding box center [128, 124] width 23 height 23
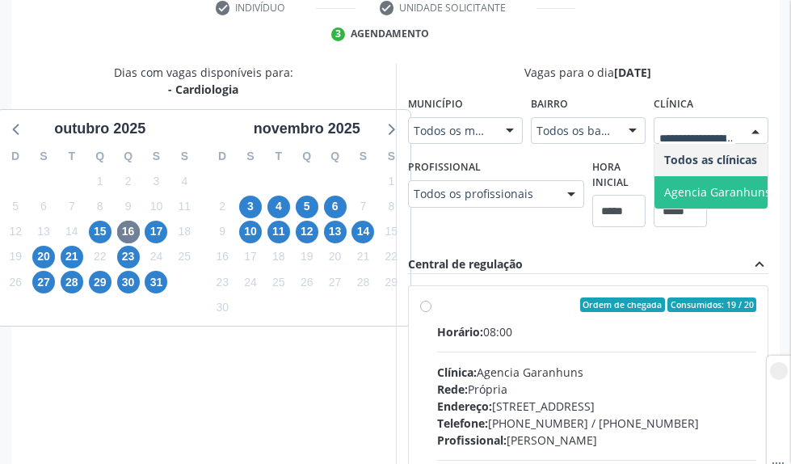
scroll to position [345, 0]
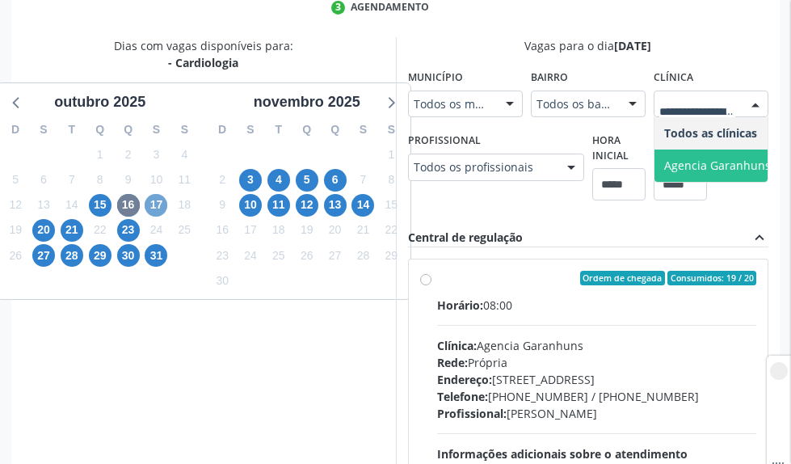
click at [155, 201] on span "17" at bounding box center [156, 205] width 23 height 23
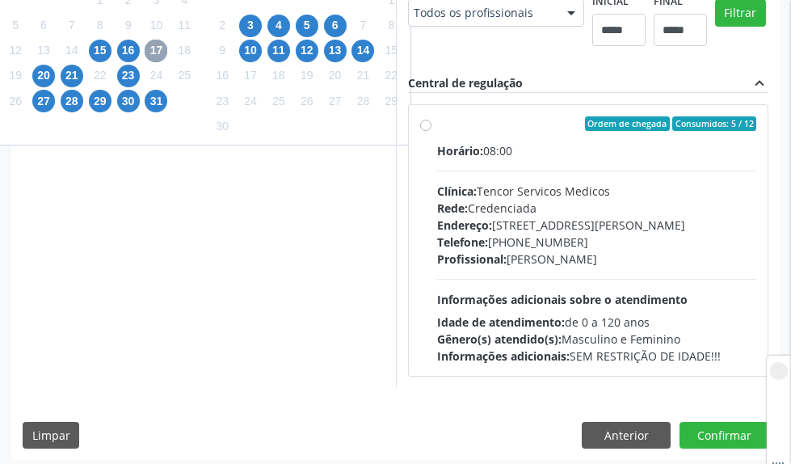
scroll to position [507, 0]
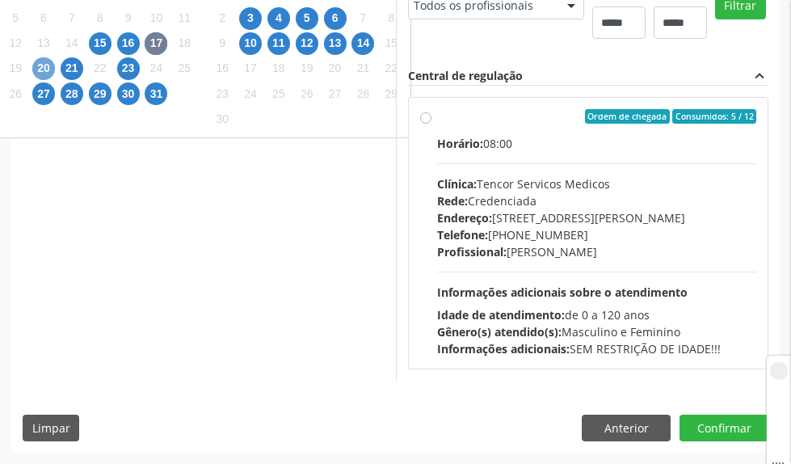
click at [44, 65] on span "20" at bounding box center [43, 68] width 23 height 23
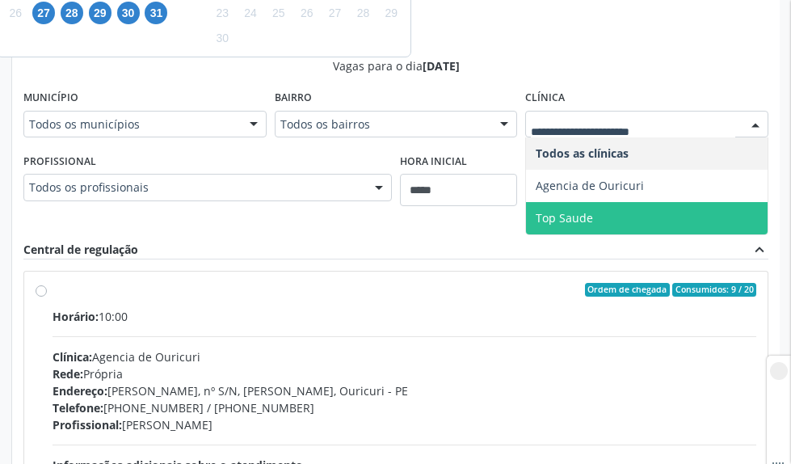
scroll to position [345, 0]
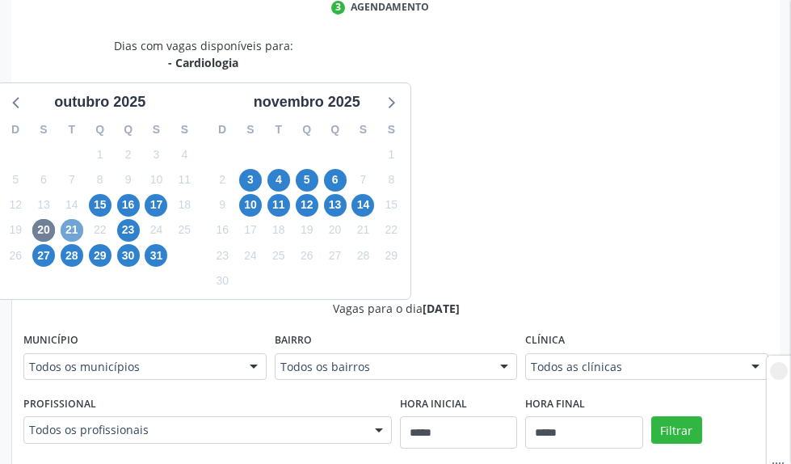
click at [80, 230] on span "21" at bounding box center [72, 230] width 23 height 23
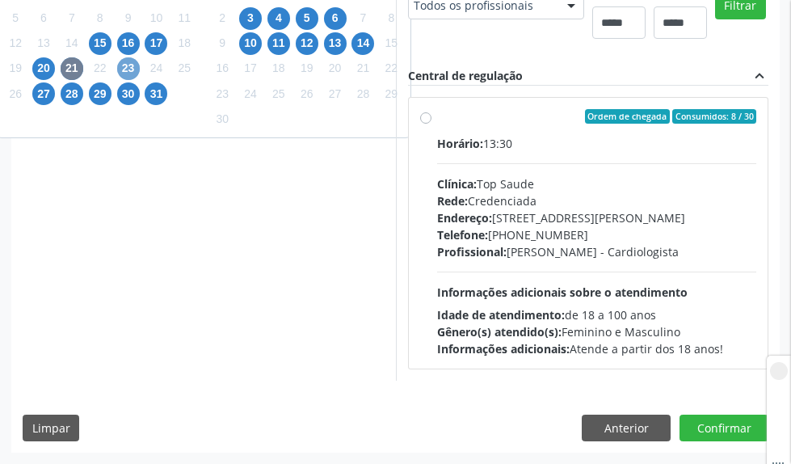
click at [133, 61] on span "23" at bounding box center [128, 68] width 23 height 23
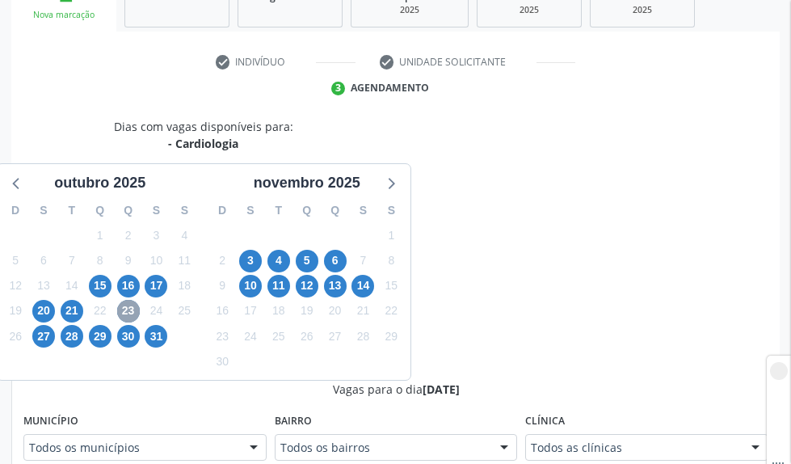
scroll to position [507, 0]
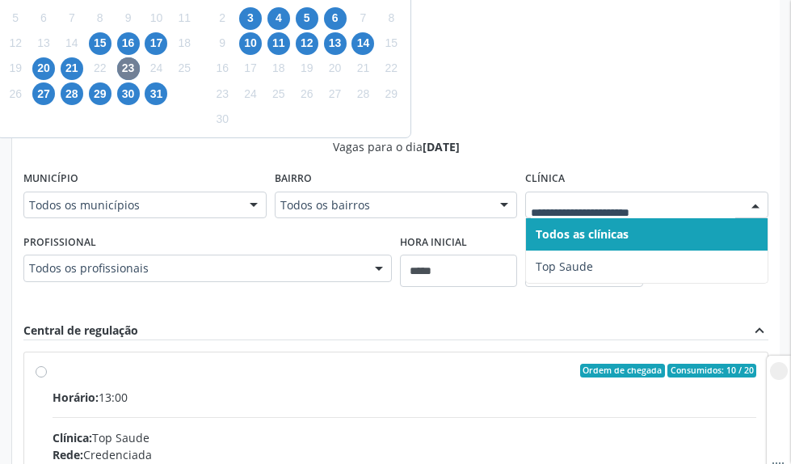
click at [31, 98] on div "27" at bounding box center [44, 94] width 28 height 25
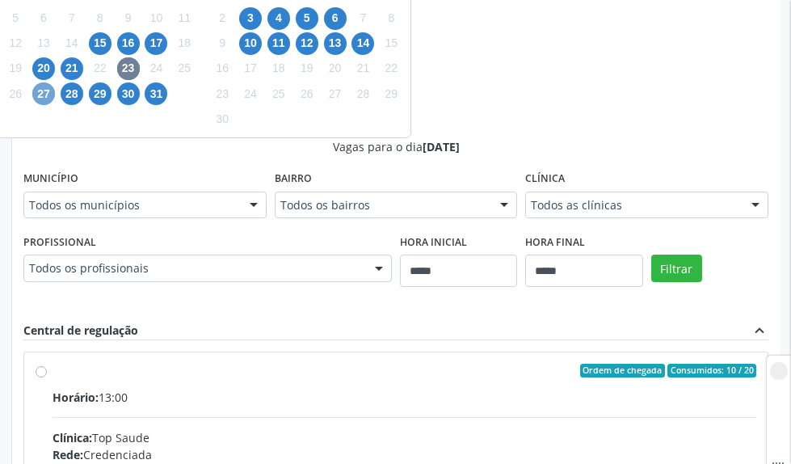
click at [36, 98] on span "27" at bounding box center [43, 93] width 23 height 23
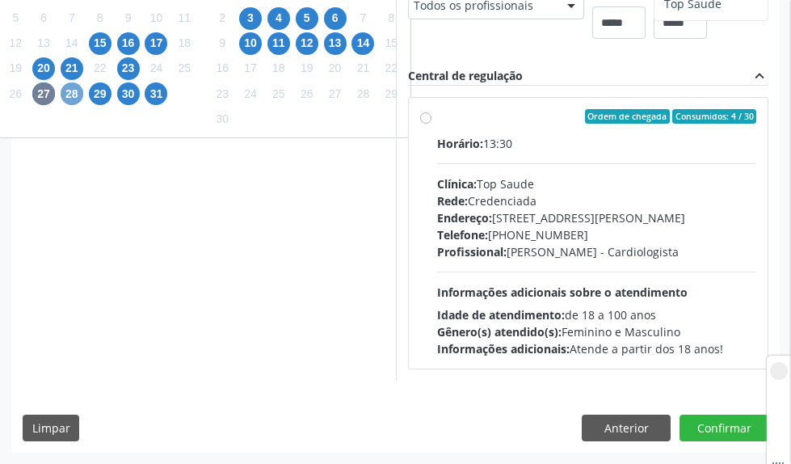
click at [76, 96] on span "28" at bounding box center [72, 93] width 23 height 23
click at [97, 98] on span "29" at bounding box center [100, 93] width 23 height 23
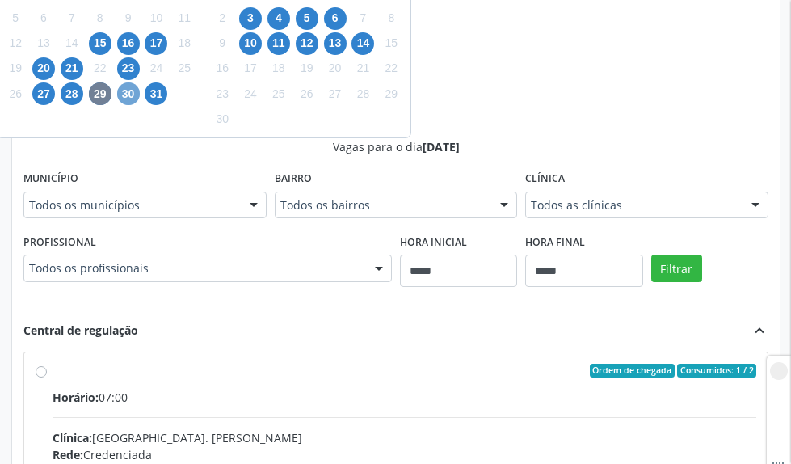
click at [137, 86] on span "30" at bounding box center [128, 93] width 23 height 23
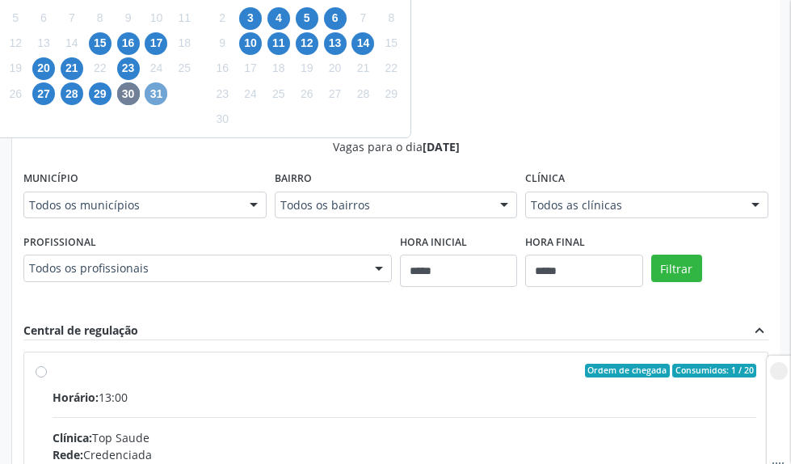
click at [152, 87] on span "31" at bounding box center [156, 93] width 23 height 23
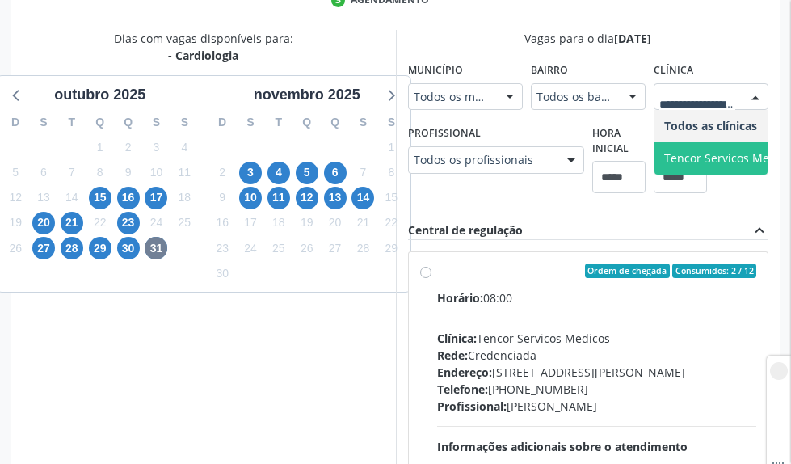
scroll to position [345, 0]
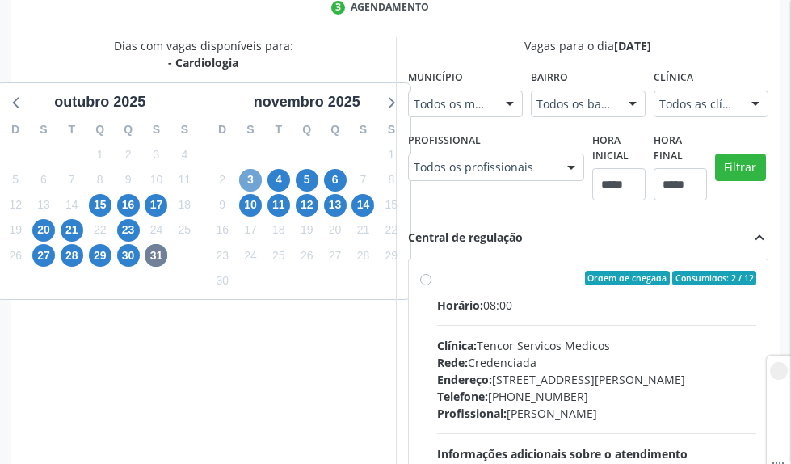
click at [244, 187] on span "3" at bounding box center [250, 180] width 23 height 23
click at [276, 179] on span "4" at bounding box center [278, 180] width 23 height 23
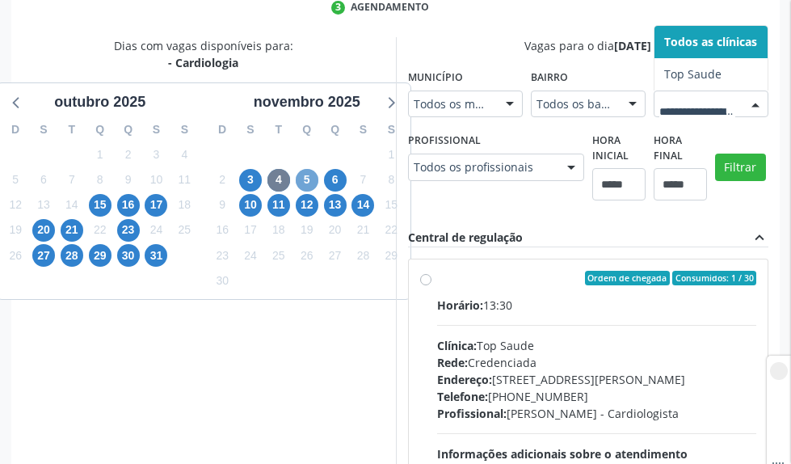
click at [317, 175] on span "5" at bounding box center [307, 180] width 23 height 23
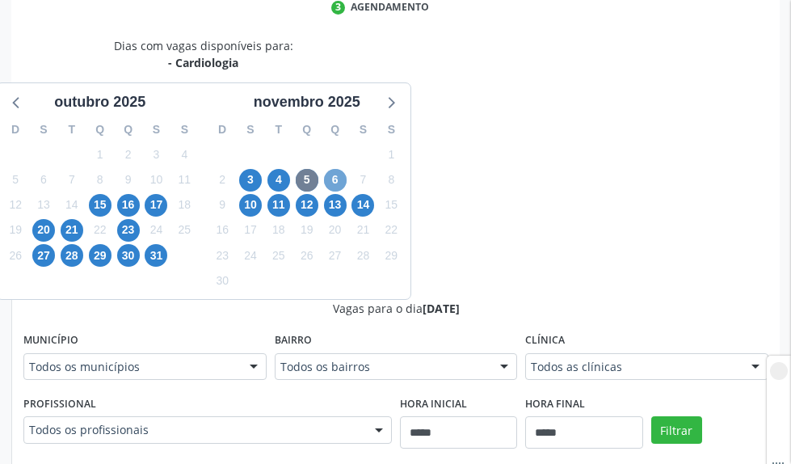
click at [334, 179] on span "6" at bounding box center [335, 180] width 23 height 23
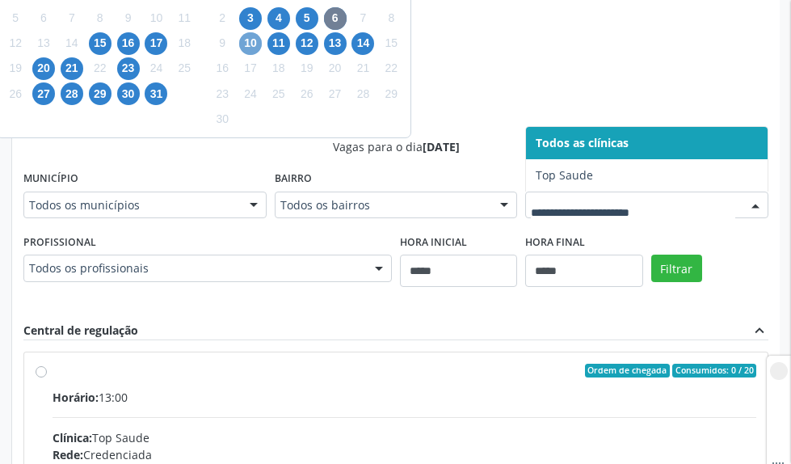
click at [246, 49] on span "10" at bounding box center [250, 43] width 23 height 23
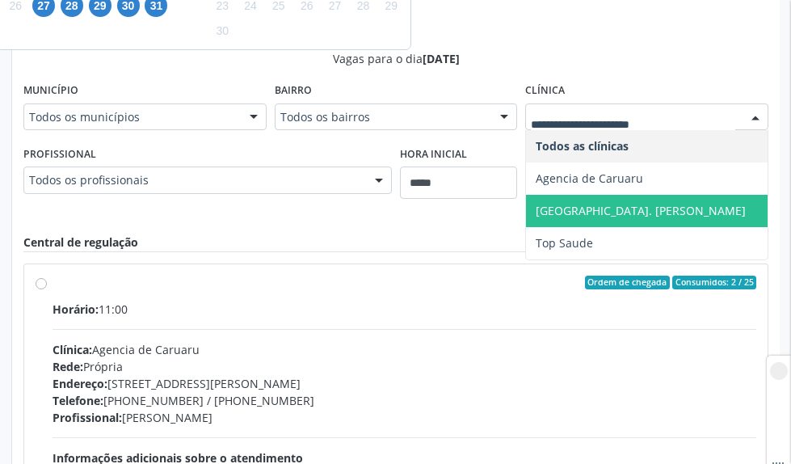
scroll to position [507, 0]
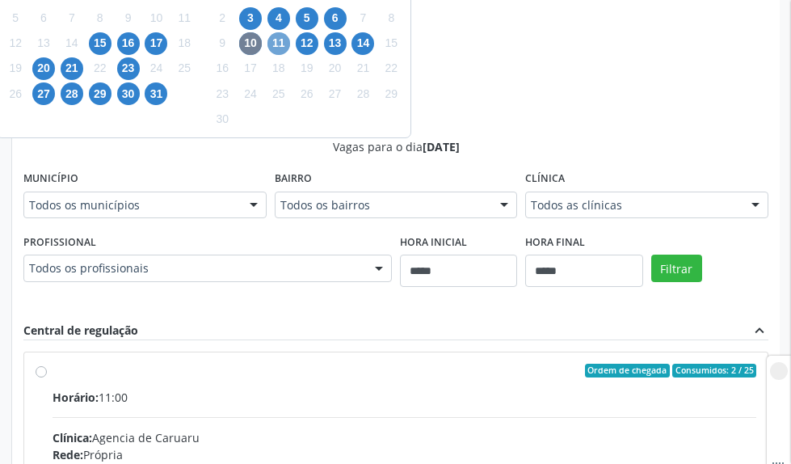
click at [283, 42] on span "11" at bounding box center [278, 43] width 23 height 23
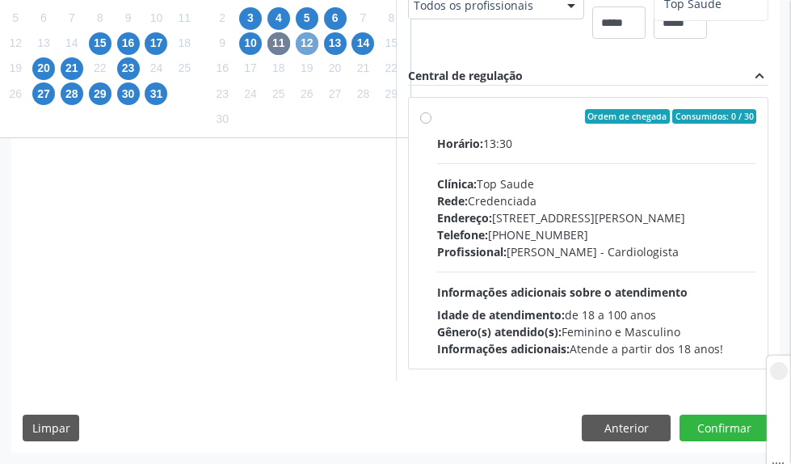
click at [312, 44] on span "12" at bounding box center [307, 43] width 23 height 23
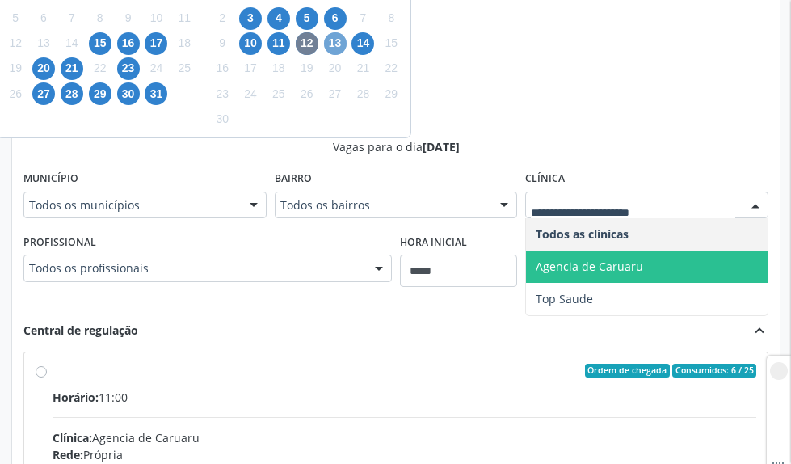
click at [333, 46] on span "13" at bounding box center [335, 43] width 23 height 23
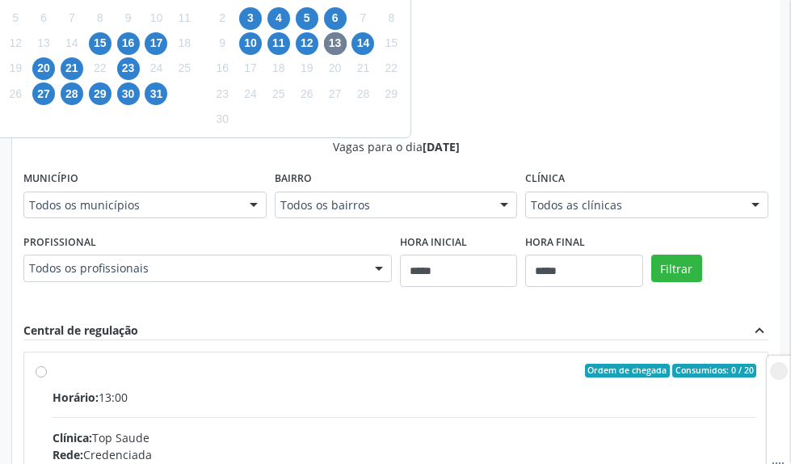
click at [574, 195] on div "Todos as clínicas" at bounding box center [646, 204] width 243 height 27
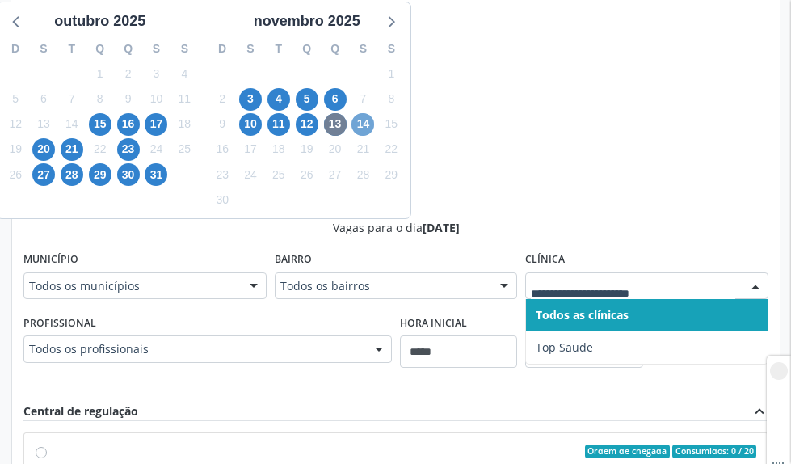
click at [372, 129] on span "14" at bounding box center [362, 124] width 23 height 23
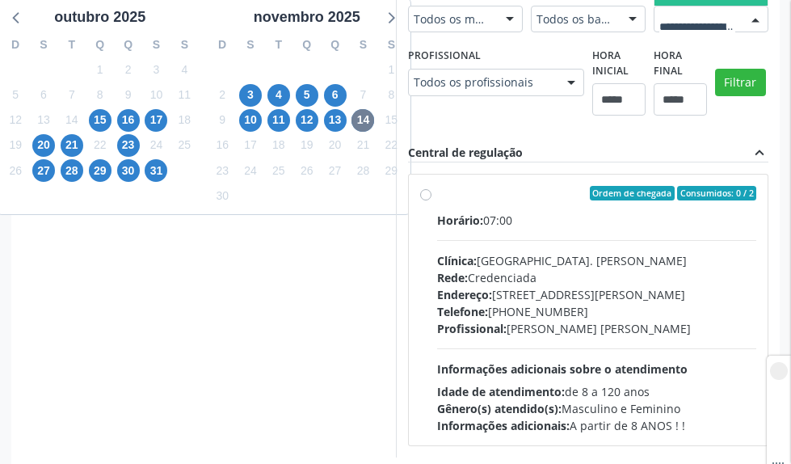
scroll to position [426, 0]
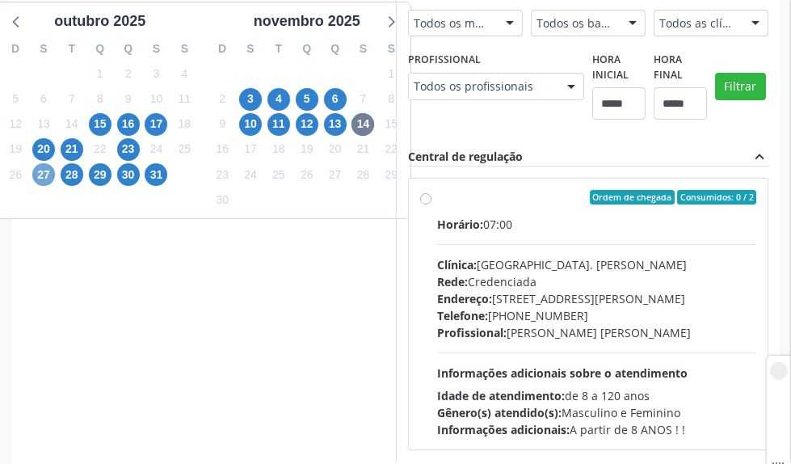
click at [54, 179] on span "27" at bounding box center [43, 174] width 23 height 23
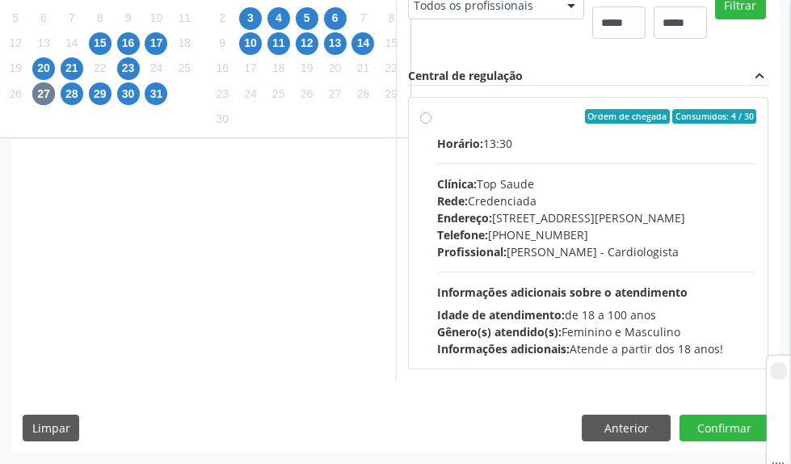
scroll to position [668, 0]
click at [715, 19] on button "Filtrar" at bounding box center [740, 5] width 51 height 27
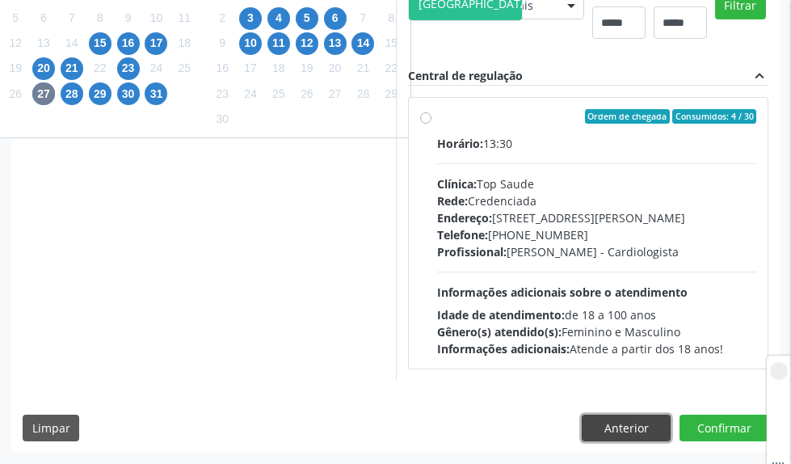
click at [608, 426] on button "Anterior" at bounding box center [626, 427] width 89 height 27
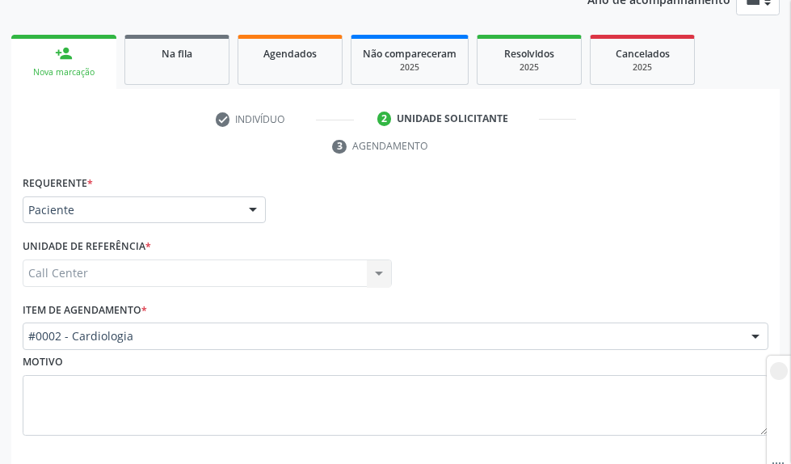
scroll to position [285, 0]
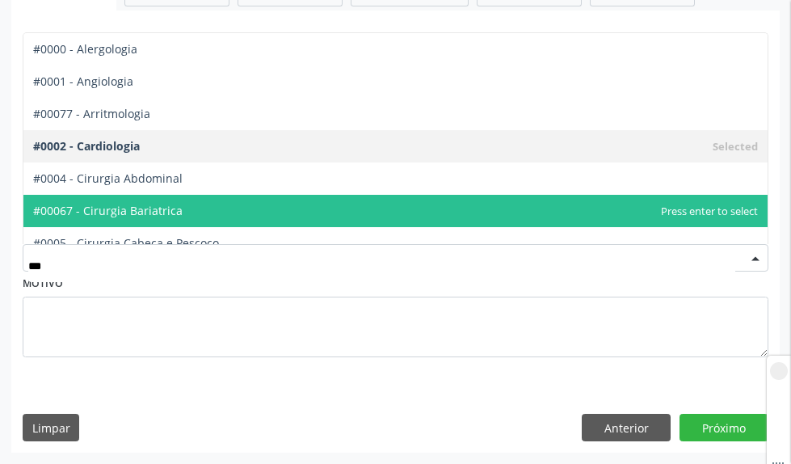
type input "****"
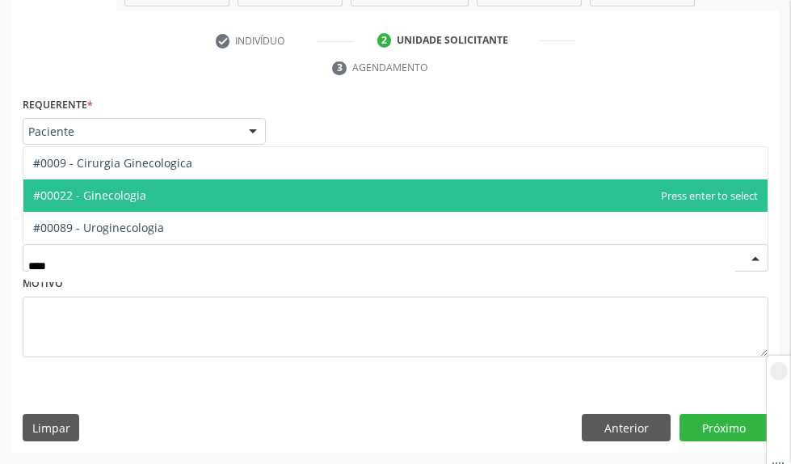
click at [69, 197] on span "#00022 - Ginecologia" at bounding box center [89, 194] width 113 height 15
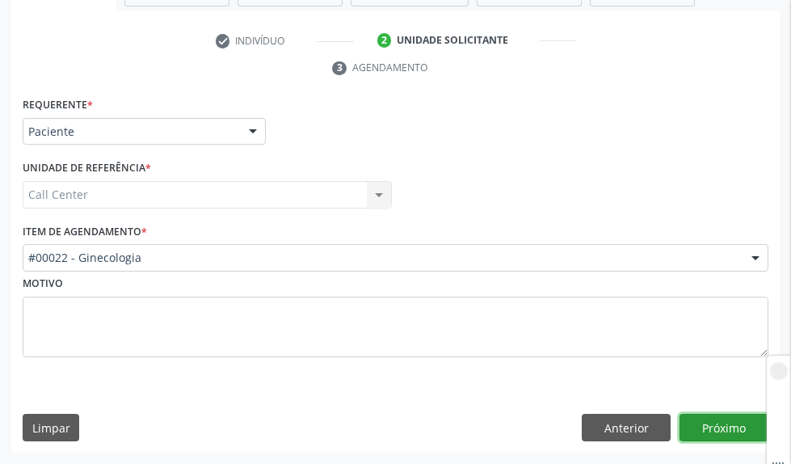
click at [718, 430] on button "Próximo" at bounding box center [723, 427] width 89 height 27
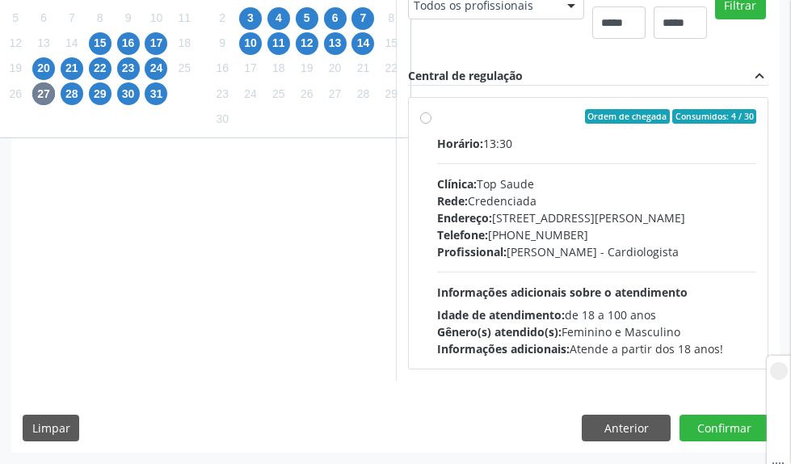
scroll to position [528, 0]
click at [408, 326] on div "Ordem de chegada Consumidos: 4 / 30 Horário: 13:30 Clínica: Top Saude Rede: Cre…" at bounding box center [588, 233] width 361 height 295
click at [408, 86] on div "Central de regulação expand_less" at bounding box center [588, 76] width 361 height 19
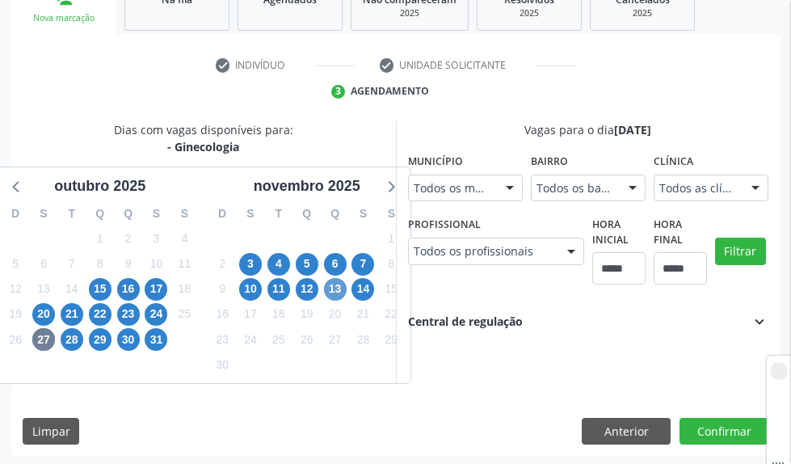
scroll to position [264, 0]
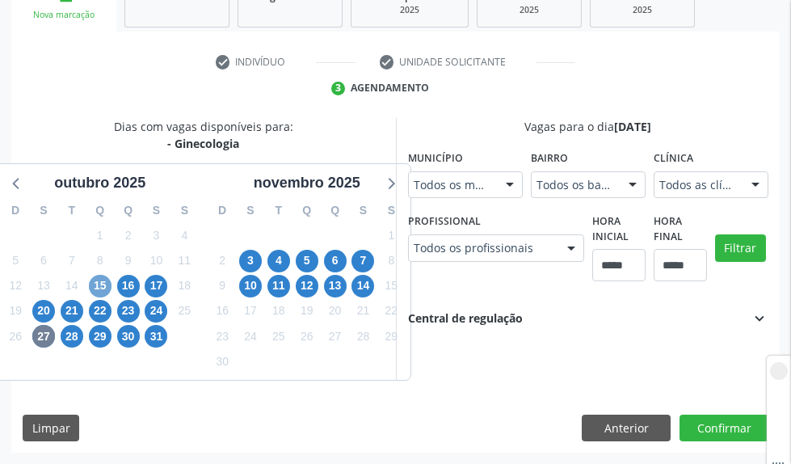
click at [95, 281] on span "15" at bounding box center [100, 286] width 23 height 23
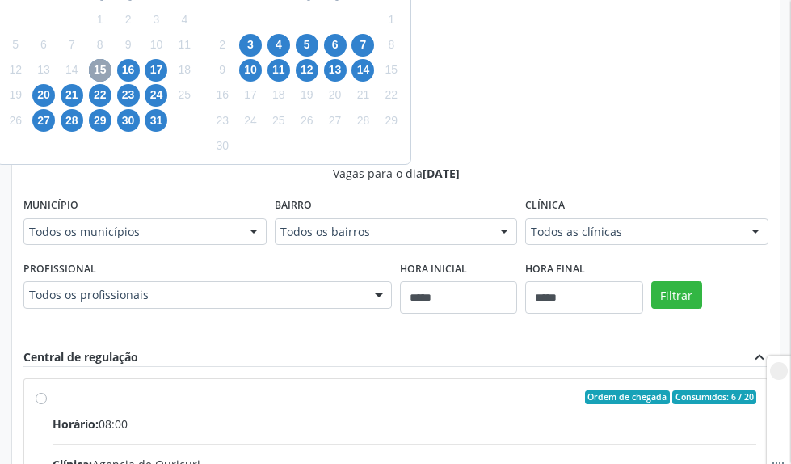
scroll to position [507, 0]
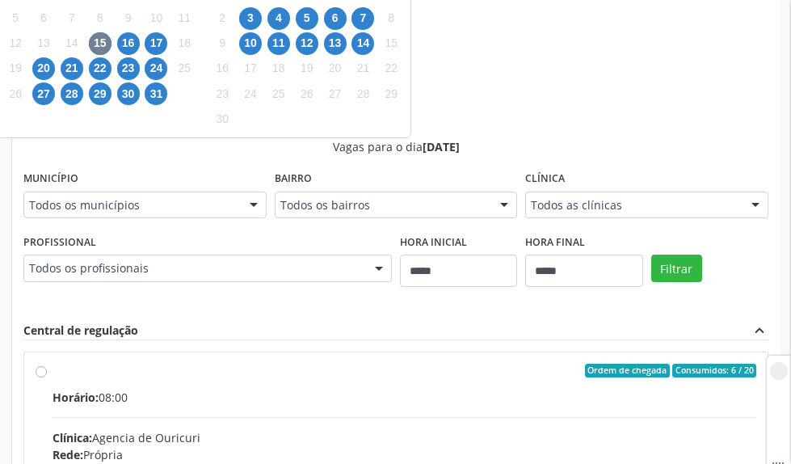
click at [179, 196] on div "Todos os municípios" at bounding box center [144, 204] width 243 height 27
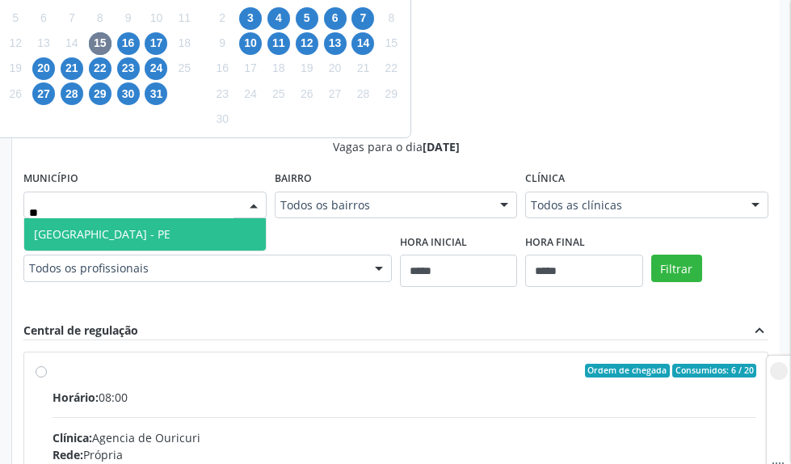
click at [198, 230] on span "[GEOGRAPHIC_DATA] - PE" at bounding box center [145, 234] width 242 height 32
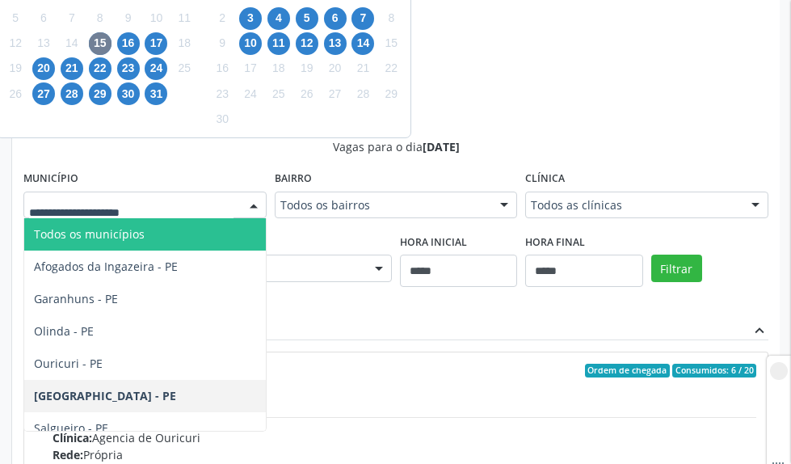
click at [138, 238] on span "Todos os municípios" at bounding box center [89, 233] width 111 height 15
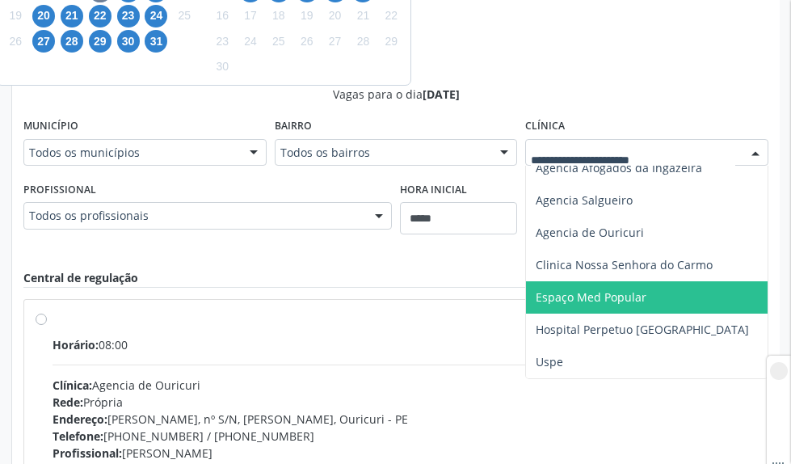
scroll to position [587, 0]
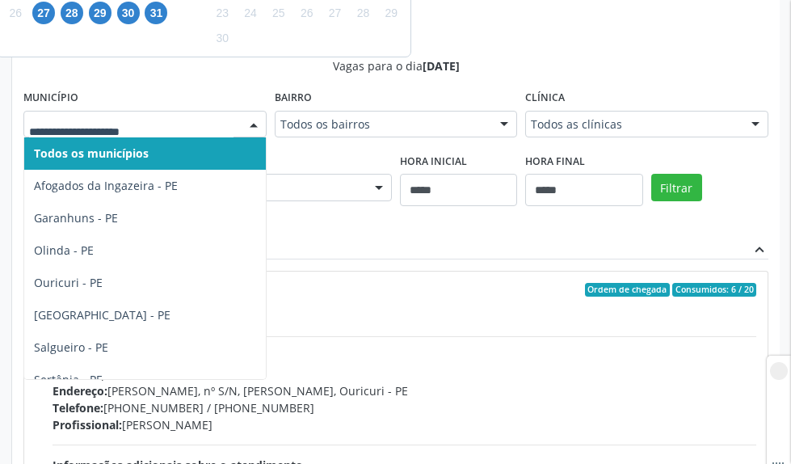
click at [221, 137] on div at bounding box center [144, 124] width 243 height 27
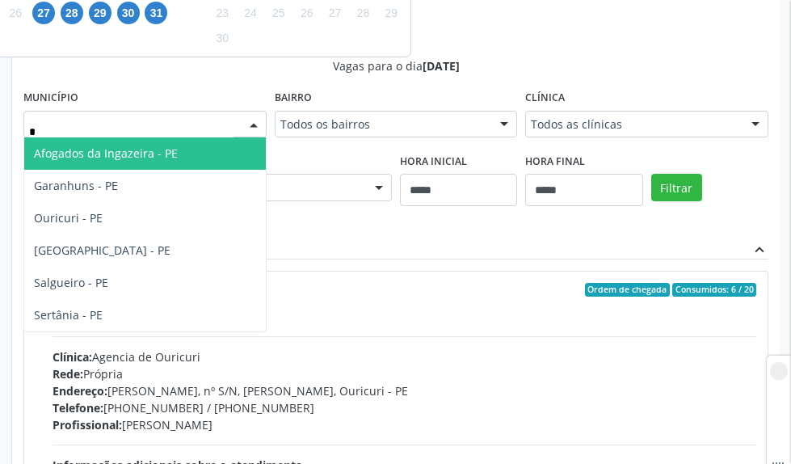
type input "**"
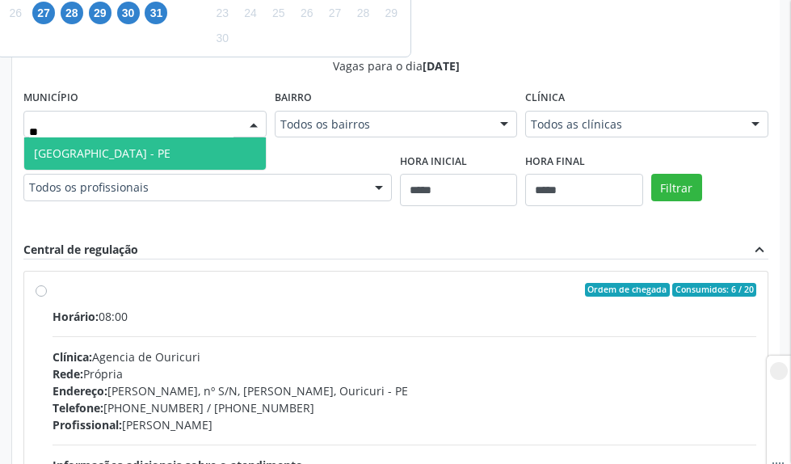
click at [188, 150] on span "[GEOGRAPHIC_DATA] - PE" at bounding box center [145, 153] width 242 height 32
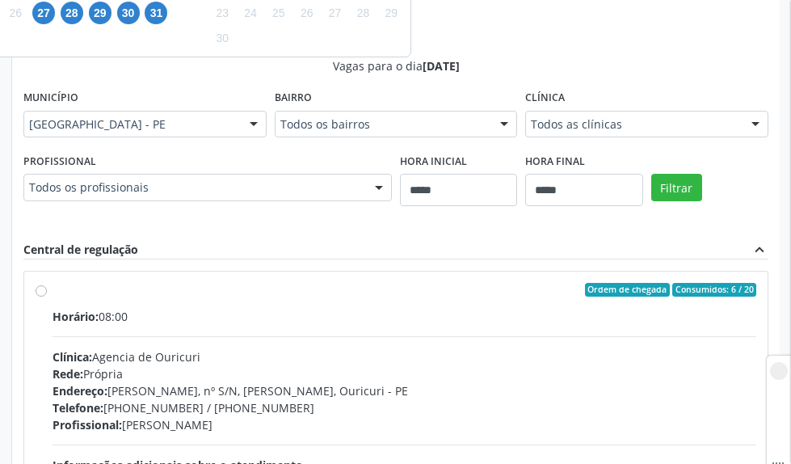
scroll to position [17, 0]
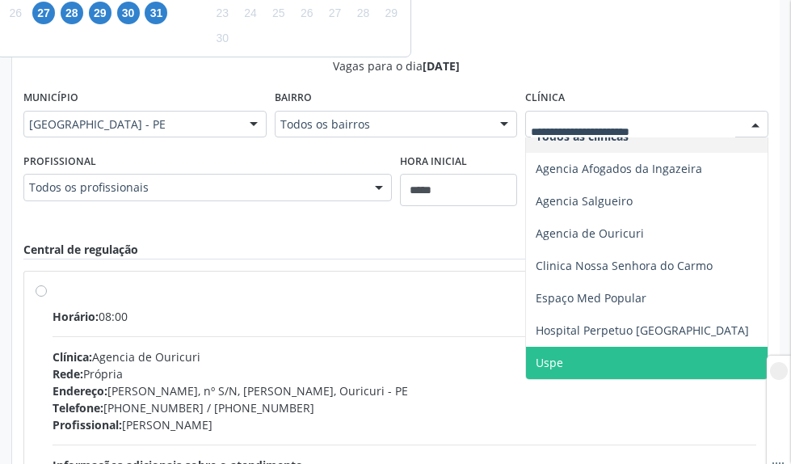
click at [561, 125] on input "text" at bounding box center [633, 132] width 204 height 32
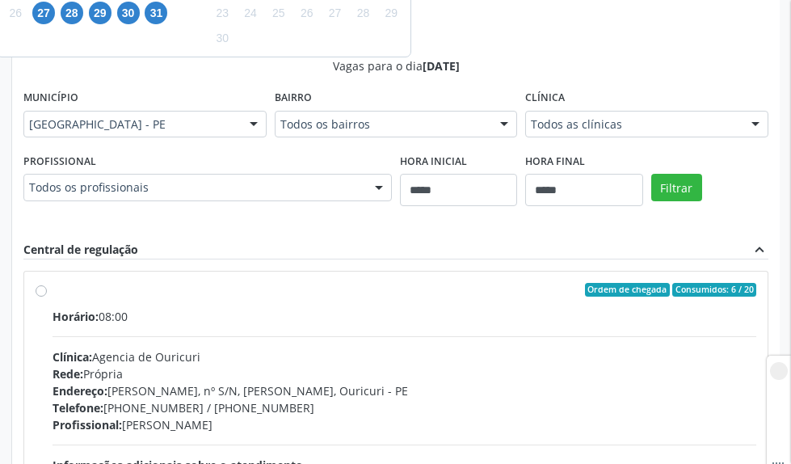
click at [481, 363] on div "Clínica: Agencia de Ouricuri" at bounding box center [405, 356] width 704 height 17
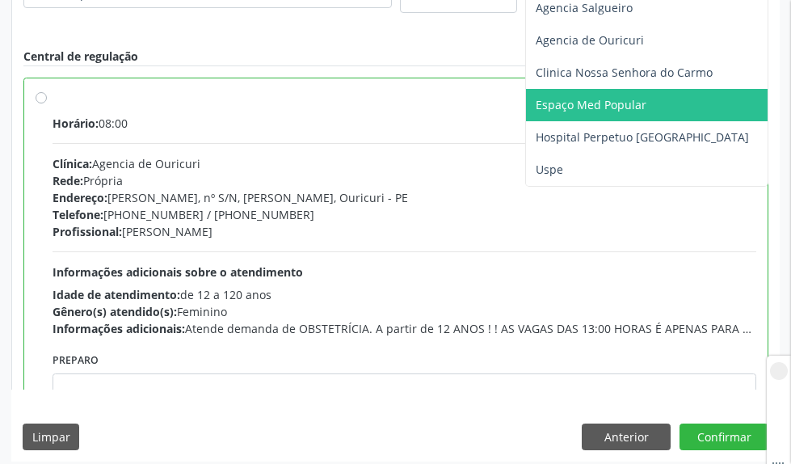
scroll to position [789, 0]
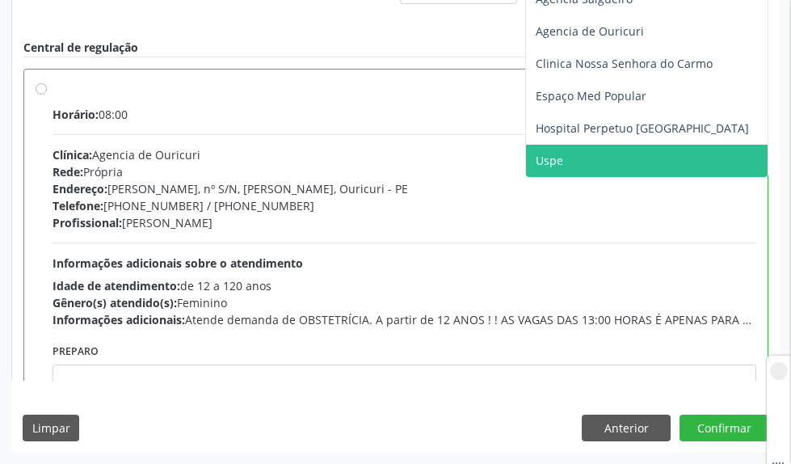
click at [565, 159] on span "Uspe" at bounding box center [647, 161] width 242 height 32
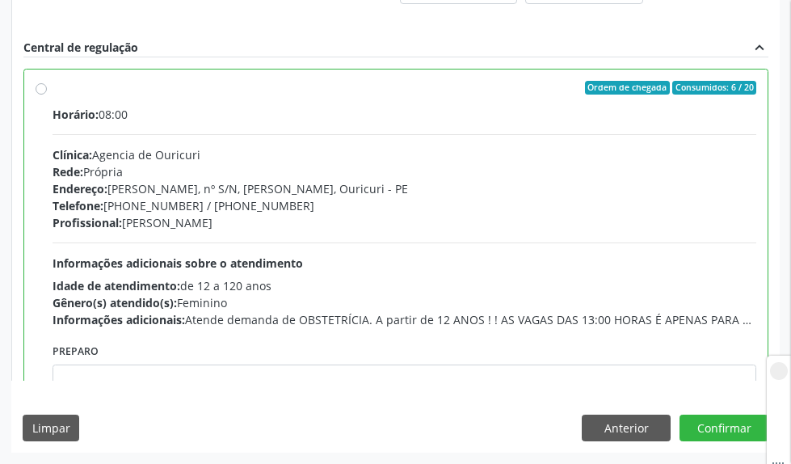
scroll to position [547, 0]
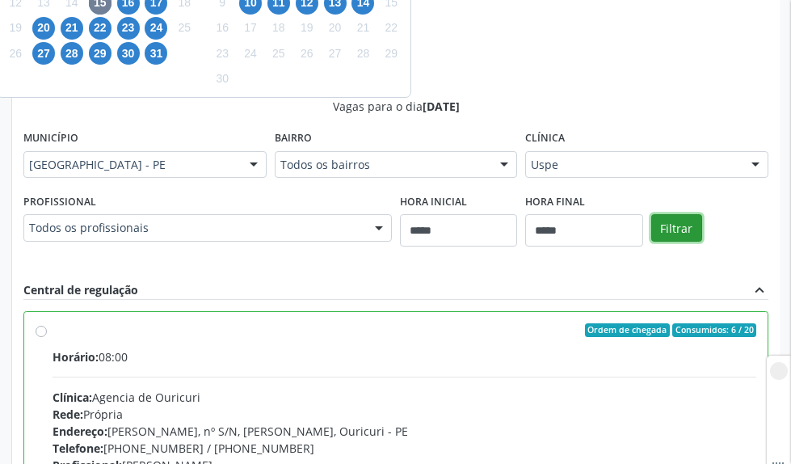
click at [686, 229] on button "Filtrar" at bounding box center [676, 227] width 51 height 27
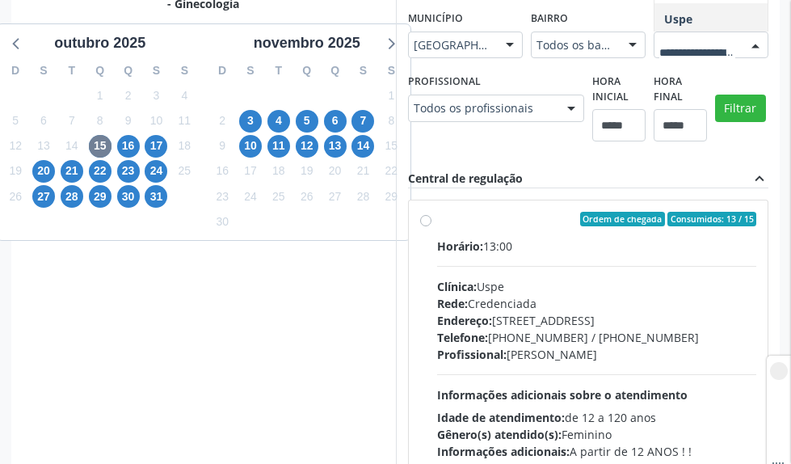
scroll to position [17, 0]
click at [664, 23] on span "Uspe" at bounding box center [678, 14] width 28 height 15
click at [125, 143] on span "16" at bounding box center [128, 146] width 23 height 23
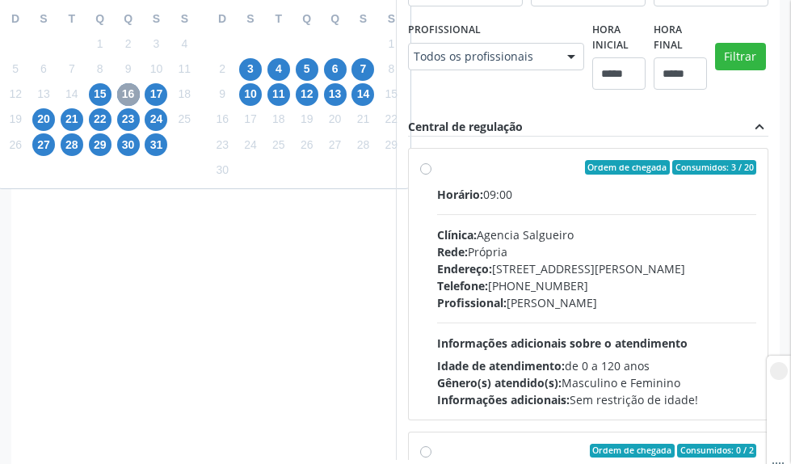
scroll to position [485, 0]
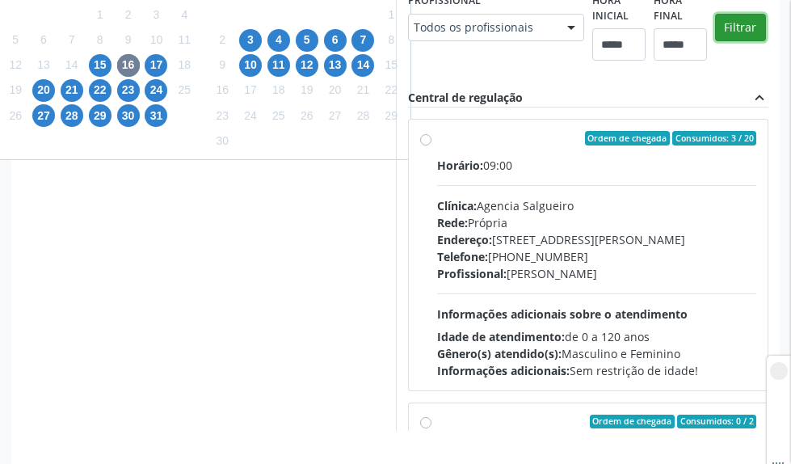
click at [715, 41] on button "Filtrar" at bounding box center [740, 27] width 51 height 27
type input "*"
click at [102, 65] on span "15" at bounding box center [100, 65] width 23 height 23
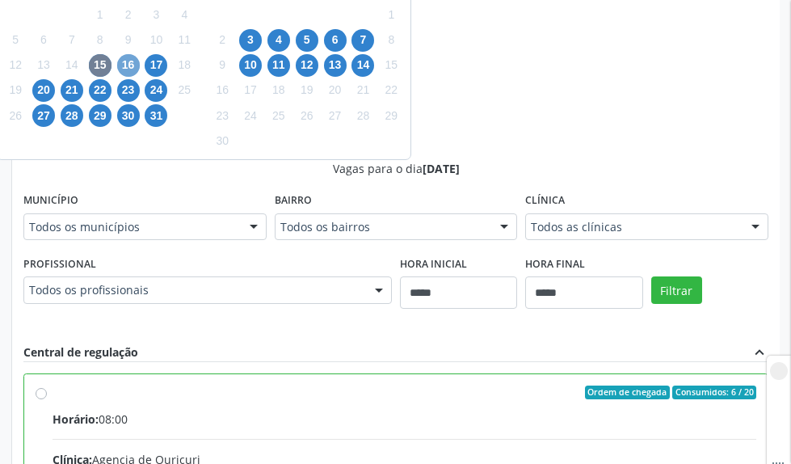
click at [124, 59] on span "16" at bounding box center [128, 65] width 23 height 23
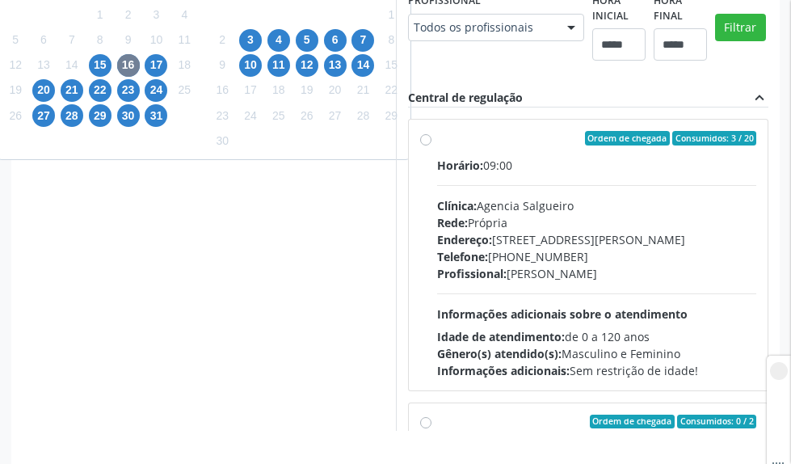
type input "*"
click at [164, 60] on span "17" at bounding box center [156, 65] width 23 height 23
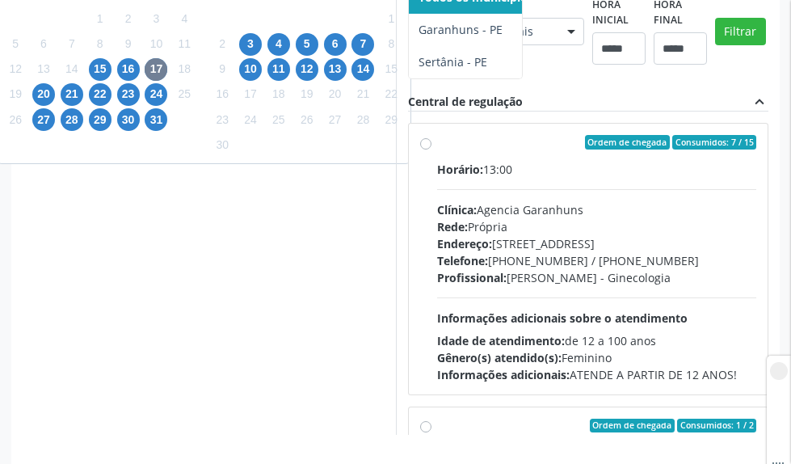
scroll to position [404, 0]
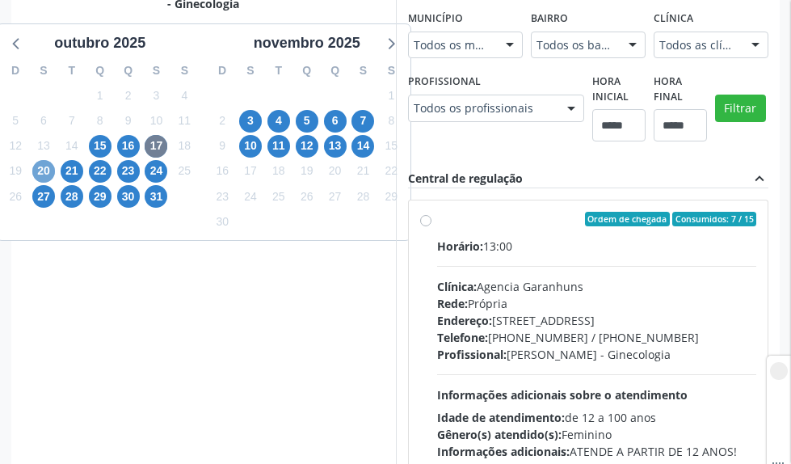
click at [32, 167] on span "20" at bounding box center [43, 171] width 23 height 23
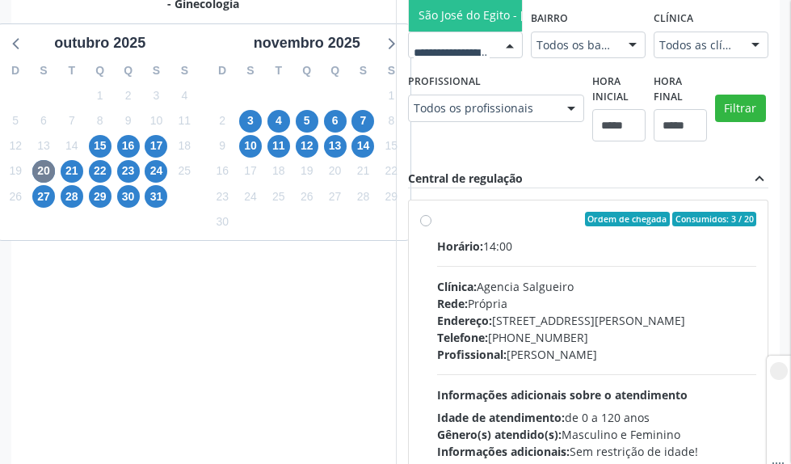
click at [408, 121] on div "Profissional Todos os profissionais Todos os profissionais [PERSON_NAME] [PERSO…" at bounding box center [496, 95] width 176 height 52
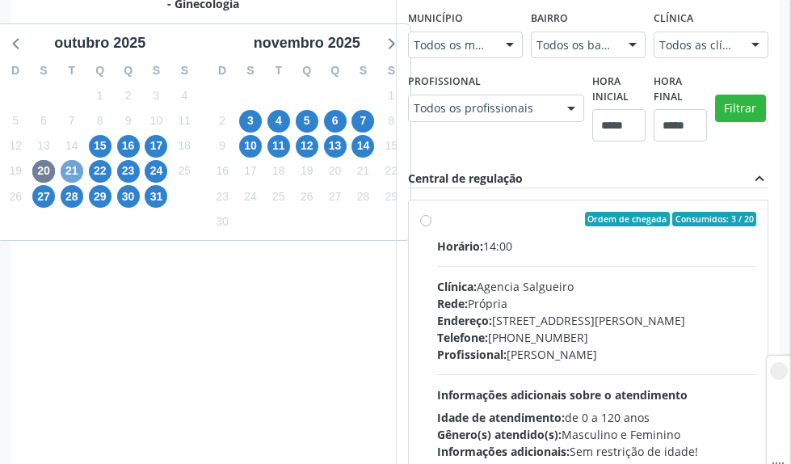
click at [75, 170] on span "21" at bounding box center [72, 171] width 23 height 23
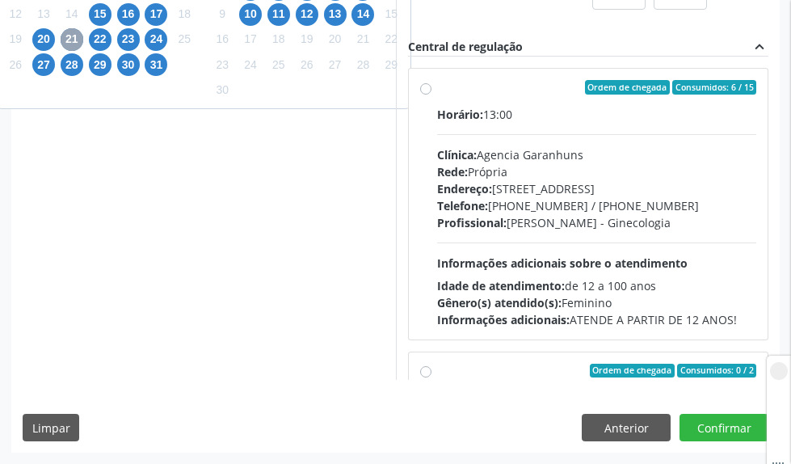
scroll to position [566, 0]
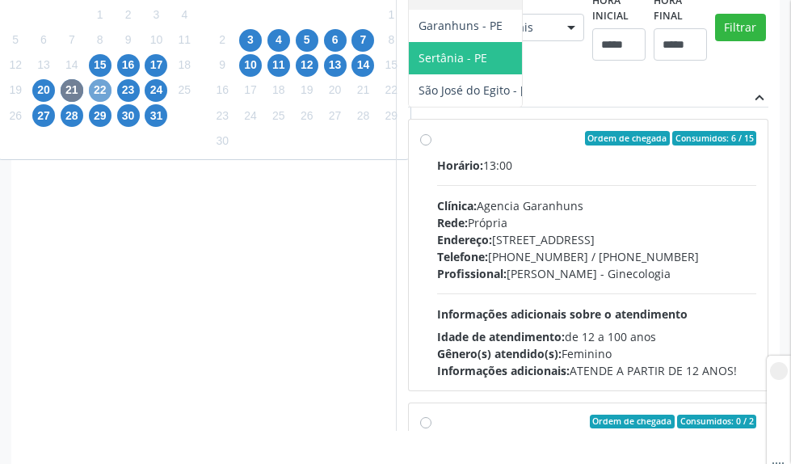
click at [102, 85] on span "22" at bounding box center [100, 90] width 23 height 23
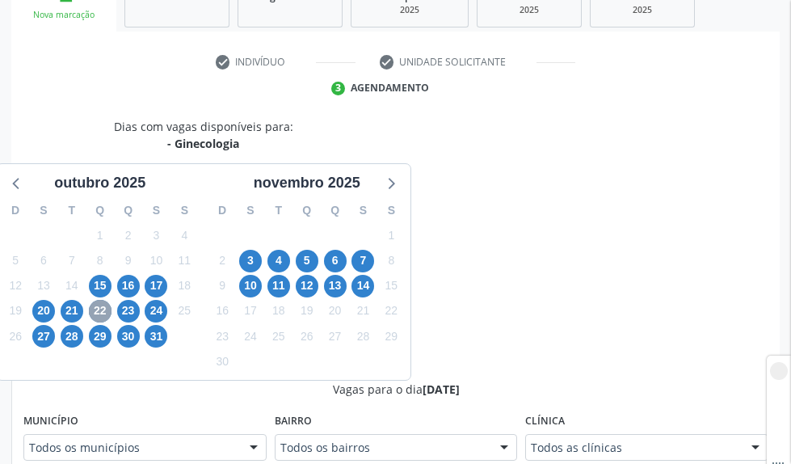
scroll to position [485, 0]
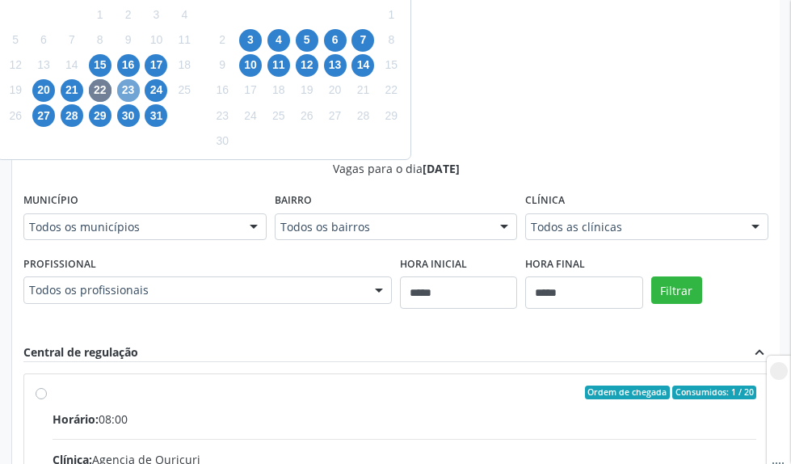
click at [137, 95] on span "23" at bounding box center [128, 90] width 23 height 23
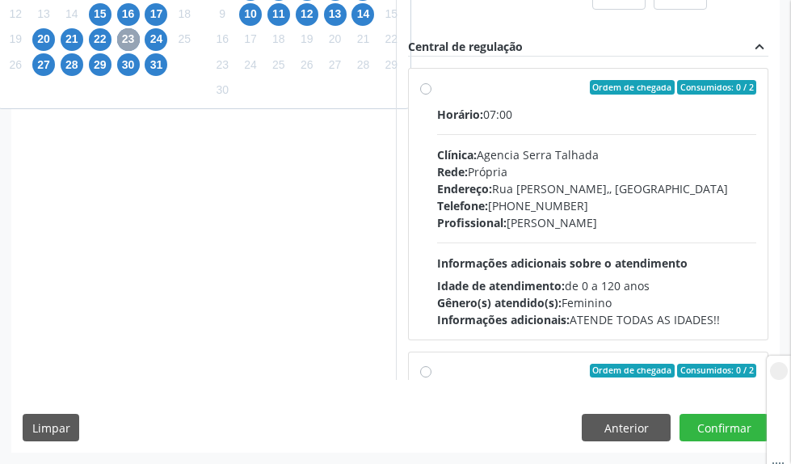
scroll to position [566, 0]
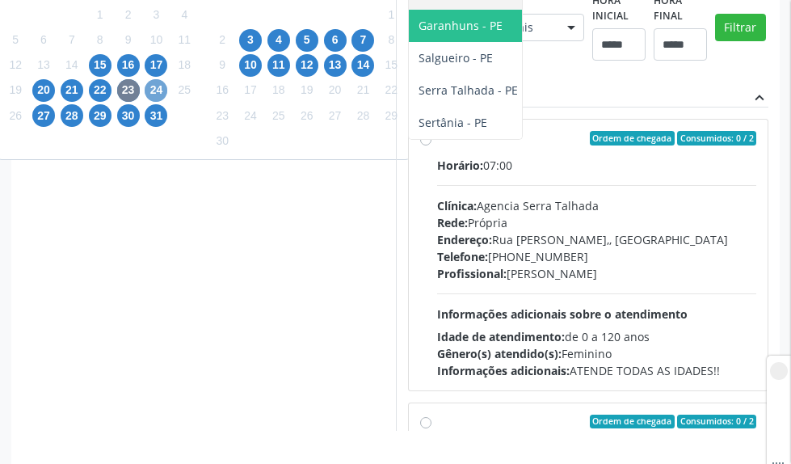
click at [158, 95] on span "24" at bounding box center [156, 90] width 23 height 23
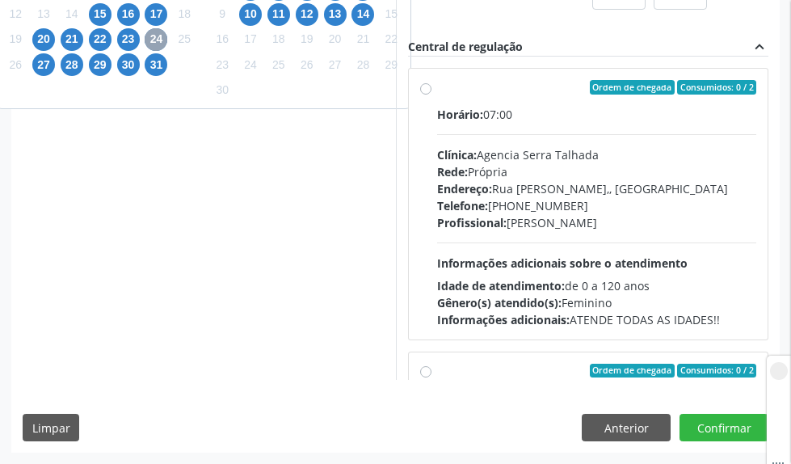
scroll to position [646, 0]
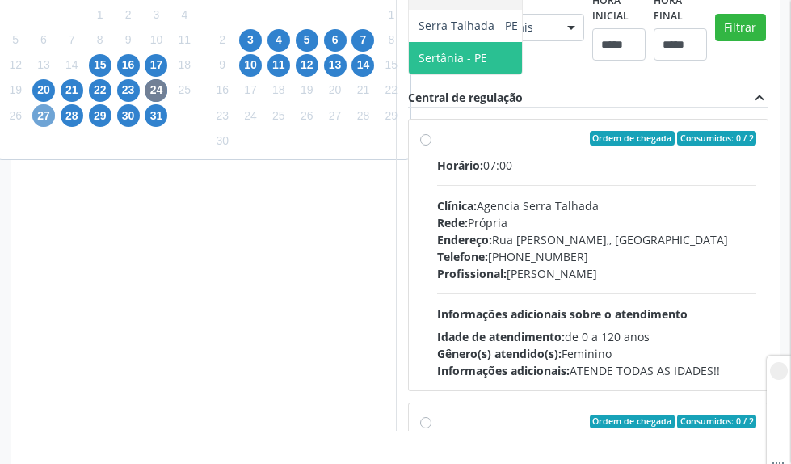
click at [44, 116] on span "27" at bounding box center [43, 115] width 23 height 23
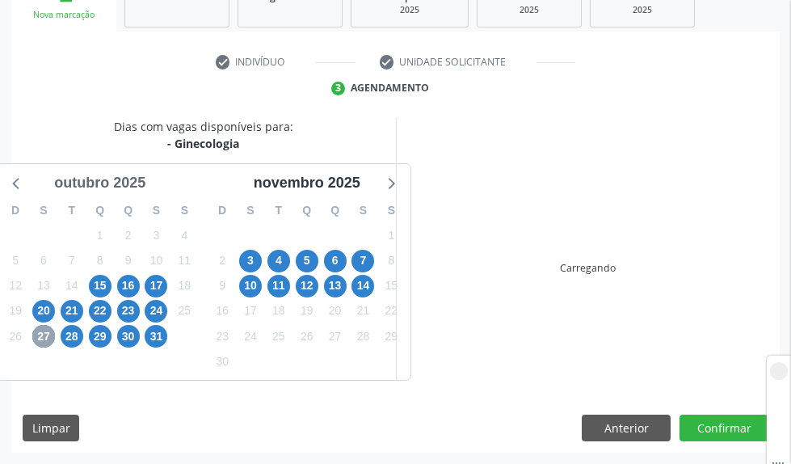
scroll to position [485, 0]
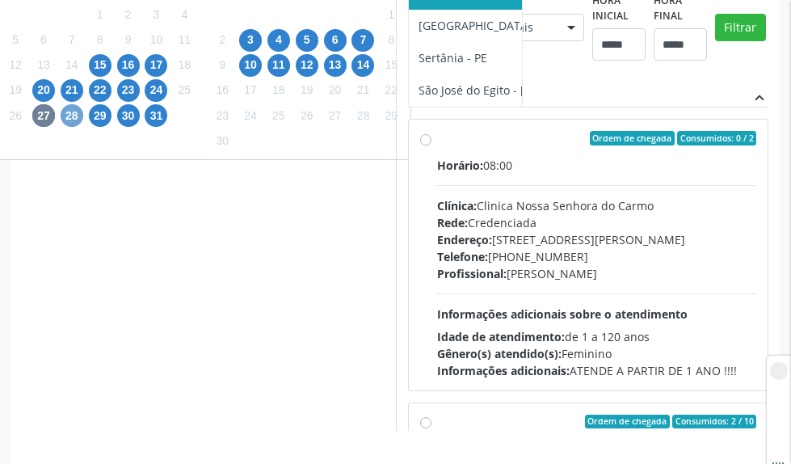
click at [79, 110] on span "28" at bounding box center [72, 115] width 23 height 23
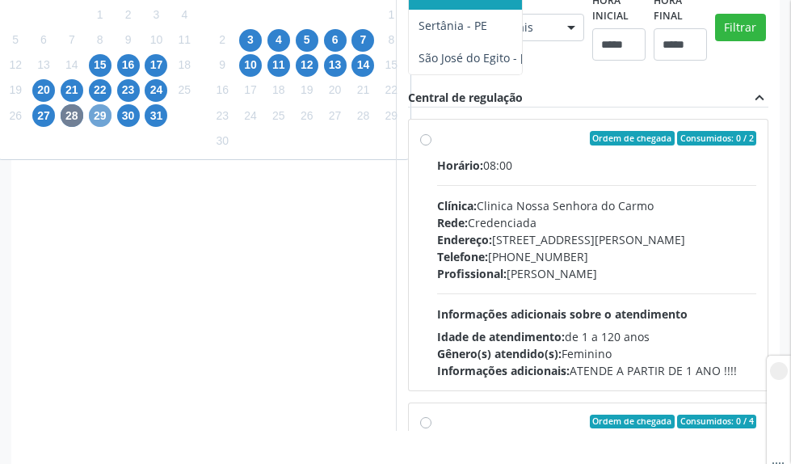
click at [104, 119] on span "29" at bounding box center [100, 115] width 23 height 23
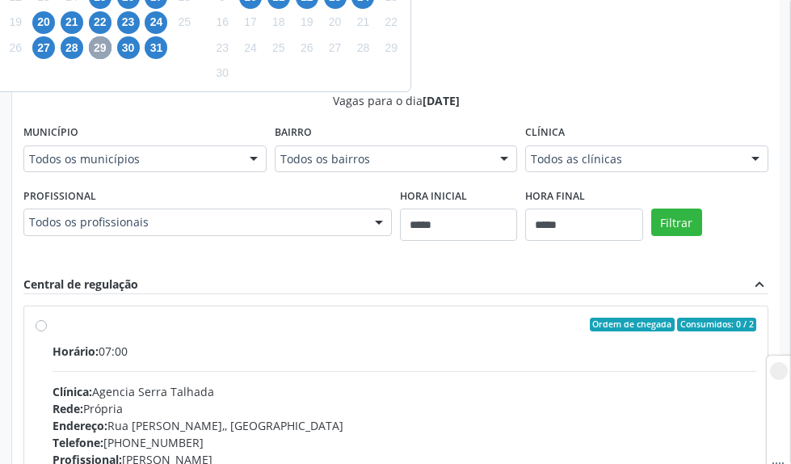
scroll to position [646, 0]
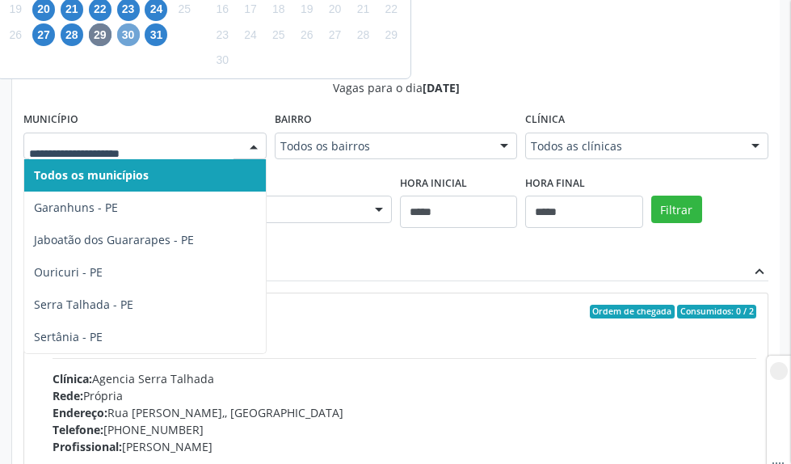
click at [133, 32] on span "30" at bounding box center [128, 34] width 23 height 23
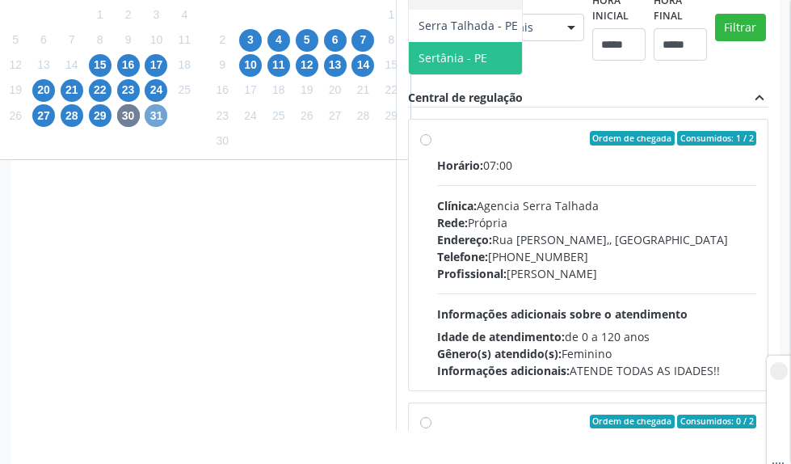
click at [157, 107] on span "31" at bounding box center [156, 115] width 23 height 23
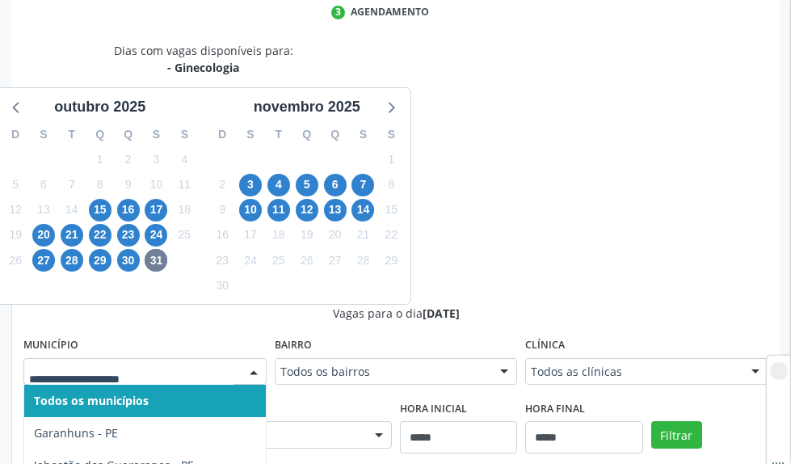
scroll to position [323, 0]
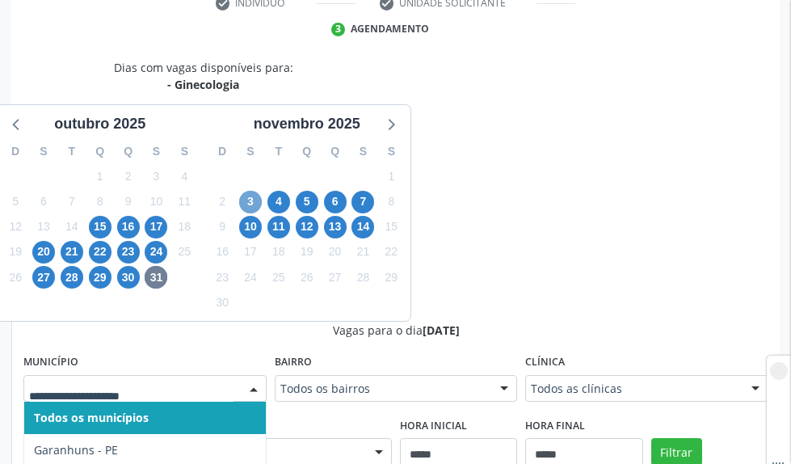
click at [255, 199] on span "3" at bounding box center [250, 202] width 23 height 23
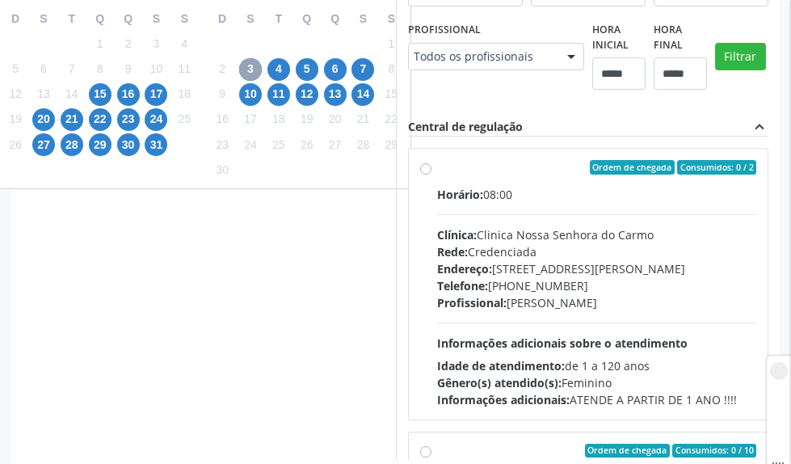
scroll to position [485, 0]
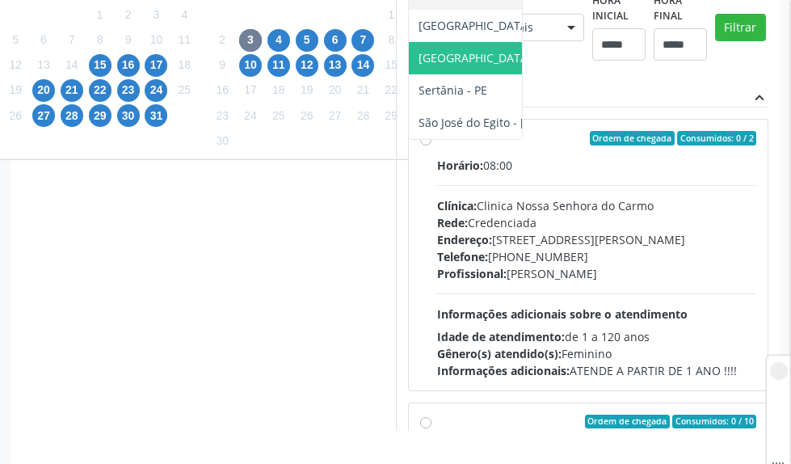
click at [419, 65] on span "[GEOGRAPHIC_DATA] - PE" at bounding box center [487, 57] width 137 height 15
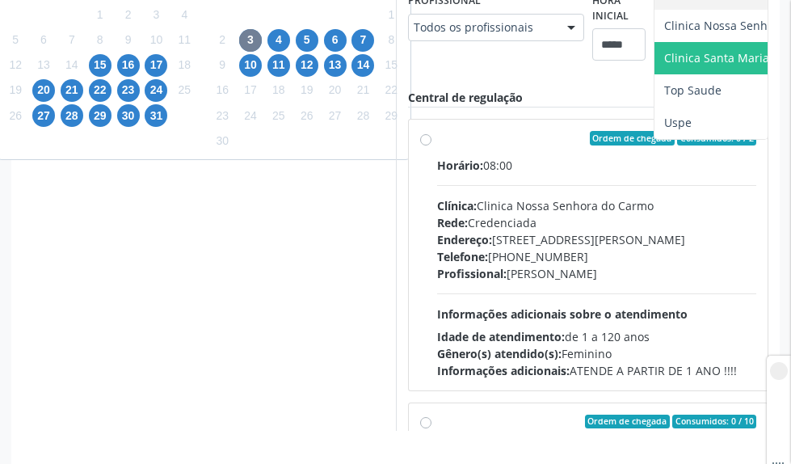
scroll to position [566, 0]
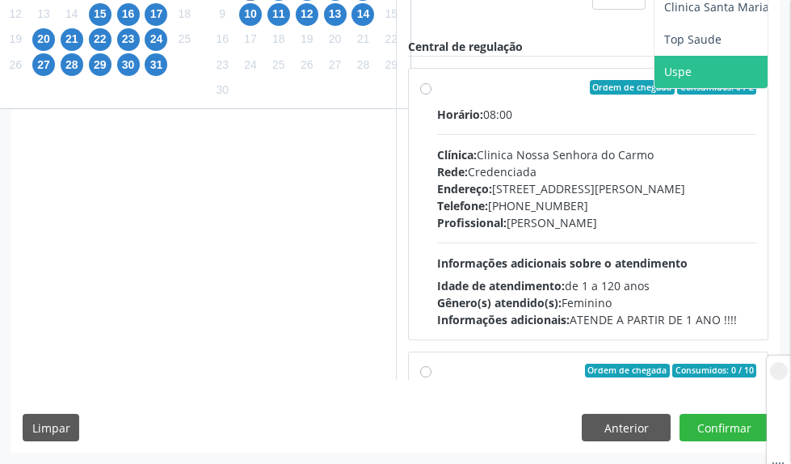
click at [654, 88] on span "Uspe" at bounding box center [752, 72] width 196 height 32
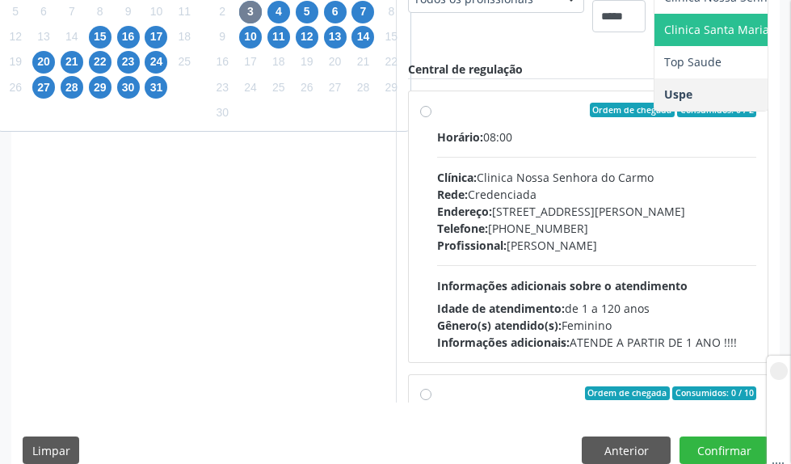
scroll to position [485, 0]
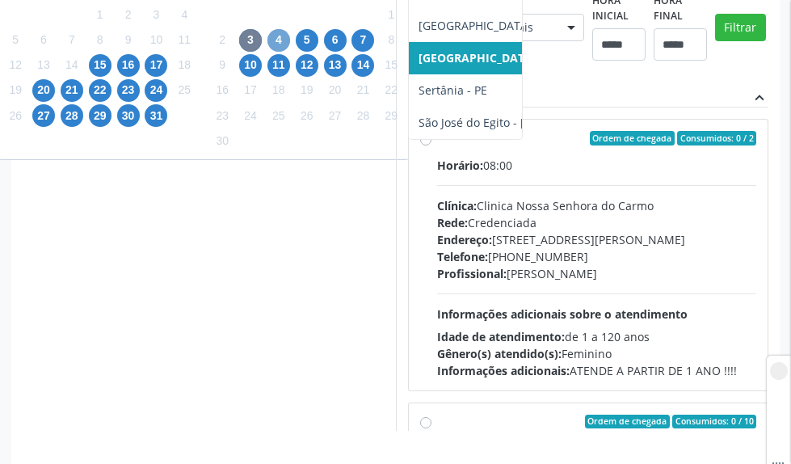
click at [279, 36] on span "4" at bounding box center [278, 40] width 23 height 23
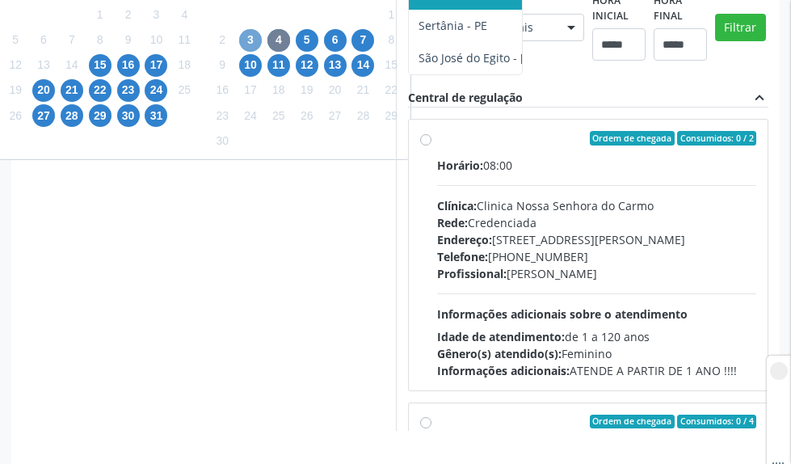
click at [257, 40] on span "3" at bounding box center [250, 40] width 23 height 23
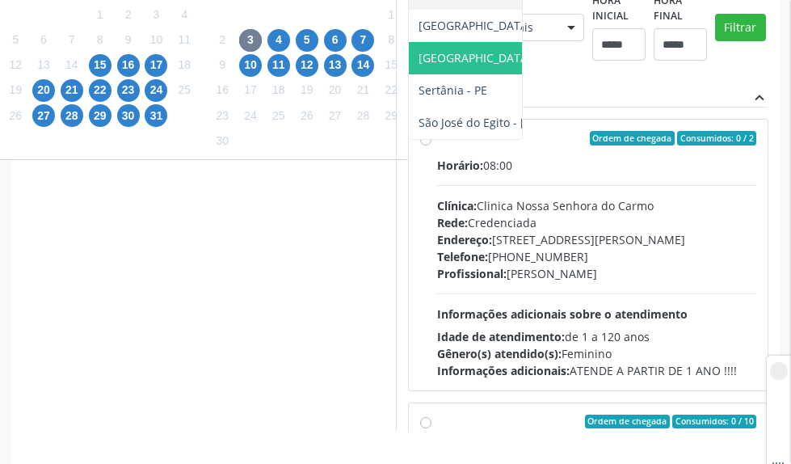
drag, startPoint x: 74, startPoint y: 330, endPoint x: 488, endPoint y: 234, distance: 424.5
click at [409, 74] on span "[GEOGRAPHIC_DATA] - PE" at bounding box center [526, 58] width 234 height 32
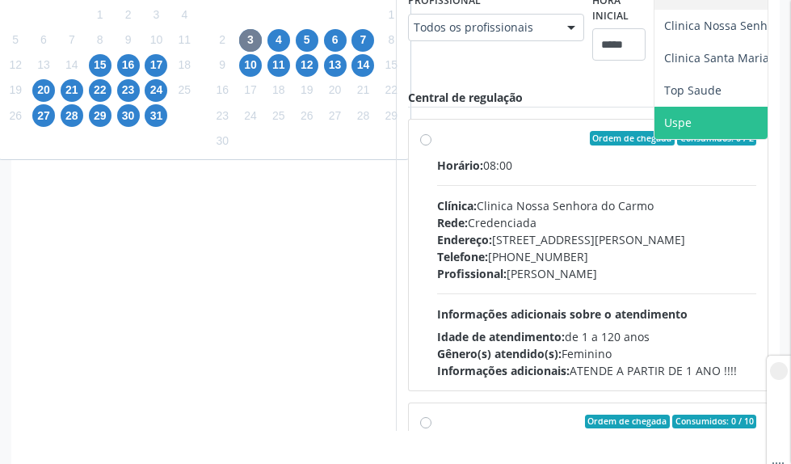
click at [654, 139] on span "Uspe" at bounding box center [752, 123] width 196 height 32
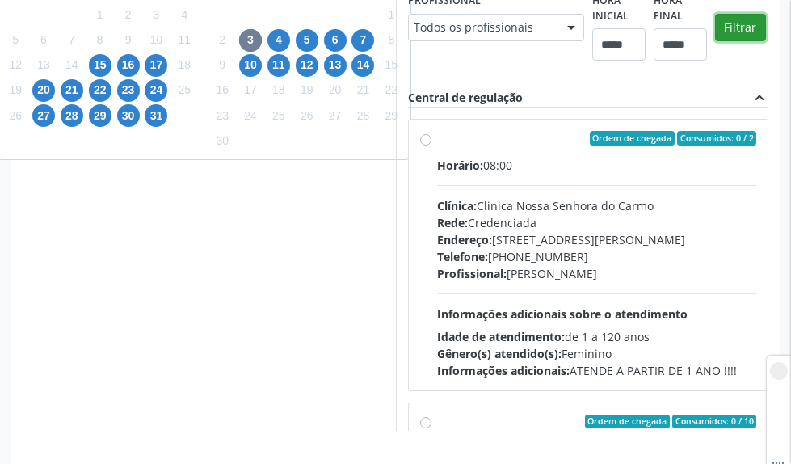
click at [715, 41] on button "Filtrar" at bounding box center [740, 27] width 51 height 27
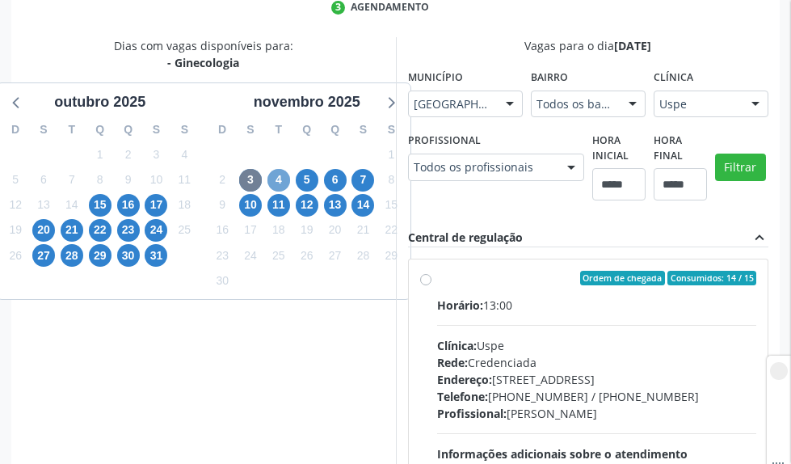
click at [286, 183] on span "4" at bounding box center [278, 180] width 23 height 23
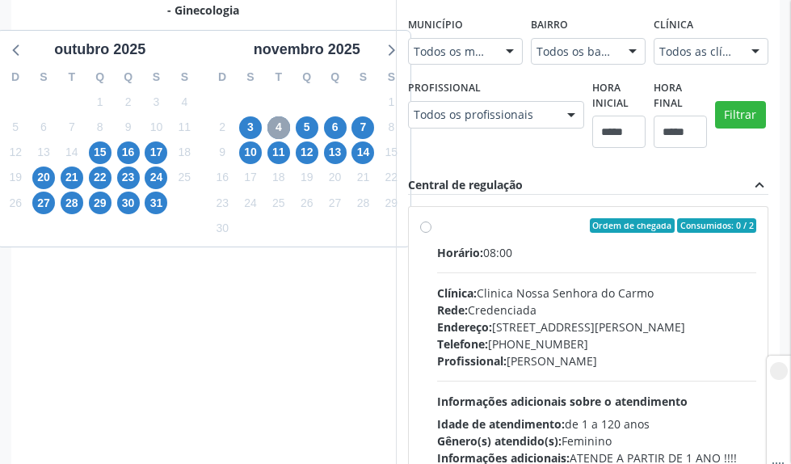
scroll to position [426, 0]
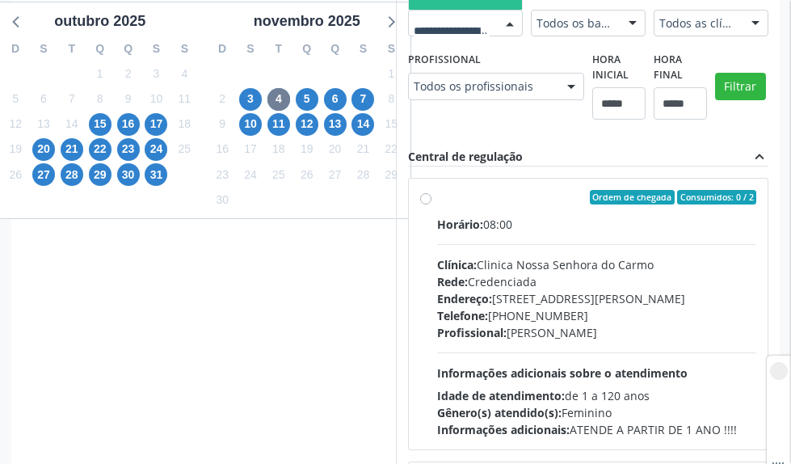
click at [296, 90] on div "5" at bounding box center [307, 98] width 23 height 25
click at [304, 94] on span "5" at bounding box center [307, 99] width 23 height 23
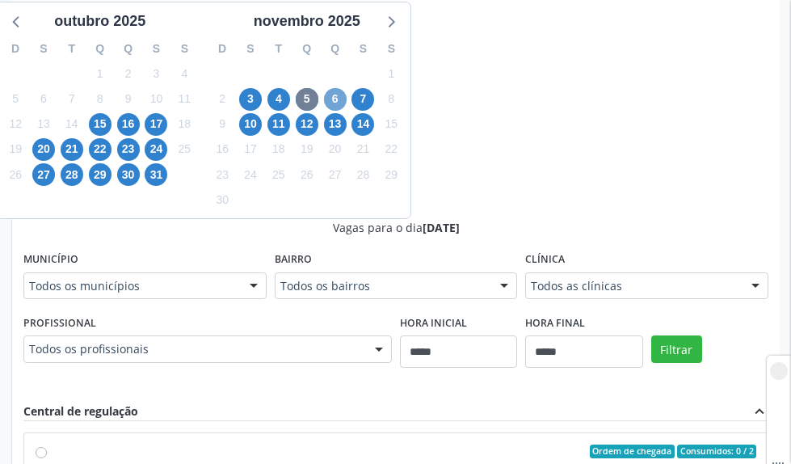
click at [336, 94] on span "6" at bounding box center [335, 99] width 23 height 23
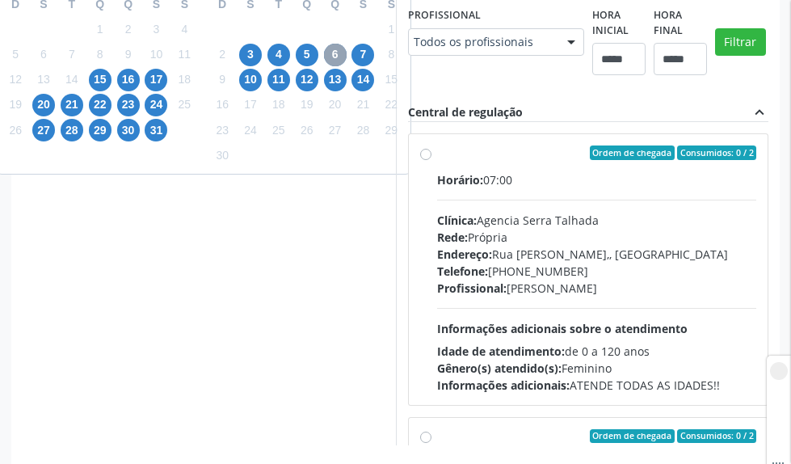
scroll to position [507, 0]
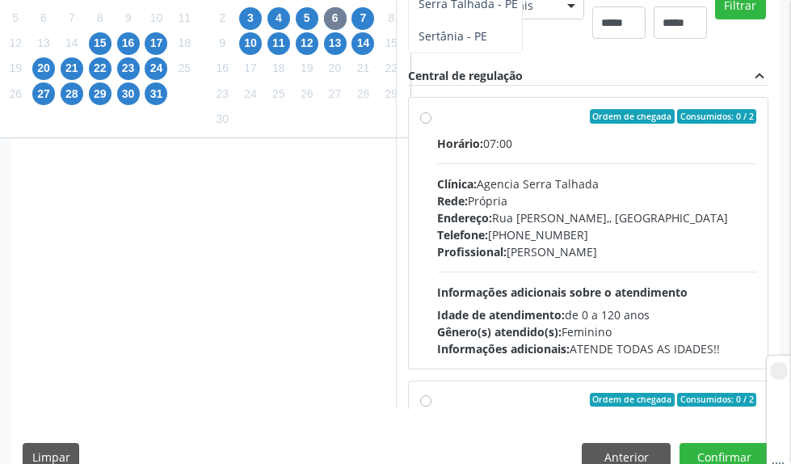
click at [352, 25] on div "7" at bounding box center [362, 18] width 23 height 25
click at [365, 26] on span "7" at bounding box center [362, 18] width 23 height 23
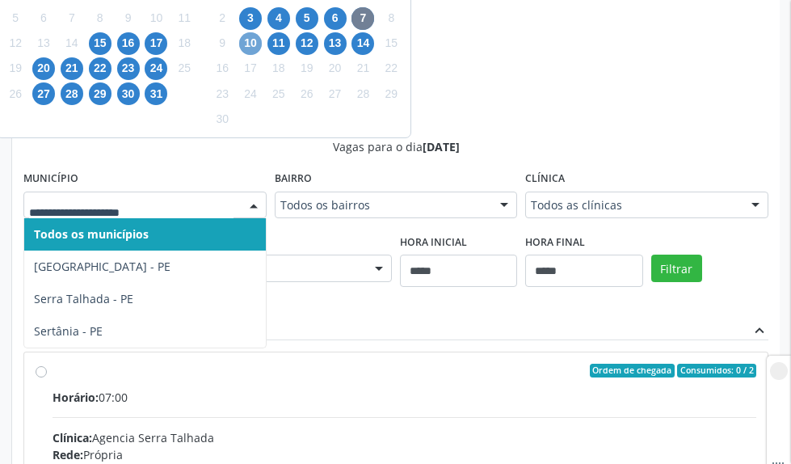
click at [250, 40] on span "10" at bounding box center [250, 43] width 23 height 23
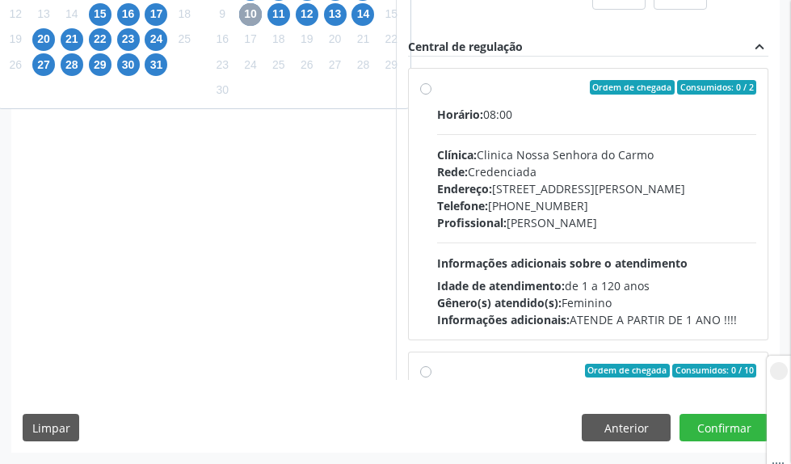
scroll to position [668, 0]
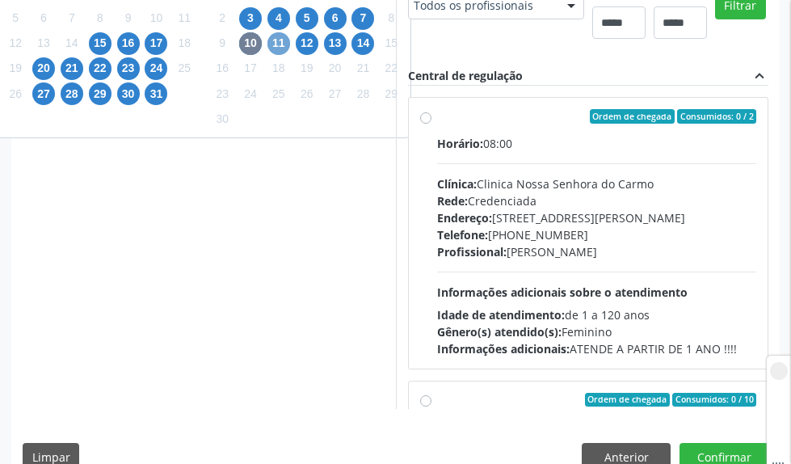
click at [276, 52] on span "11" at bounding box center [278, 43] width 23 height 23
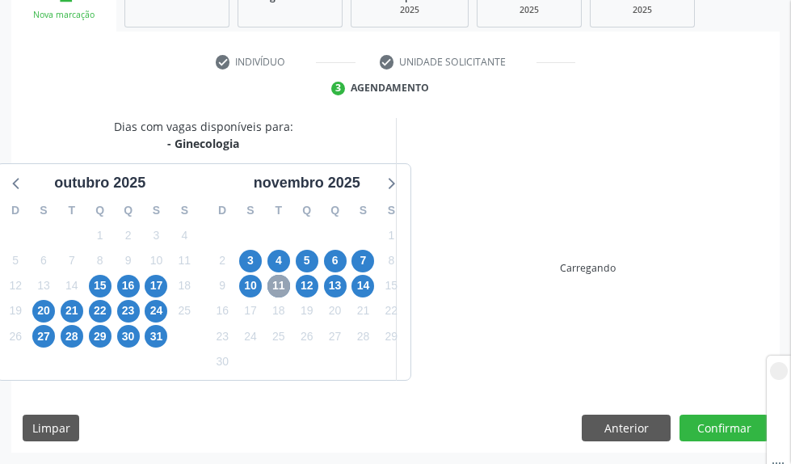
scroll to position [507, 0]
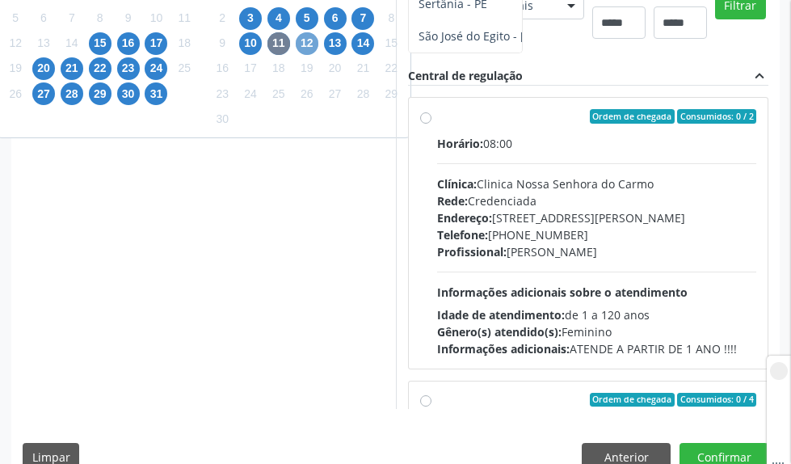
click at [308, 48] on span "12" at bounding box center [307, 43] width 23 height 23
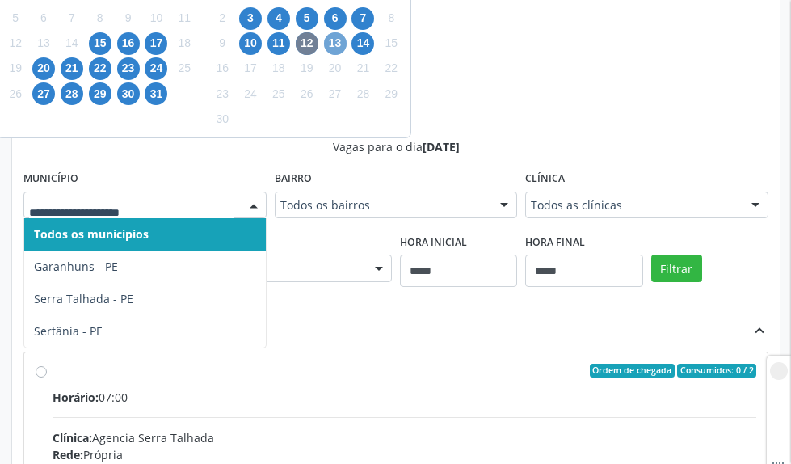
click at [344, 40] on span "13" at bounding box center [335, 43] width 23 height 23
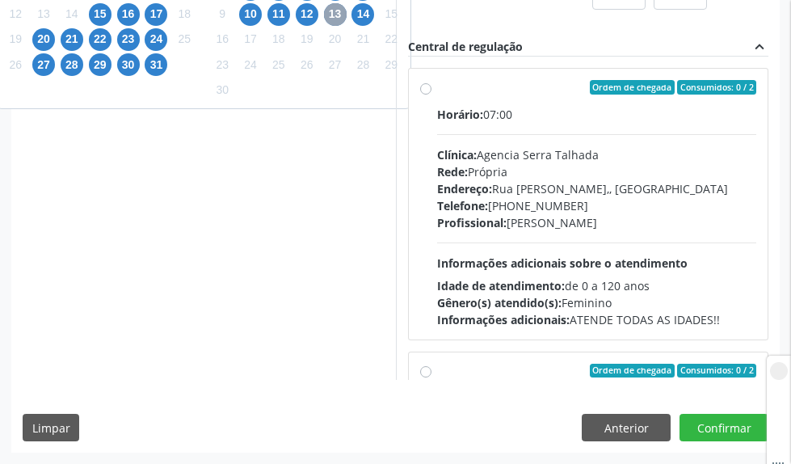
scroll to position [587, 0]
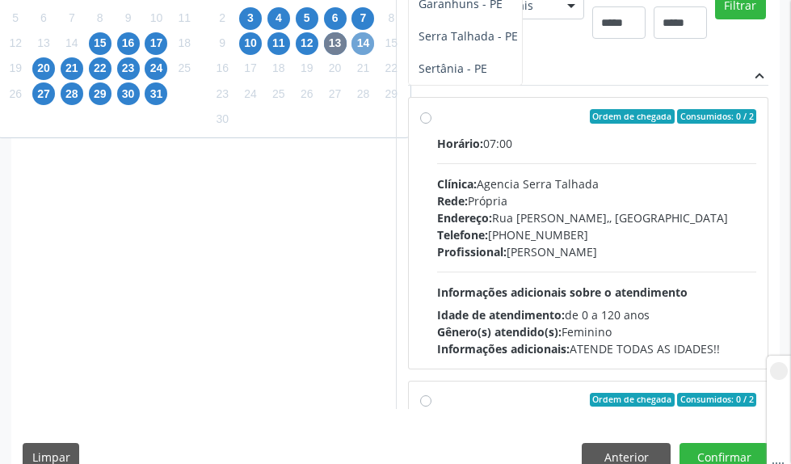
click at [355, 47] on span "14" at bounding box center [362, 43] width 23 height 23
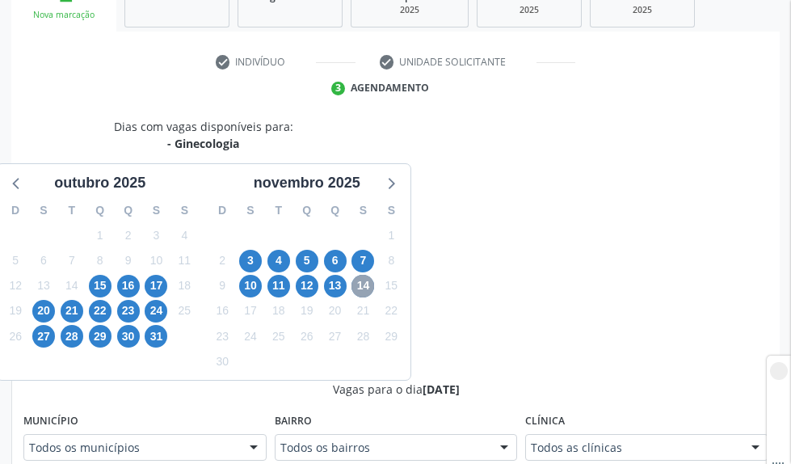
scroll to position [507, 0]
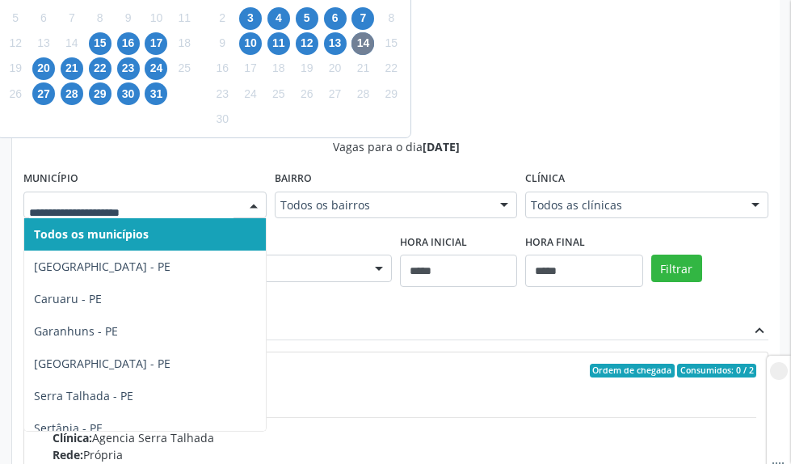
click at [136, 195] on div at bounding box center [144, 204] width 243 height 27
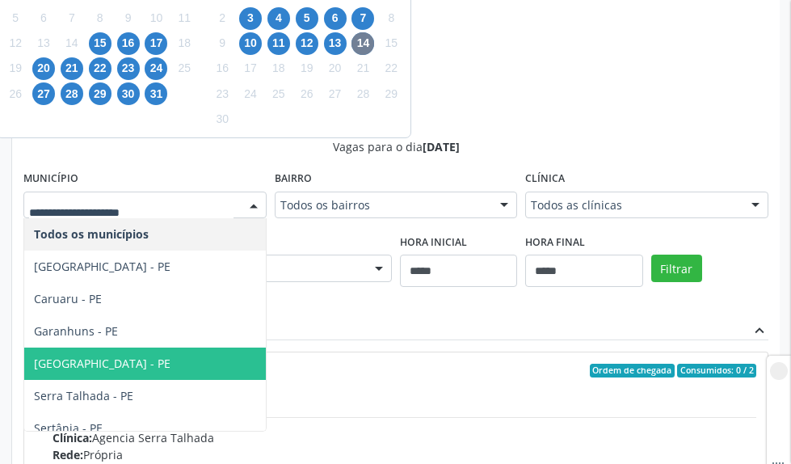
click at [115, 370] on span "[GEOGRAPHIC_DATA] - PE" at bounding box center [145, 363] width 242 height 32
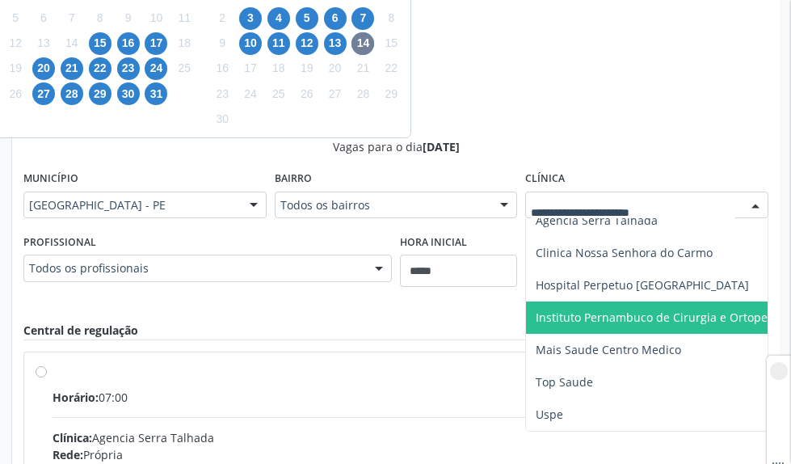
scroll to position [587, 0]
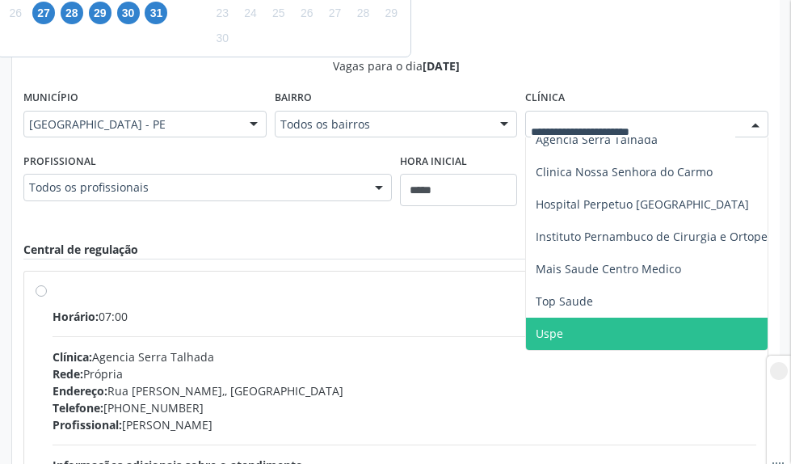
click at [570, 318] on span "Uspe" at bounding box center [660, 334] width 268 height 32
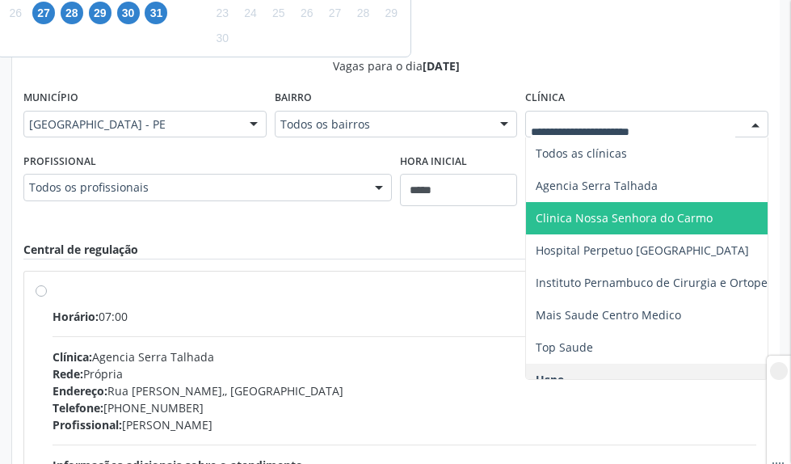
scroll to position [29, 0]
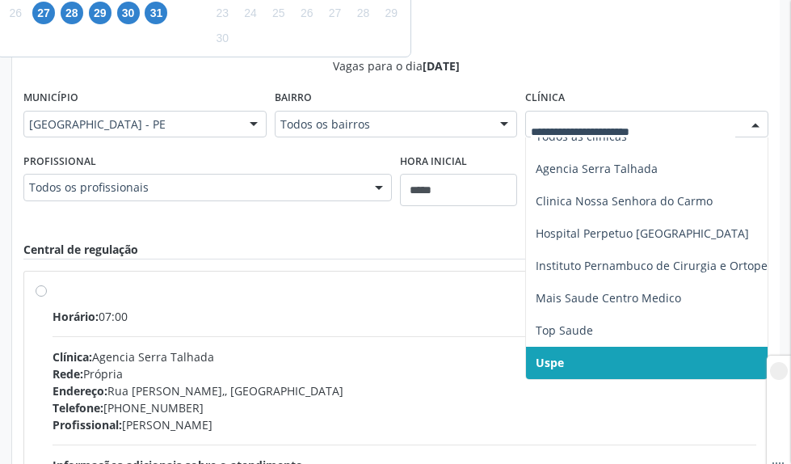
click at [582, 347] on span "Uspe" at bounding box center [660, 363] width 268 height 32
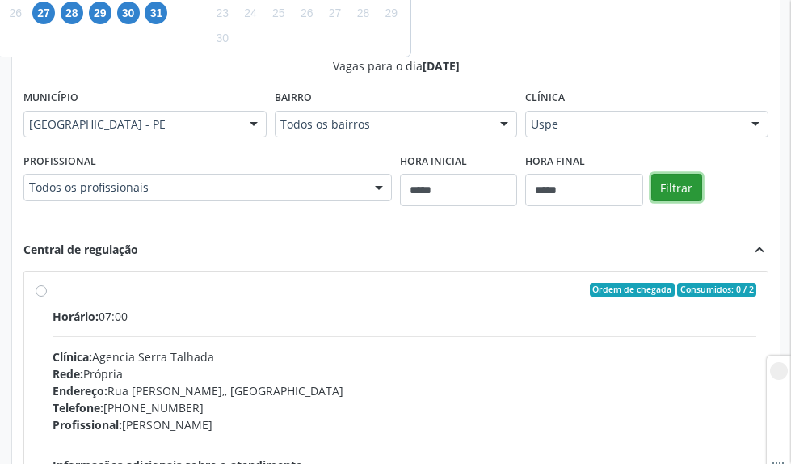
click at [696, 191] on button "Filtrar" at bounding box center [676, 187] width 51 height 27
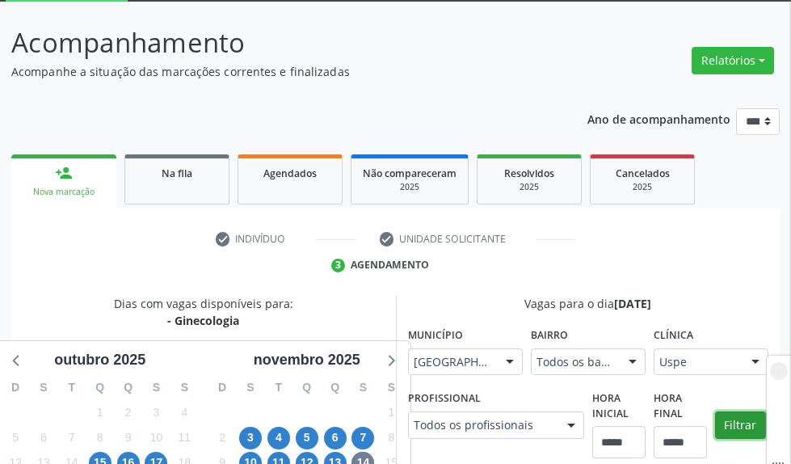
scroll to position [0, 0]
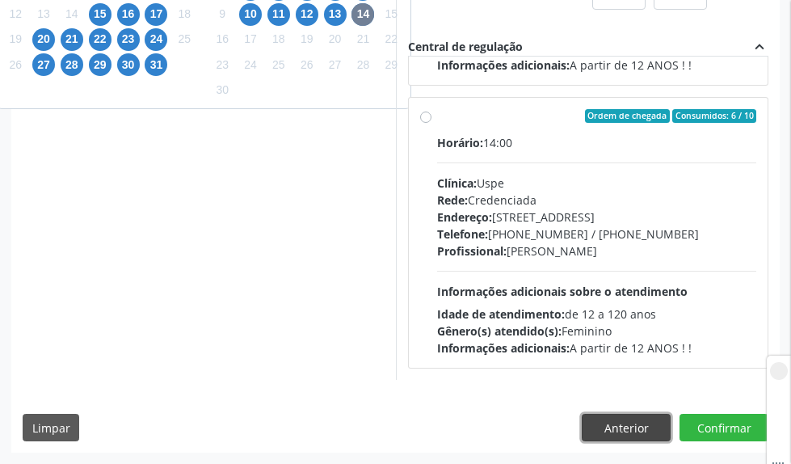
click at [613, 440] on button "Anterior" at bounding box center [626, 427] width 89 height 27
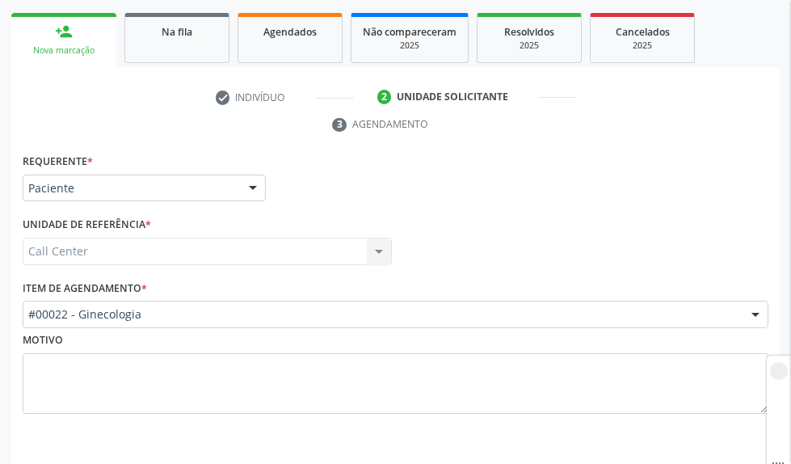
scroll to position [242, 0]
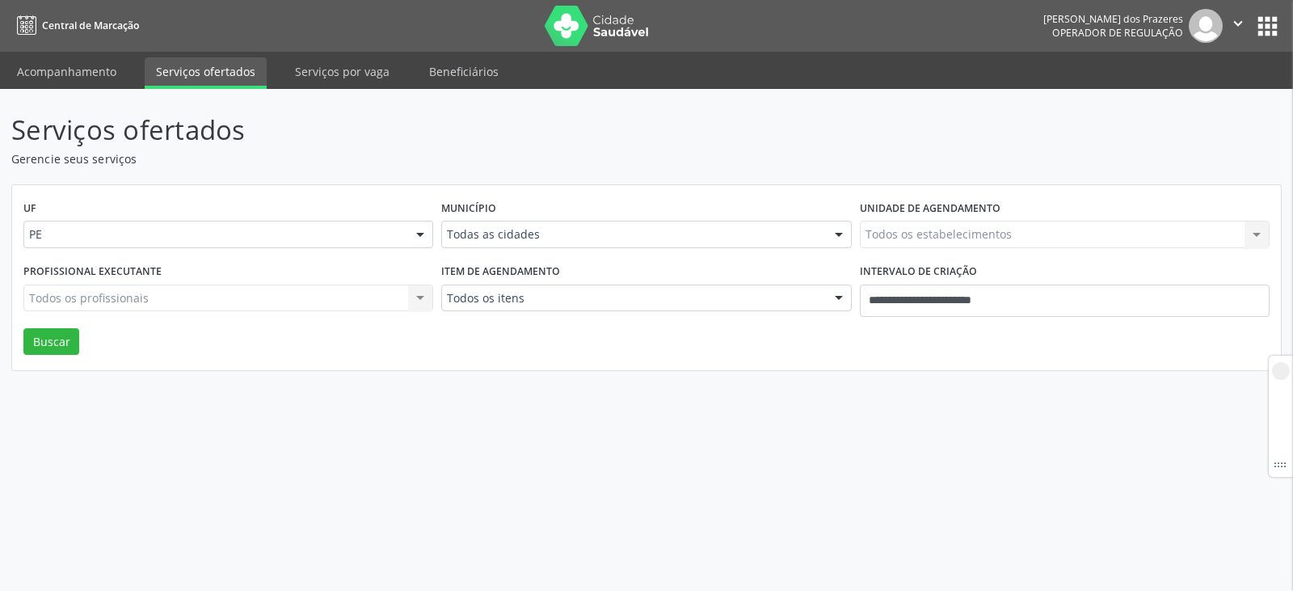
click at [53, 513] on div "Serviços ofertados Gerencie seus serviços UF PE PE Nenhum resultado encontrado …" at bounding box center [646, 340] width 1293 height 502
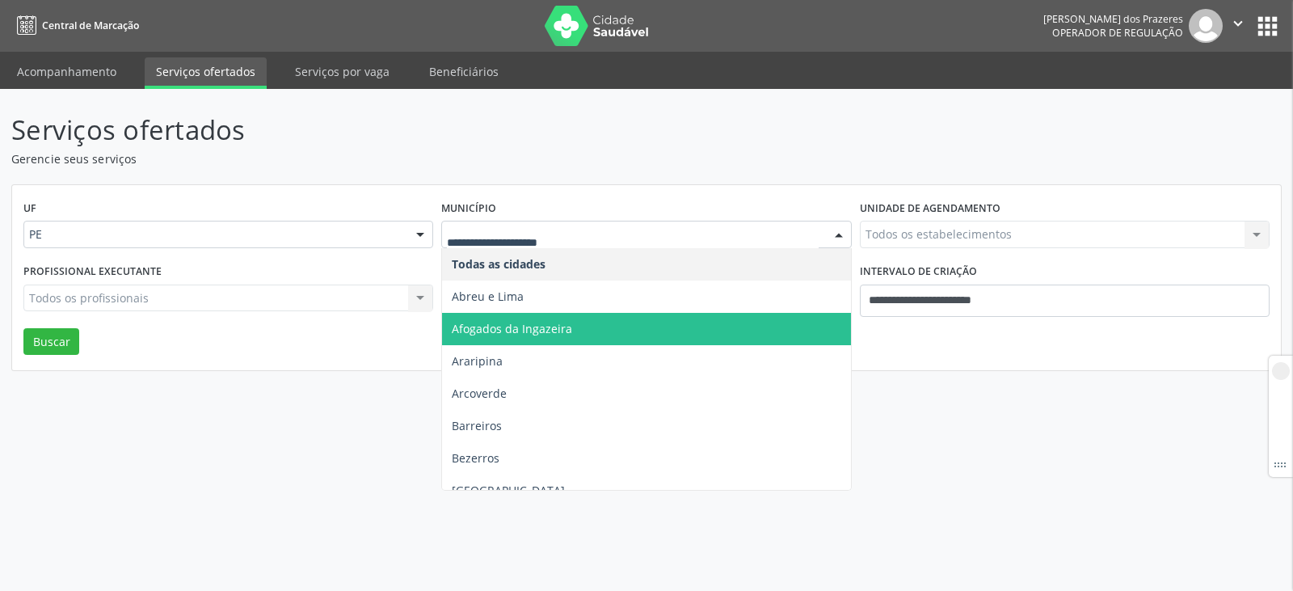
drag, startPoint x: 265, startPoint y: 470, endPoint x: 516, endPoint y: 341, distance: 282.6
click at [266, 469] on div "Serviços ofertados Gerencie seus serviços UF PE PE Nenhum resultado encontrado …" at bounding box center [646, 340] width 1293 height 502
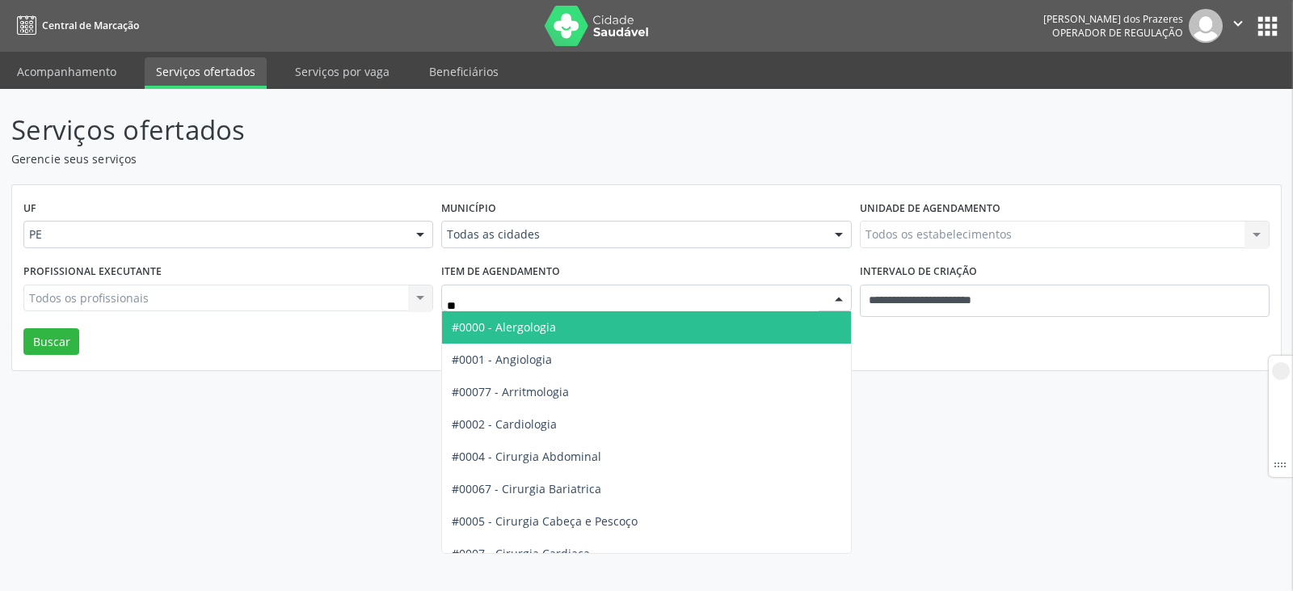
type input "***"
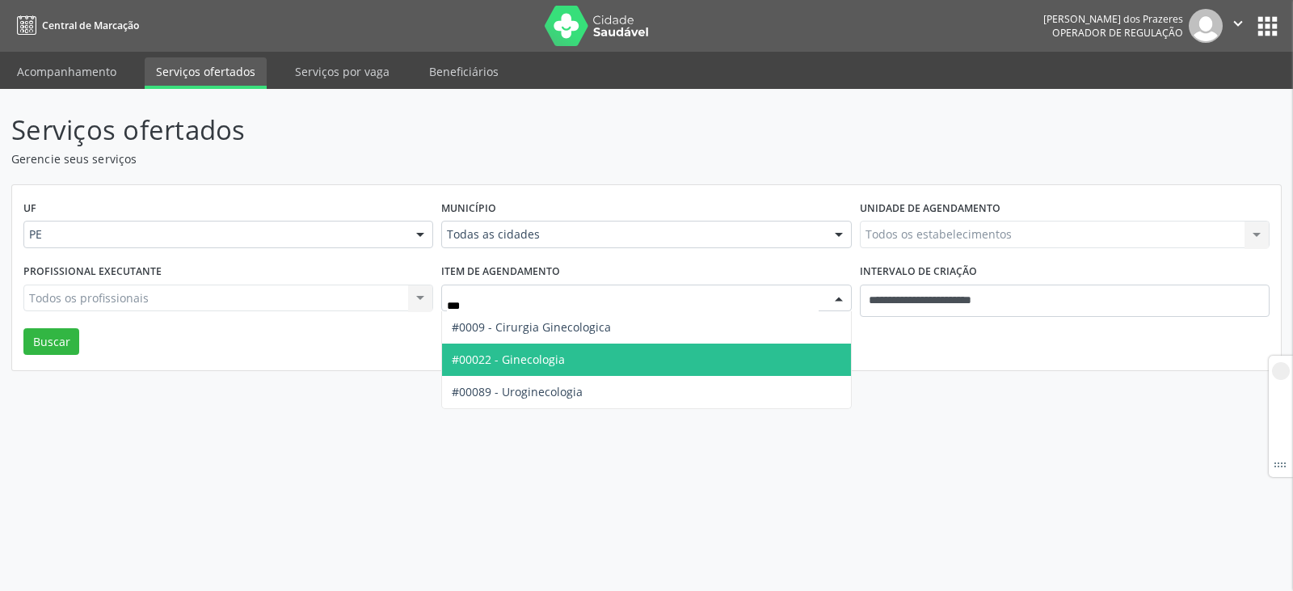
click at [587, 351] on span "#00022 - Ginecologia" at bounding box center [646, 359] width 408 height 32
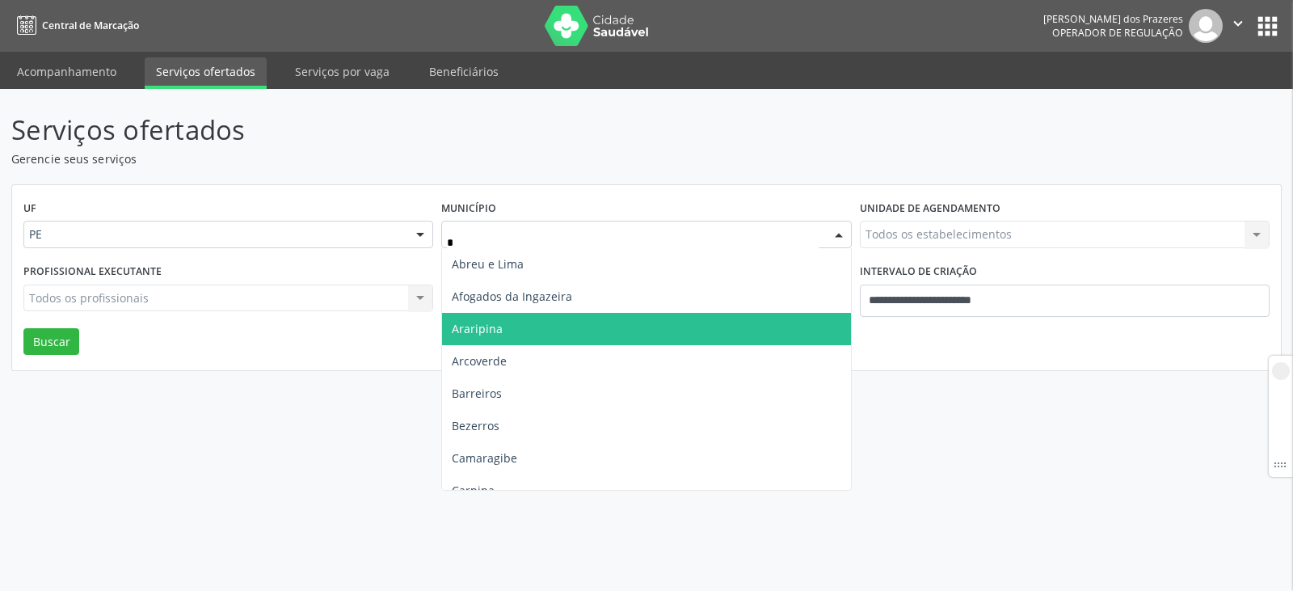
type input "**"
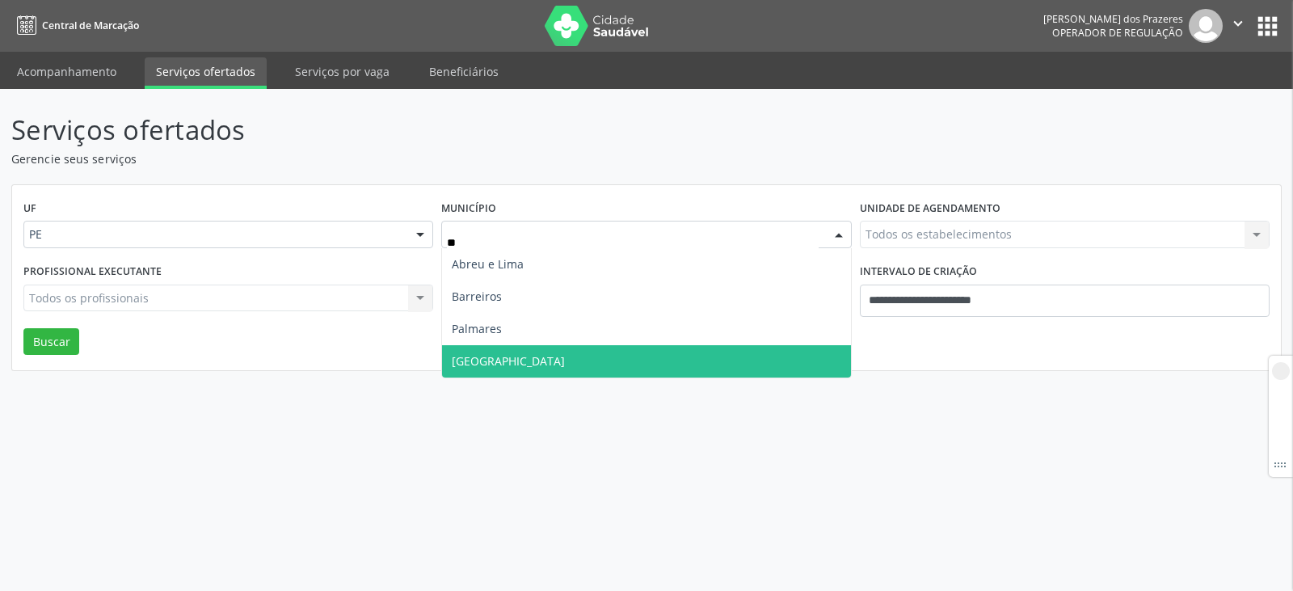
click at [509, 351] on span "Recife" at bounding box center [646, 361] width 408 height 32
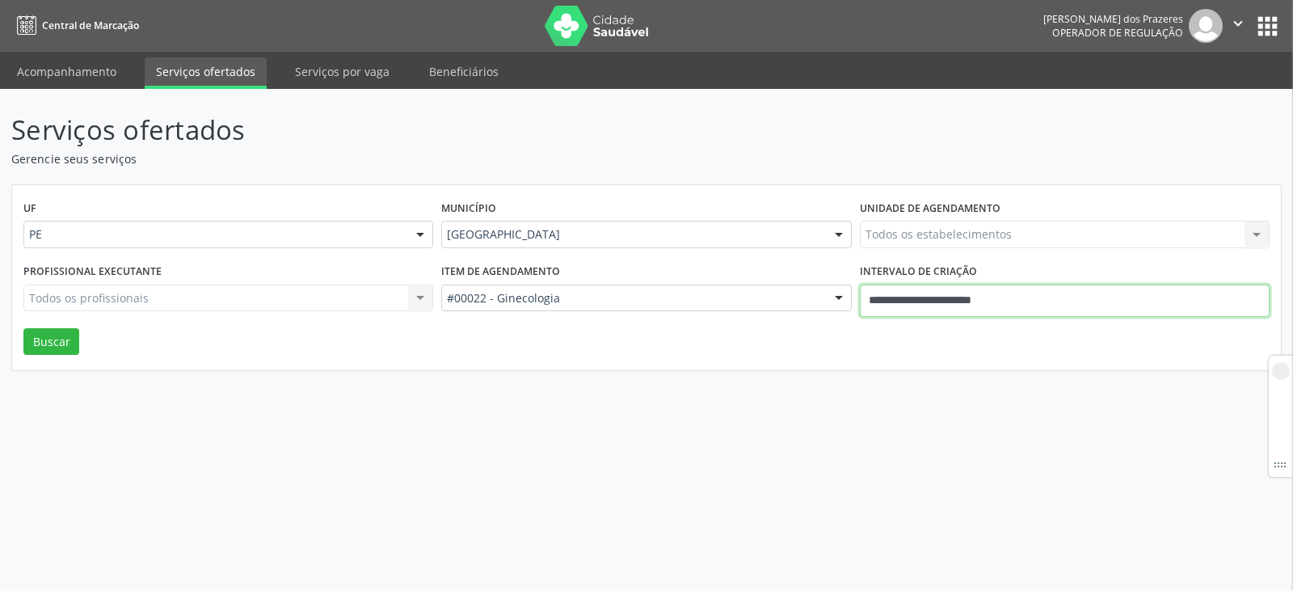
click at [877, 306] on input "**********" at bounding box center [1065, 300] width 410 height 32
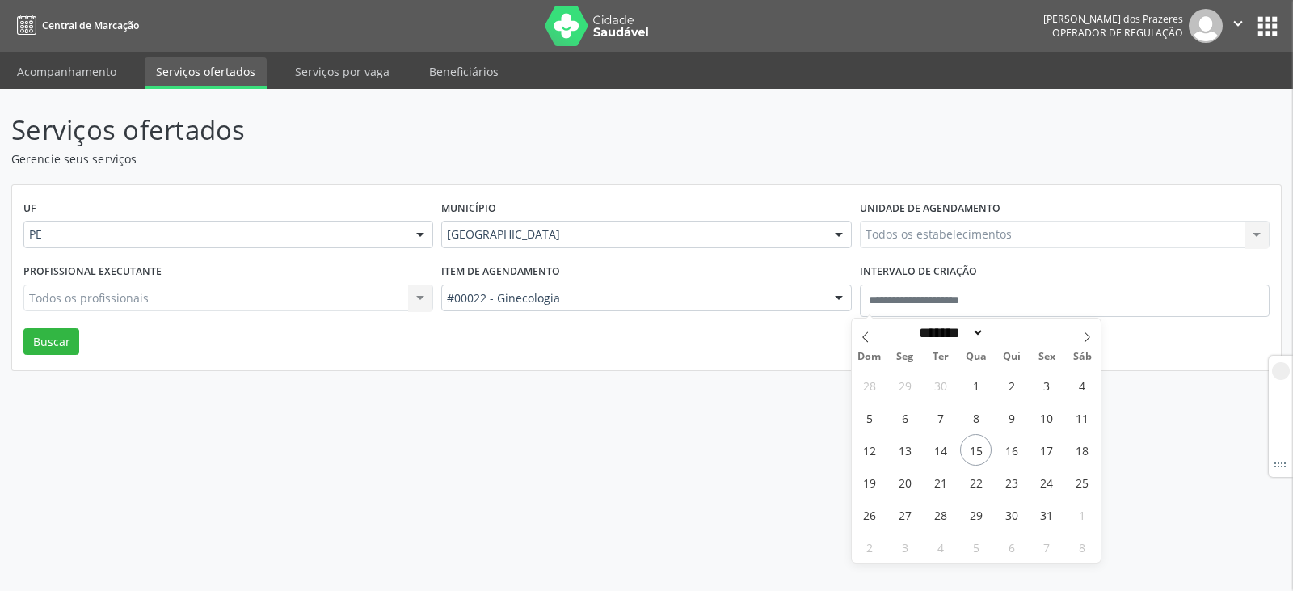
click at [906, 234] on div "Todos os estabelecimentos Todos os estabelecimentos Nenhum resultado encontrado…" at bounding box center [1065, 234] width 410 height 27
click at [919, 234] on div "Todos os estabelecimentos Todos os estabelecimentos Nenhum resultado encontrado…" at bounding box center [1065, 234] width 410 height 27
click at [109, 290] on div "Todos os profissionais Todos os profissionais Nenhum resultado encontrado para:…" at bounding box center [228, 297] width 410 height 27
click at [376, 454] on div "Serviços ofertados Gerencie seus serviços UF PE PE Nenhum resultado encontrado …" at bounding box center [646, 340] width 1293 height 502
click at [296, 519] on div "Serviços ofertados Gerencie seus serviços UF PE PE Nenhum resultado encontrado …" at bounding box center [646, 340] width 1293 height 502
